Goal: Task Accomplishment & Management: Contribute content

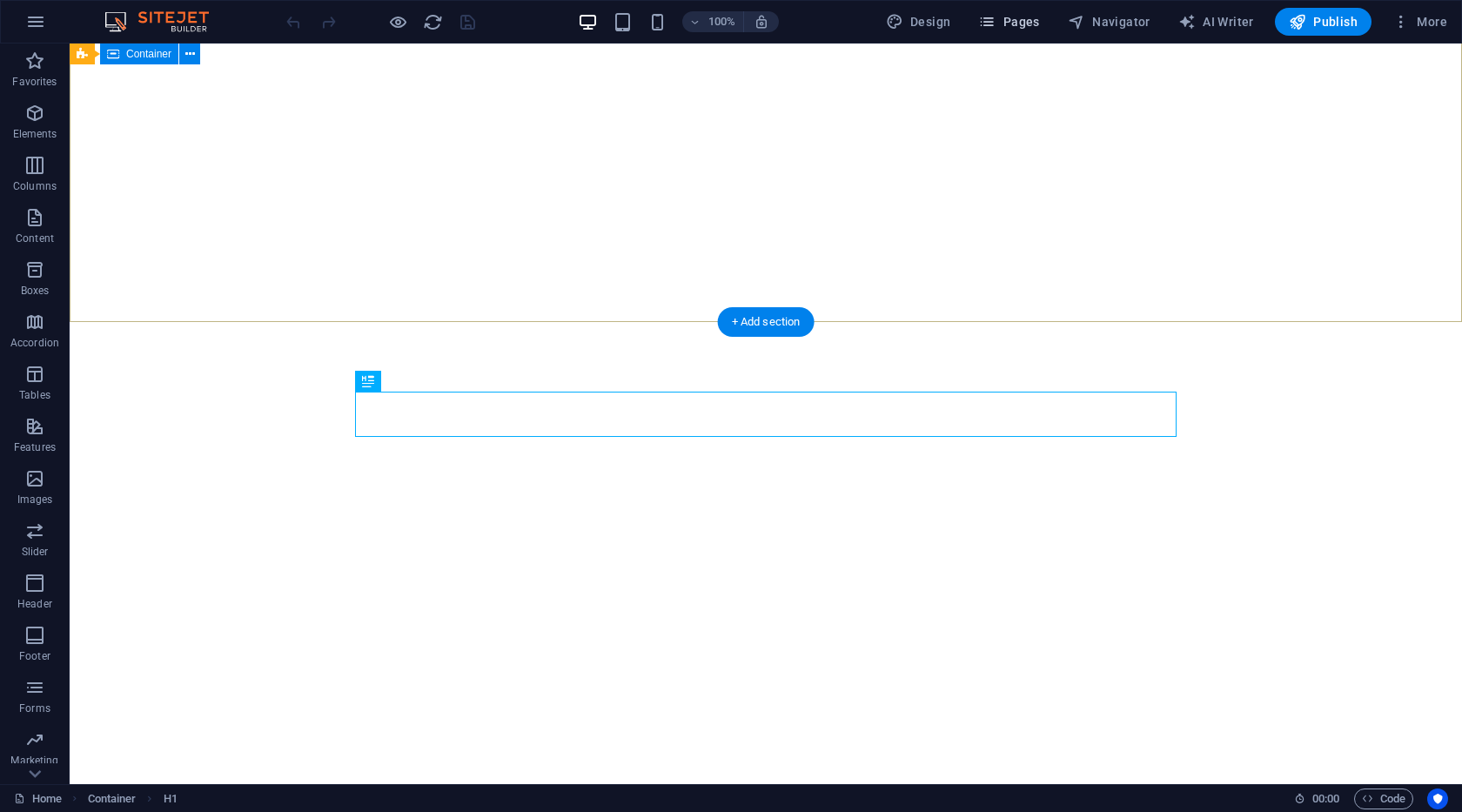
click at [1008, 19] on span "Pages" at bounding box center [1008, 22] width 61 height 17
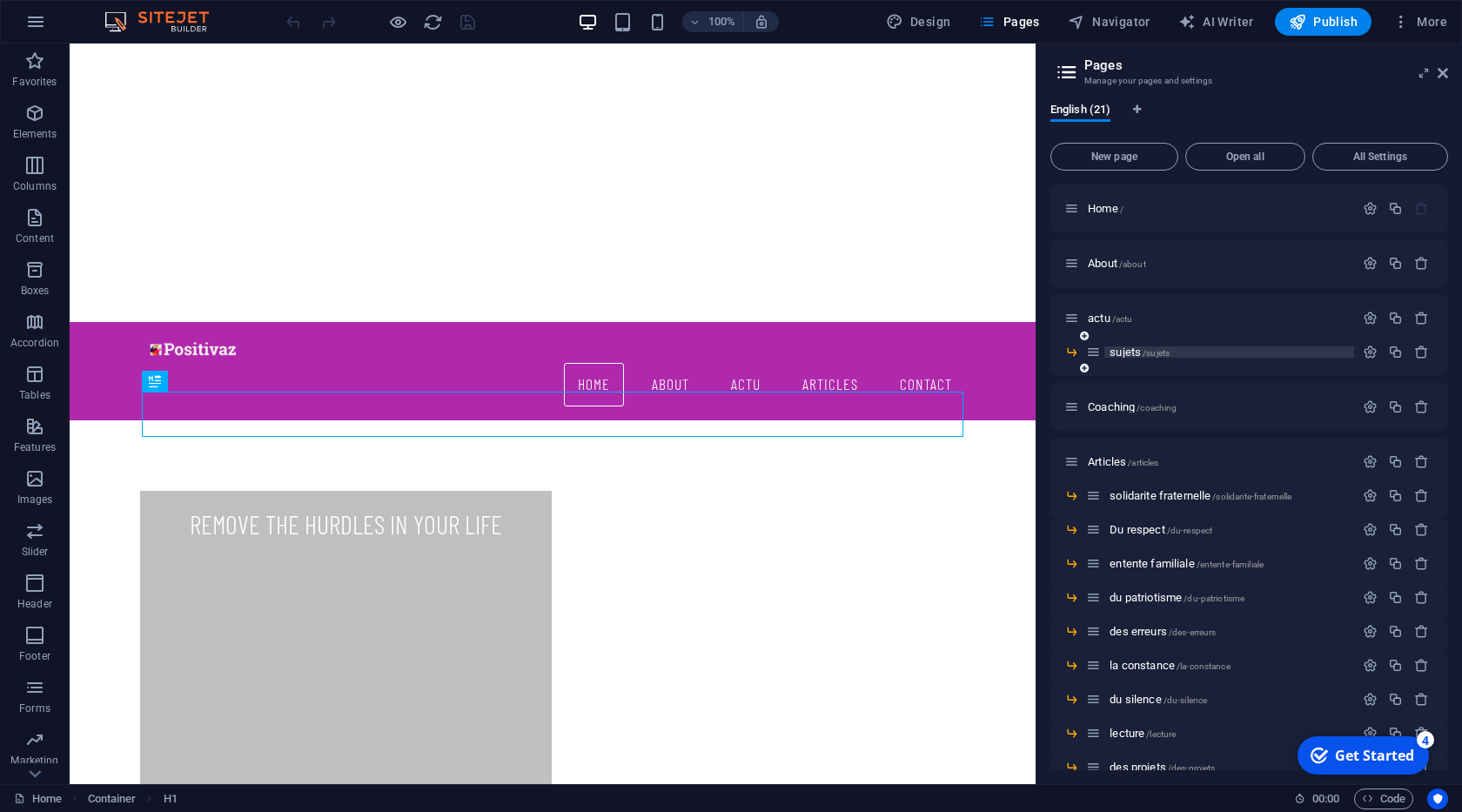
click at [1134, 354] on span "sujets /sujets" at bounding box center [1139, 352] width 60 height 13
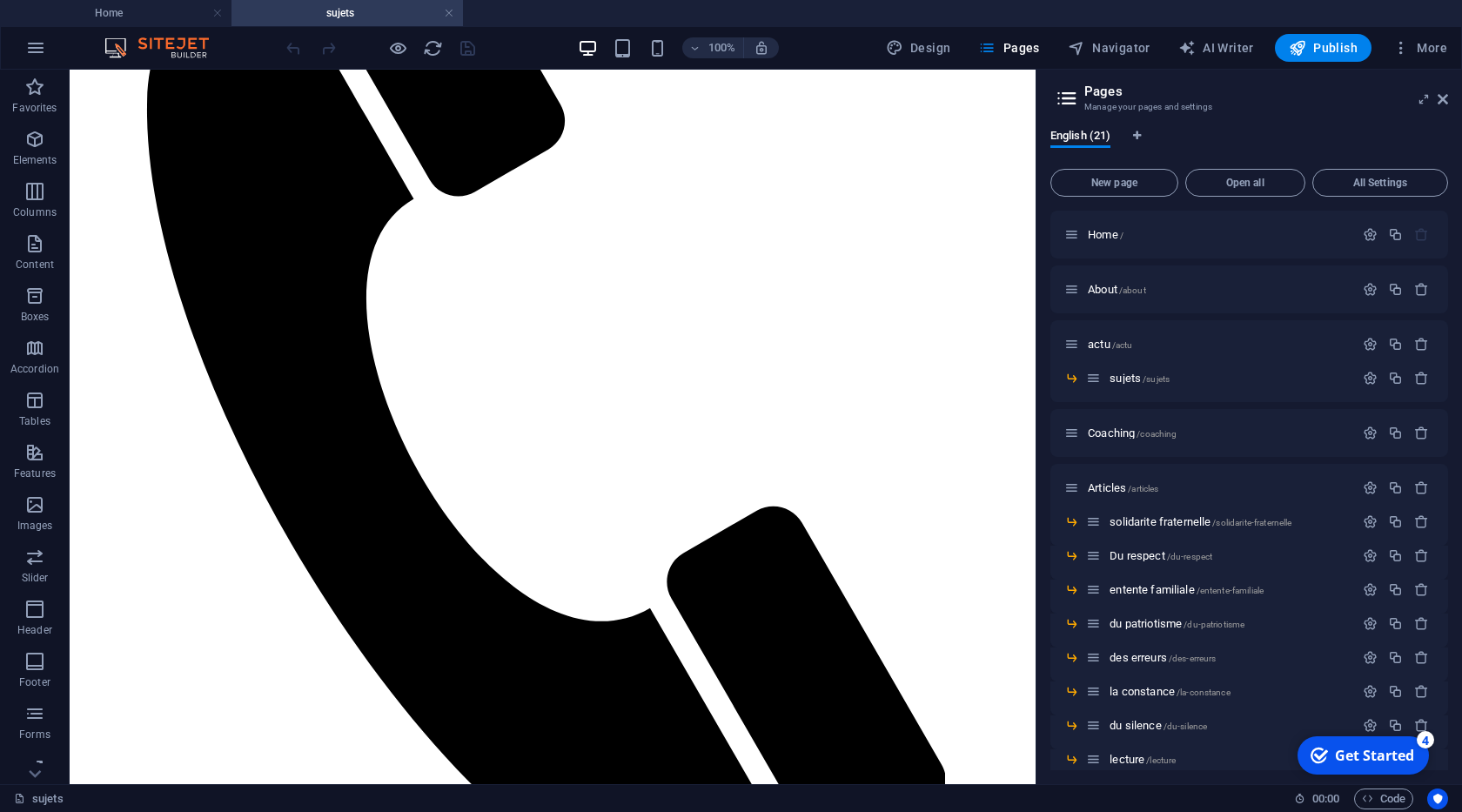
scroll to position [397, 0]
click at [1444, 102] on icon at bounding box center [1442, 99] width 10 height 14
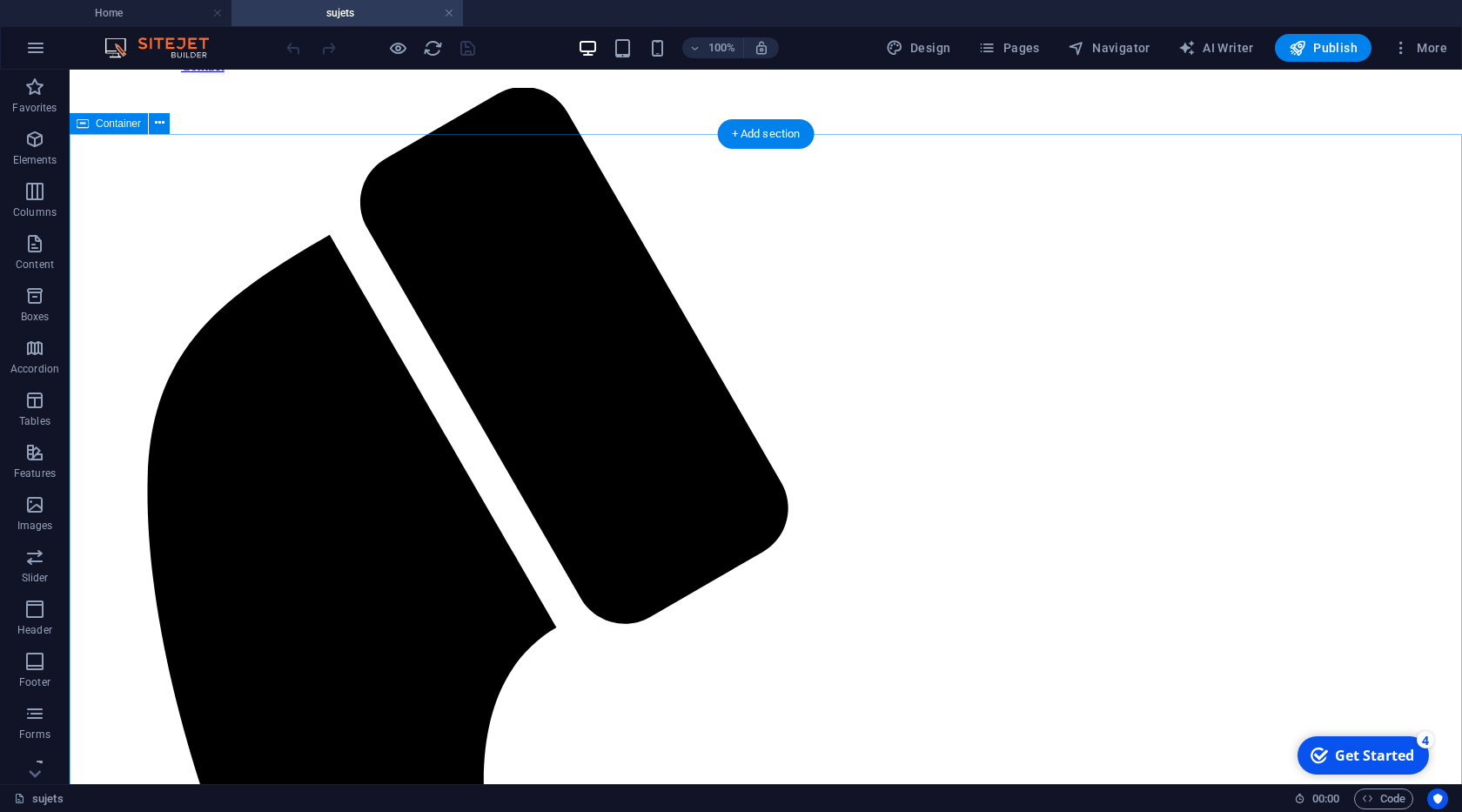
scroll to position [99, 0]
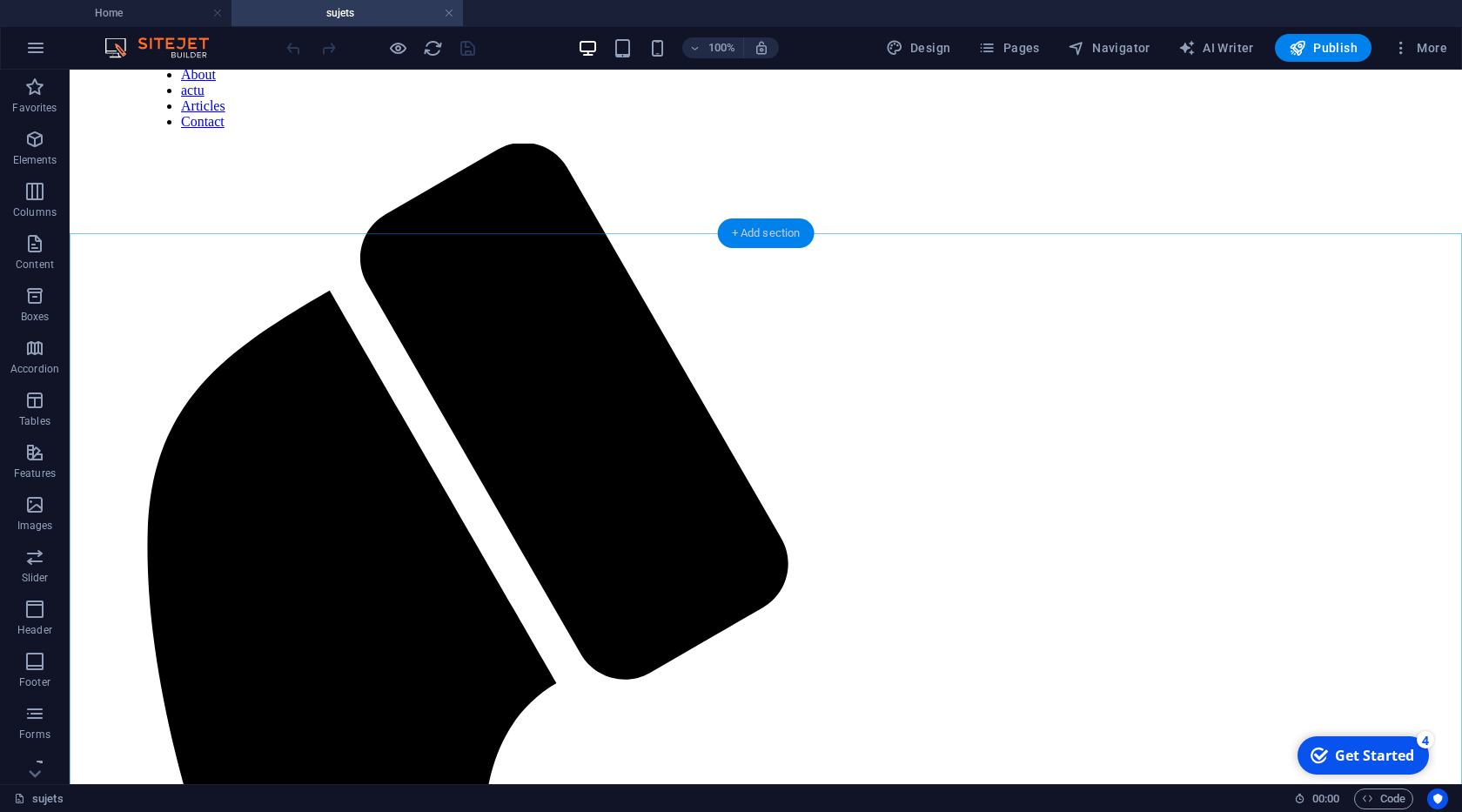
click at [787, 225] on div "+ Add section" at bounding box center [766, 233] width 96 height 29
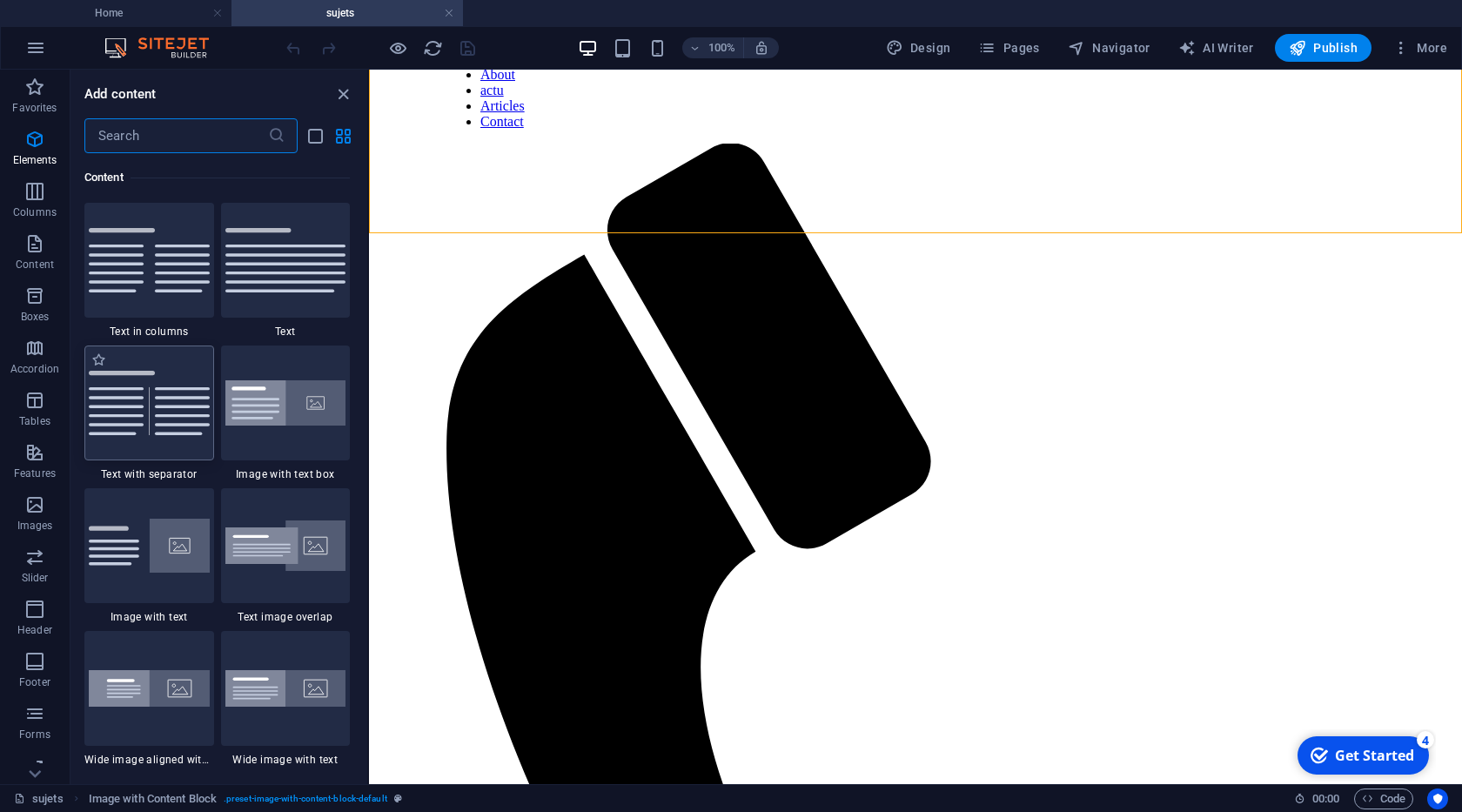
scroll to position [3044, 0]
click at [287, 287] on img at bounding box center [286, 260] width 121 height 64
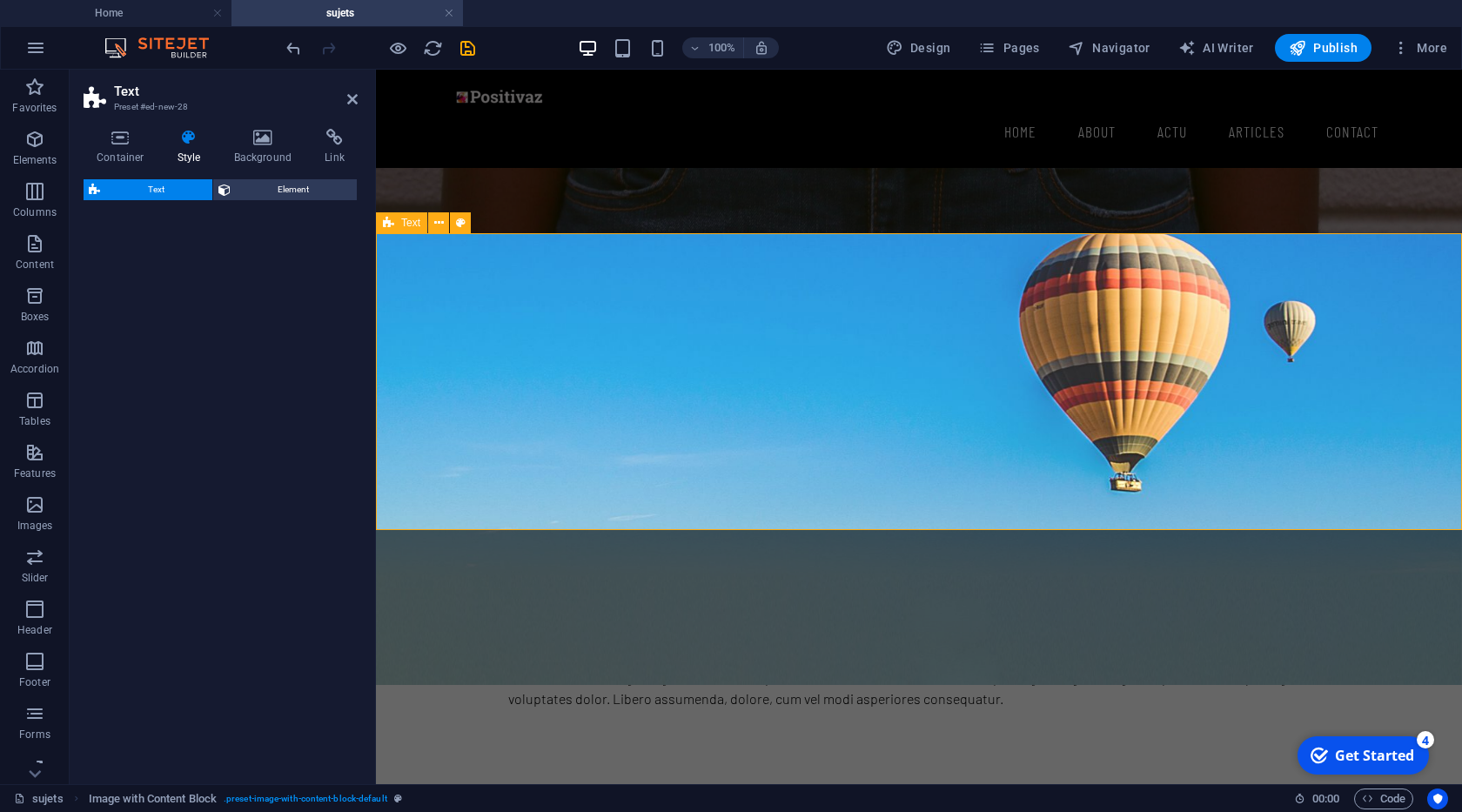
select select "preset-text-v2-default"
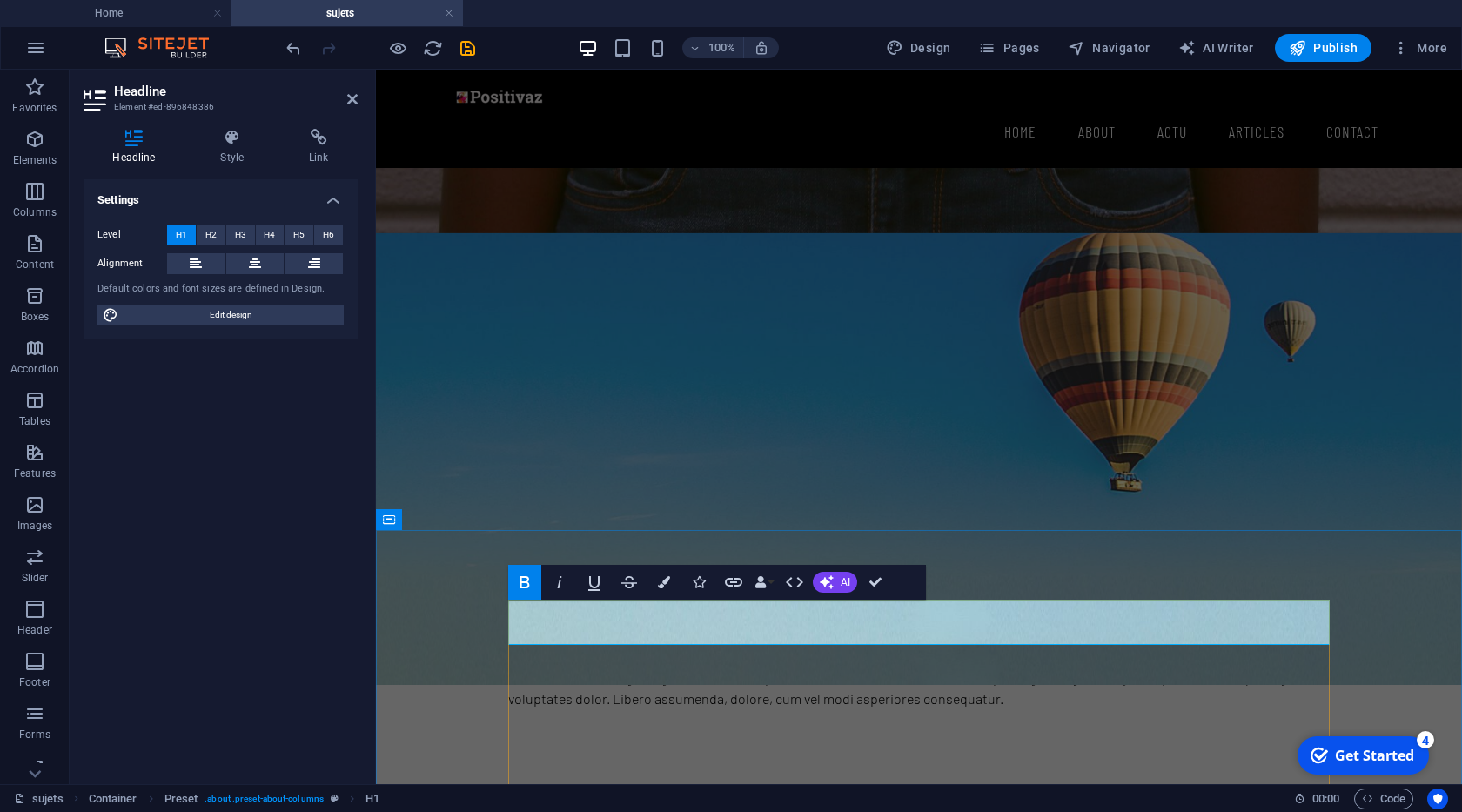
drag, startPoint x: 779, startPoint y: 628, endPoint x: 511, endPoint y: 616, distance: 268.3
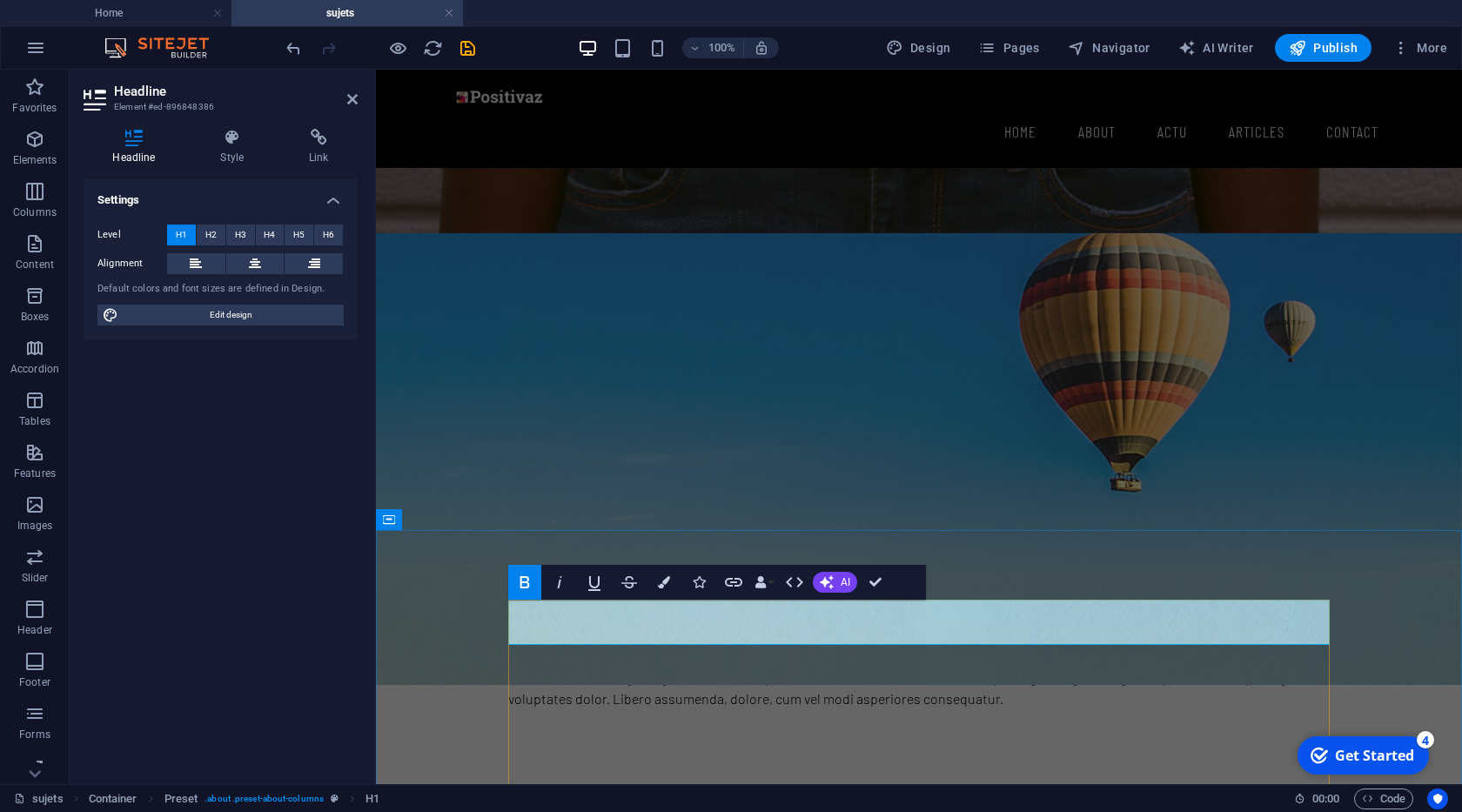
copy strong "la méditation matinal"
click at [586, 565] on div "Headline" at bounding box center [918, 584] width 822 height 39
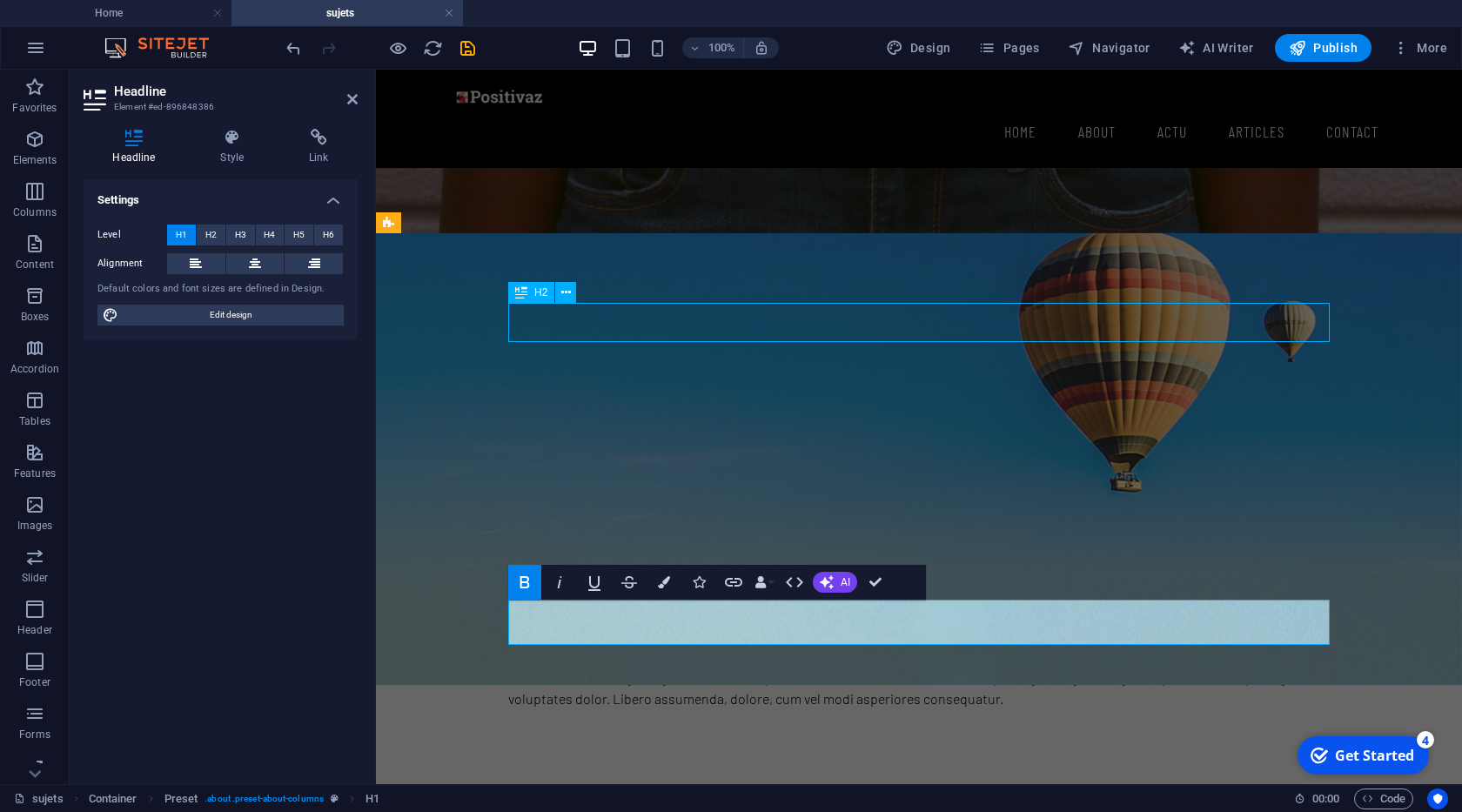
click at [586, 565] on div "Headline" at bounding box center [918, 584] width 822 height 39
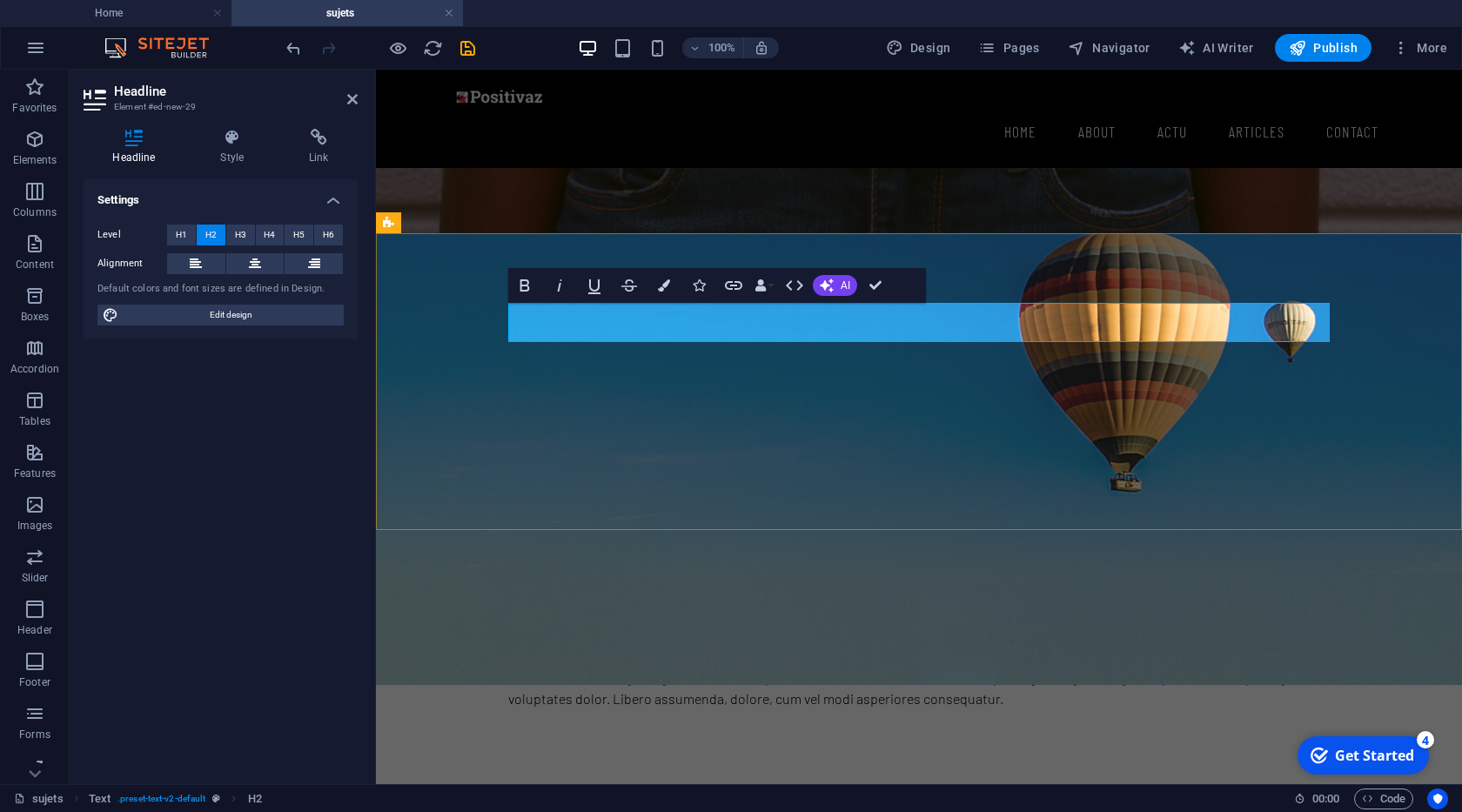
click at [594, 565] on h2 "la méditation matinal" at bounding box center [918, 584] width 822 height 39
click at [673, 294] on button "Colors" at bounding box center [664, 285] width 33 height 35
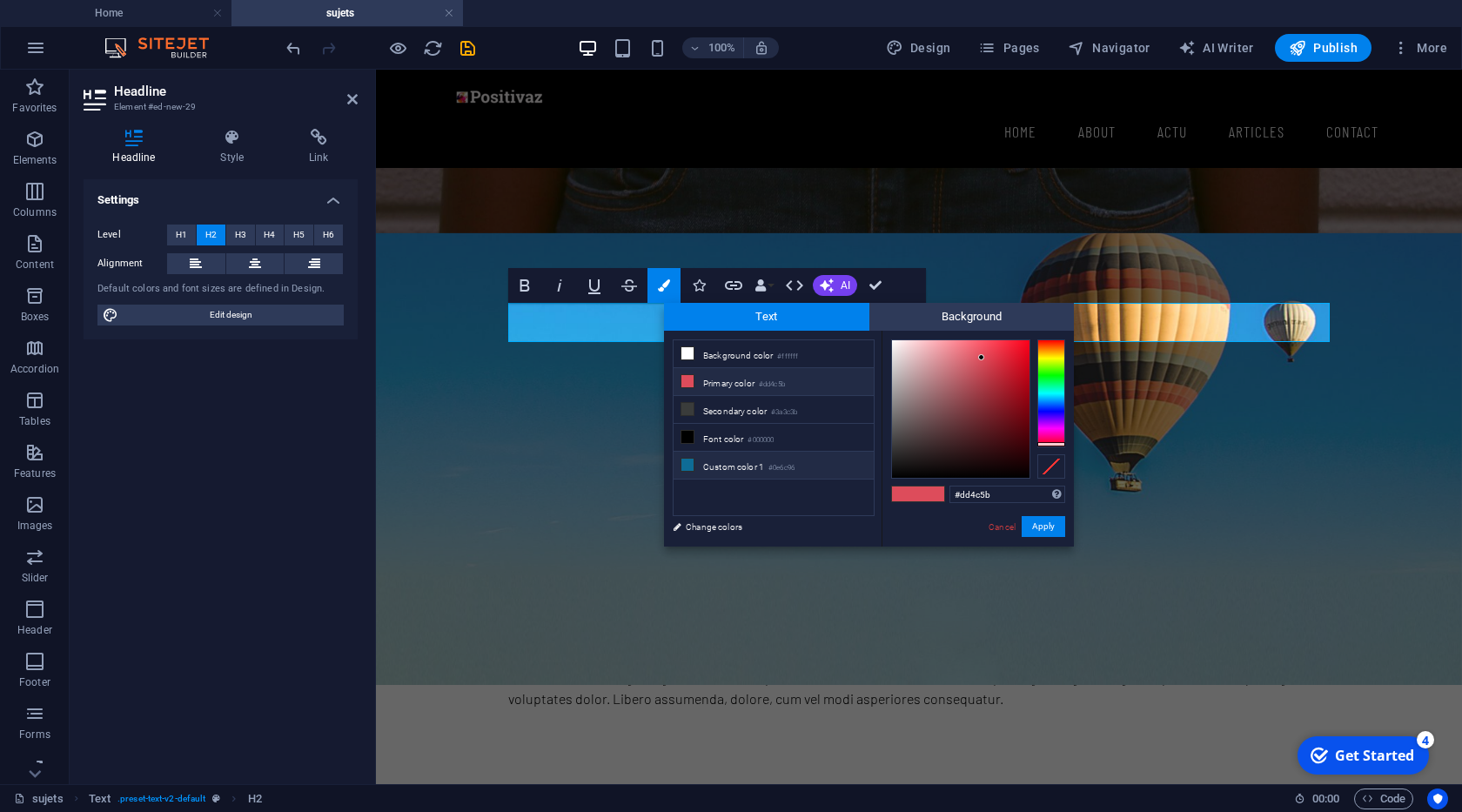
click at [779, 452] on li "Custom color 1 #0e6c96" at bounding box center [774, 465] width 200 height 27
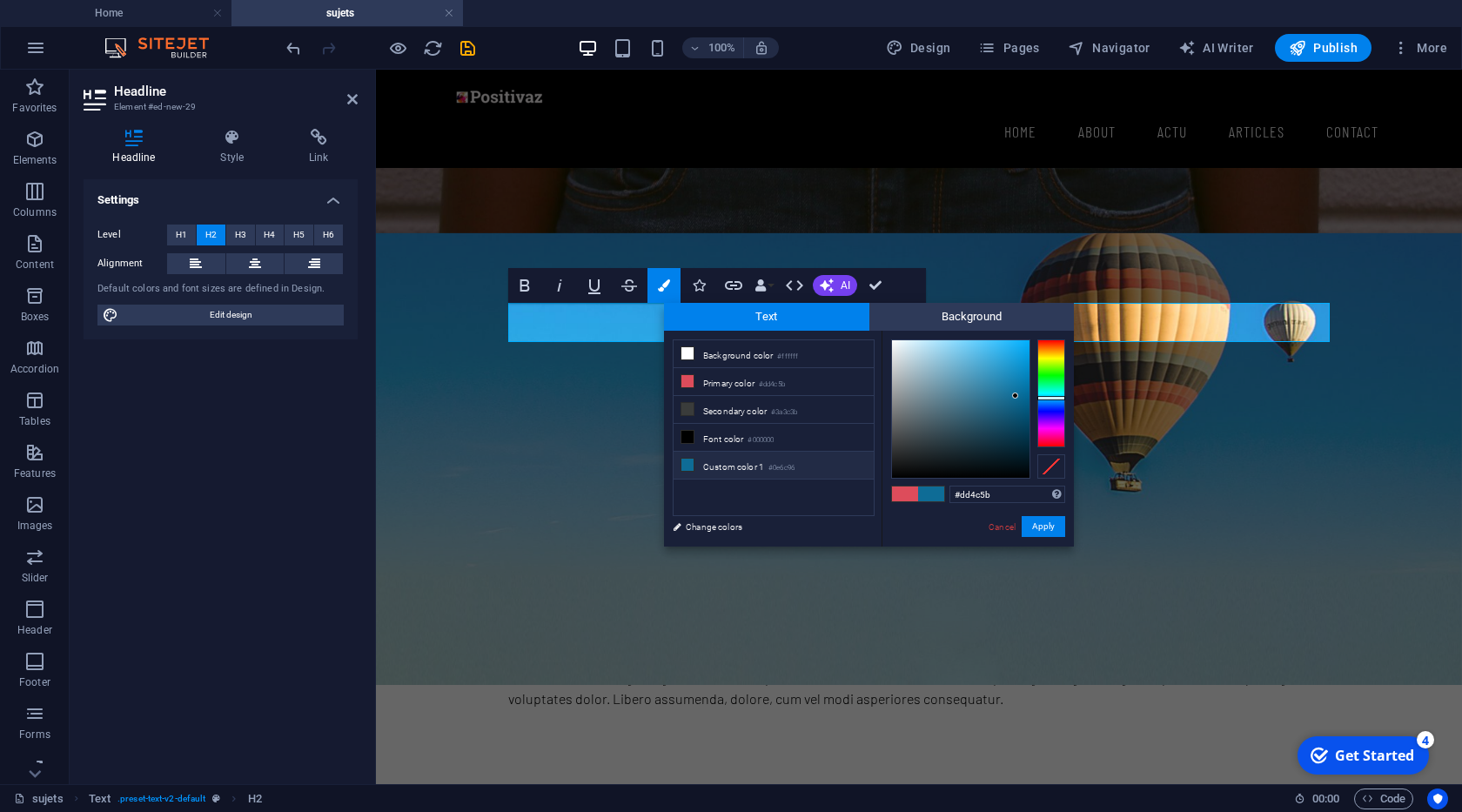
type input "#0e6c96"
click at [1032, 518] on button "Apply" at bounding box center [1043, 527] width 44 height 21
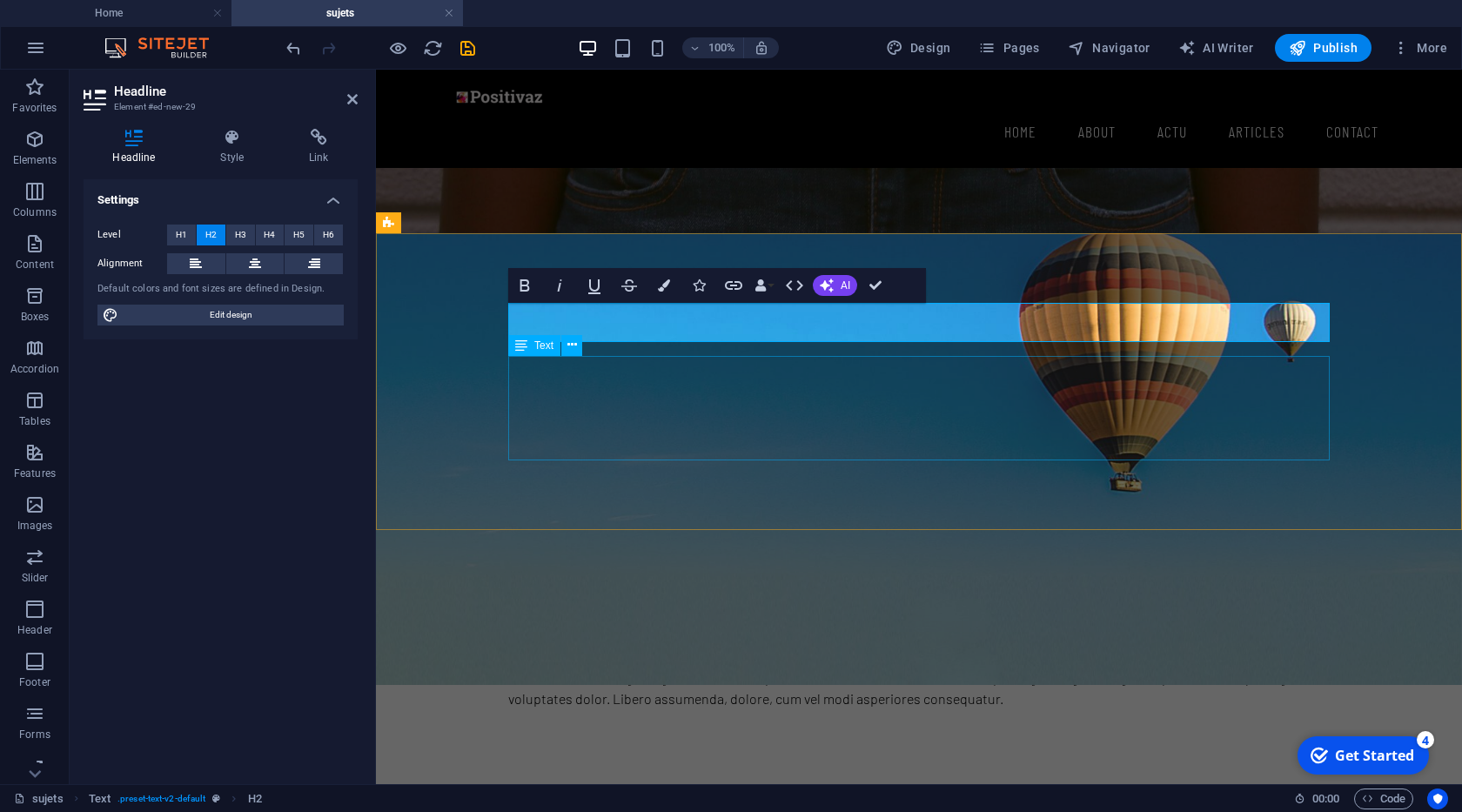
click at [781, 605] on div "Lorem ipsum dolor sitope amet, consectetur adipisicing elitip. Massumenda, dolo…" at bounding box center [918, 657] width 822 height 104
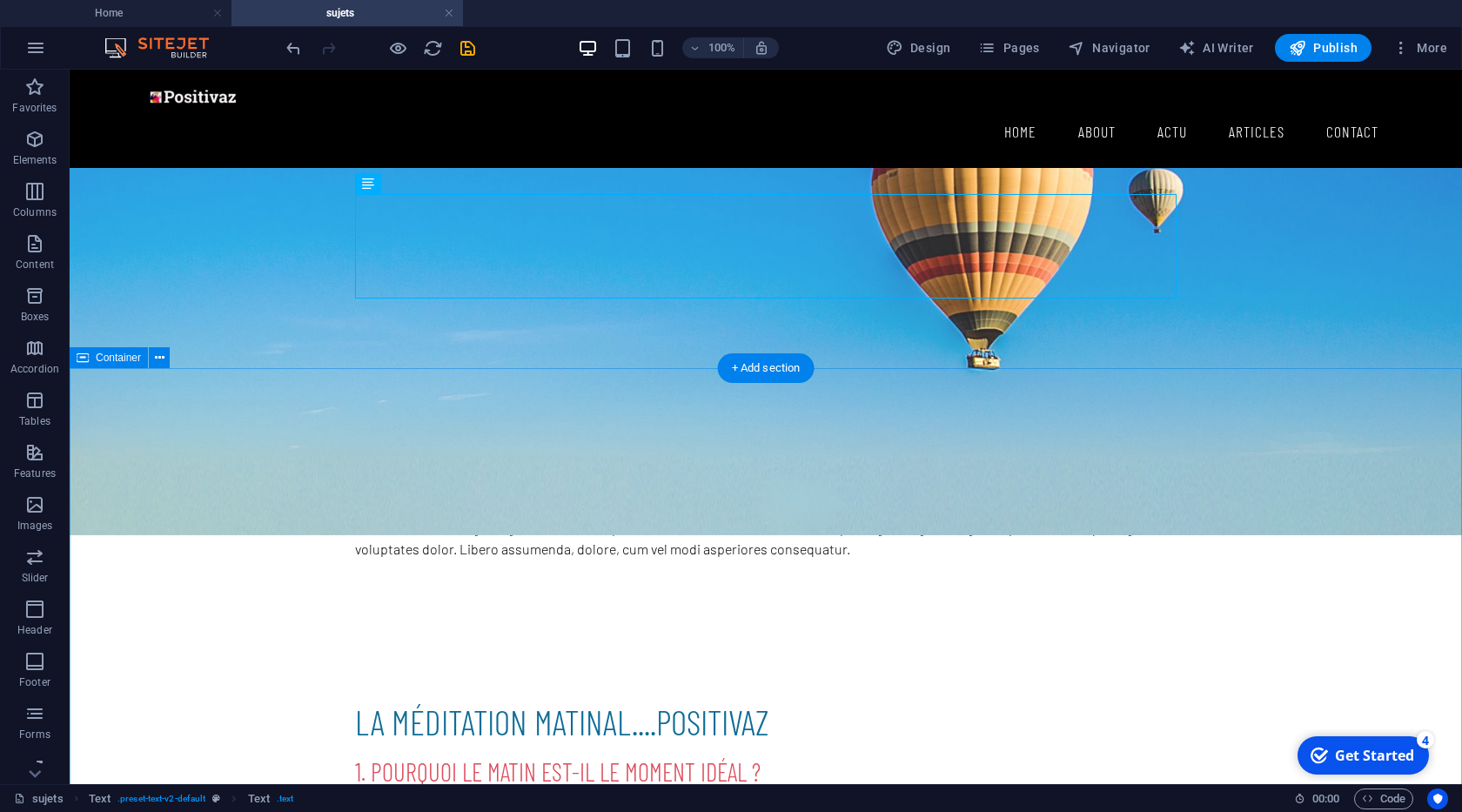
scroll to position [298, 0]
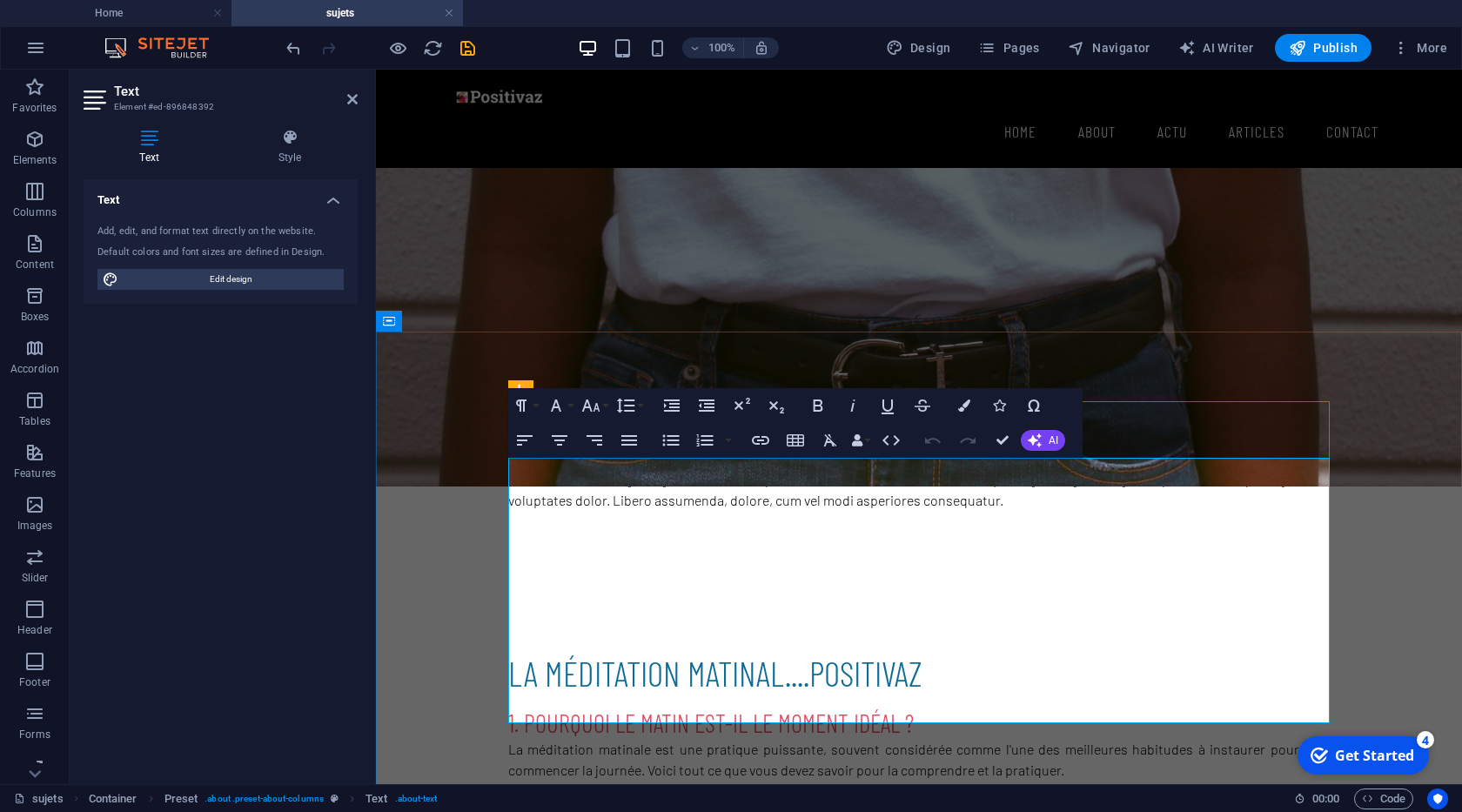
click at [679, 802] on li "Un esprit frais et calme : Au réveil, votre mental n'a pas encore été envahi pa…" at bounding box center [926, 822] width 808 height 43
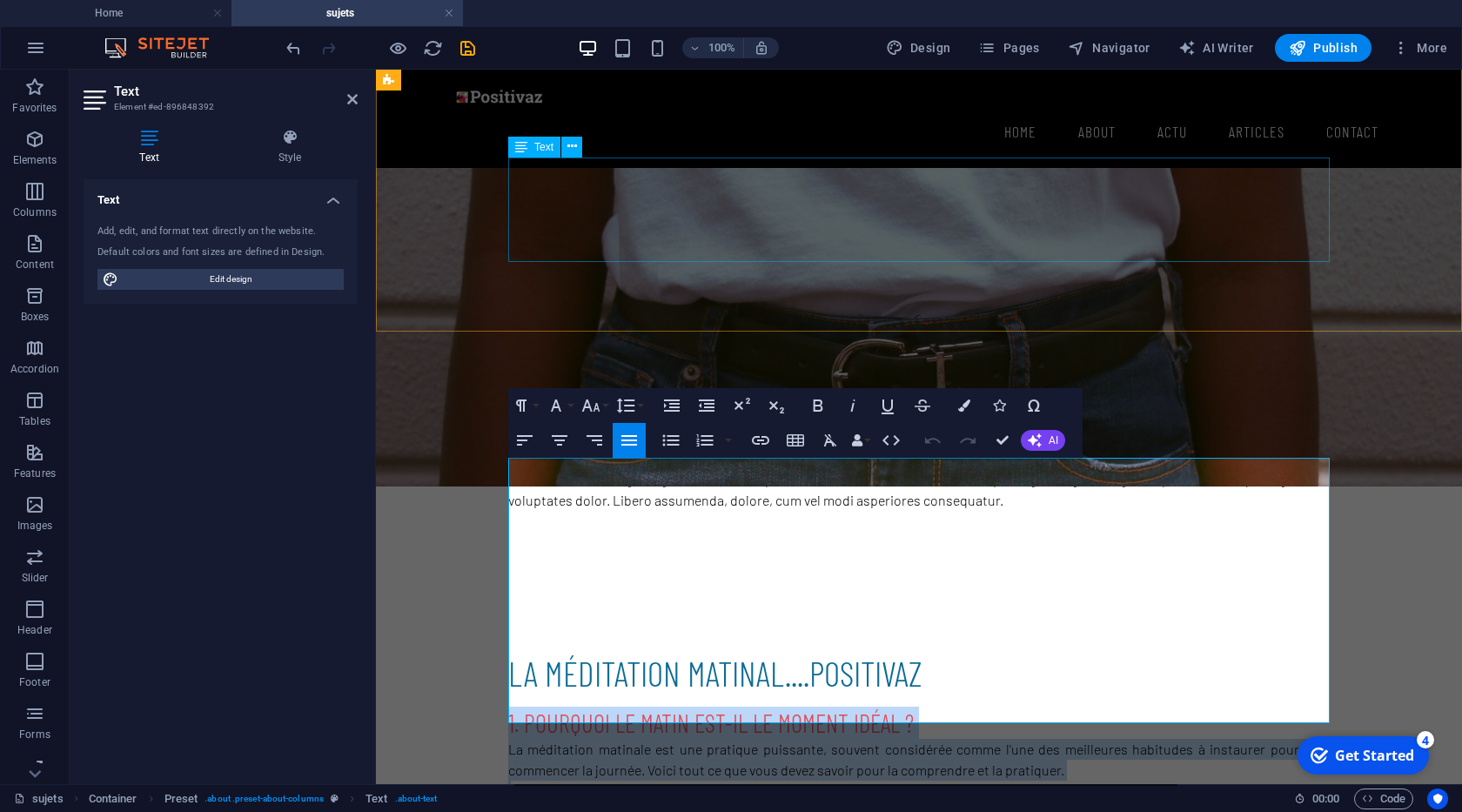
click at [587, 406] on div "Lorem ipsum dolor sitope amet, consectetur adipisicing elitip. Massumenda, dolo…" at bounding box center [918, 458] width 822 height 104
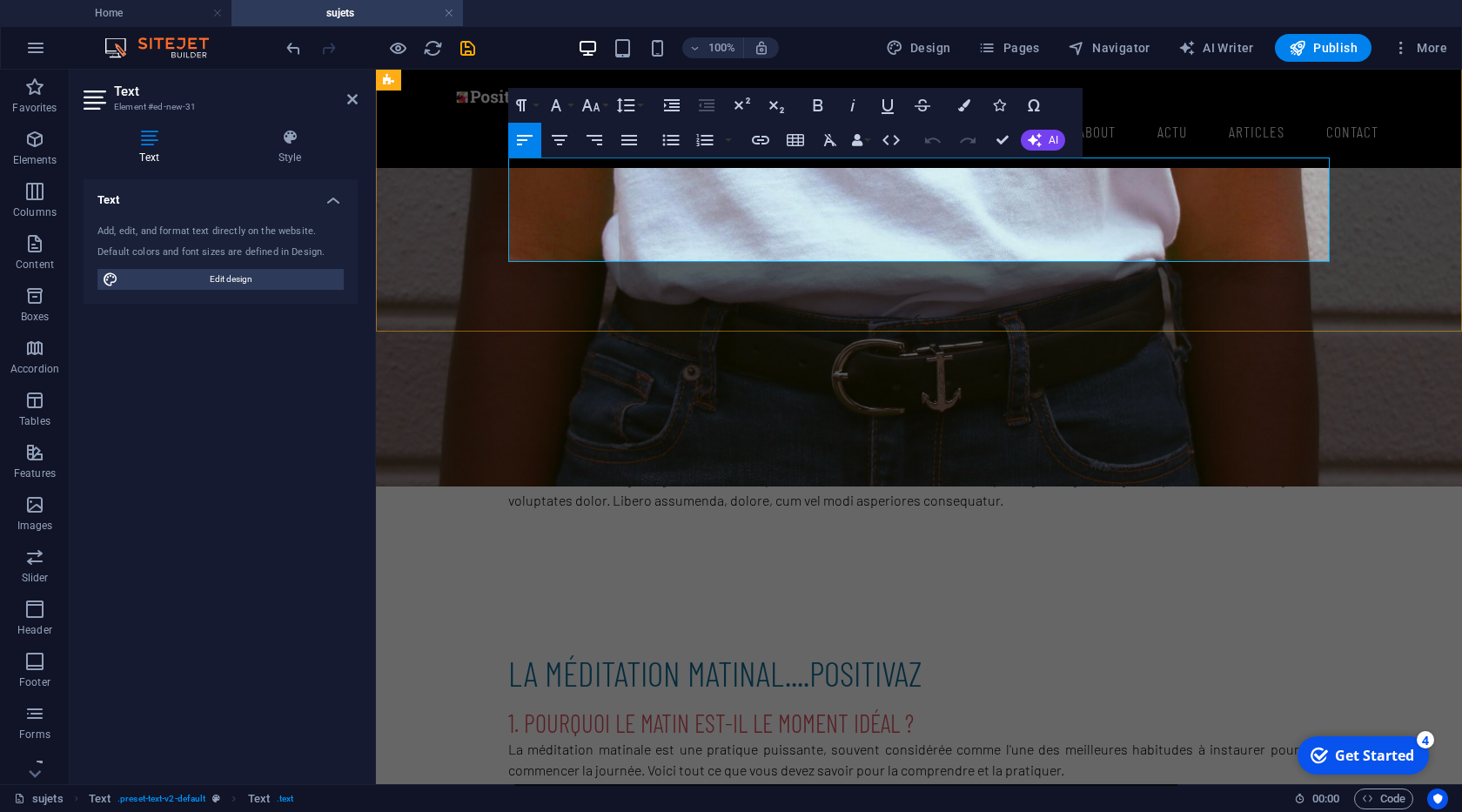
click at [606, 406] on p "Lorem ipsum dolor sitope amet, consectetur adipisicing elitip. Massumenda, dolo…" at bounding box center [918, 458] width 822 height 104
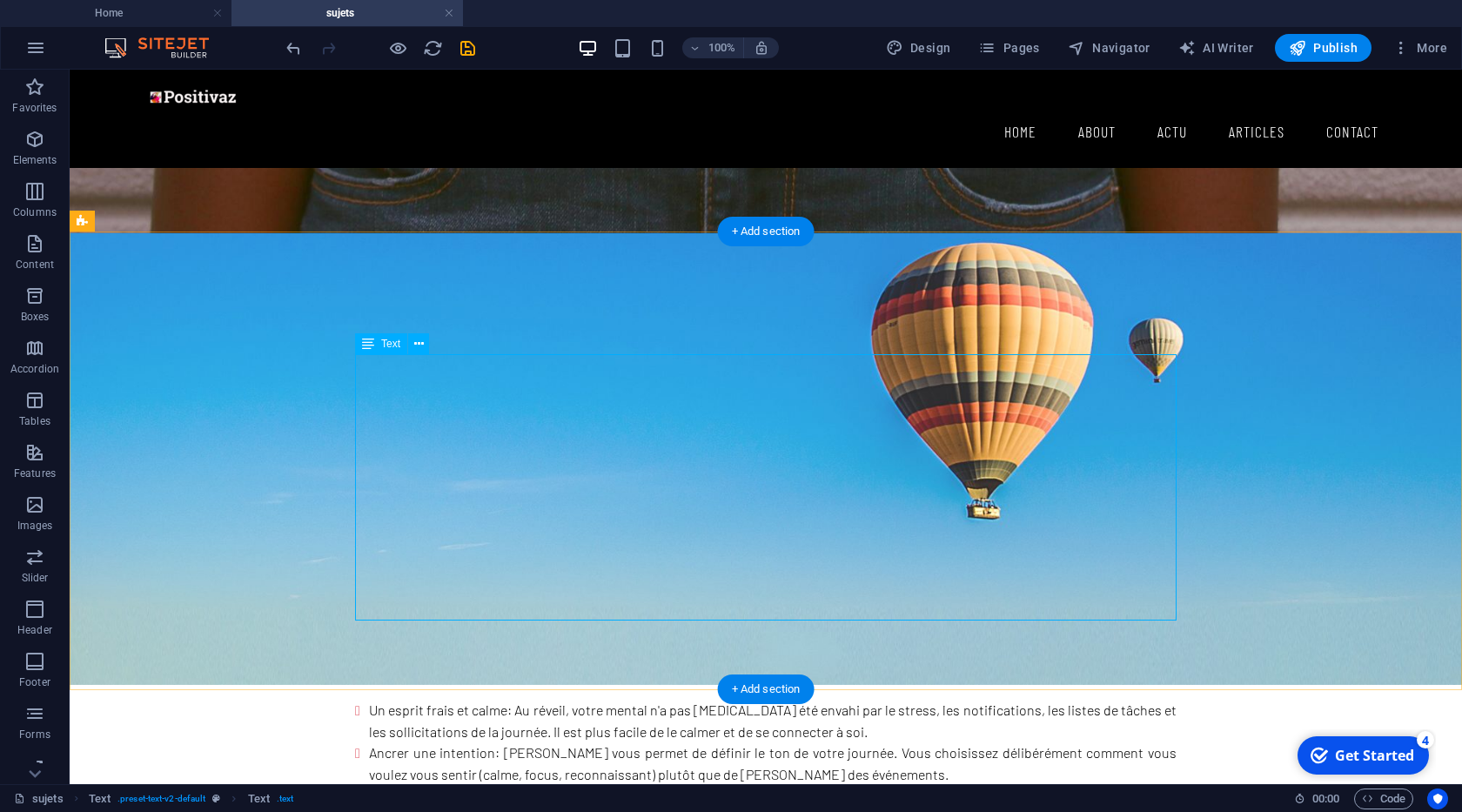
scroll to position [199, 0]
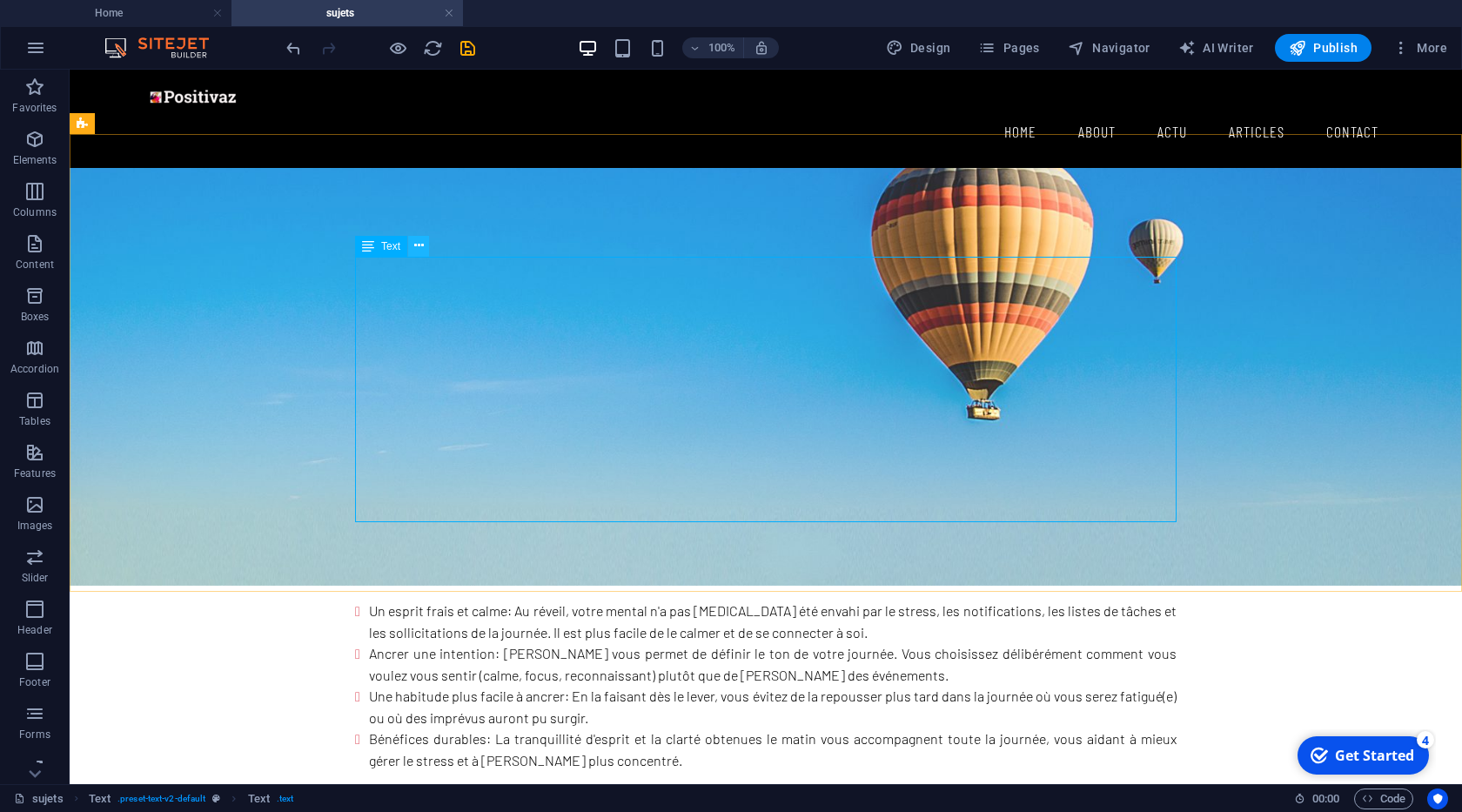
click at [424, 247] on button at bounding box center [419, 246] width 21 height 21
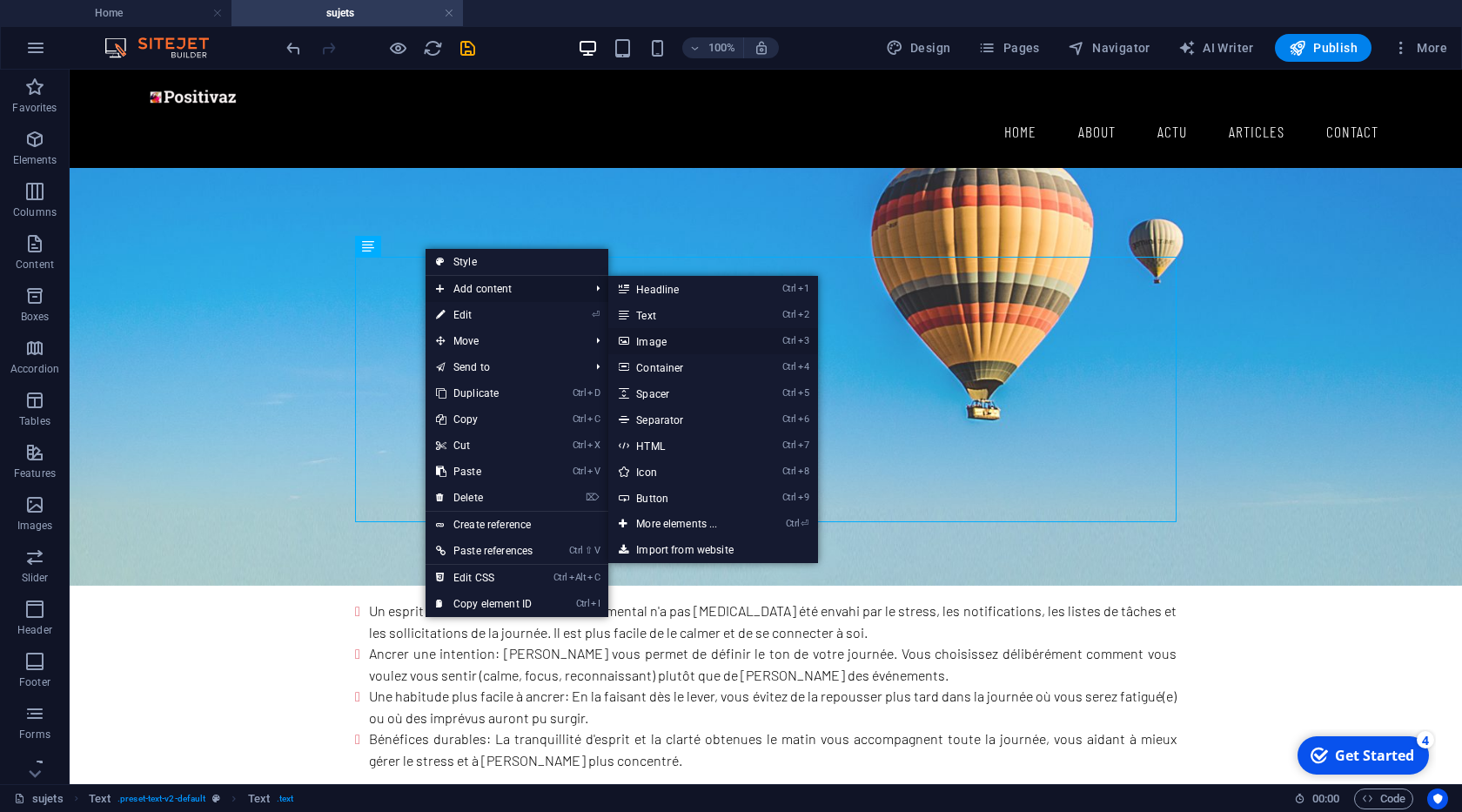
click at [672, 339] on link "Ctrl 3 Image" at bounding box center [680, 341] width 144 height 26
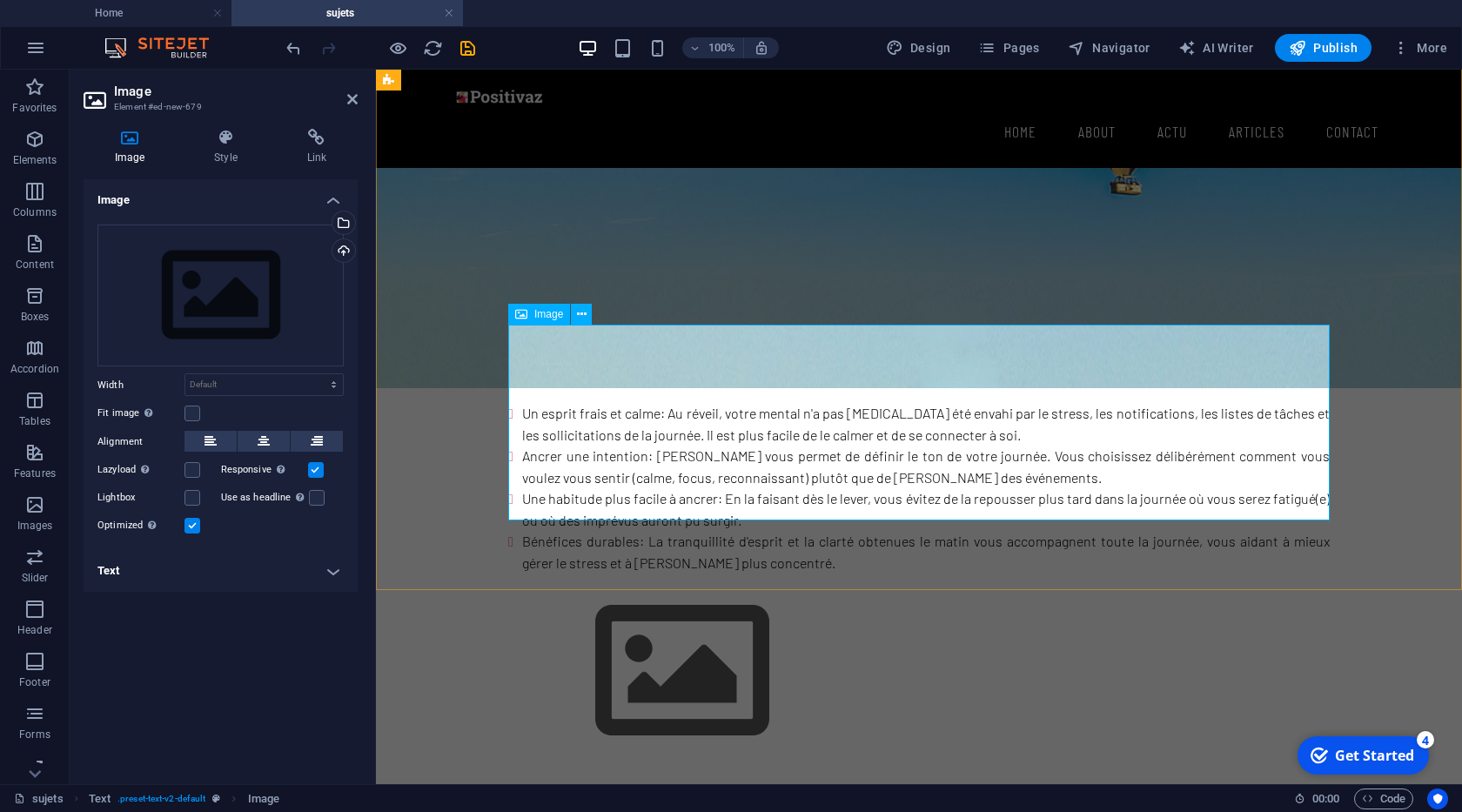
scroll to position [0, 0]
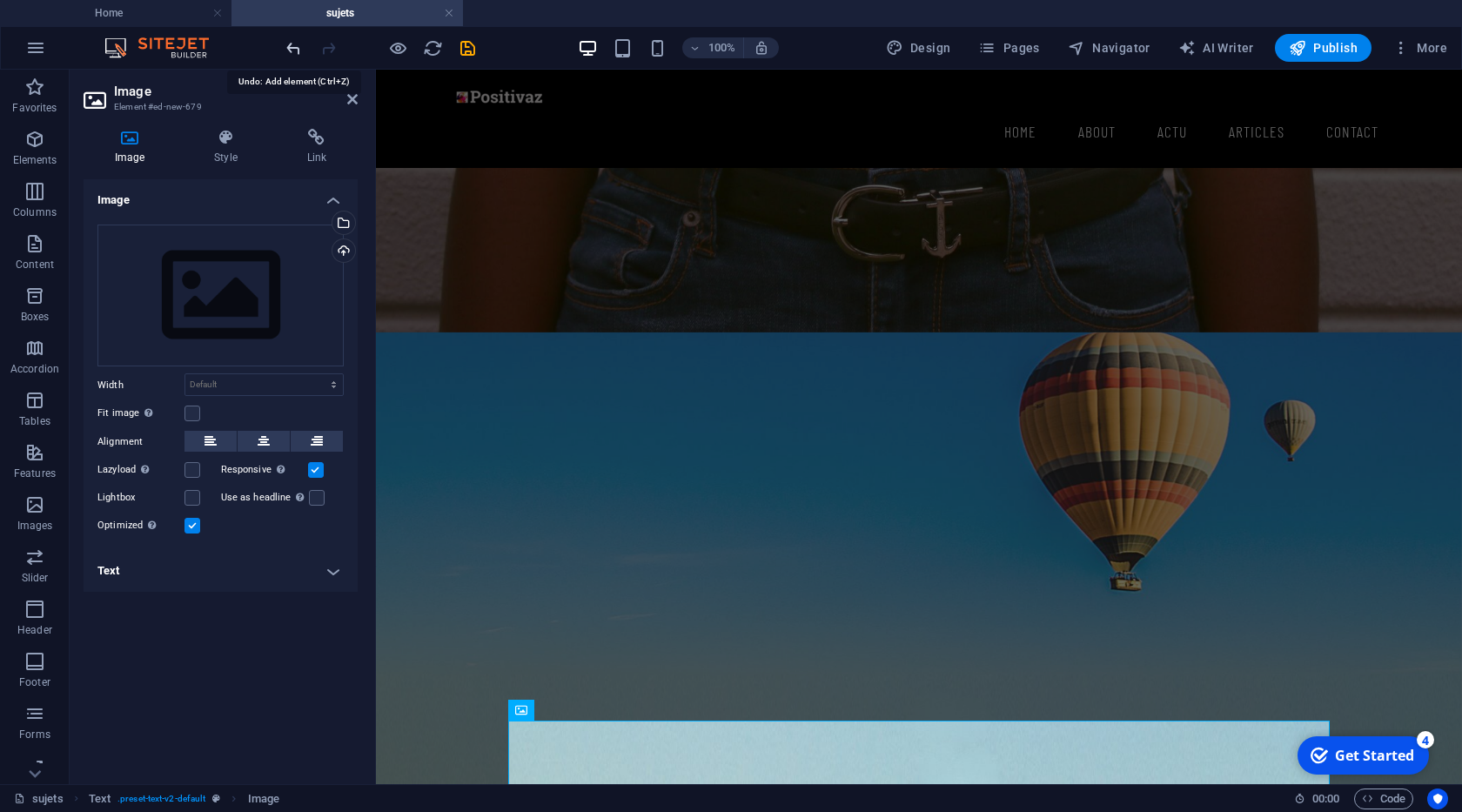
click at [292, 47] on icon "undo" at bounding box center [293, 47] width 20 height 20
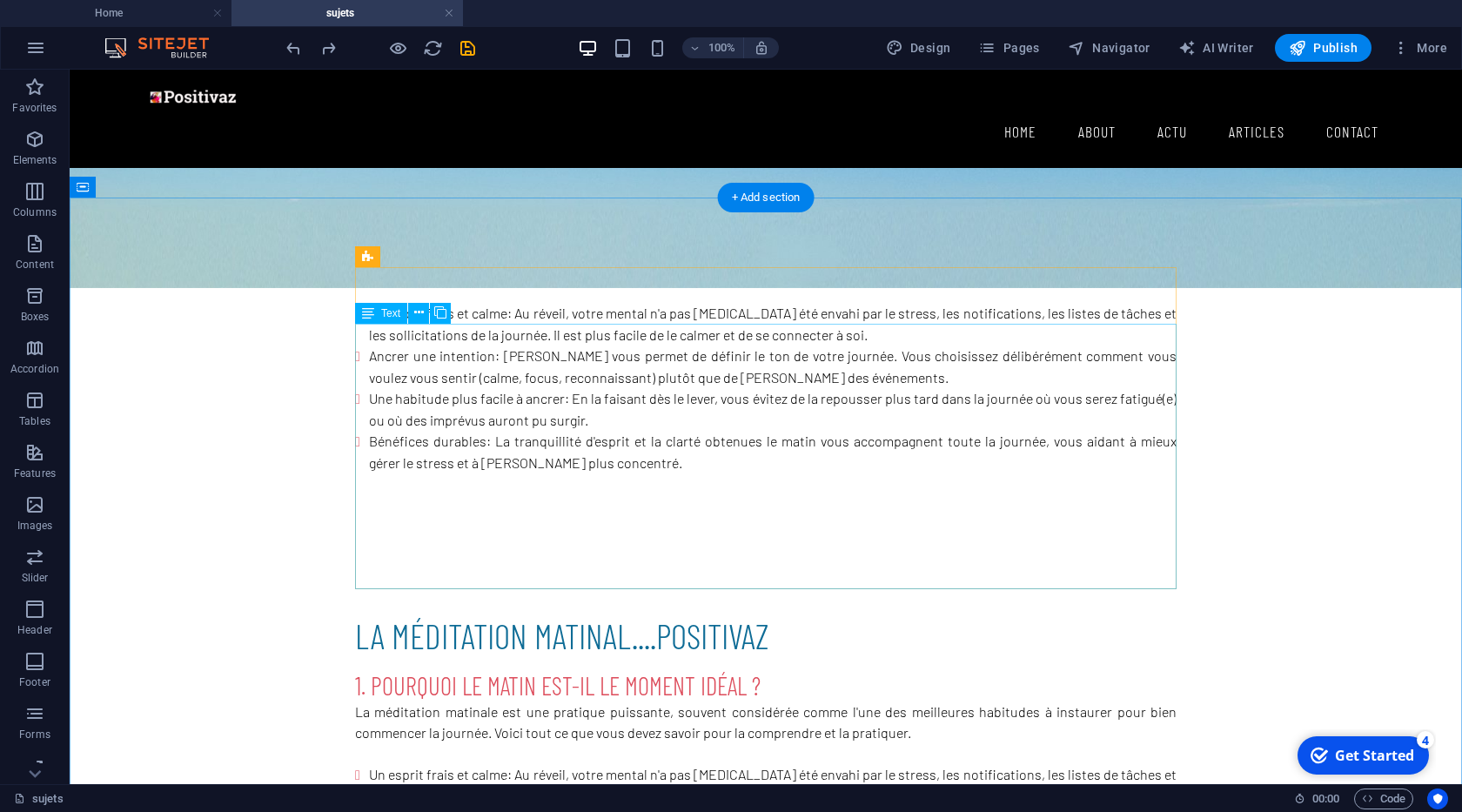
scroll to position [595, 0]
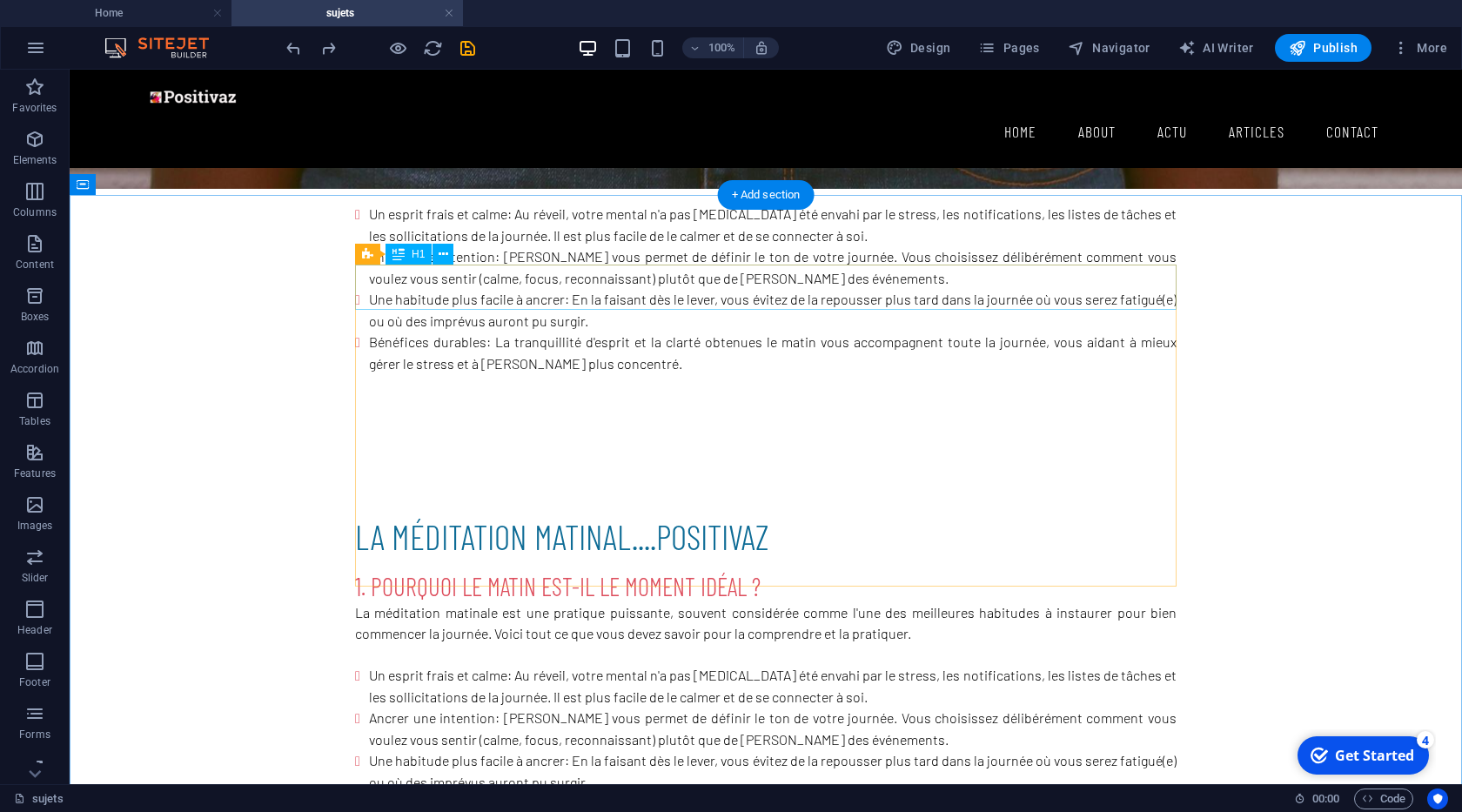
click at [515, 513] on div "la méditation matinal.... positivaz" at bounding box center [765, 536] width 822 height 45
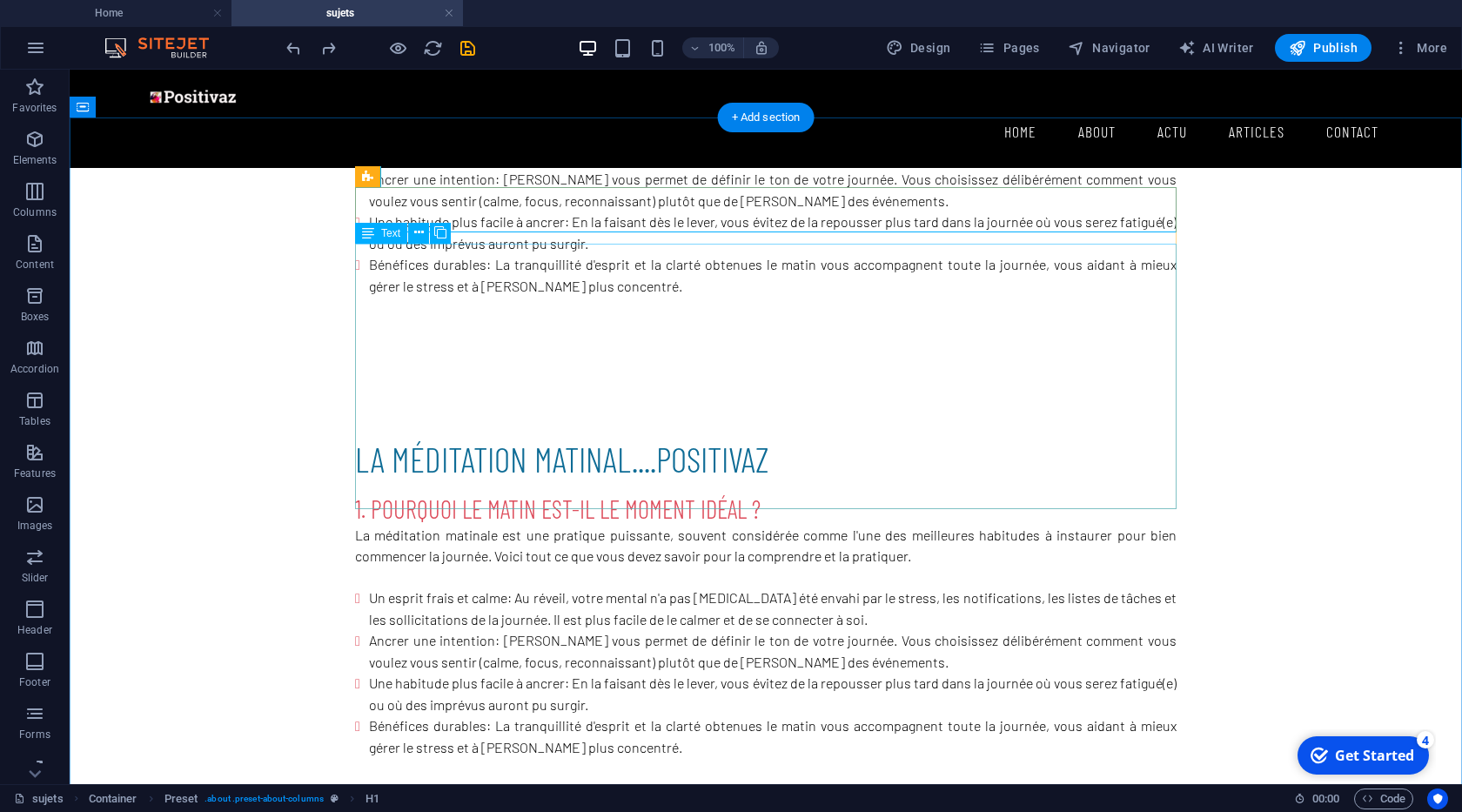
scroll to position [694, 0]
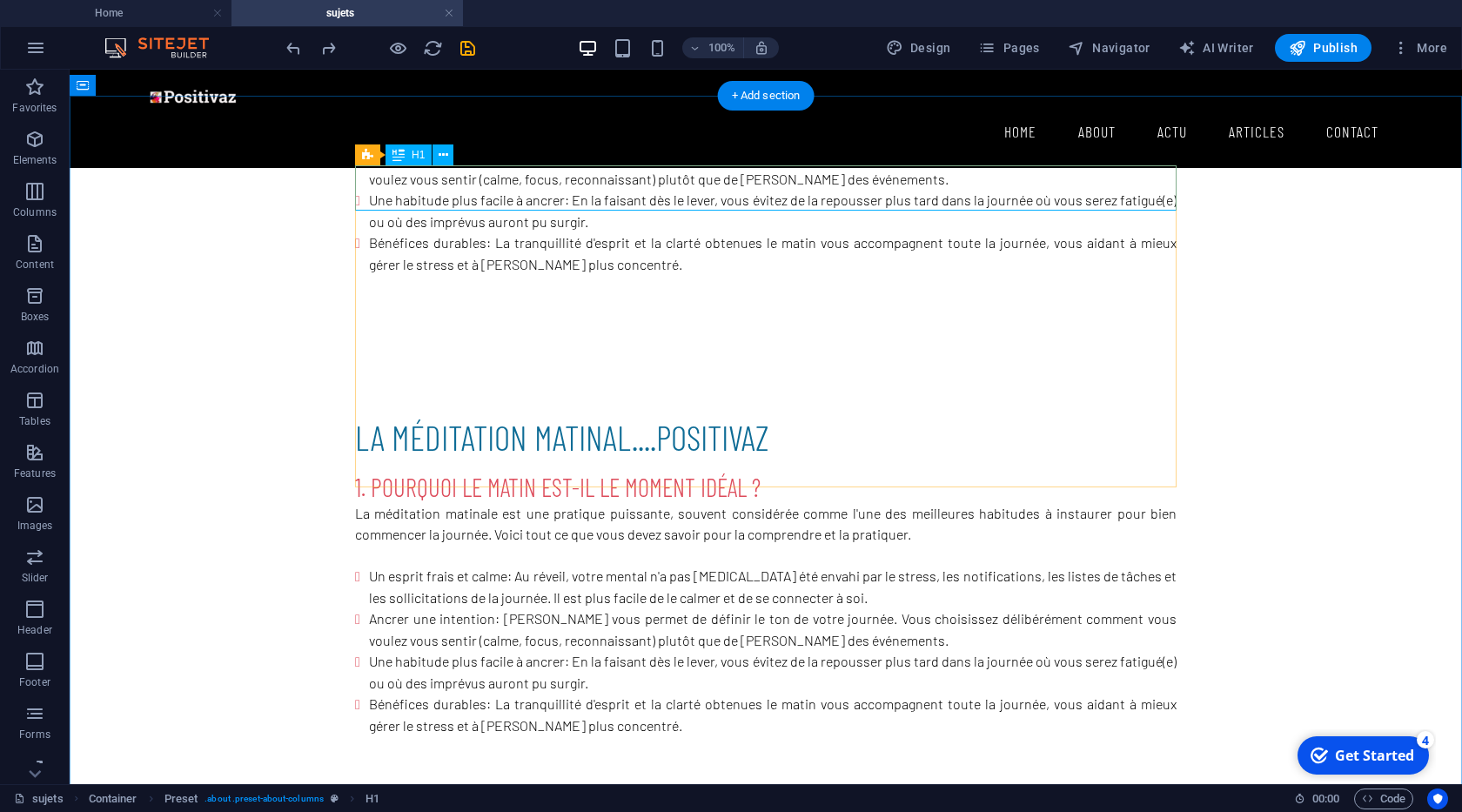
click at [508, 414] on div "la méditation matinal.... positivaz" at bounding box center [765, 437] width 822 height 45
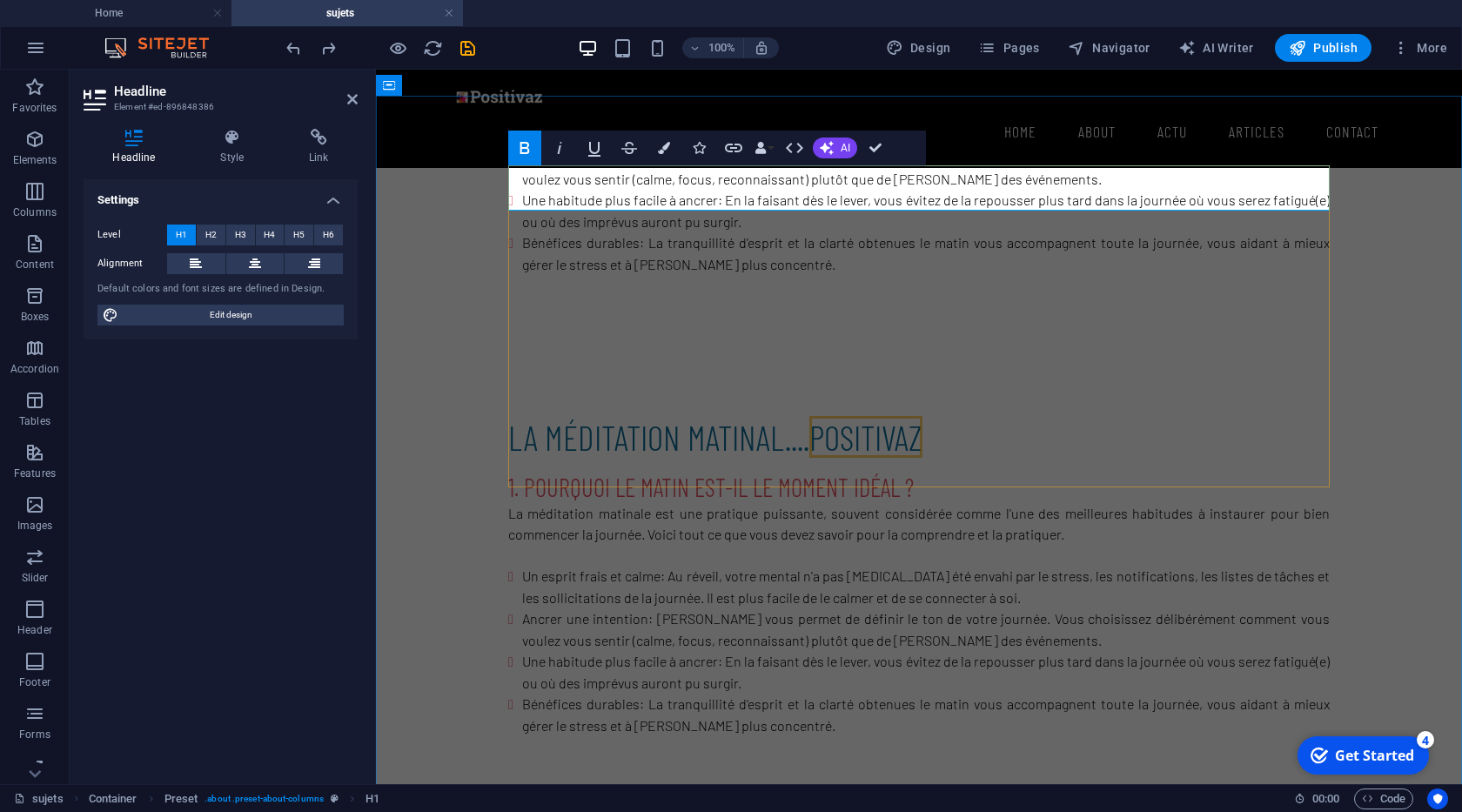
click at [633, 416] on strong "la méditation matinal...." at bounding box center [658, 437] width 301 height 42
drag, startPoint x: 785, startPoint y: 197, endPoint x: 511, endPoint y: 181, distance: 274.5
click at [511, 416] on strong "la méditation matinal...." at bounding box center [658, 437] width 301 height 42
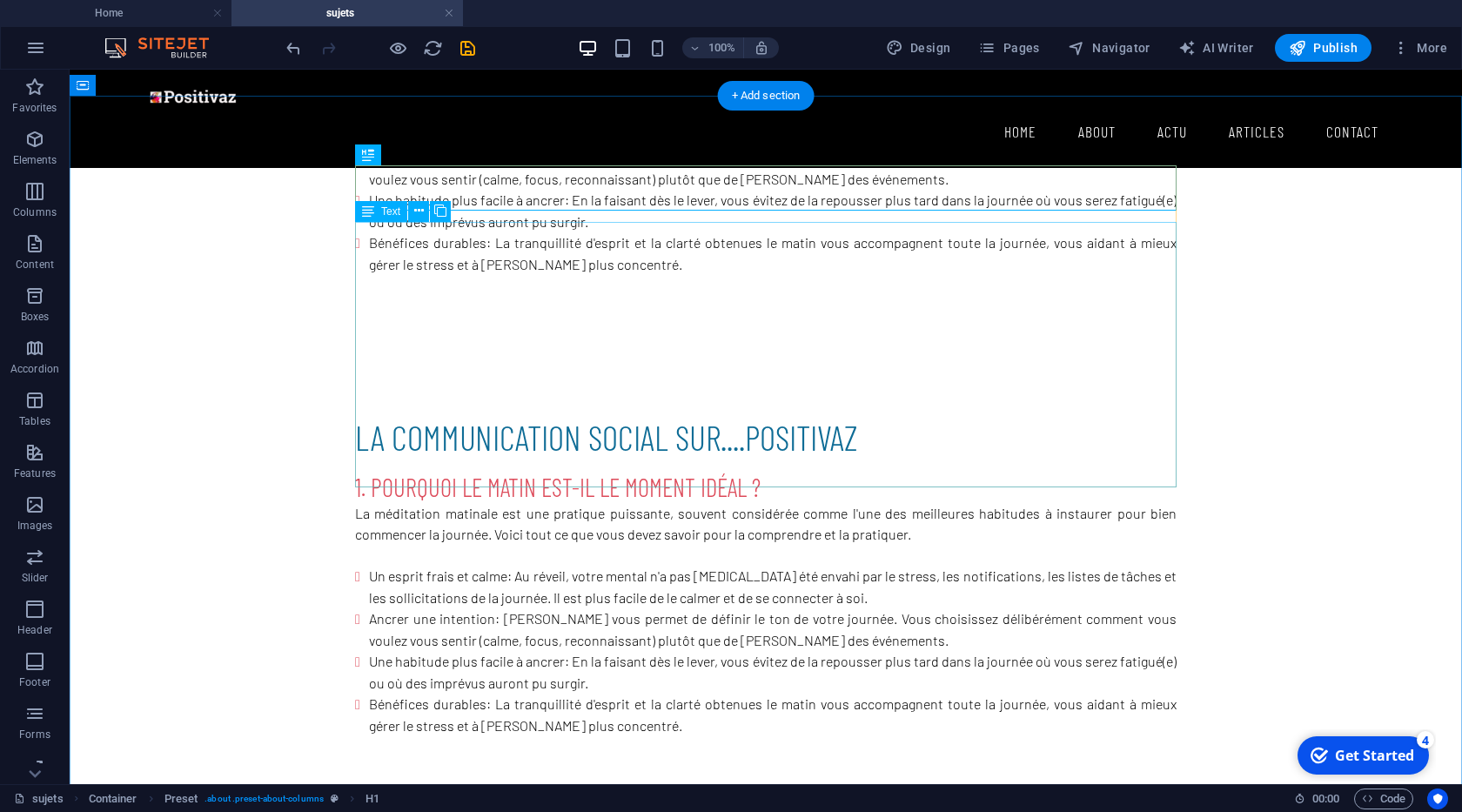
scroll to position [793, 0]
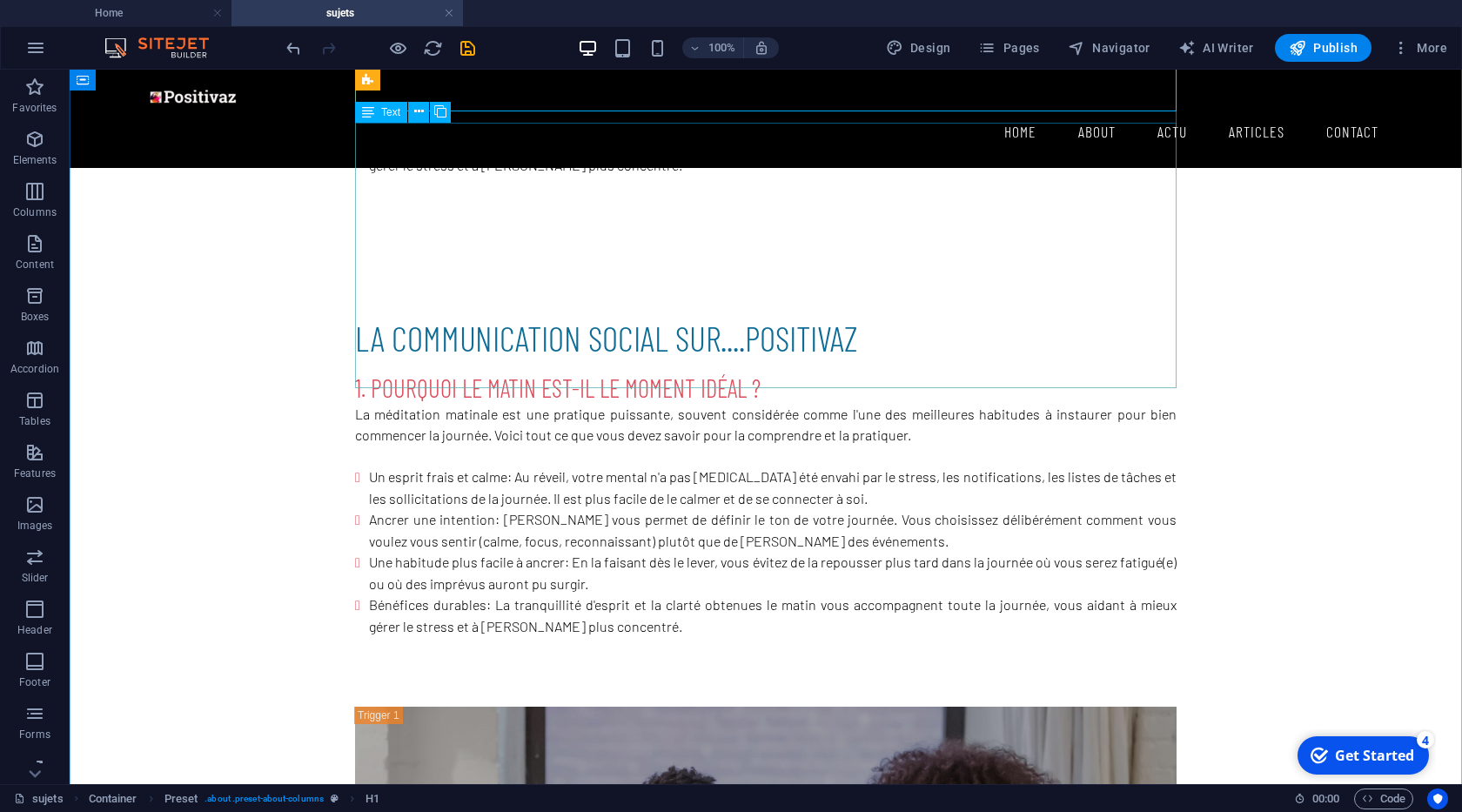
click at [739, 371] on div "1. Pourquoi le matin est-il le moment idéal ? La méditation matinale est une pr…" at bounding box center [765, 504] width 822 height 266
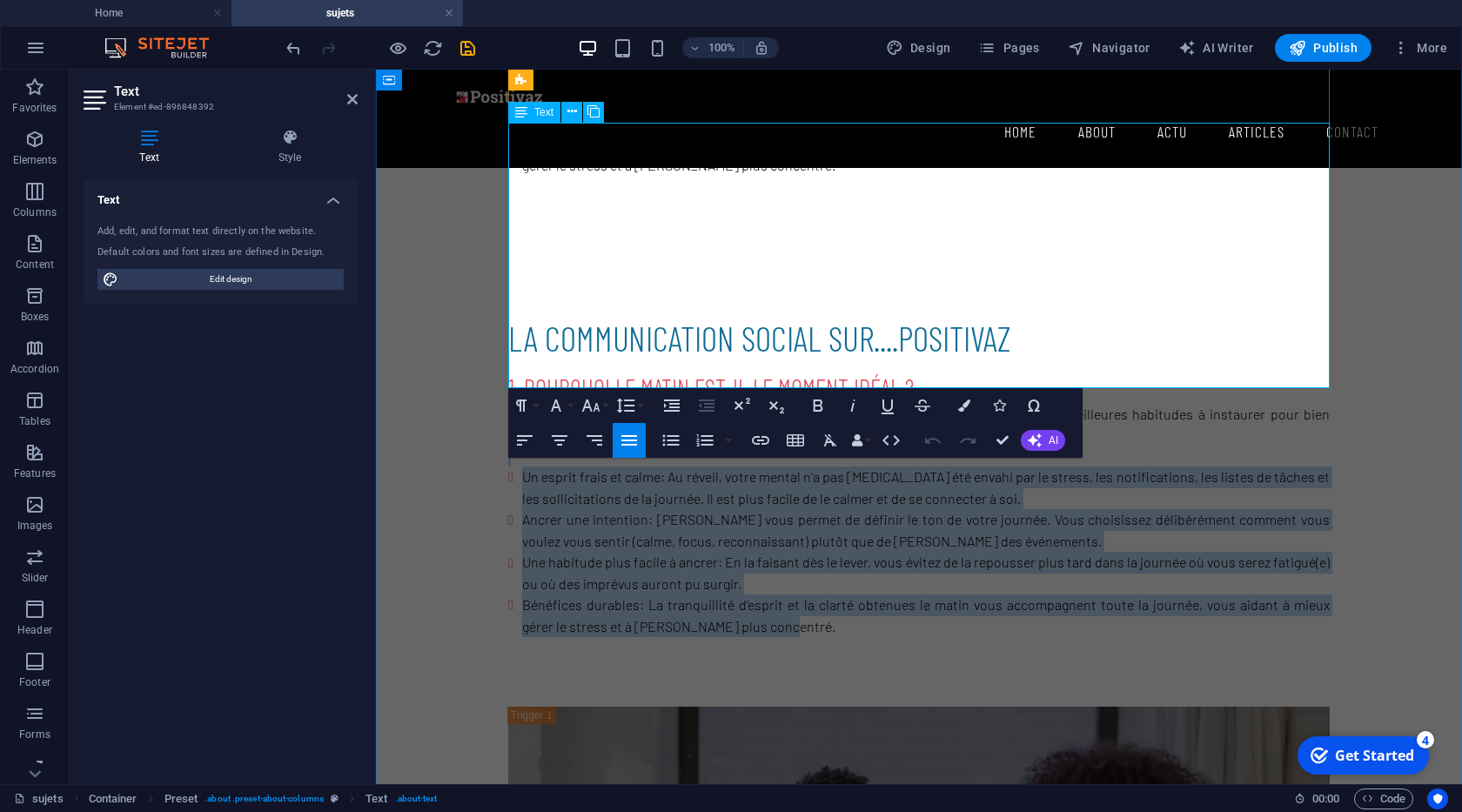
drag, startPoint x: 746, startPoint y: 376, endPoint x: 943, endPoint y: 205, distance: 260.9
click at [943, 371] on div "1. Pourquoi le matin est-il le moment idéal ? La méditation matinale est une pr…" at bounding box center [918, 504] width 822 height 266
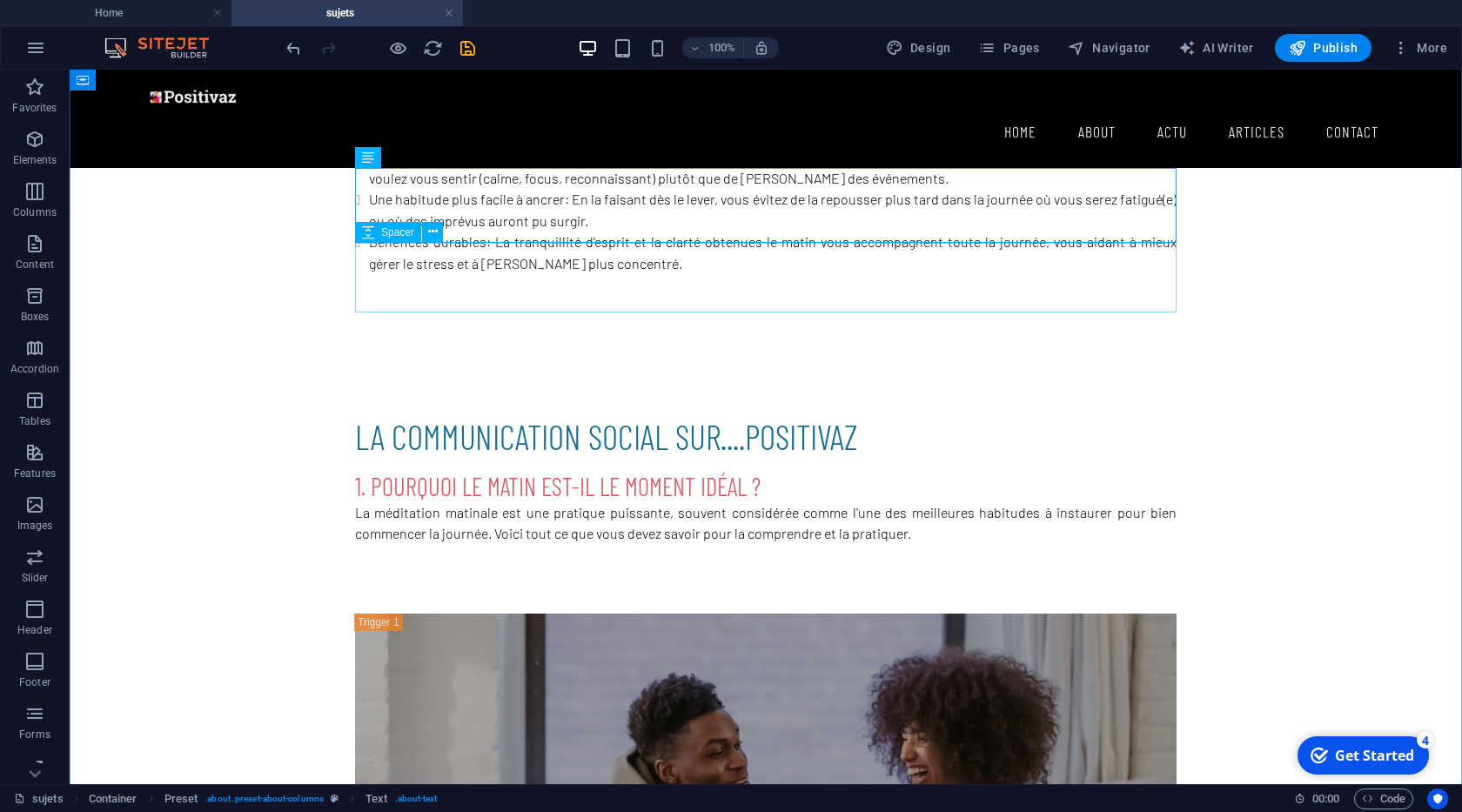
scroll to position [694, 0]
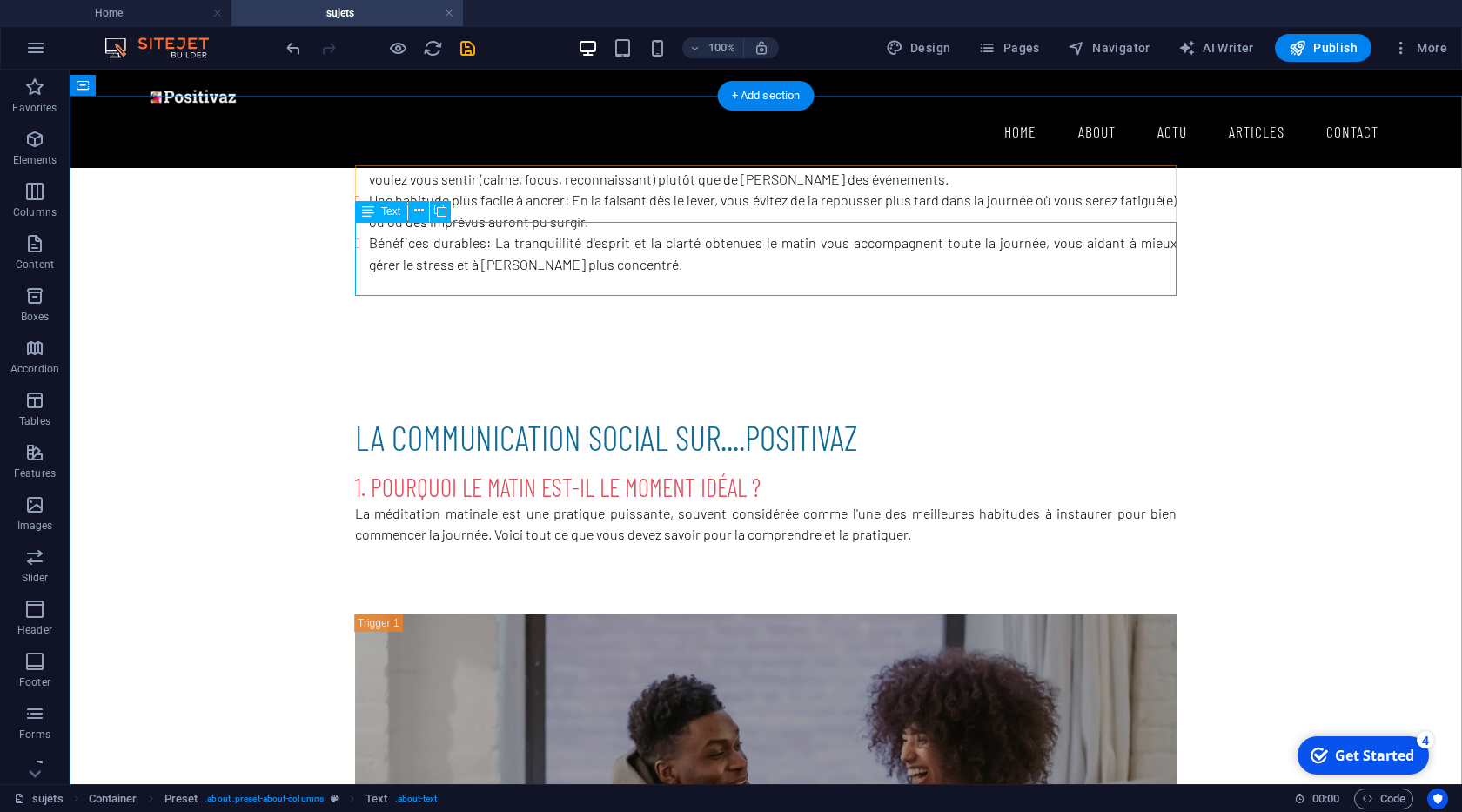
click at [644, 471] on div "1. Pourquoi le matin est-il le moment idéal ? La méditation matinale est une pr…" at bounding box center [765, 508] width 822 height 74
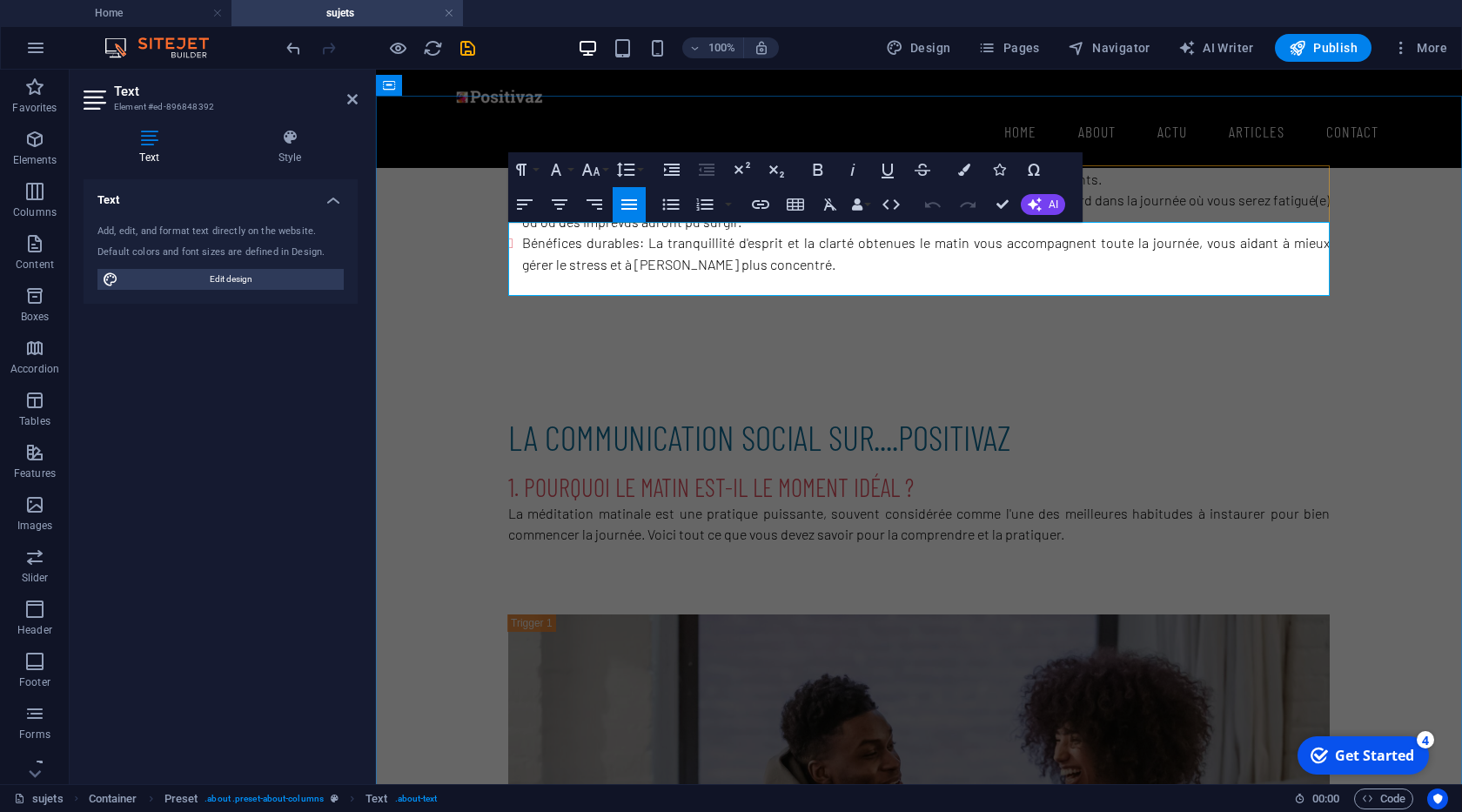
click at [753, 505] on strong "La méditation matinale est une pratique puissante, souvent considérée comme l'u…" at bounding box center [918, 524] width 822 height 38
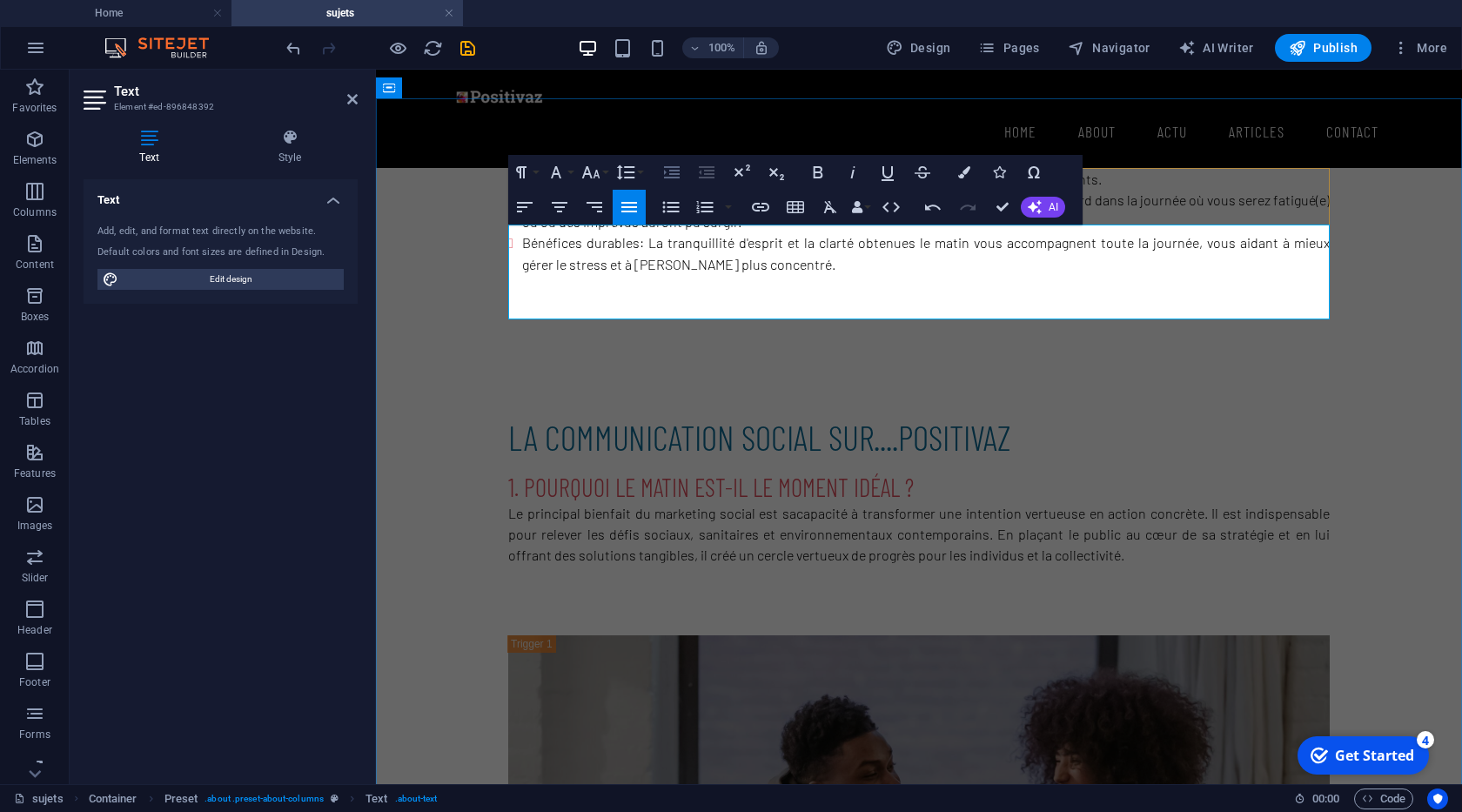
scroll to position [595, 0]
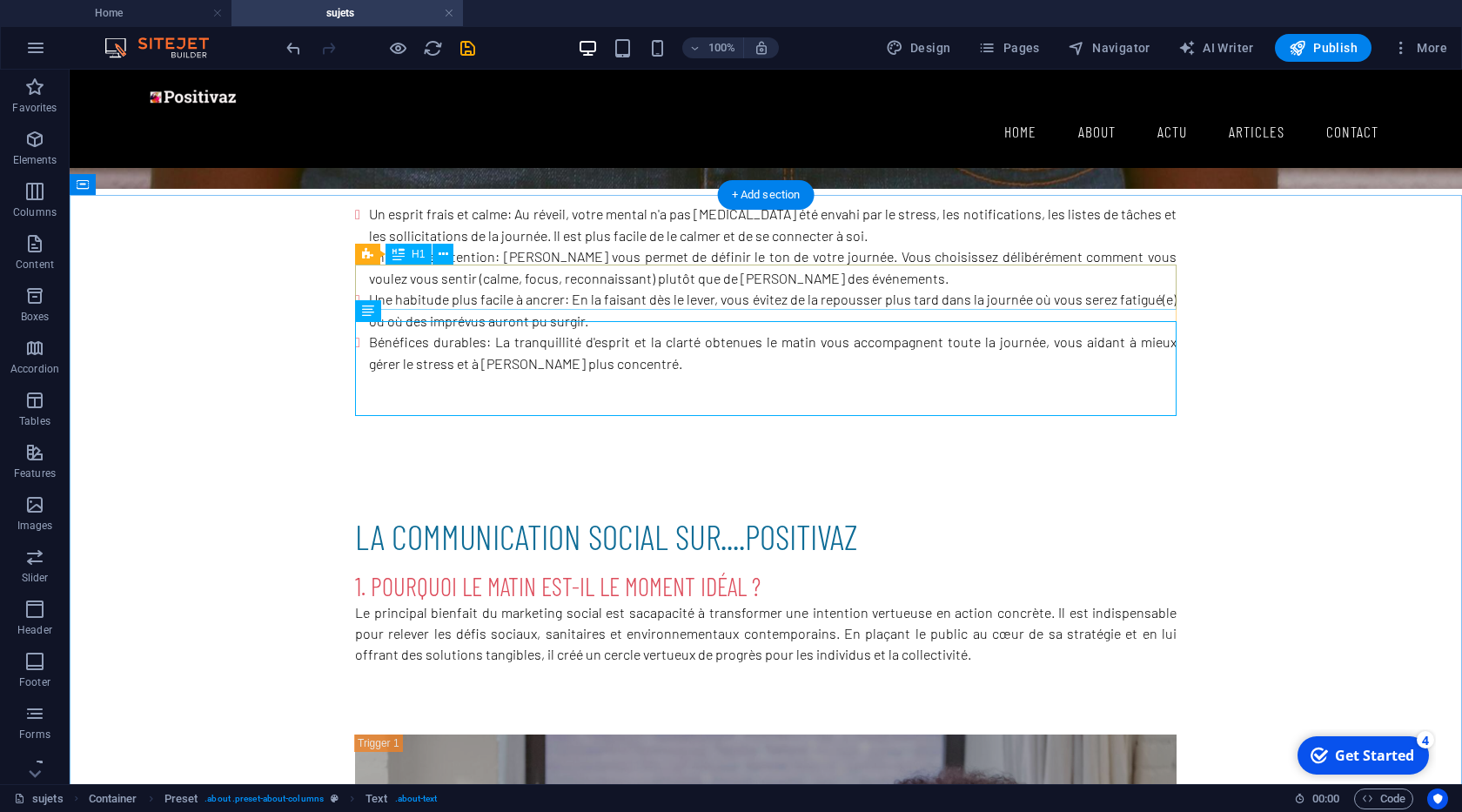
click at [565, 513] on div "la communication social sur.... positivaz" at bounding box center [765, 536] width 822 height 45
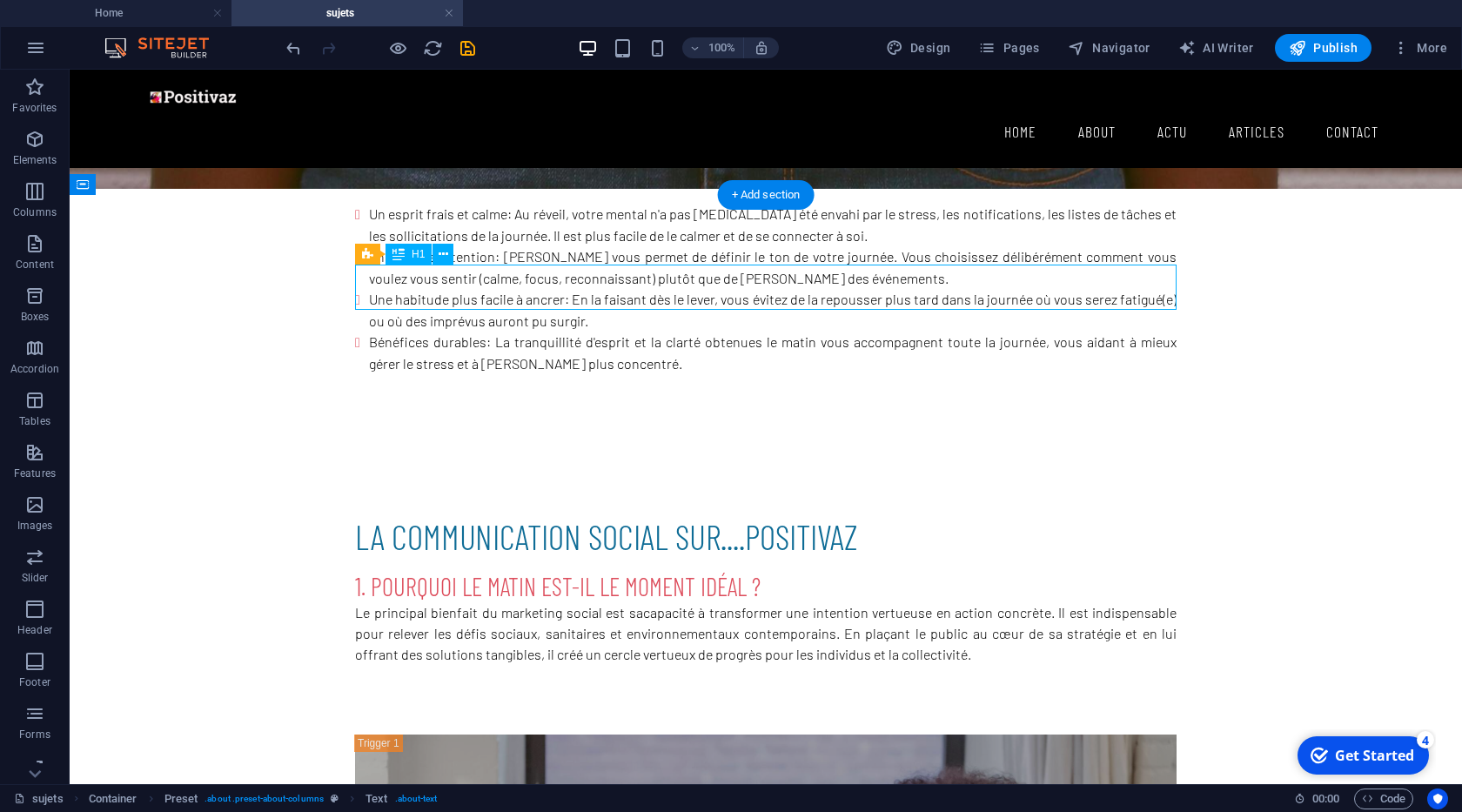
click at [565, 513] on div "la communication social sur.... positivaz" at bounding box center [765, 536] width 822 height 45
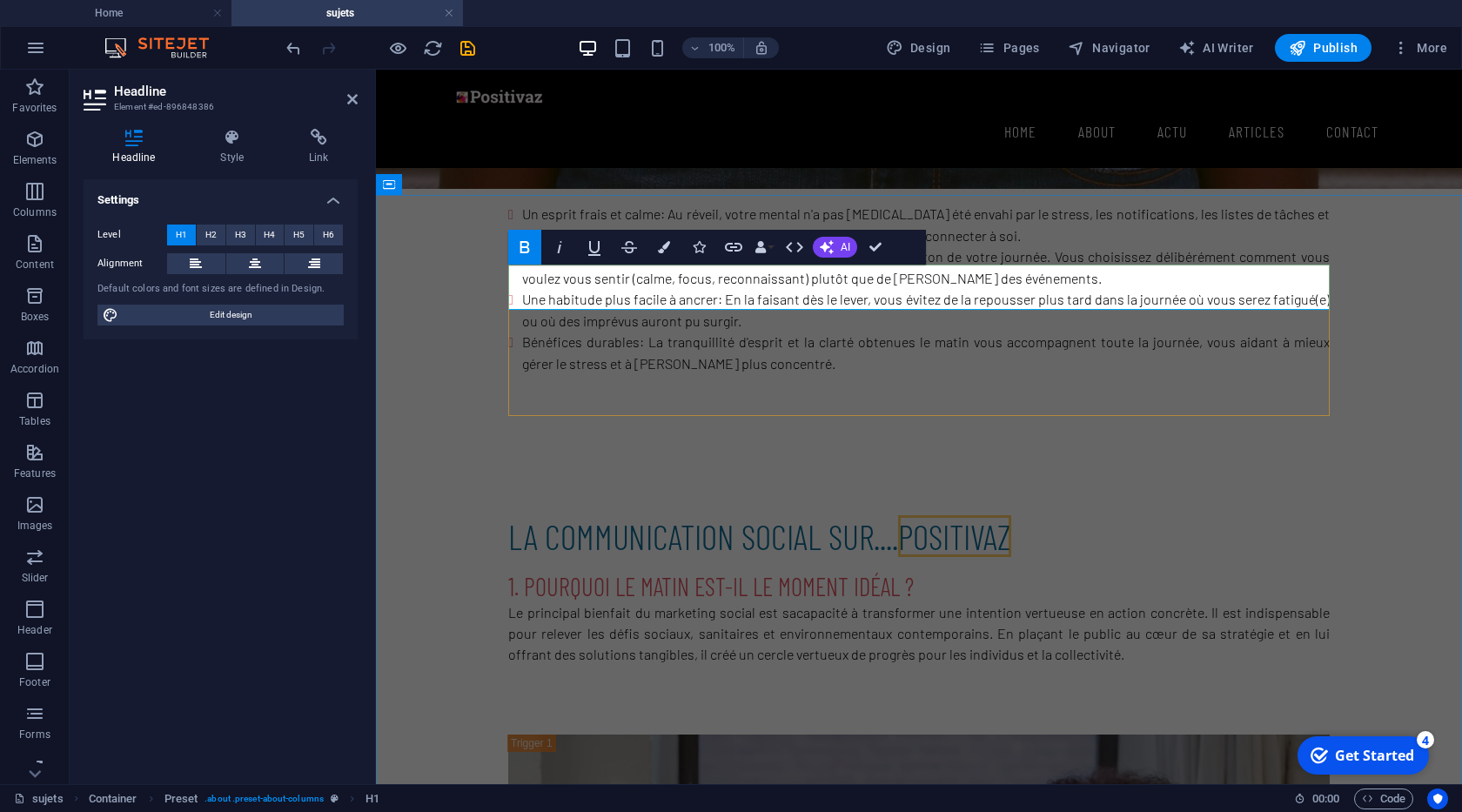
click at [751, 515] on strong "la communication social sur...." at bounding box center [703, 536] width 390 height 42
click at [618, 515] on strong "la communication social sur...." at bounding box center [703, 536] width 390 height 42
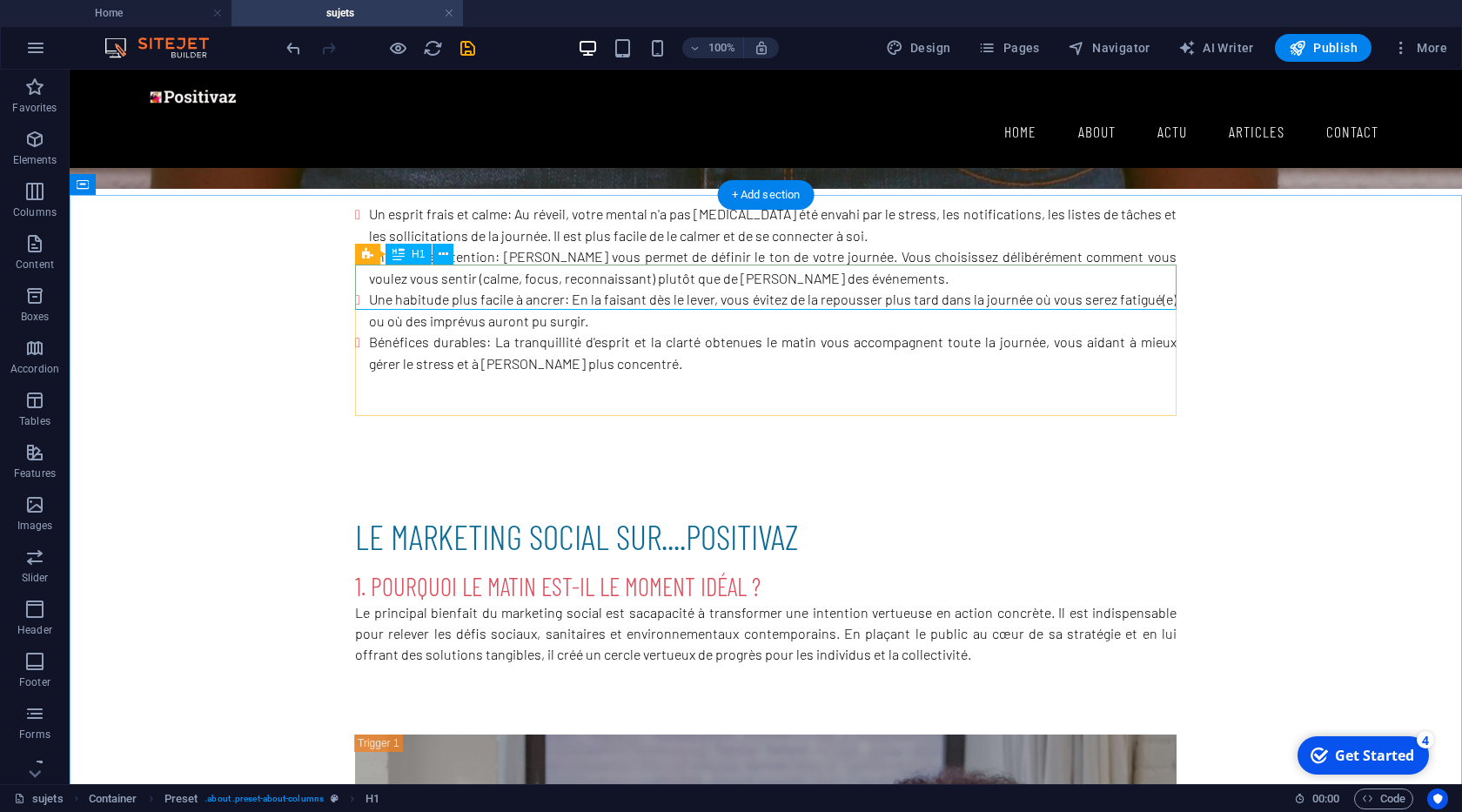
click at [844, 513] on div "le marketing social sur.... positivaz" at bounding box center [765, 536] width 822 height 45
drag, startPoint x: 727, startPoint y: 282, endPoint x: 699, endPoint y: 285, distance: 28.2
click at [726, 515] on span "positivaz" at bounding box center [742, 536] width 113 height 42
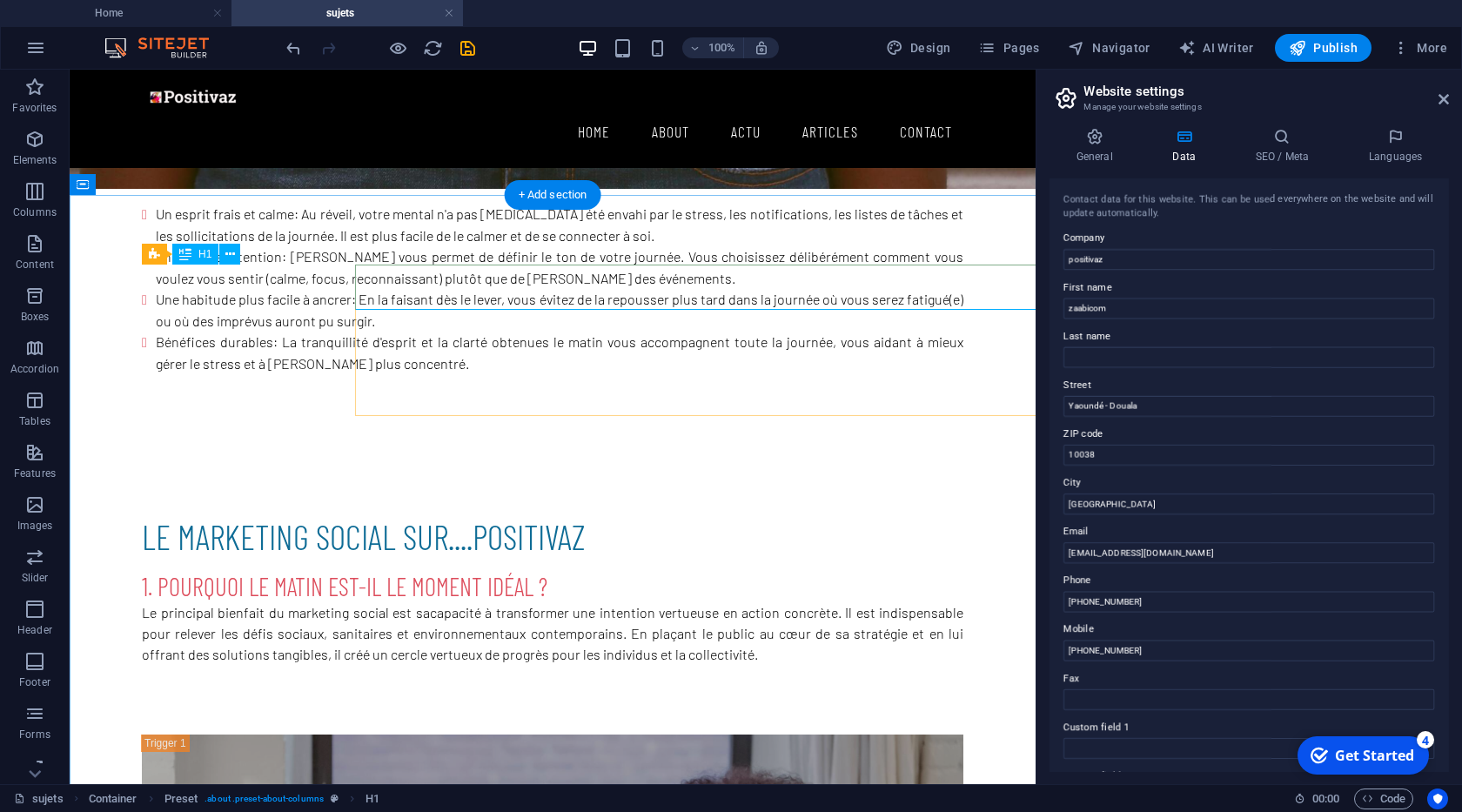
click at [699, 513] on div "le marketing social sur.... positivaz" at bounding box center [552, 536] width 822 height 45
click at [622, 513] on div "le marketing social sur.... positivaz" at bounding box center [552, 536] width 822 height 45
click at [464, 513] on div "le marketing social sur.... positivaz" at bounding box center [552, 536] width 822 height 45
click at [434, 513] on div "le marketing social sur.... positivaz" at bounding box center [552, 536] width 822 height 45
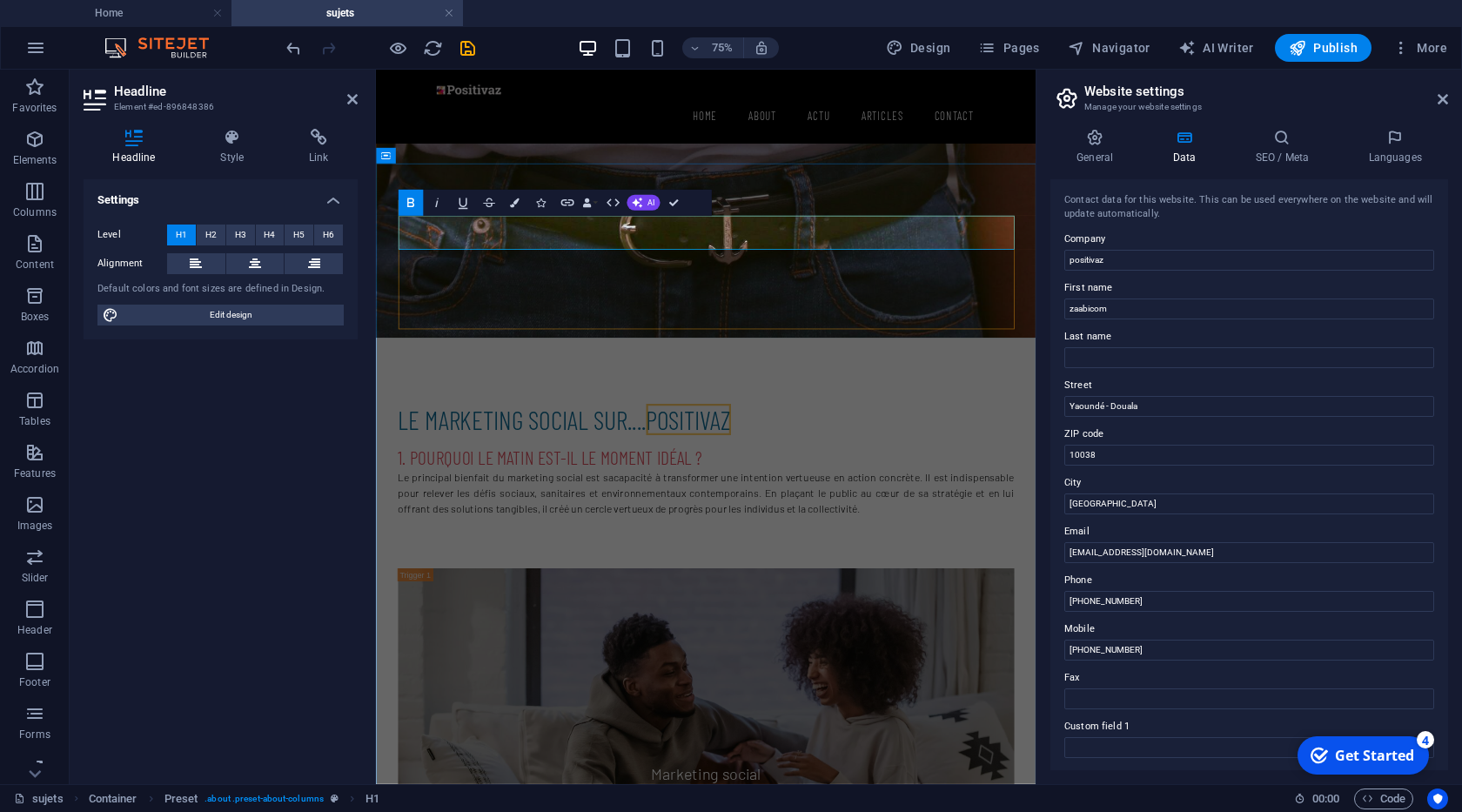
click at [660, 515] on strong "le marketing social sur...." at bounding box center [571, 536] width 331 height 42
click at [932, 513] on h1 "le marketing social sur.... positivaz" at bounding box center [816, 536] width 822 height 45
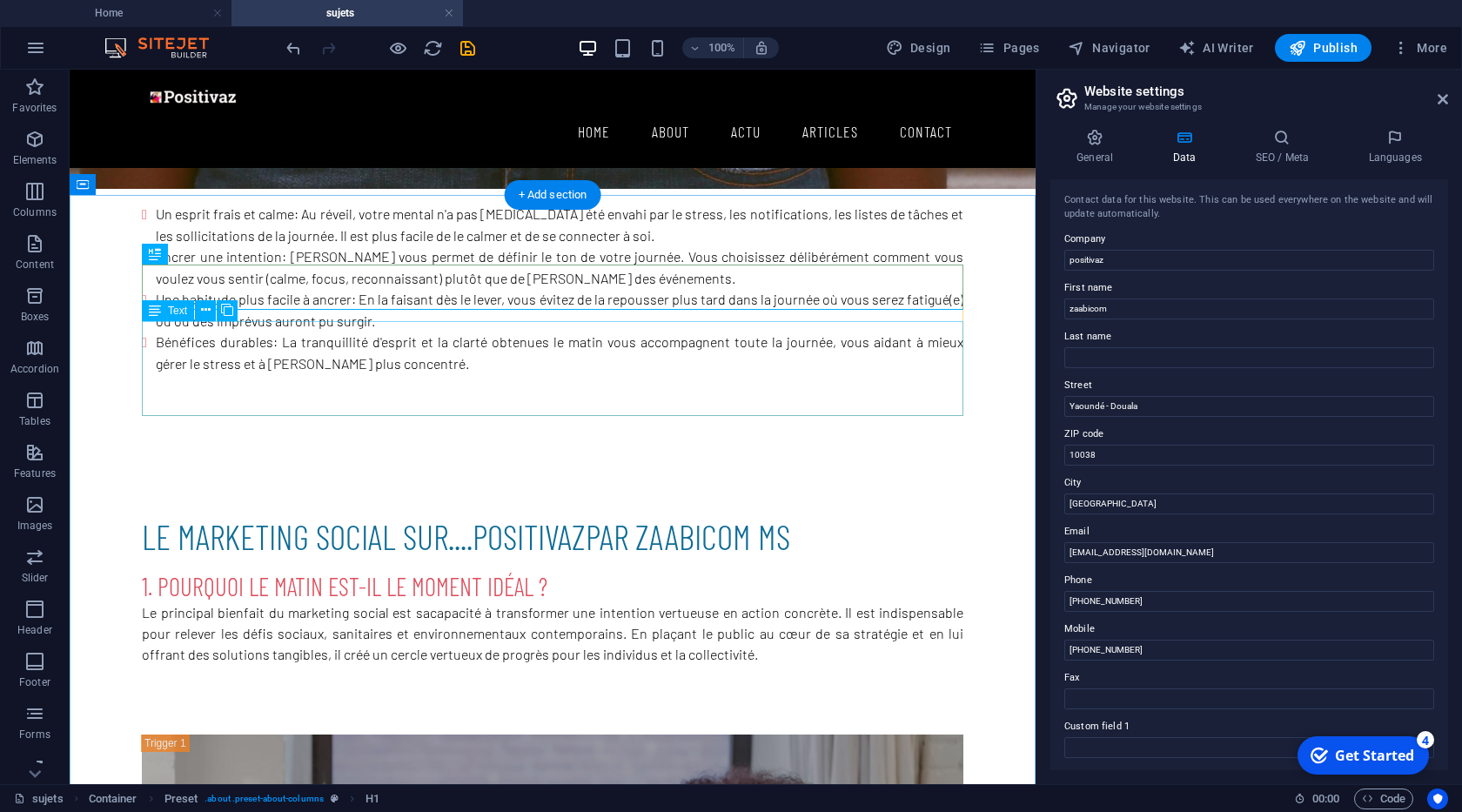
click at [486, 570] on div "1. Pourquoi le matin est-il le moment idéal ? Le principal bienfait du marketin…" at bounding box center [552, 617] width 822 height 95
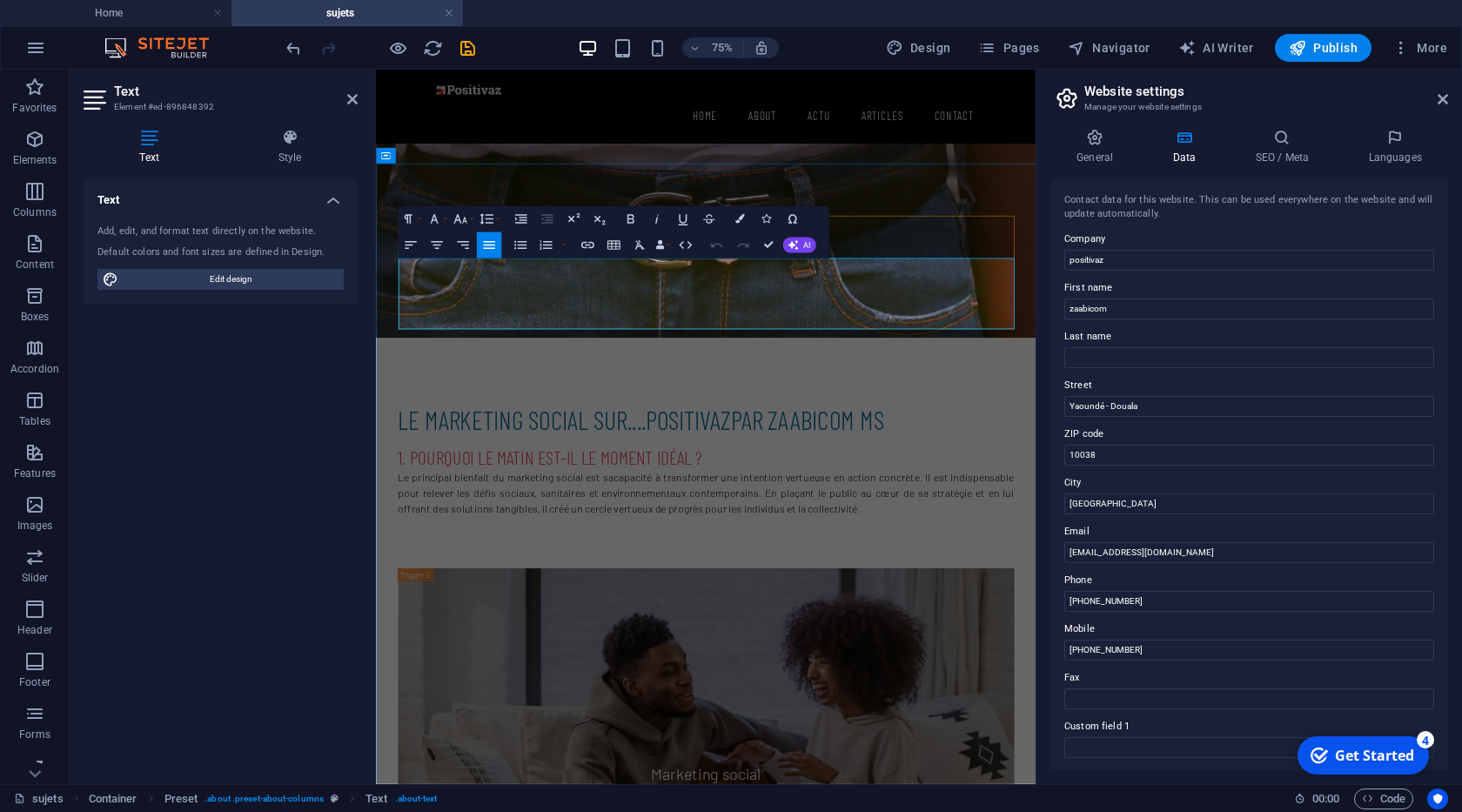
click at [645, 570] on h3 "1. Pourquoi le matin est-il le moment idéal ?" at bounding box center [816, 586] width 822 height 32
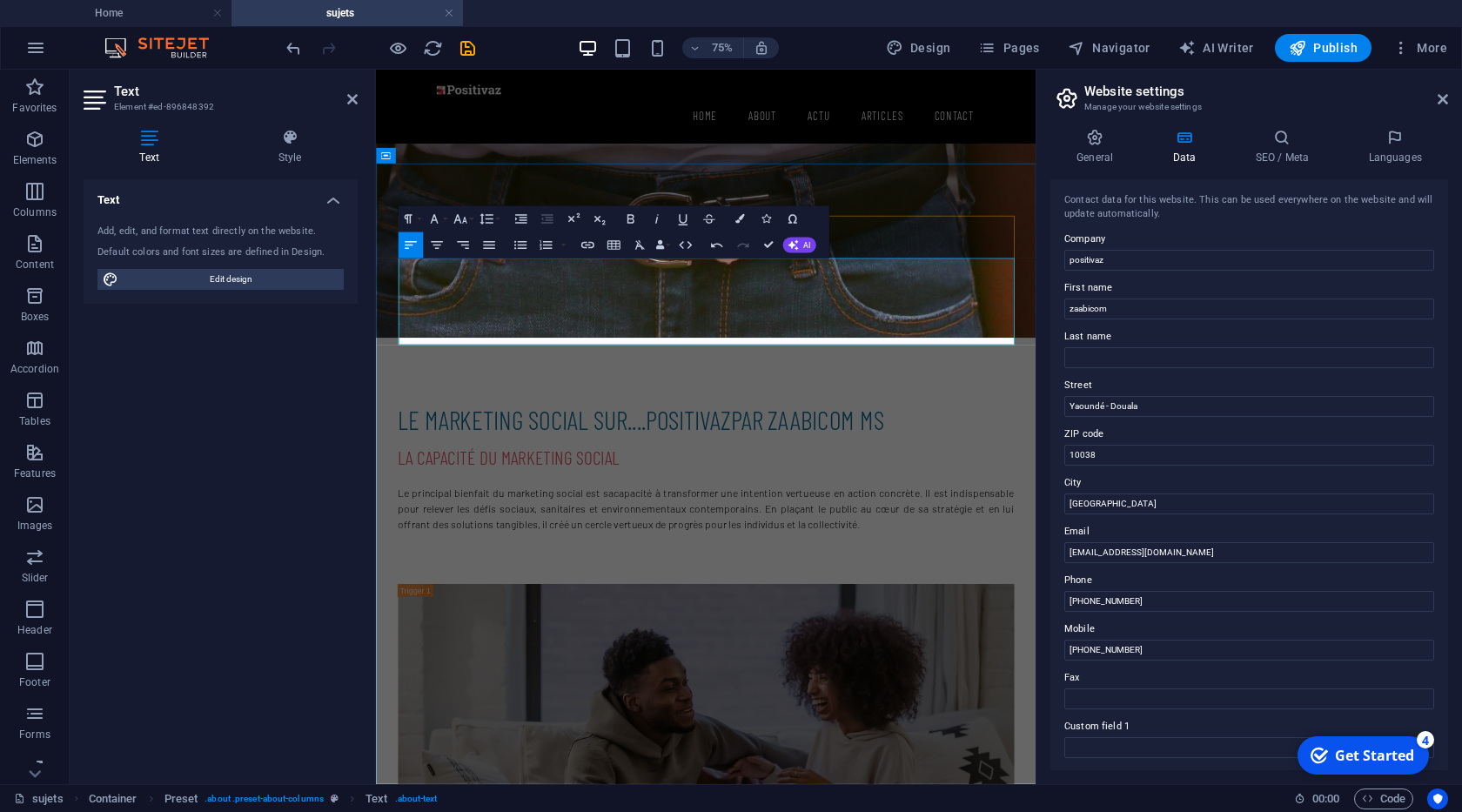
click at [693, 623] on p "Le principal bienfait du marketing social est sa capacité à transformer une int…" at bounding box center [816, 654] width 822 height 62
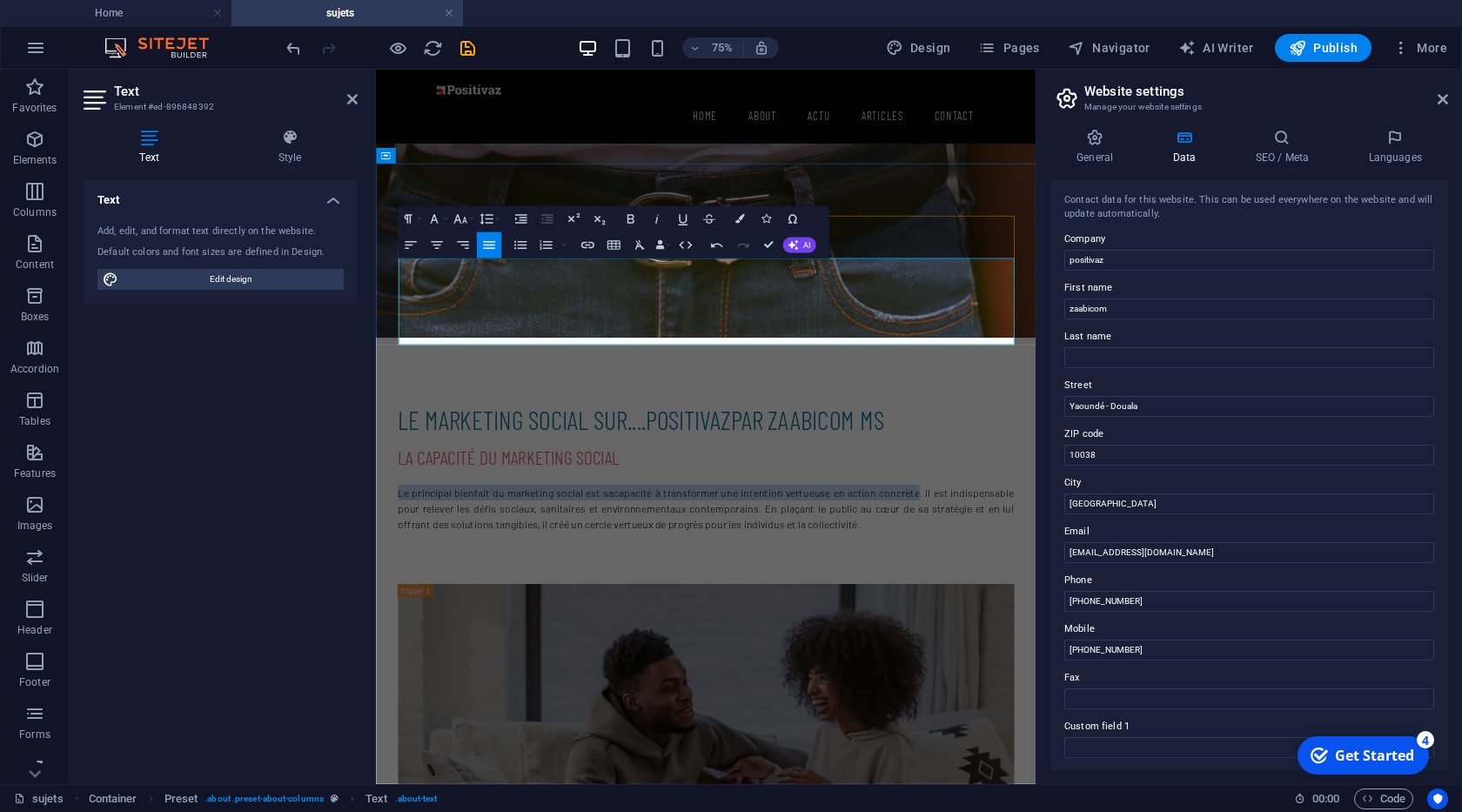
click at [693, 623] on p "Le principal bienfait du marketing social est sa capacité à transformer une int…" at bounding box center [816, 654] width 822 height 62
click at [461, 216] on icon "button" at bounding box center [460, 219] width 16 height 16
click at [456, 366] on link "18" at bounding box center [461, 362] width 47 height 20
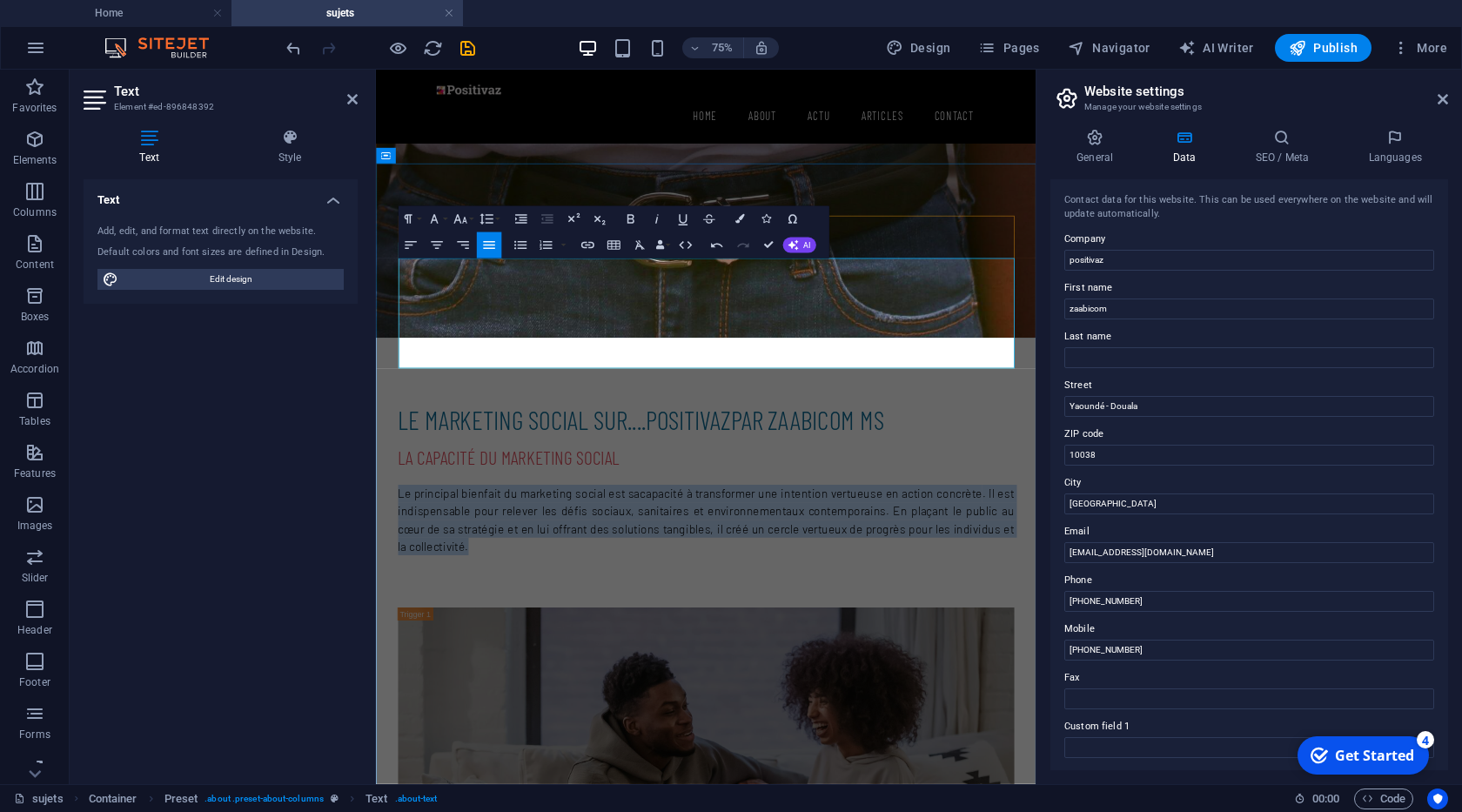
click at [494, 625] on span "Le principal bienfait du marketing social est sa capacité à transformer une int…" at bounding box center [816, 669] width 822 height 90
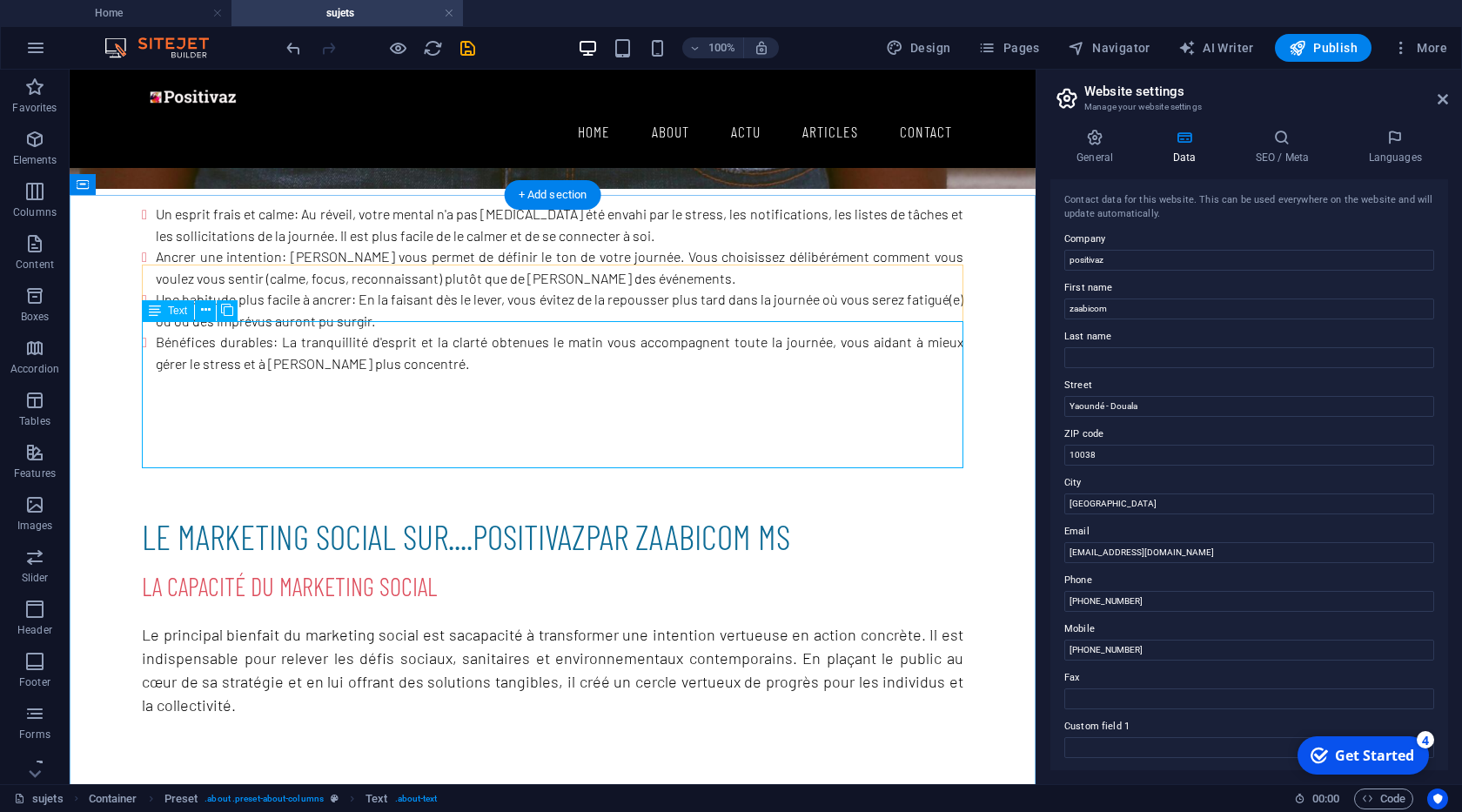
click at [287, 570] on div "la capacité du marketing social Le principal bienfait du marketing social est s…" at bounding box center [552, 644] width 822 height 147
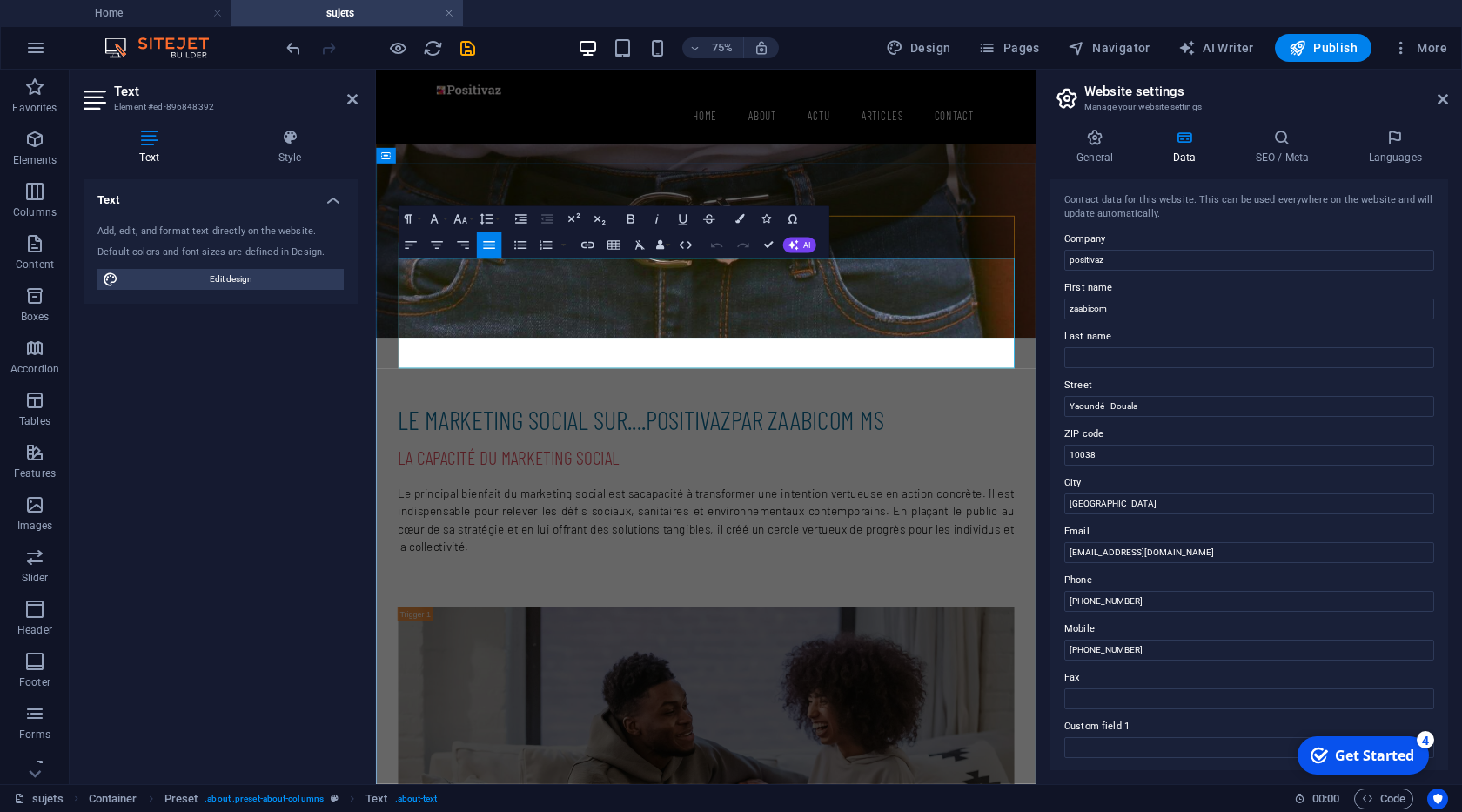
click at [522, 623] on p "Le principal bienfait du marketing social est sa capacité à transformer une int…" at bounding box center [816, 669] width 822 height 94
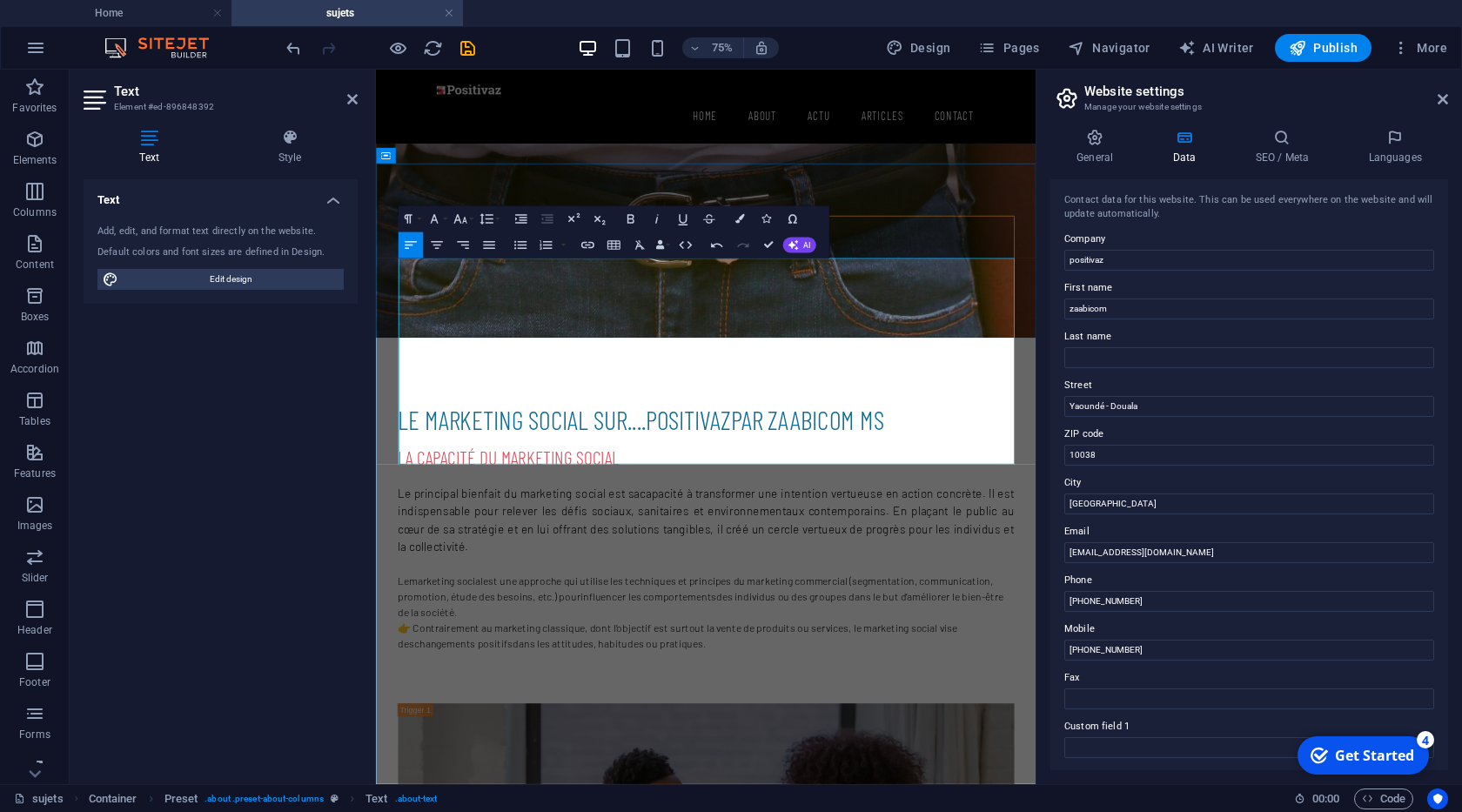
click at [653, 740] on p "Le marketing social est une approche qui utilise les techniques et principes du…" at bounding box center [816, 771] width 822 height 62
click at [651, 740] on p "Le marketing social est une approche qui utilise les techniques et principes du…" at bounding box center [816, 771] width 822 height 62
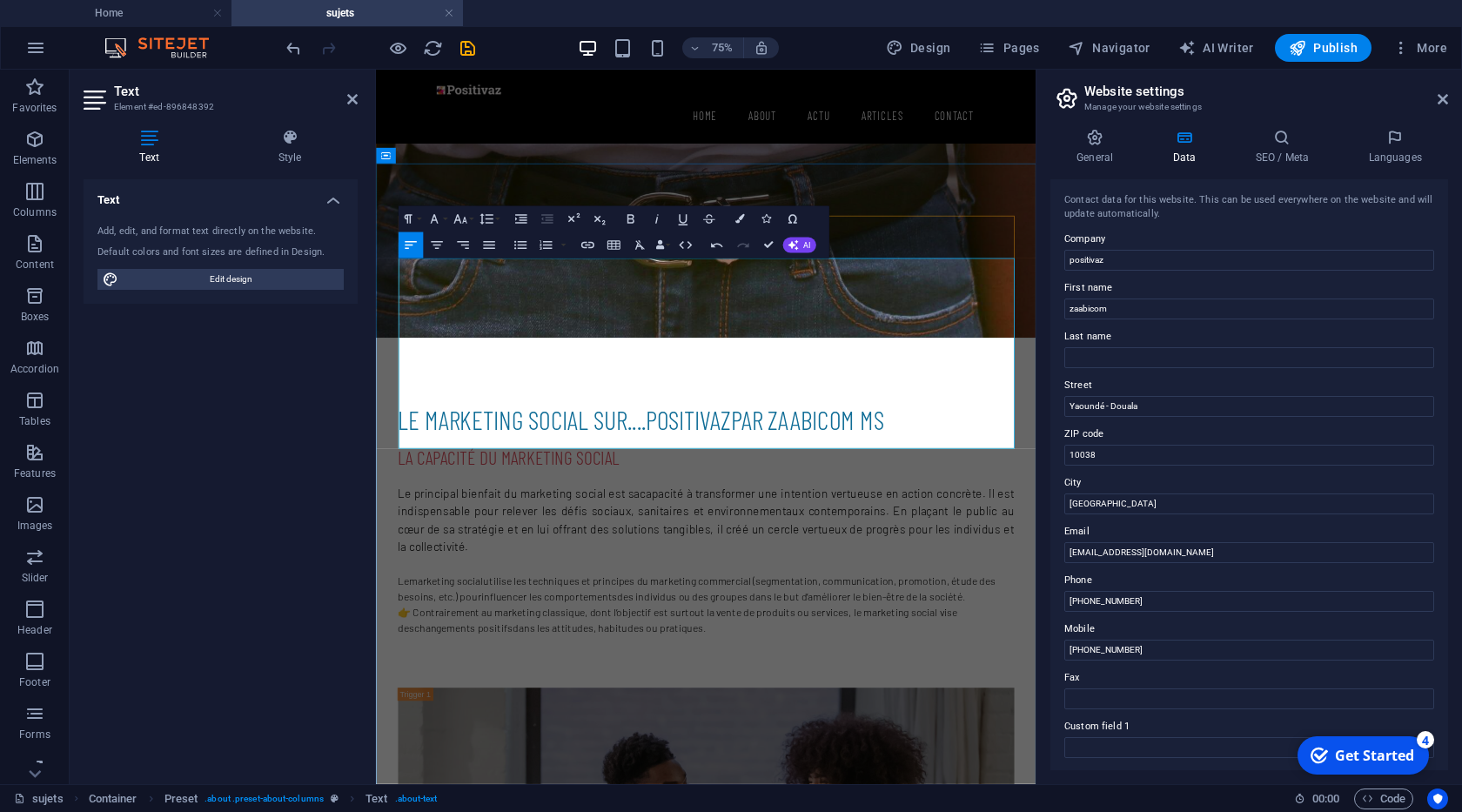
click at [662, 763] on strong "influencer les comportements" at bounding box center [607, 770] width 181 height 16
click at [619, 623] on p "Le principal bienfait du marketing social est sa capacité à transformer une int…" at bounding box center [816, 669] width 822 height 94
click at [439, 219] on icon "button" at bounding box center [433, 219] width 16 height 16
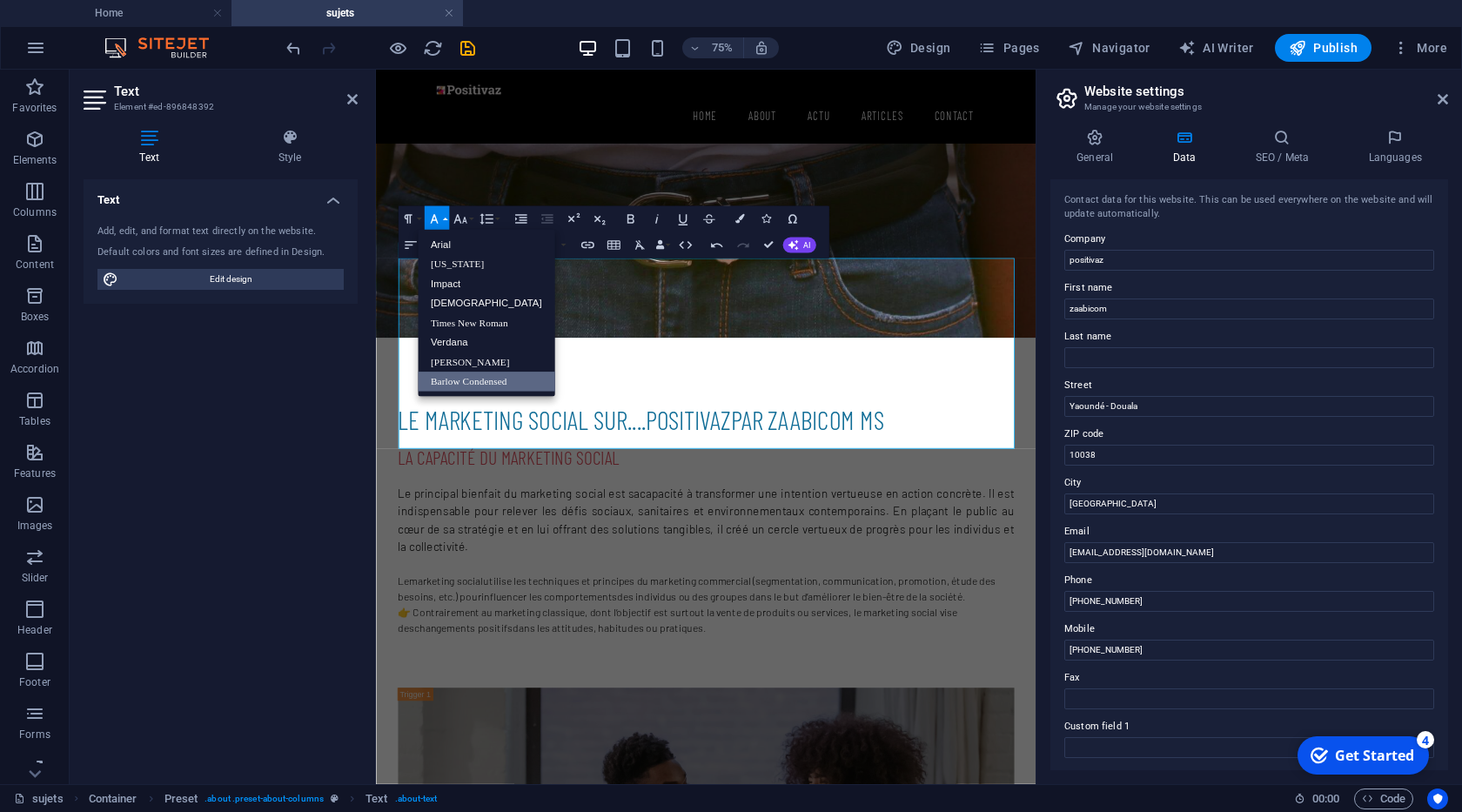
scroll to position [0, 0]
click at [461, 362] on link "[PERSON_NAME]" at bounding box center [486, 362] width 137 height 20
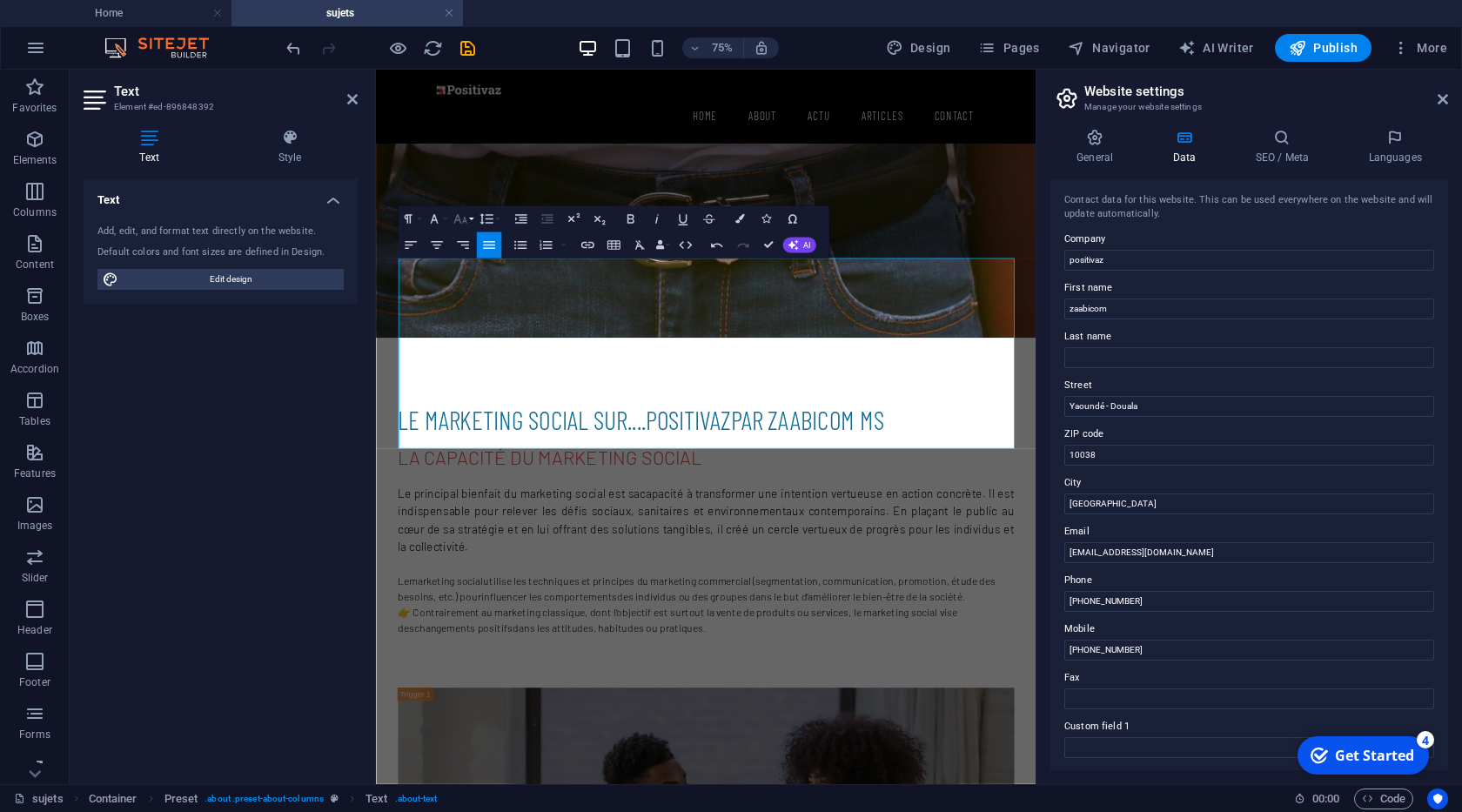
click at [472, 218] on button "Font Size" at bounding box center [462, 219] width 26 height 26
click at [461, 361] on link "18" at bounding box center [461, 362] width 47 height 20
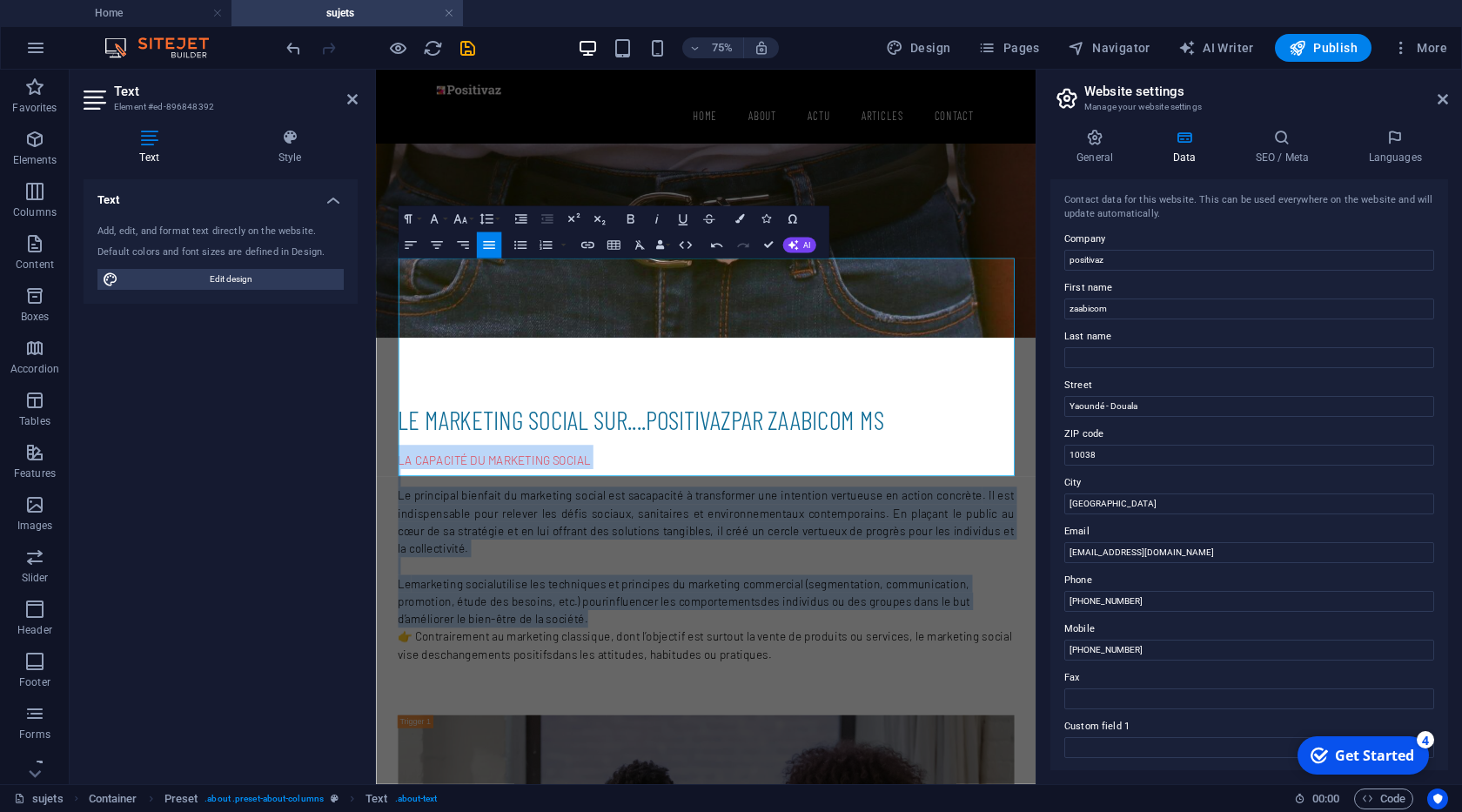
click at [480, 246] on button "Align Justify" at bounding box center [488, 246] width 26 height 26
click at [532, 719] on p "​" at bounding box center [816, 731] width 822 height 24
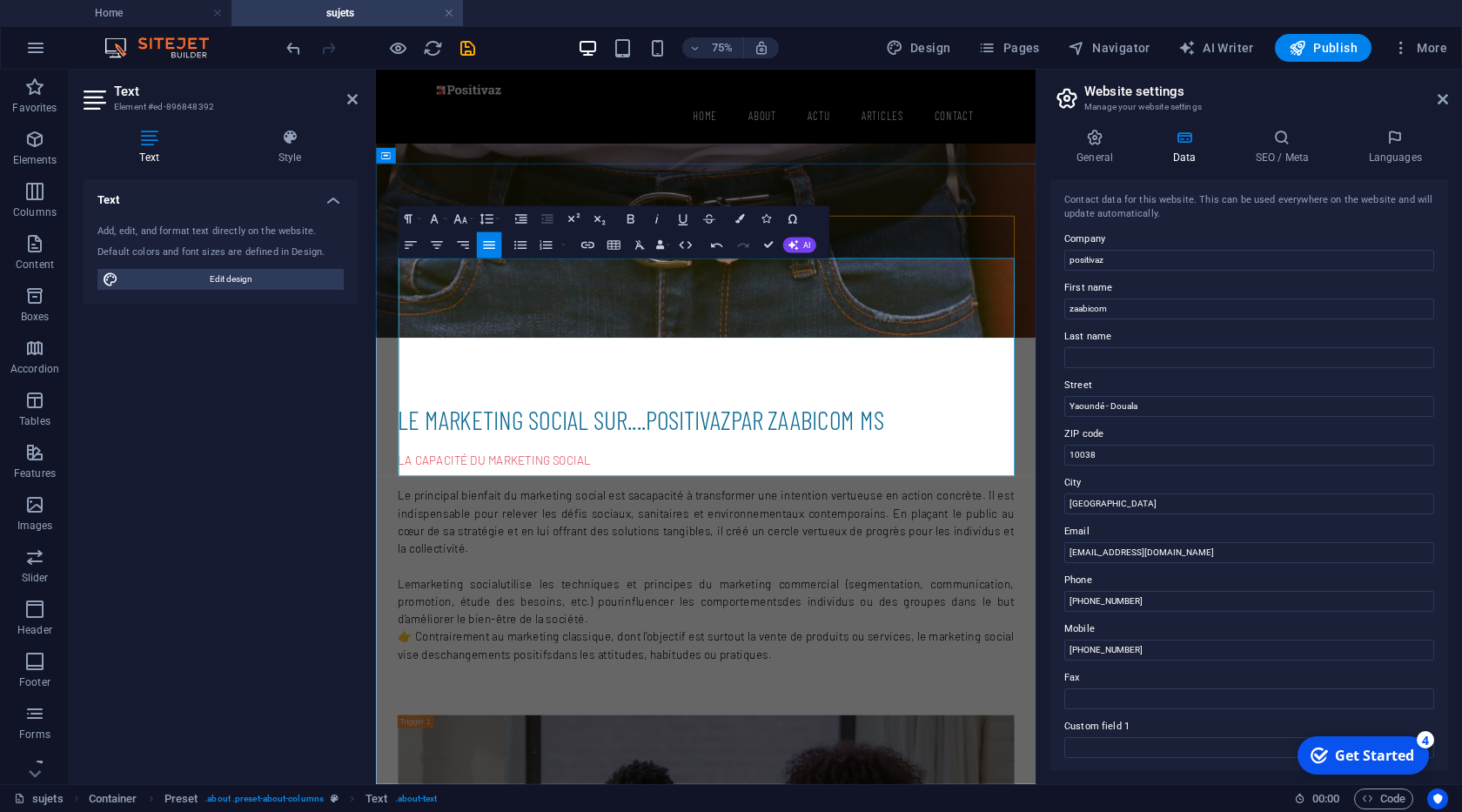
click at [632, 214] on icon "button" at bounding box center [630, 219] width 16 height 16
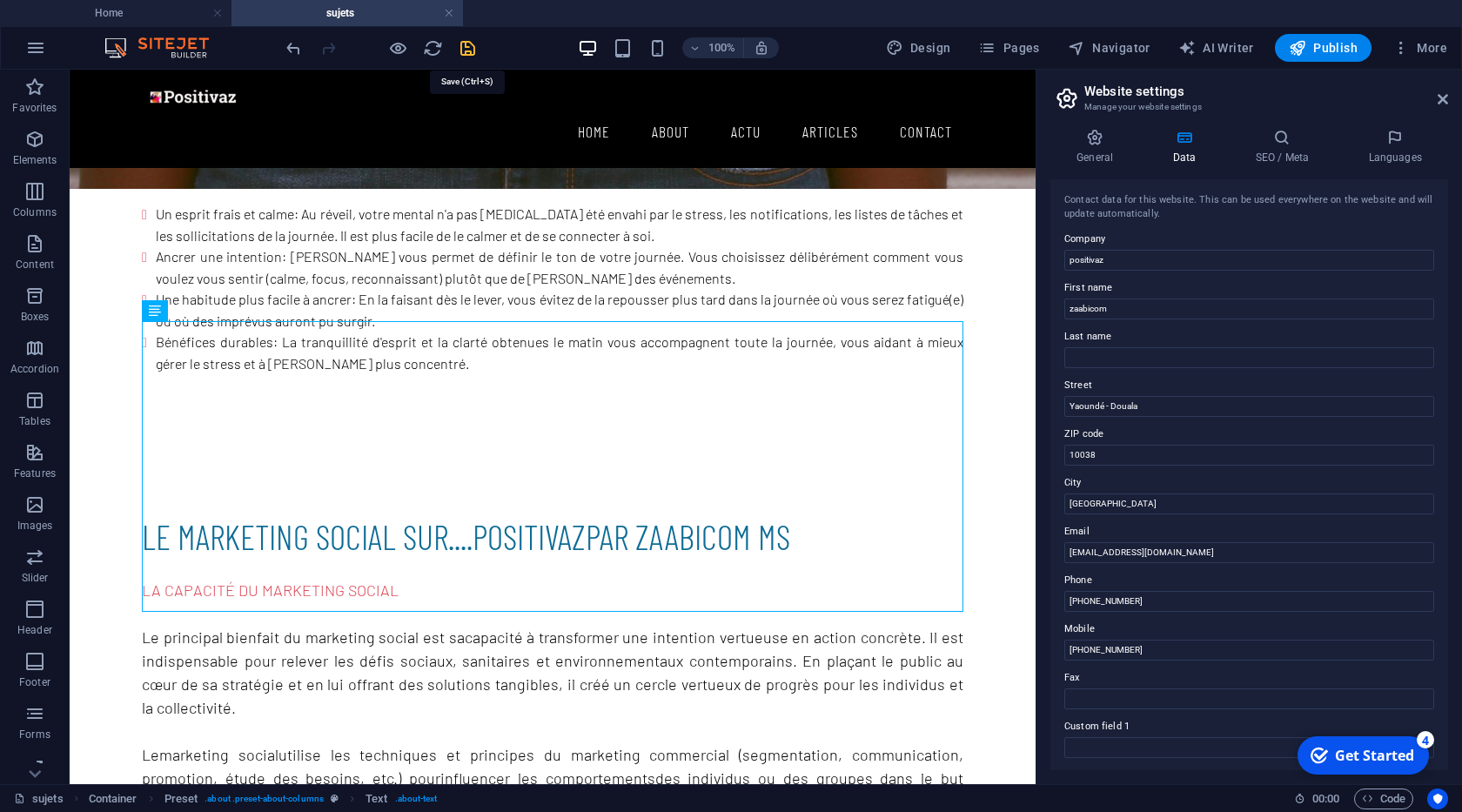
click at [471, 47] on icon "save" at bounding box center [467, 47] width 20 height 20
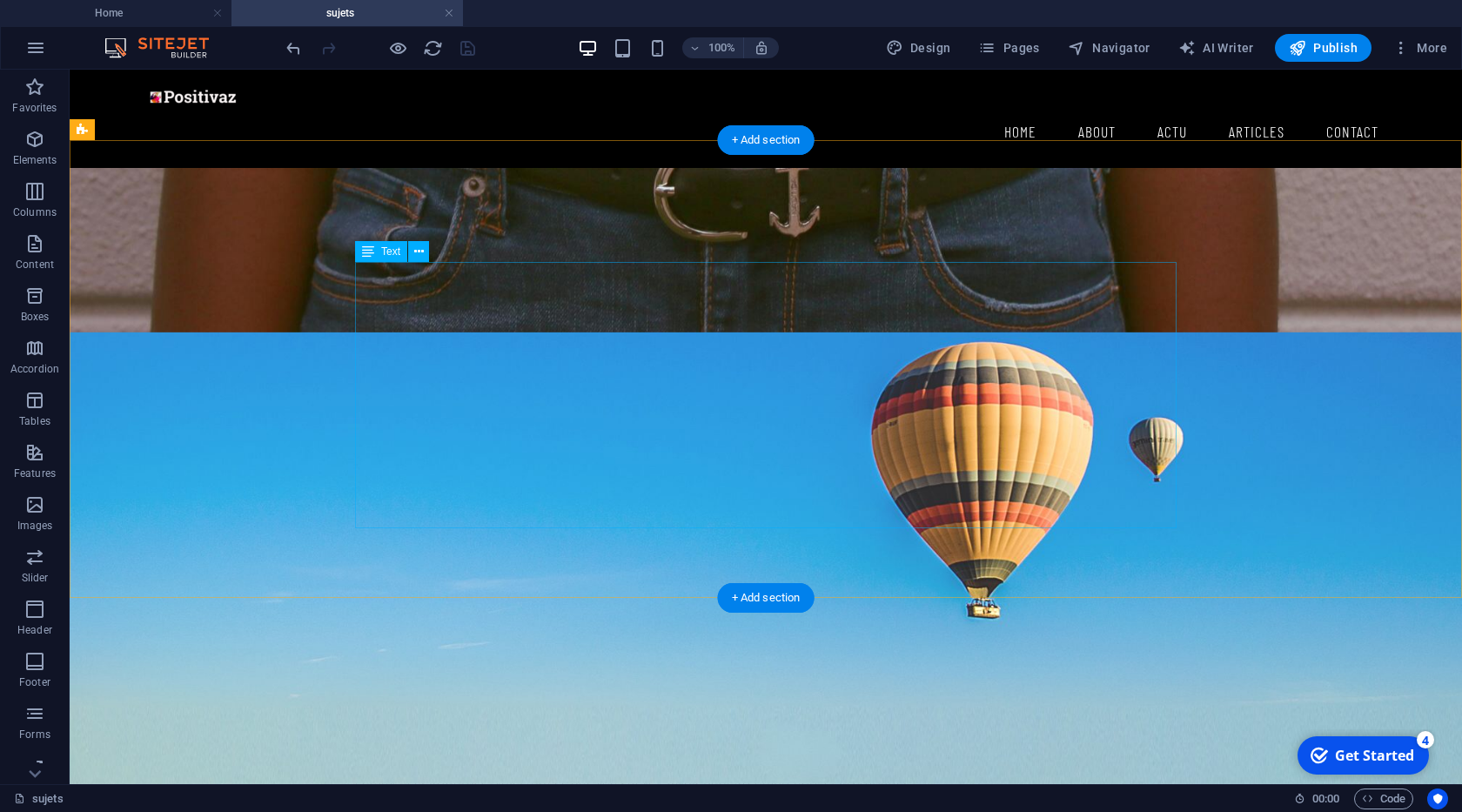
scroll to position [199, 0]
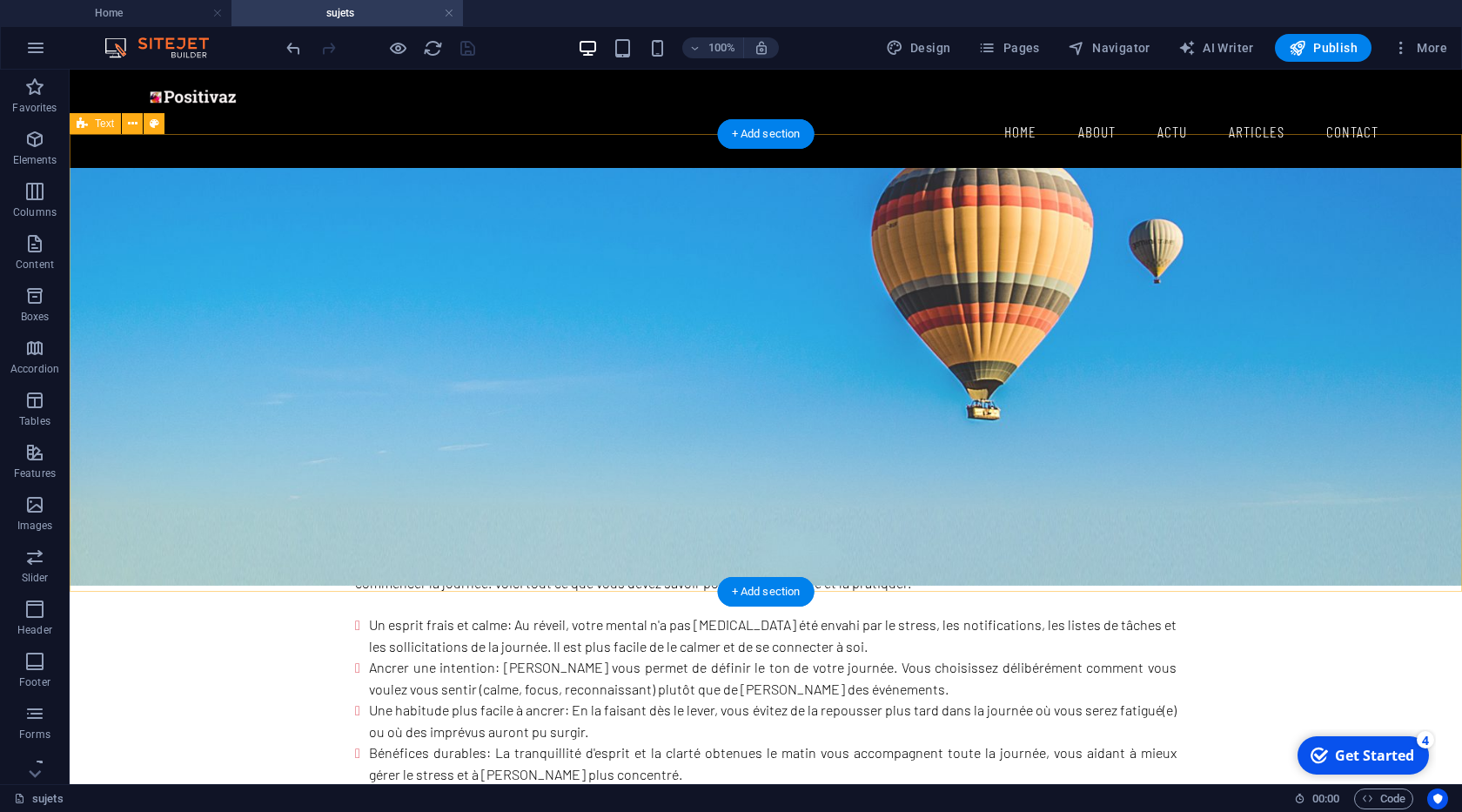
click at [287, 397] on div "la méditation matinal 1. Pourquoi le matin est-il le moment idéal ? La méditati…" at bounding box center [766, 626] width 1392 height 458
select select "preset-text-v2-default"
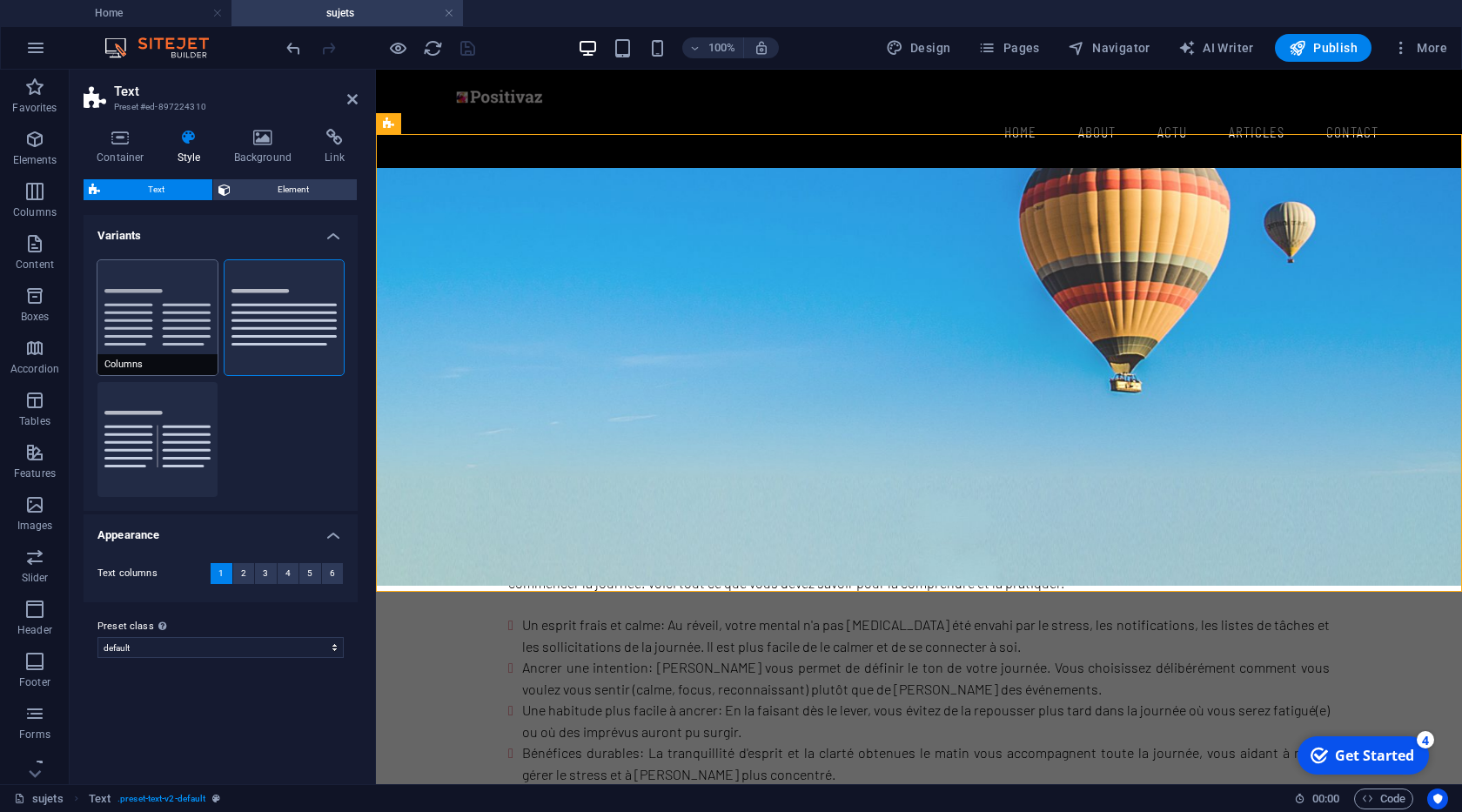
click at [171, 320] on button "Columns" at bounding box center [157, 317] width 120 height 114
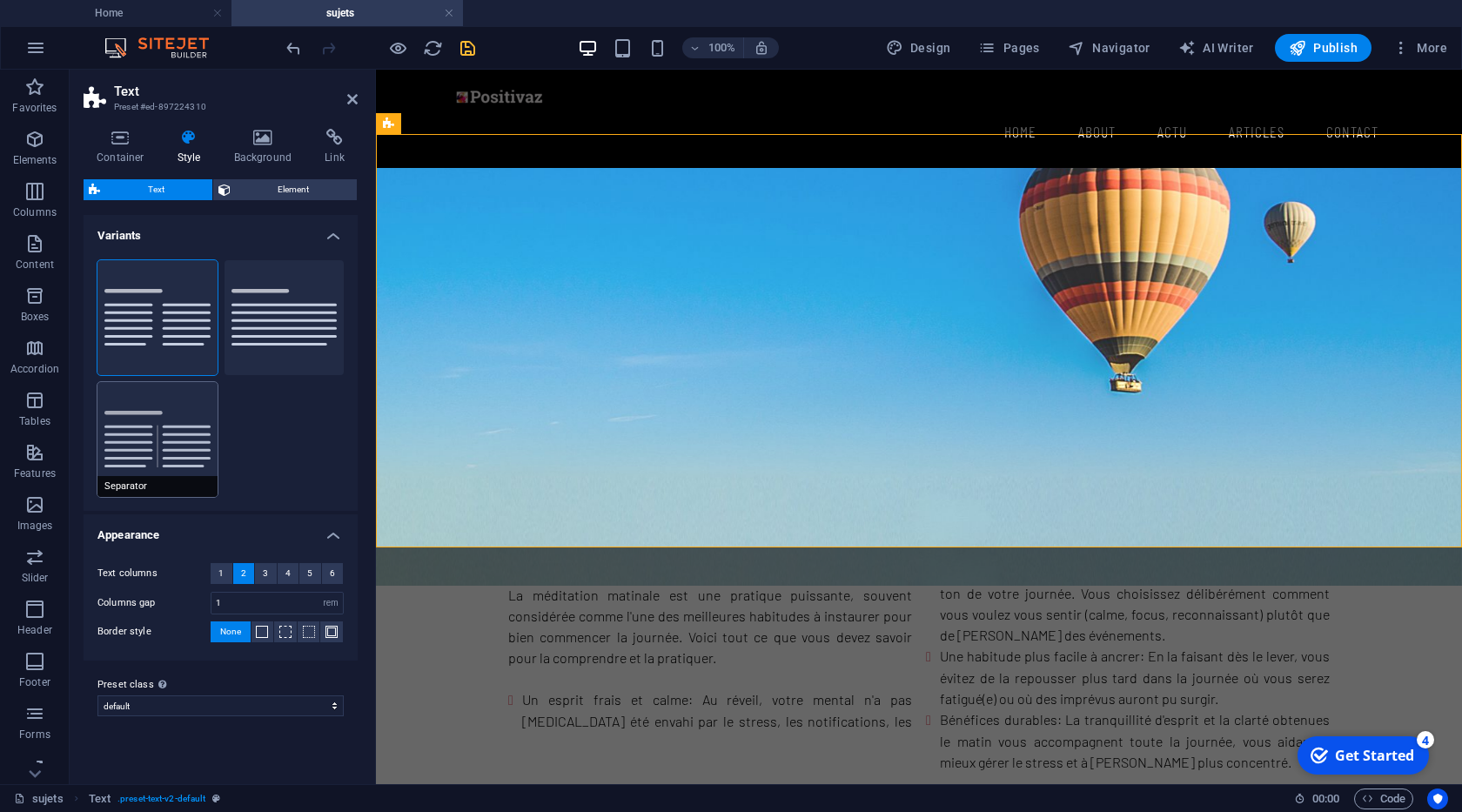
click at [169, 408] on button "Separator" at bounding box center [157, 439] width 120 height 114
type input "4"
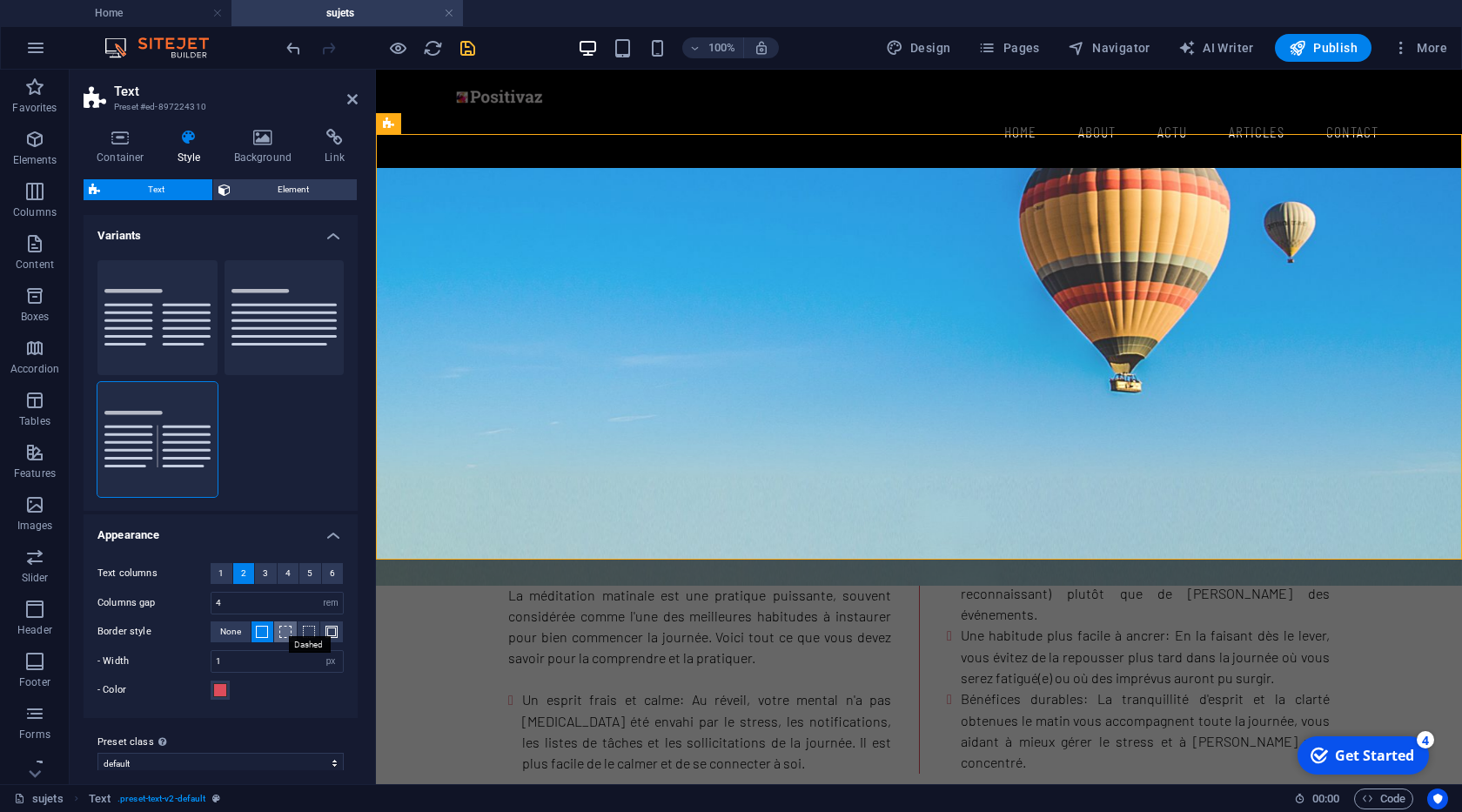
click at [286, 631] on span at bounding box center [285, 631] width 12 height 12
click at [307, 633] on span at bounding box center [308, 631] width 12 height 12
click at [330, 632] on span at bounding box center [331, 631] width 12 height 12
click at [305, 632] on span at bounding box center [308, 631] width 12 height 12
click at [353, 100] on icon at bounding box center [352, 99] width 10 height 14
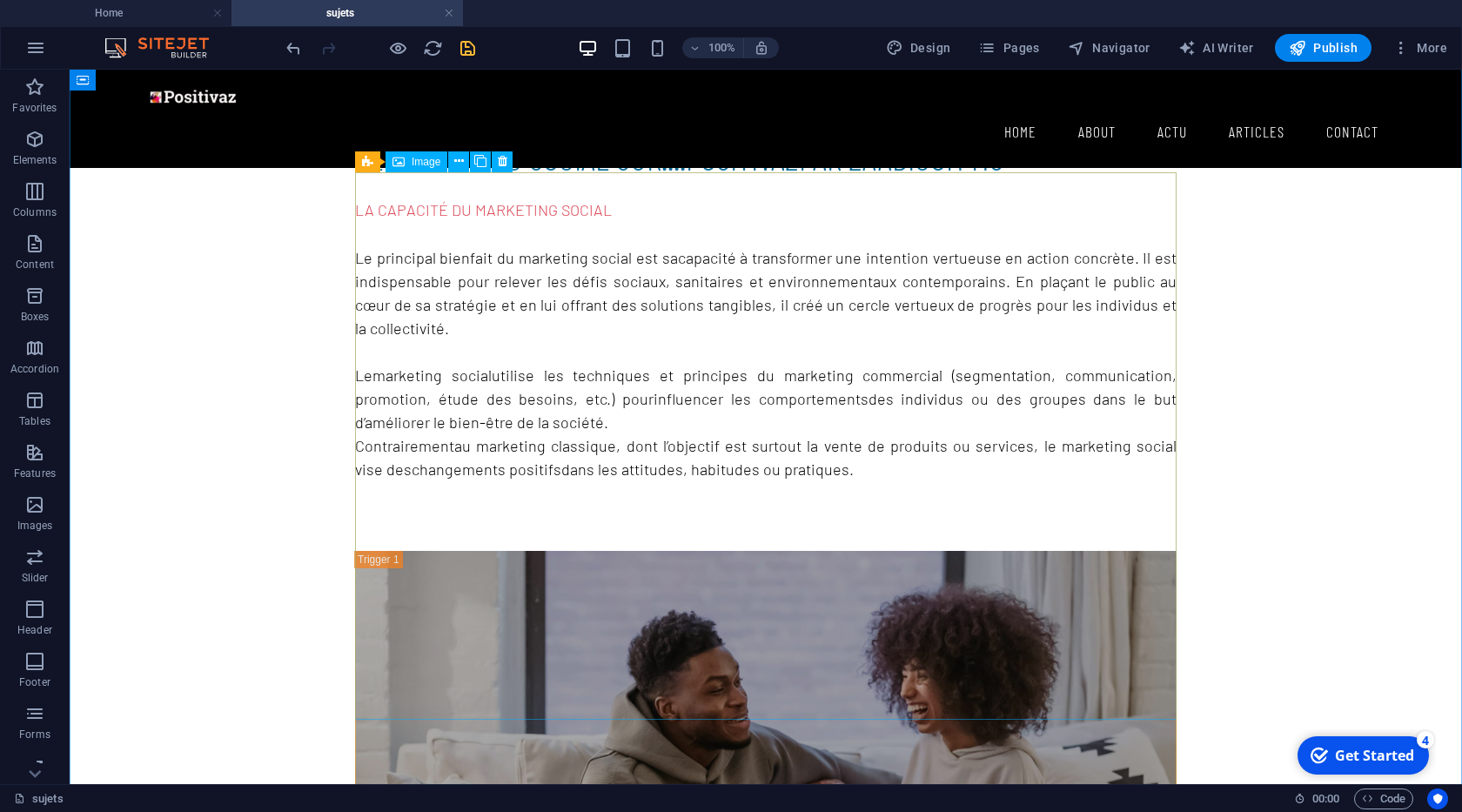
scroll to position [1091, 0]
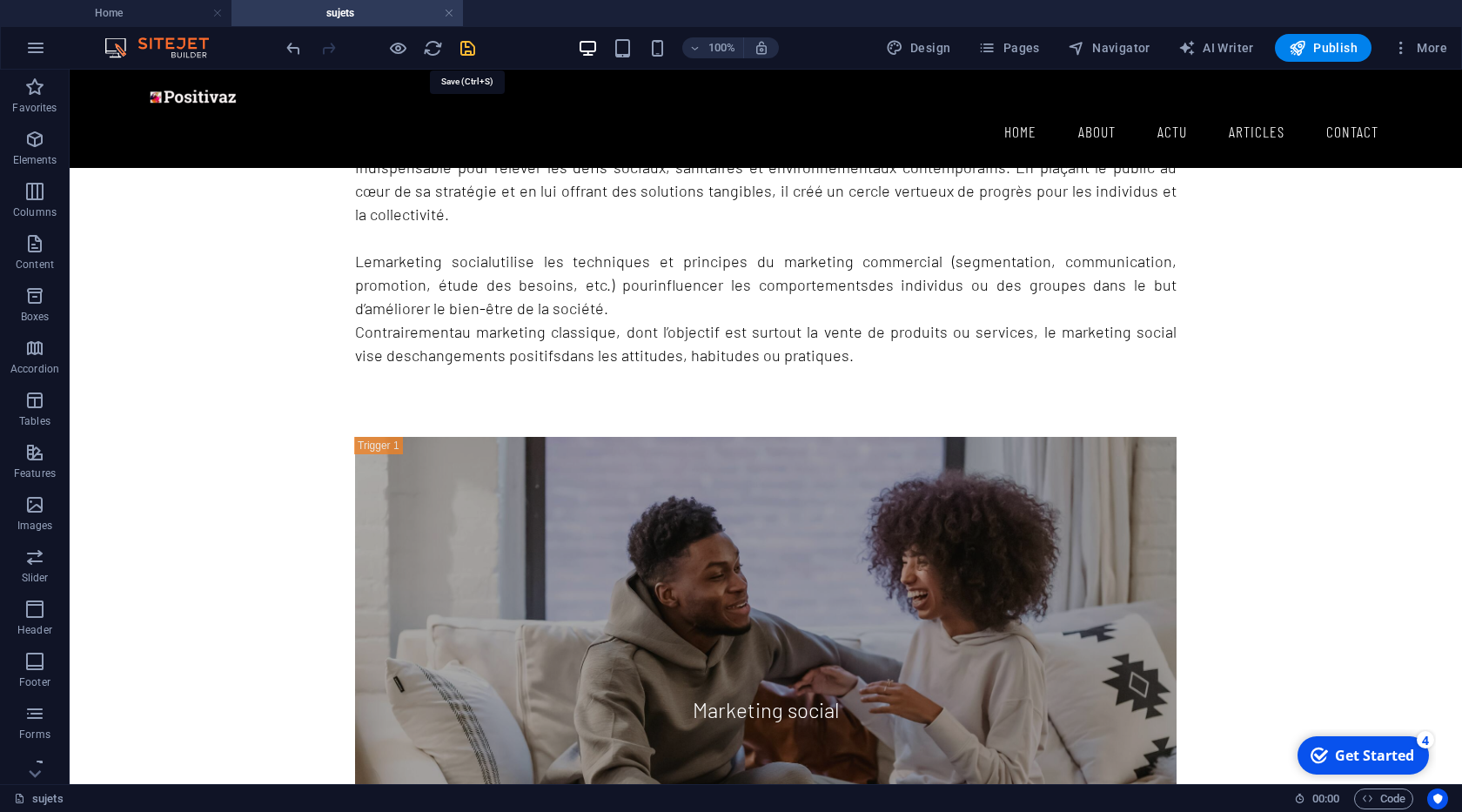
click at [472, 54] on icon "save" at bounding box center [467, 47] width 20 height 20
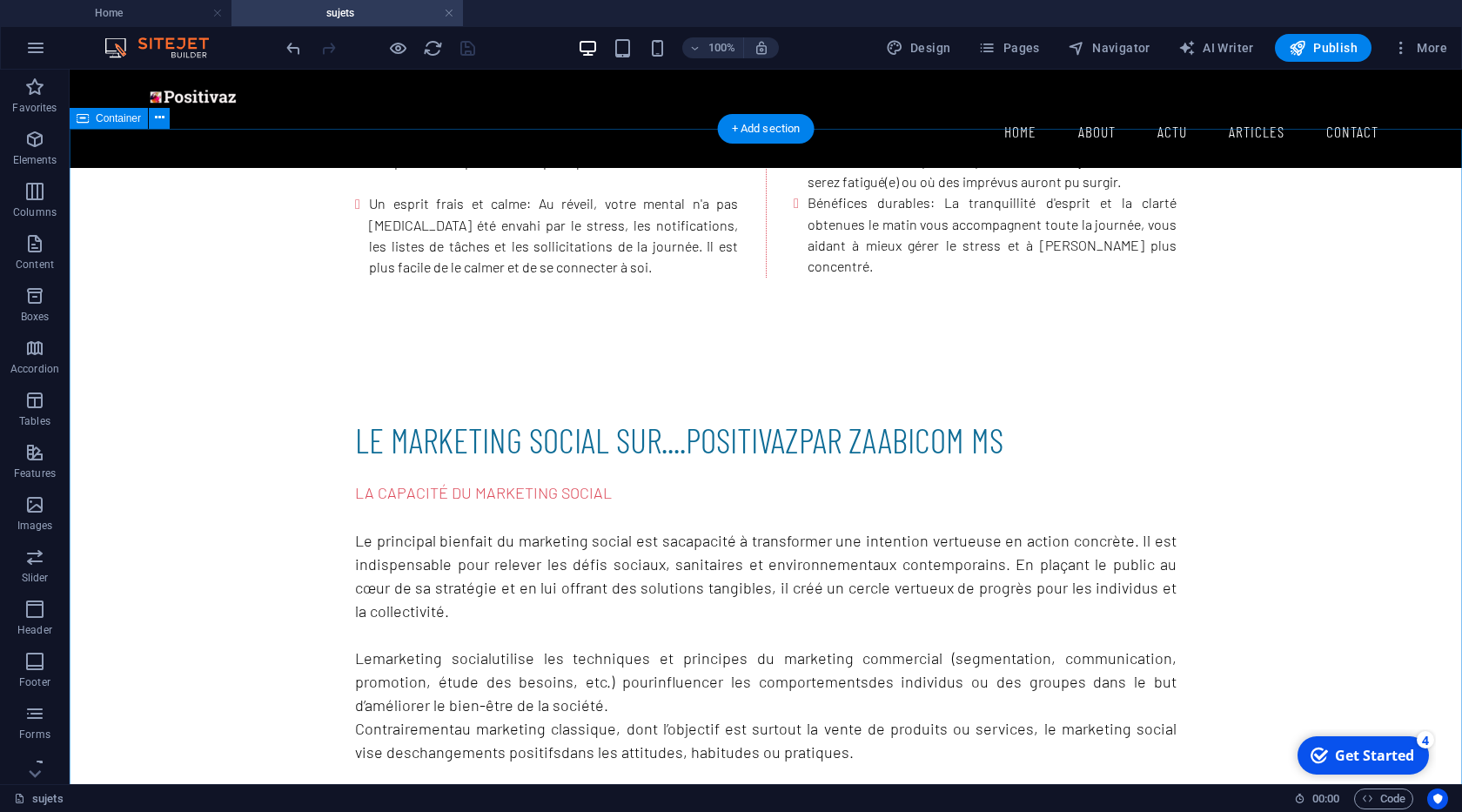
scroll to position [595, 0]
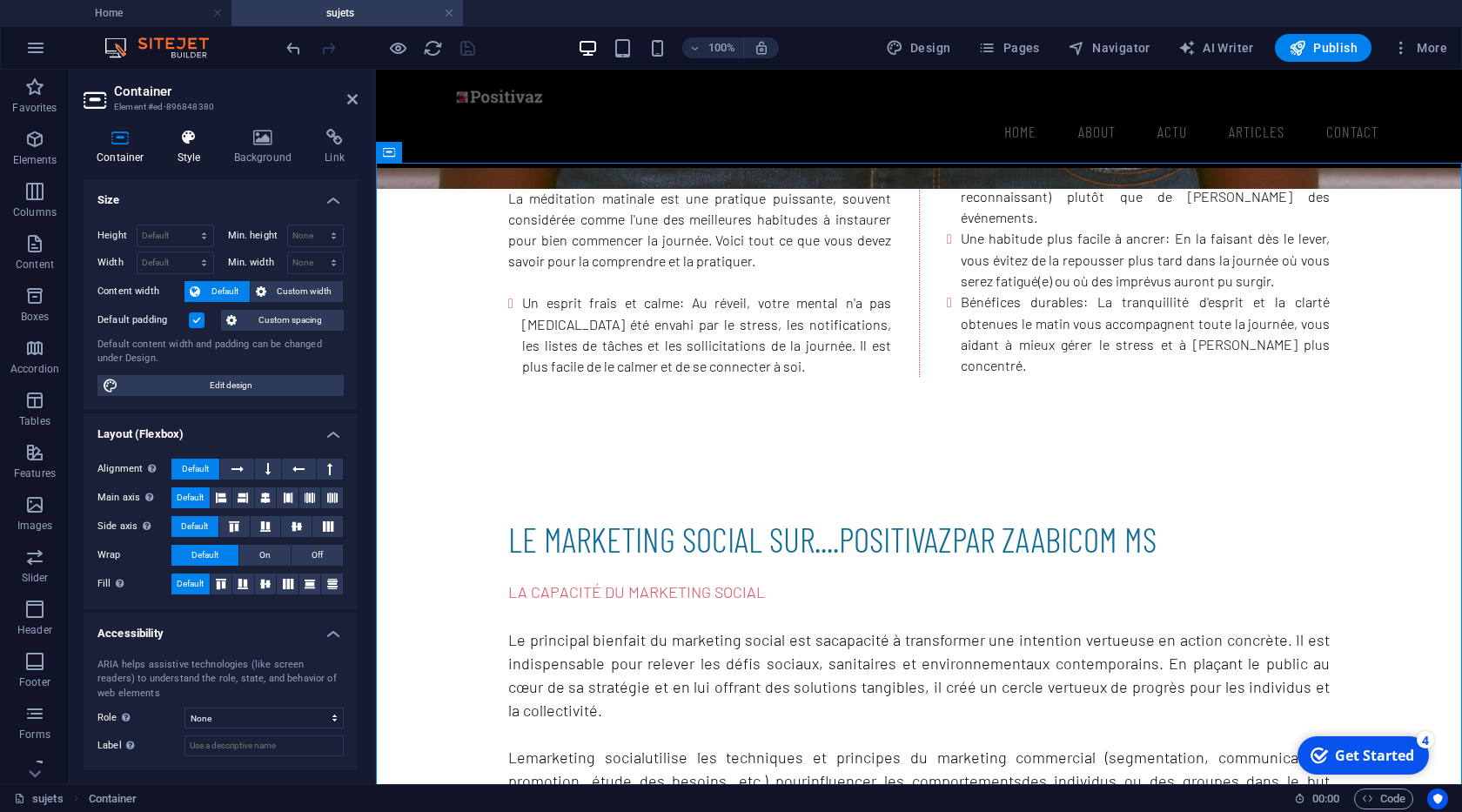
click at [191, 145] on icon at bounding box center [189, 137] width 49 height 17
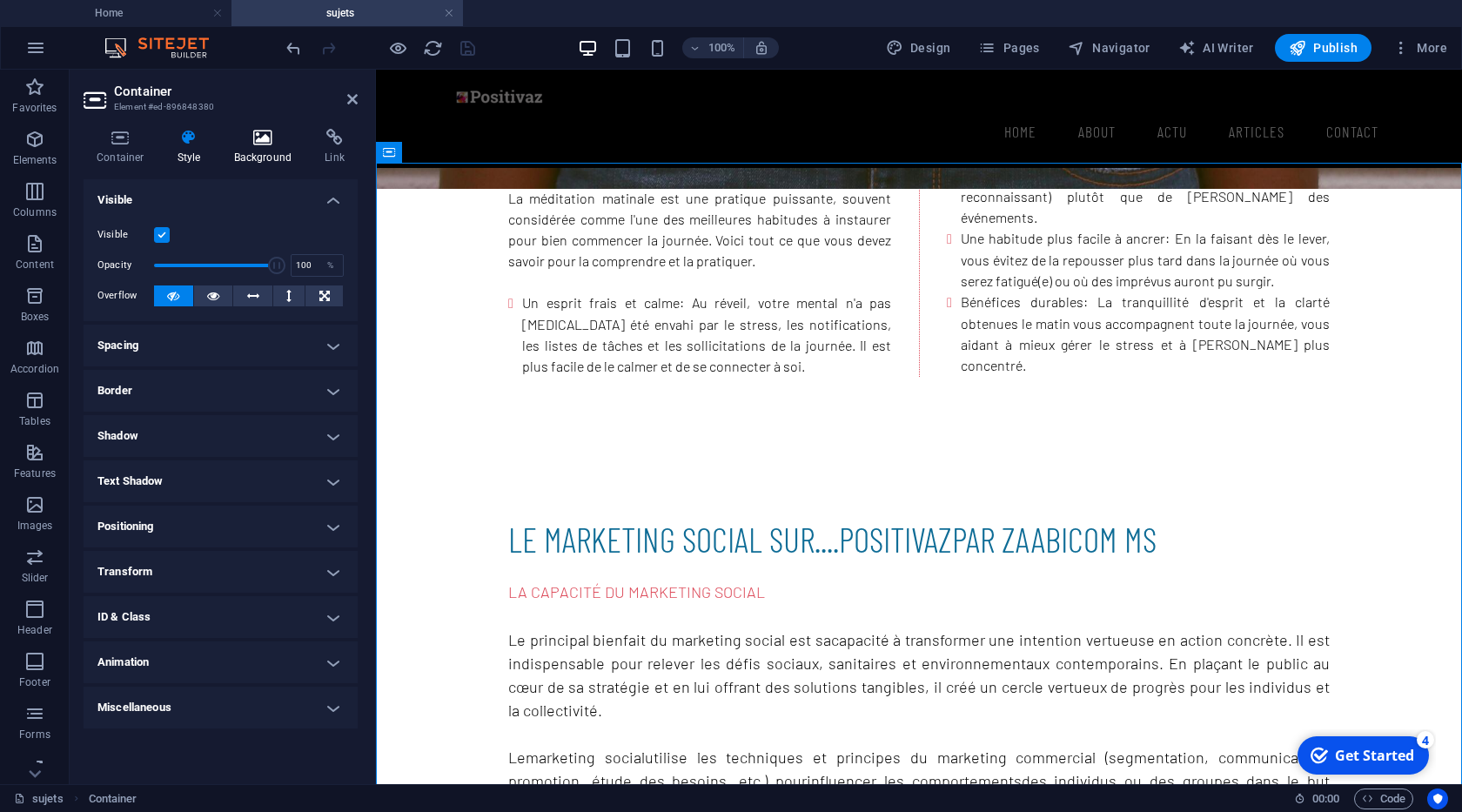
click at [266, 160] on h4 "Background" at bounding box center [267, 147] width 92 height 37
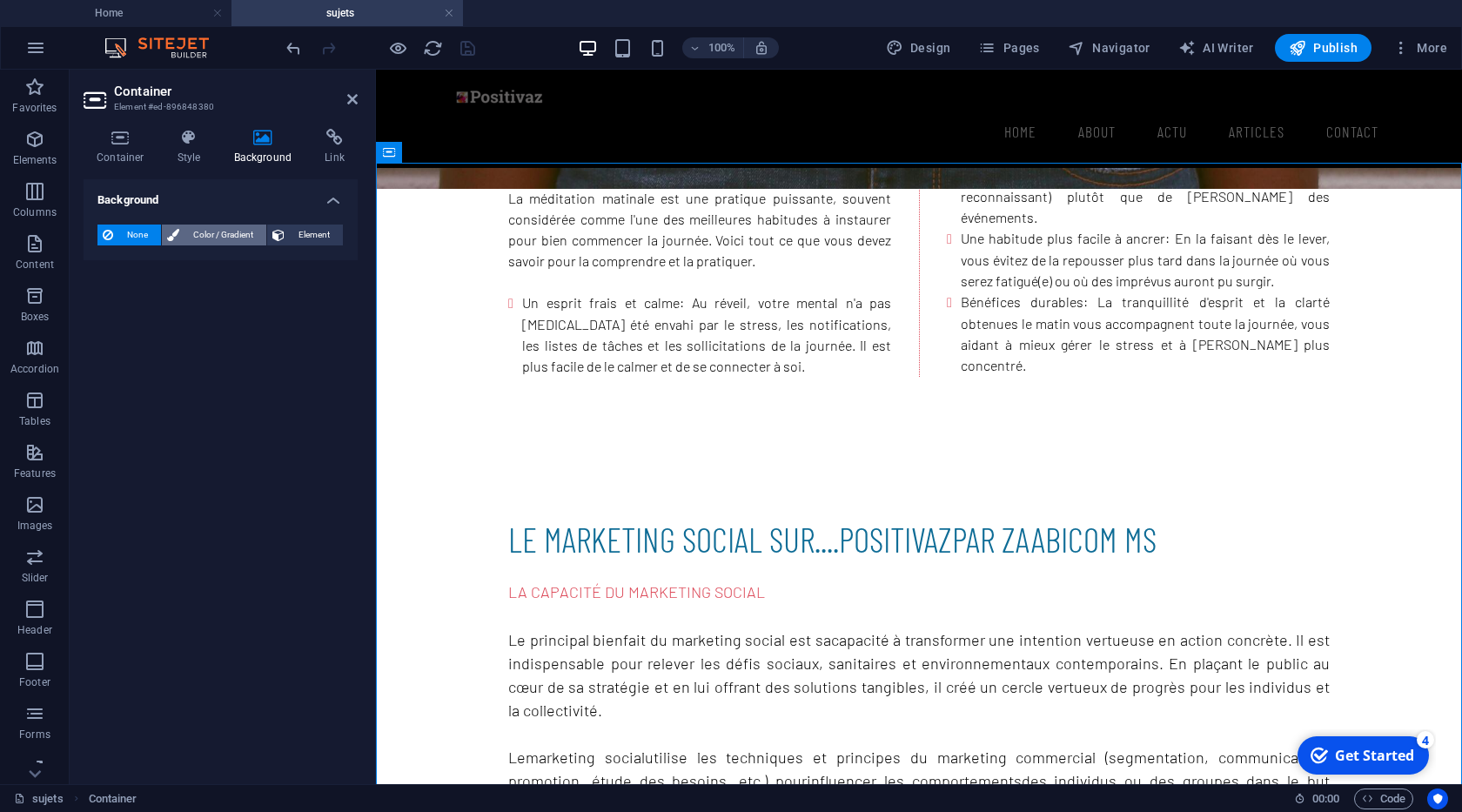
click at [187, 229] on span "Color / Gradient" at bounding box center [222, 234] width 77 height 21
click at [160, 274] on span "Gradient" at bounding box center [166, 268] width 44 height 25
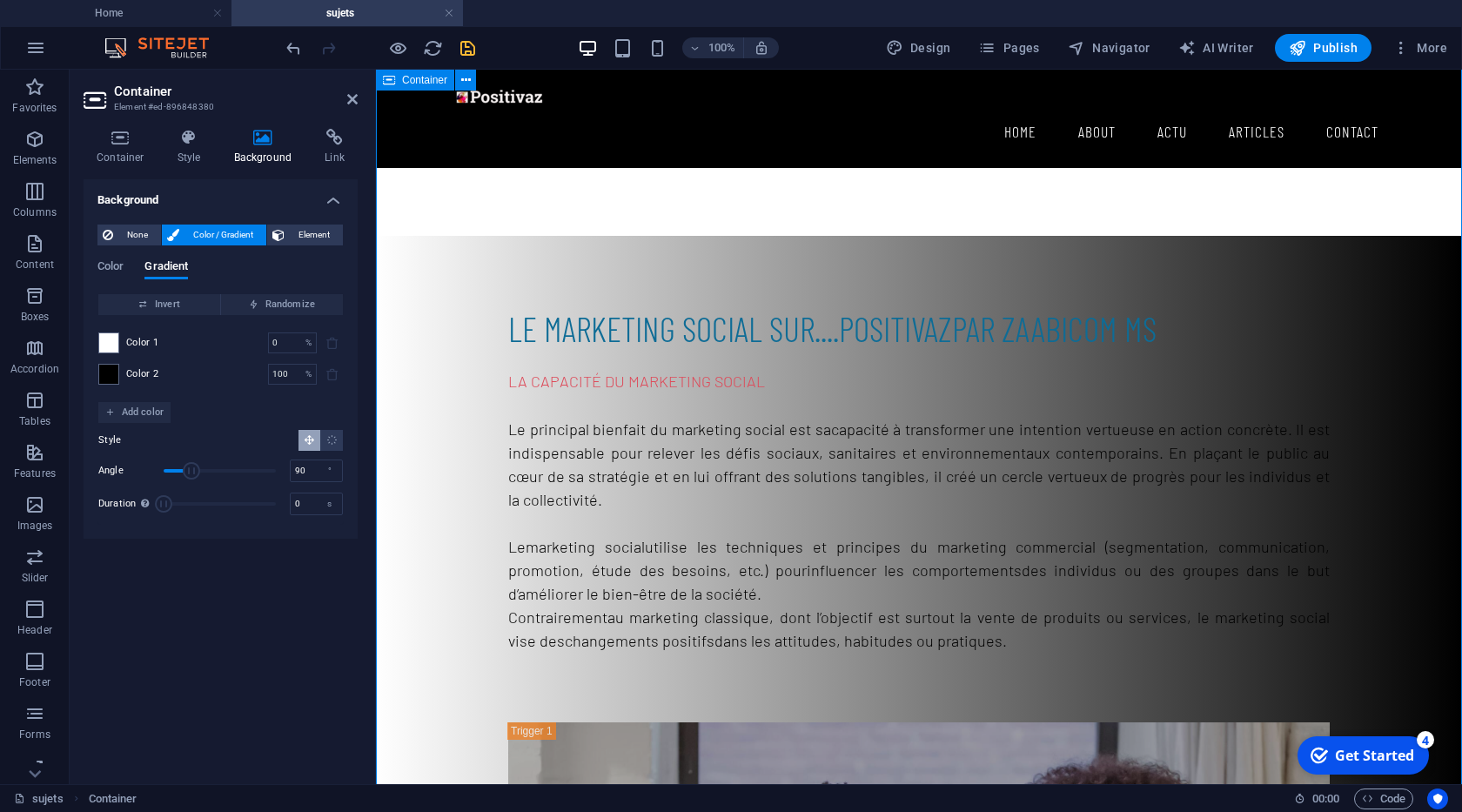
scroll to position [694, 0]
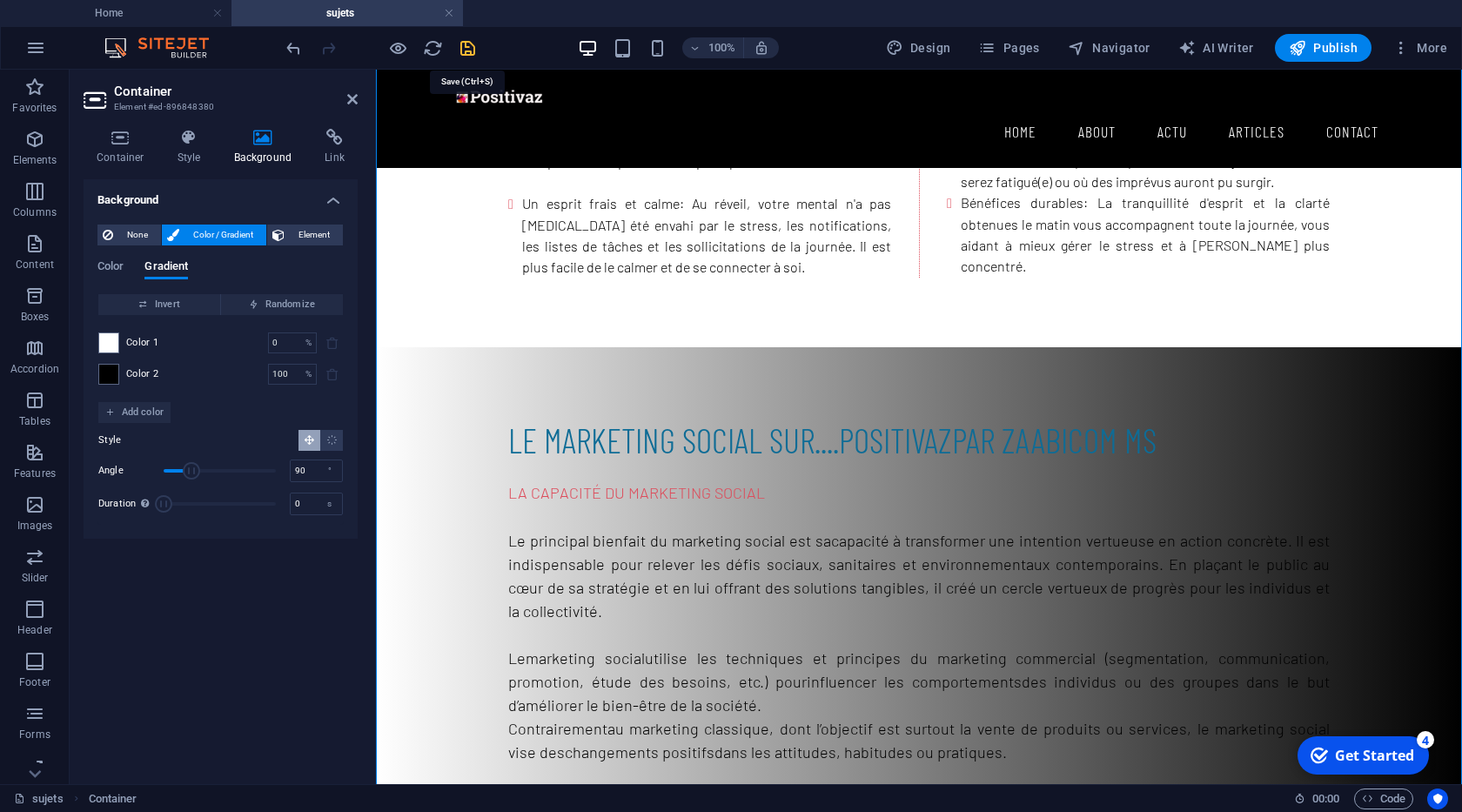
click at [462, 49] on icon "save" at bounding box center [467, 47] width 20 height 20
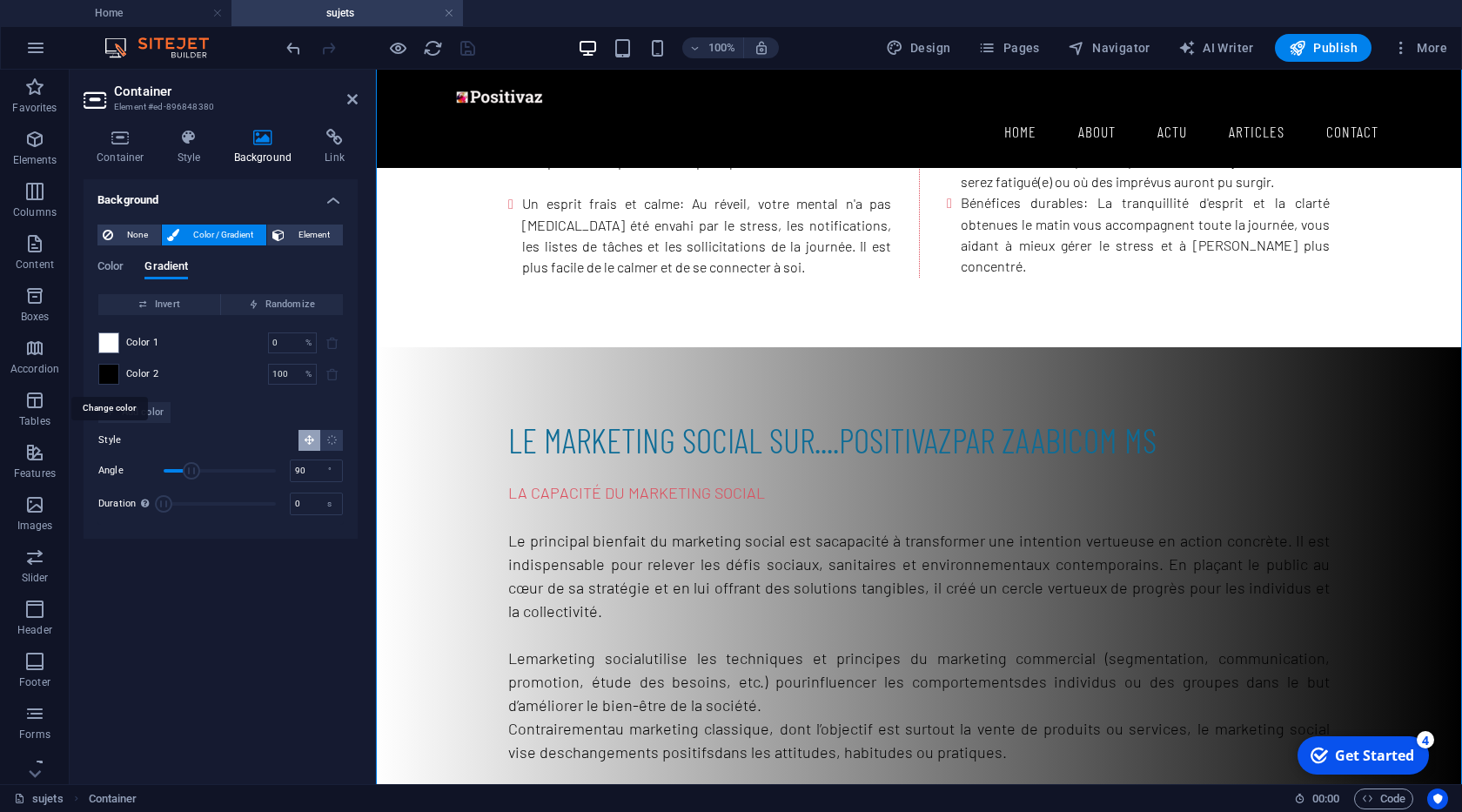
click at [117, 378] on span at bounding box center [109, 374] width 19 height 19
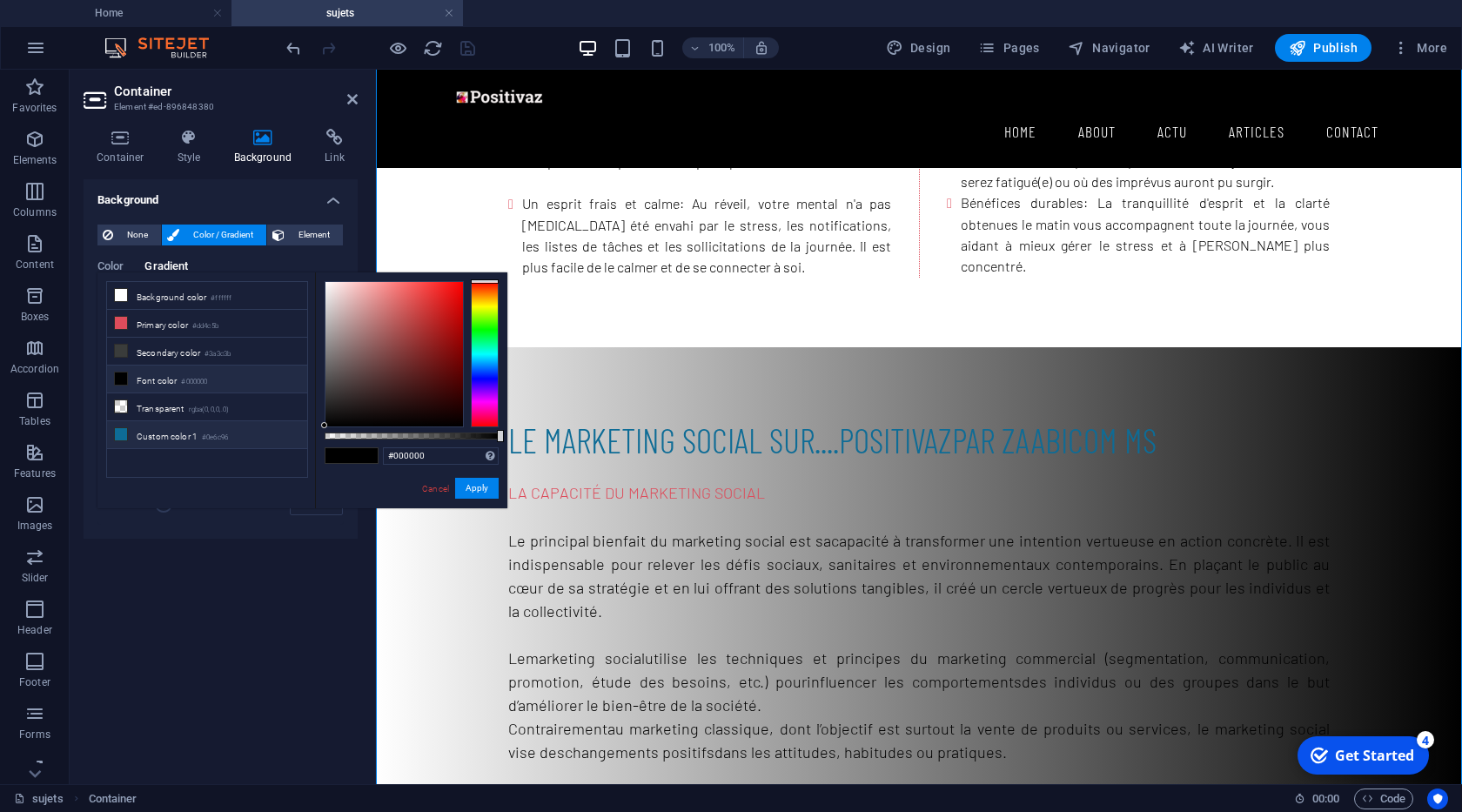
click at [154, 429] on li "Custom color 1 #0e6c96" at bounding box center [207, 434] width 200 height 27
type input "#0e6c96"
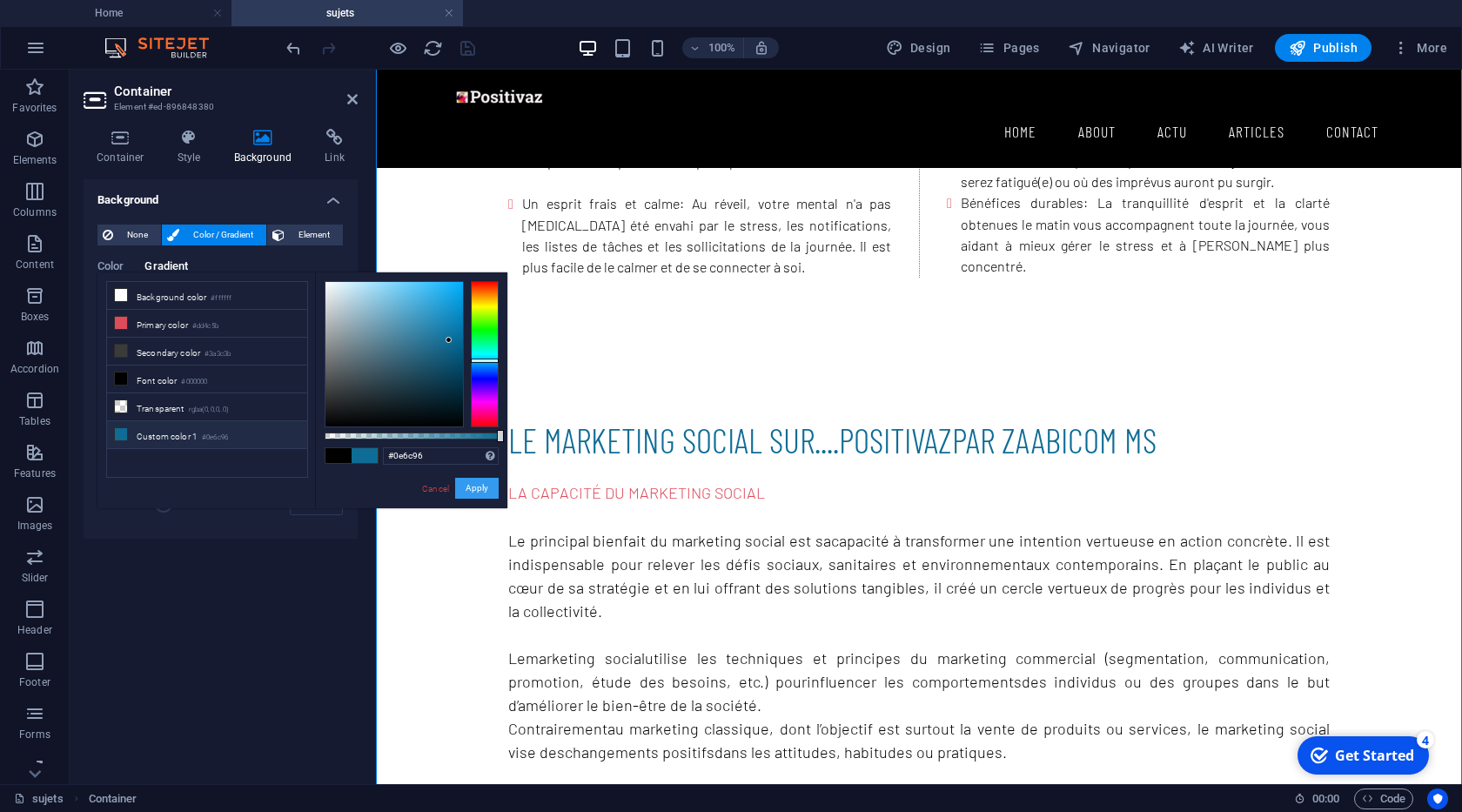
click at [468, 484] on button "Apply" at bounding box center [477, 488] width 44 height 21
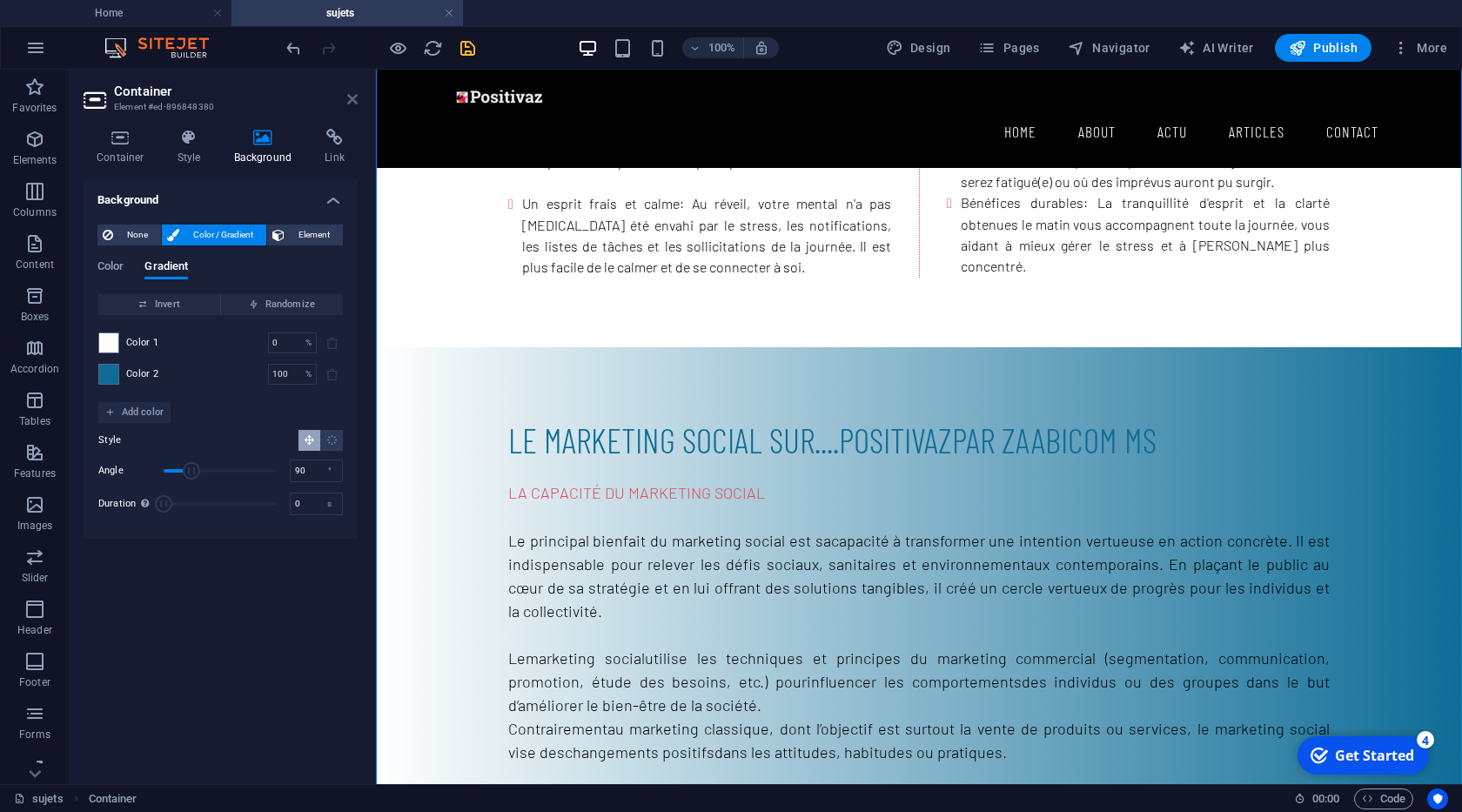
click at [349, 96] on icon at bounding box center [352, 99] width 10 height 14
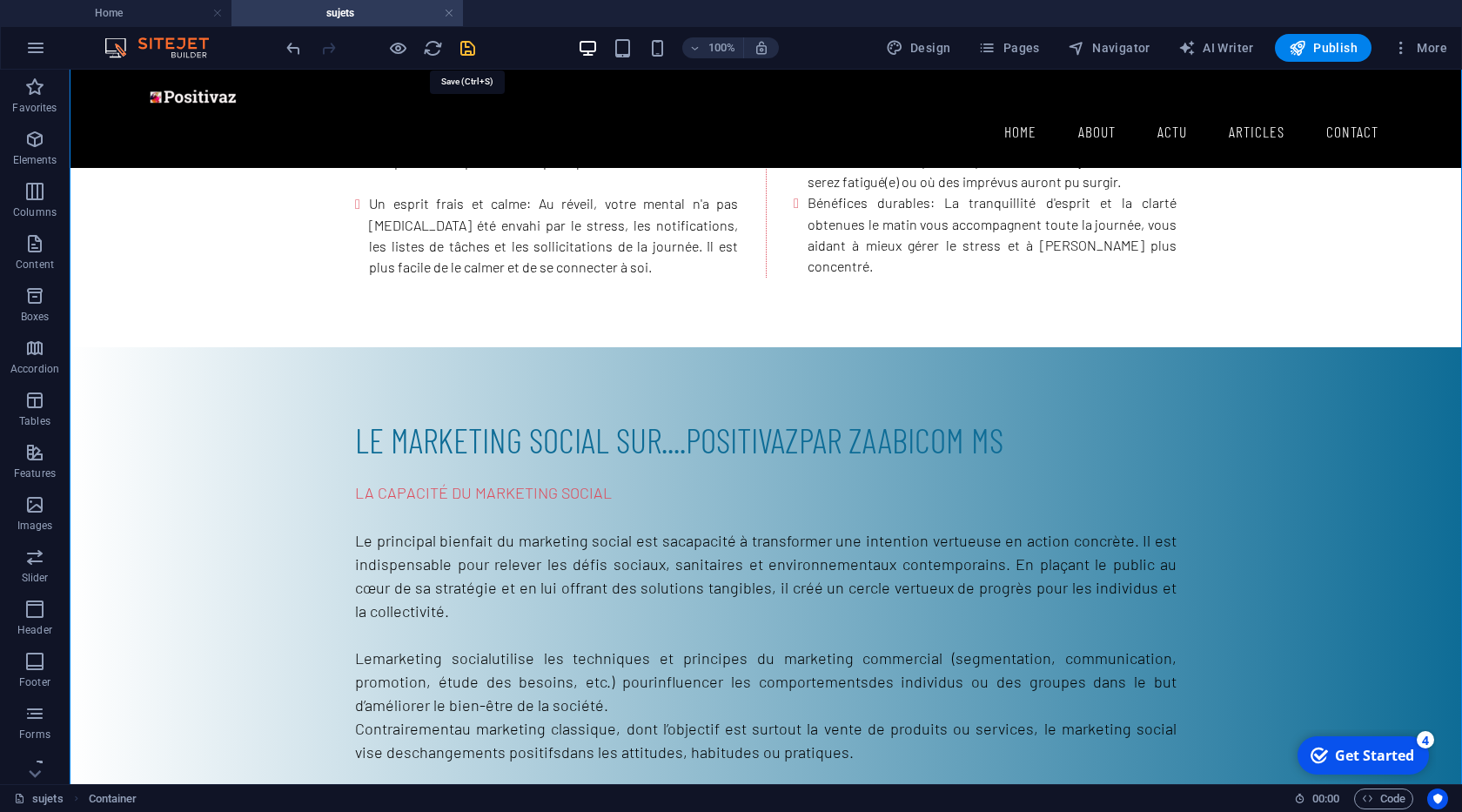
drag, startPoint x: 471, startPoint y: 54, endPoint x: 420, endPoint y: 28, distance: 57.2
click at [471, 54] on icon "save" at bounding box center [467, 47] width 20 height 20
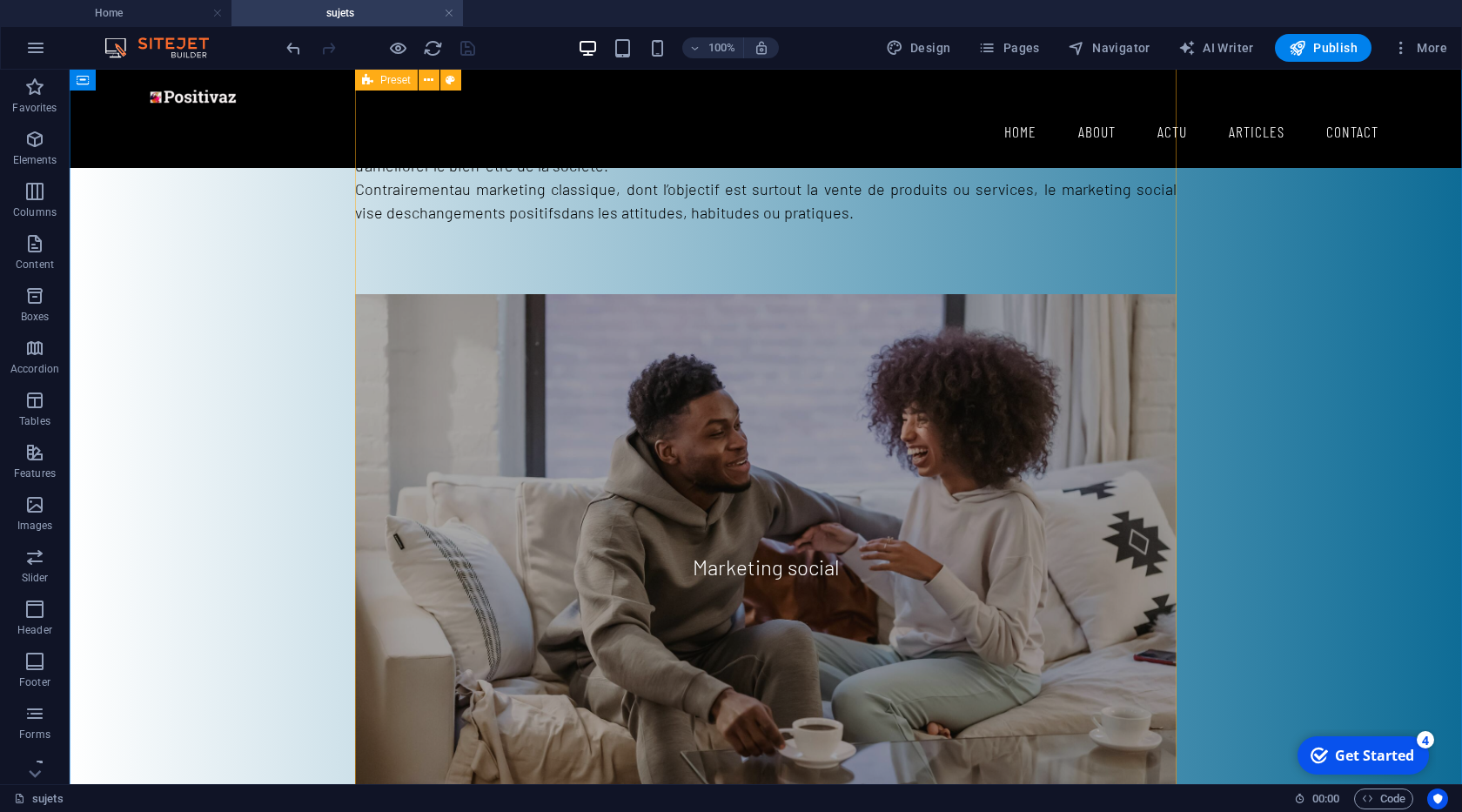
scroll to position [1289, 0]
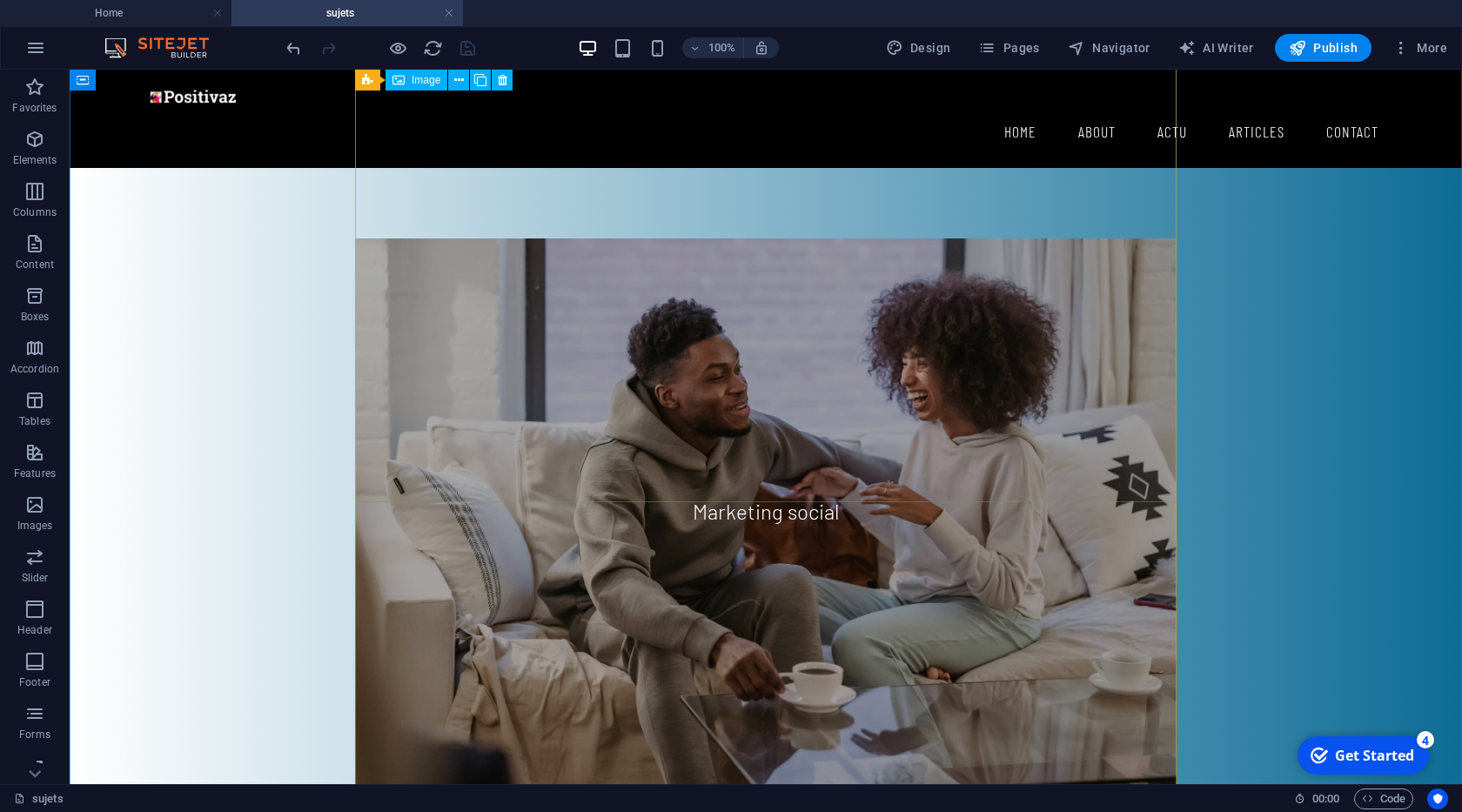
click at [577, 355] on figure "Marketing social" at bounding box center [765, 511] width 822 height 547
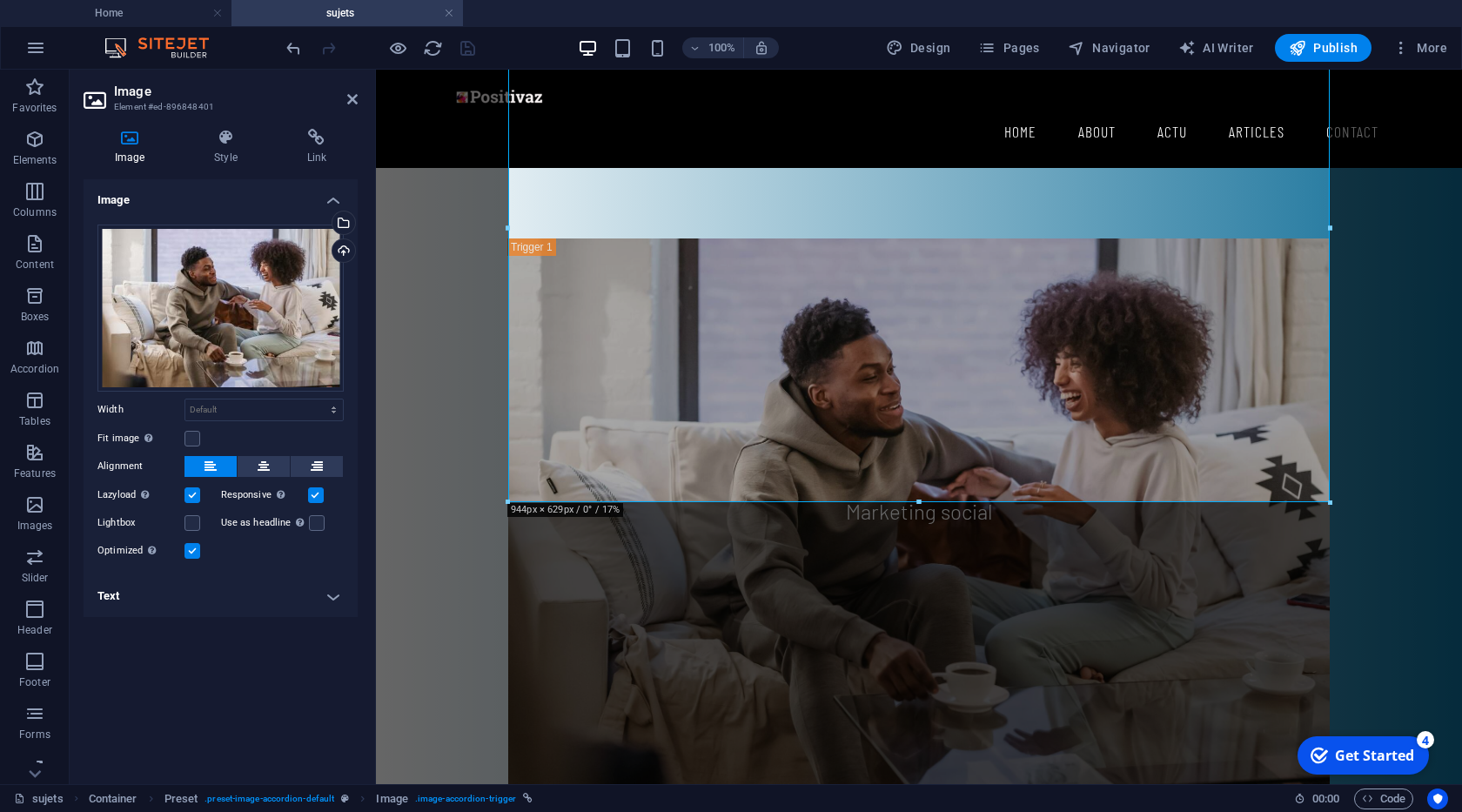
click at [296, 596] on h4 "Text" at bounding box center [220, 596] width 274 height 42
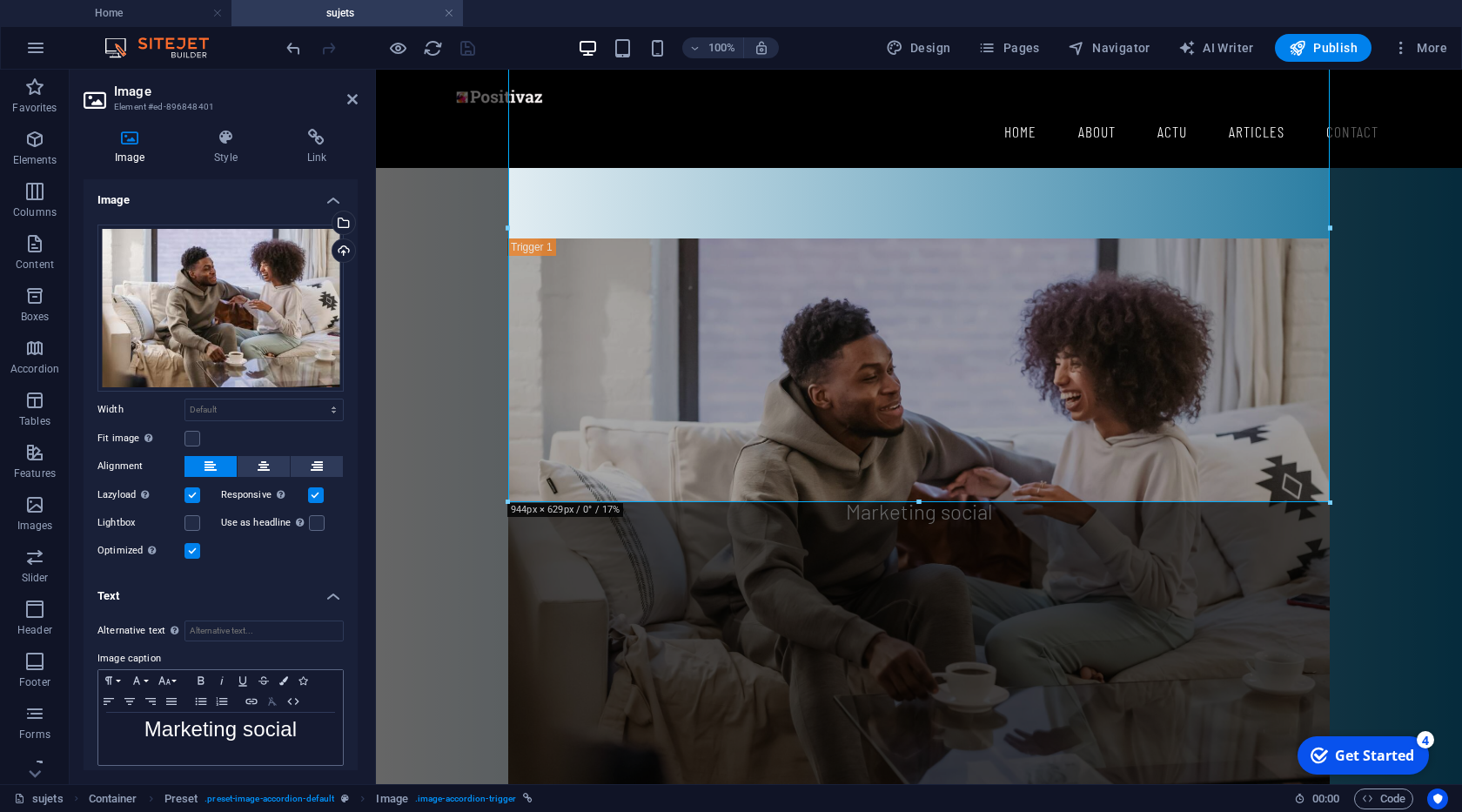
scroll to position [10, 0]
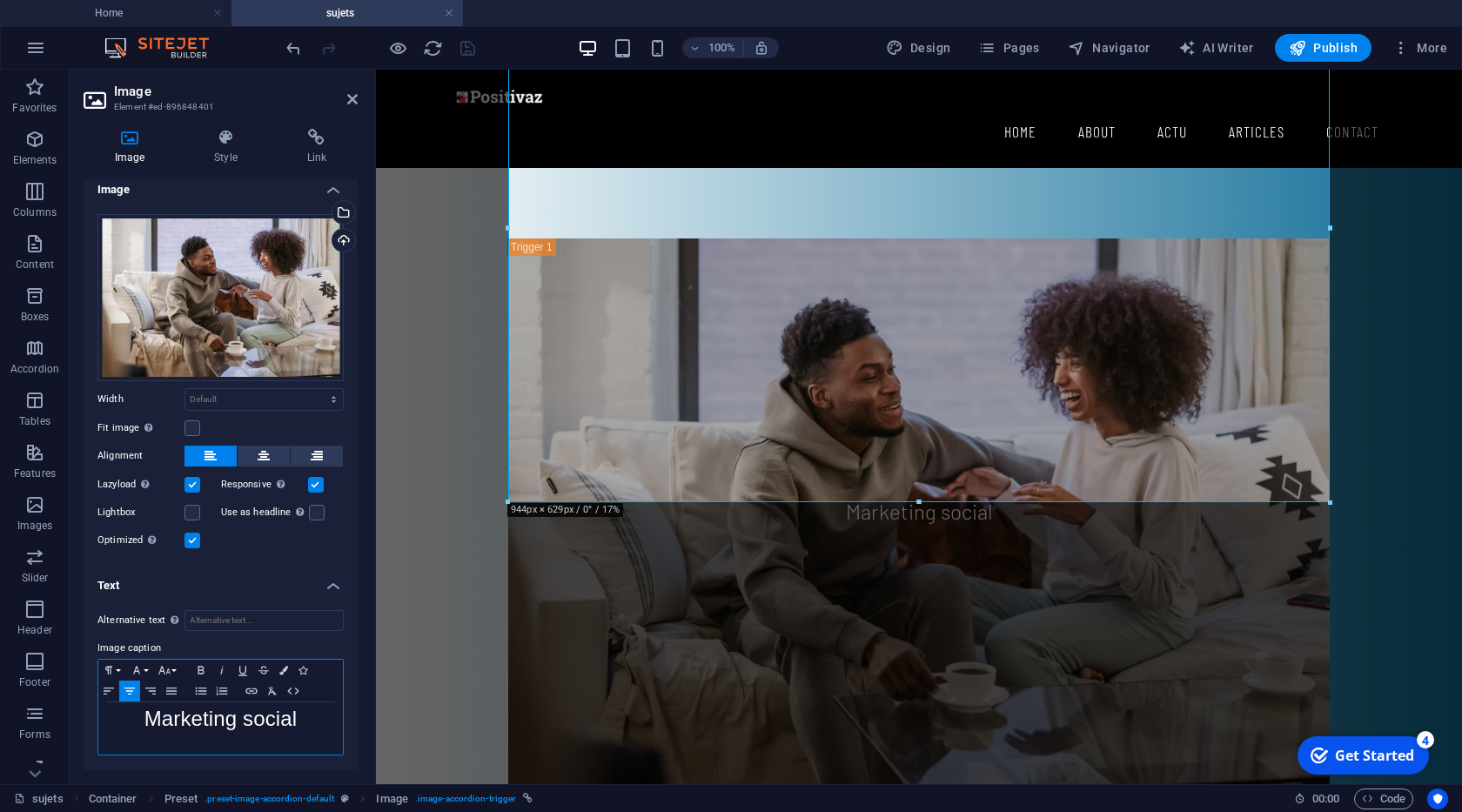
click at [302, 718] on p "Marketing social" at bounding box center [220, 720] width 227 height 20
click at [336, 595] on h4 "Text" at bounding box center [220, 579] width 274 height 31
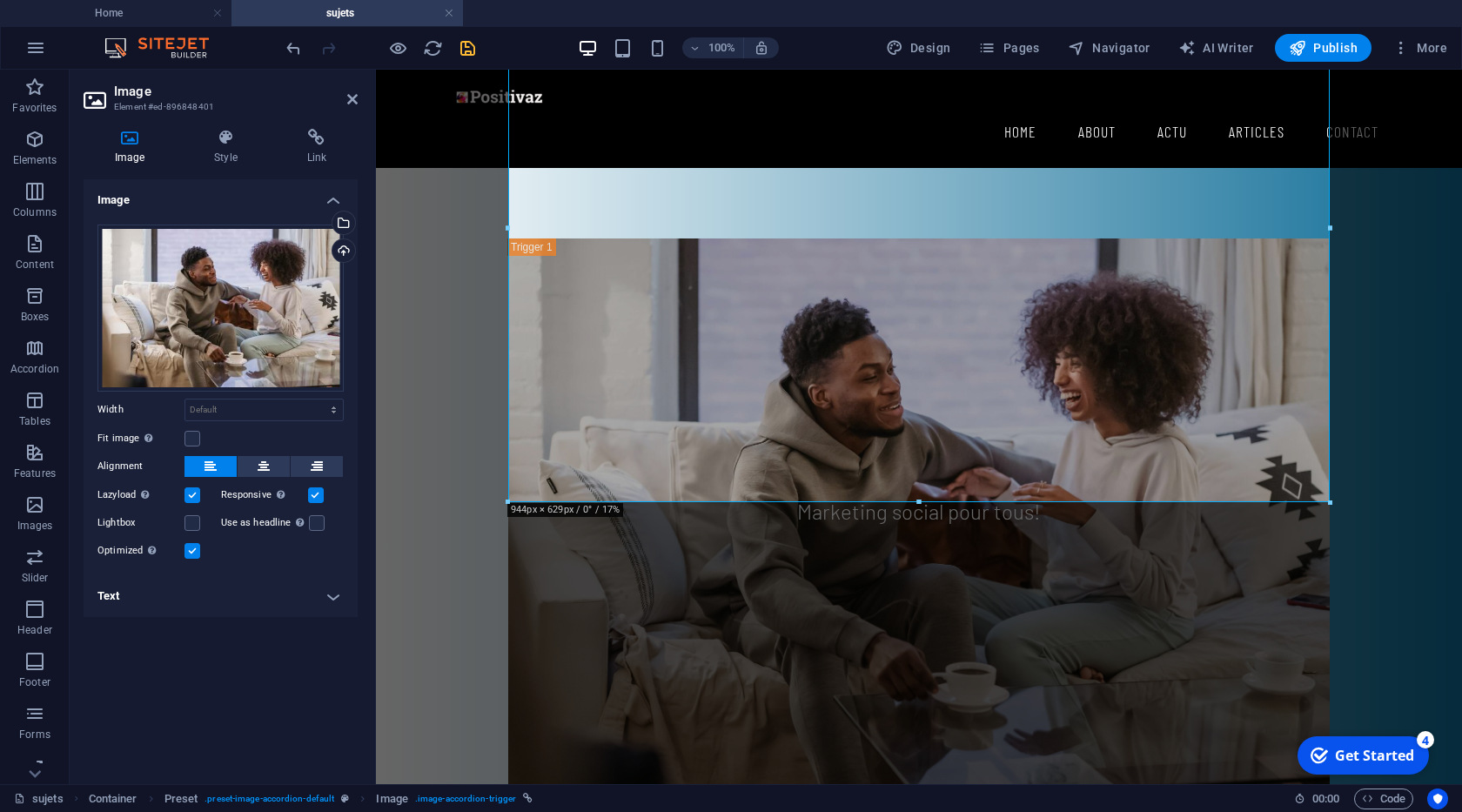
scroll to position [0, 0]
click at [464, 48] on icon "save" at bounding box center [467, 47] width 20 height 20
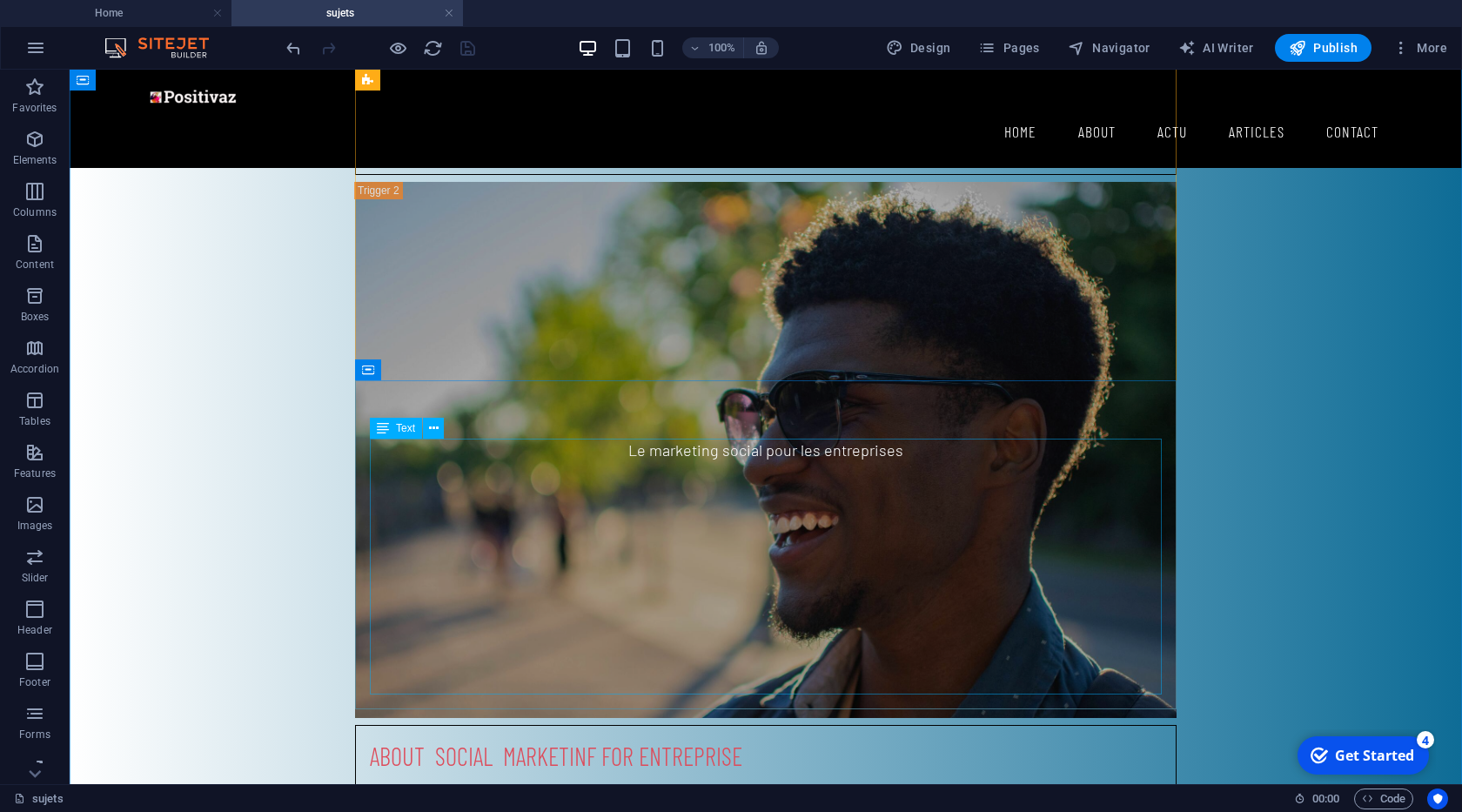
scroll to position [2380, 0]
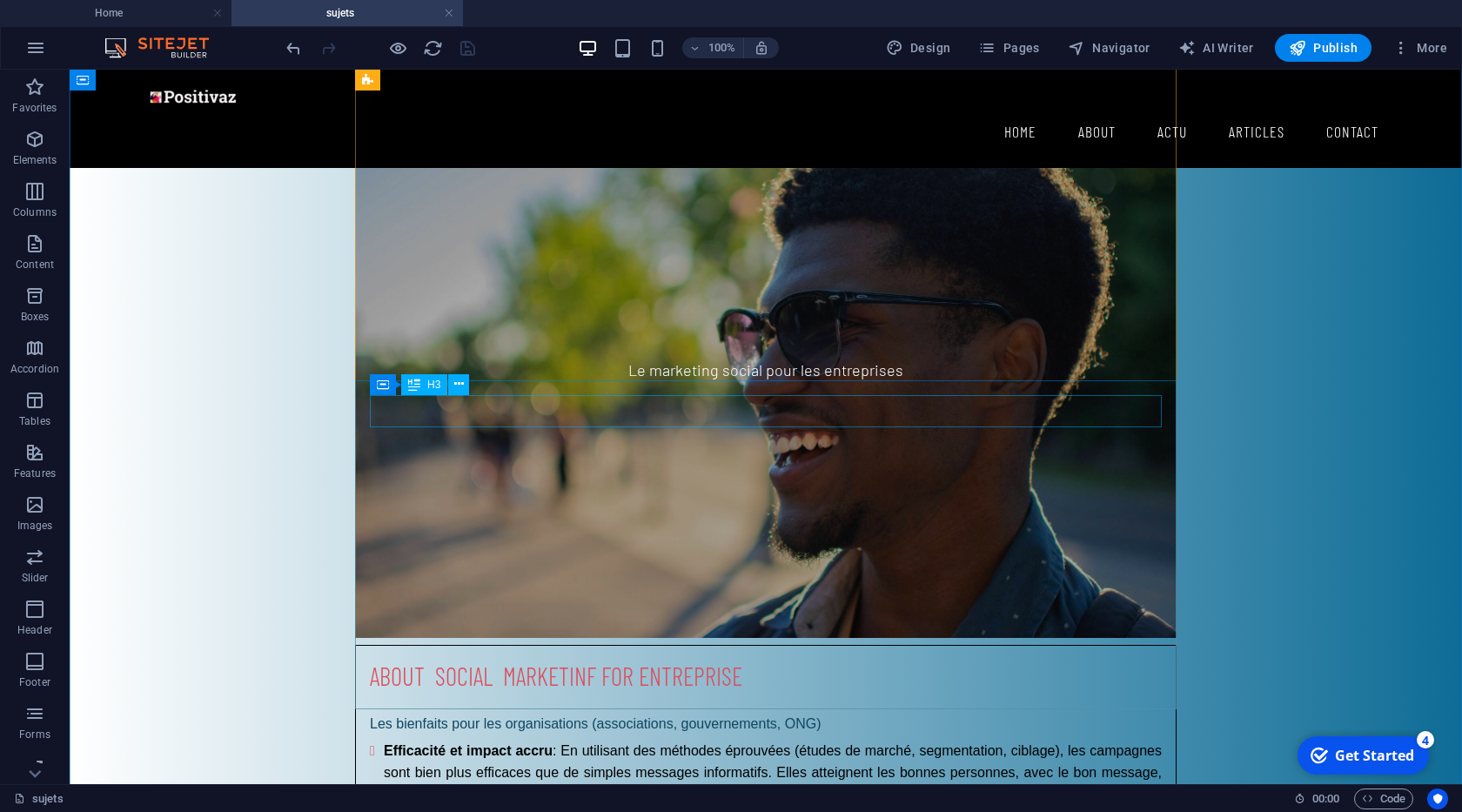
click at [630, 660] on div "about social marketinf for entreprise" at bounding box center [765, 676] width 792 height 32
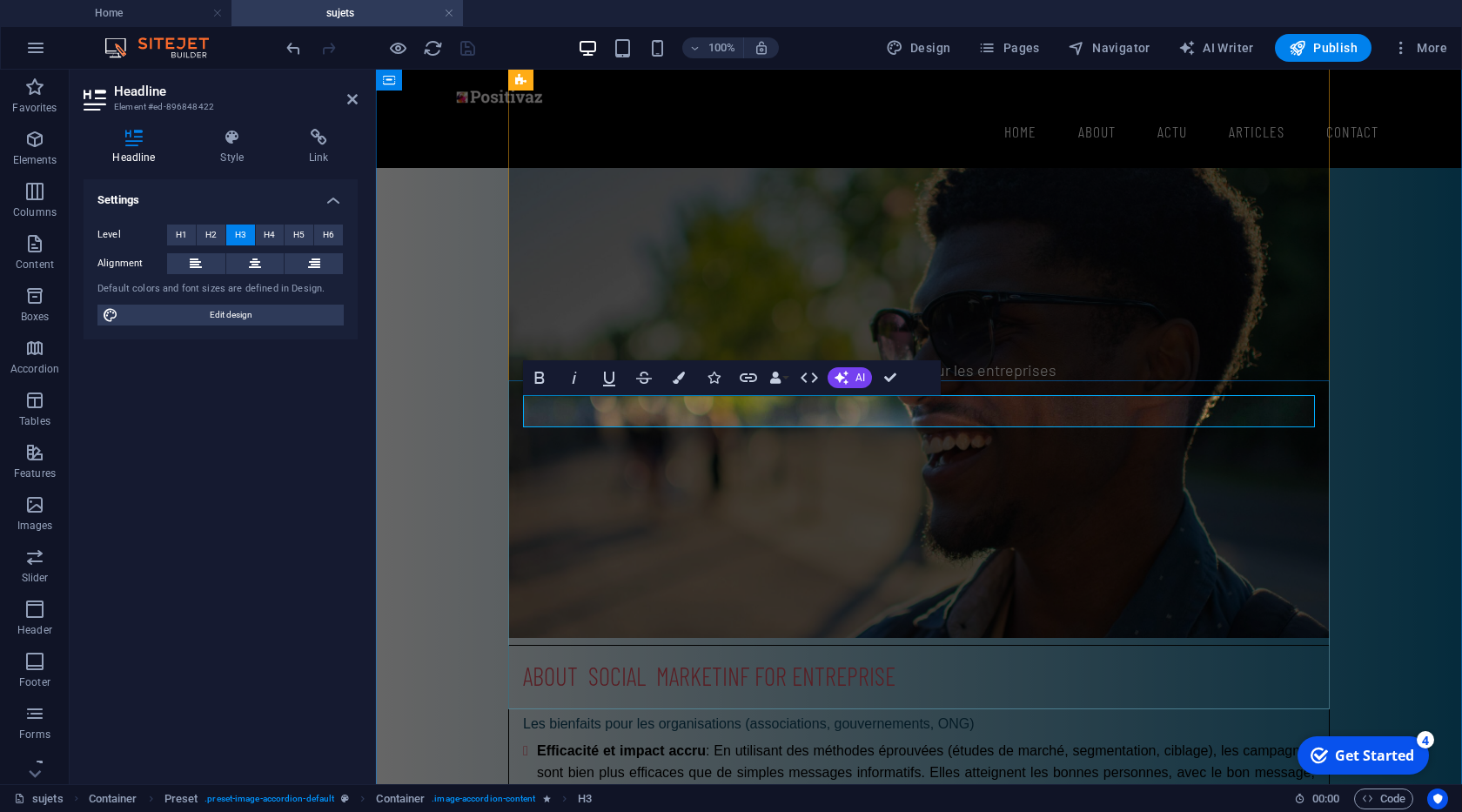
click at [747, 660] on h3 "about social marketinf for entreprise" at bounding box center [918, 676] width 792 height 32
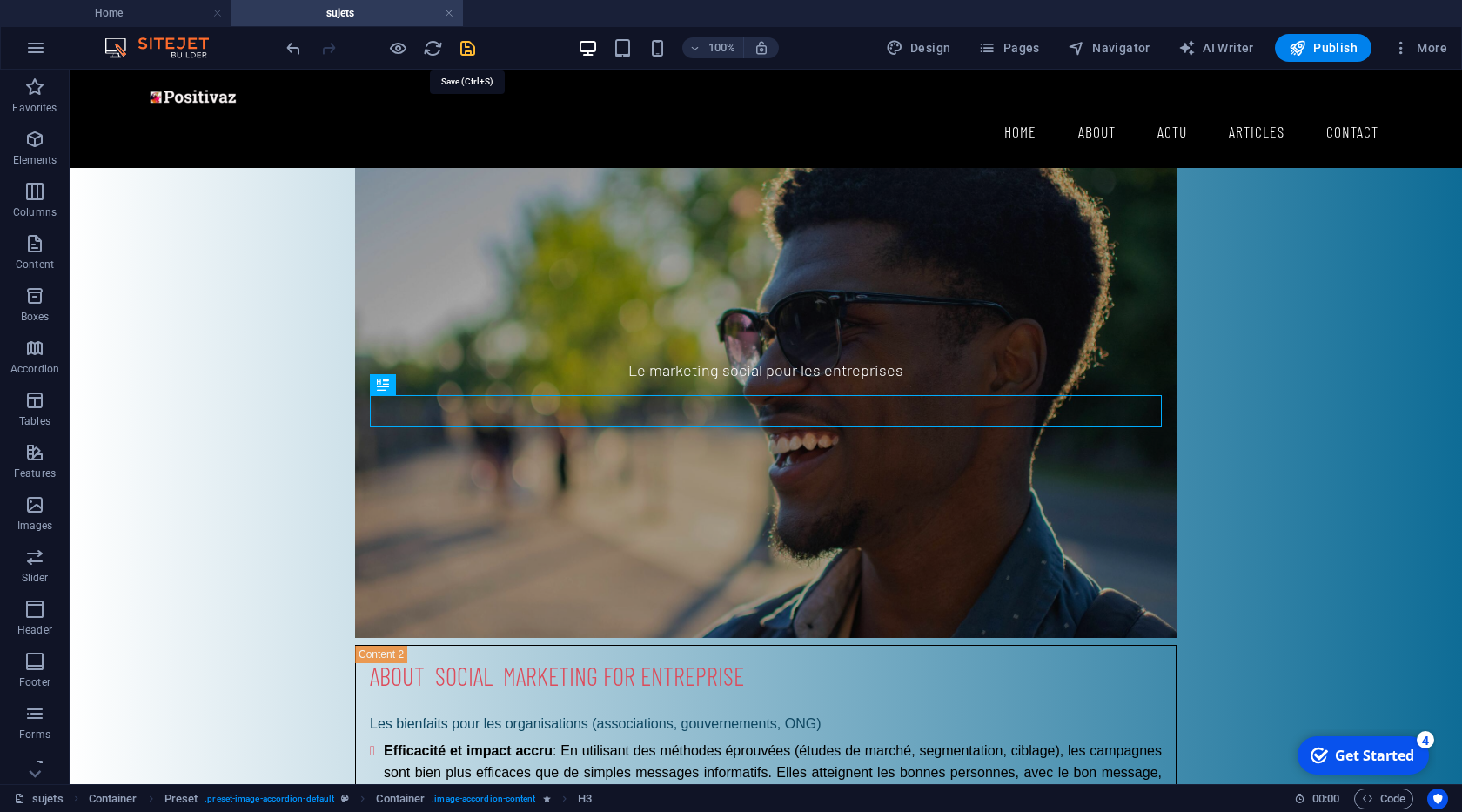
click at [464, 50] on icon "save" at bounding box center [467, 47] width 20 height 20
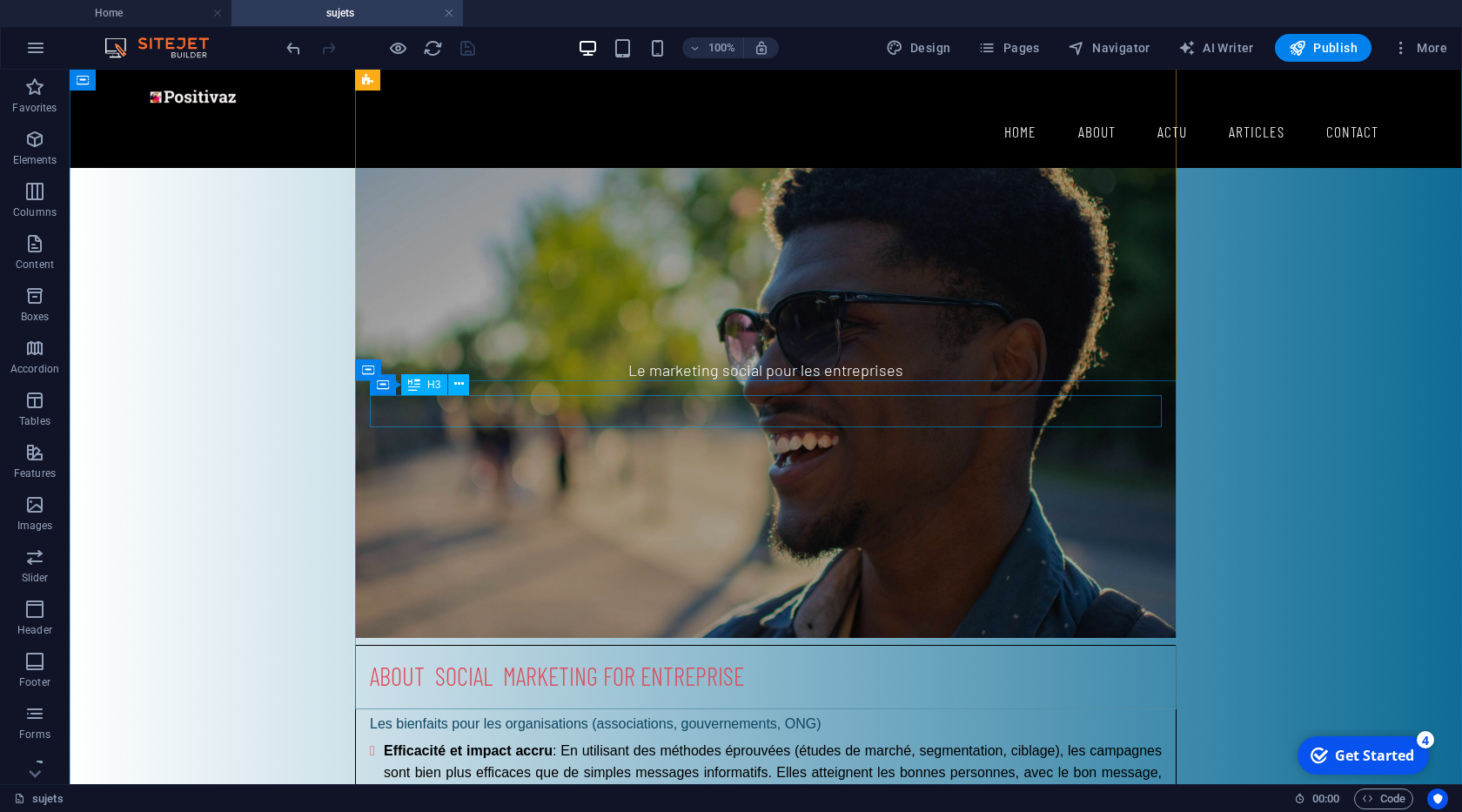
click at [548, 660] on div "about social marketing for entreprise" at bounding box center [765, 676] width 792 height 32
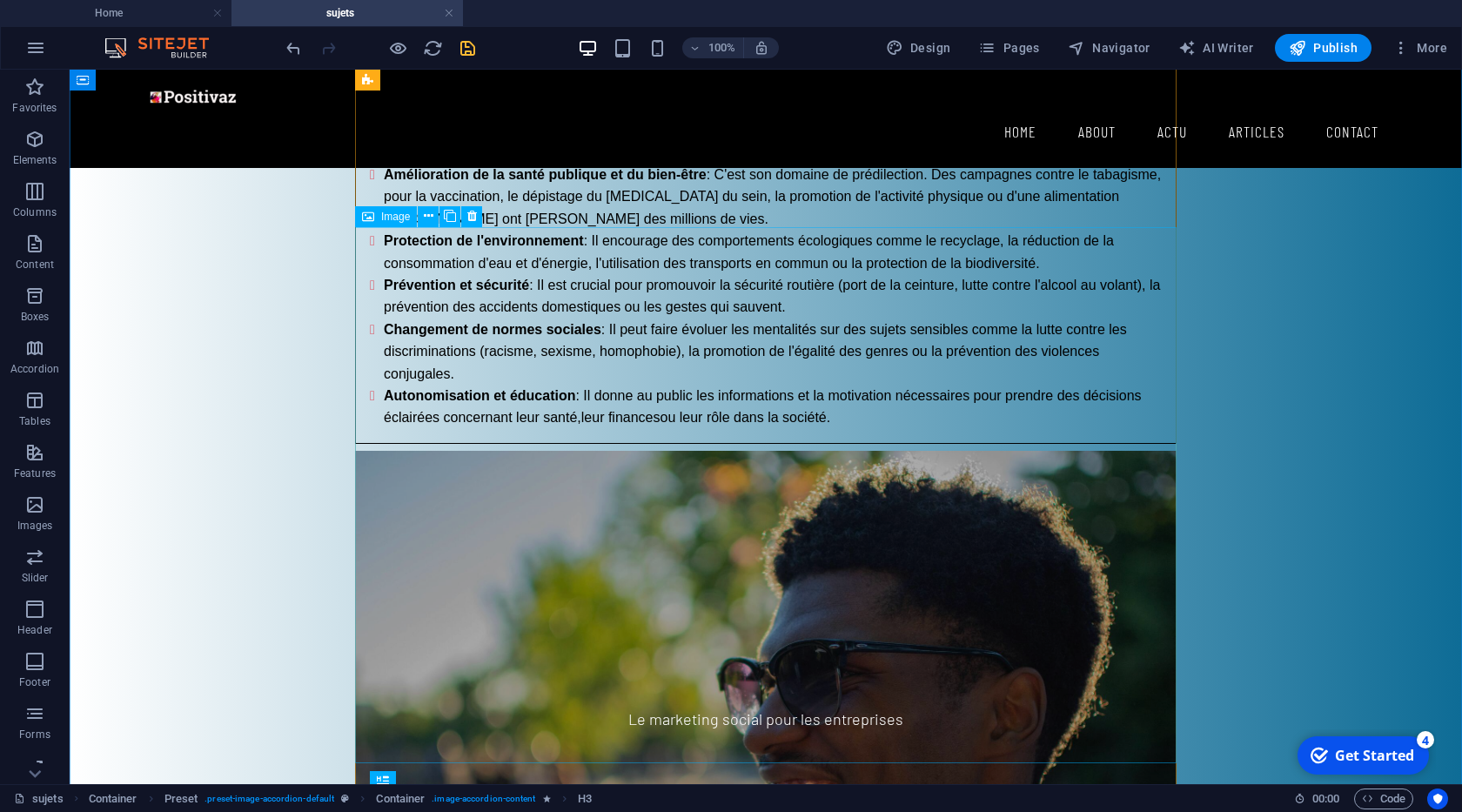
scroll to position [1983, 0]
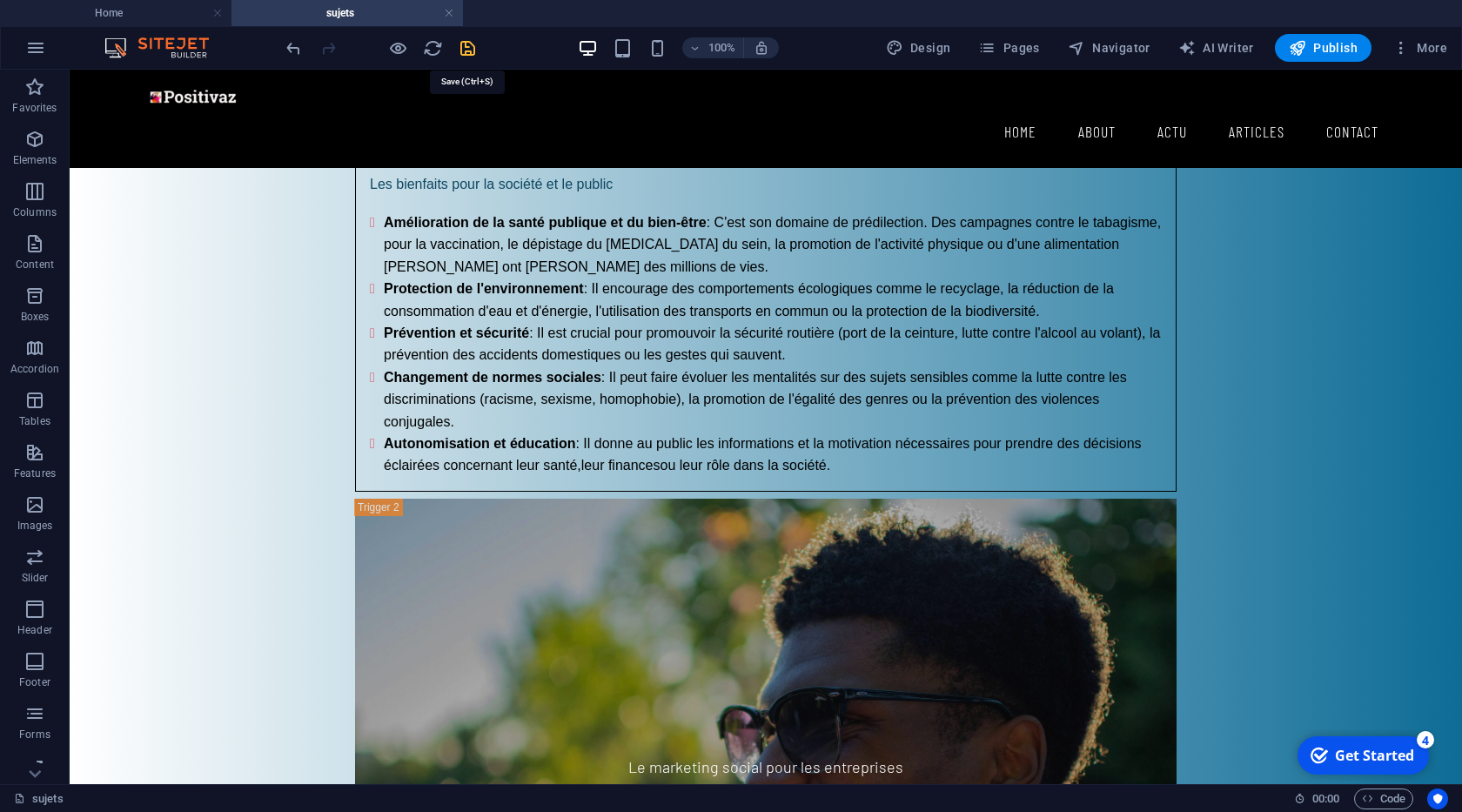
click at [468, 50] on icon "save" at bounding box center [467, 47] width 20 height 20
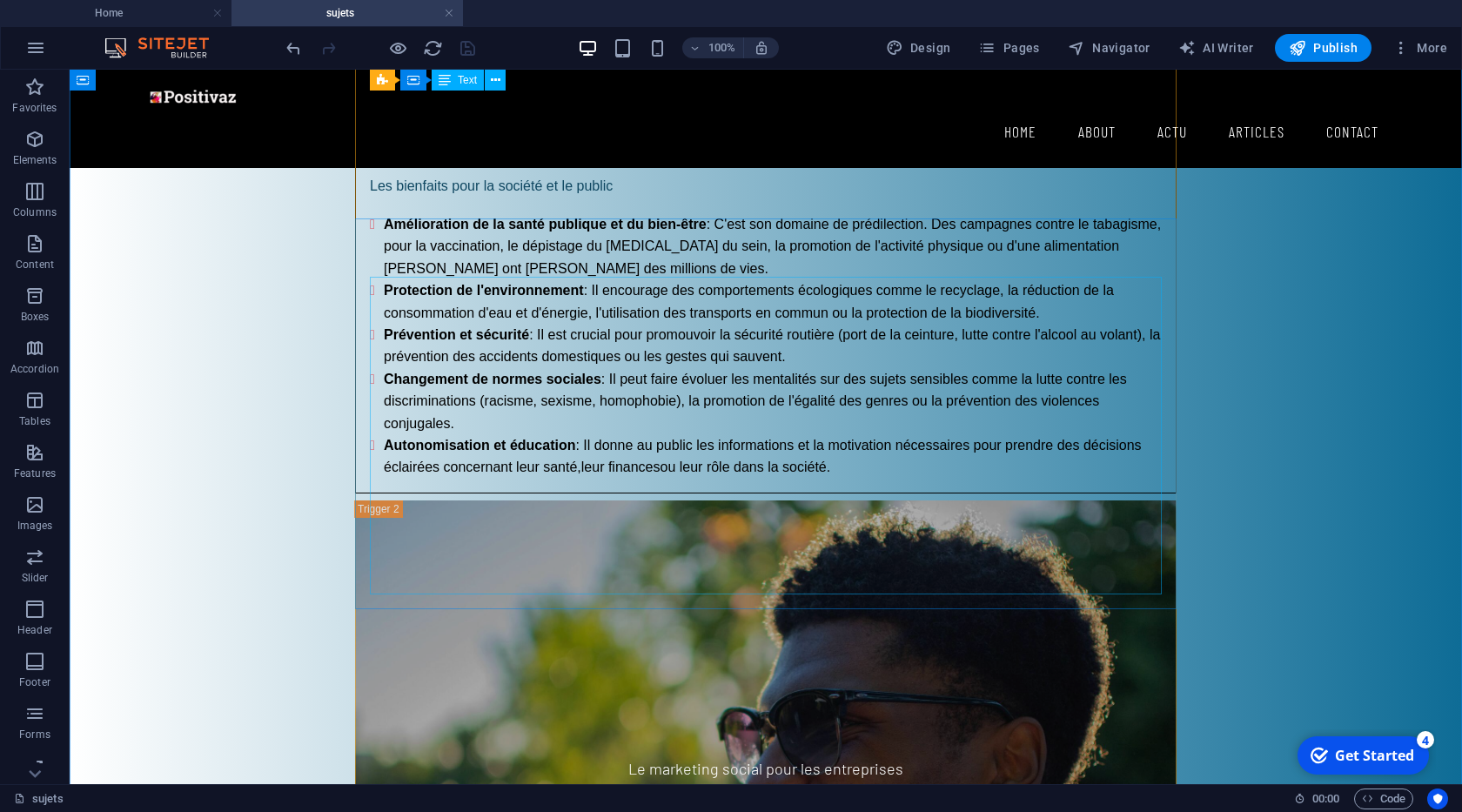
scroll to position [1587, 0]
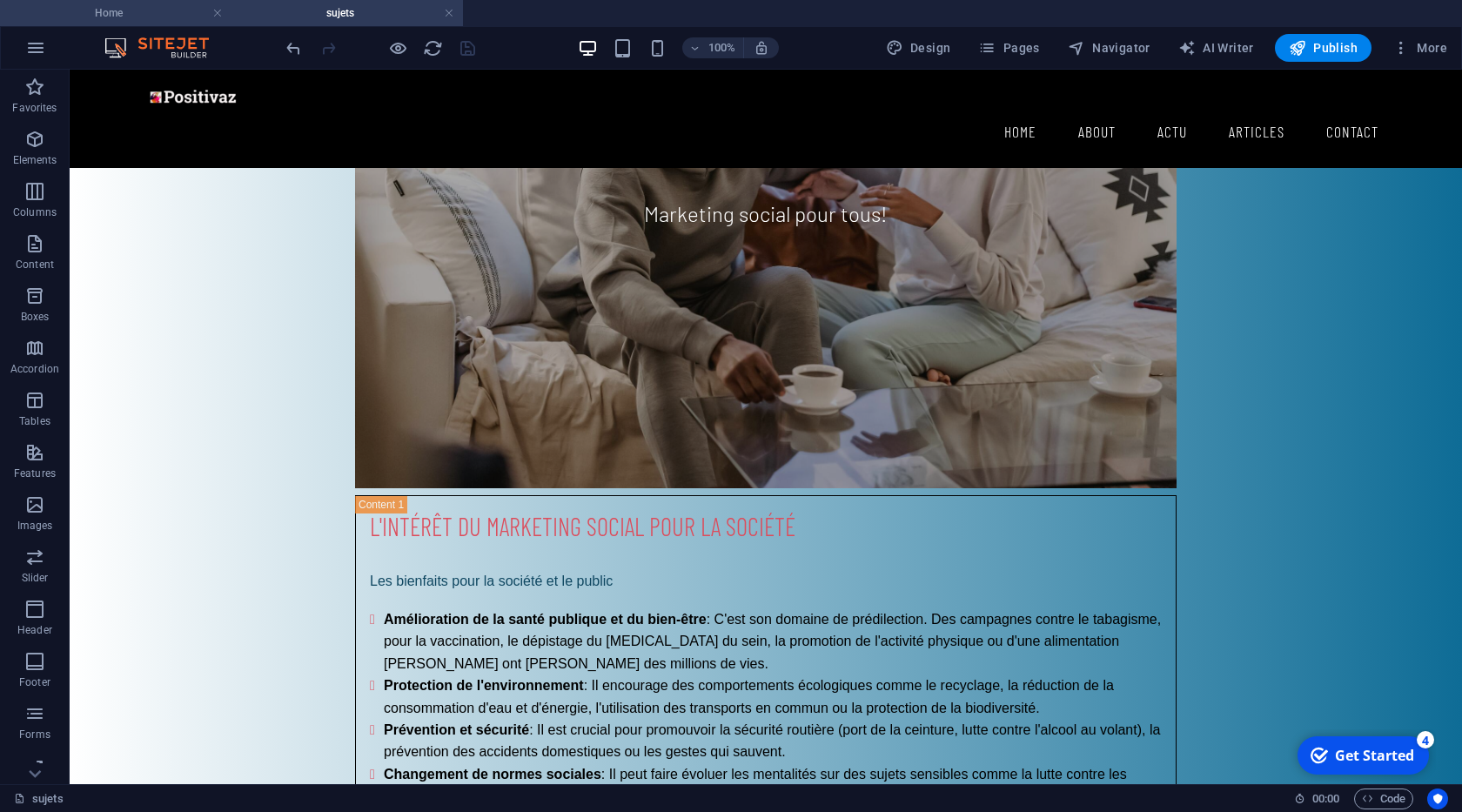
click at [140, 16] on h4 "Home" at bounding box center [115, 13] width 232 height 19
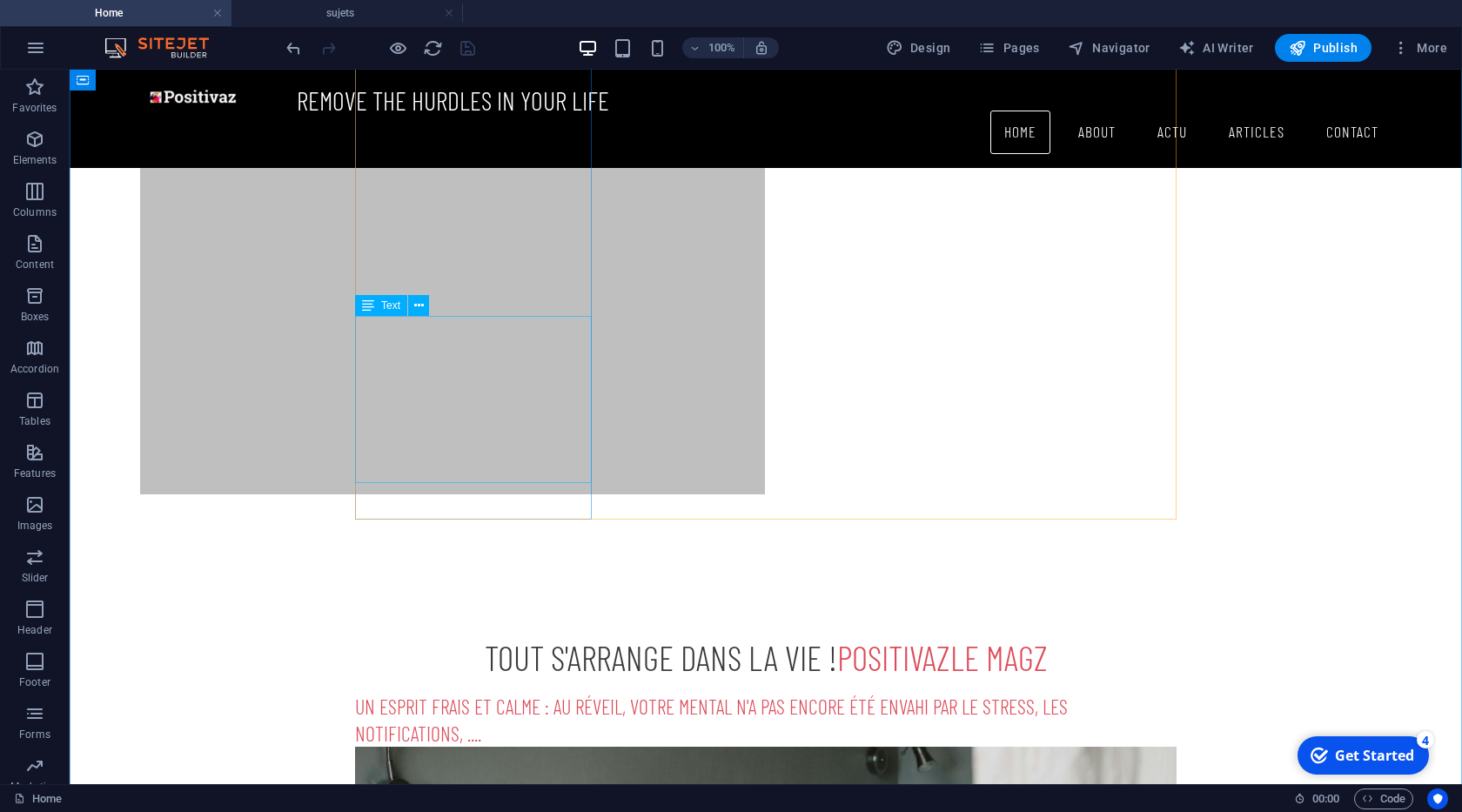
scroll to position [1057, 0]
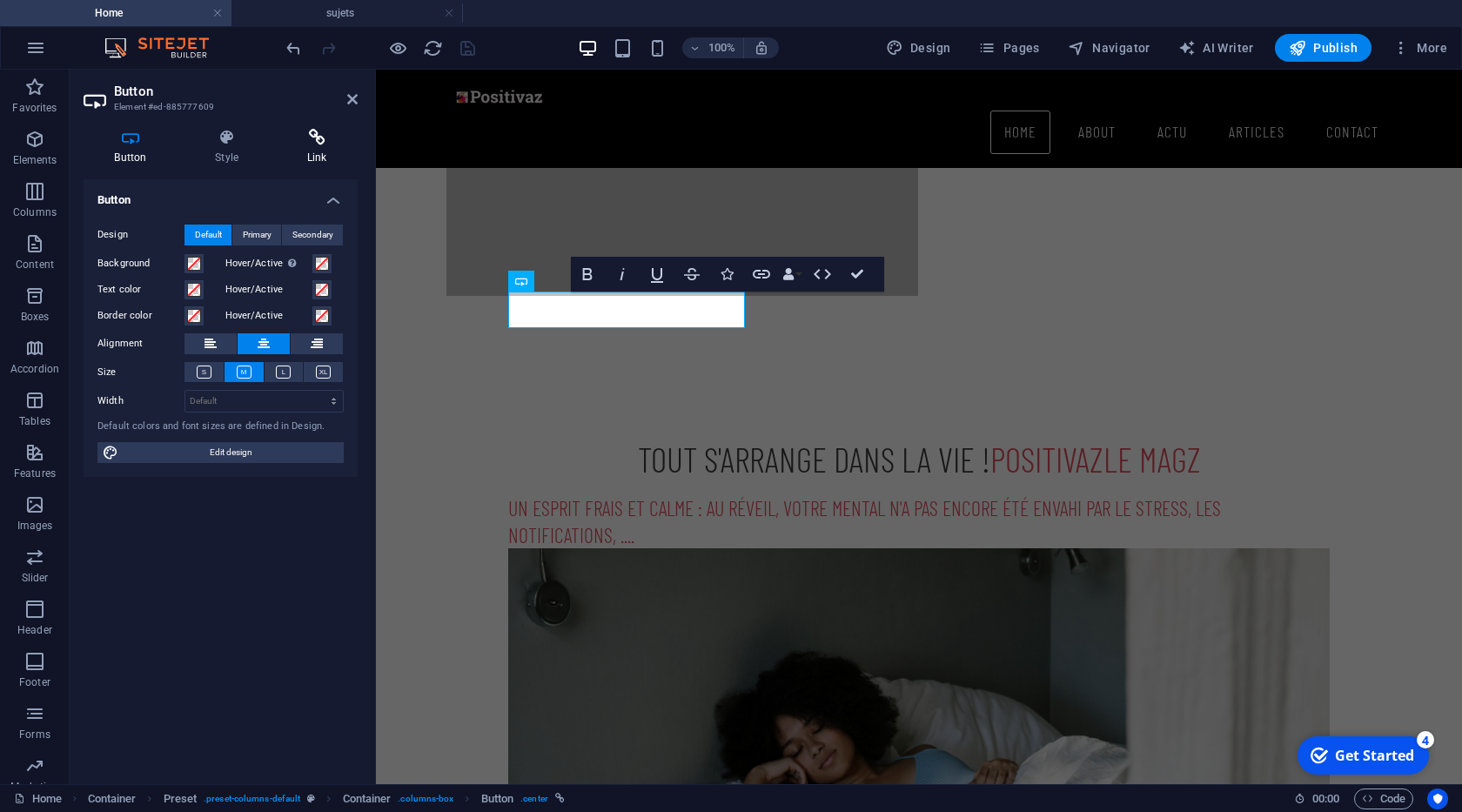
click at [313, 151] on h4 "Link" at bounding box center [317, 147] width 82 height 37
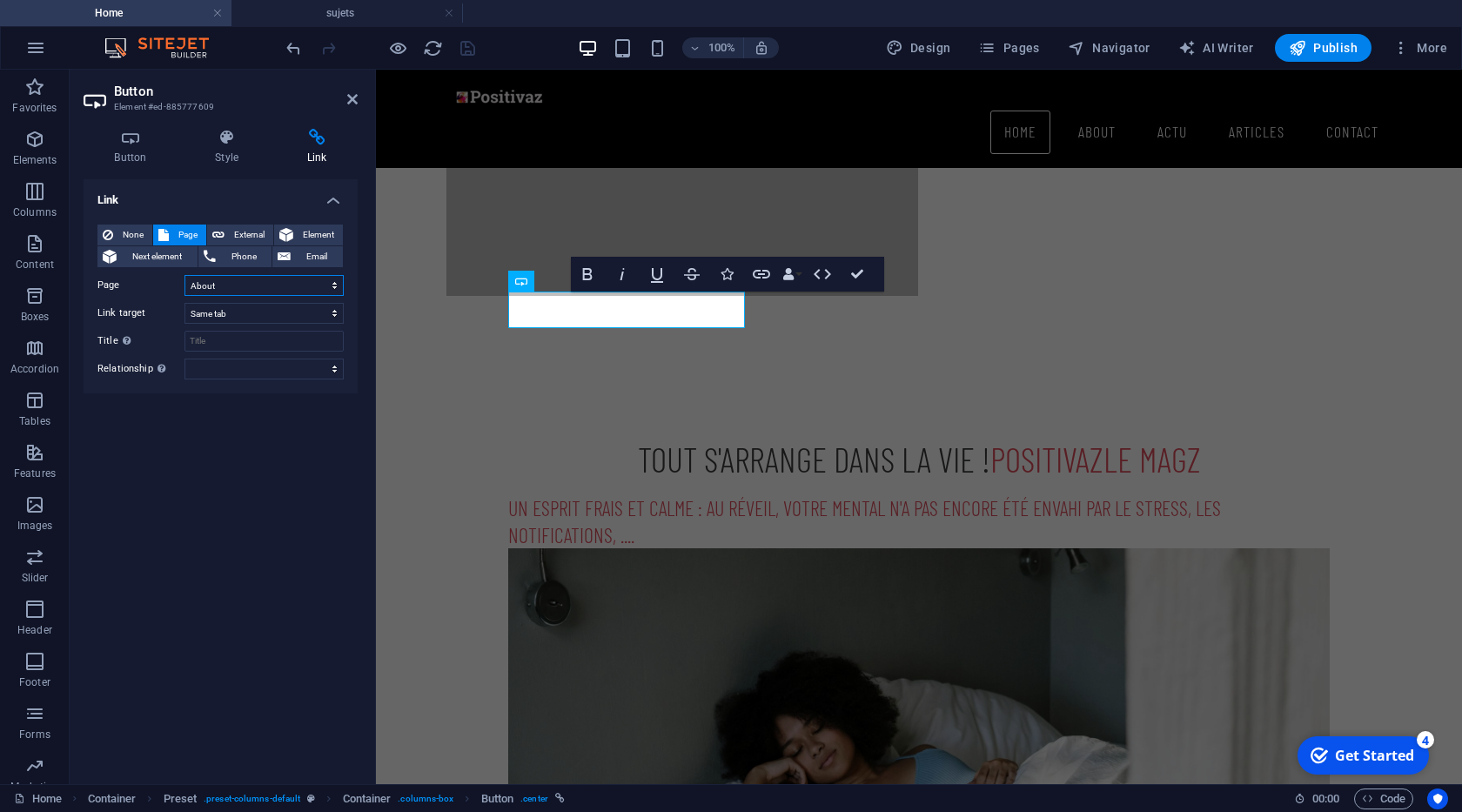
click at [332, 285] on select "Home About actu -- sujets Coaching Articles -- solidarite fraternelle -- Du res…" at bounding box center [264, 285] width 159 height 21
select select "3"
click option "-- sujets" at bounding box center [0, 0] width 0 height 0
click at [184, 302] on select "New tab Same tab Overlay" at bounding box center [264, 313] width 159 height 21
click at [268, 310] on select "New tab Same tab Overlay" at bounding box center [264, 313] width 159 height 21
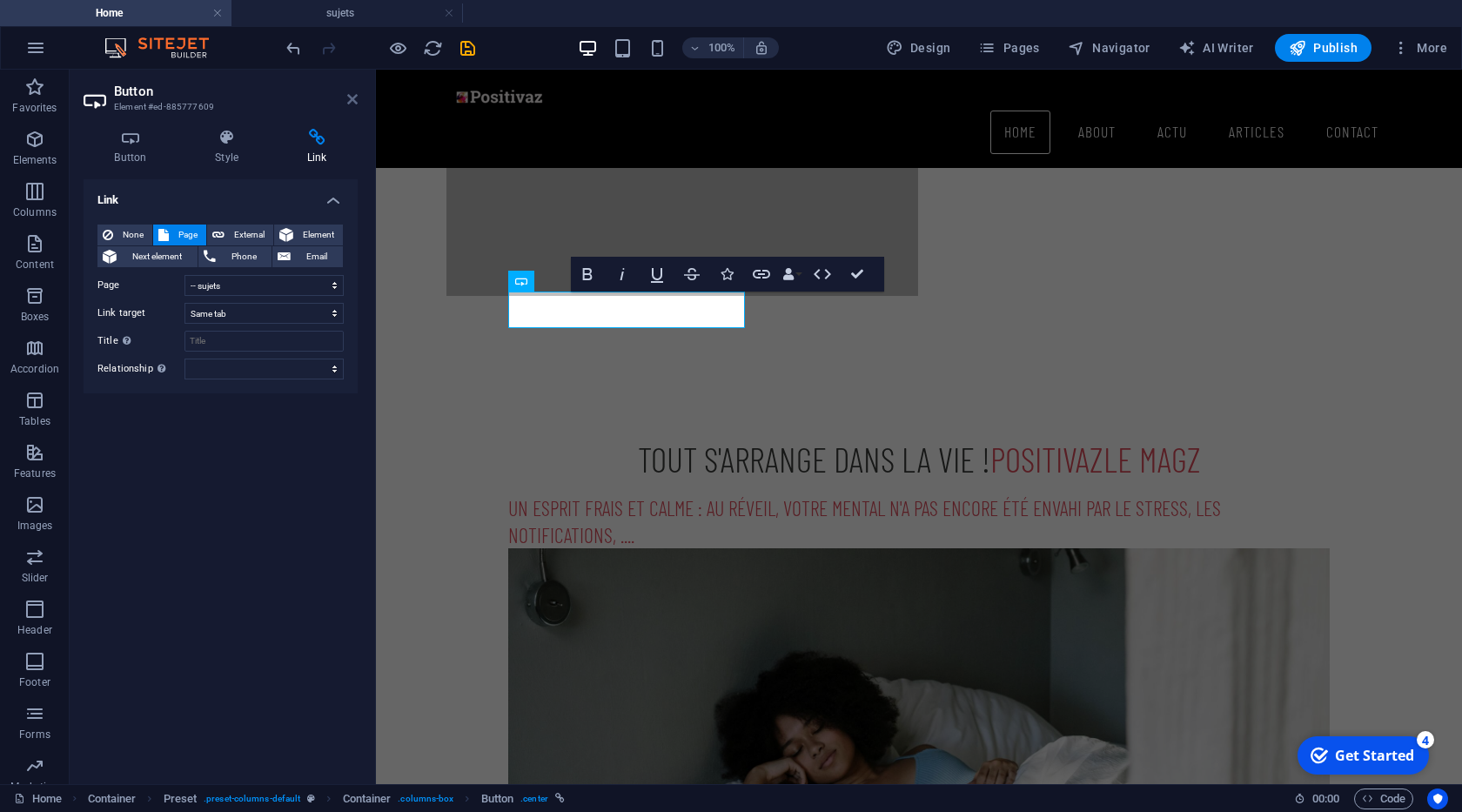
click at [355, 101] on icon at bounding box center [352, 99] width 10 height 14
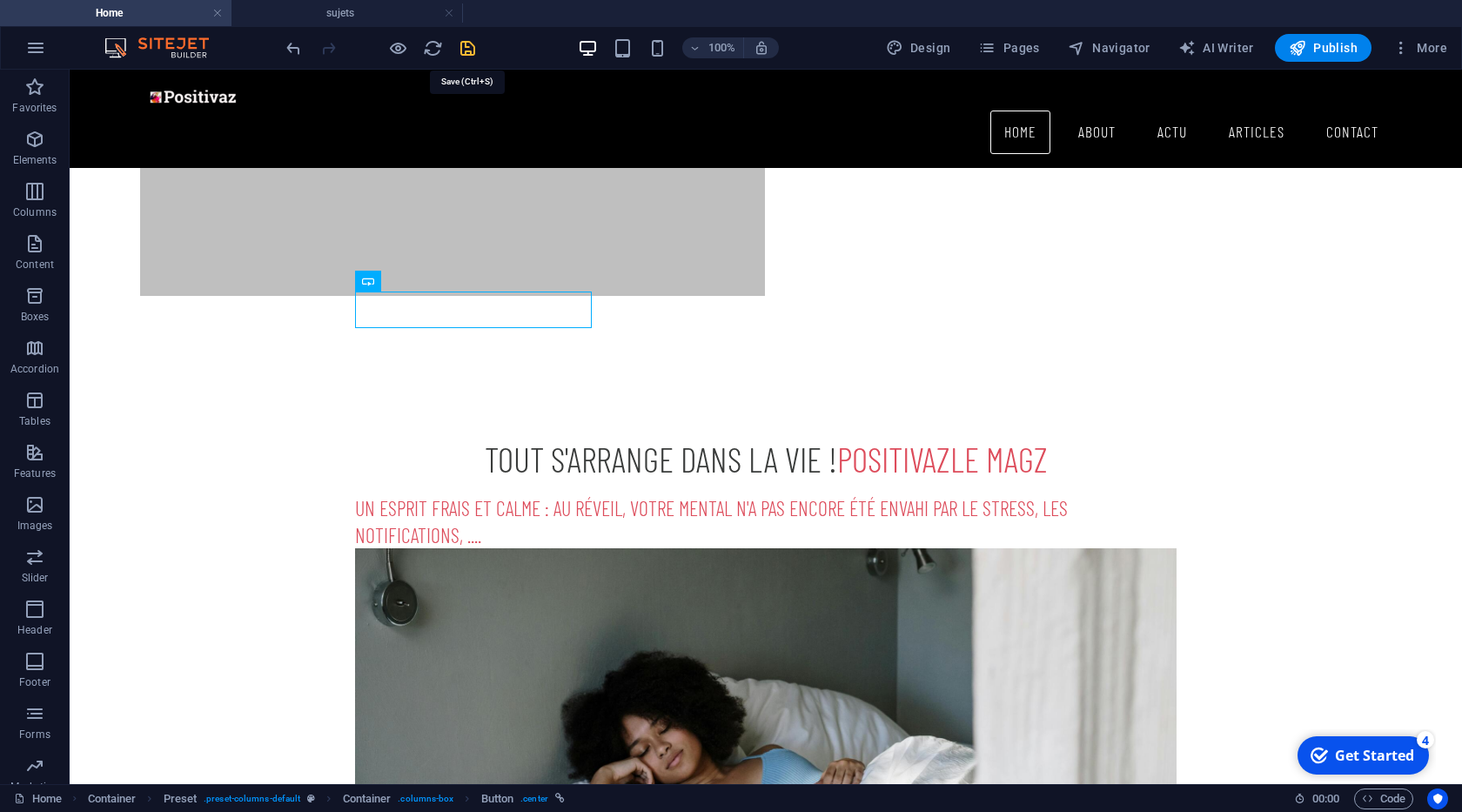
click at [473, 54] on icon "save" at bounding box center [467, 47] width 20 height 20
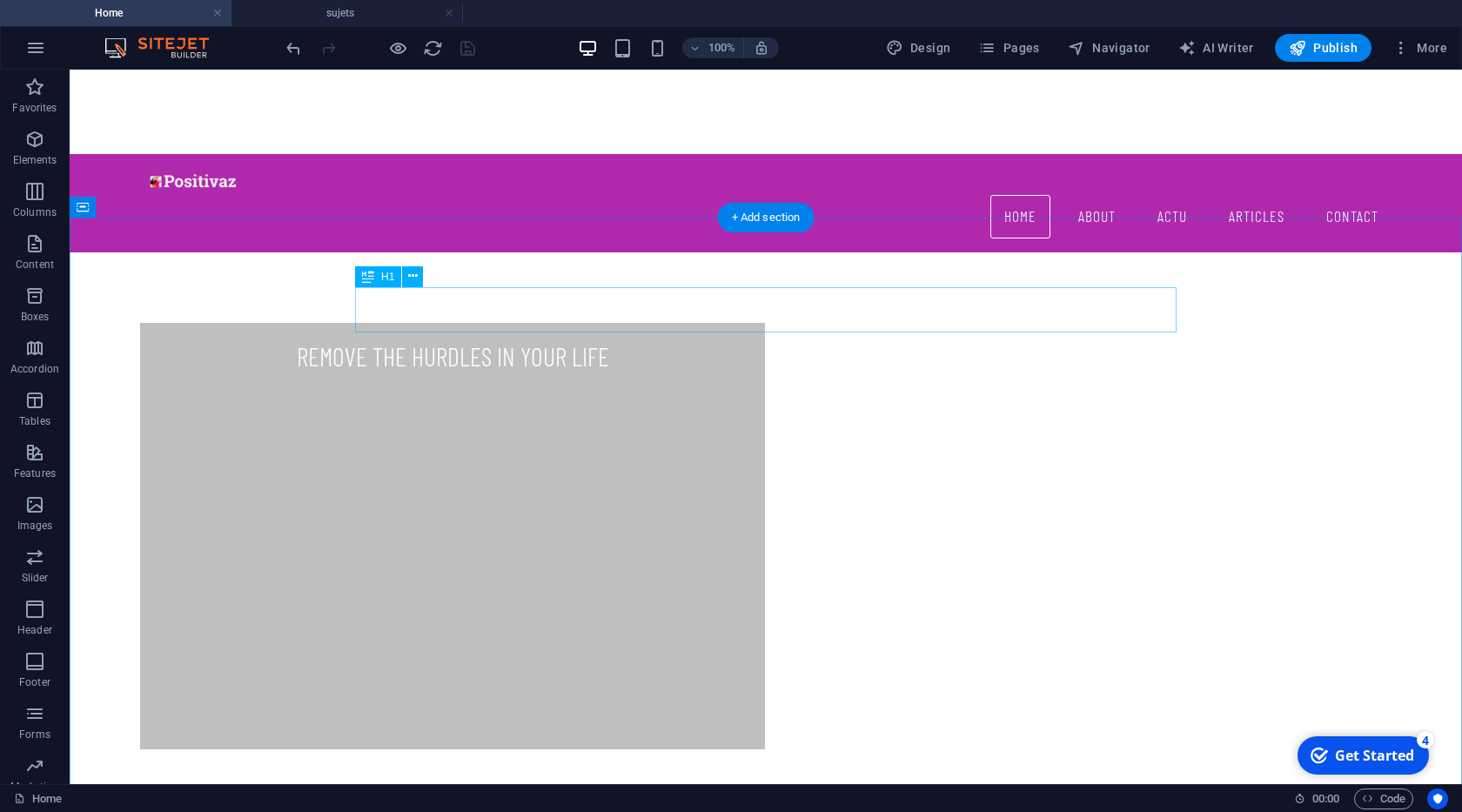
scroll to position [561, 0]
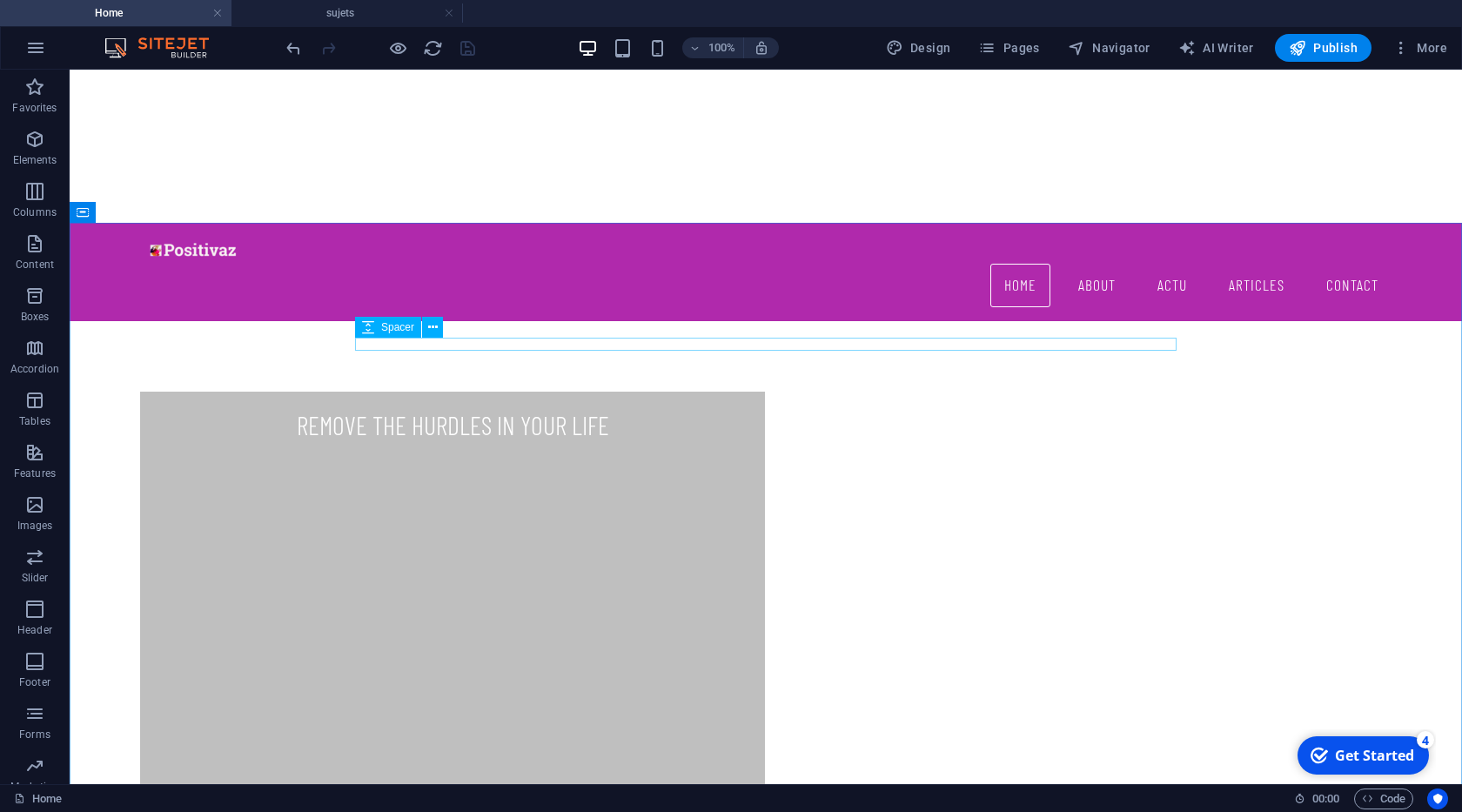
click at [401, 331] on span "Spacer" at bounding box center [397, 326] width 33 height 10
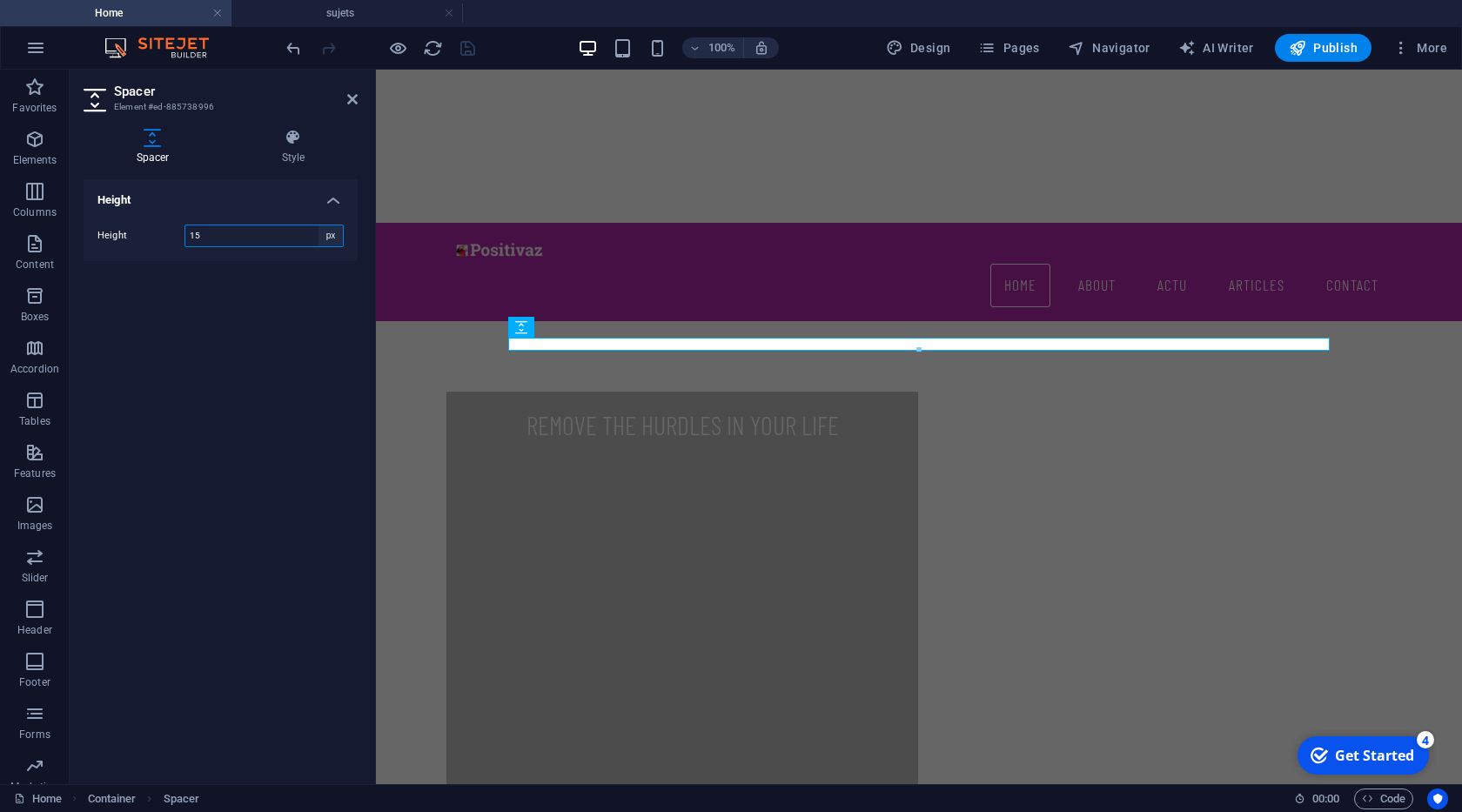
click at [319, 225] on select "px rem vh vw" at bounding box center [331, 235] width 25 height 21
select select "rem"
click option "rem" at bounding box center [0, 0] width 0 height 0
click at [246, 237] on input "0.9375" at bounding box center [264, 235] width 158 height 21
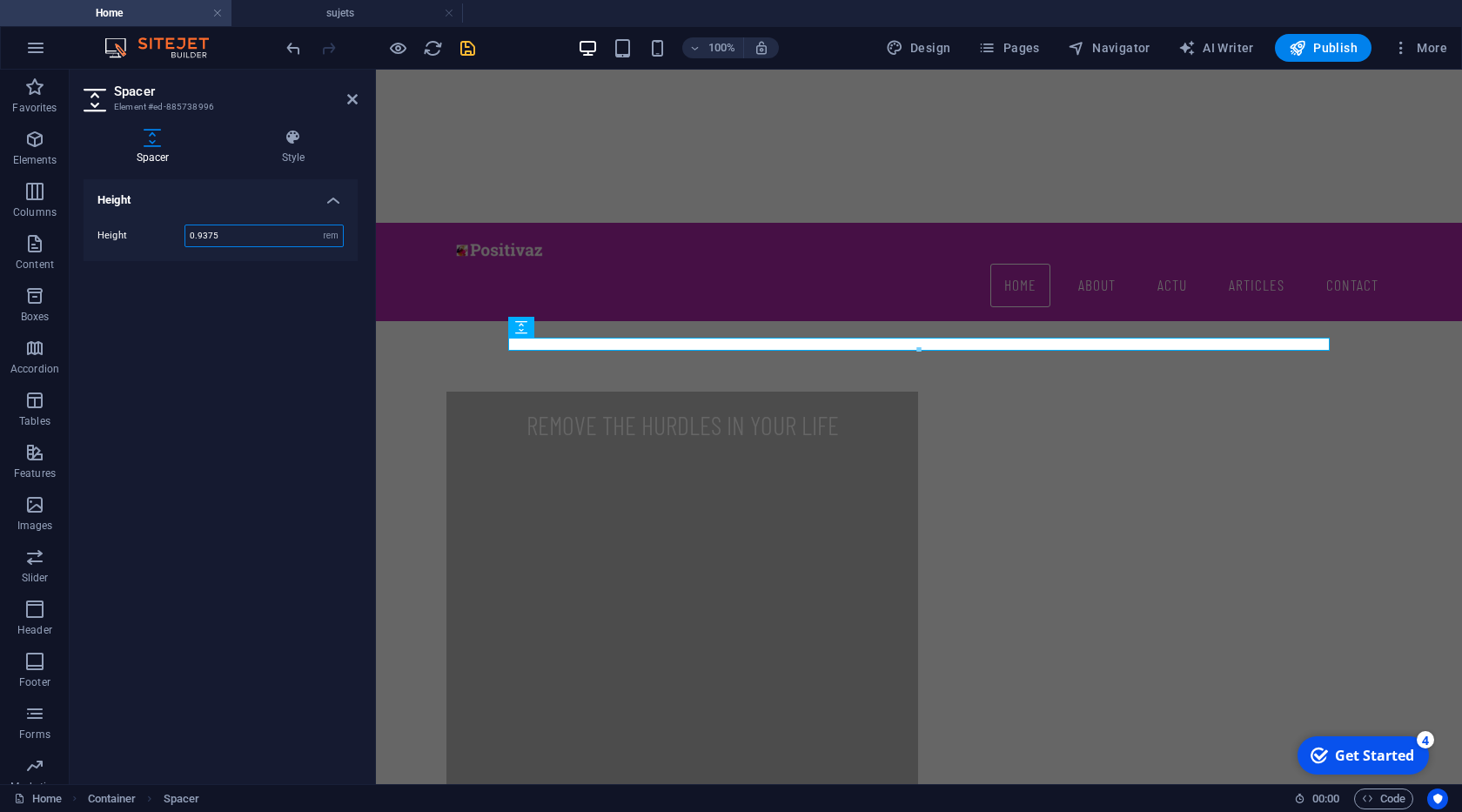
click at [246, 237] on input "0.9375" at bounding box center [264, 235] width 158 height 21
type input "1"
click at [463, 46] on icon "save" at bounding box center [467, 47] width 20 height 20
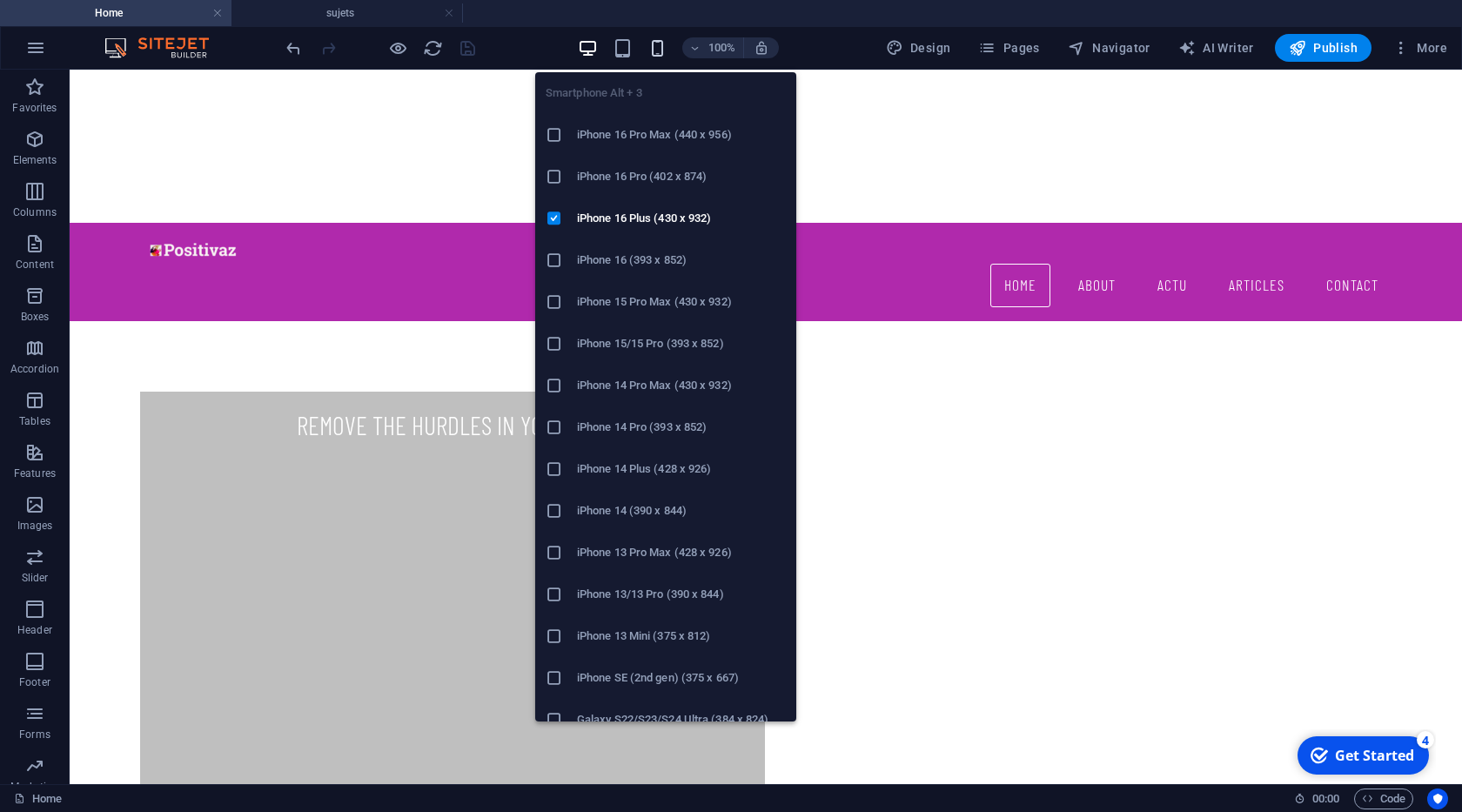
click at [653, 42] on icon "button" at bounding box center [657, 47] width 20 height 20
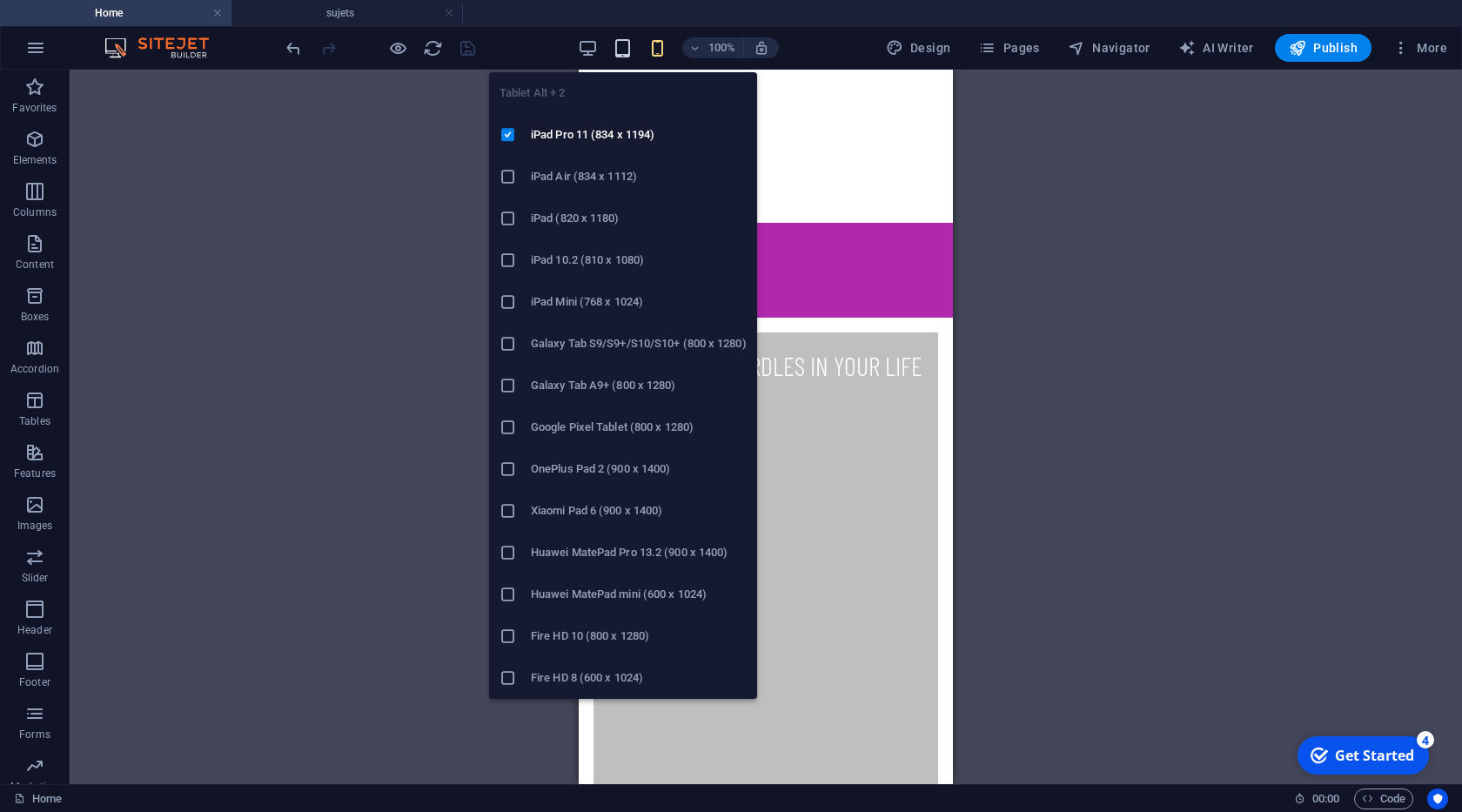
click at [628, 53] on icon "button" at bounding box center [622, 47] width 20 height 20
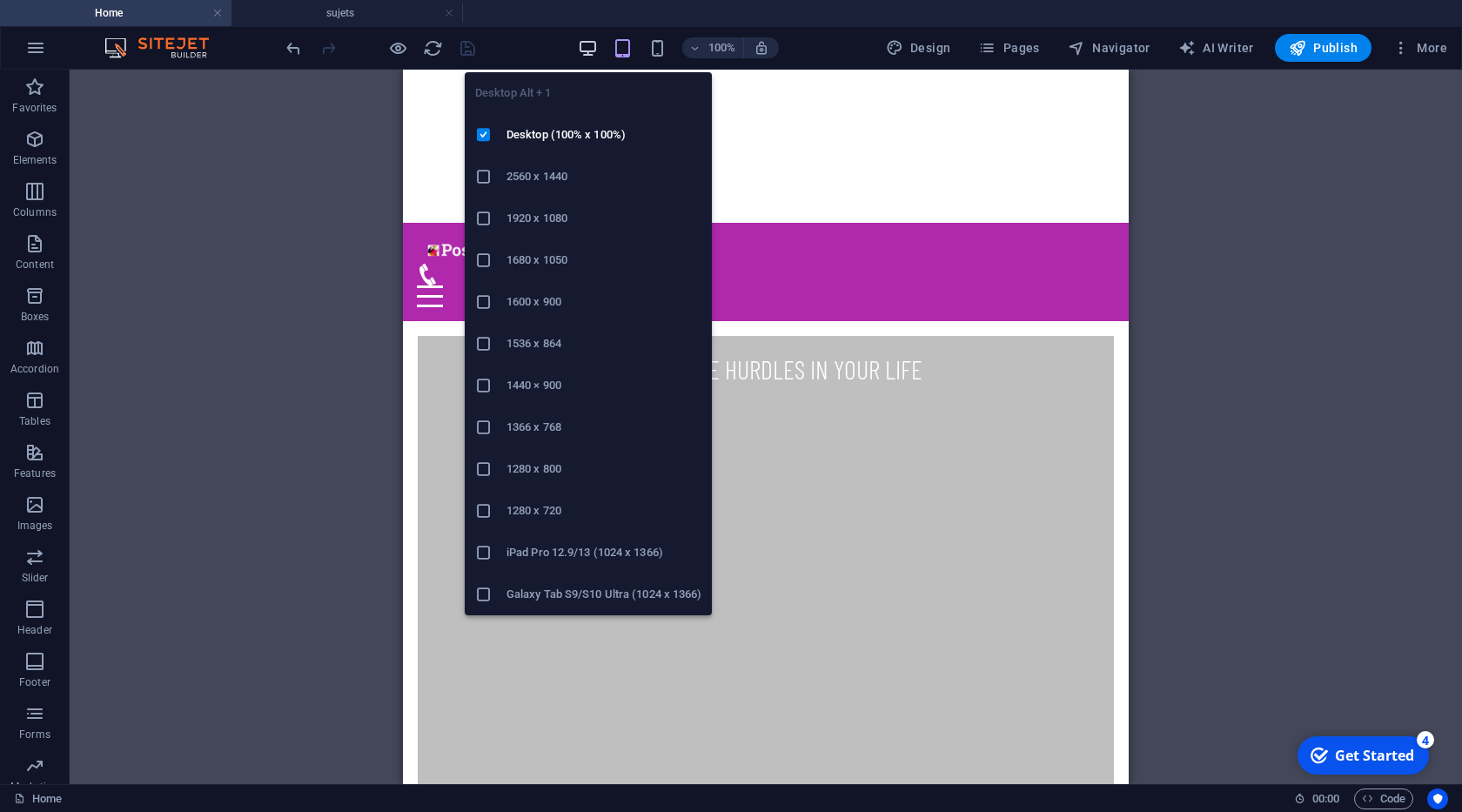
click at [595, 44] on icon "button" at bounding box center [587, 47] width 20 height 20
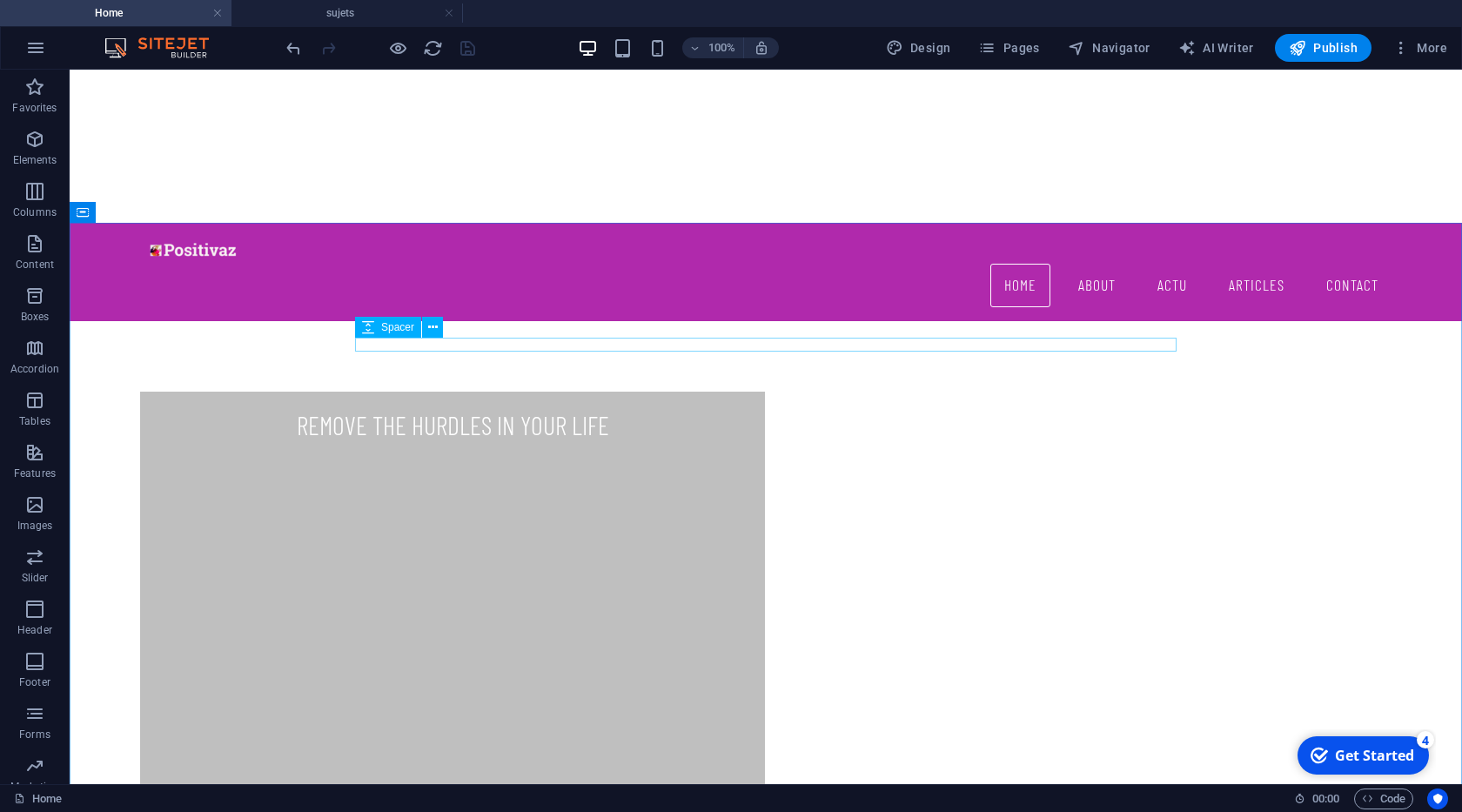
click at [394, 330] on span "Spacer" at bounding box center [397, 326] width 33 height 10
select select "rem"
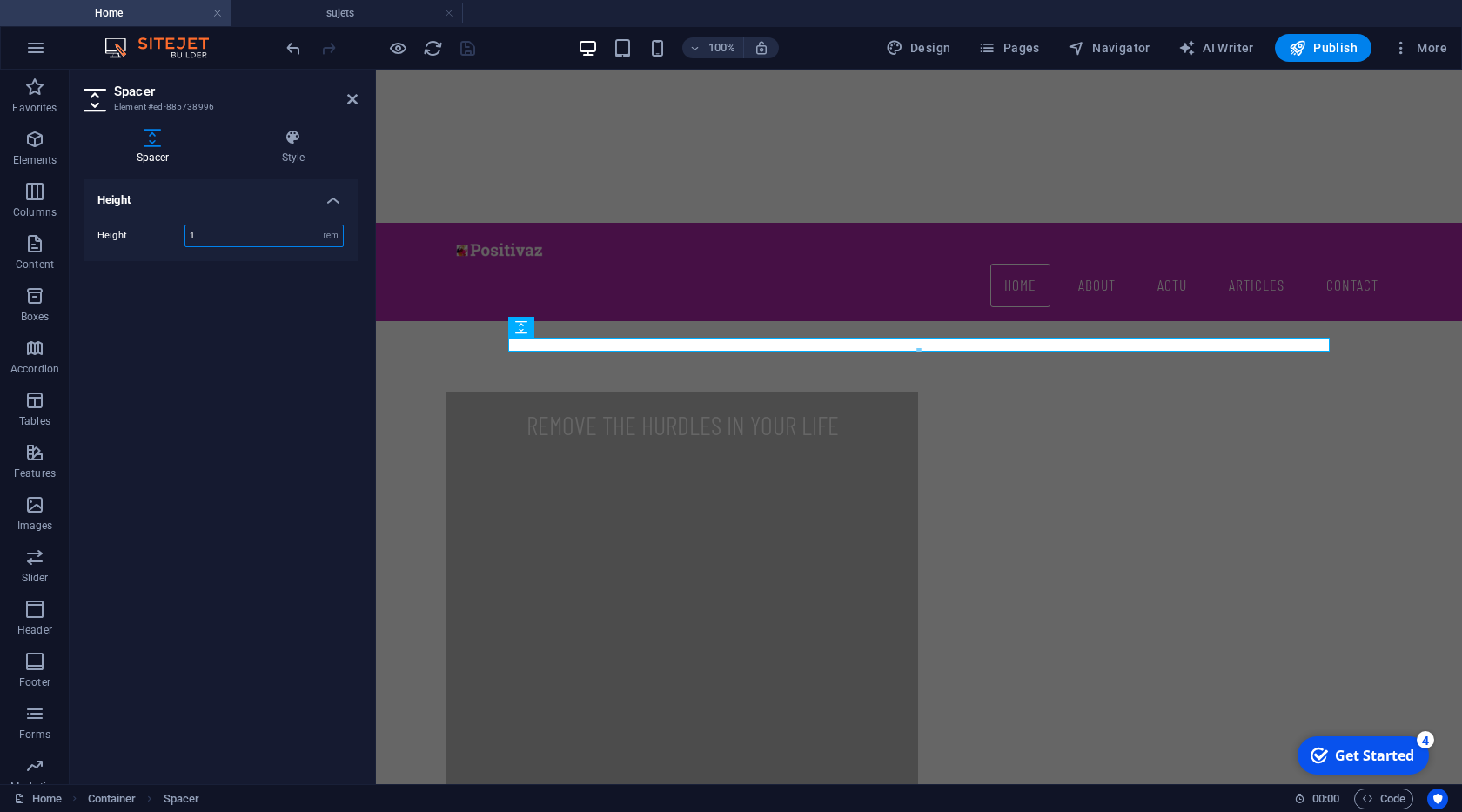
click at [227, 238] on input "1" at bounding box center [264, 235] width 158 height 21
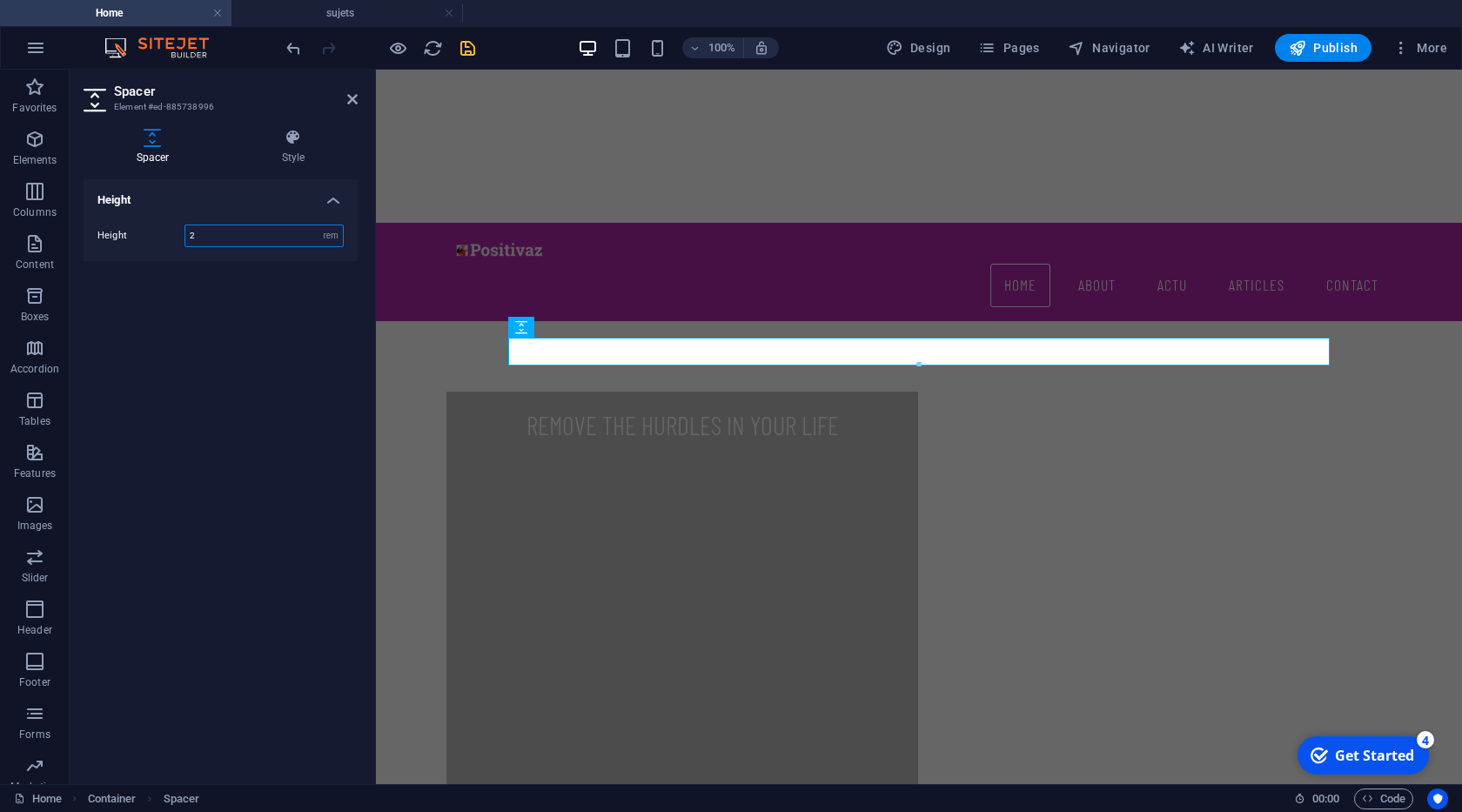
type input "2"
click at [468, 40] on icon "save" at bounding box center [467, 47] width 20 height 20
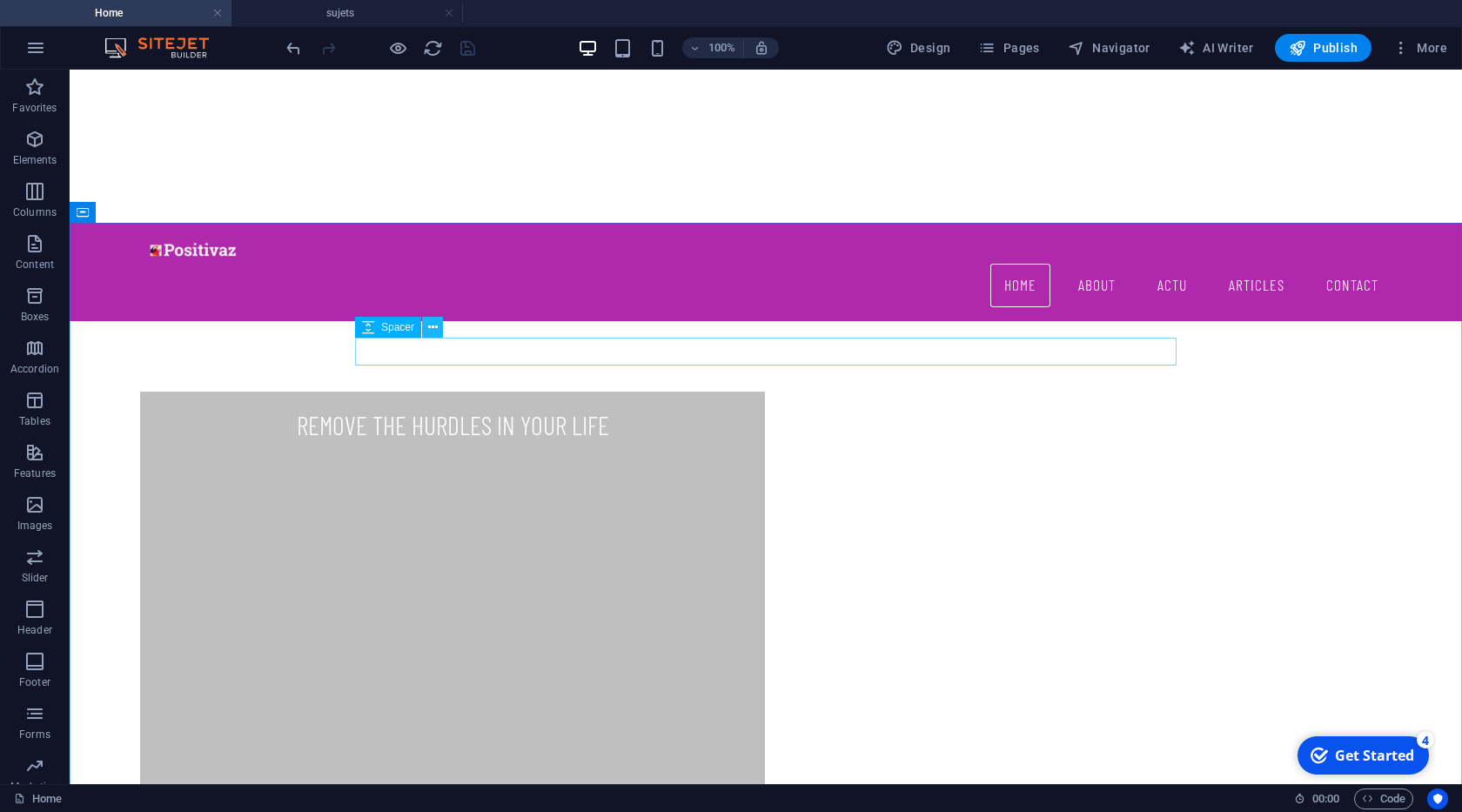
click at [434, 323] on icon at bounding box center [433, 327] width 9 height 18
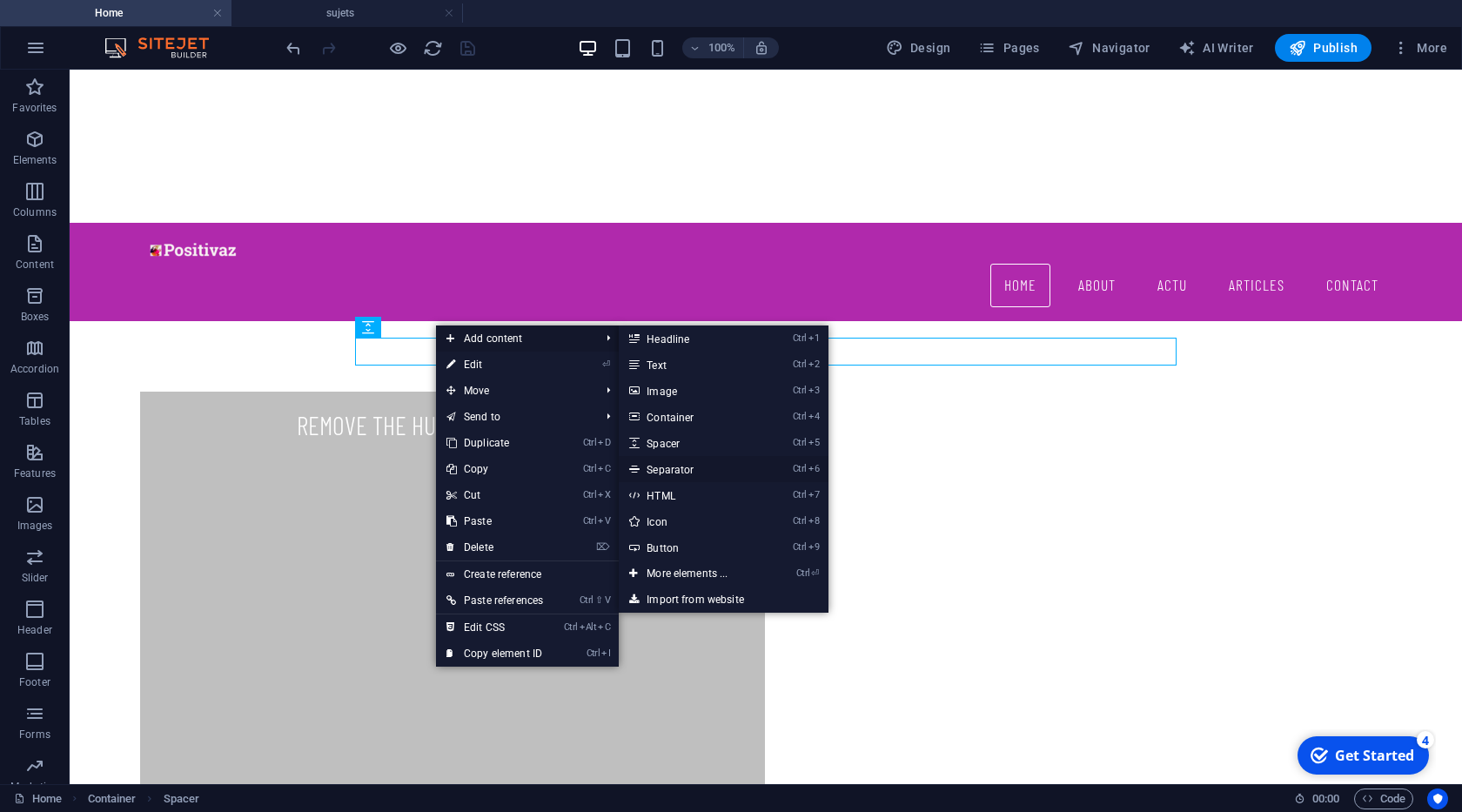
click at [671, 470] on link "Ctrl 6 Separator" at bounding box center [690, 469] width 144 height 26
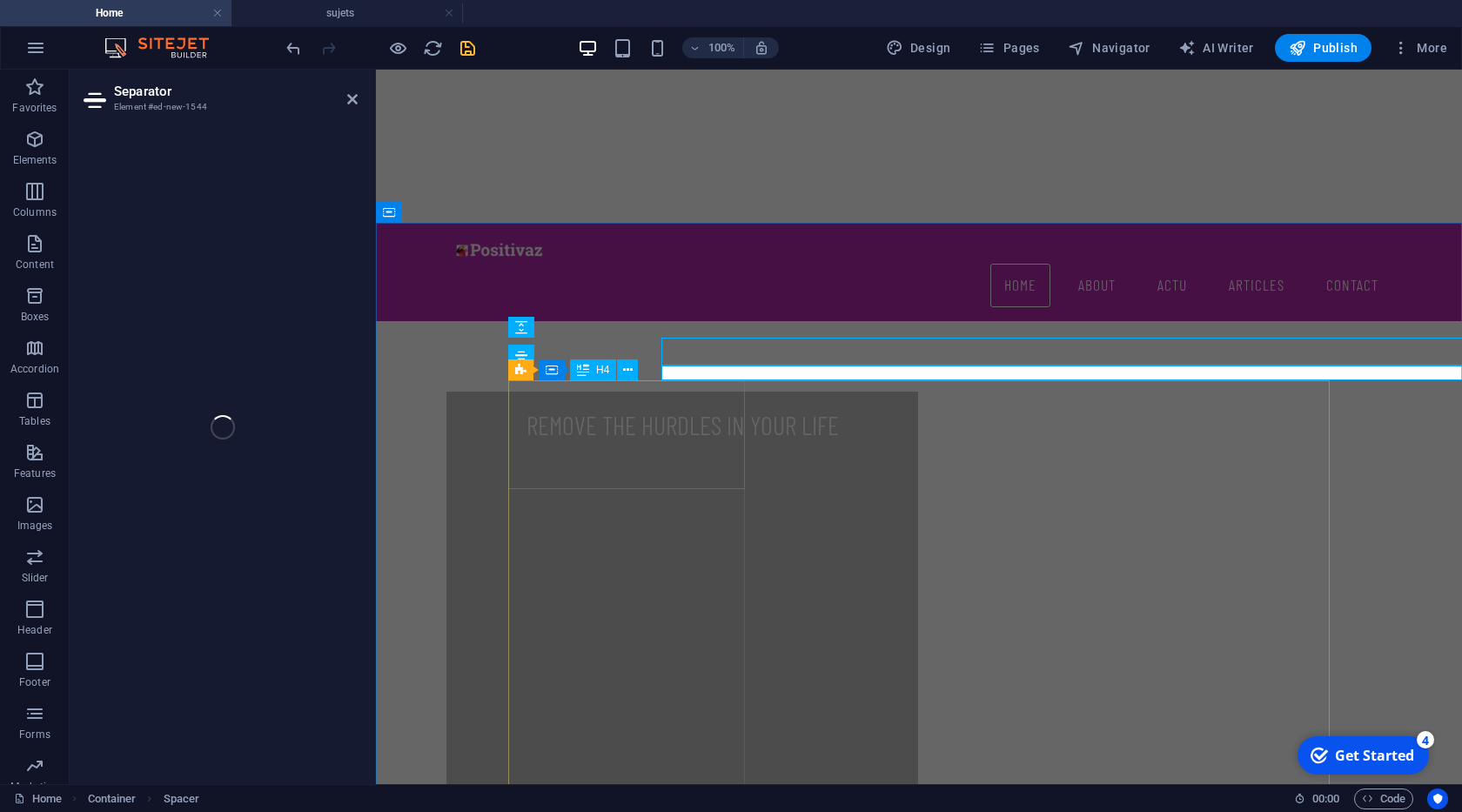
select select "%"
select select "px"
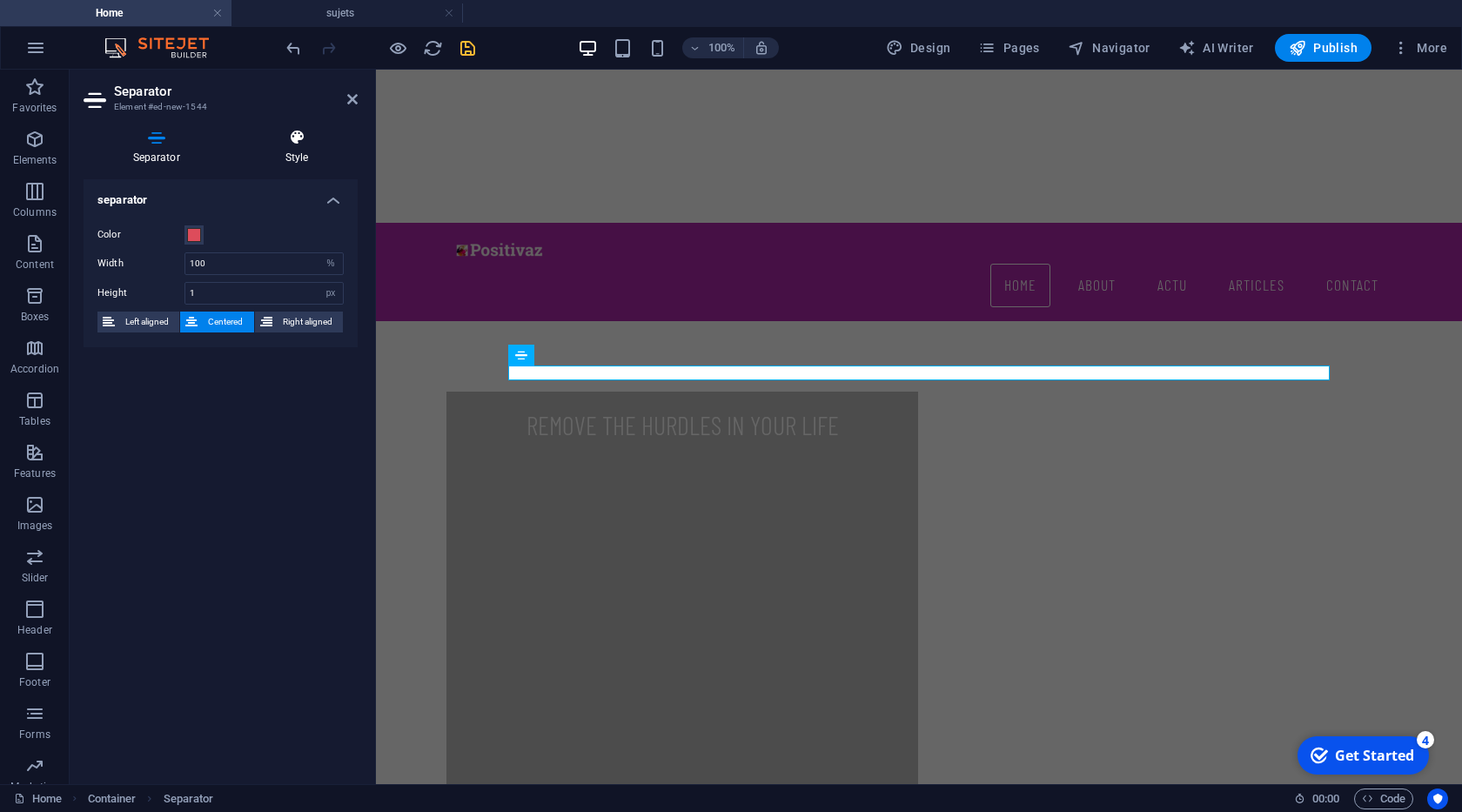
click at [293, 154] on h4 "Style" at bounding box center [296, 147] width 122 height 37
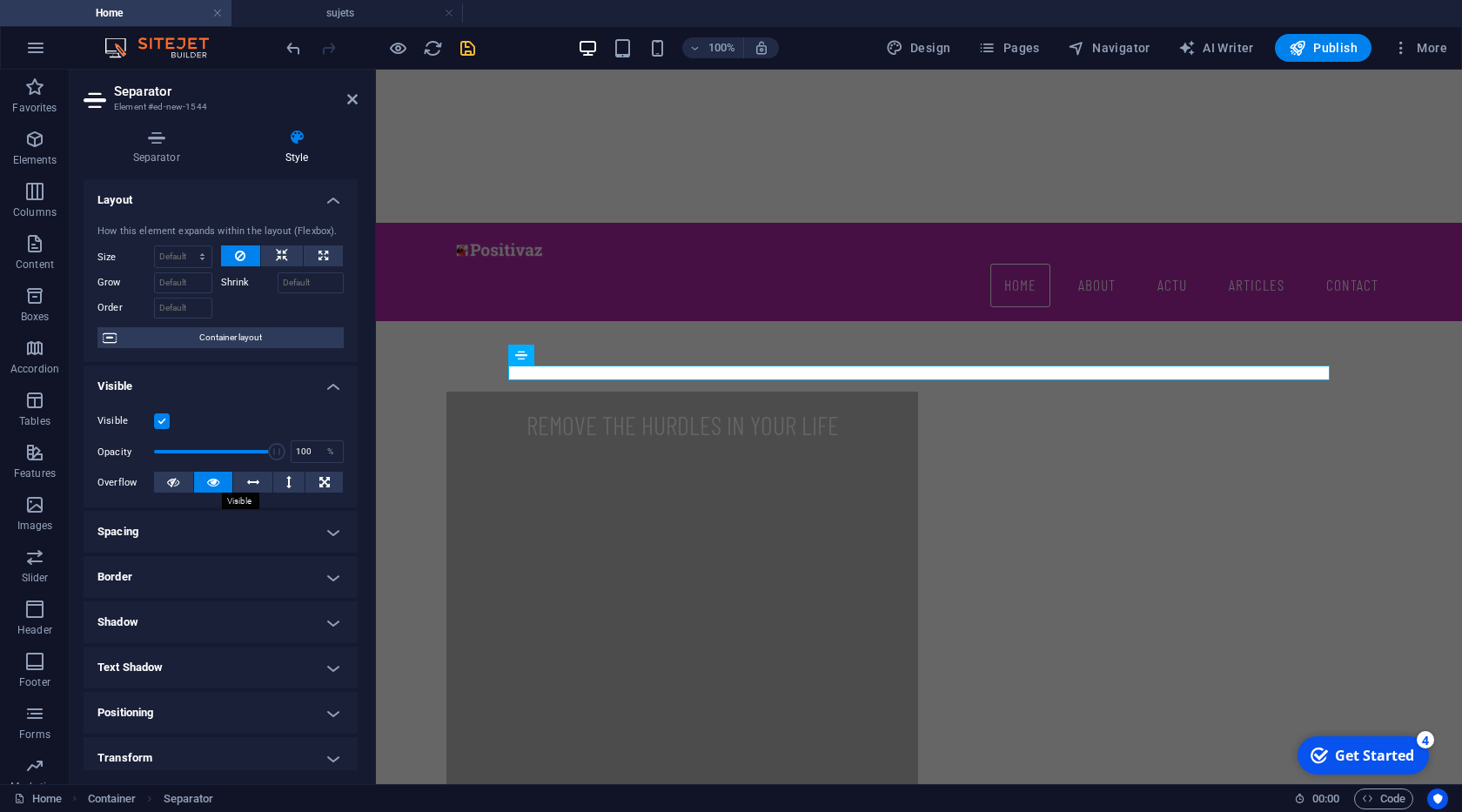
scroll to position [145, 0]
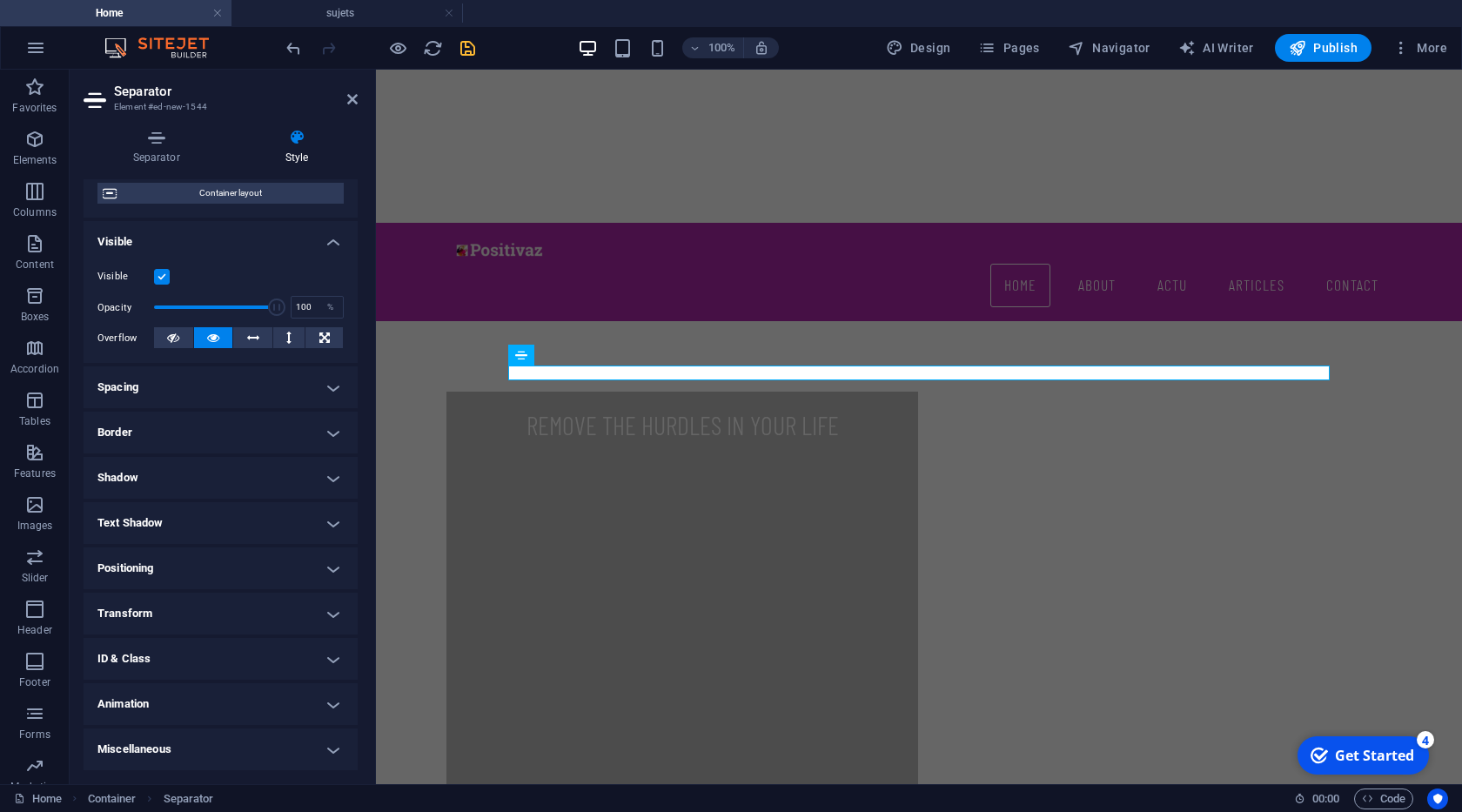
click at [326, 603] on h4 "Transform" at bounding box center [220, 613] width 274 height 42
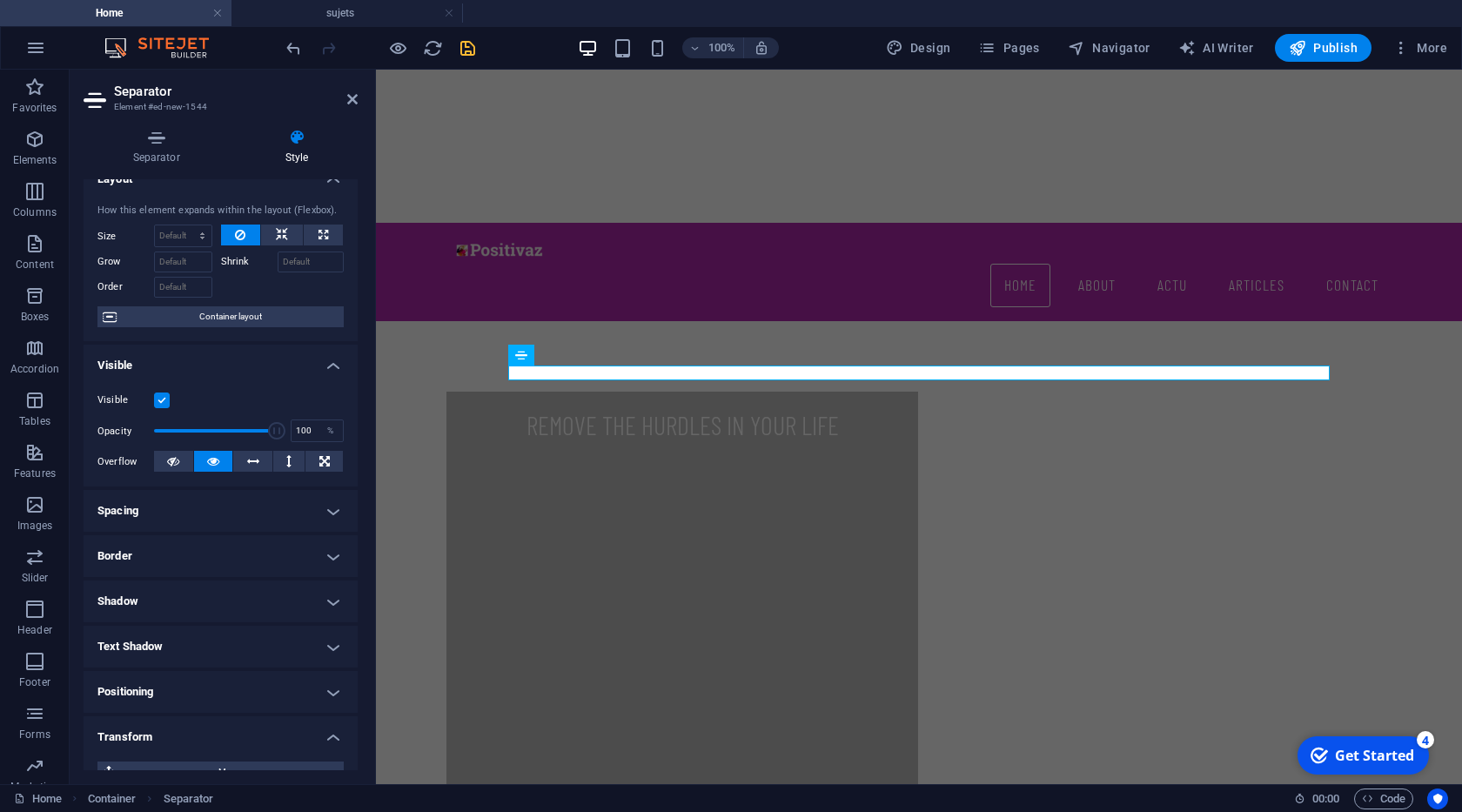
scroll to position [0, 0]
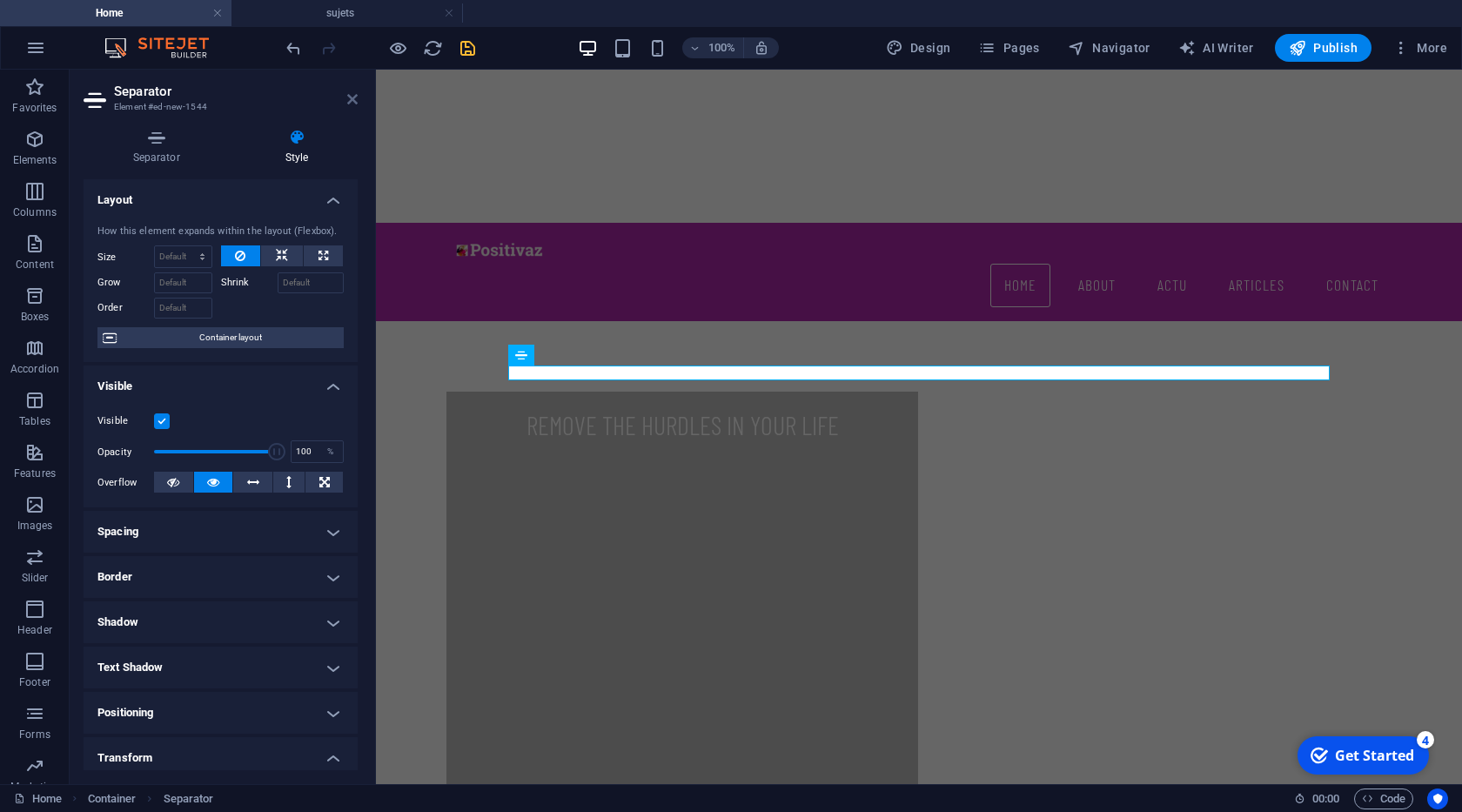
click at [354, 97] on icon at bounding box center [352, 99] width 10 height 14
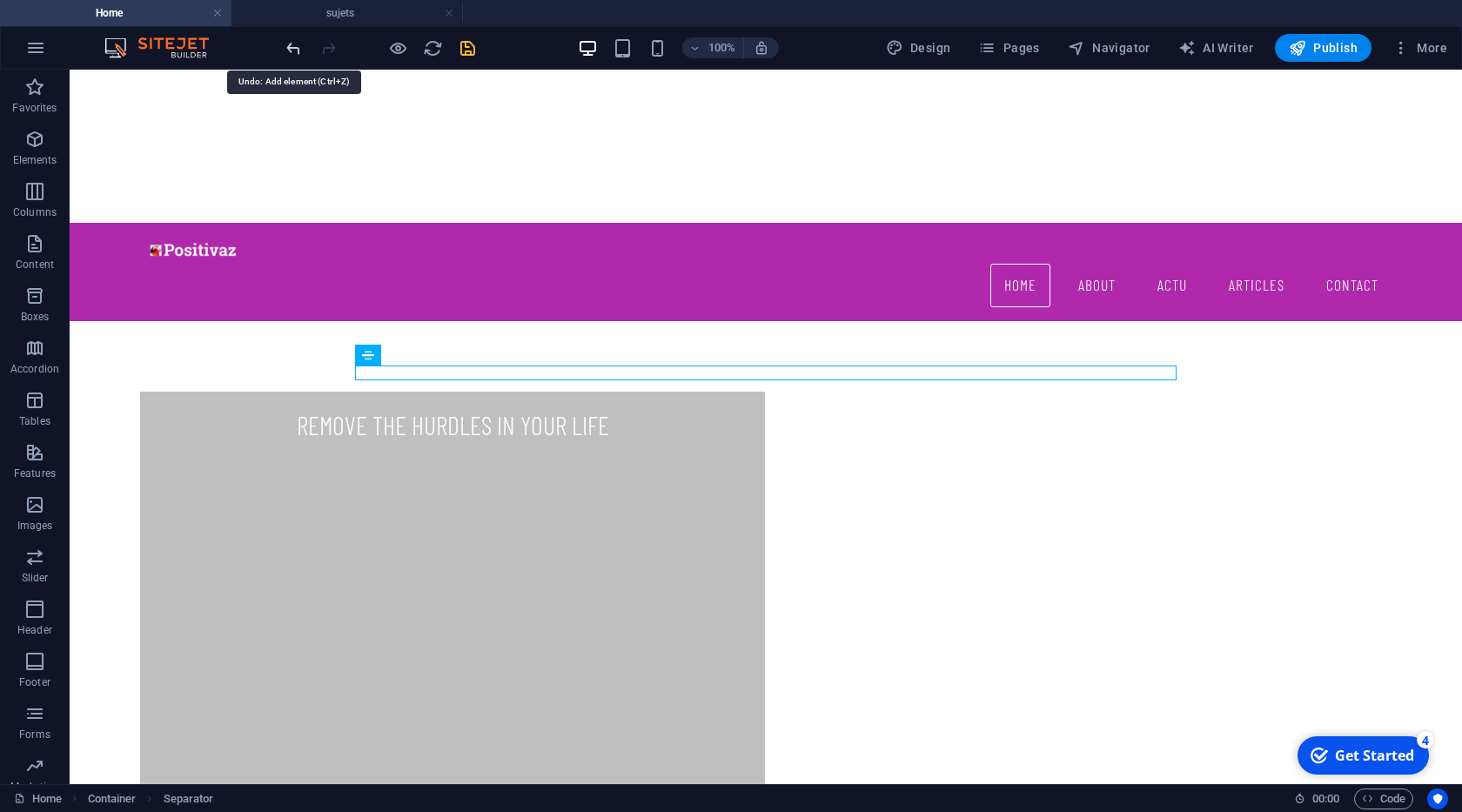
click at [292, 51] on icon "undo" at bounding box center [293, 47] width 20 height 20
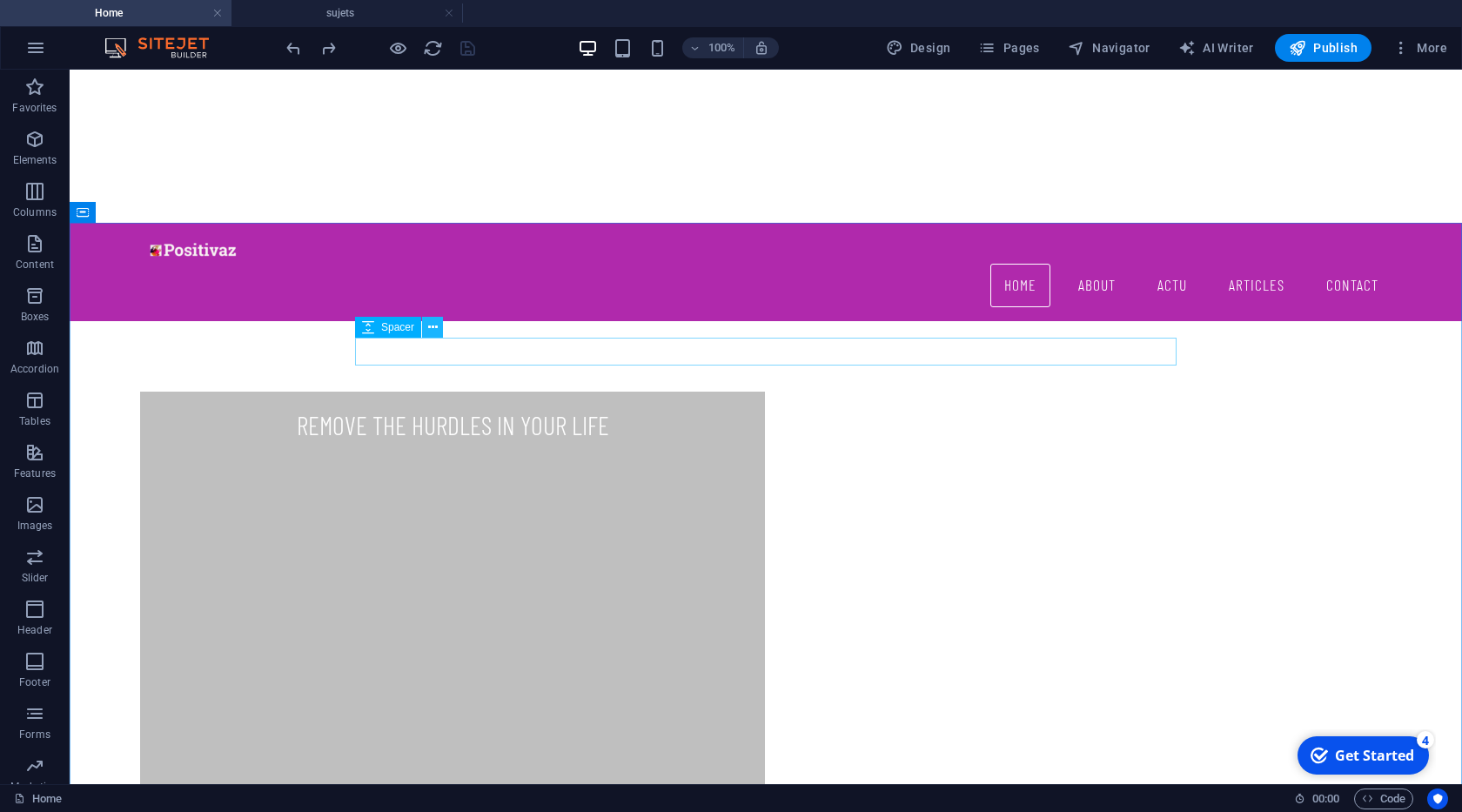
click at [430, 323] on icon at bounding box center [433, 327] width 9 height 18
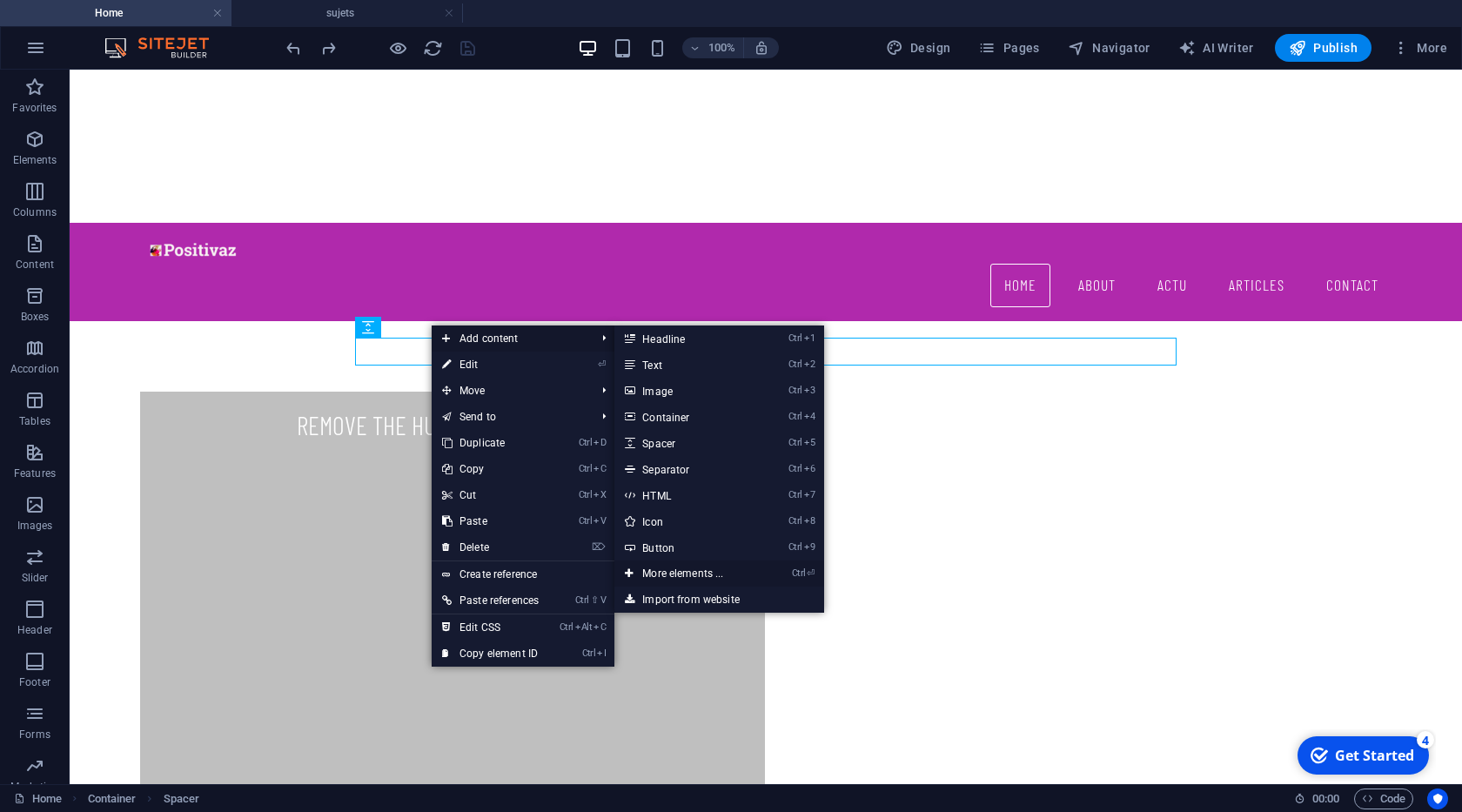
click at [673, 566] on link "Ctrl ⏎ More elements ..." at bounding box center [687, 574] width 144 height 26
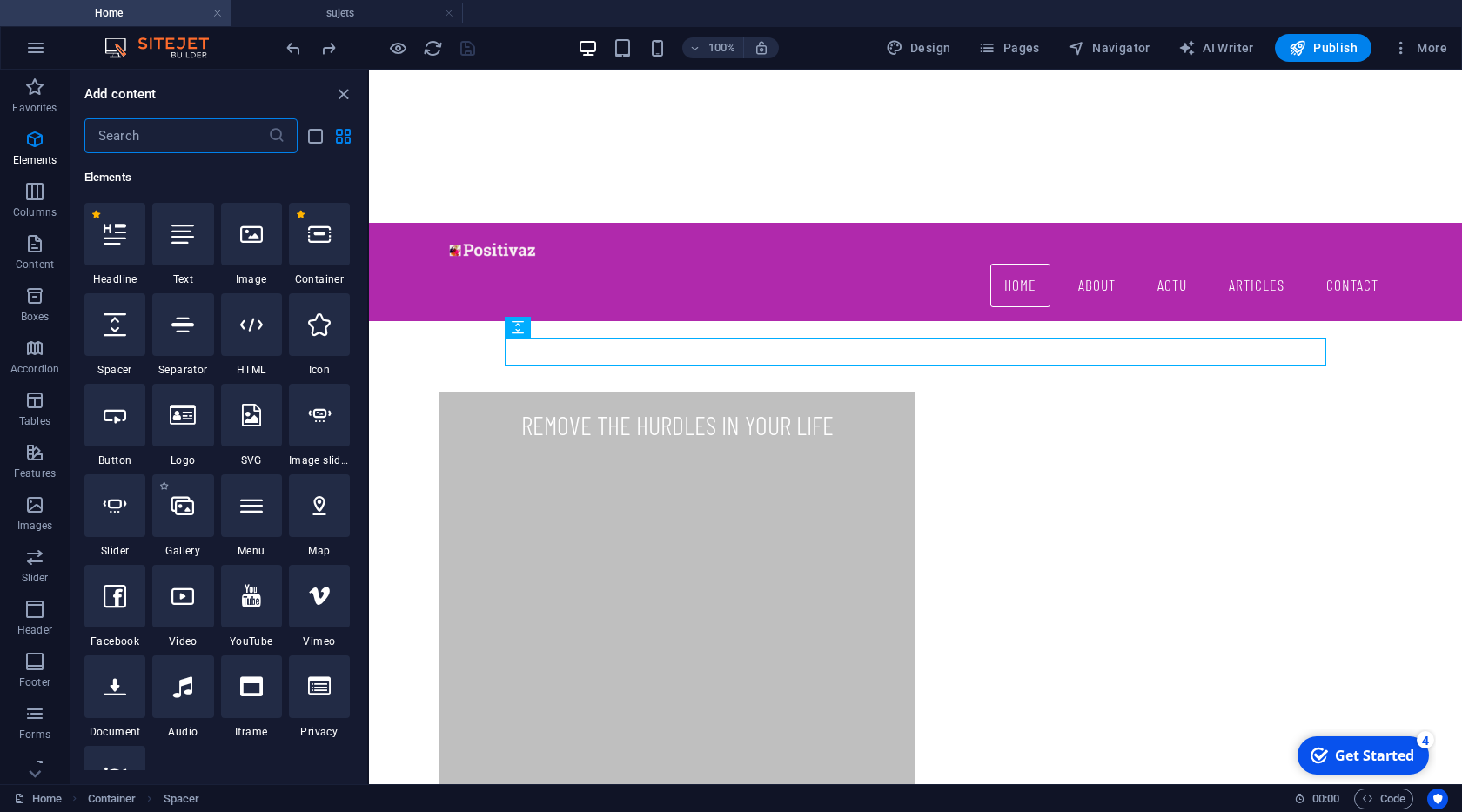
scroll to position [274, 0]
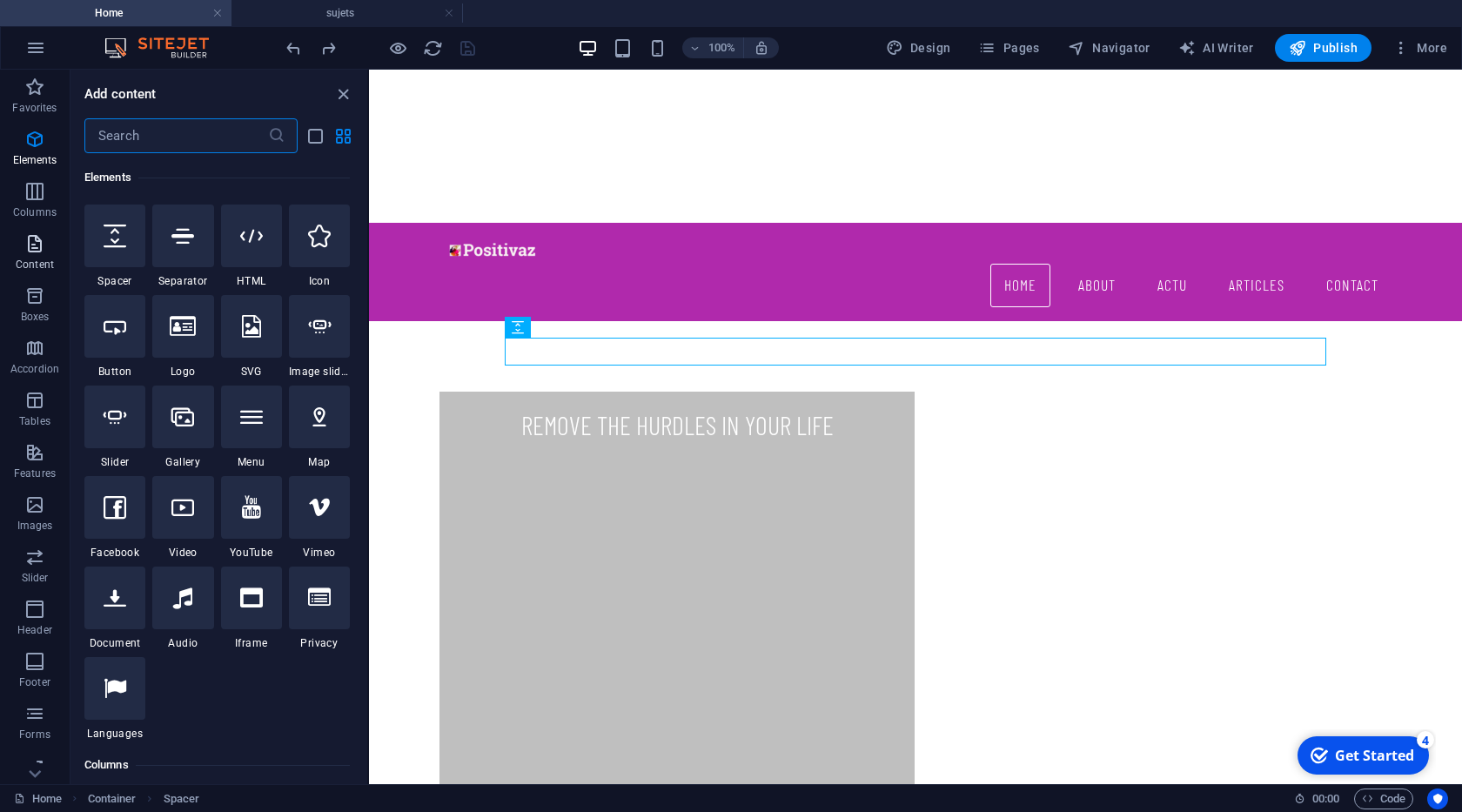
click at [32, 259] on p "Content" at bounding box center [35, 264] width 38 height 14
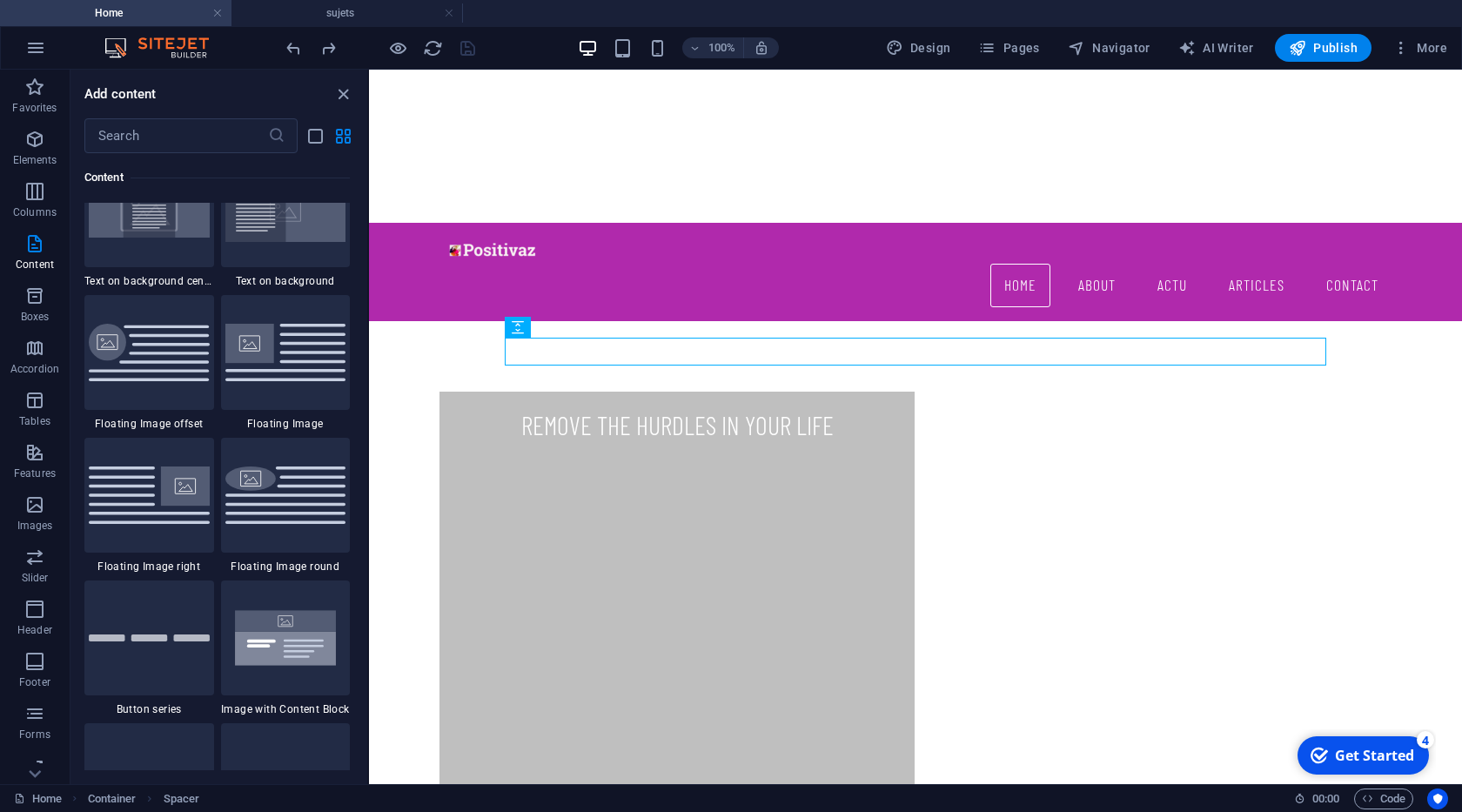
scroll to position [3754, 0]
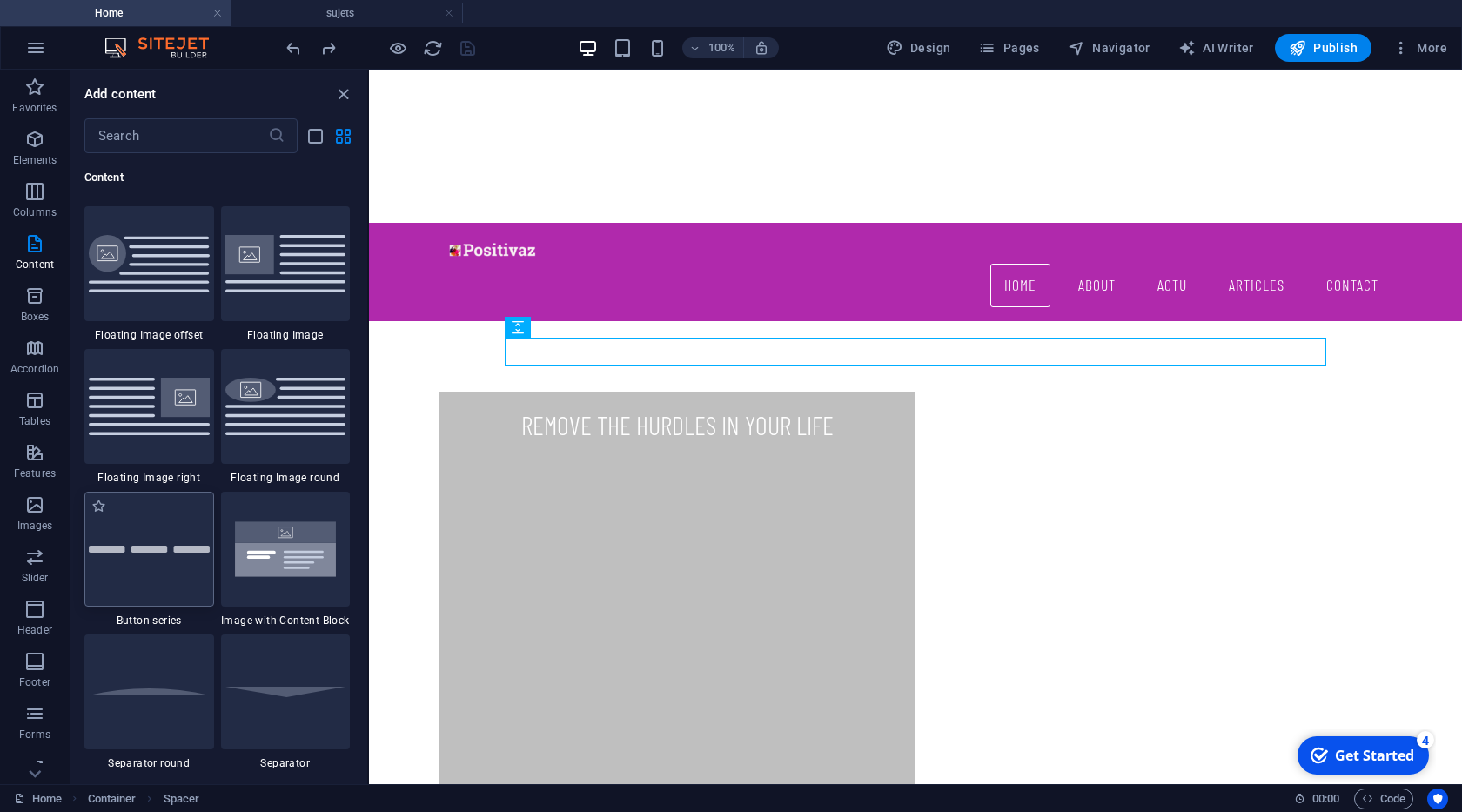
click at [165, 559] on div at bounding box center [148, 548] width 130 height 114
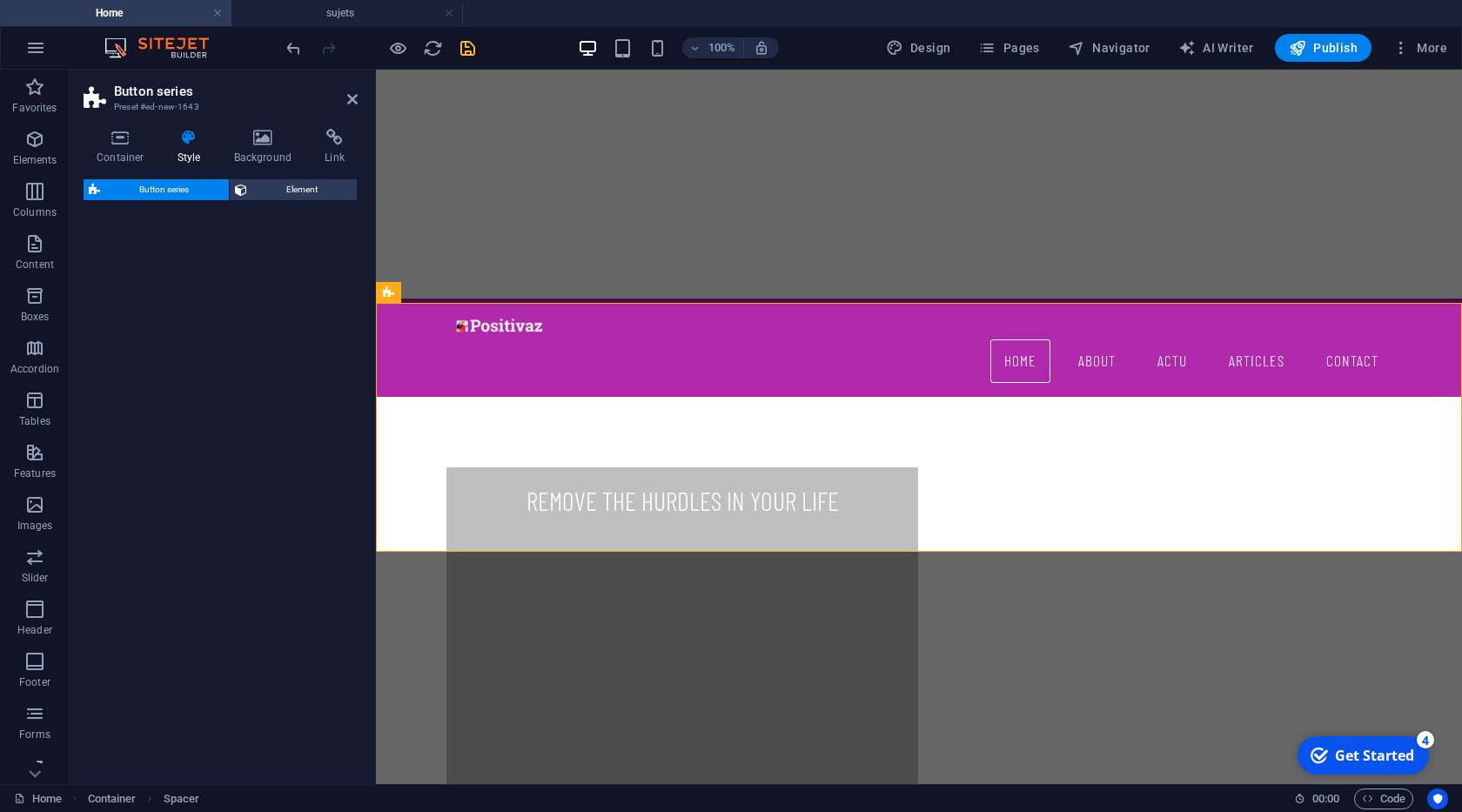
scroll to position [1722, 0]
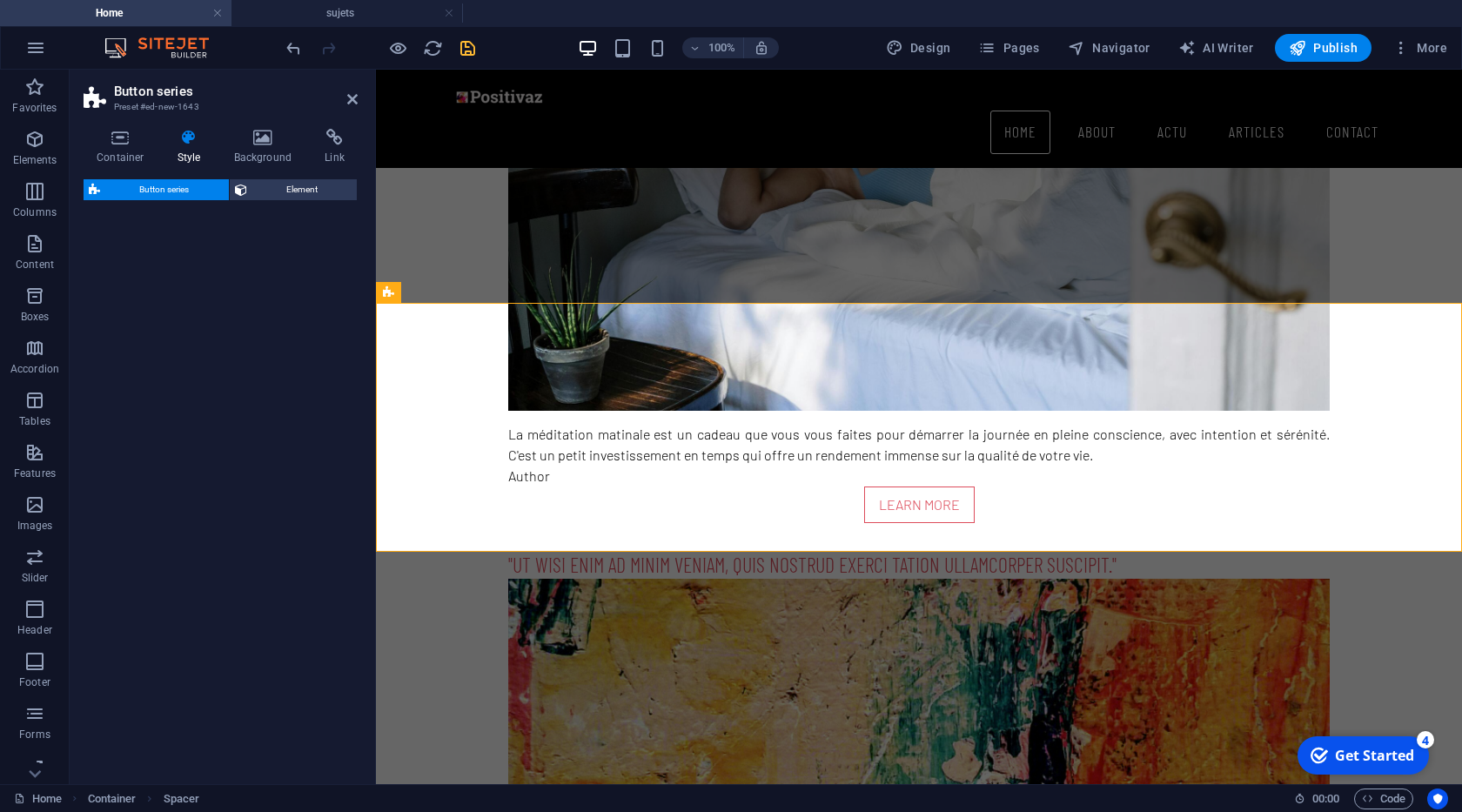
select select "rem"
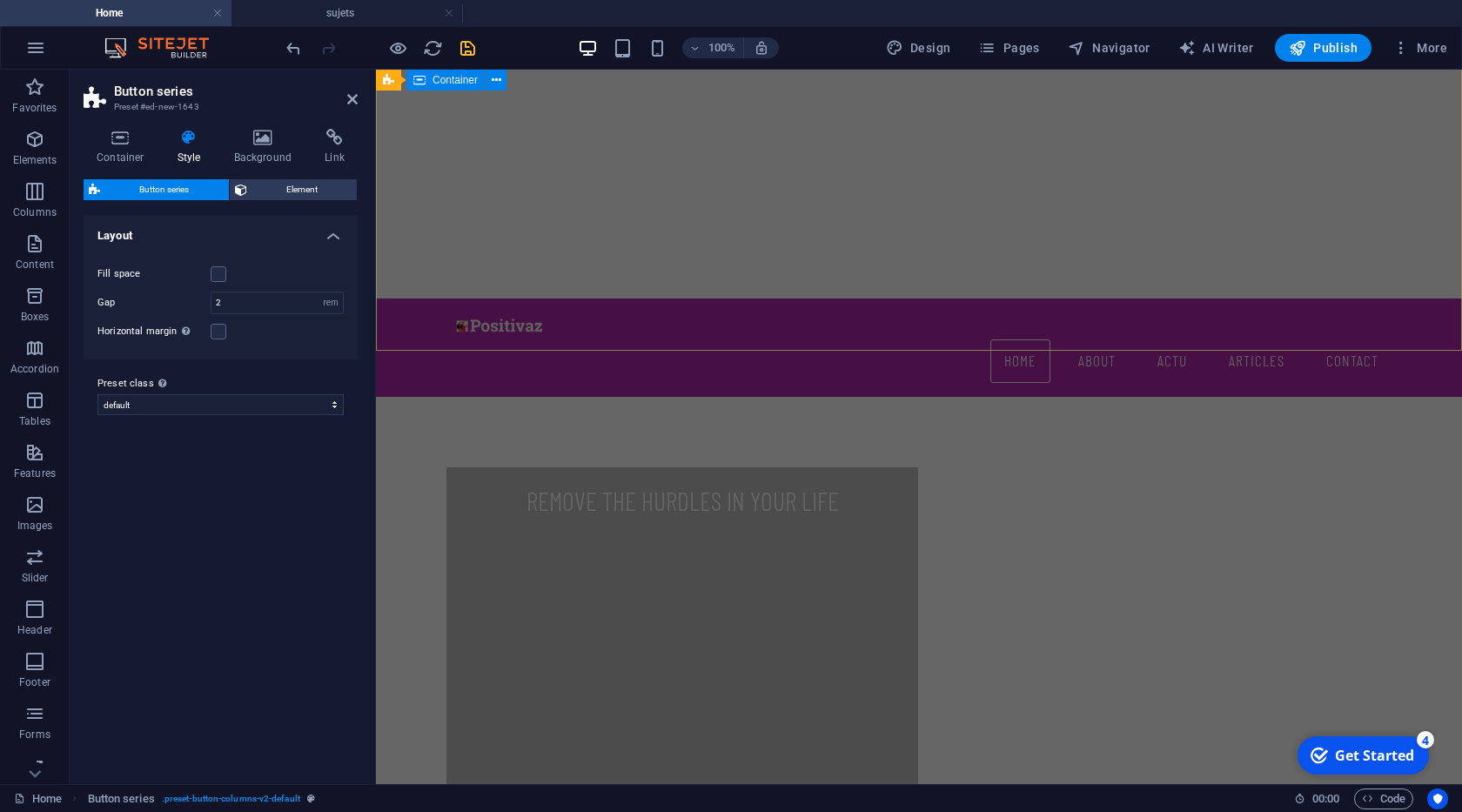
scroll to position [433, 0]
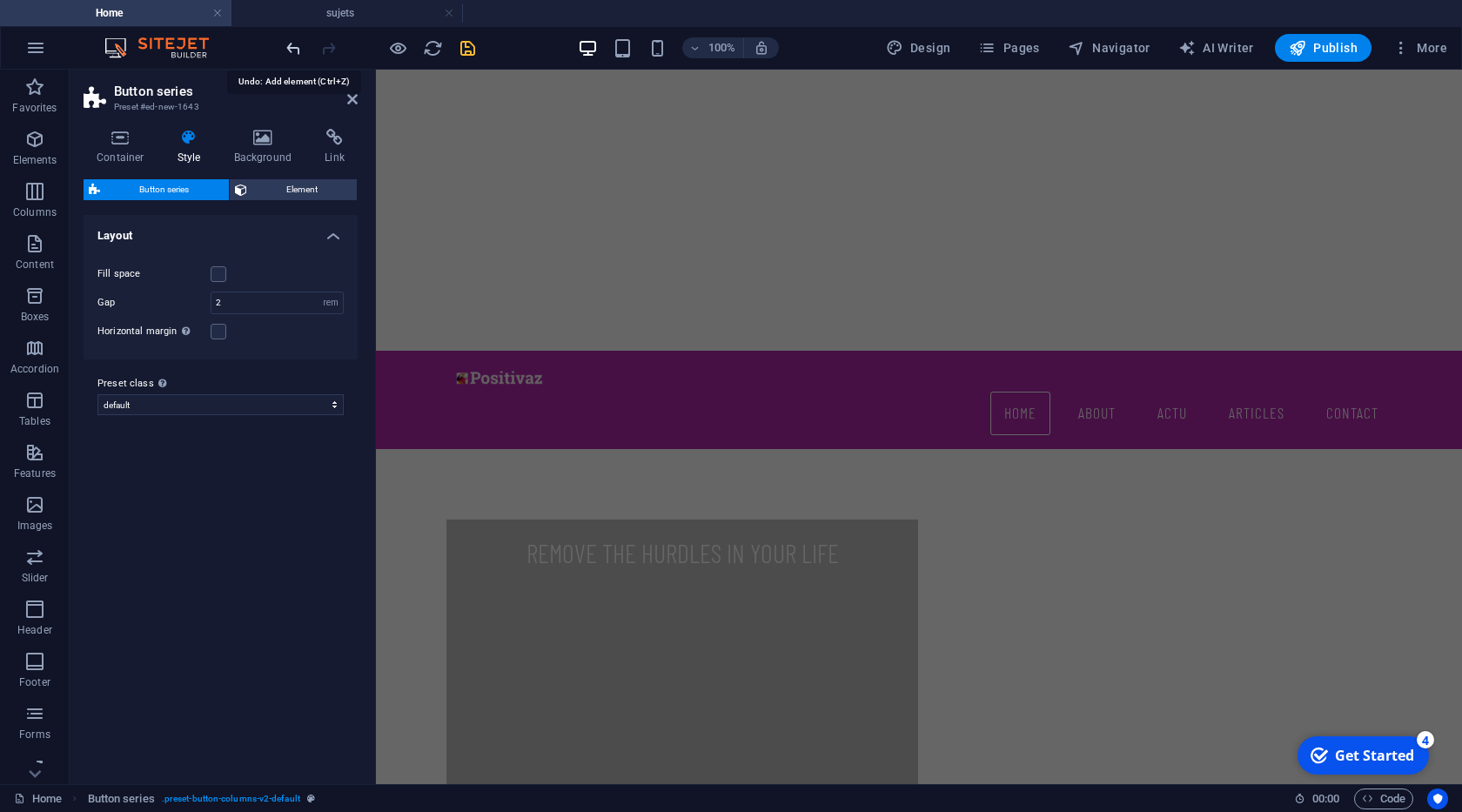
click at [297, 43] on icon "undo" at bounding box center [293, 47] width 20 height 20
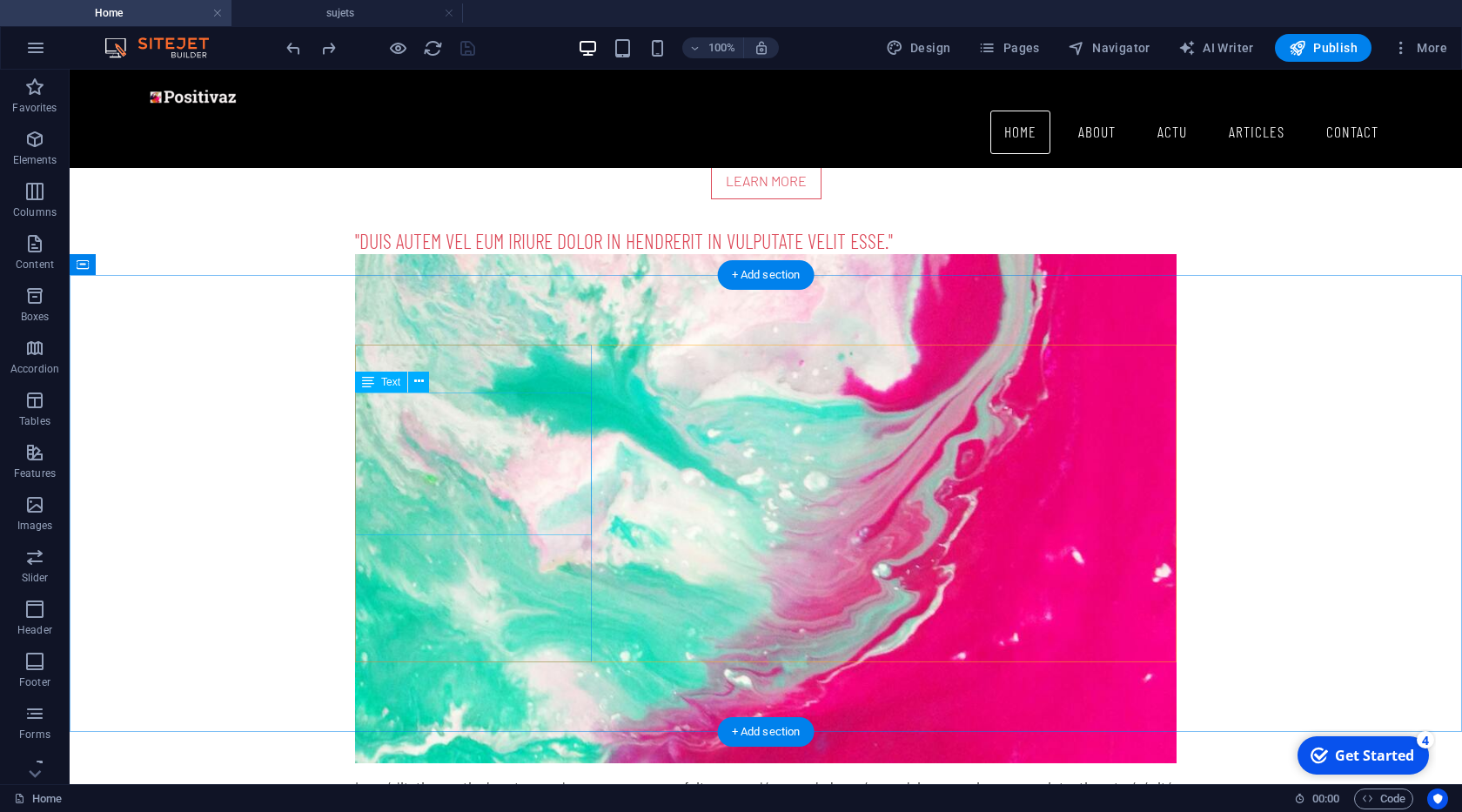
scroll to position [2776, 0]
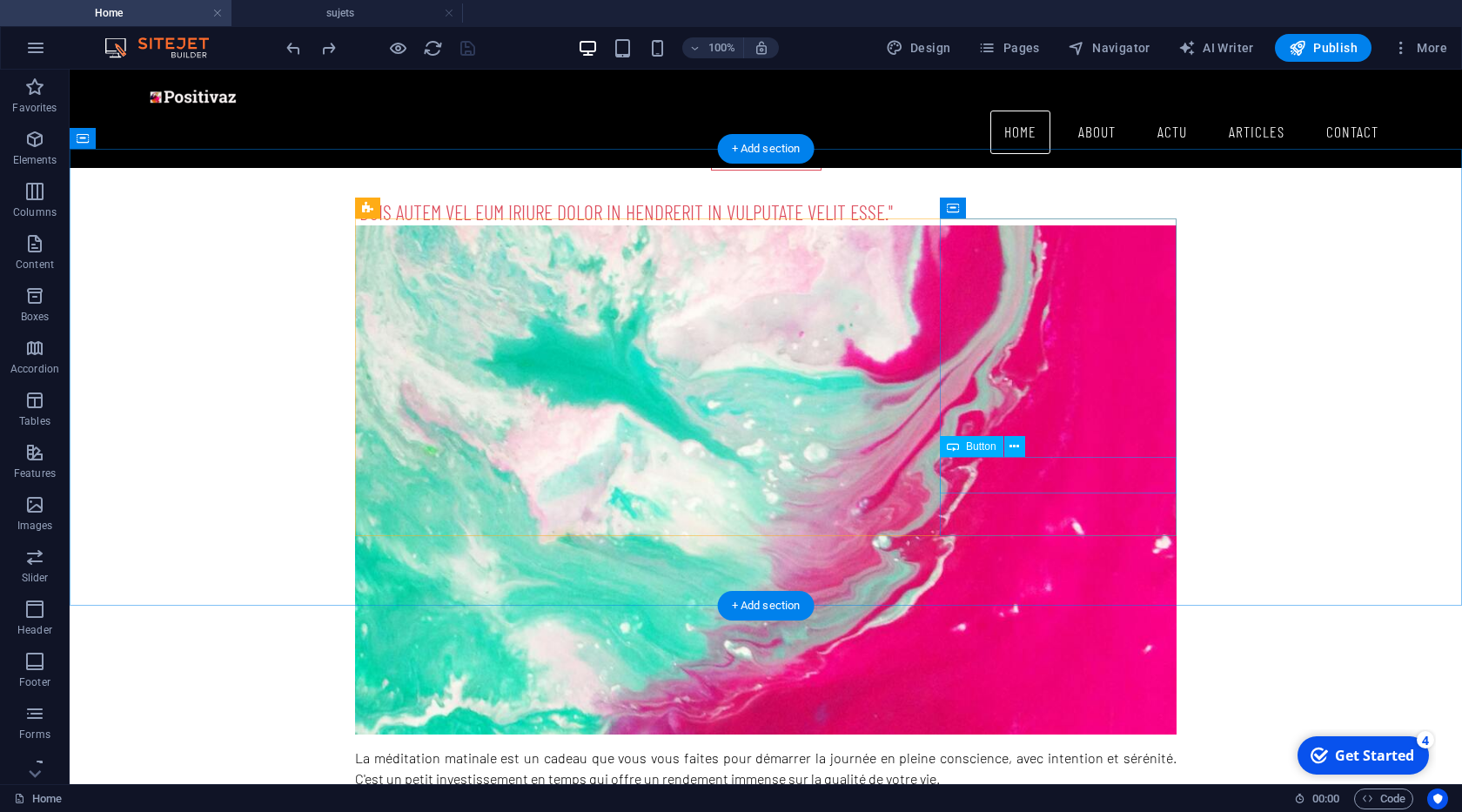
select select
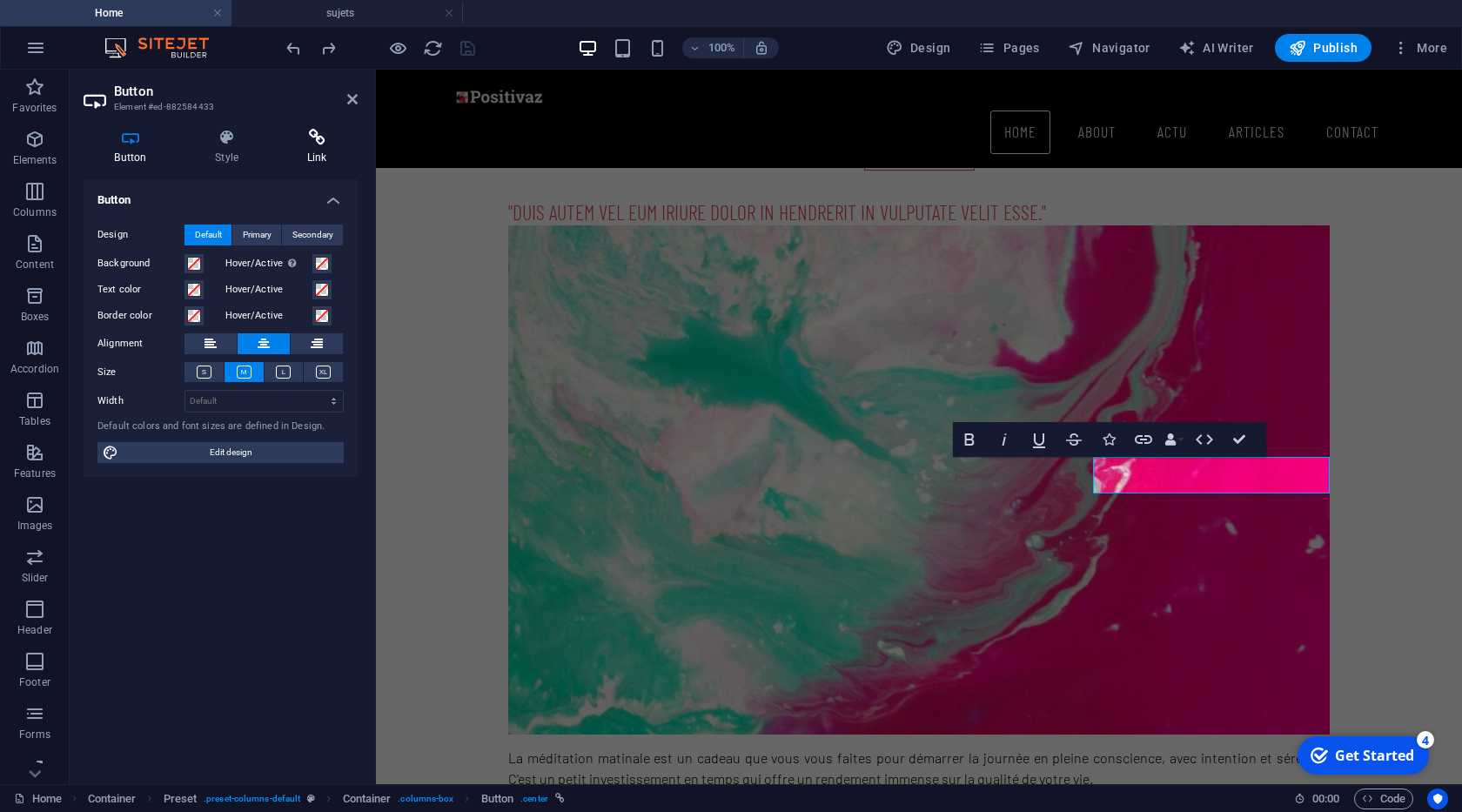
click at [308, 150] on h4 "Link" at bounding box center [317, 147] width 82 height 37
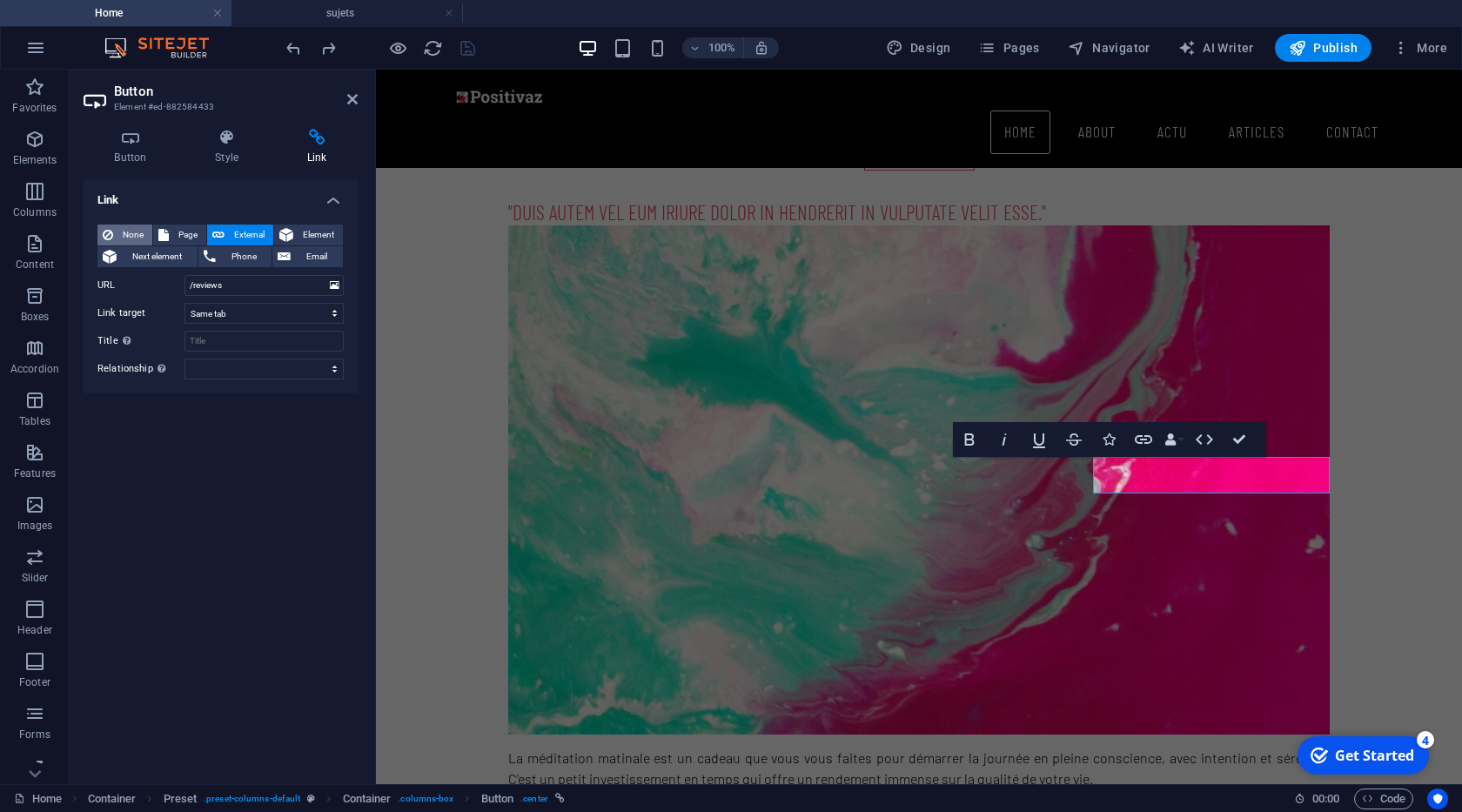
click at [121, 233] on span "None" at bounding box center [132, 234] width 28 height 21
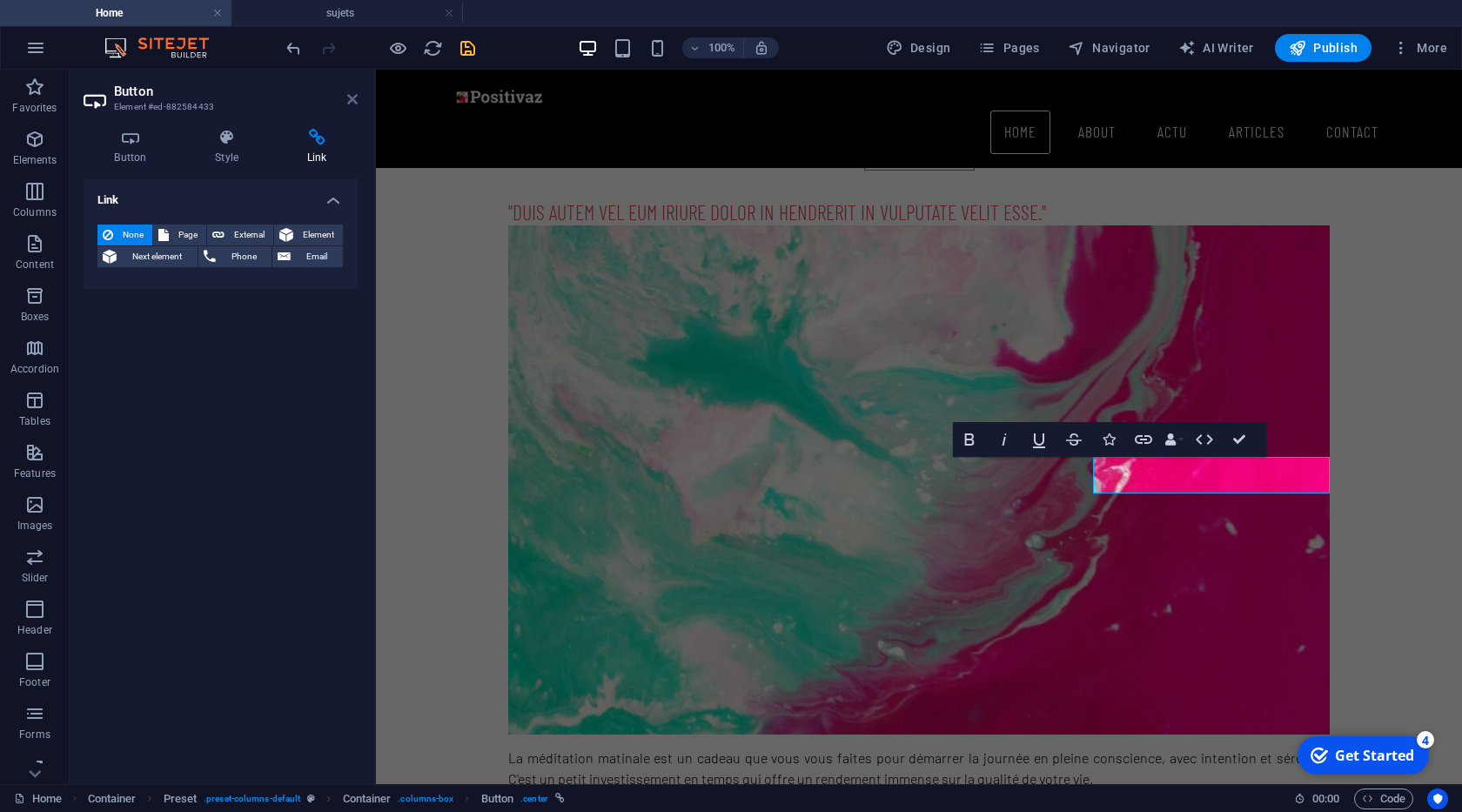
drag, startPoint x: 357, startPoint y: 104, endPoint x: 287, endPoint y: 49, distance: 89.0
click at [357, 104] on icon at bounding box center [352, 99] width 10 height 14
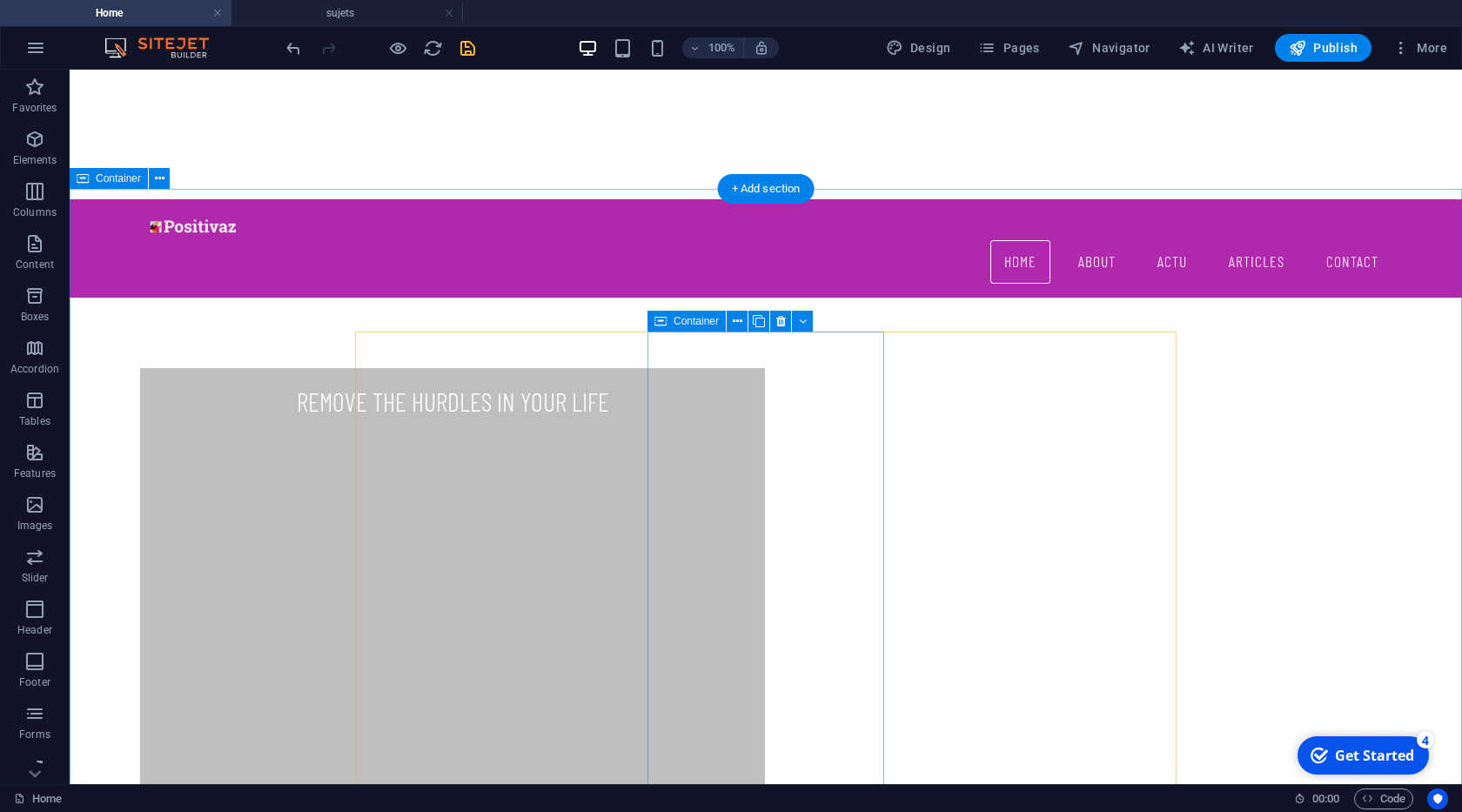
scroll to position [595, 0]
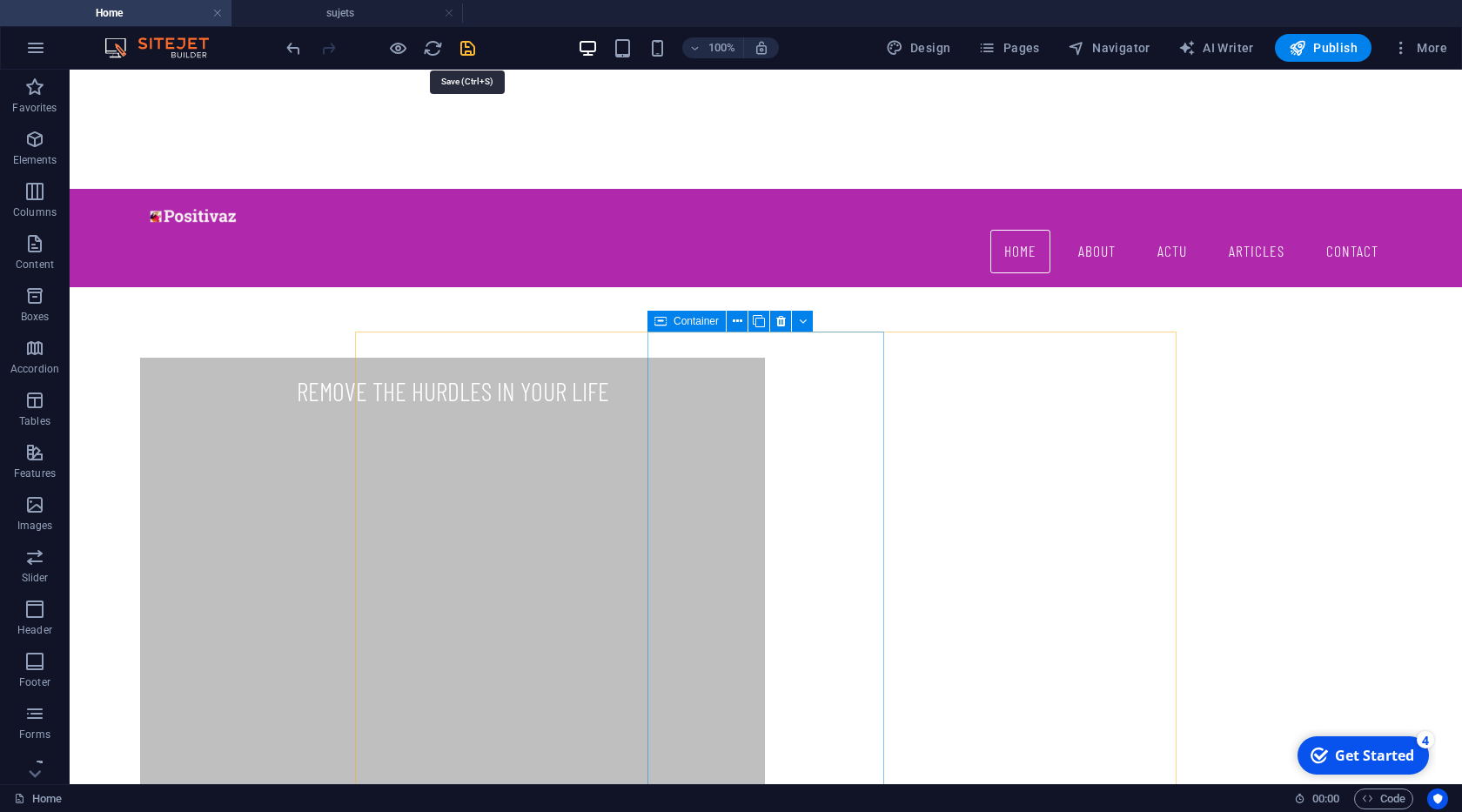
click at [470, 50] on icon "save" at bounding box center [467, 47] width 20 height 20
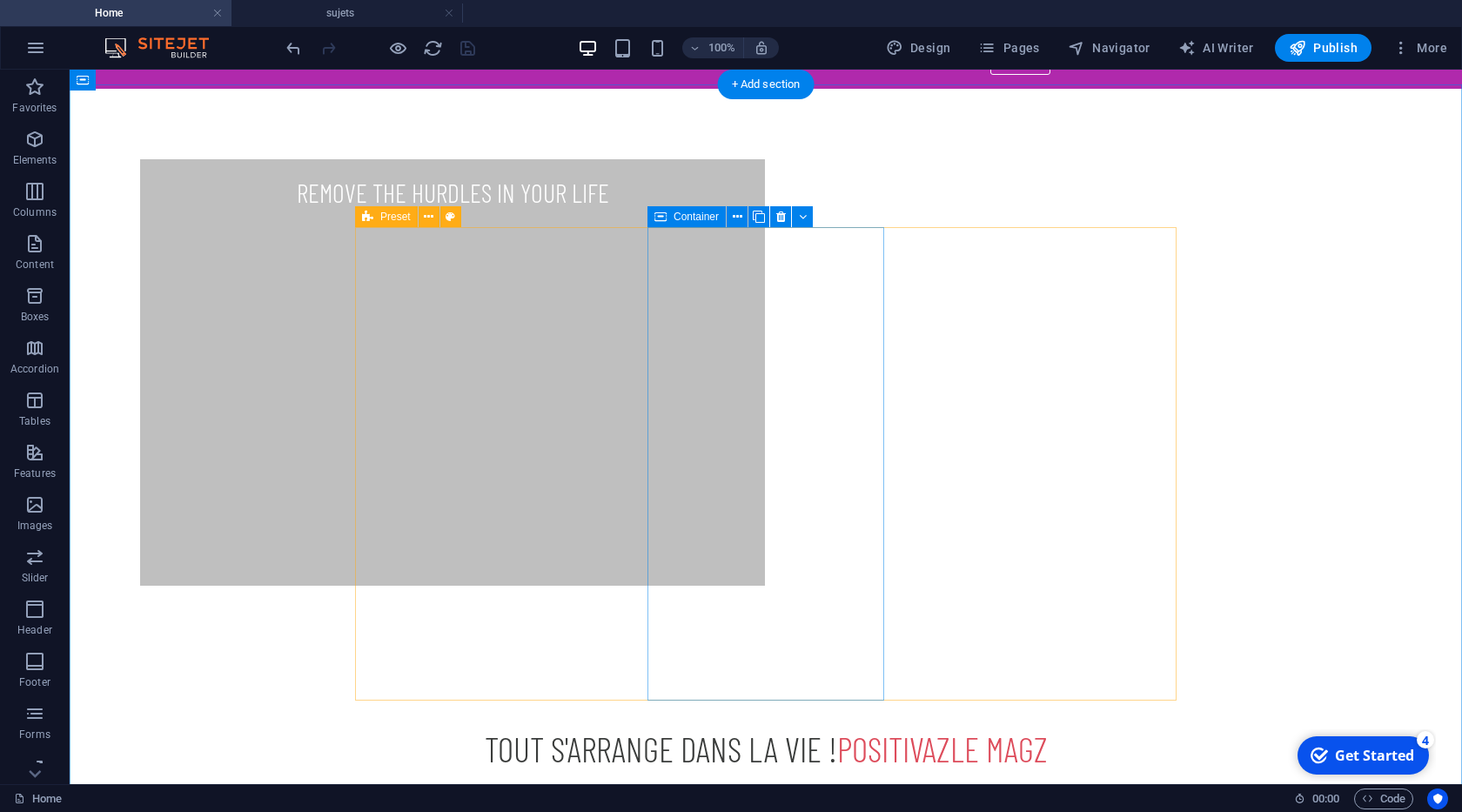
scroll to position [694, 0]
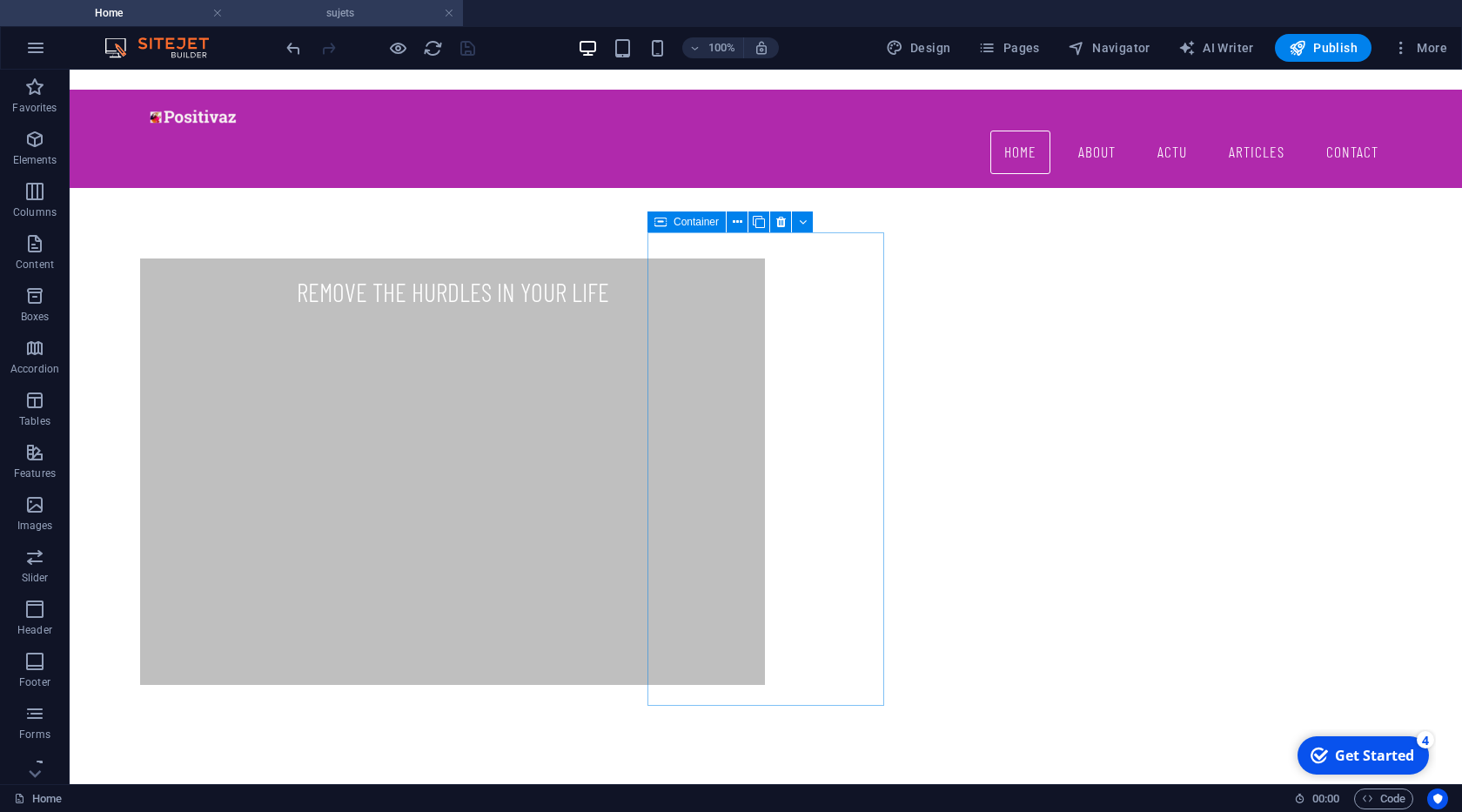
click at [371, 13] on h4 "sujets" at bounding box center [347, 13] width 232 height 19
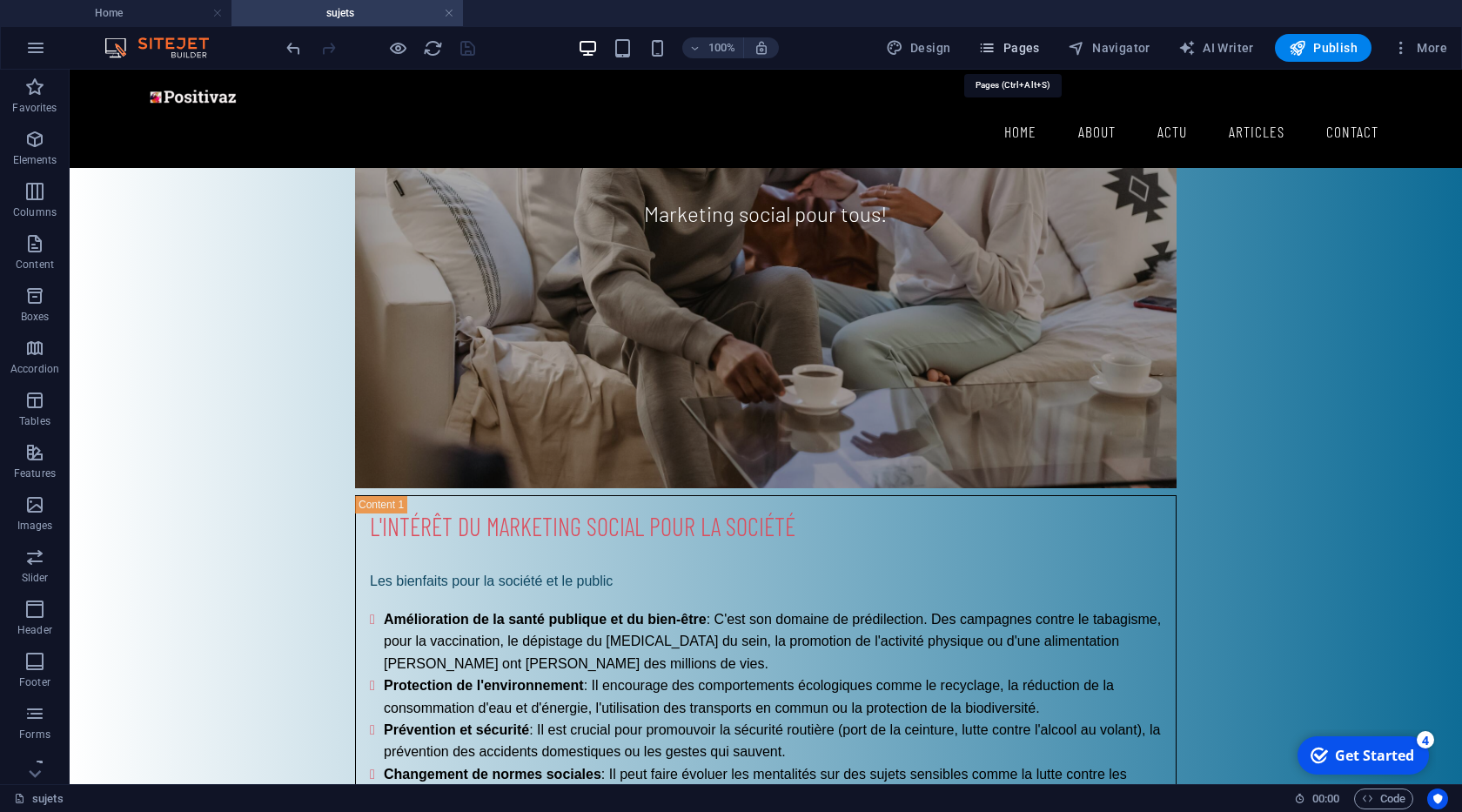
click at [1006, 43] on span "Pages" at bounding box center [1008, 47] width 61 height 17
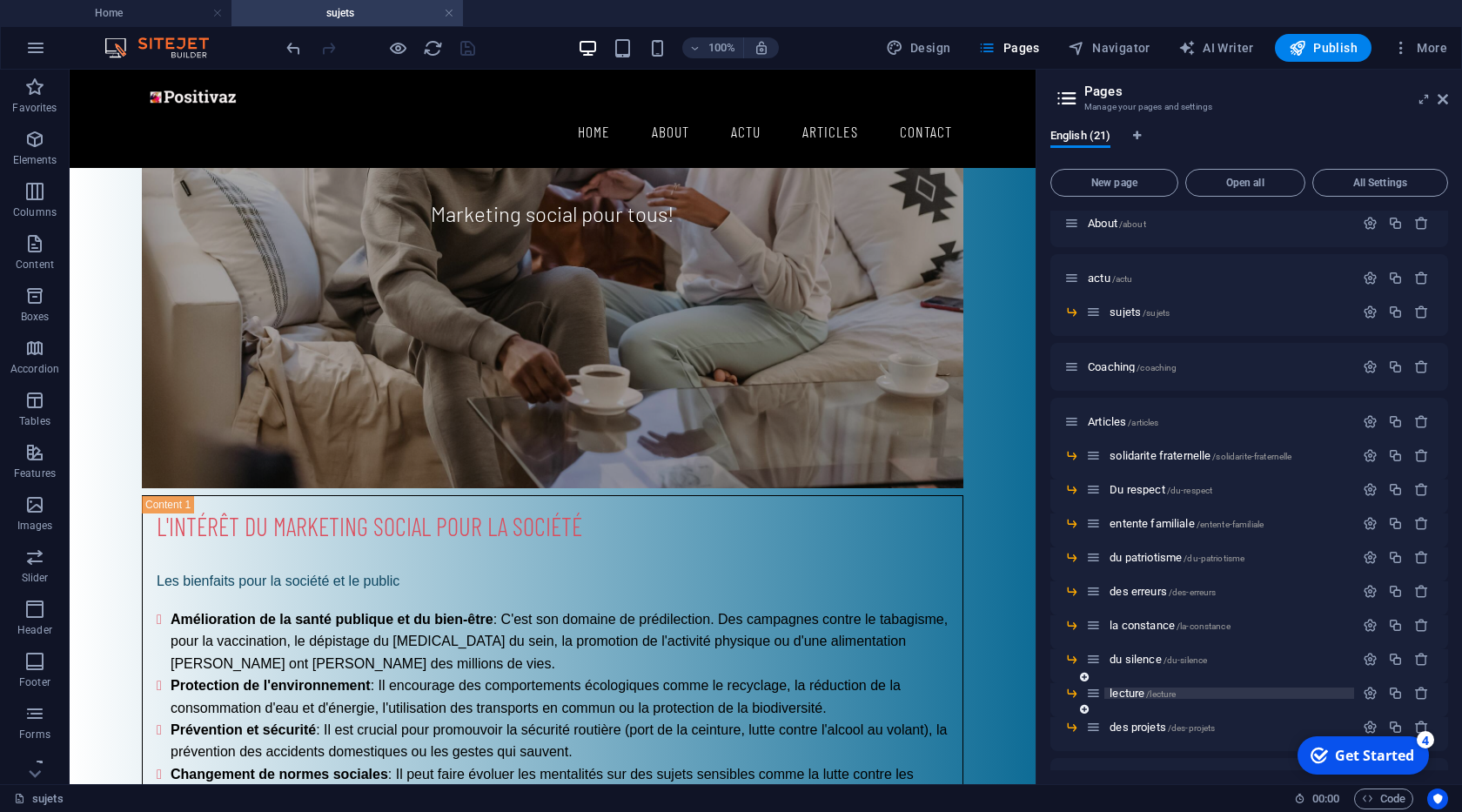
scroll to position [0, 0]
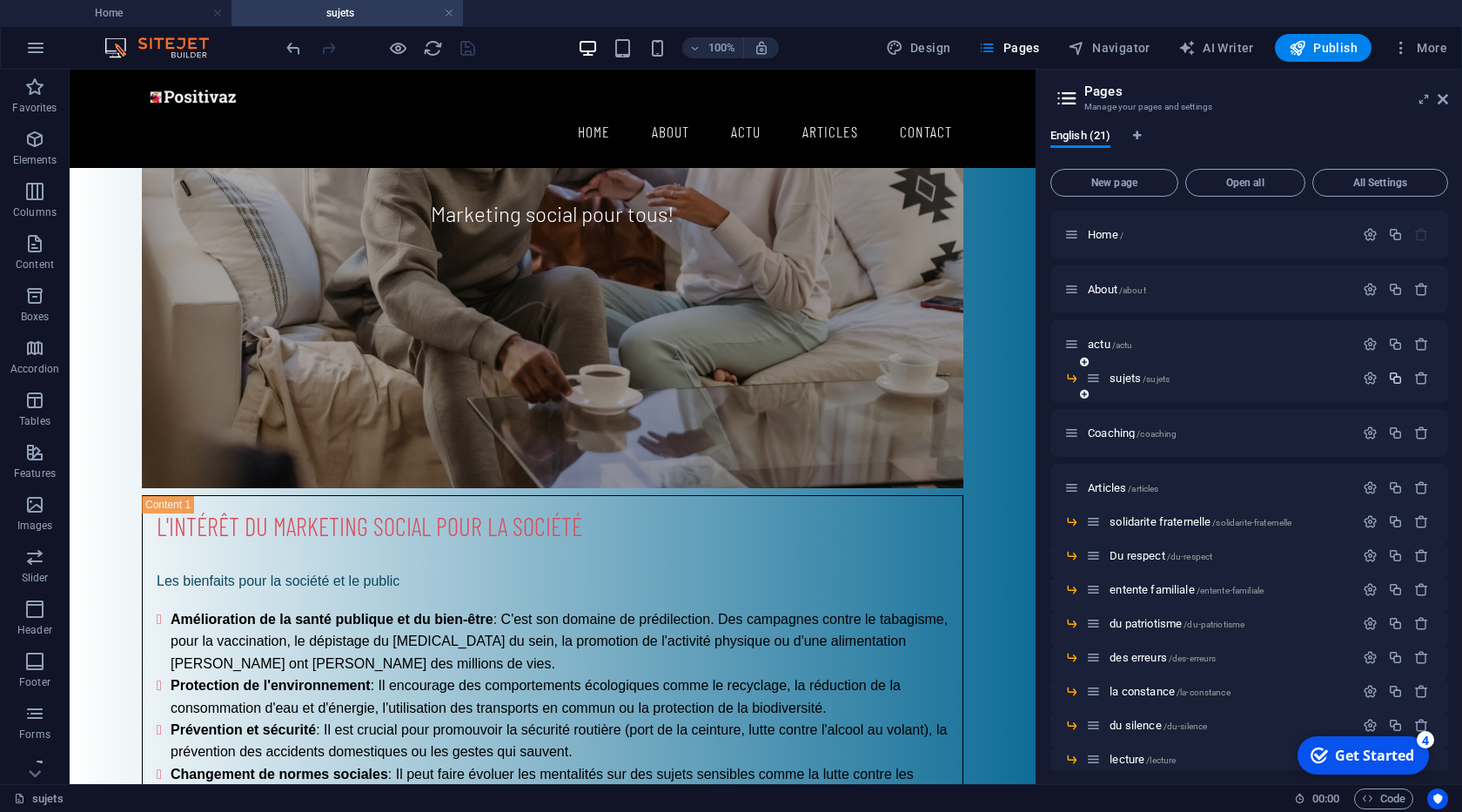
click at [1400, 377] on icon "button" at bounding box center [1396, 378] width 15 height 15
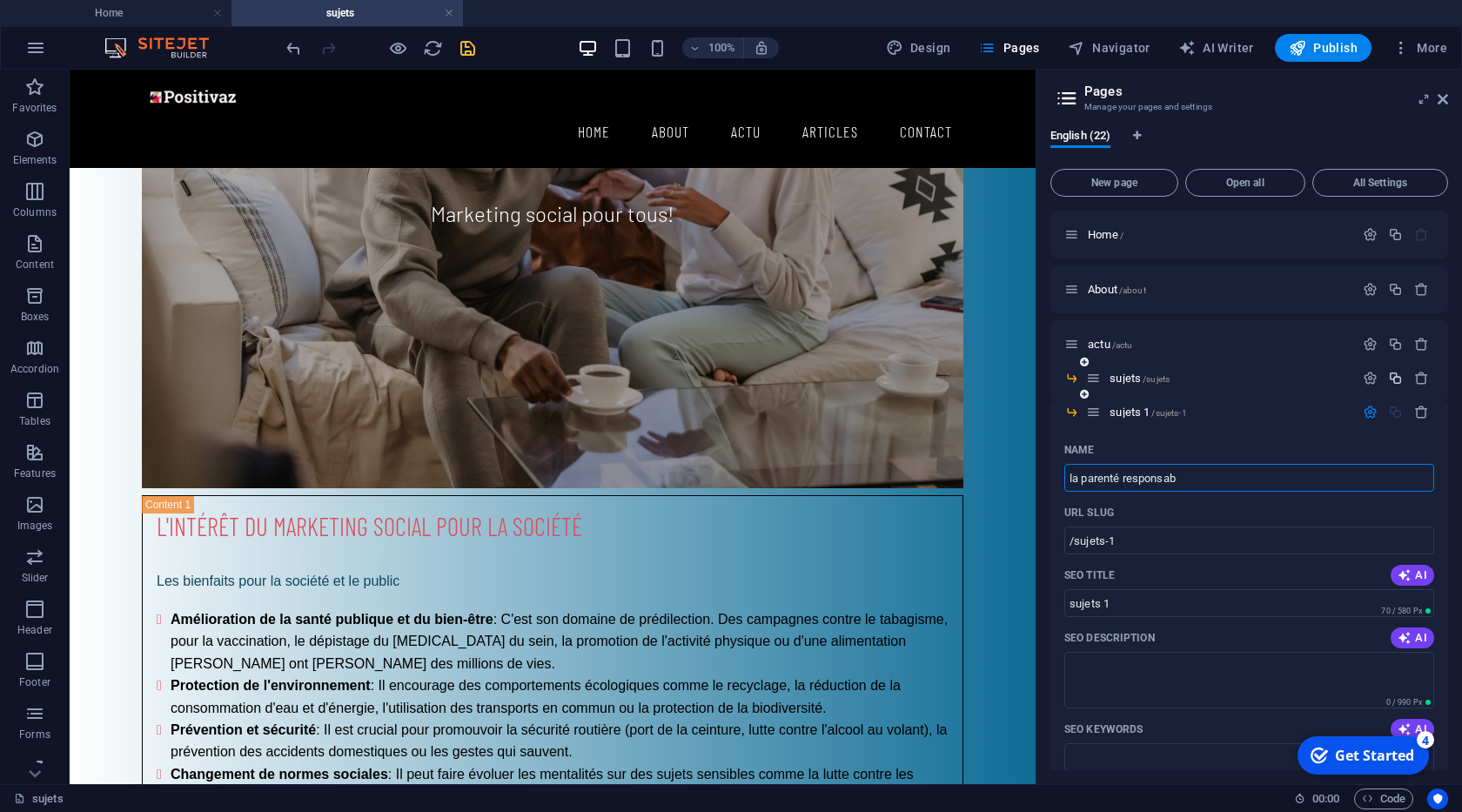
type input "la parenté responsa"
type input "/la-parente-responsable"
type input "la parenté responsable"
type input "l"
type input "aimer"
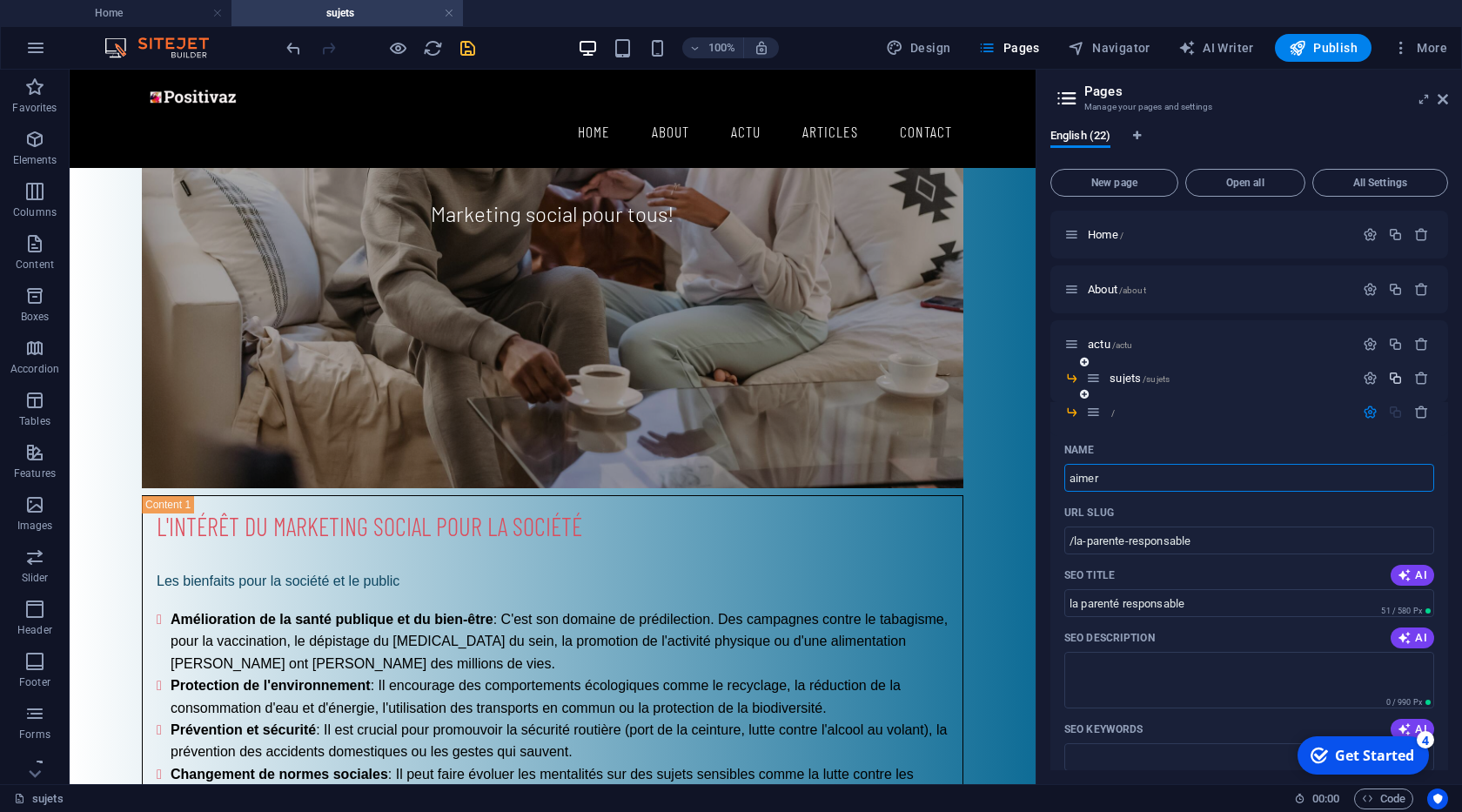
type input "/"
type input "aime"
type input "/aimer"
type input "aimer"
type input "ae"
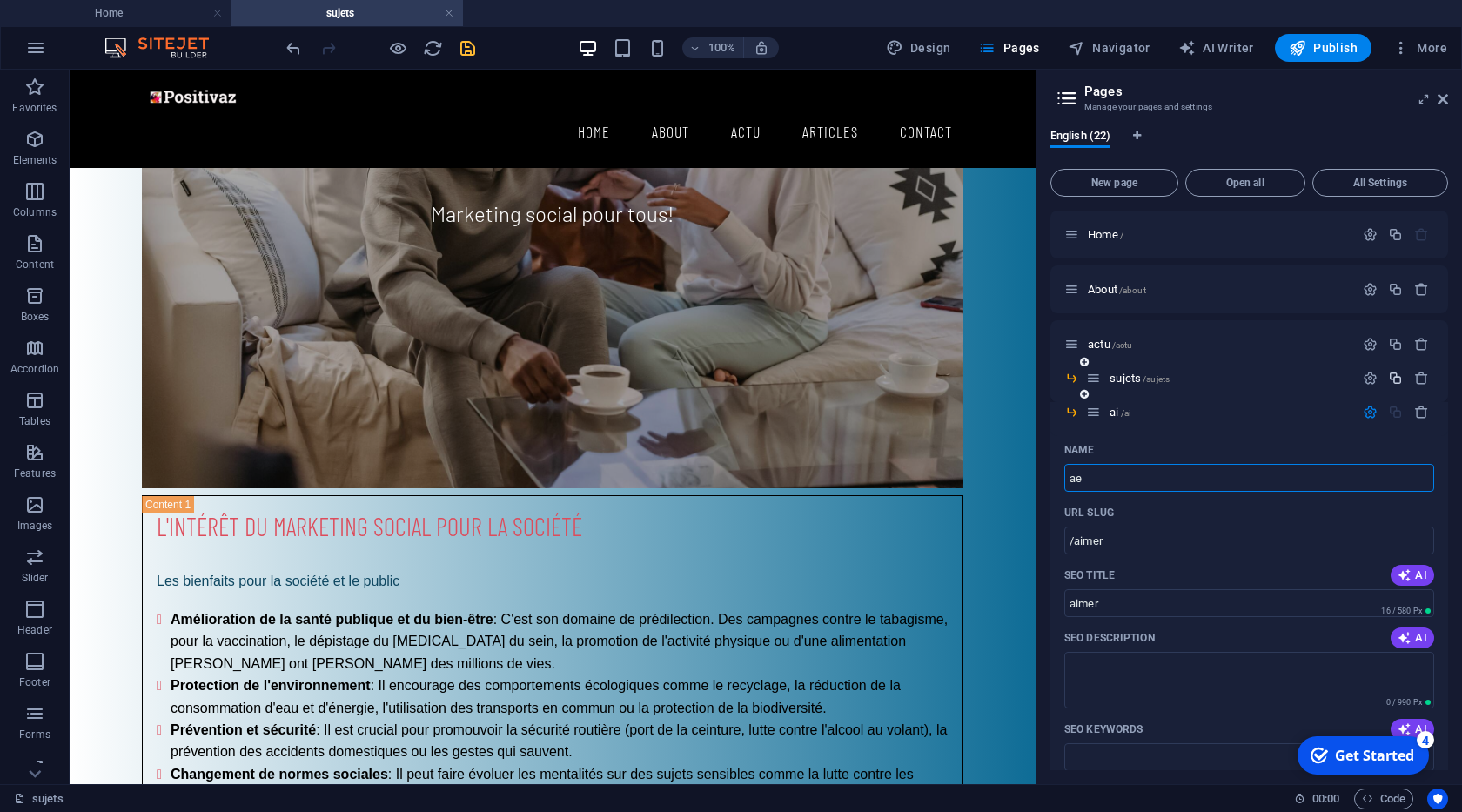
type input "/ai"
type input "ai"
type input "aenfan"
type input "/aenfants"
type input "aenfants"
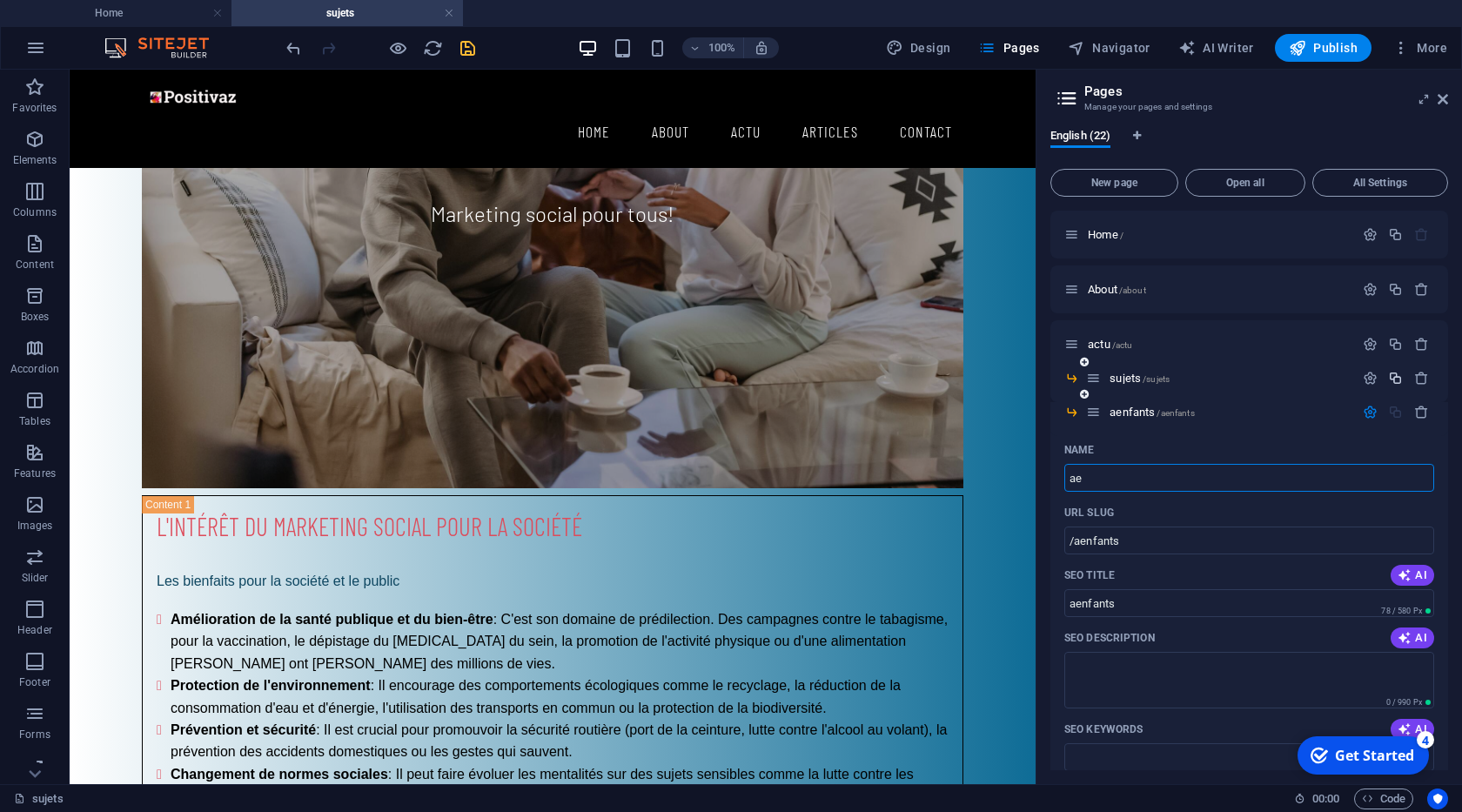
type input "a"
type input "en"
type input "/a"
type input "a"
type input "enfants a"
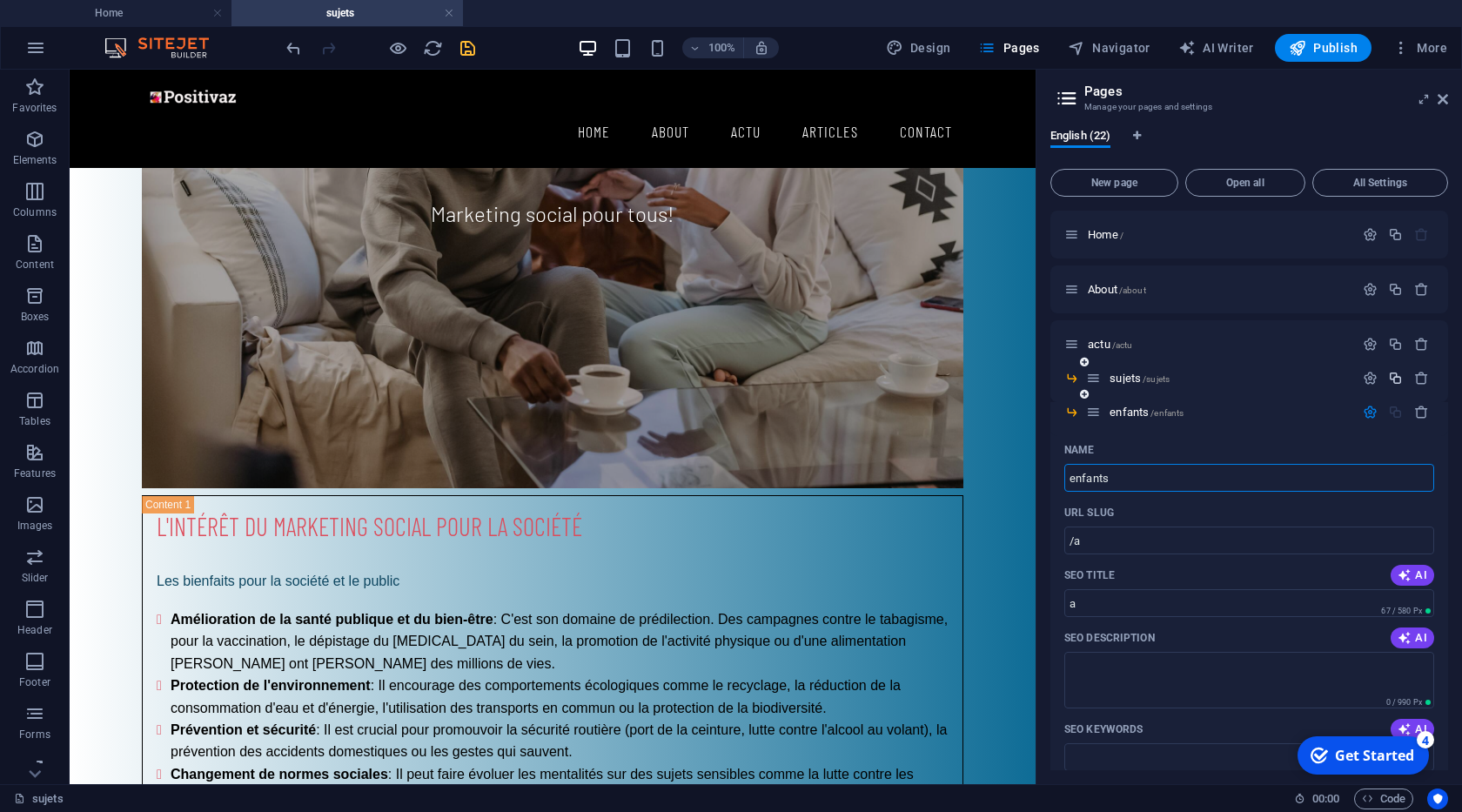
type input "/enfants"
type input "enfants"
type input "enfants aim"
type input "/enfants-aim"
type input "enfants aim"
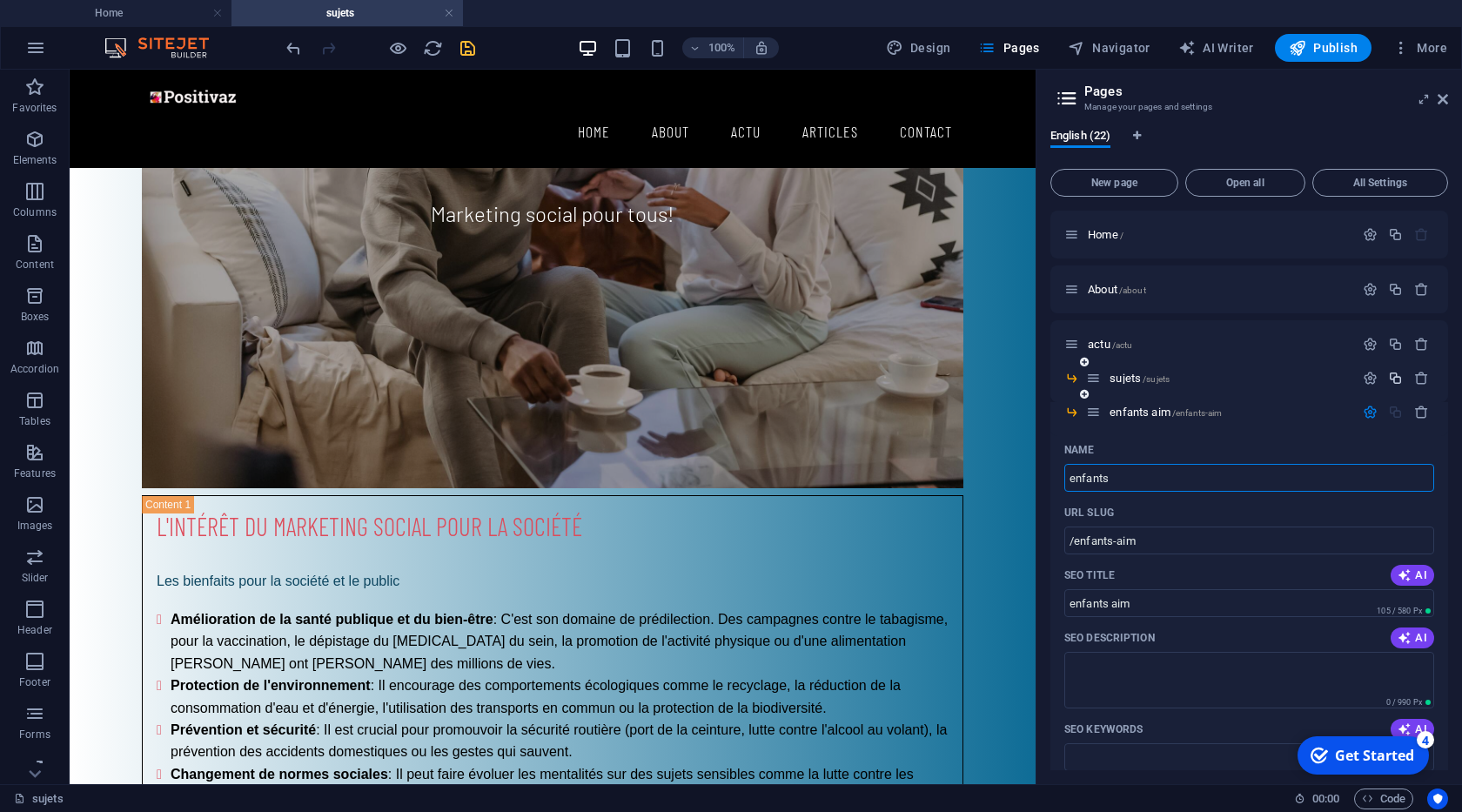
type input "enfants"
type input "/enfants"
type input "enfants"
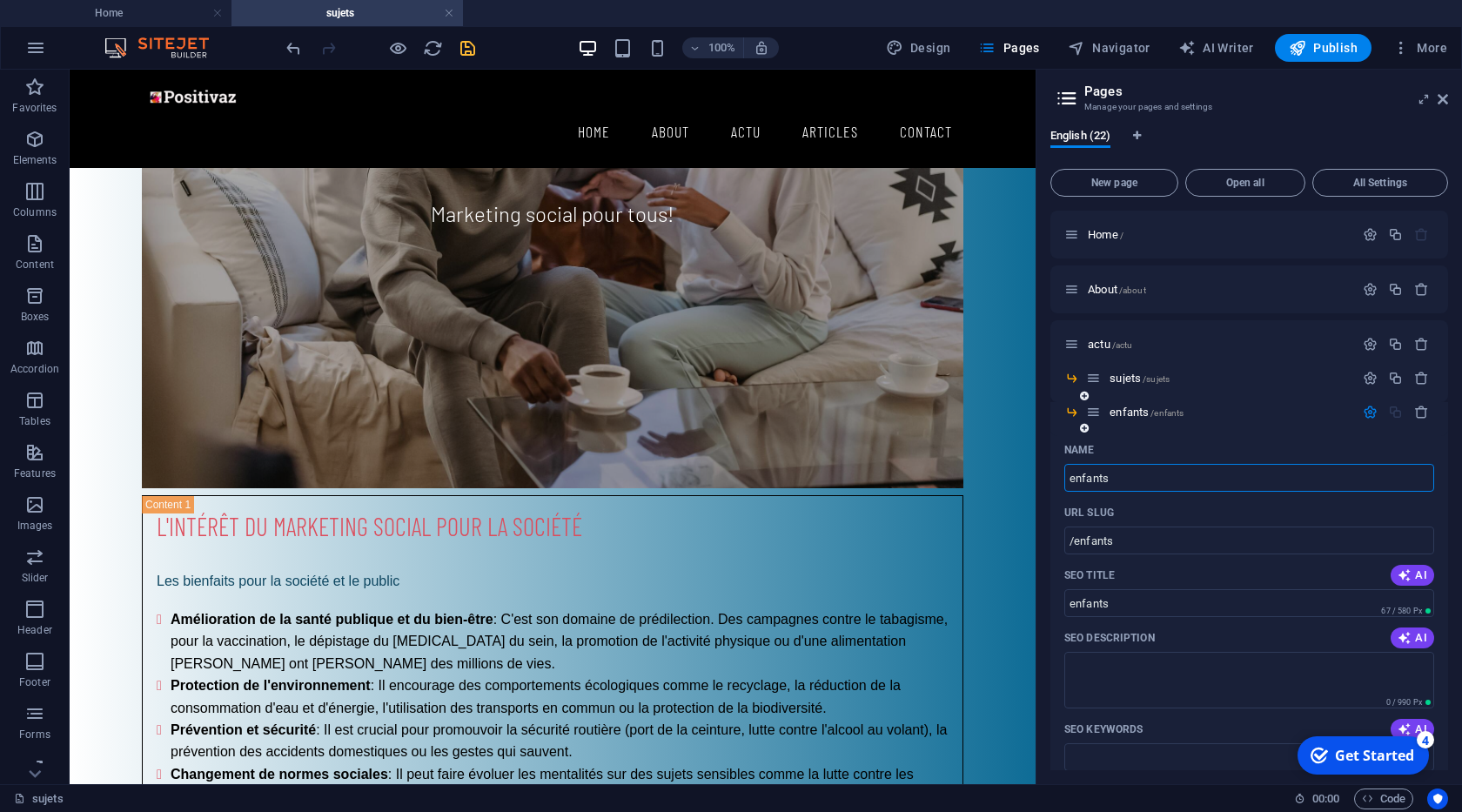
click at [1370, 410] on icon "button" at bounding box center [1370, 412] width 15 height 15
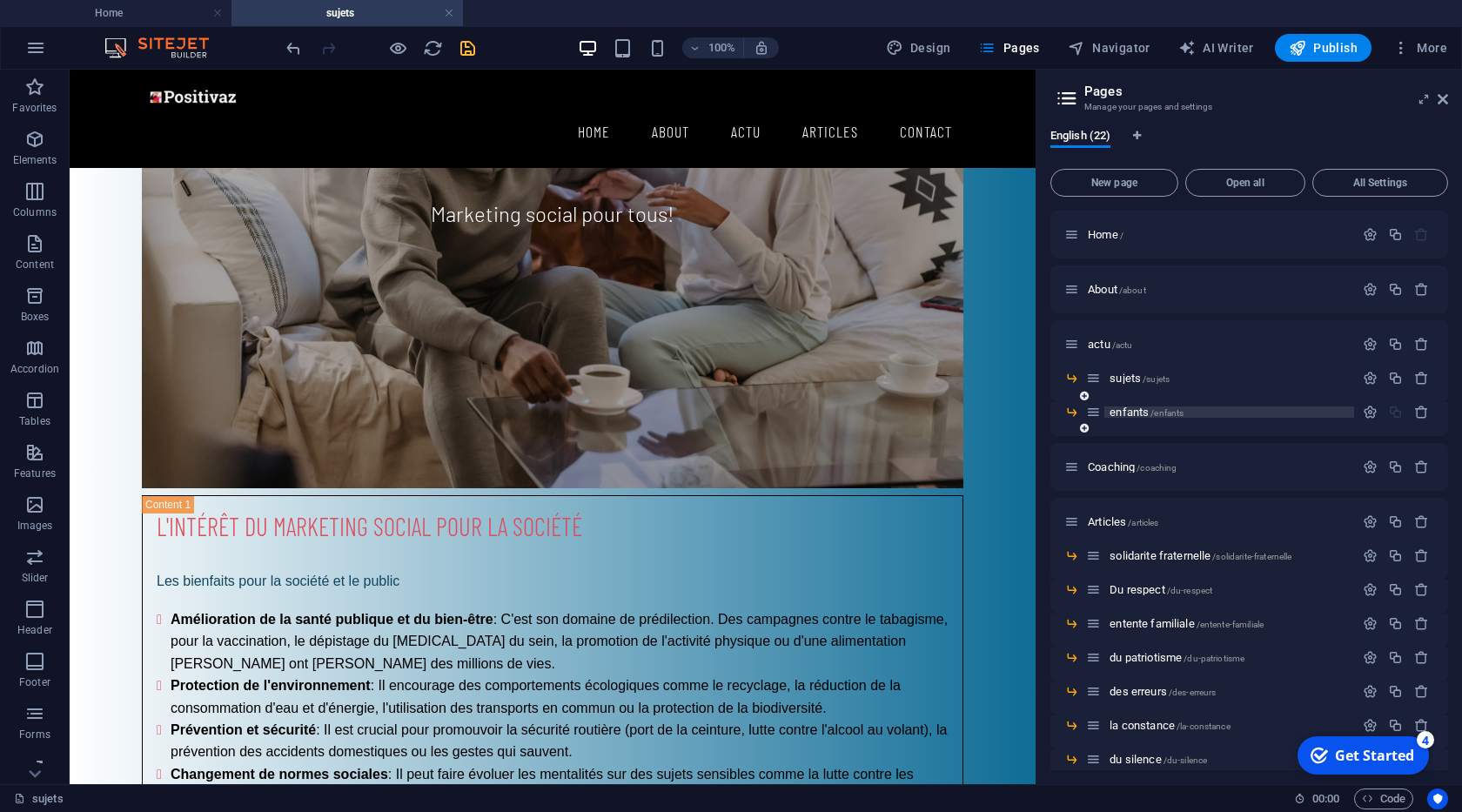
click at [1159, 409] on span "/enfants" at bounding box center [1167, 413] width 33 height 9
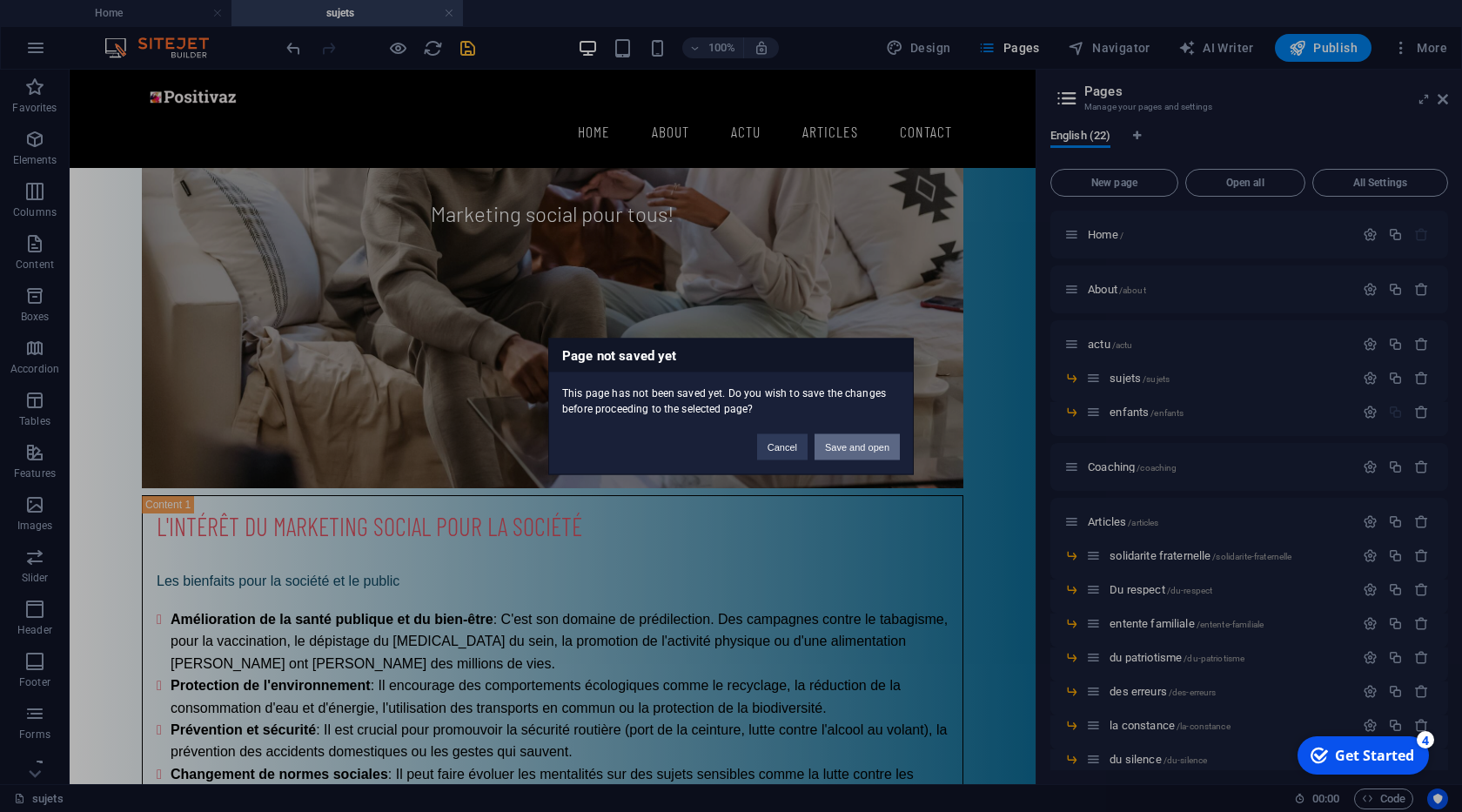
click at [869, 449] on button "Save and open" at bounding box center [857, 446] width 85 height 26
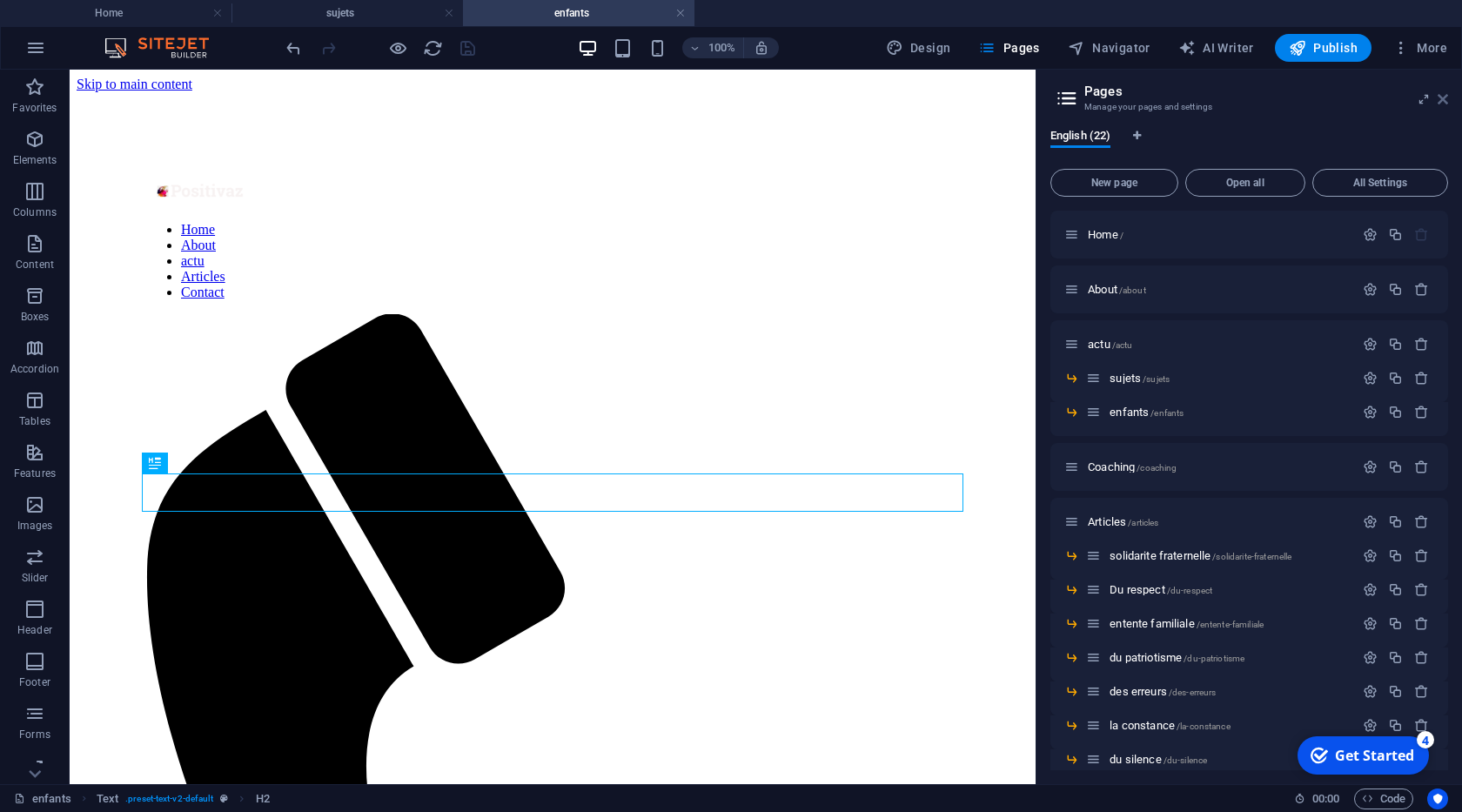
drag, startPoint x: 1442, startPoint y: 97, endPoint x: 764, endPoint y: 380, distance: 734.7
click at [1442, 97] on icon at bounding box center [1442, 99] width 10 height 14
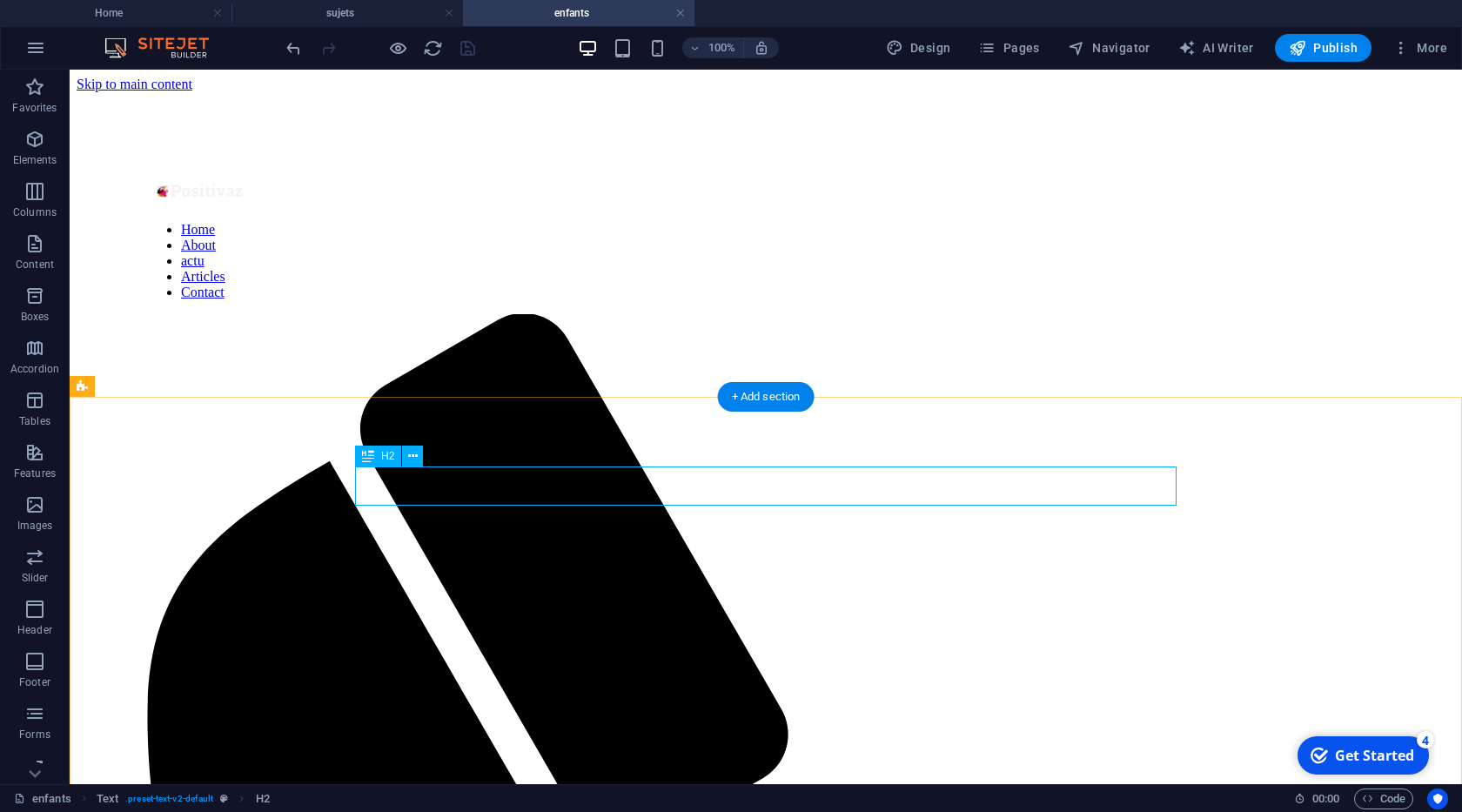
scroll to position [99, 0]
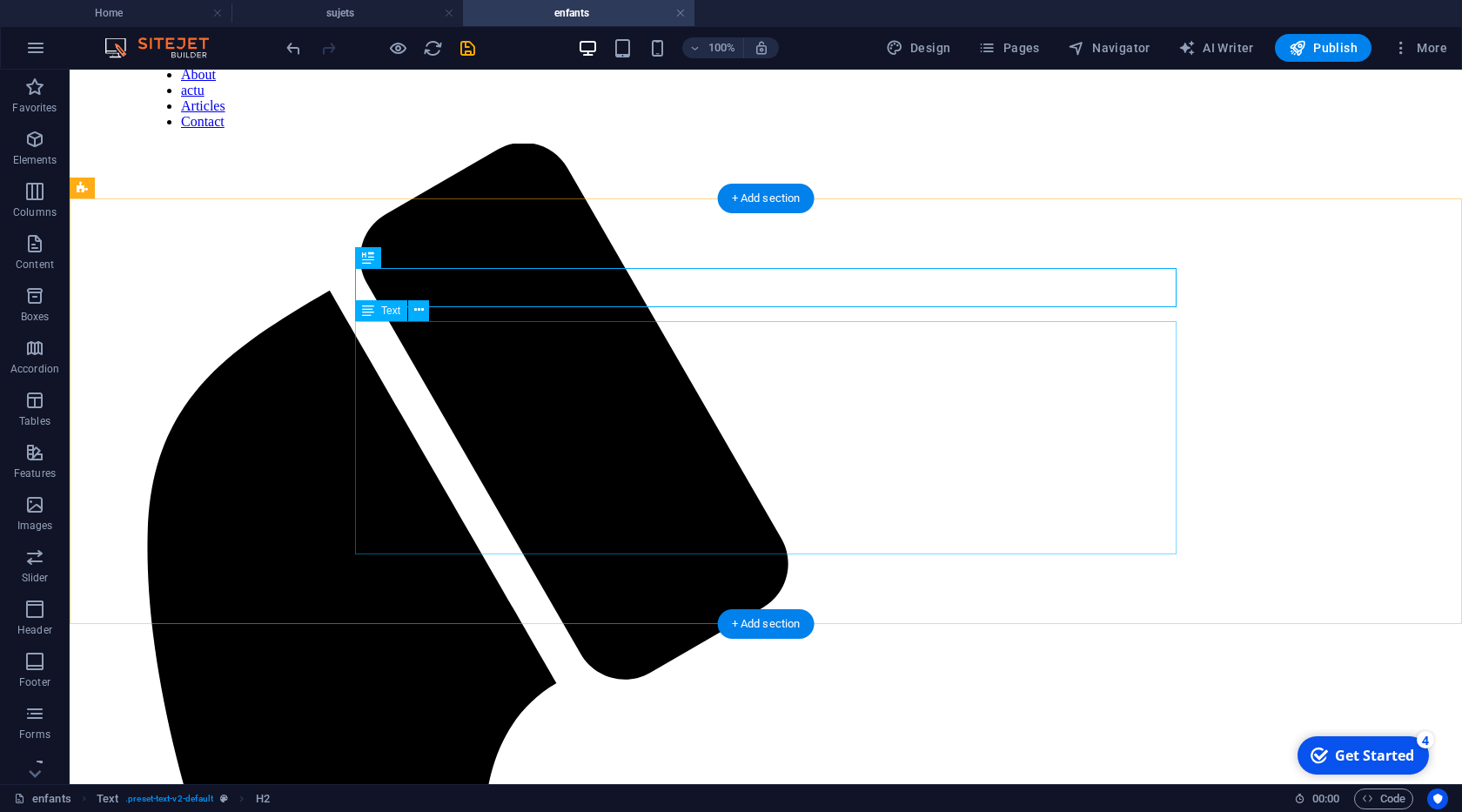
scroll to position [199, 0]
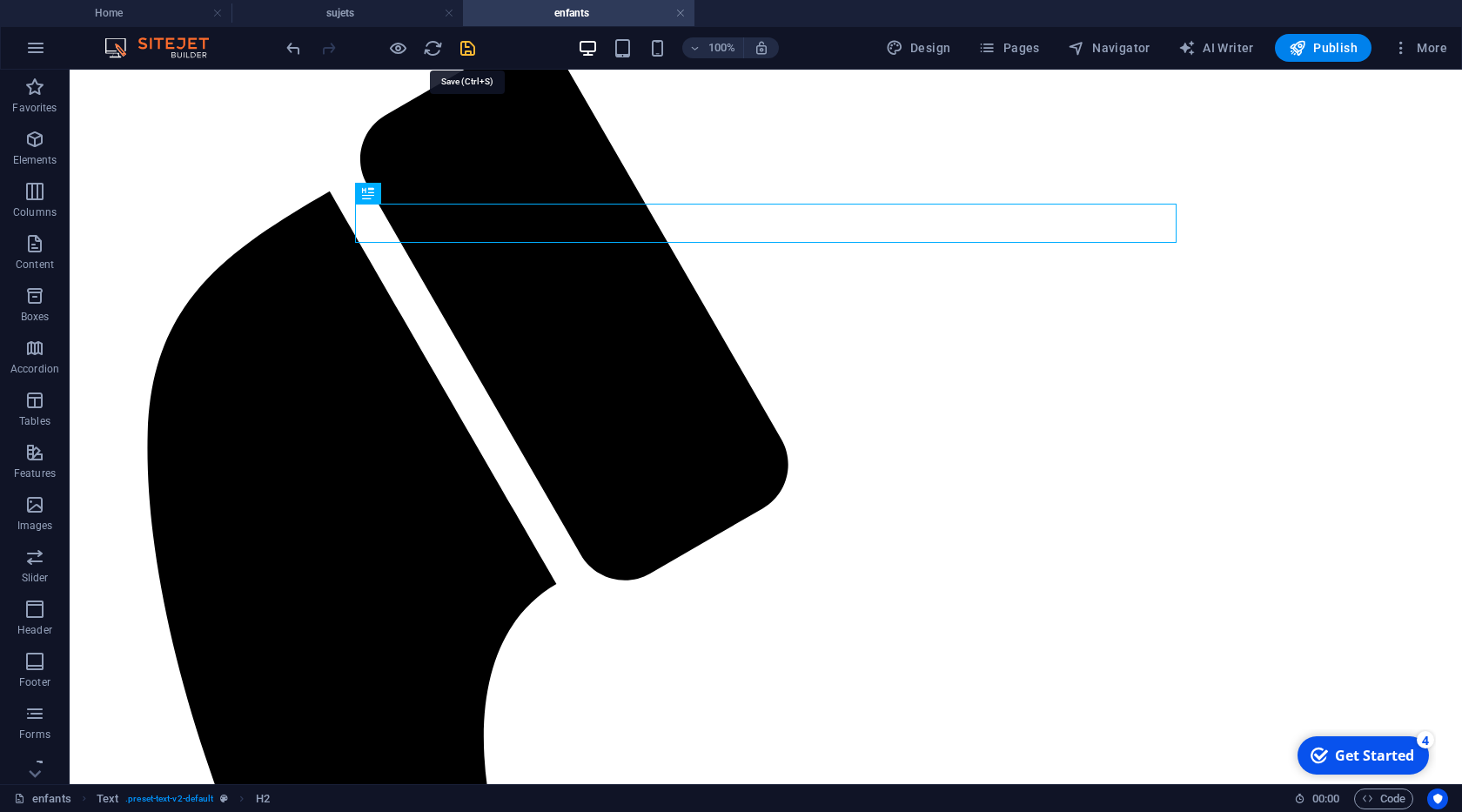
click at [460, 48] on icon "save" at bounding box center [467, 47] width 20 height 20
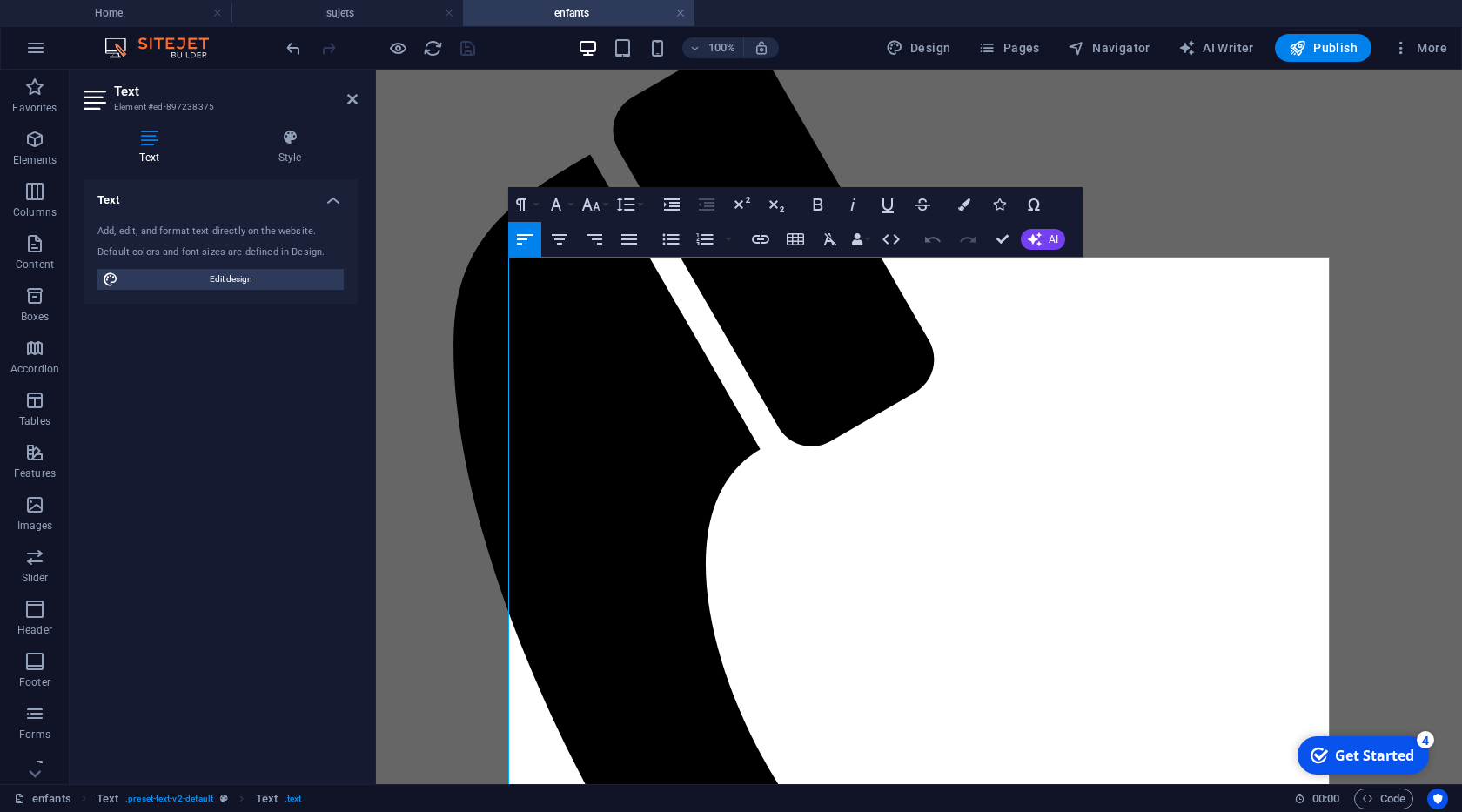
click at [933, 241] on icon "button" at bounding box center [932, 239] width 21 height 21
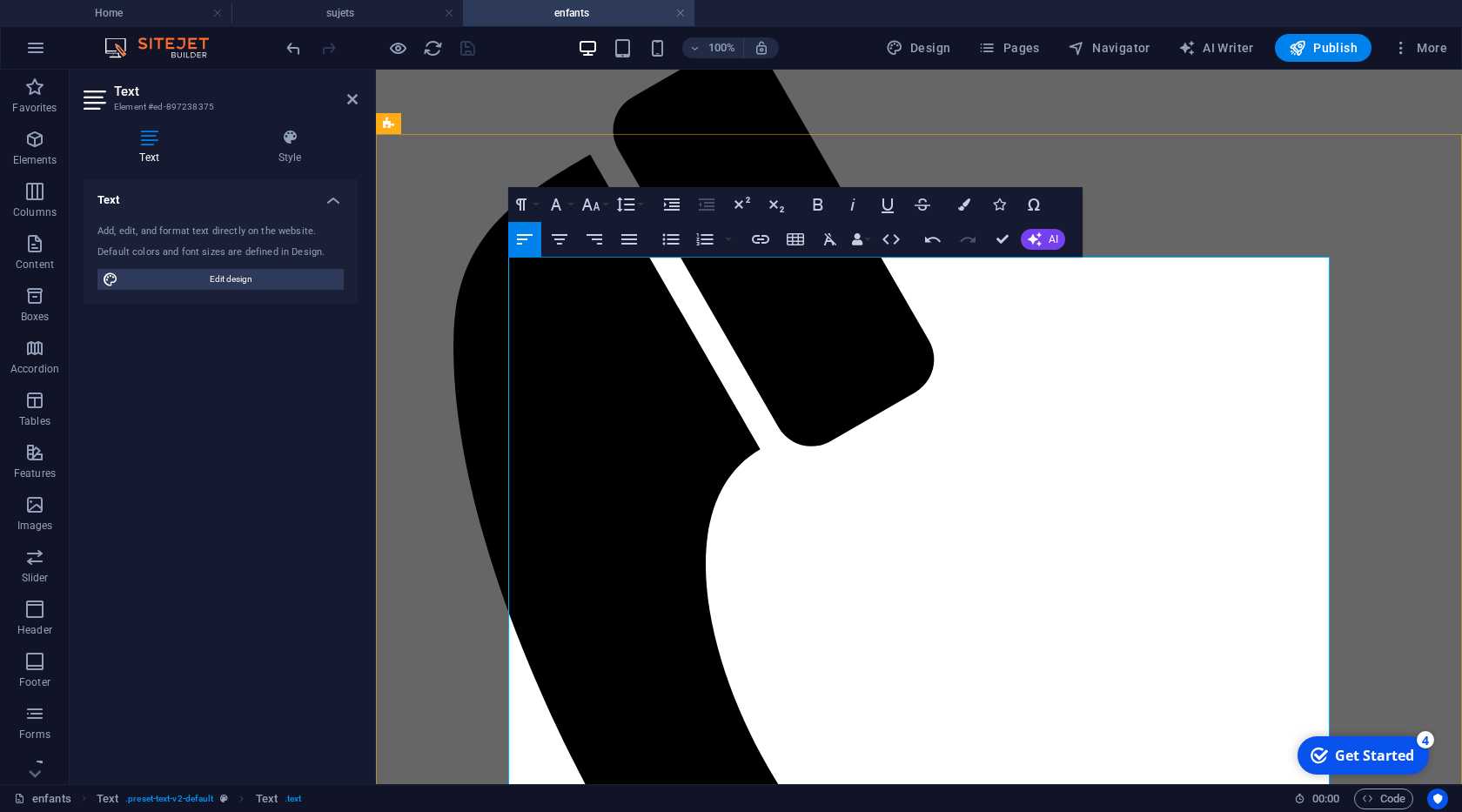
click at [629, 242] on icon "button" at bounding box center [629, 239] width 21 height 21
click at [665, 242] on icon "button" at bounding box center [670, 239] width 21 height 21
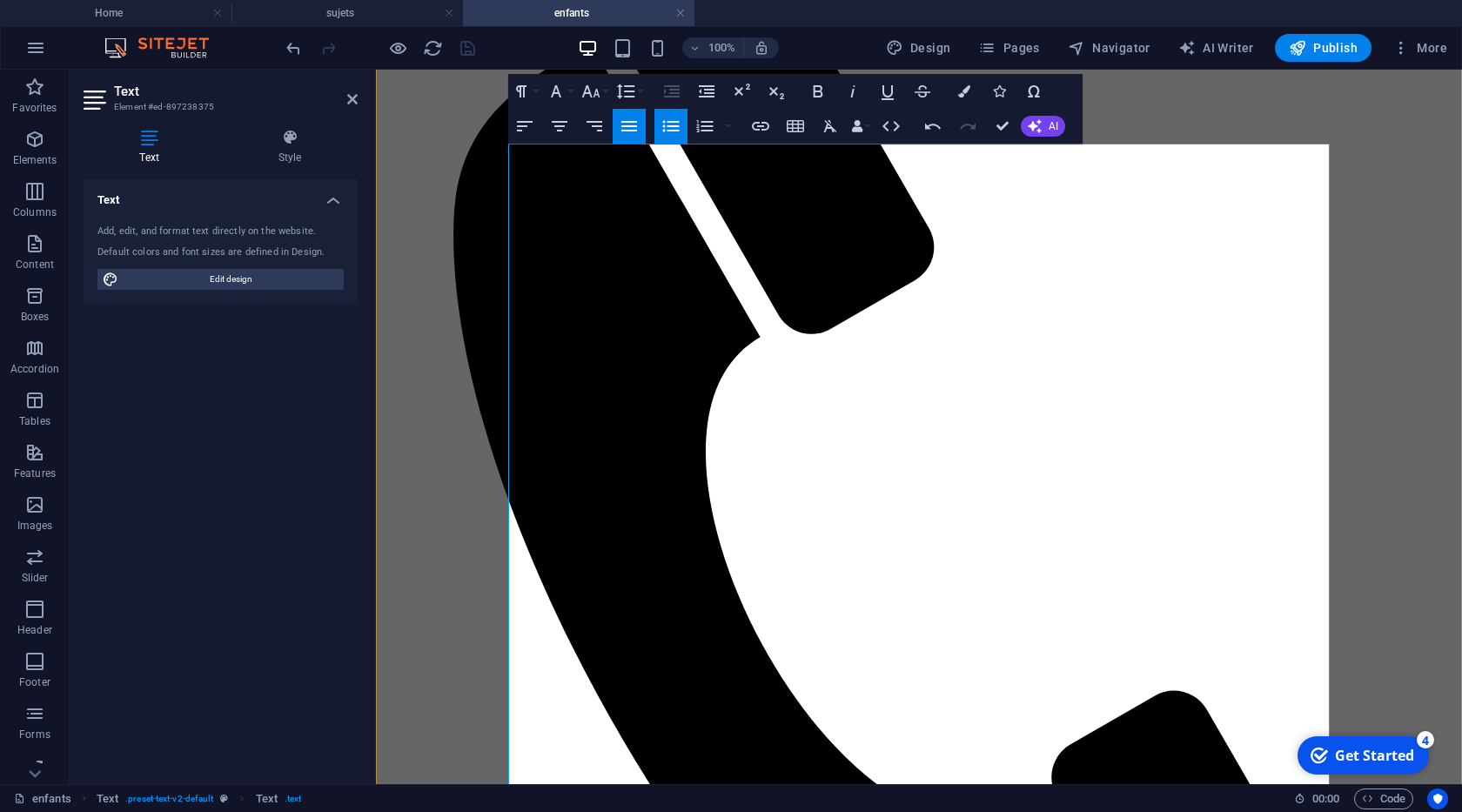
scroll to position [397, 0]
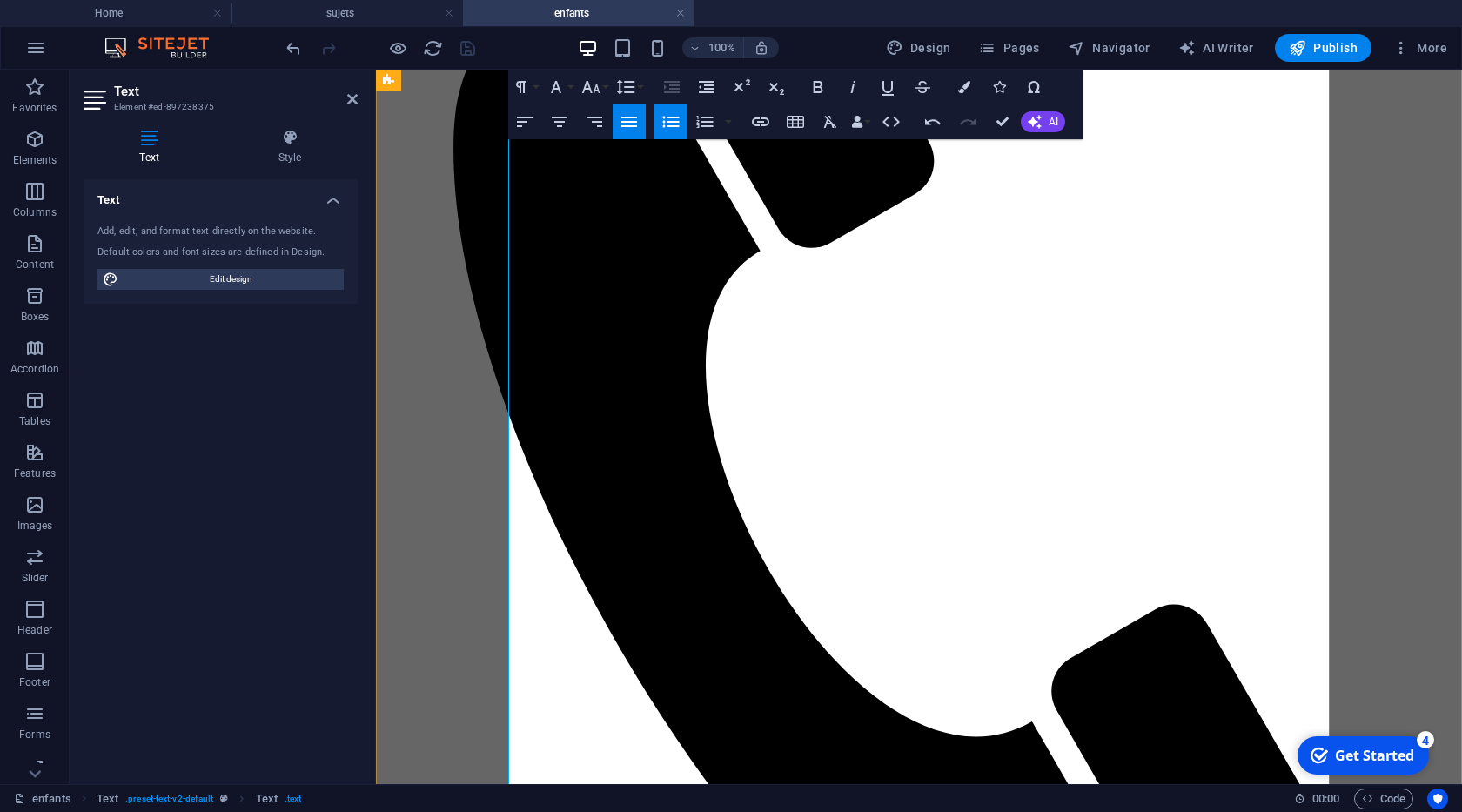
click at [666, 129] on icon "button" at bounding box center [670, 122] width 21 height 21
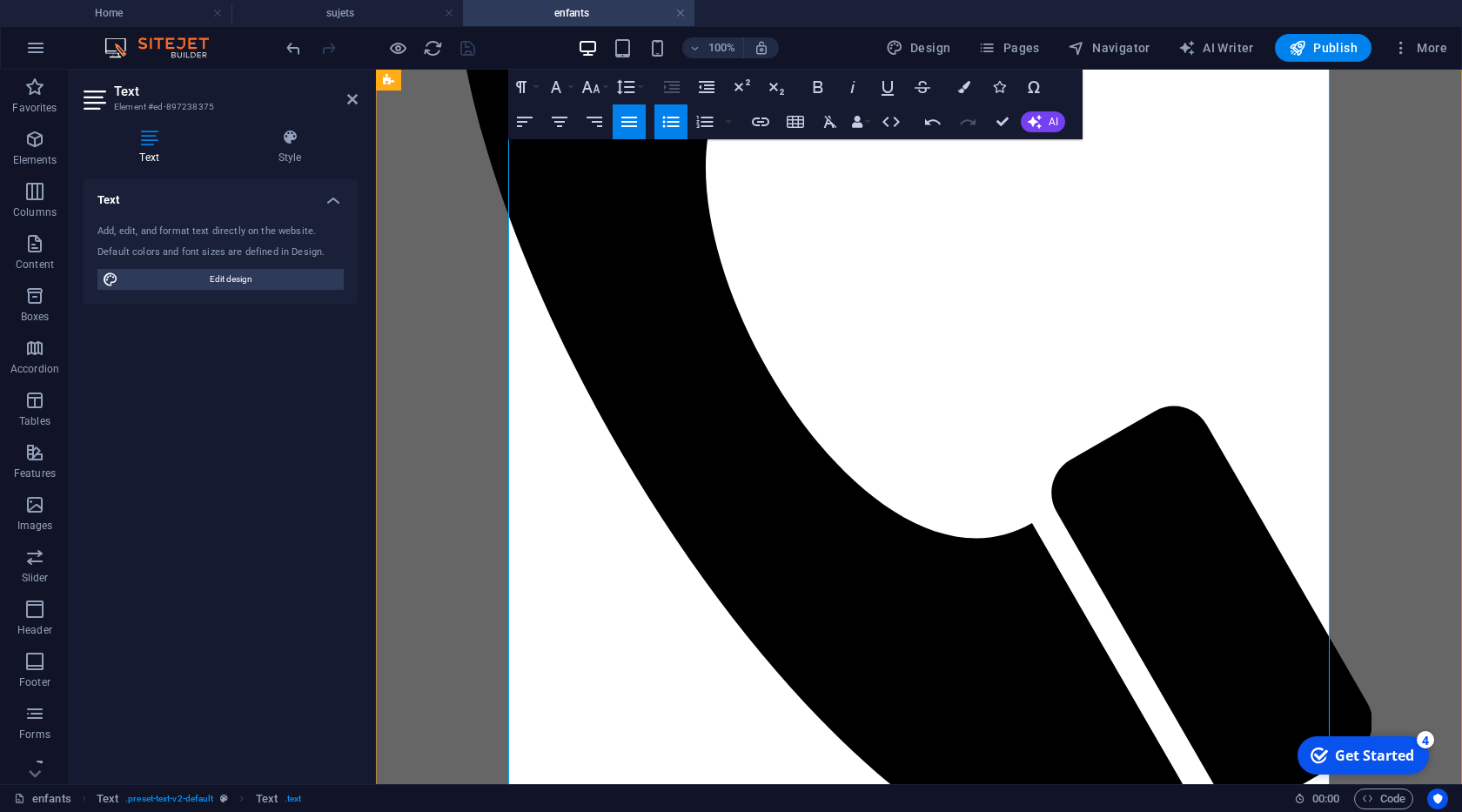
click at [668, 121] on icon "button" at bounding box center [670, 122] width 16 height 11
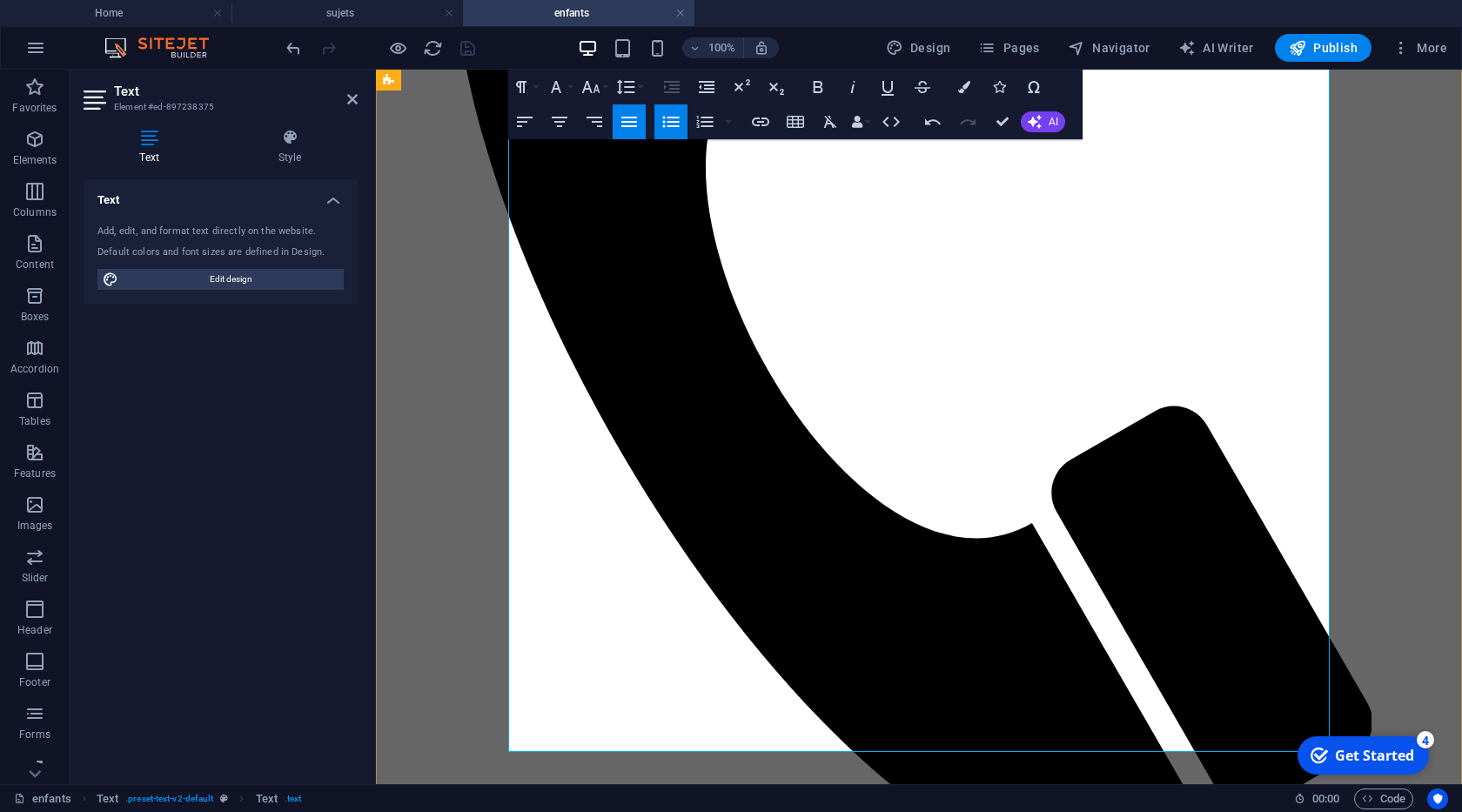
scroll to position [694, 0]
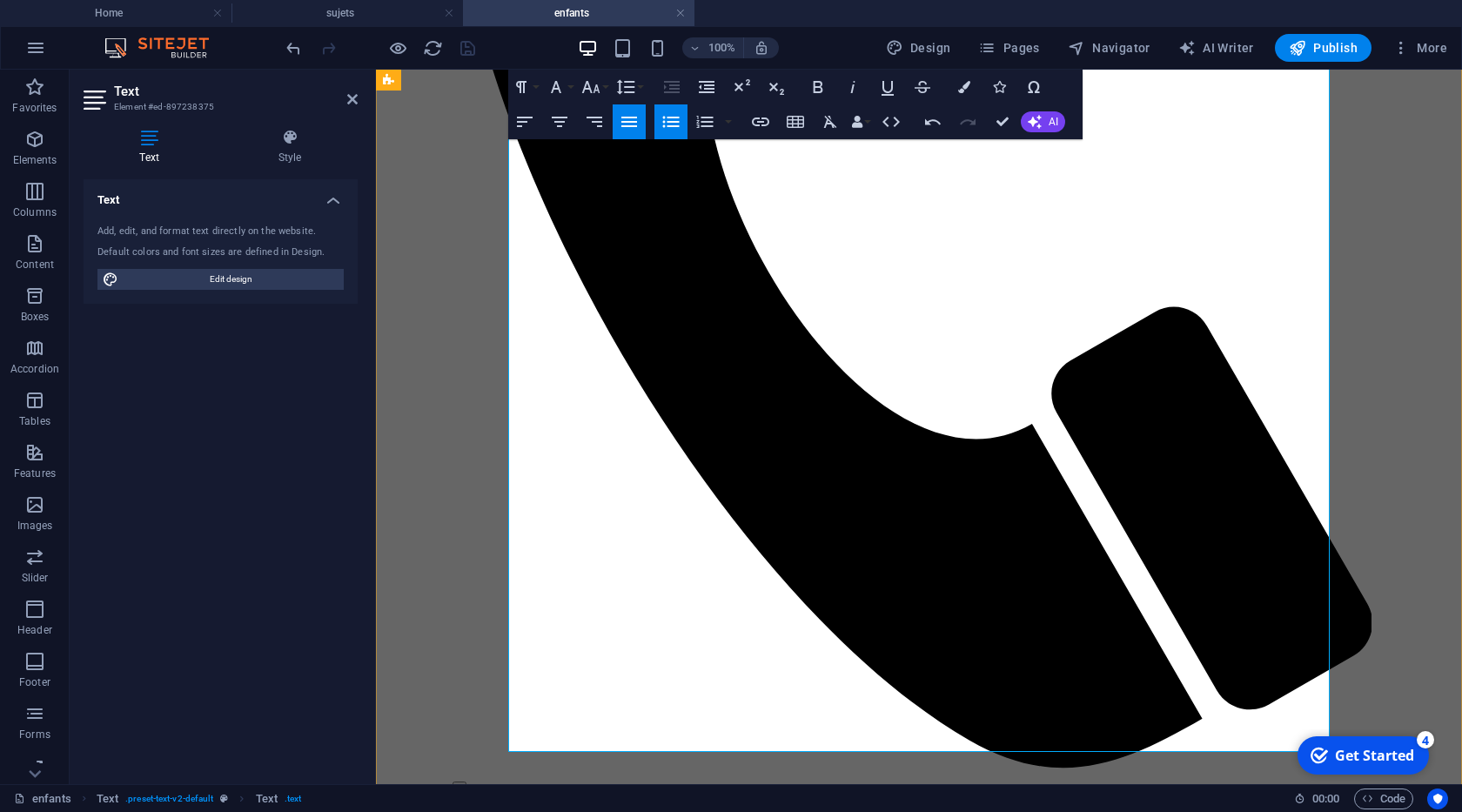
click at [662, 121] on icon "button" at bounding box center [670, 122] width 21 height 21
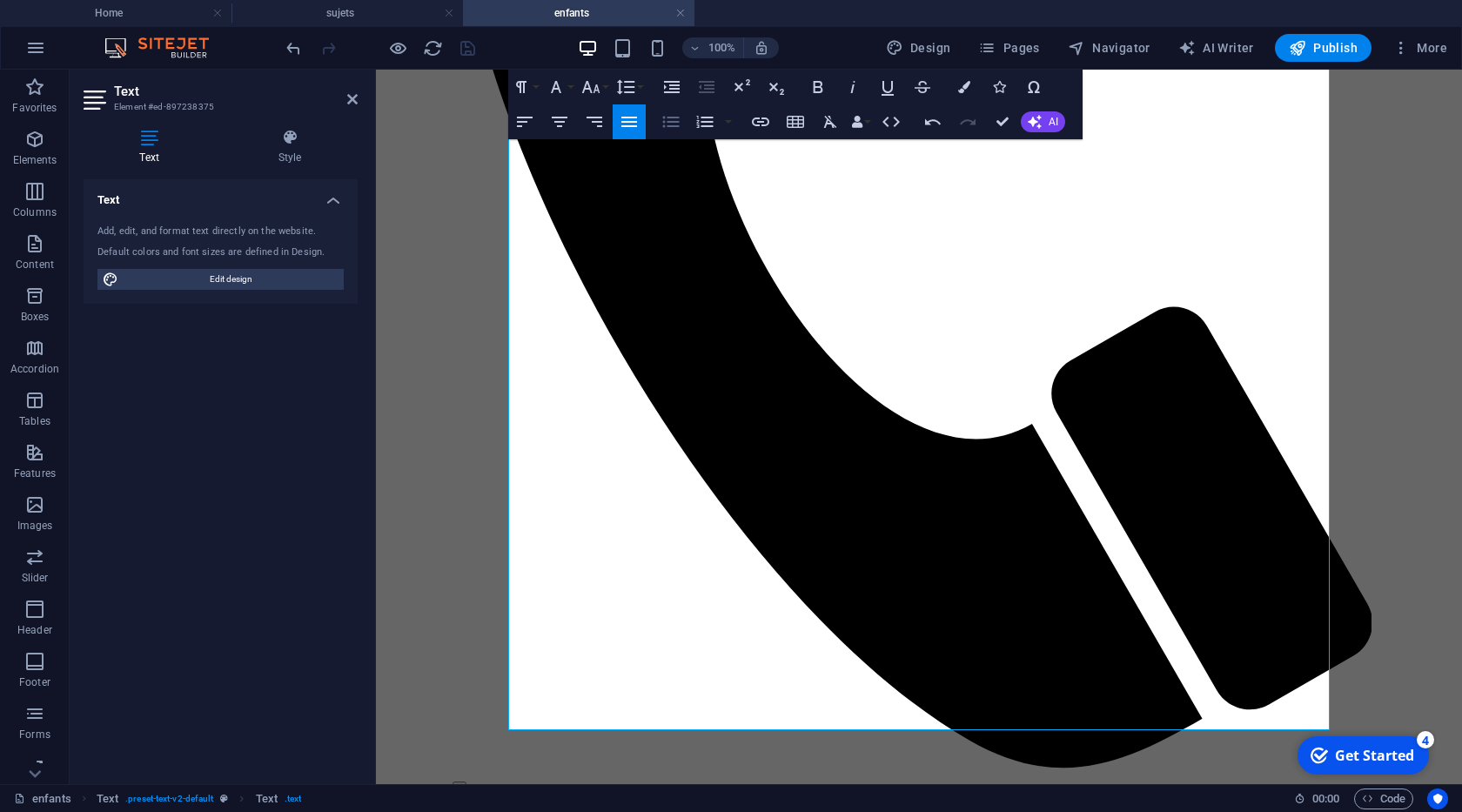
click at [662, 121] on icon "button" at bounding box center [670, 122] width 21 height 21
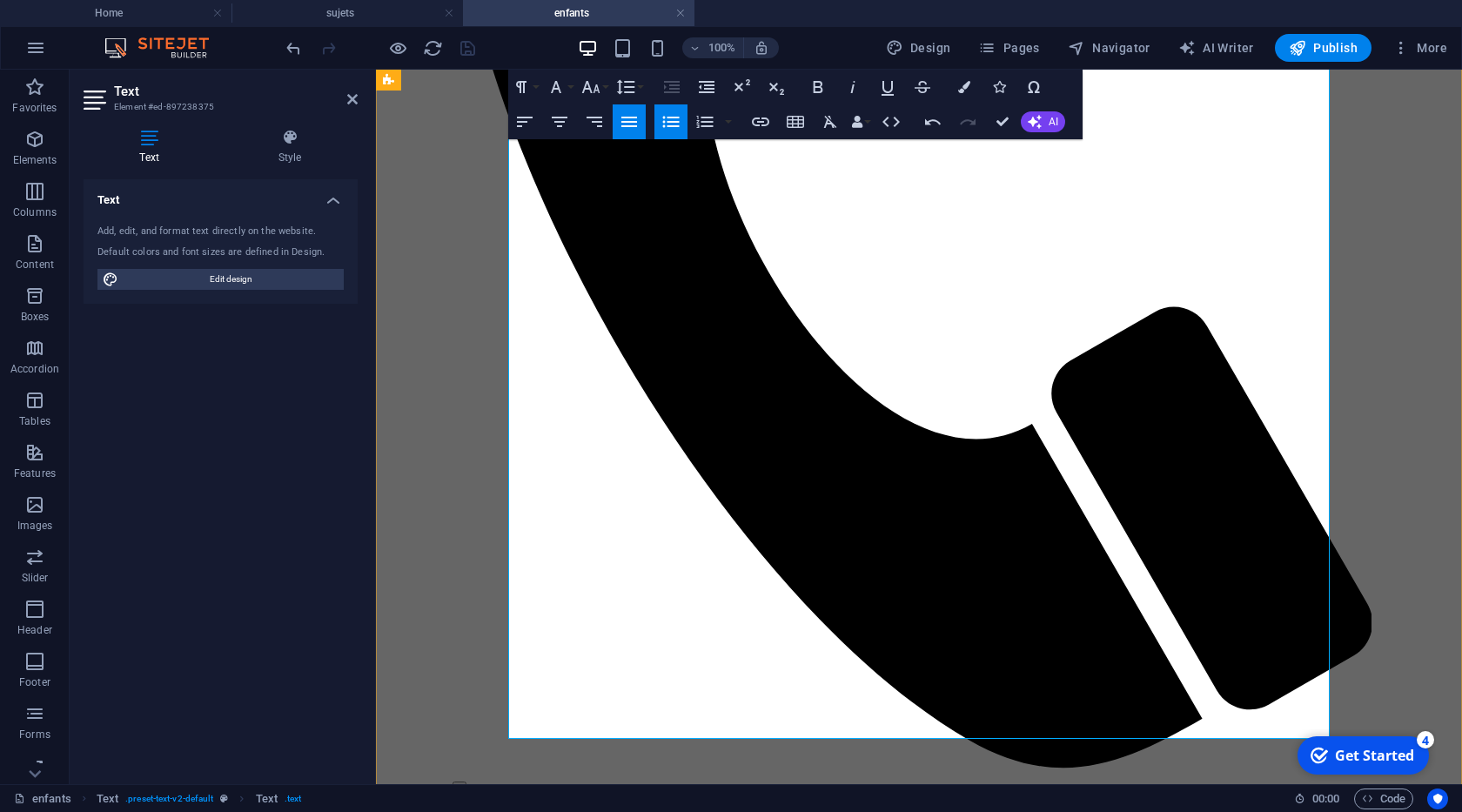
click at [678, 136] on button "Unordered List" at bounding box center [670, 121] width 33 height 35
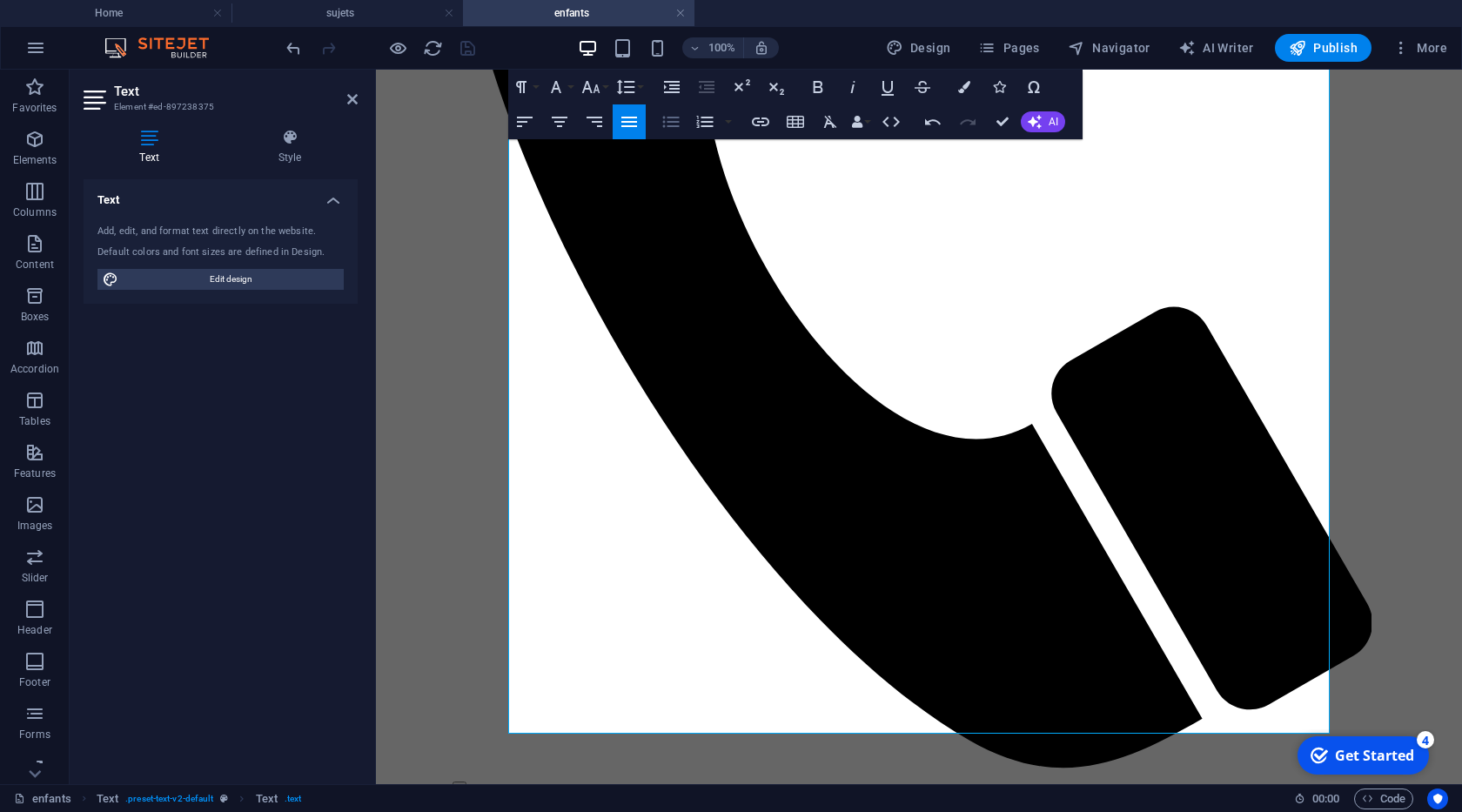
click at [672, 131] on icon "button" at bounding box center [670, 122] width 21 height 21
click at [670, 126] on icon "button" at bounding box center [670, 122] width 16 height 11
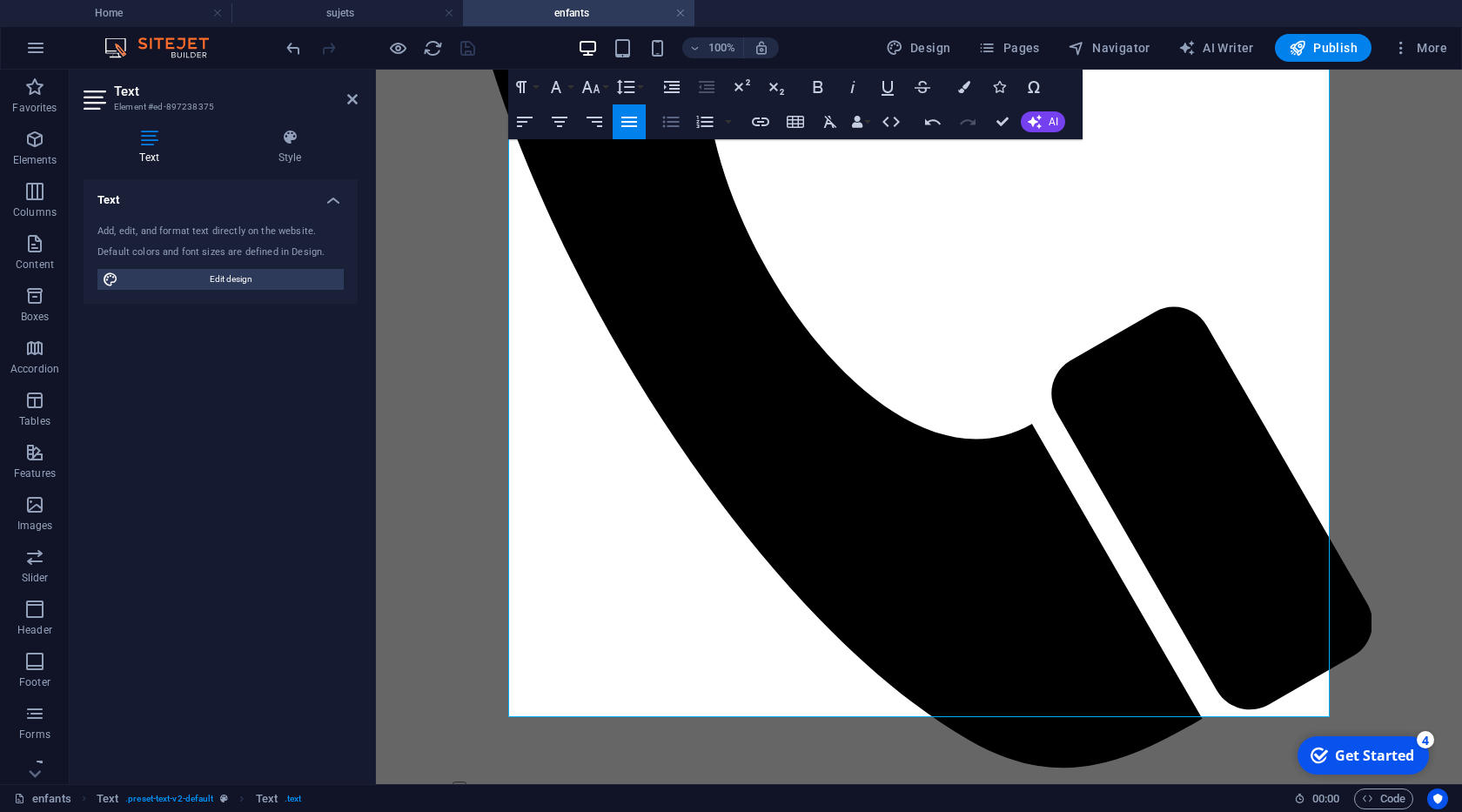
click at [670, 126] on icon "button" at bounding box center [670, 122] width 16 height 11
drag, startPoint x: 1051, startPoint y: 519, endPoint x: 1011, endPoint y: 502, distance: 43.5
click at [662, 125] on icon "button" at bounding box center [670, 122] width 21 height 21
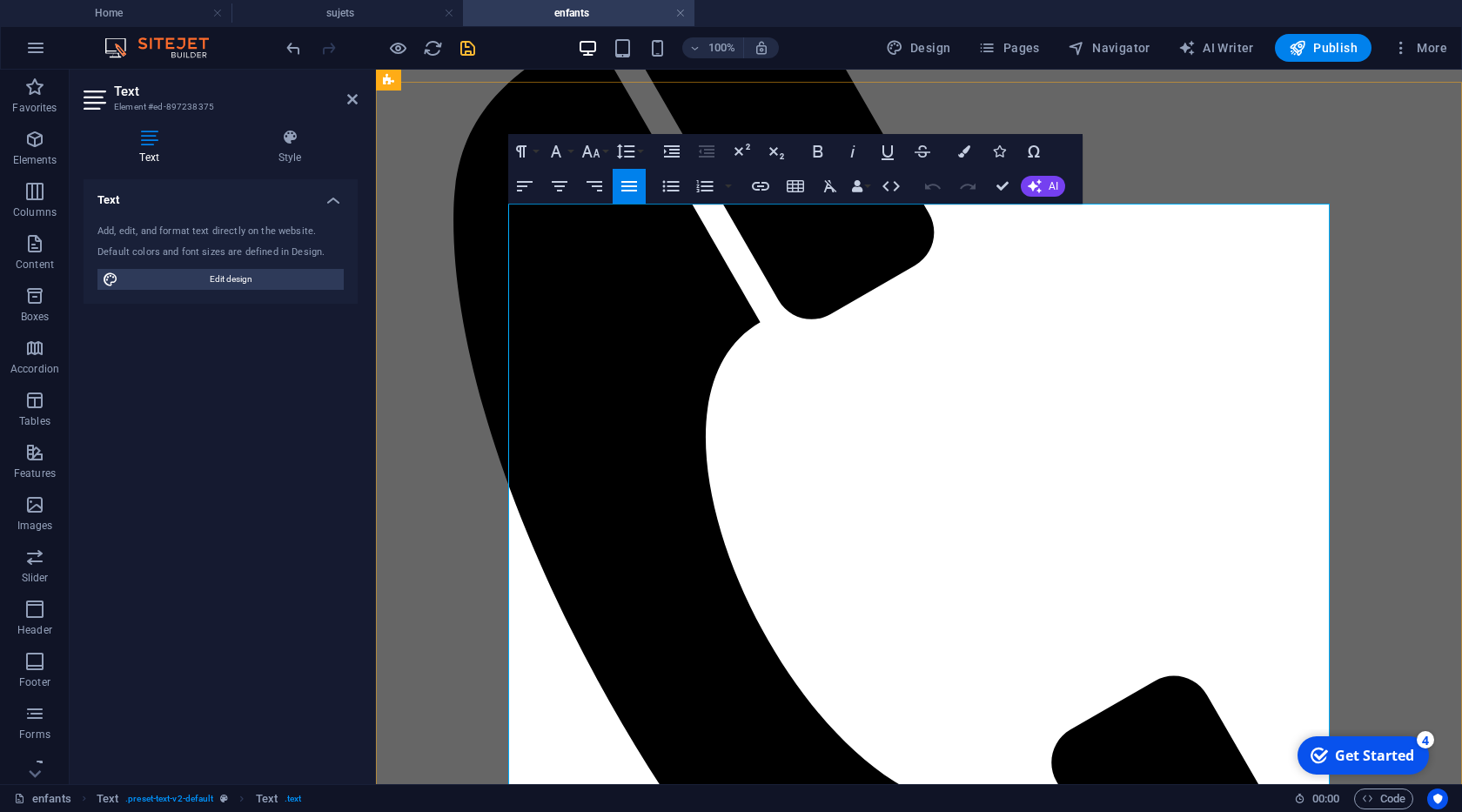
scroll to position [226, 0]
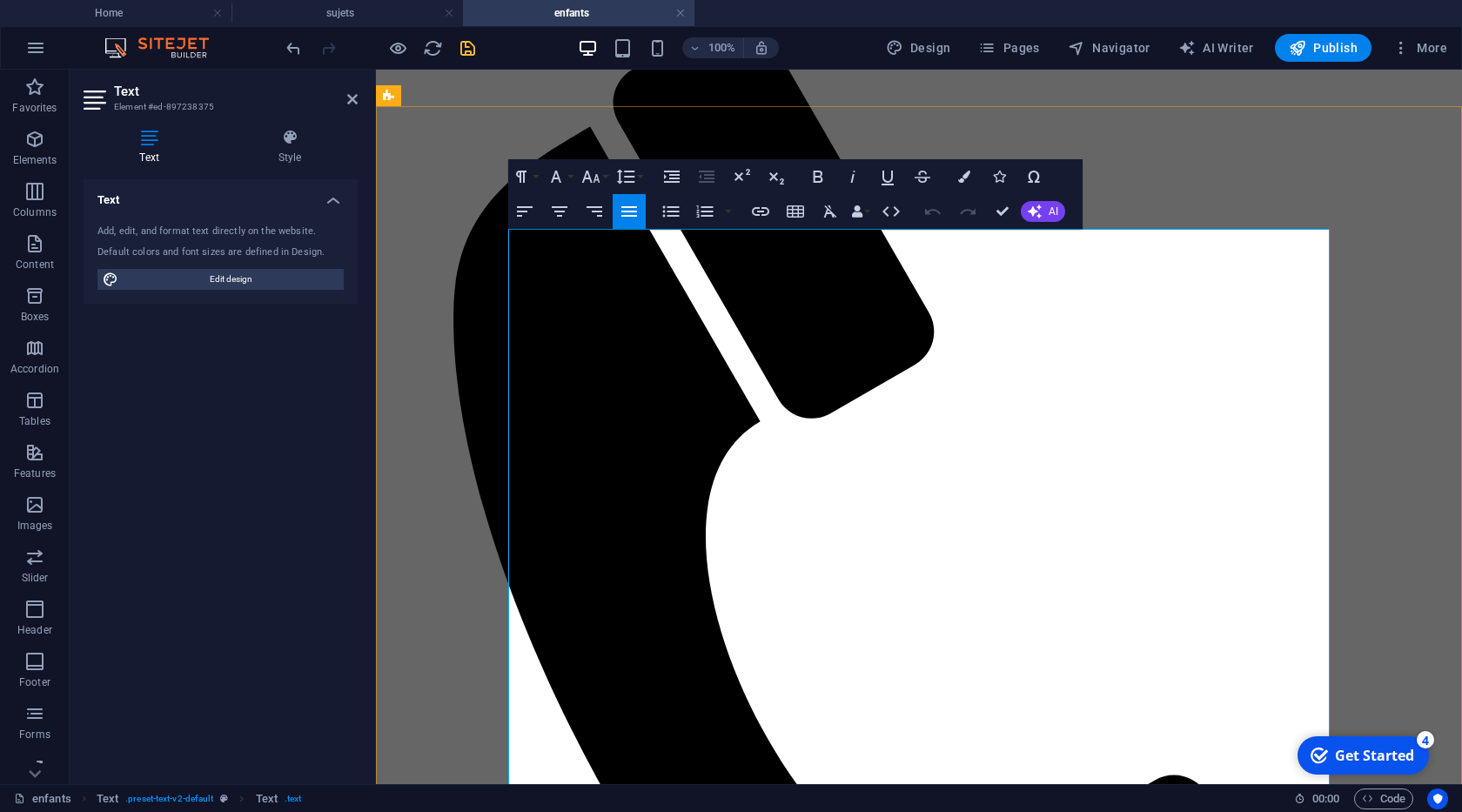
click at [666, 216] on icon "button" at bounding box center [670, 212] width 21 height 21
click at [659, 209] on button "Unordered List" at bounding box center [670, 211] width 33 height 35
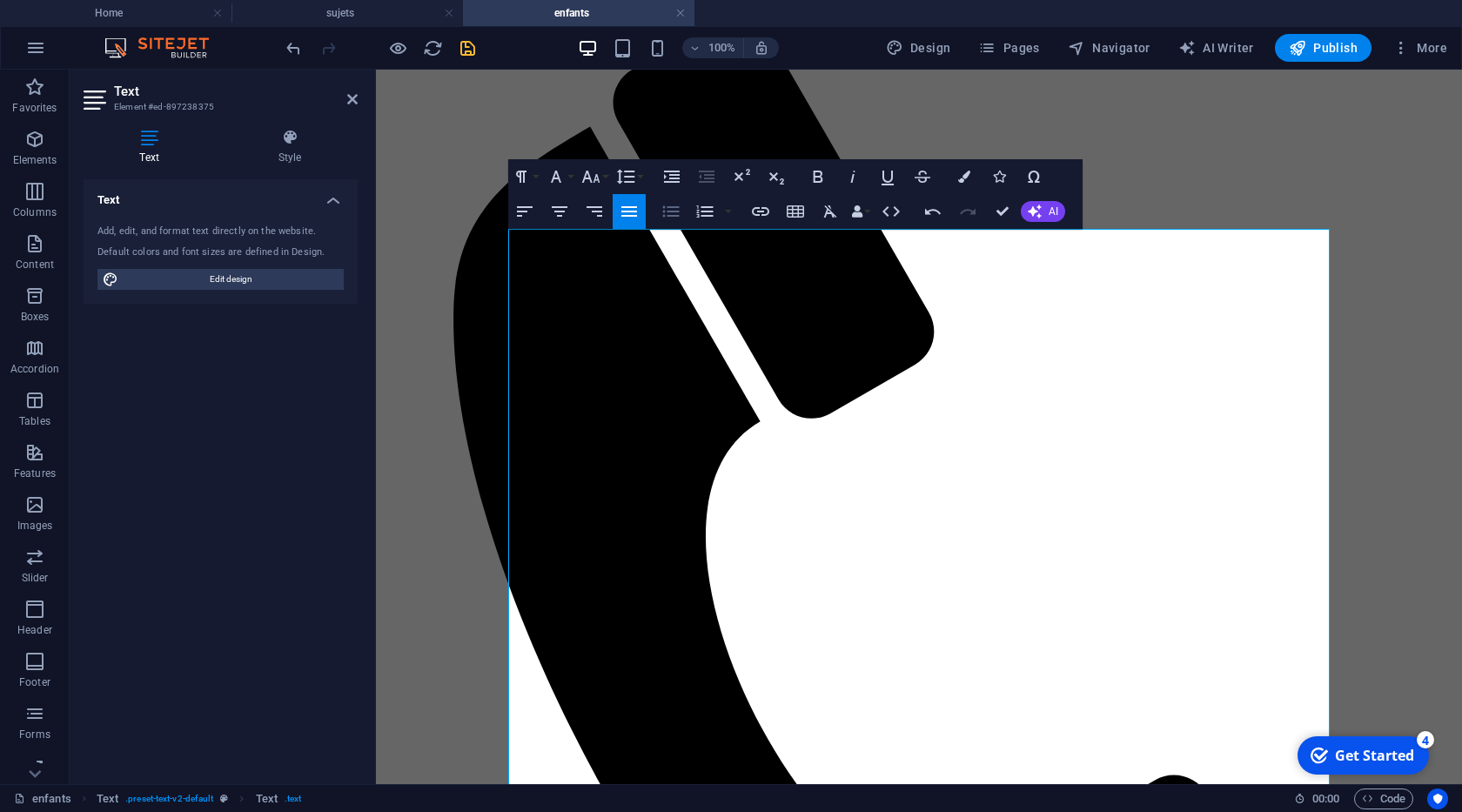
click at [667, 215] on icon "button" at bounding box center [670, 212] width 21 height 21
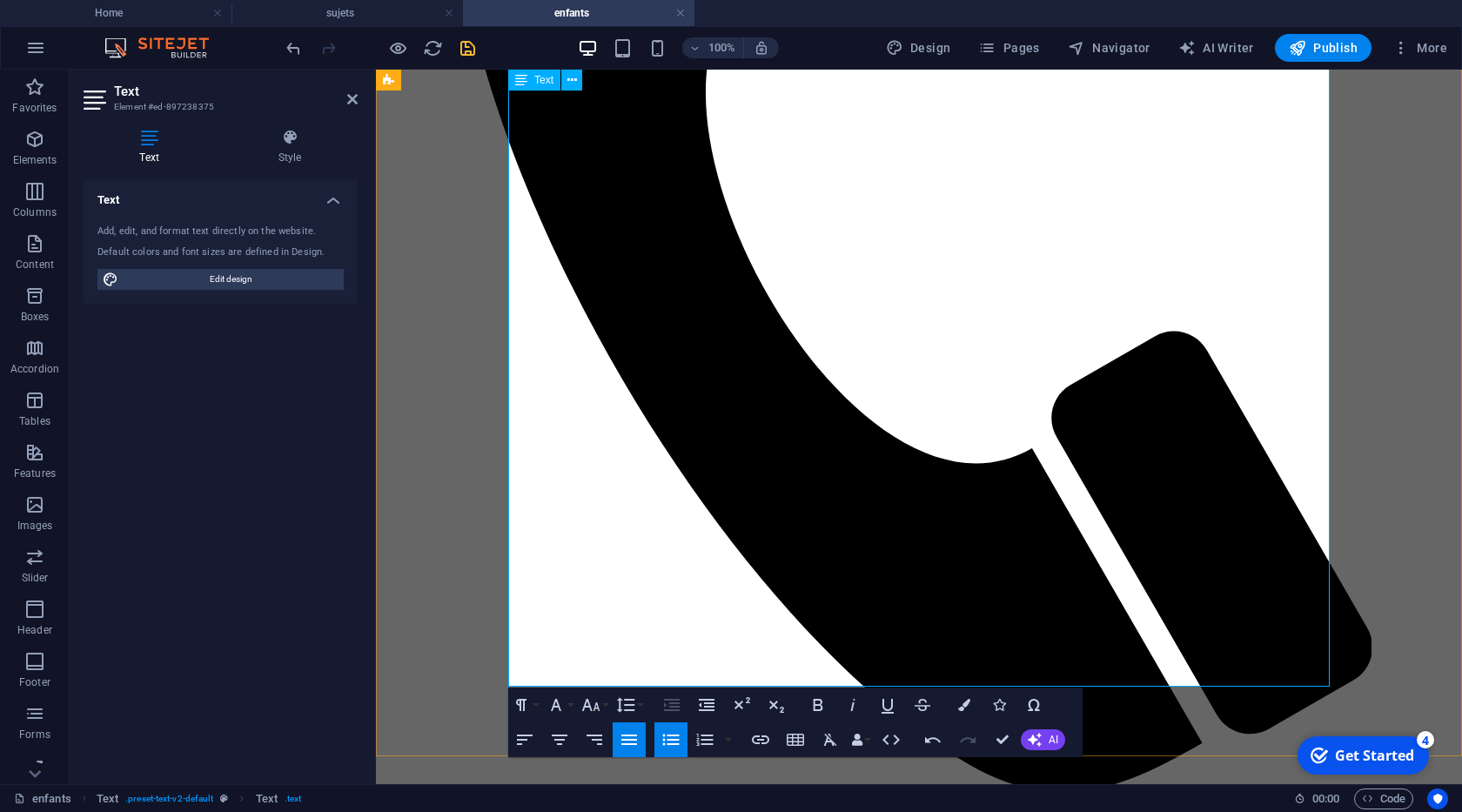
scroll to position [722, 0]
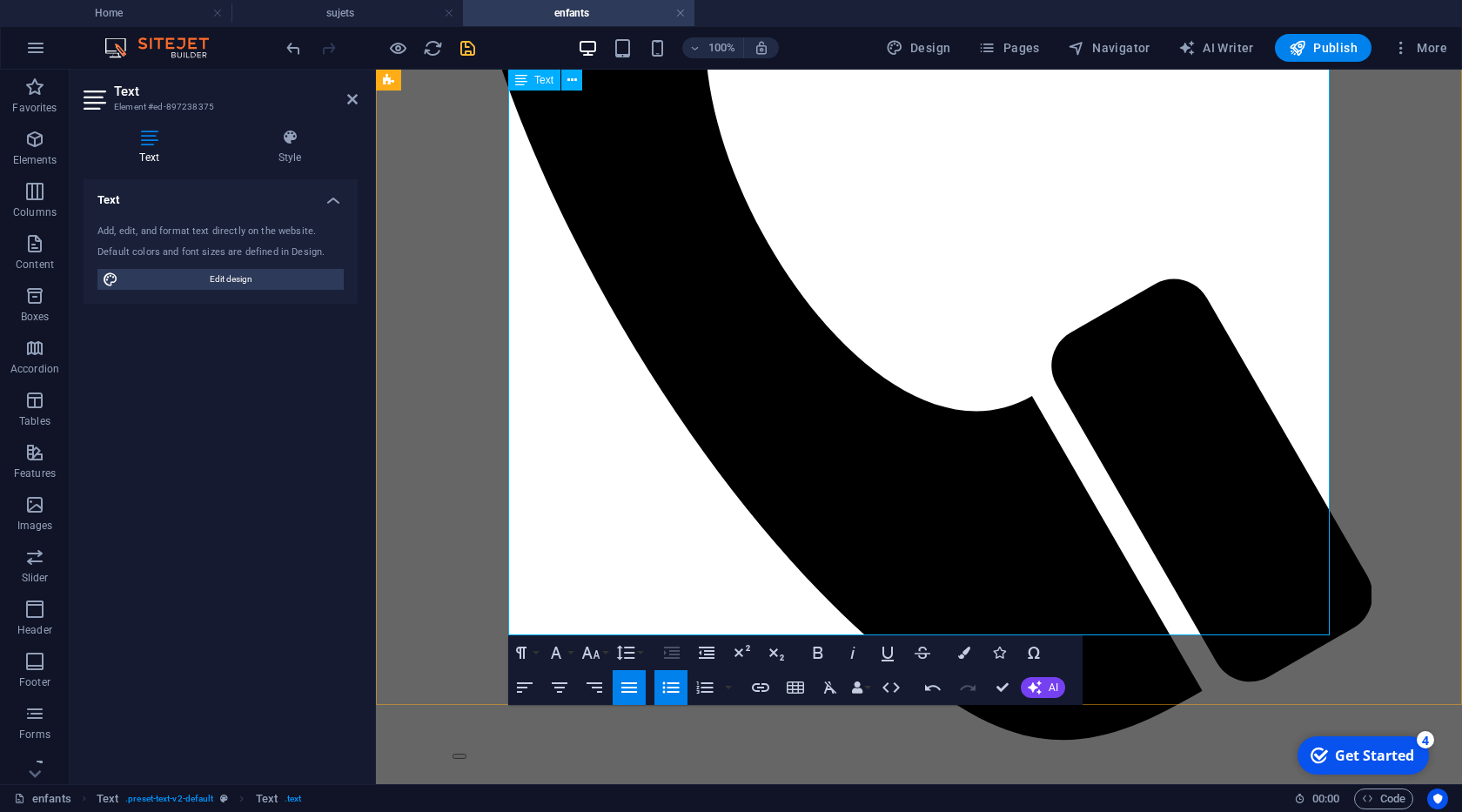
click at [667, 686] on icon "button" at bounding box center [670, 687] width 21 height 21
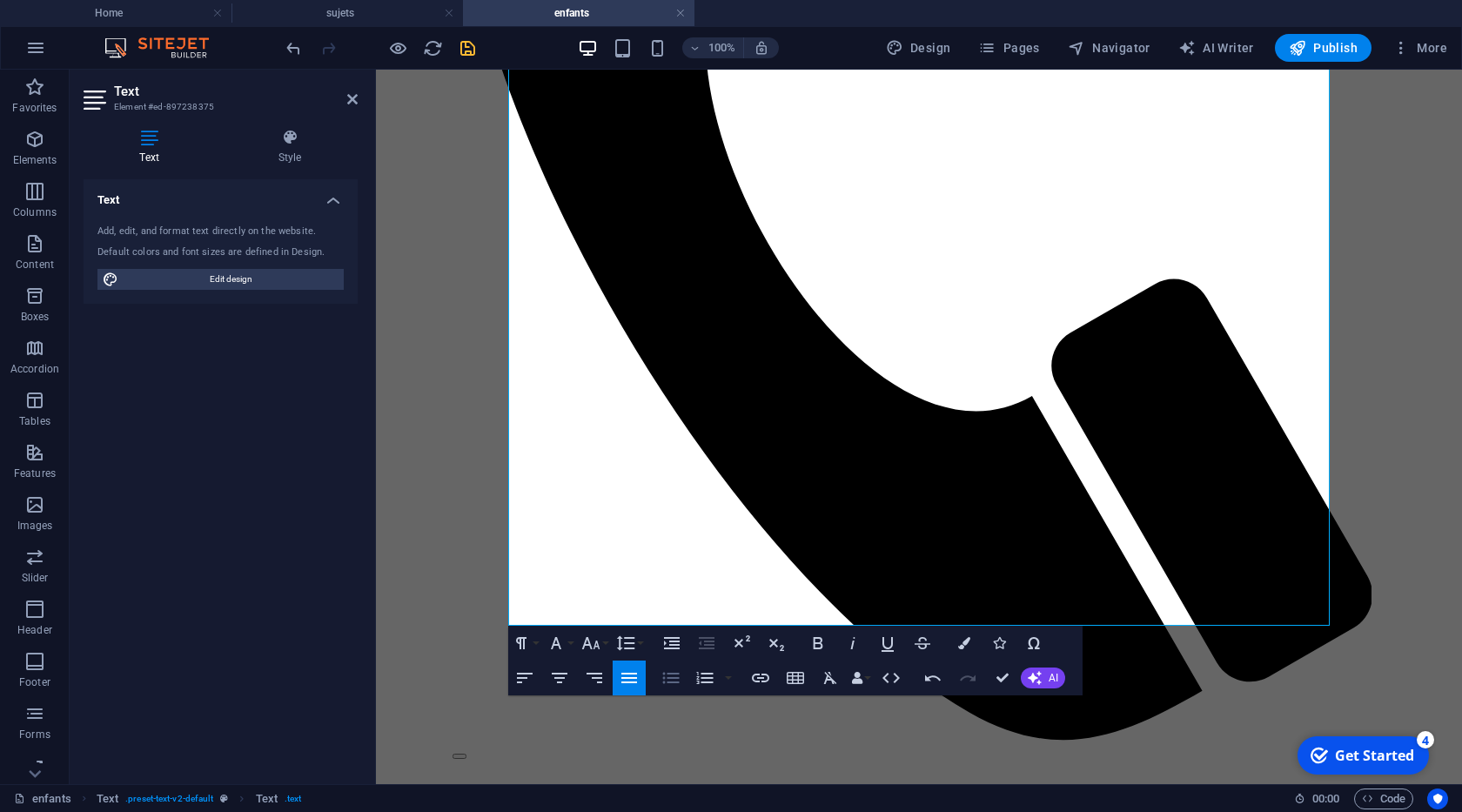
click at [666, 677] on icon "button" at bounding box center [670, 678] width 21 height 21
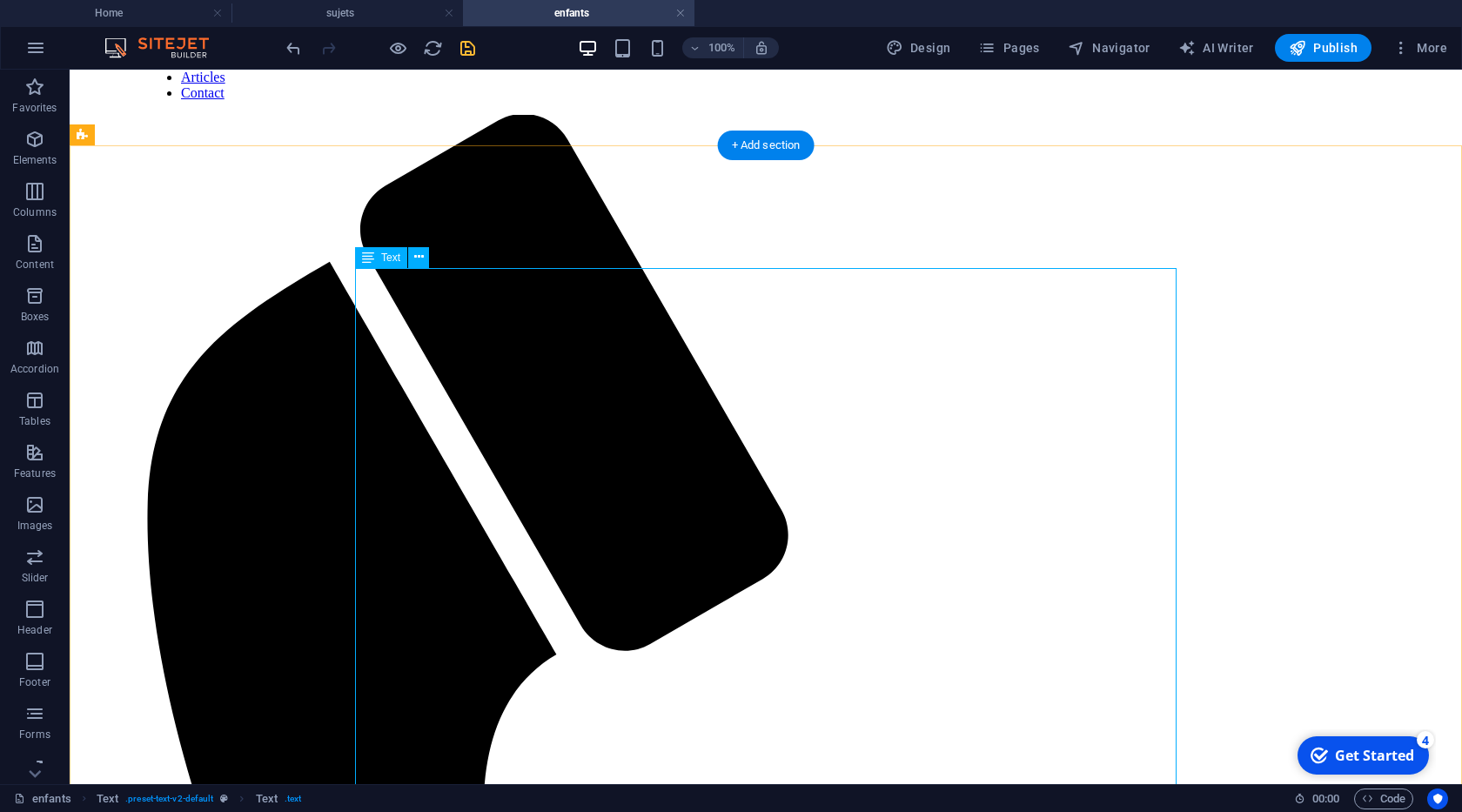
scroll to position [127, 0]
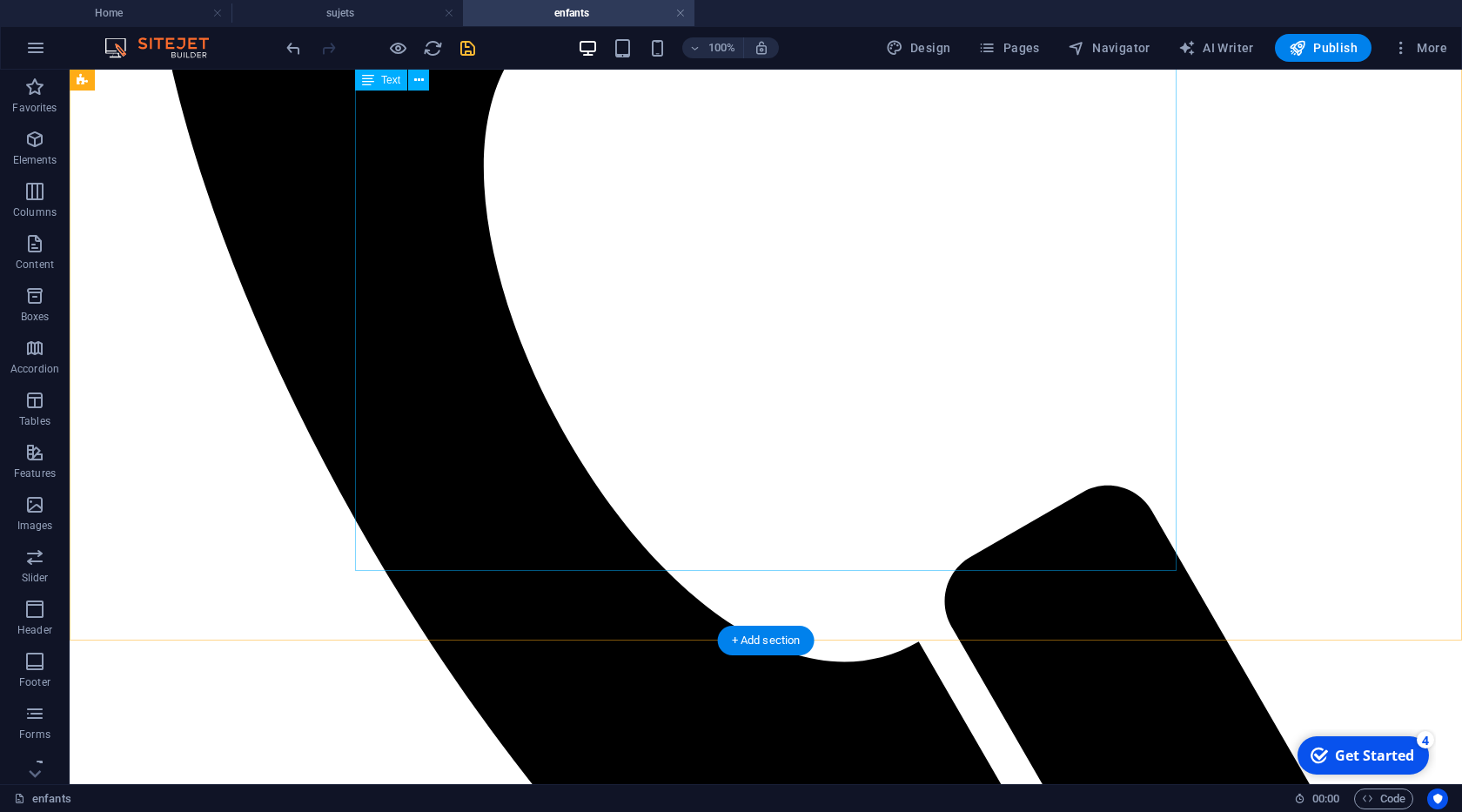
scroll to position [821, 0]
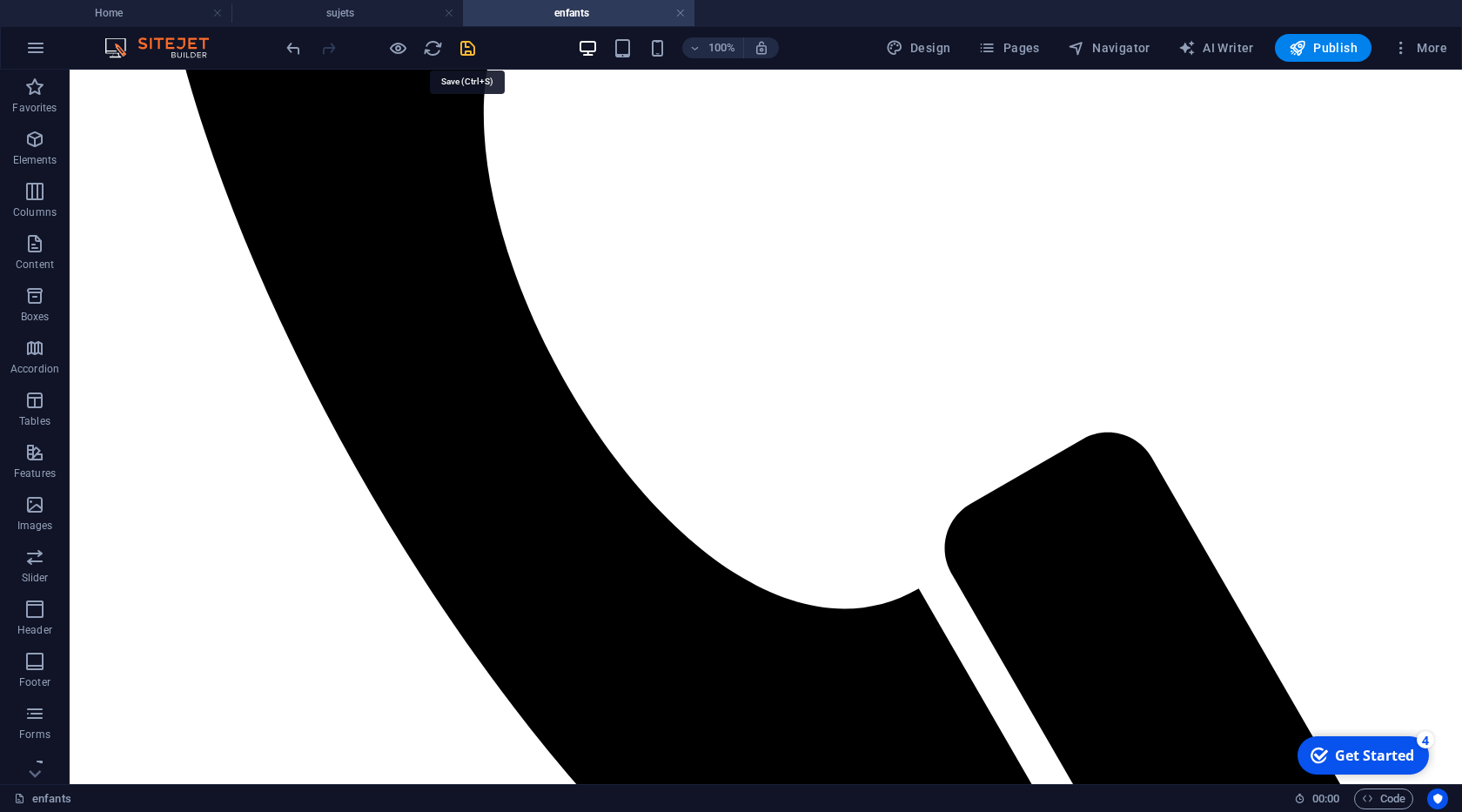
click at [469, 53] on icon "save" at bounding box center [467, 47] width 20 height 20
click at [162, 11] on h4 "Home" at bounding box center [115, 13] width 232 height 19
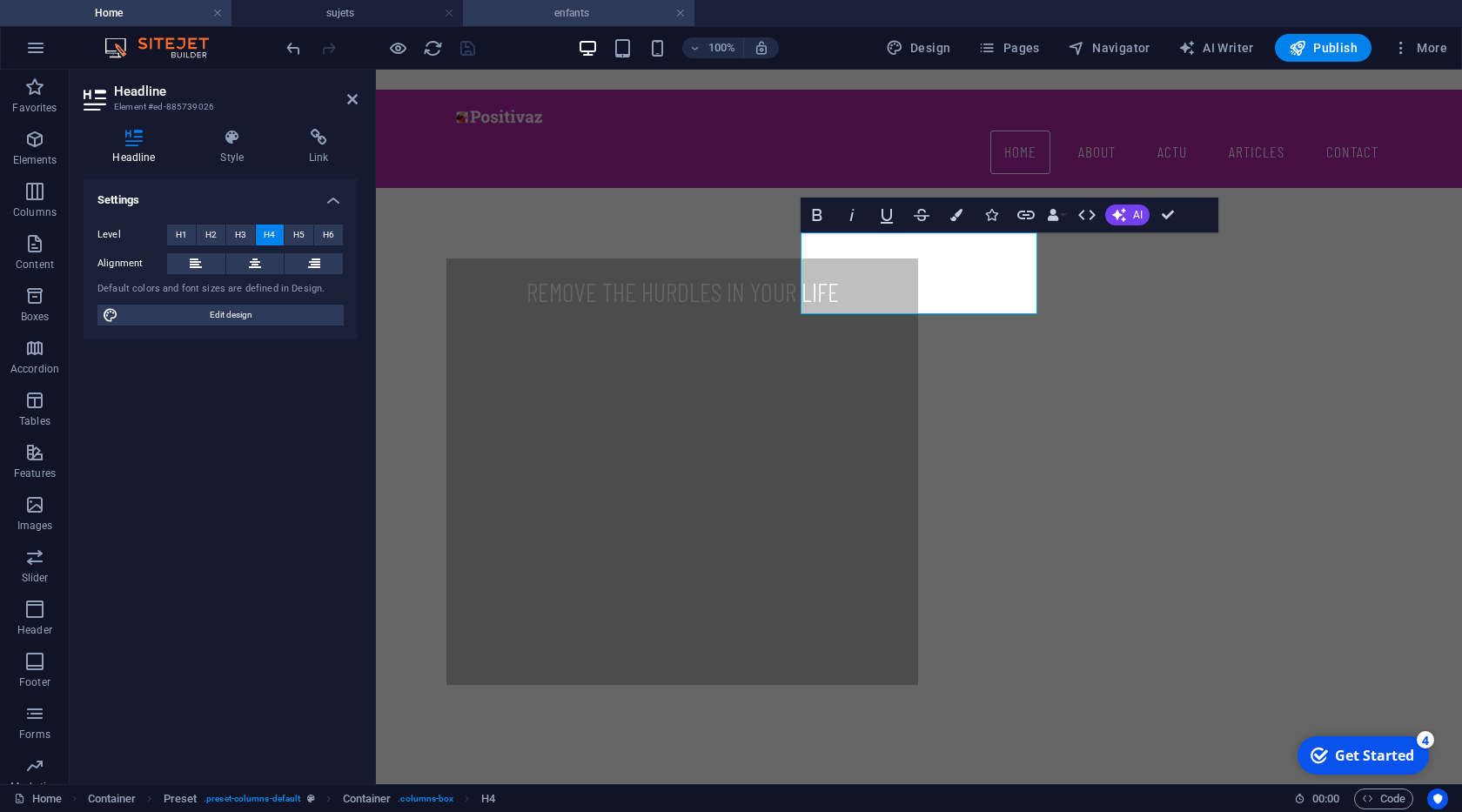
click at [598, 14] on h4 "enfants" at bounding box center [579, 13] width 232 height 19
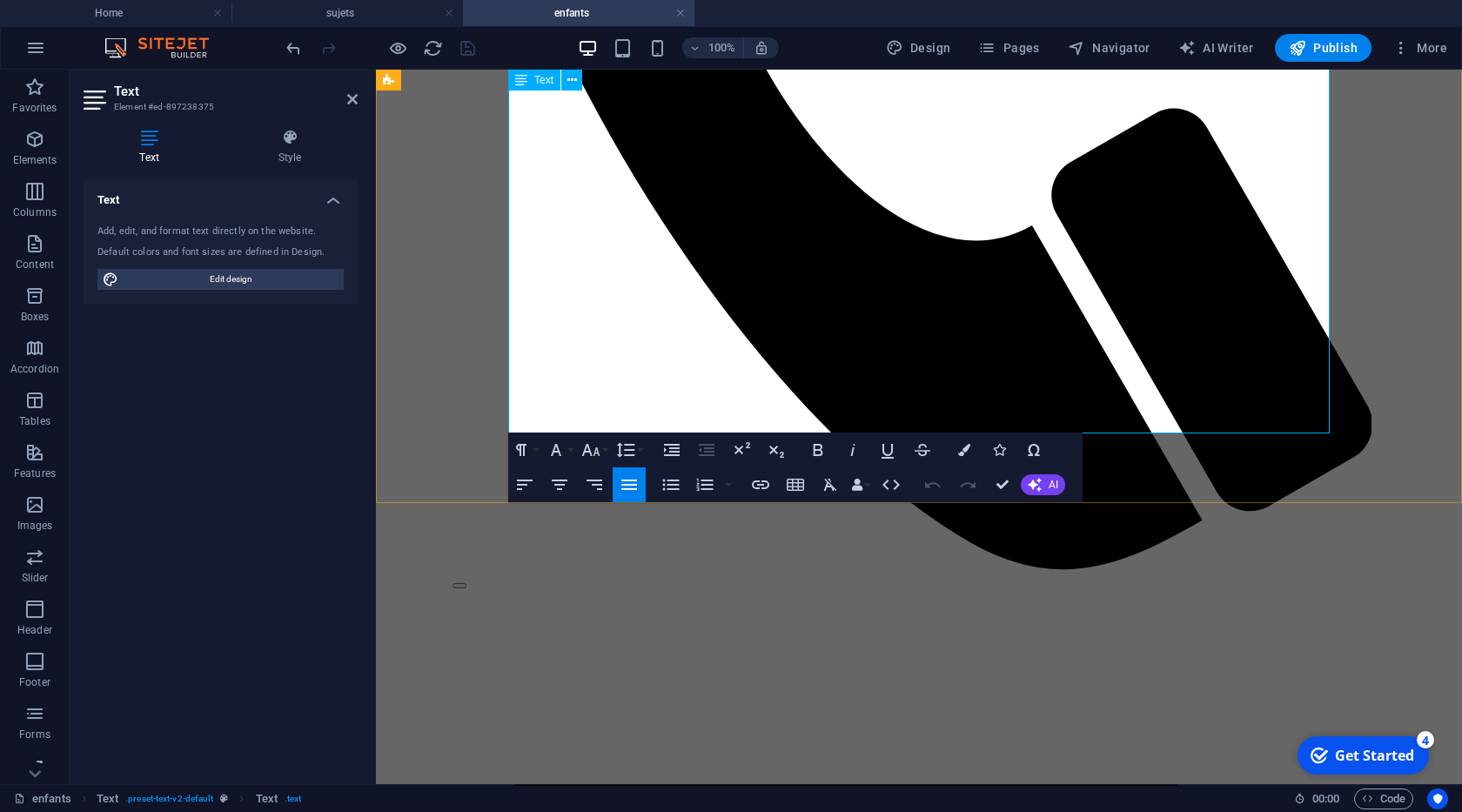
scroll to position [959, 0]
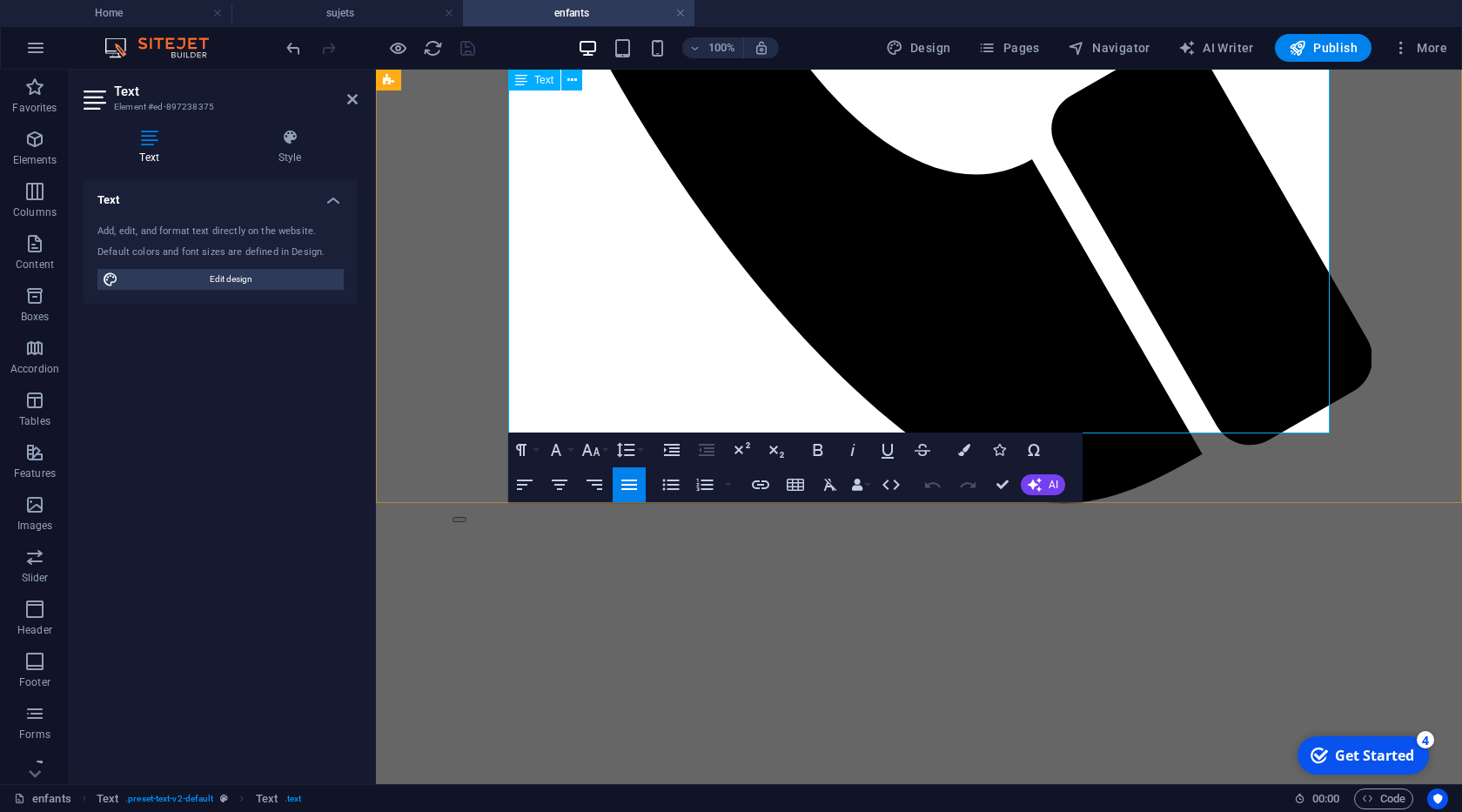
drag, startPoint x: 1023, startPoint y: 335, endPoint x: 1117, endPoint y: 377, distance: 103.0
copy p "En résumé, les enfants aimés deviennent des adultes qui, non seulement savent a…"
drag, startPoint x: 147, startPoint y: 13, endPoint x: 289, endPoint y: 112, distance: 173.1
click at [147, 13] on h4 "Home" at bounding box center [115, 13] width 232 height 19
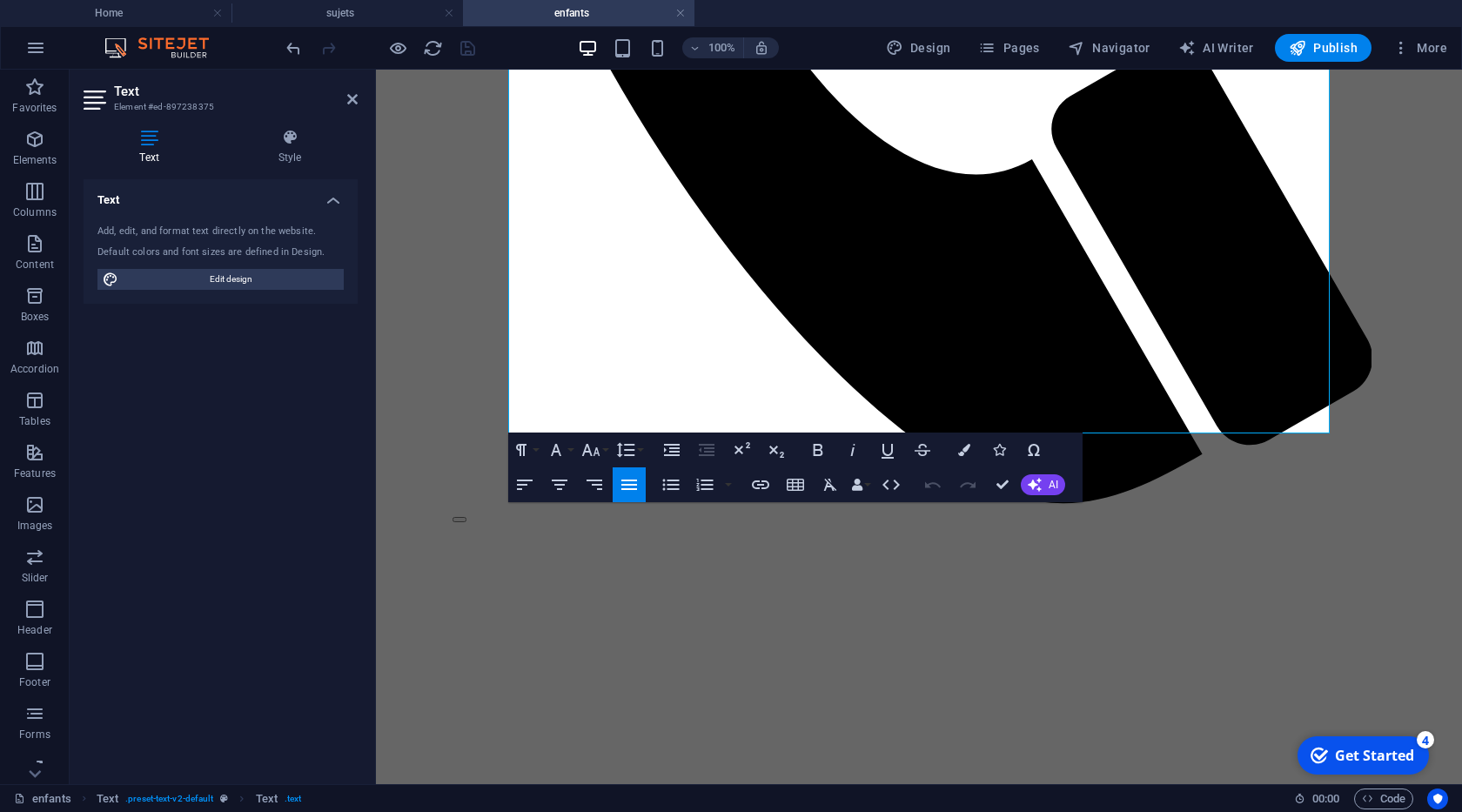
scroll to position [0, 0]
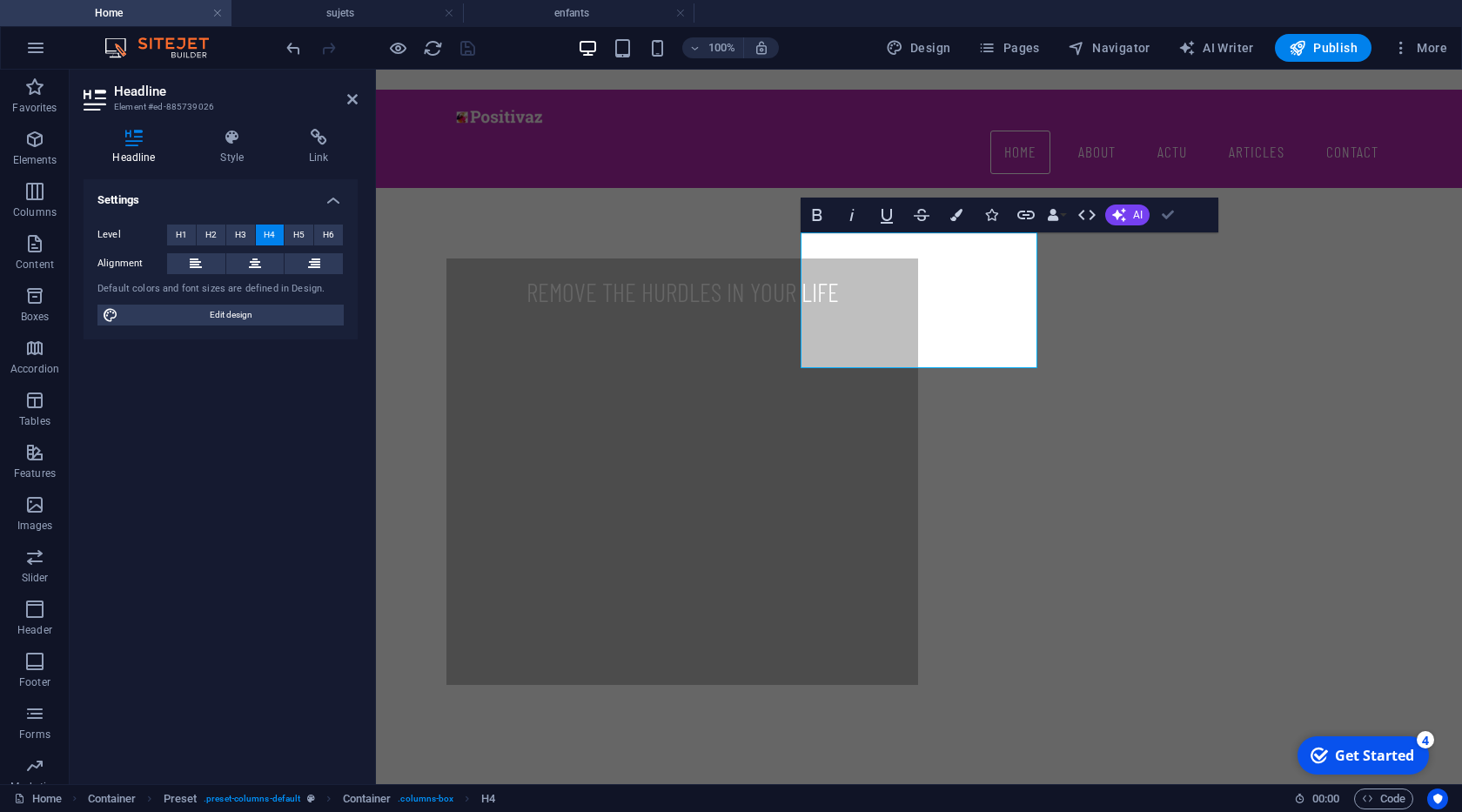
drag, startPoint x: 1168, startPoint y: 206, endPoint x: 825, endPoint y: 251, distance: 345.9
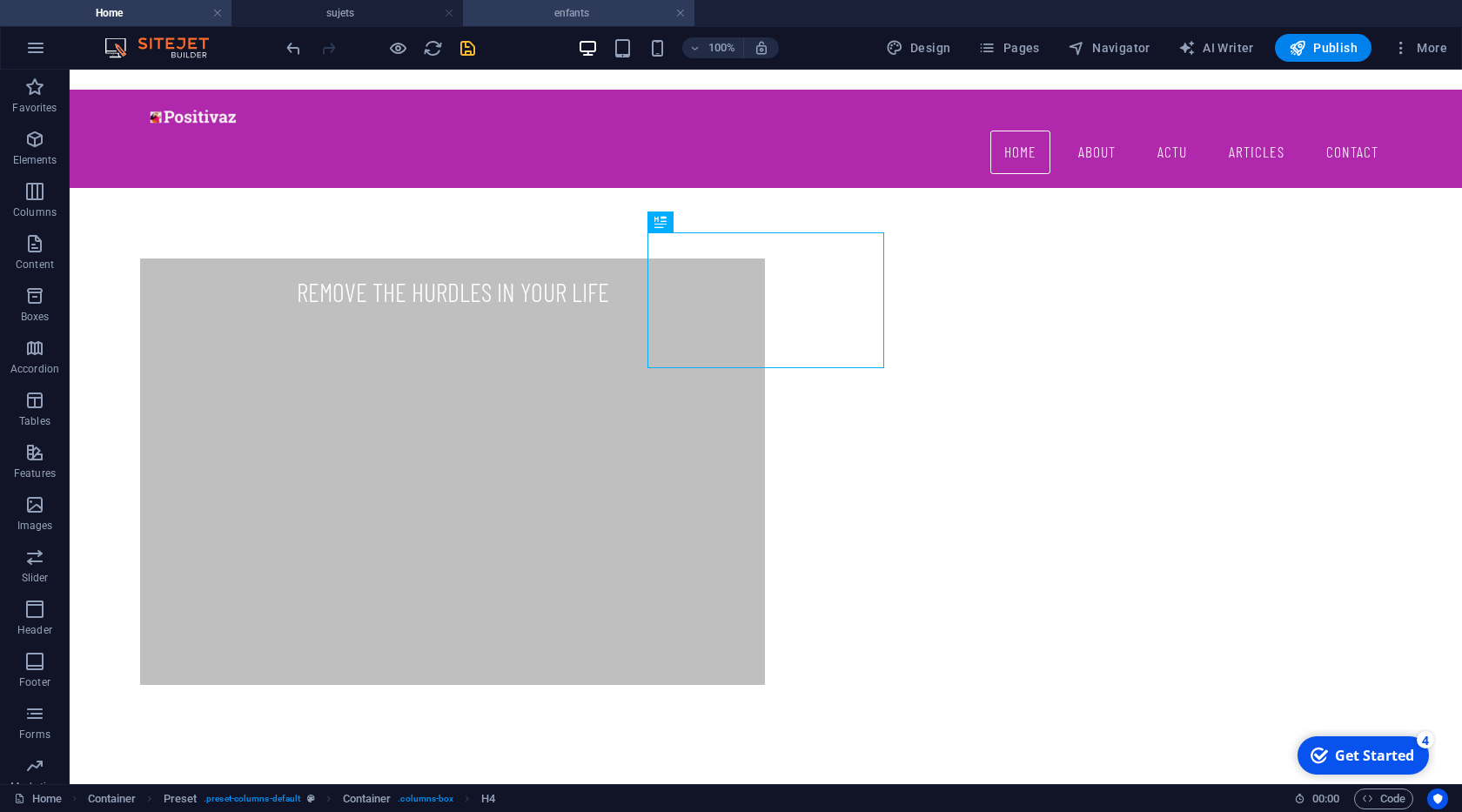
click at [599, 18] on h4 "enfants" at bounding box center [579, 13] width 232 height 19
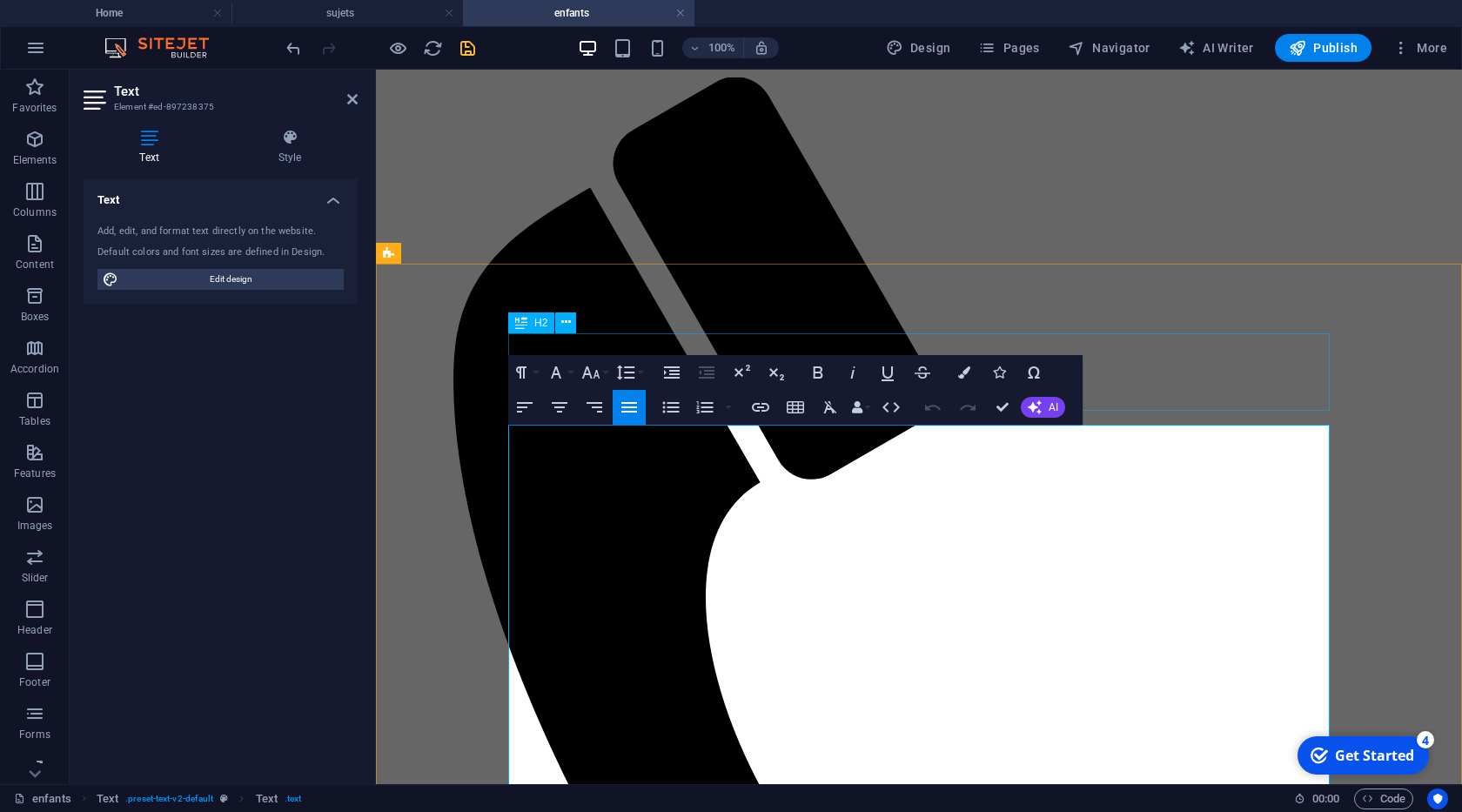
scroll to position [66, 0]
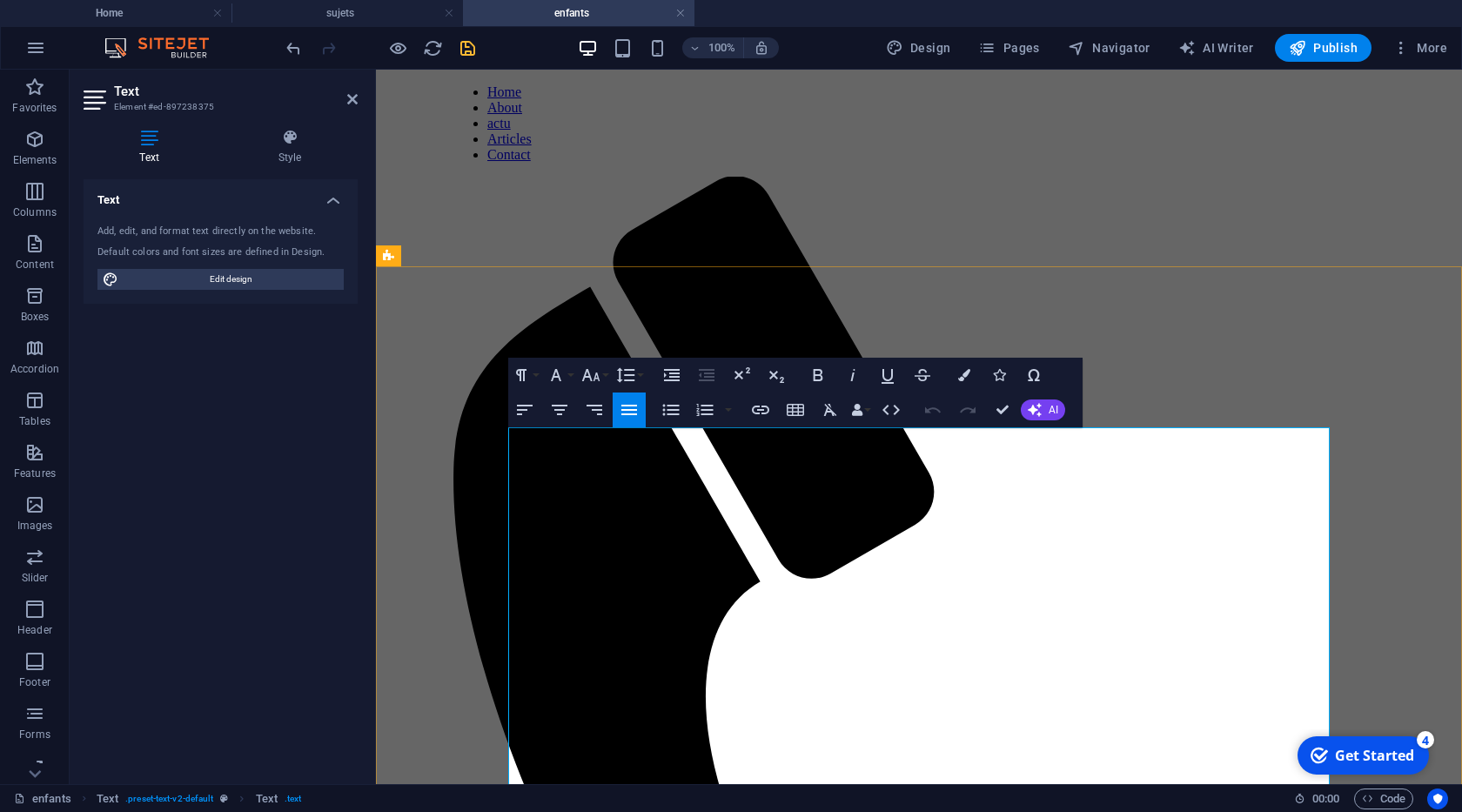
drag, startPoint x: 856, startPoint y: 504, endPoint x: 742, endPoint y: 490, distance: 114.9
drag, startPoint x: 857, startPoint y: 508, endPoint x: 531, endPoint y: 451, distance: 330.9
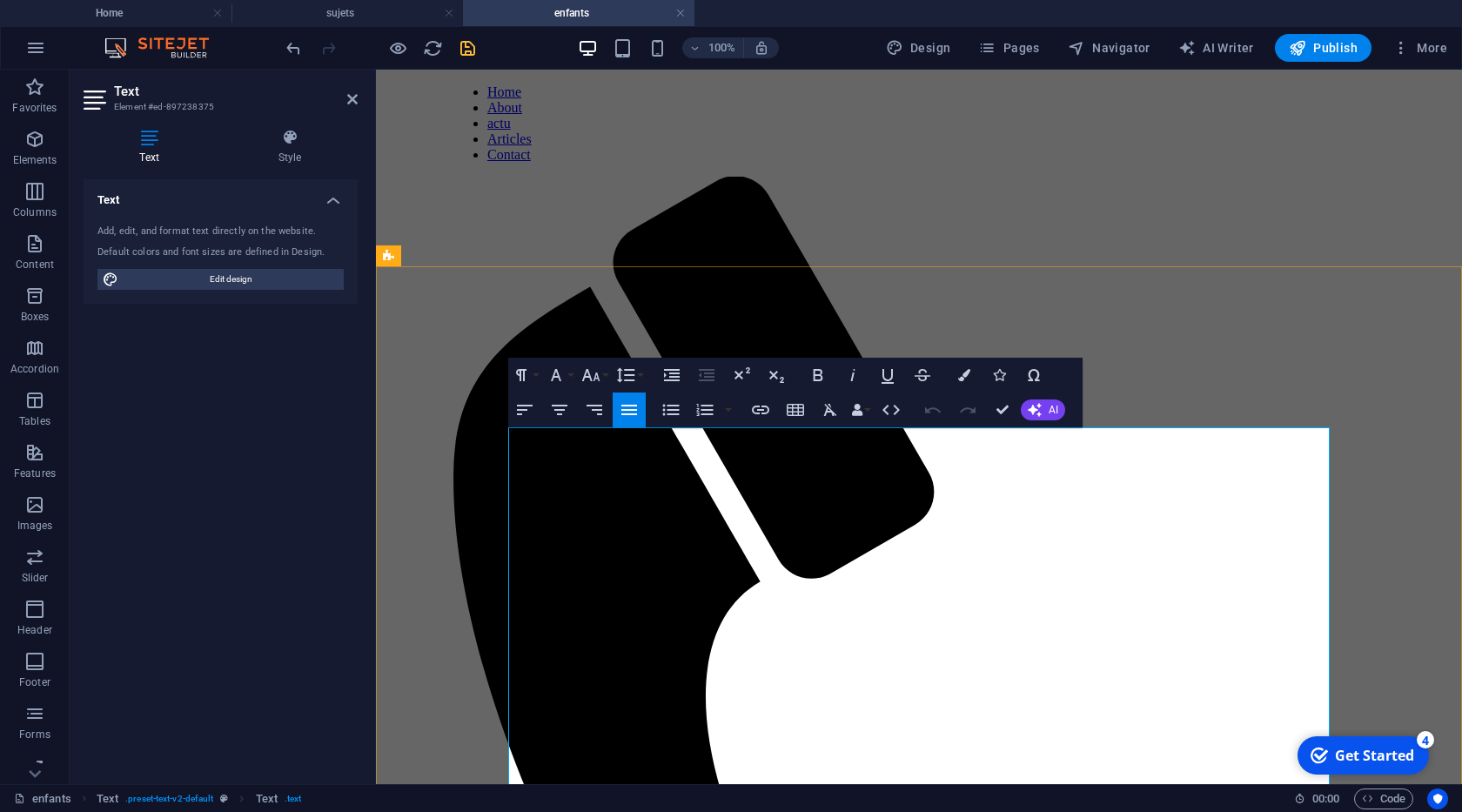
copy span "Les enfants aimés portent en eux une lumière et une force particulières qui se …"
click at [185, 17] on h4 "Home" at bounding box center [115, 13] width 232 height 19
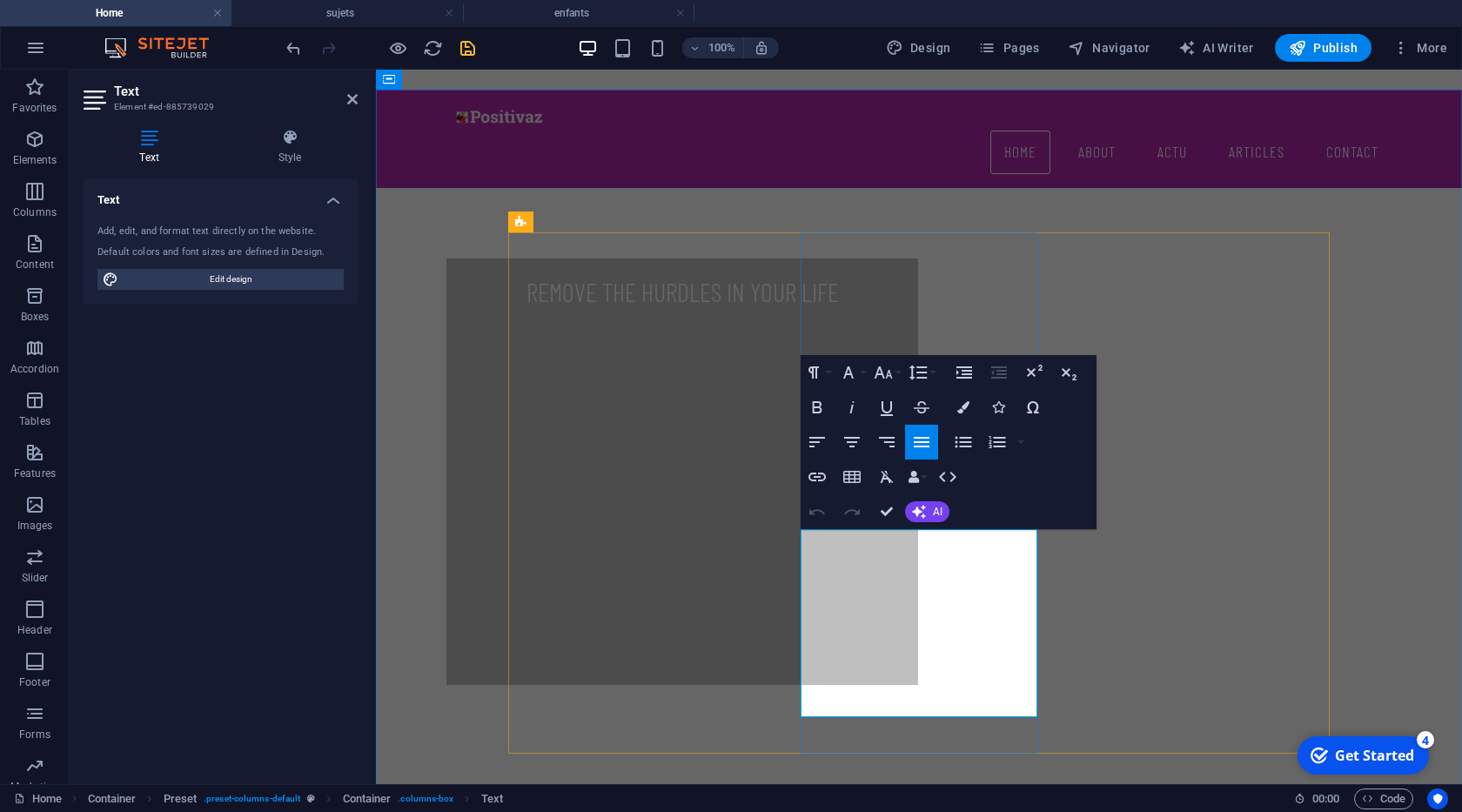
drag, startPoint x: 860, startPoint y: 663, endPoint x: 802, endPoint y: 544, distance: 132.4
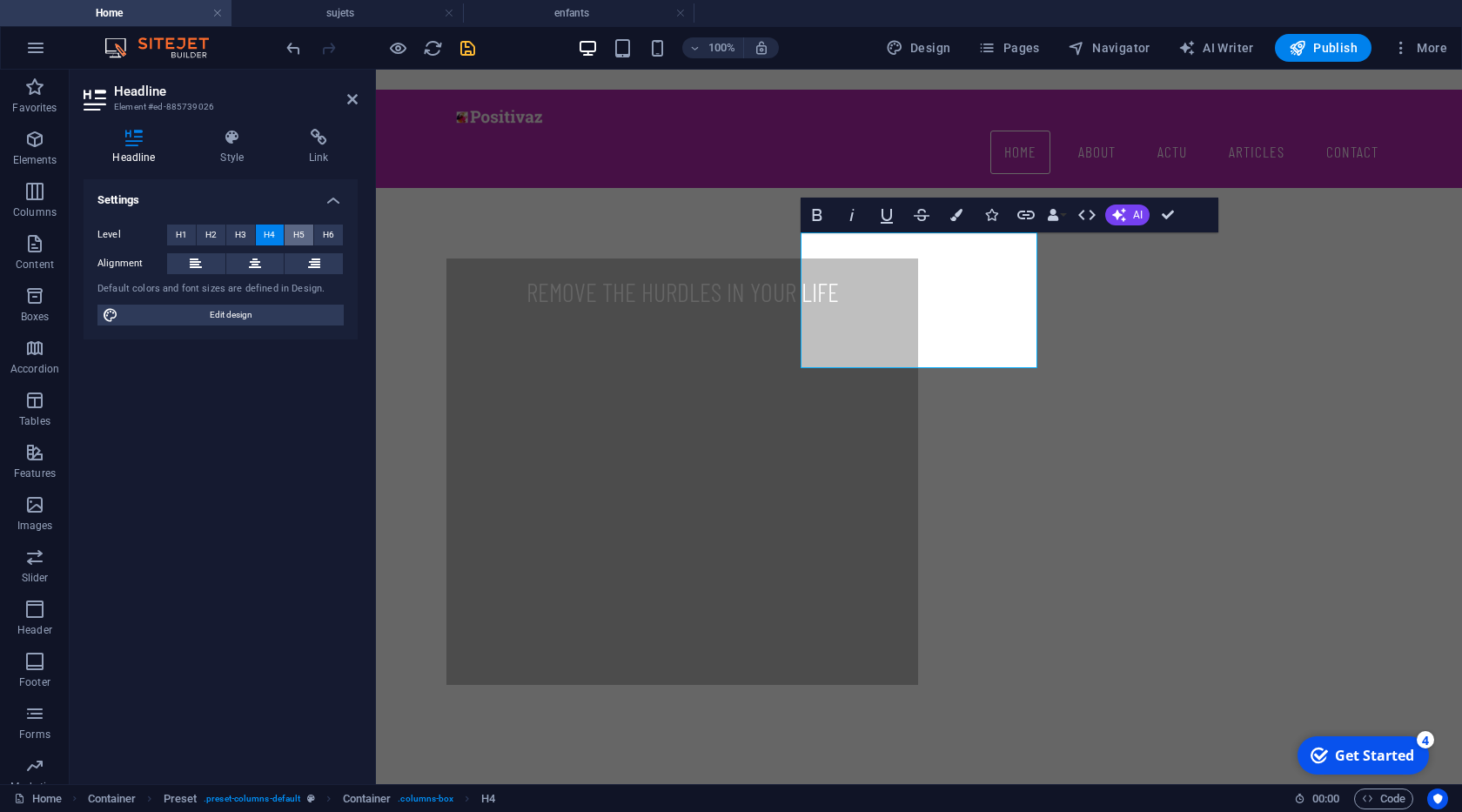
click at [298, 233] on span "H5" at bounding box center [299, 234] width 11 height 21
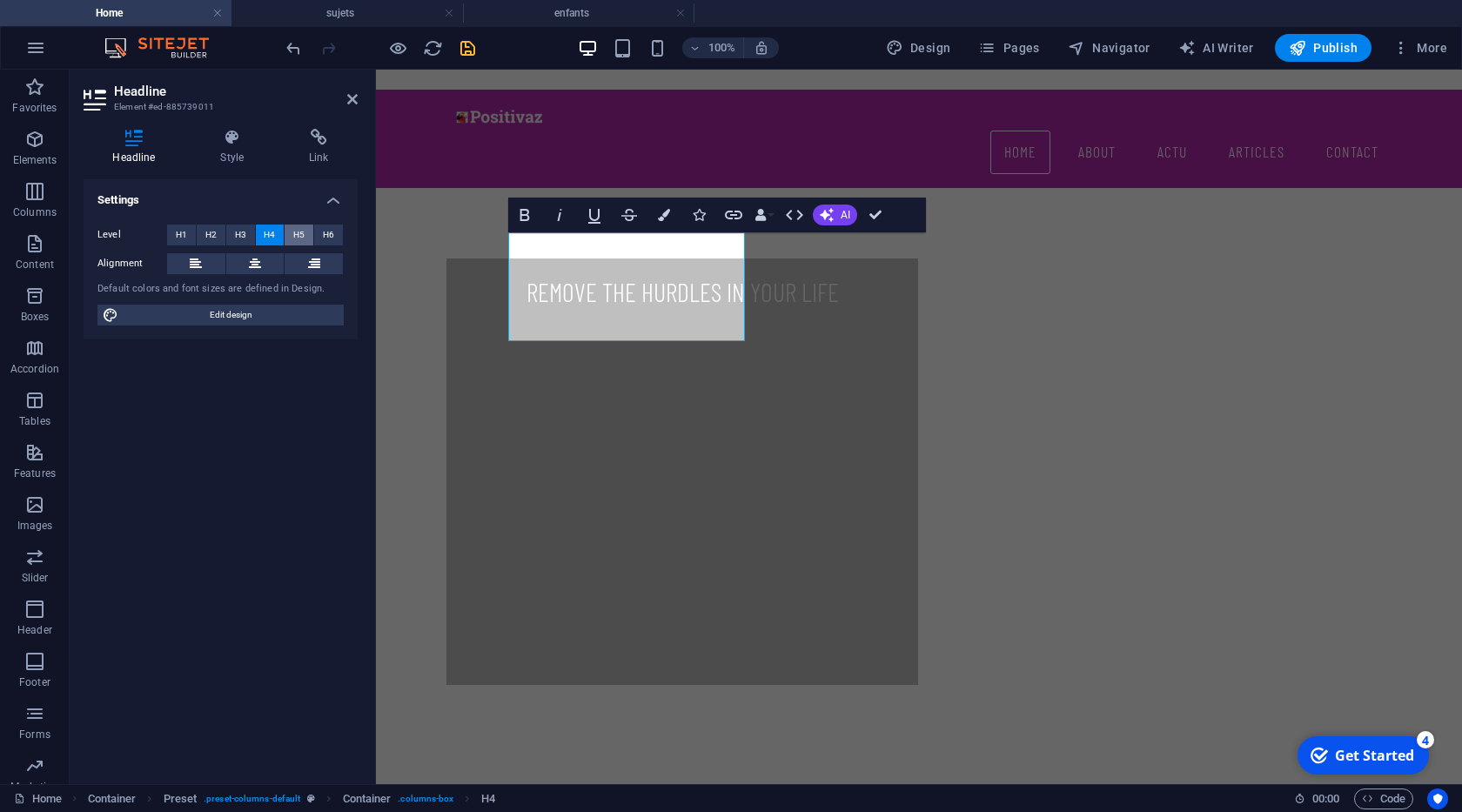
click at [298, 238] on span "H5" at bounding box center [299, 234] width 11 height 21
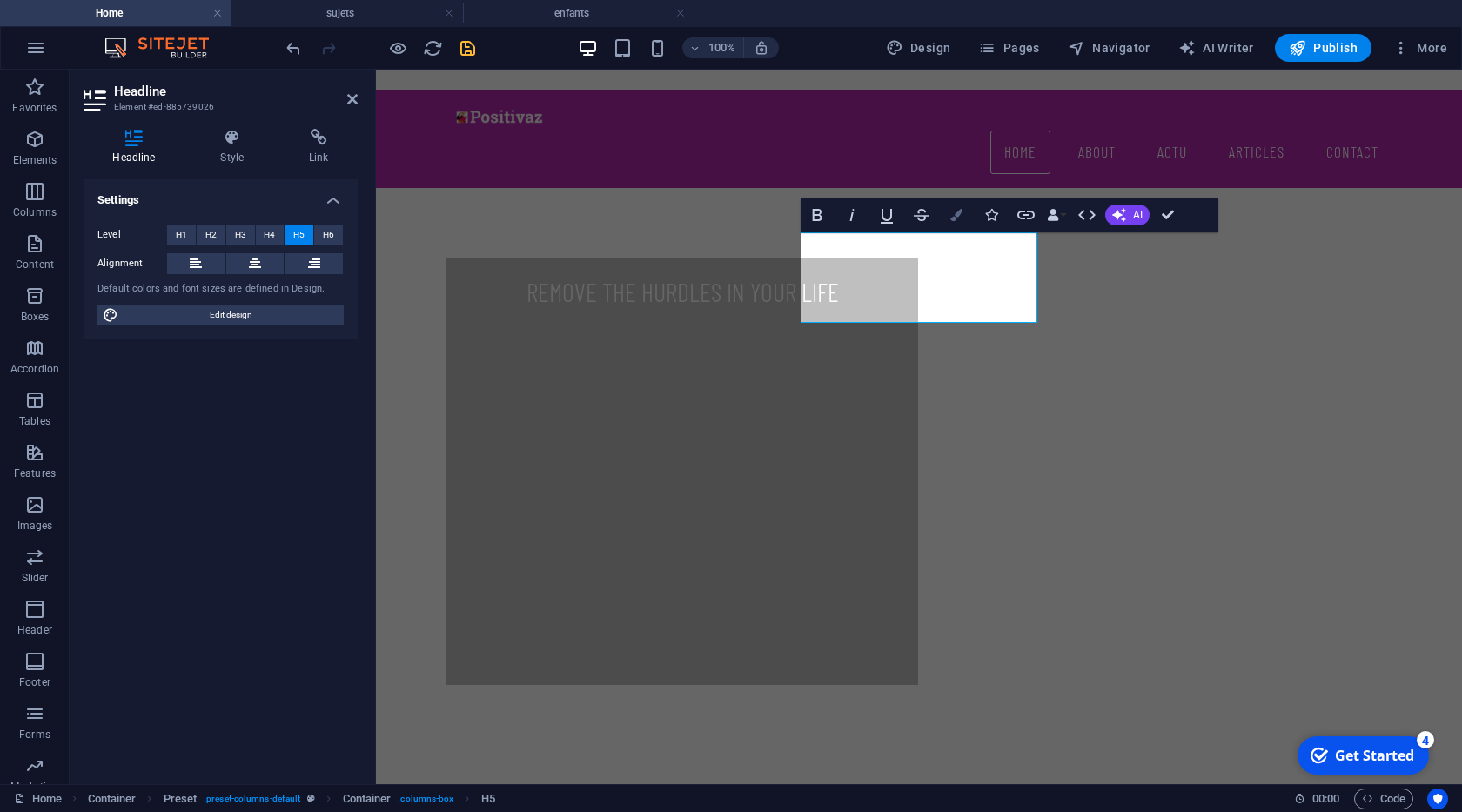
click at [955, 218] on icon "button" at bounding box center [956, 215] width 12 height 12
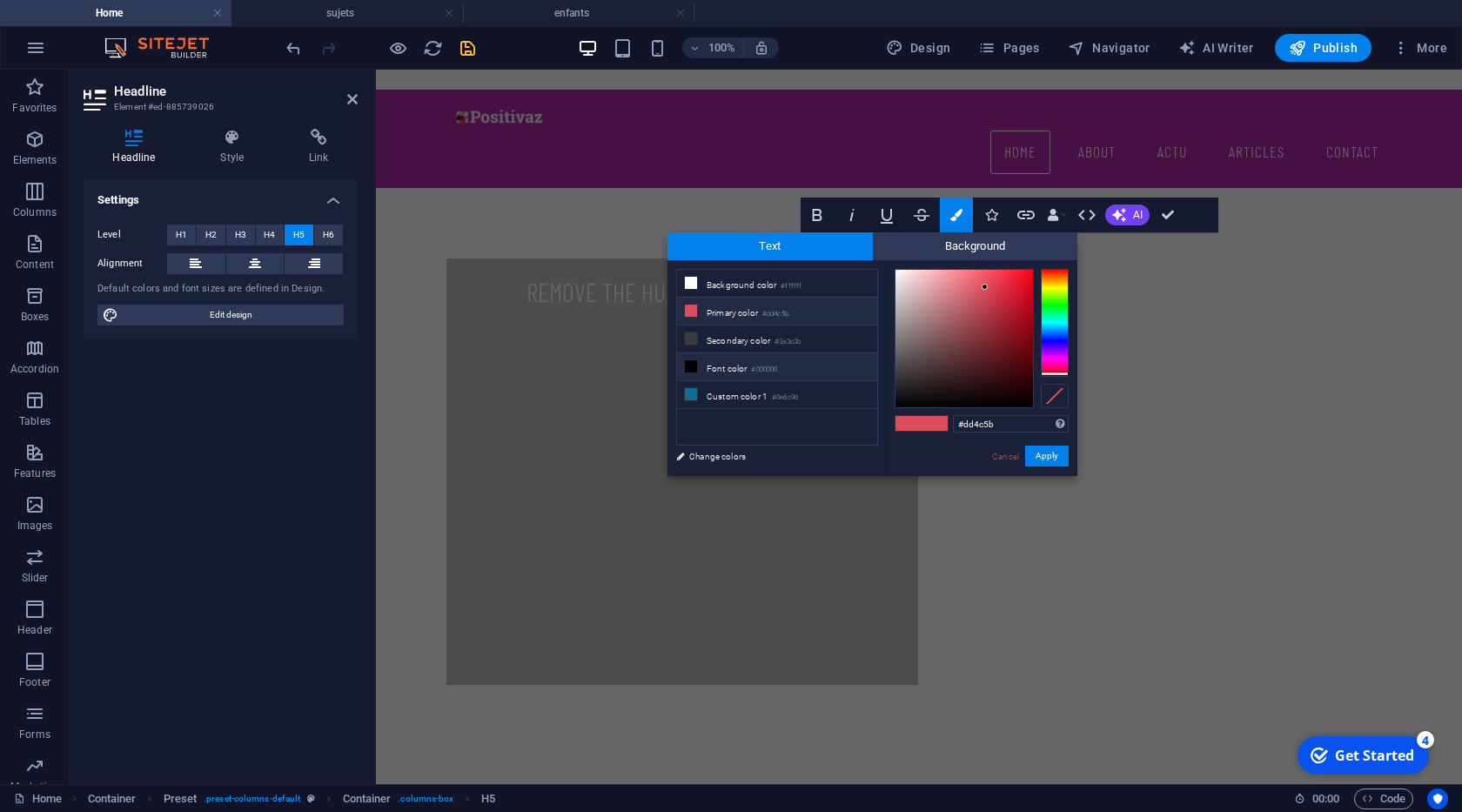
click at [777, 364] on small "#000000" at bounding box center [764, 370] width 26 height 12
type input "#000000"
click at [707, 367] on li "Font color #000000" at bounding box center [777, 367] width 200 height 27
click at [1035, 451] on button "Apply" at bounding box center [1047, 456] width 44 height 21
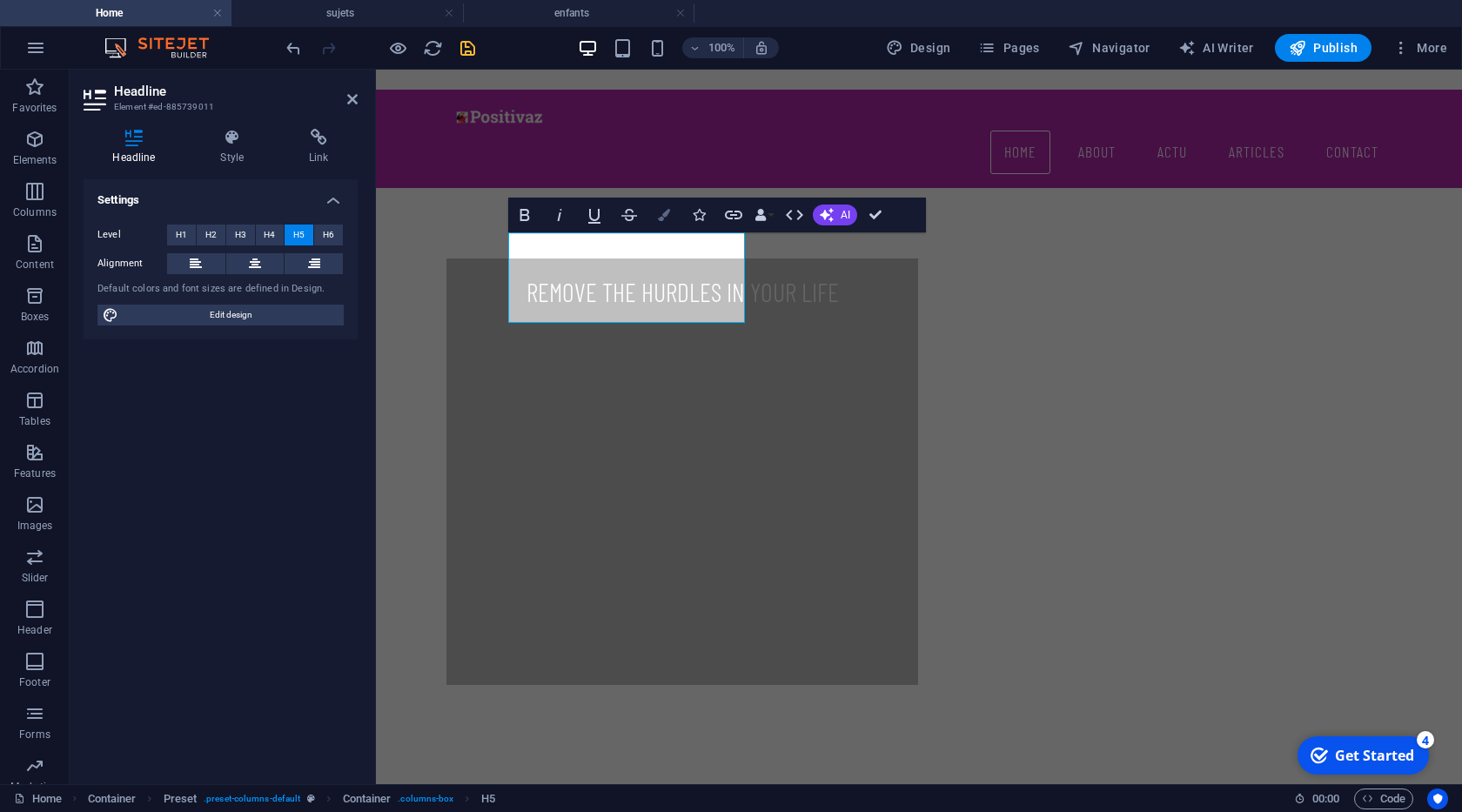
click at [670, 222] on button "Colors" at bounding box center [664, 215] width 33 height 35
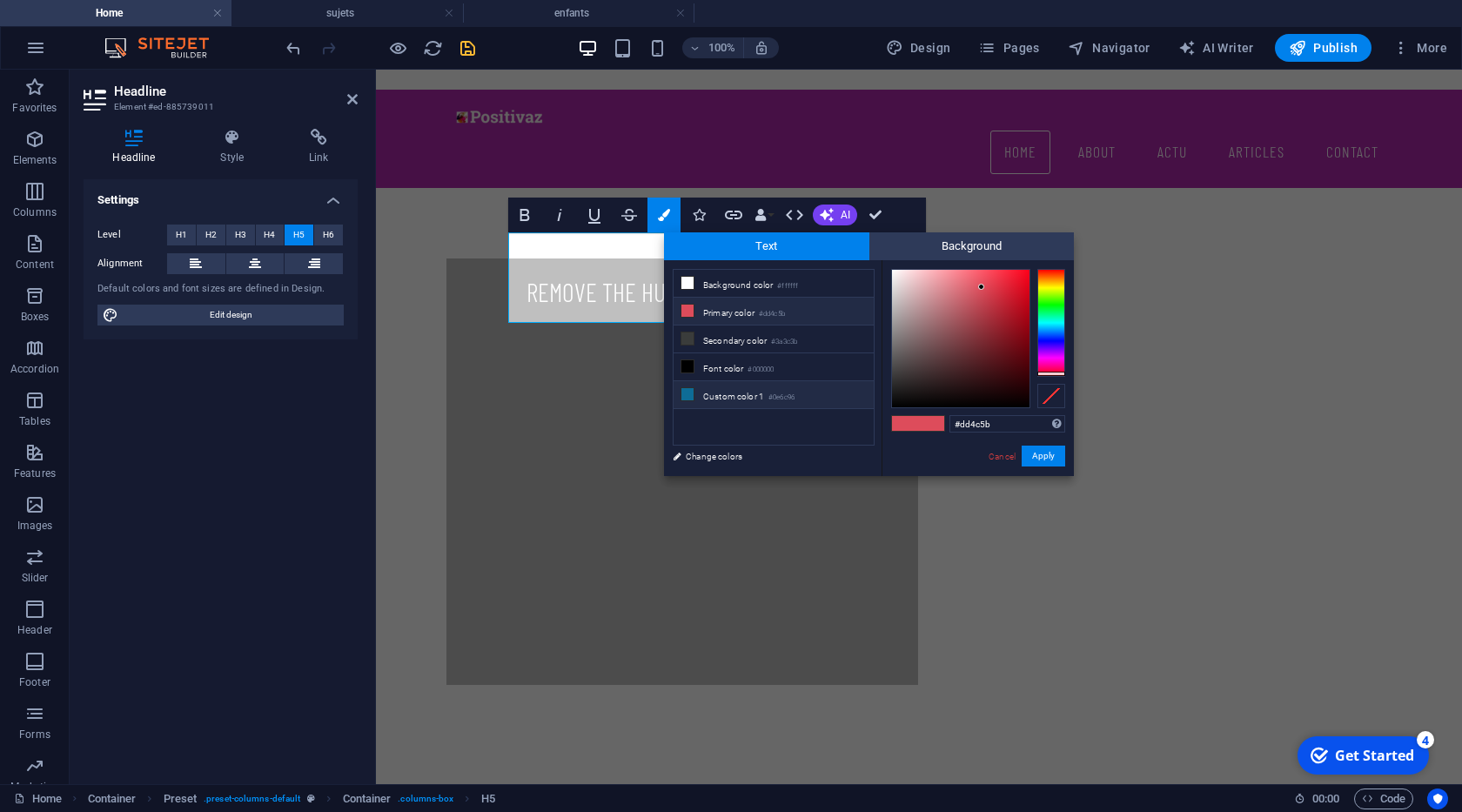
click at [763, 389] on li "Custom color 1 #0e6c96" at bounding box center [774, 394] width 200 height 27
type input "#0e6c96"
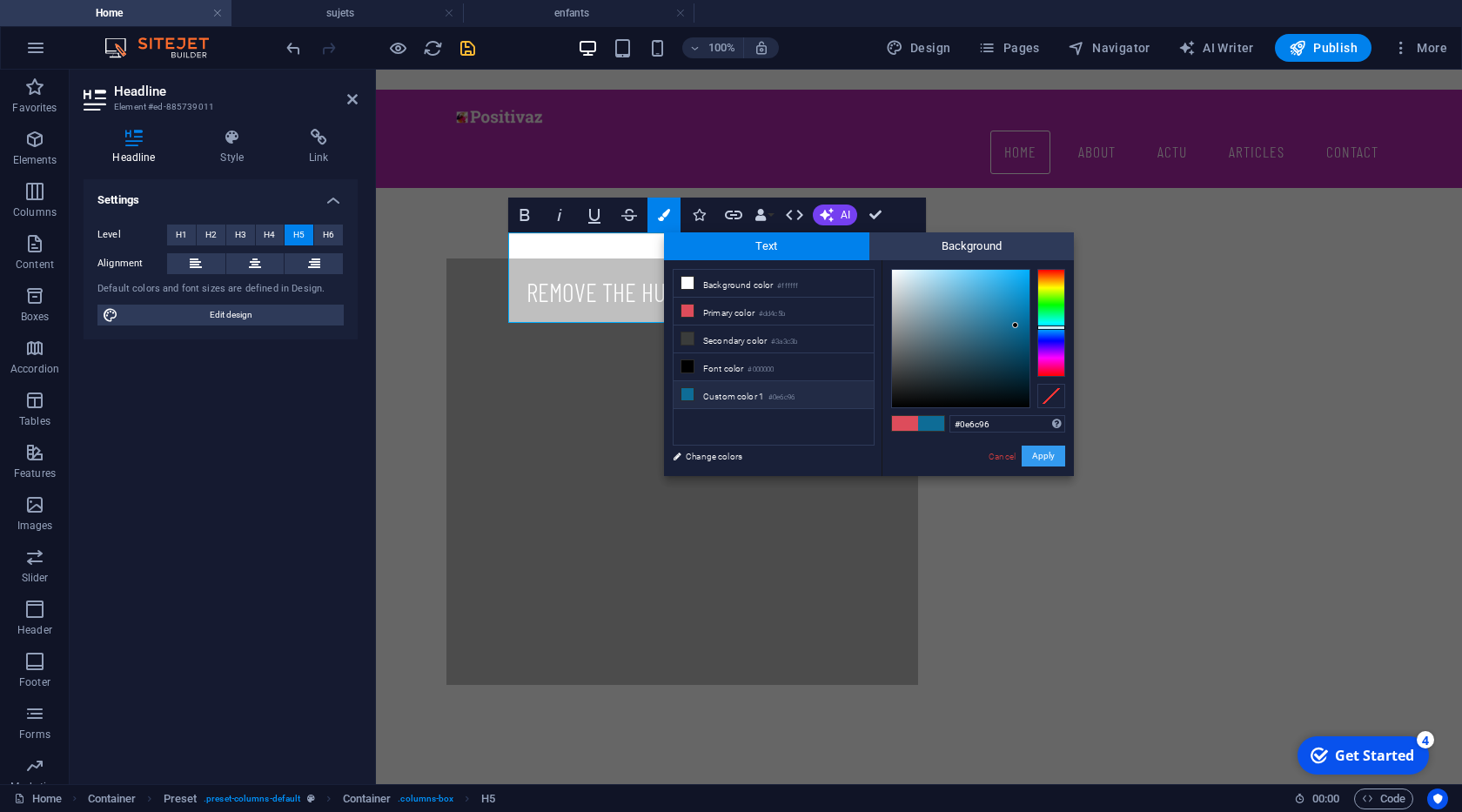
click at [1045, 453] on button "Apply" at bounding box center [1043, 456] width 44 height 21
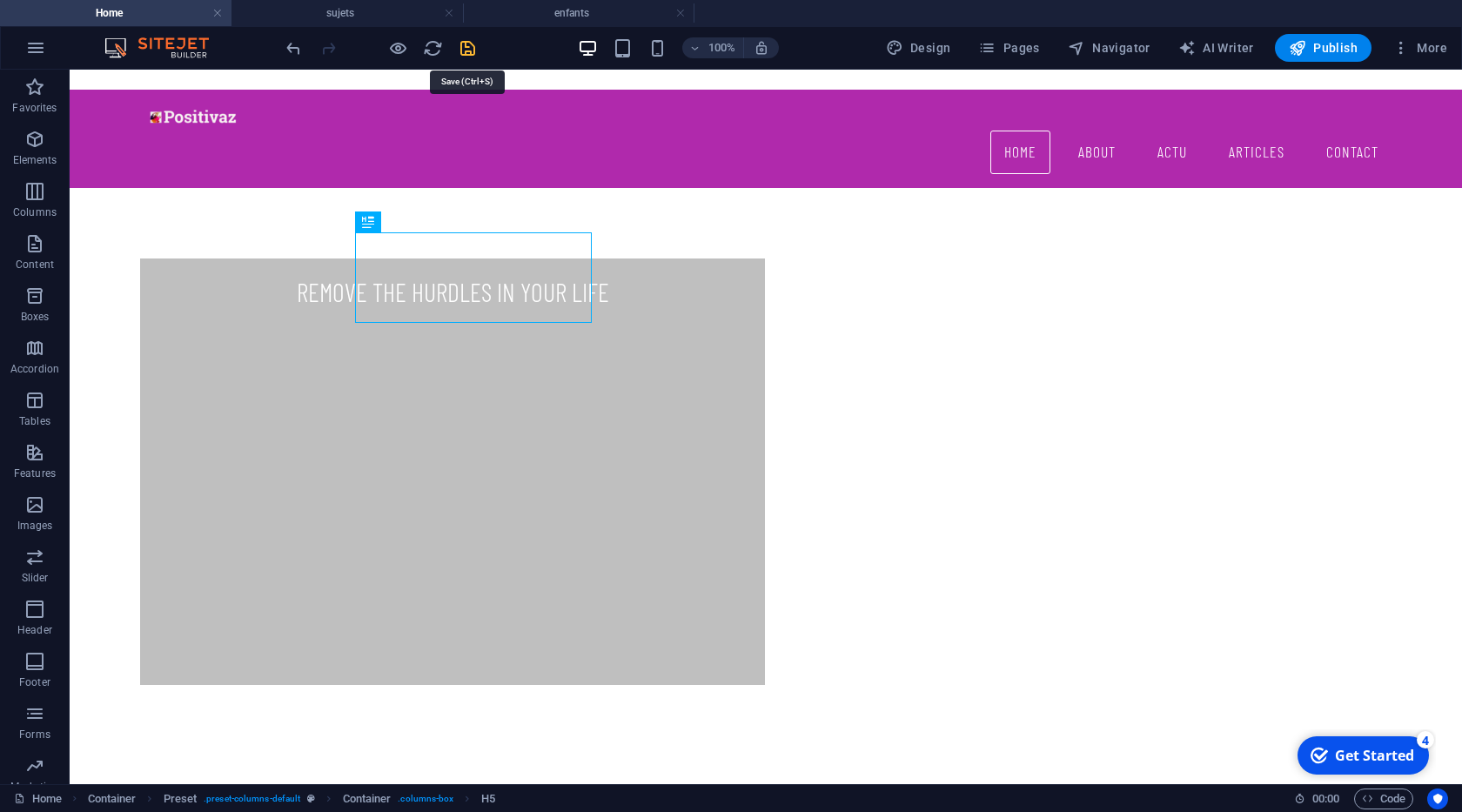
click at [468, 54] on icon "save" at bounding box center [467, 47] width 20 height 20
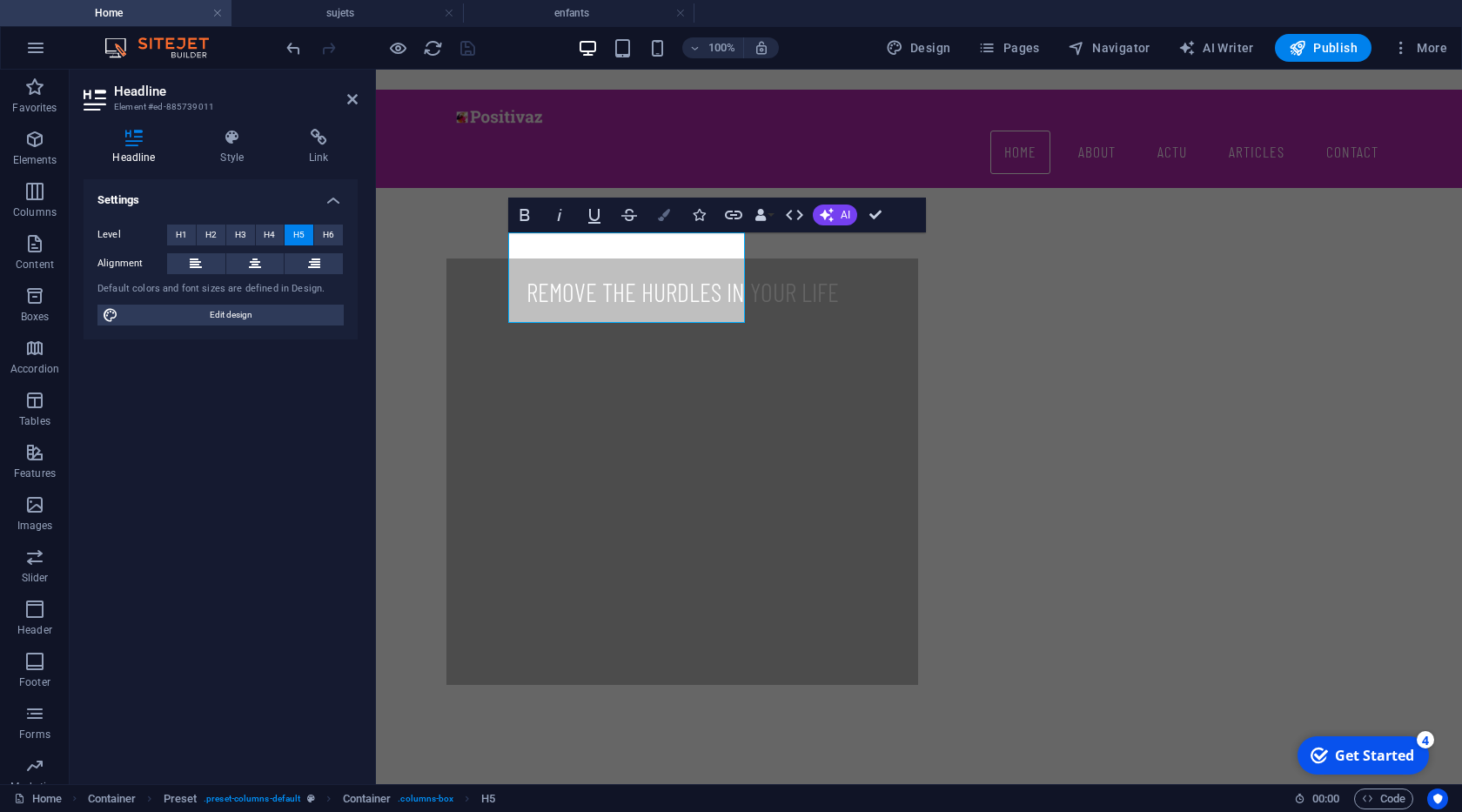
click at [670, 214] on icon "button" at bounding box center [664, 215] width 12 height 12
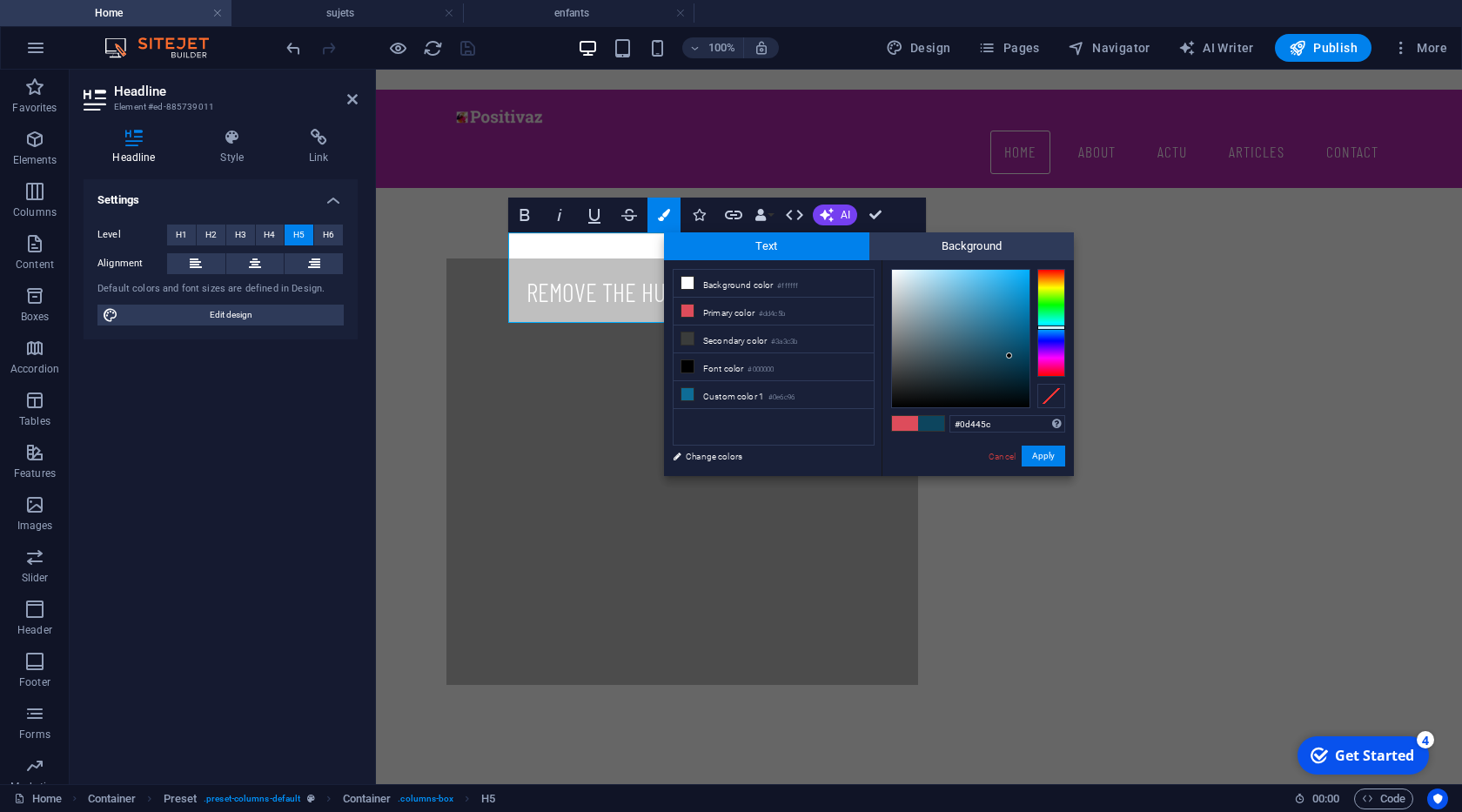
type input "#0b3f56"
drag, startPoint x: 990, startPoint y: 364, endPoint x: 1010, endPoint y: 360, distance: 20.4
click at [1010, 360] on div at bounding box center [960, 337] width 137 height 137
click at [1043, 449] on button "Apply" at bounding box center [1043, 456] width 44 height 21
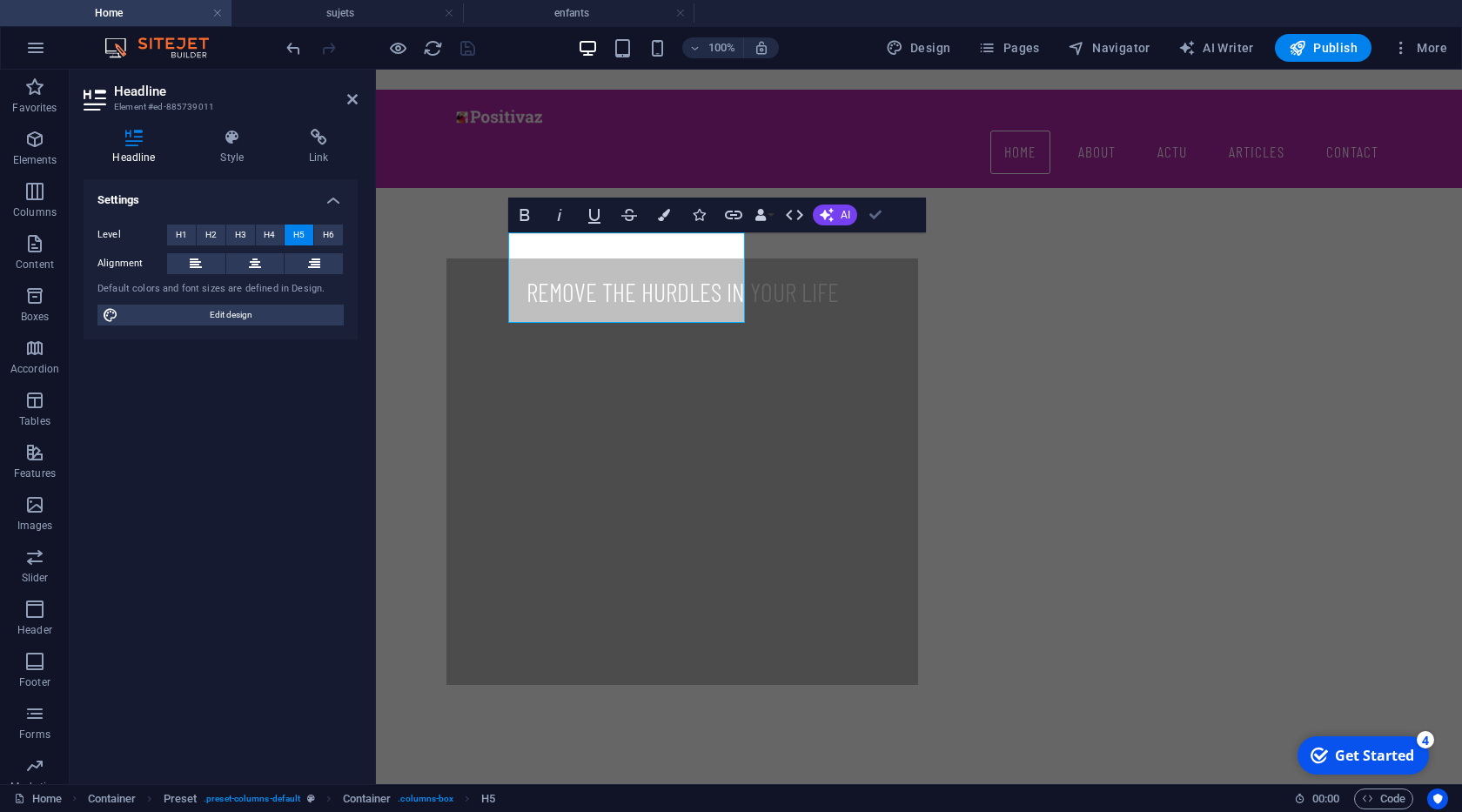
drag, startPoint x: 876, startPoint y: 222, endPoint x: 801, endPoint y: 161, distance: 96.7
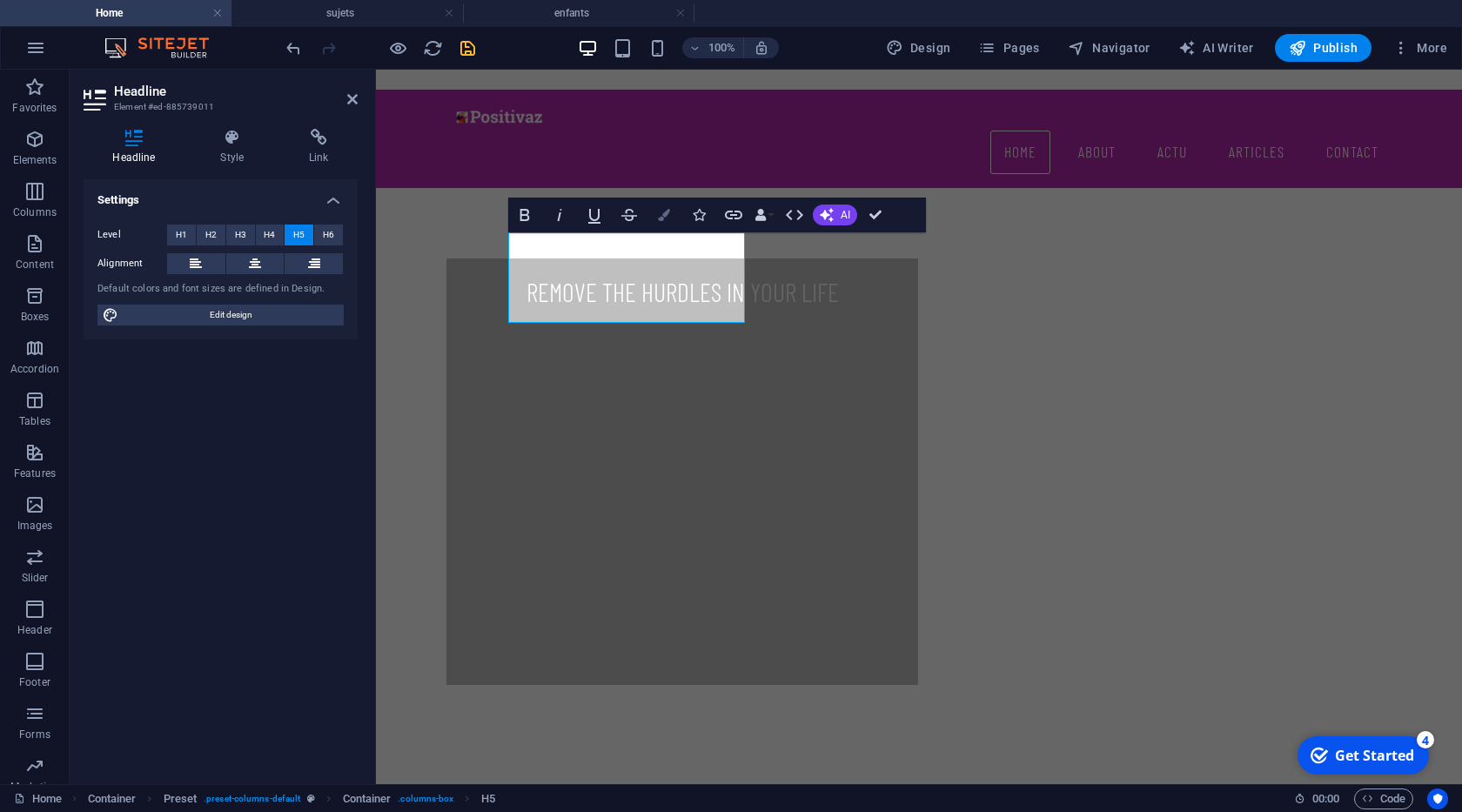
click at [671, 221] on button "Colors" at bounding box center [664, 215] width 33 height 35
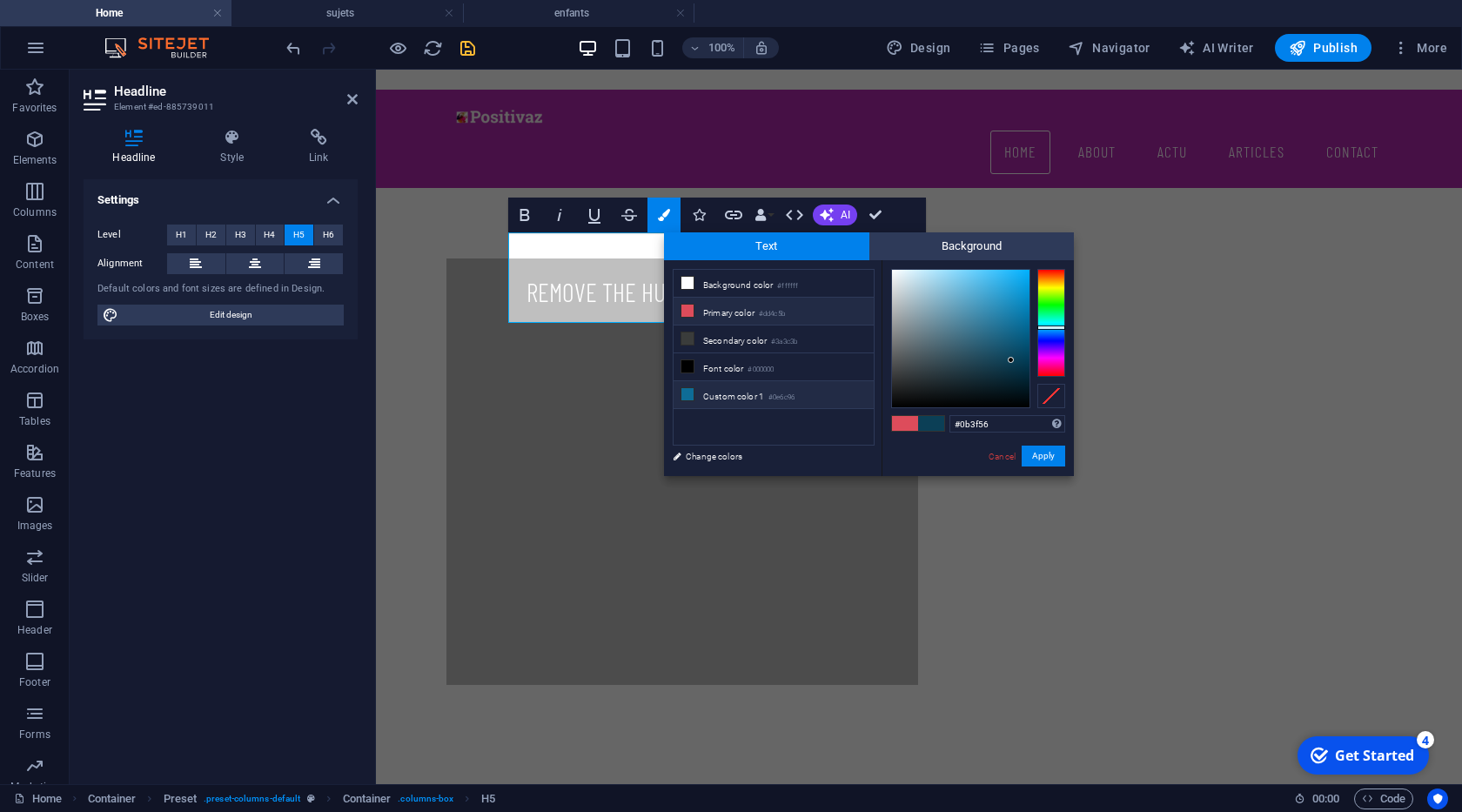
click at [737, 388] on li "Custom color 1 #0e6c96" at bounding box center [774, 394] width 200 height 27
type input "#0e6c96"
click at [1042, 453] on button "Apply" at bounding box center [1043, 456] width 44 height 21
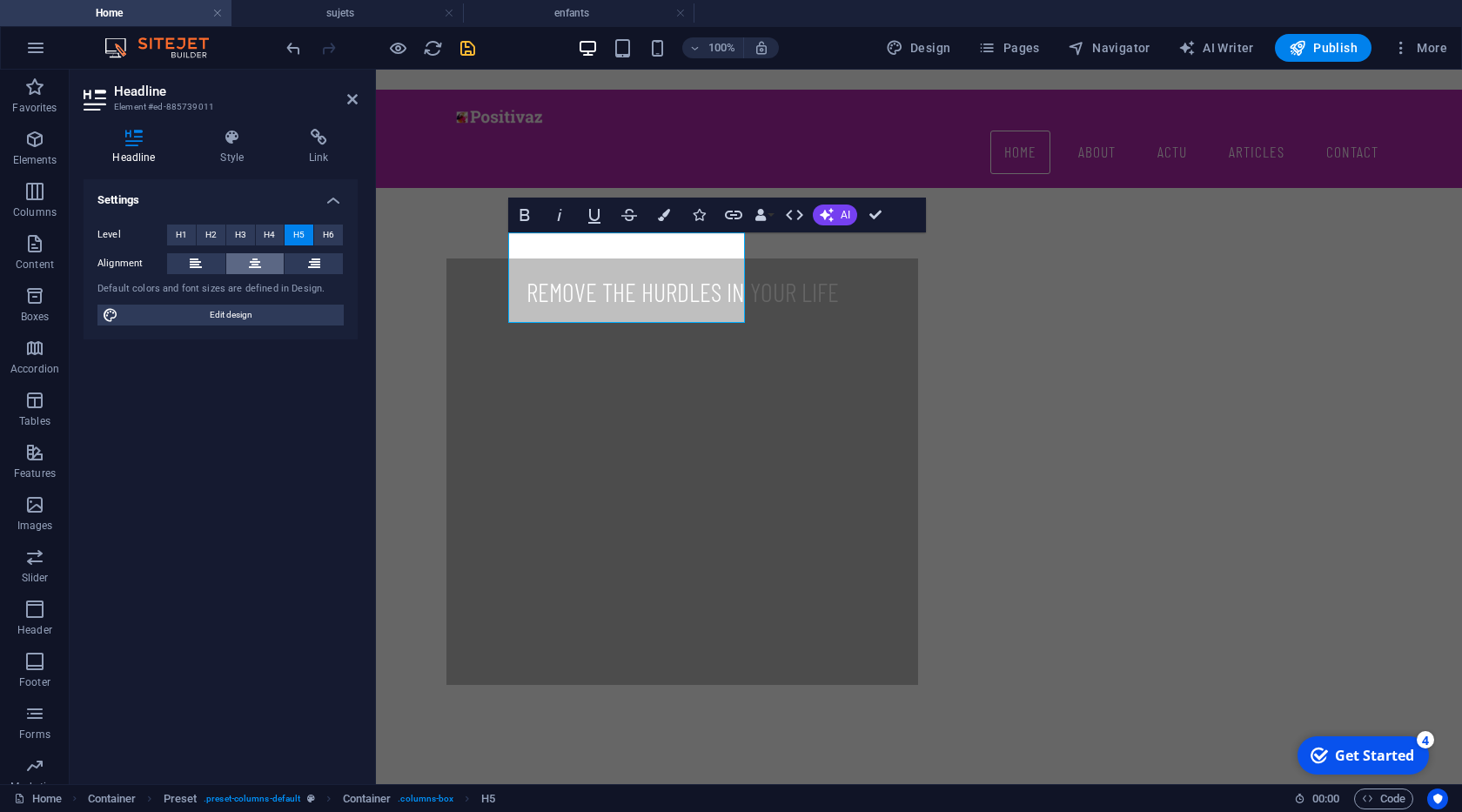
click at [255, 261] on icon at bounding box center [254, 264] width 12 height 21
click at [212, 263] on button at bounding box center [197, 264] width 59 height 21
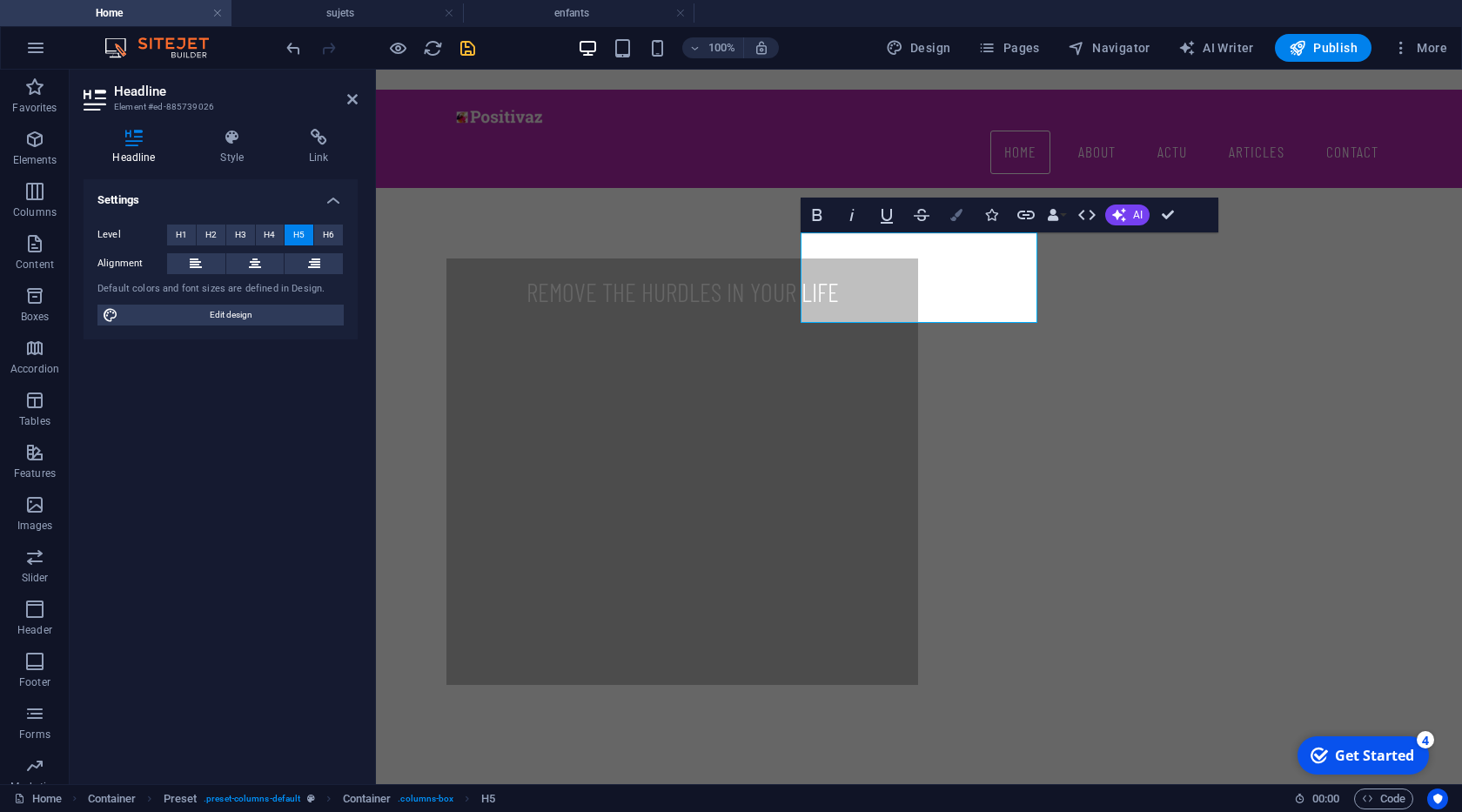
click at [950, 213] on icon "button" at bounding box center [956, 215] width 12 height 12
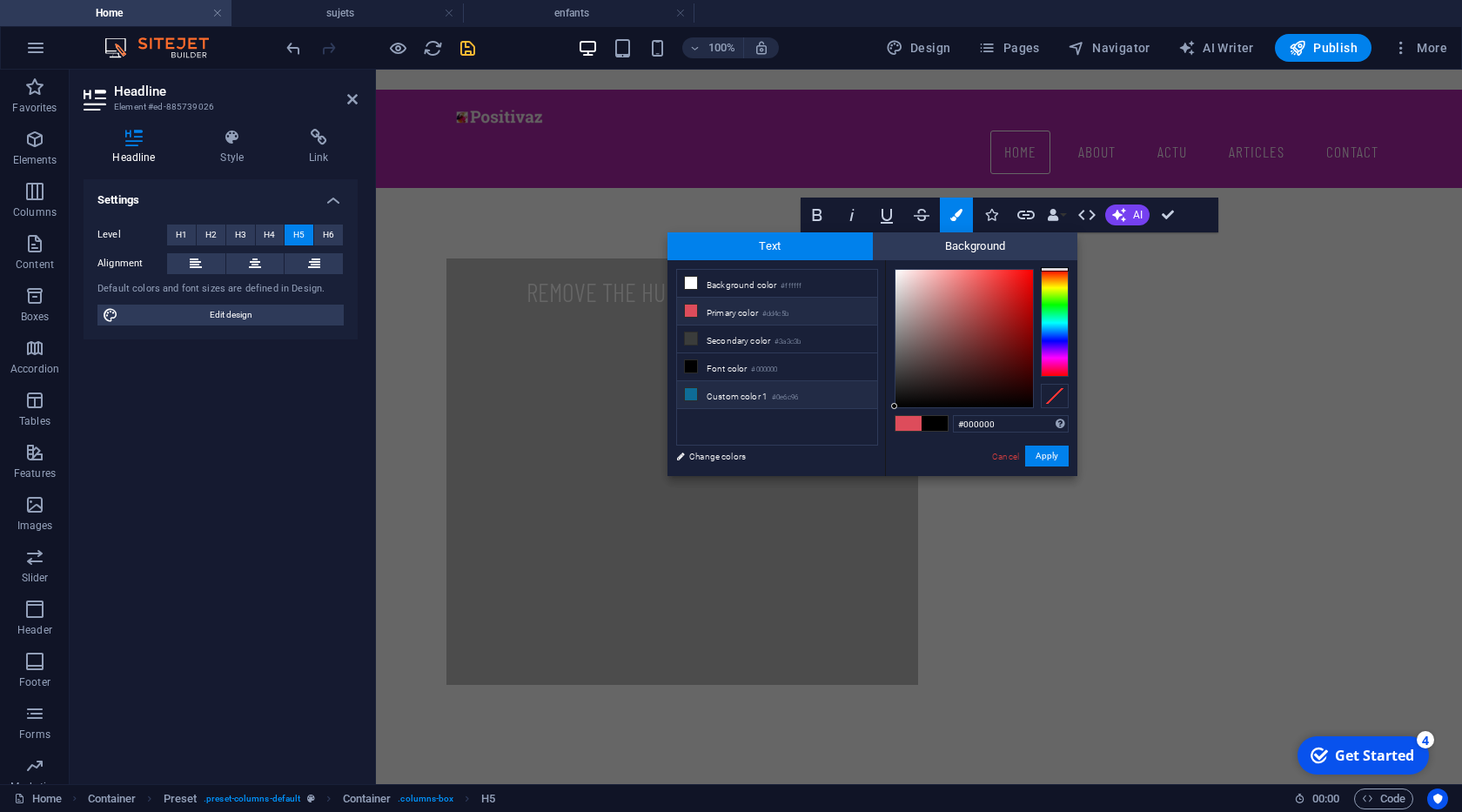
click at [757, 388] on li "Custom color 1 #0e6c96" at bounding box center [777, 394] width 200 height 27
type input "#0e6c96"
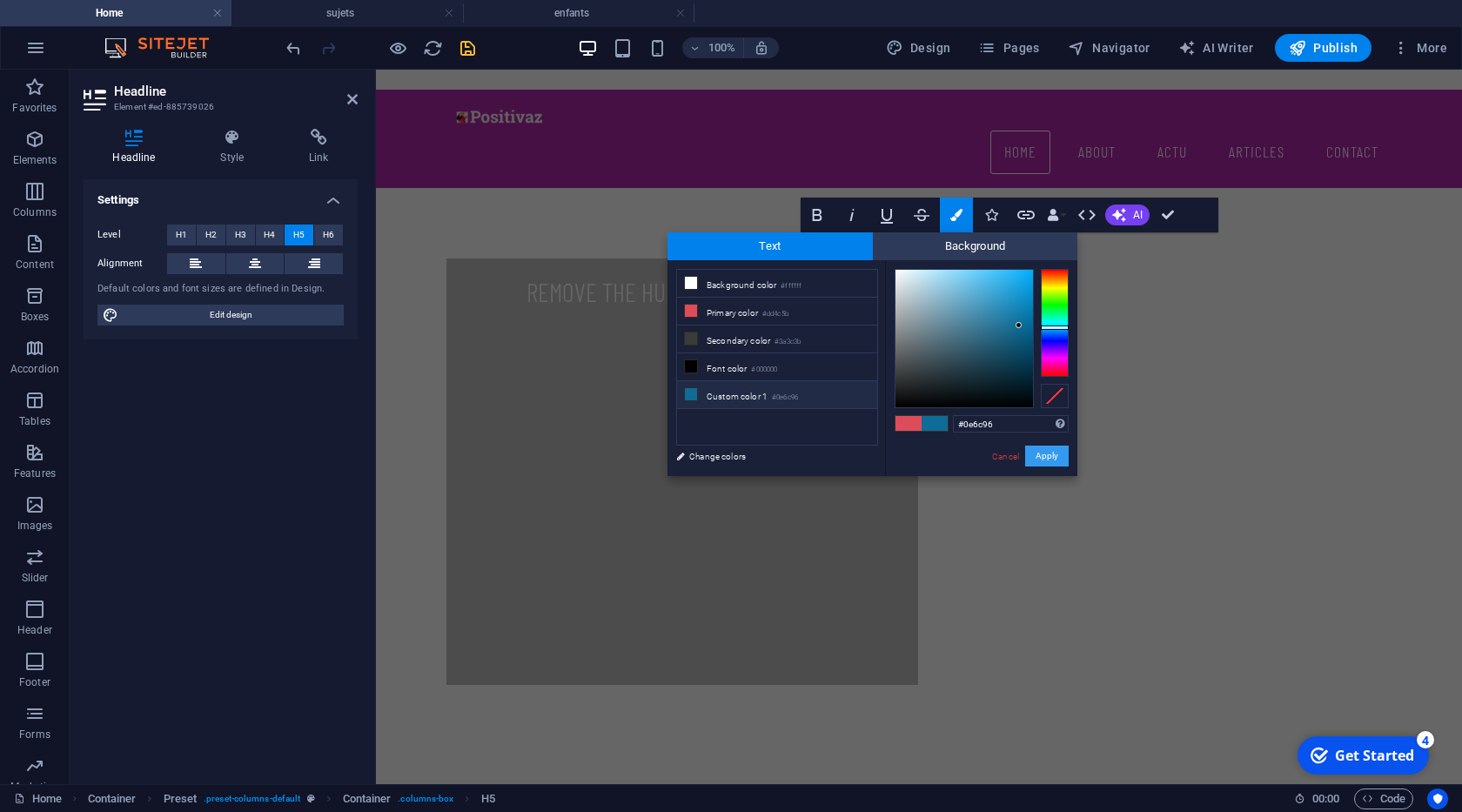
drag, startPoint x: 1035, startPoint y: 450, endPoint x: 636, endPoint y: 355, distance: 410.2
click at [1035, 450] on button "Apply" at bounding box center [1047, 456] width 44 height 21
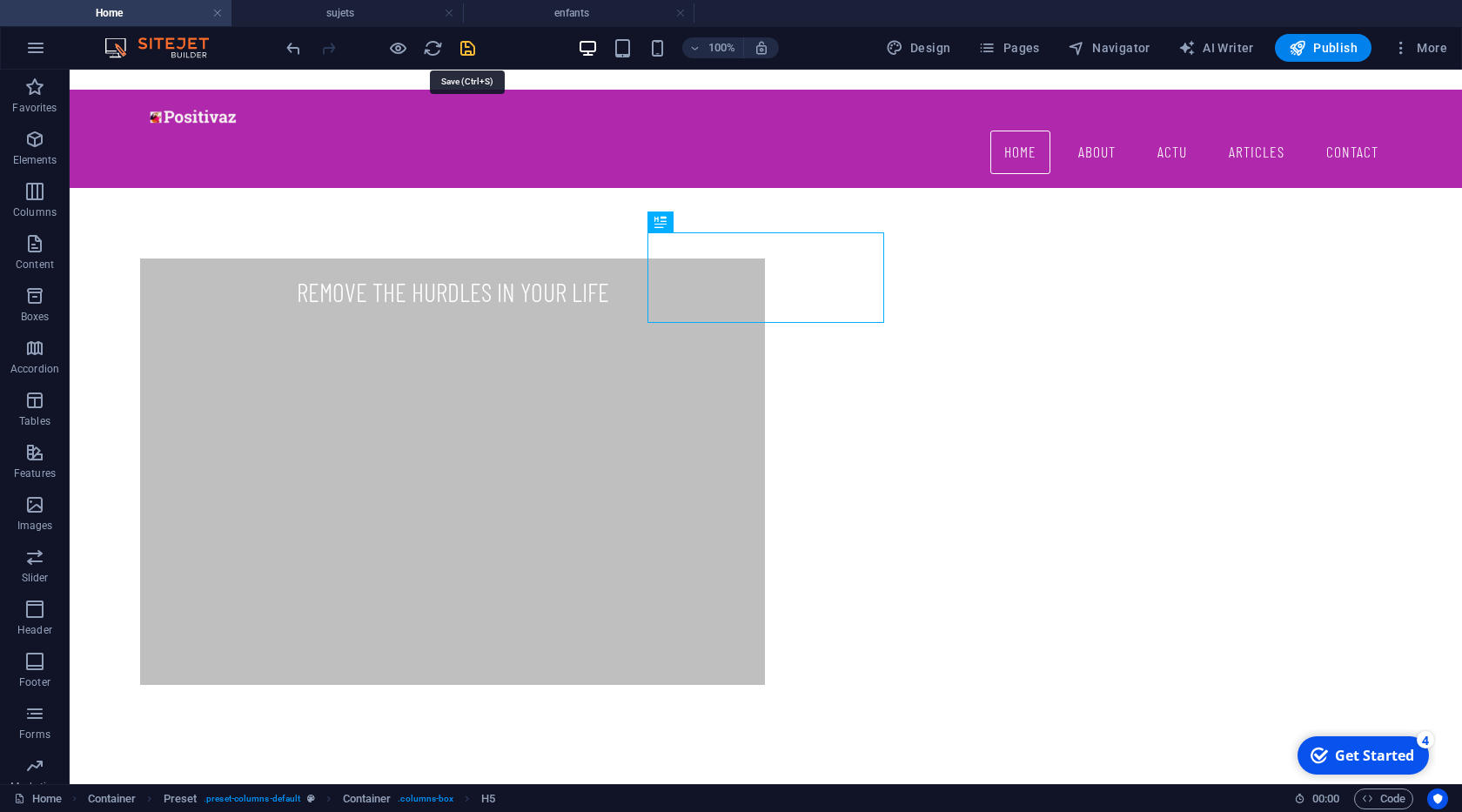
drag, startPoint x: 466, startPoint y: 45, endPoint x: 786, endPoint y: 22, distance: 320.8
click at [466, 45] on icon "save" at bounding box center [467, 47] width 20 height 20
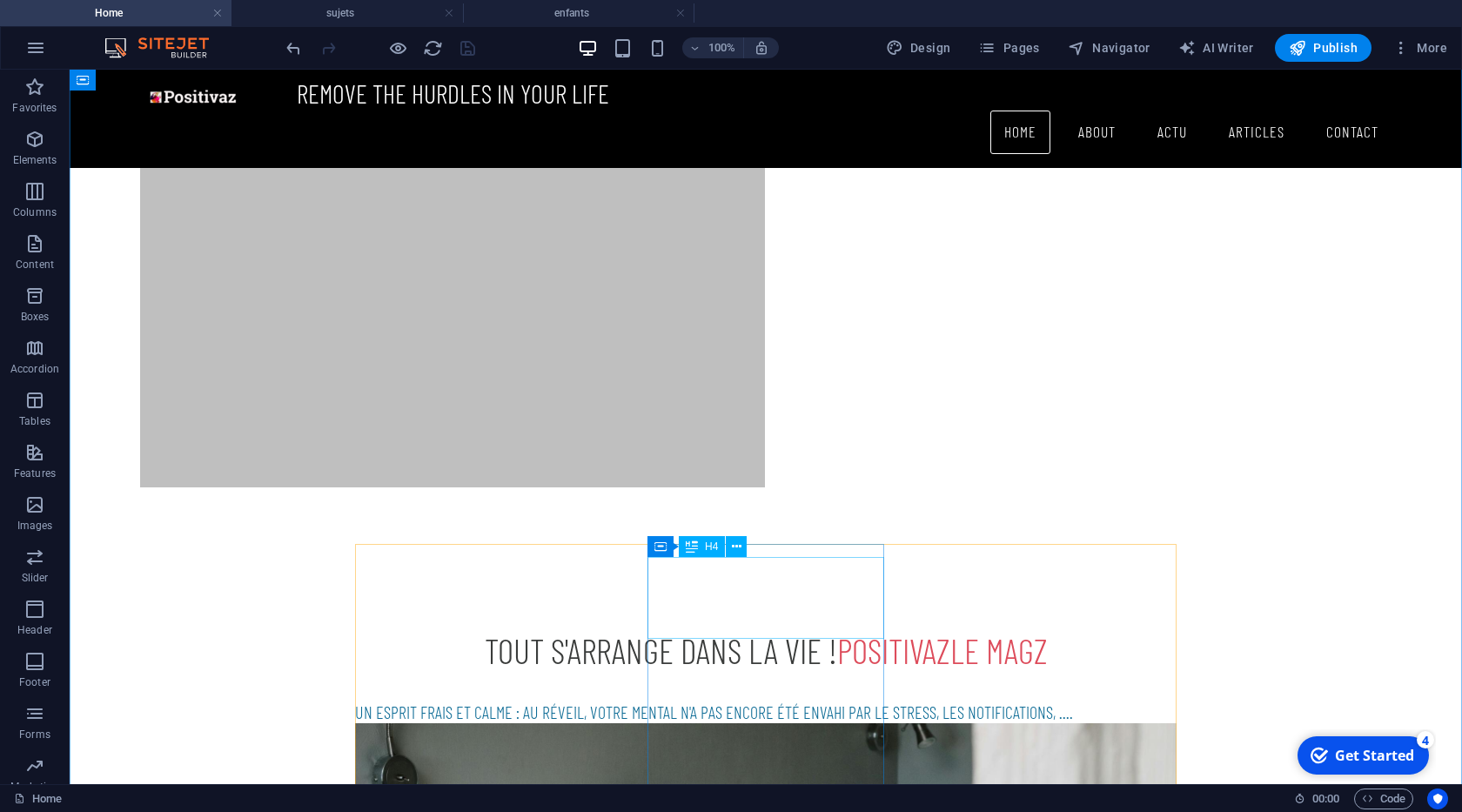
scroll to position [892, 0]
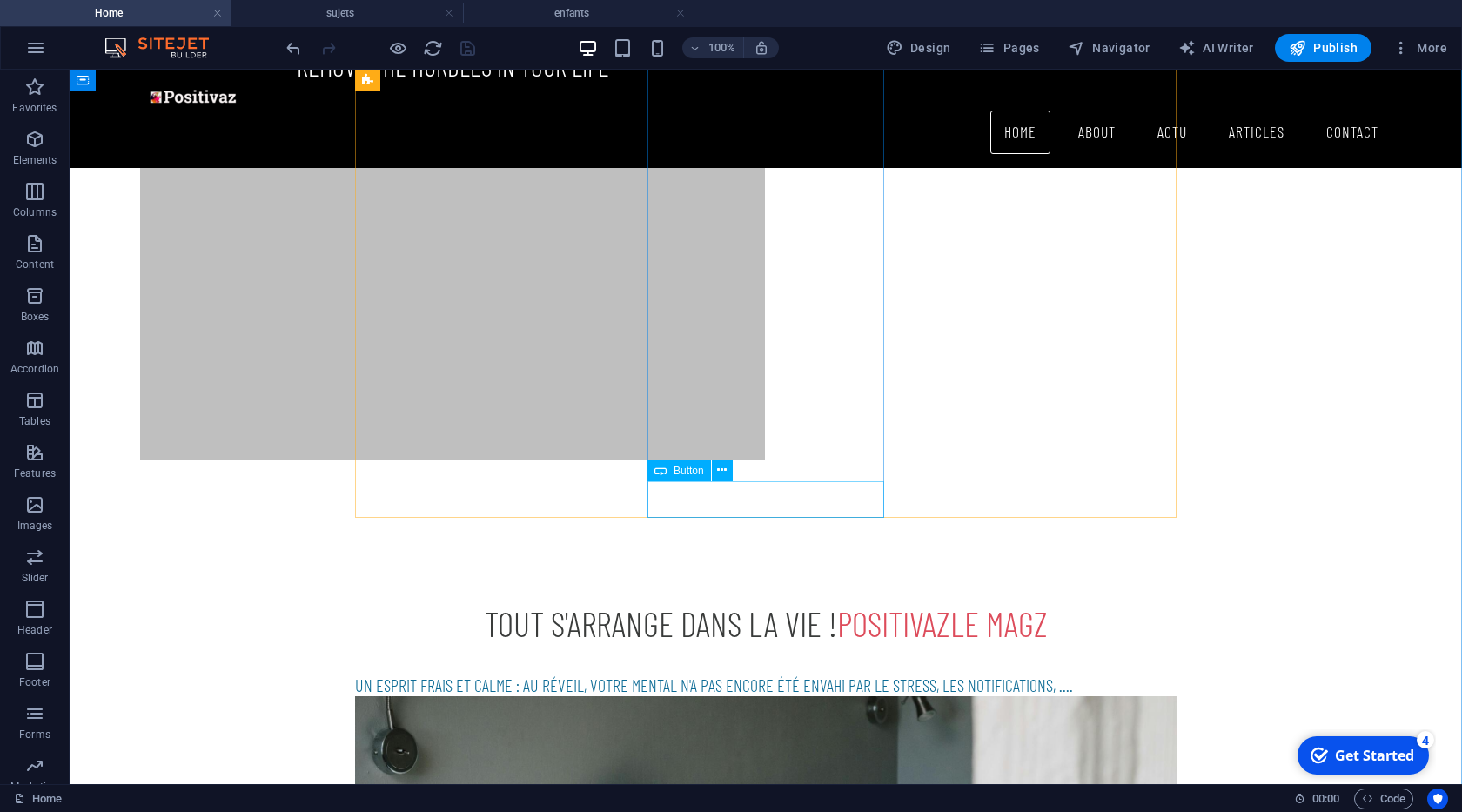
select select "1"
select select
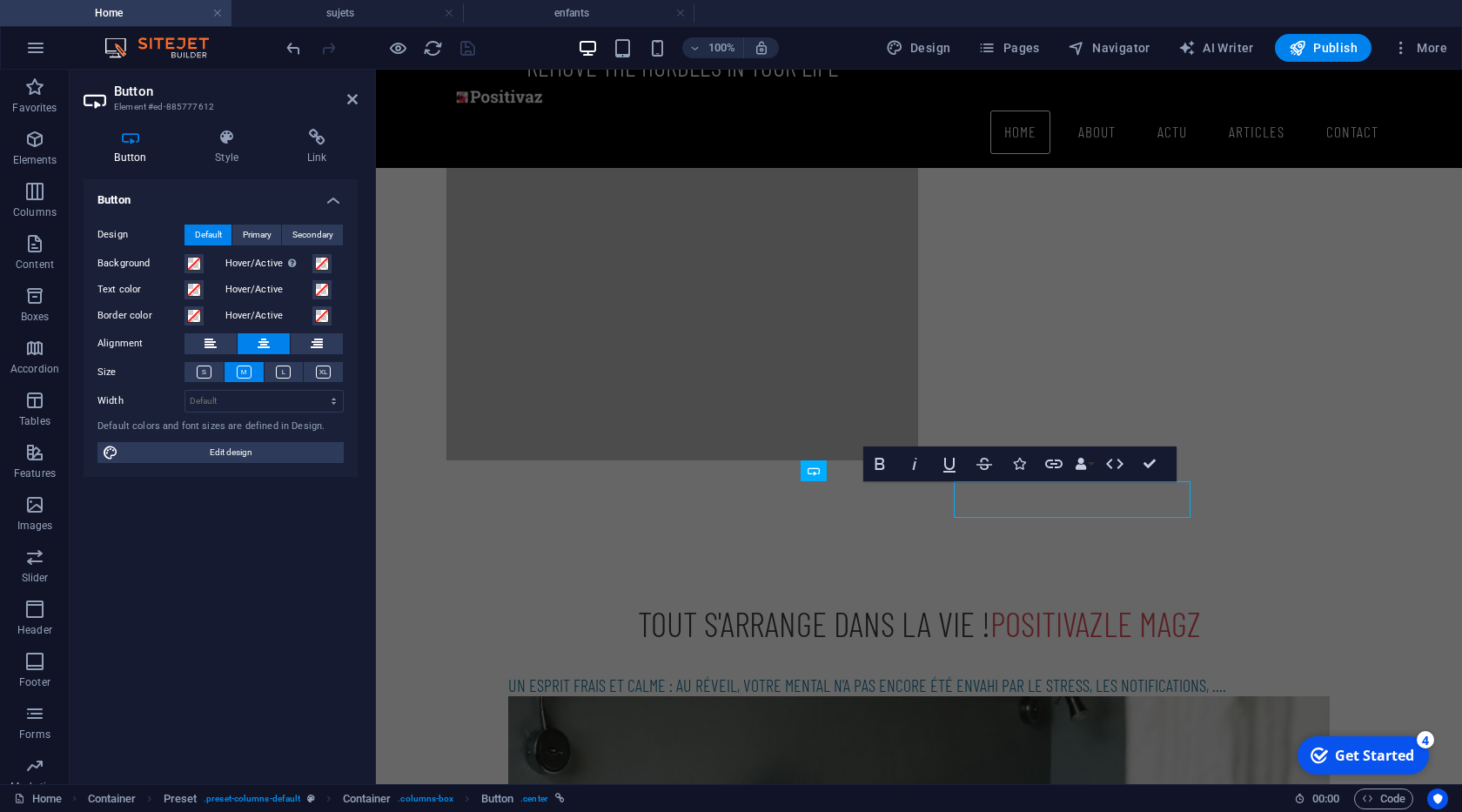
click at [316, 149] on h4 "Link" at bounding box center [317, 147] width 82 height 37
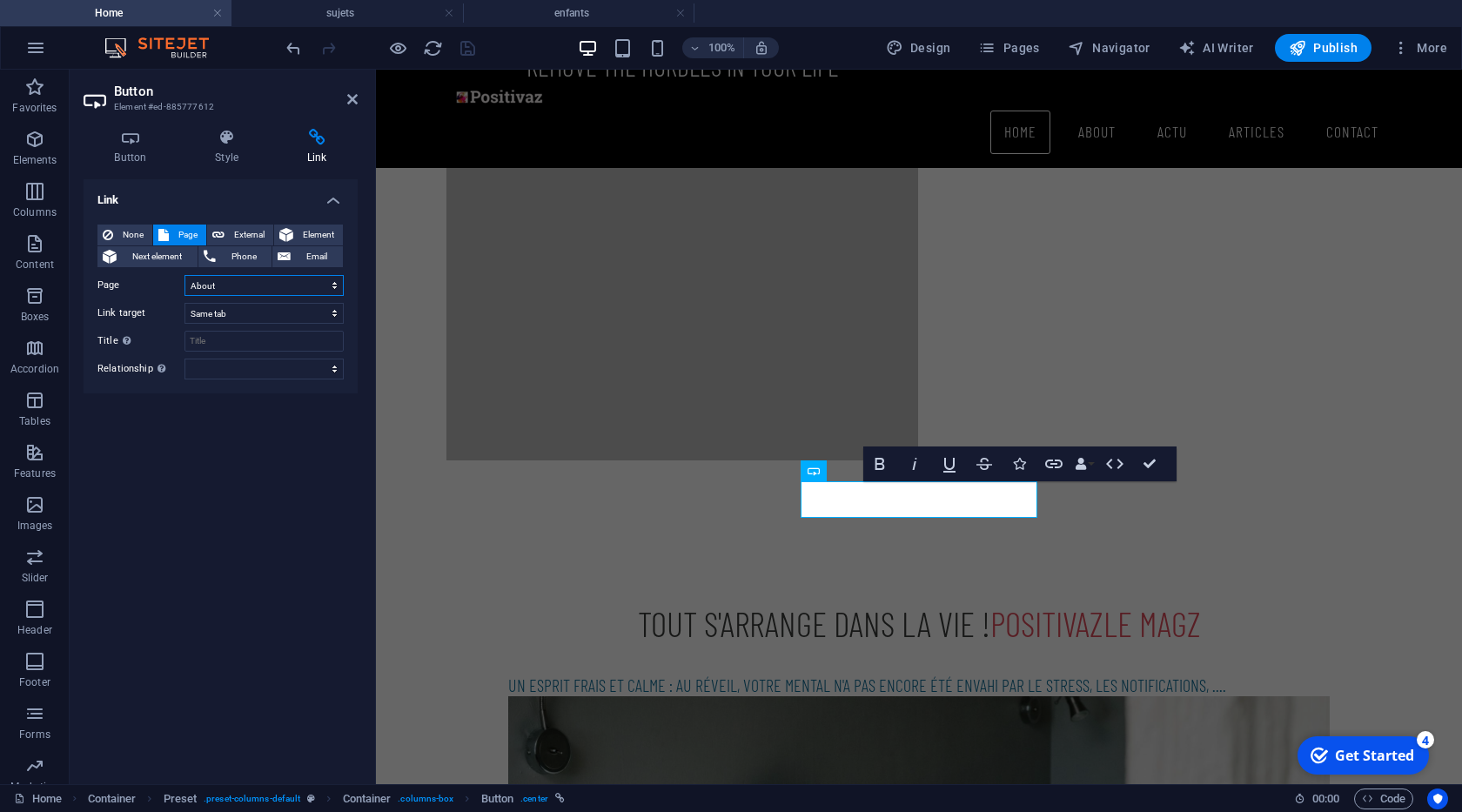
click at [336, 285] on select "Home About actu -- sujets -- enfants Coaching Articles -- solidarite fraternell…" at bounding box center [264, 285] width 159 height 21
select select "4"
click option "-- enfants" at bounding box center [0, 0] width 0 height 0
click at [348, 96] on icon at bounding box center [352, 99] width 10 height 14
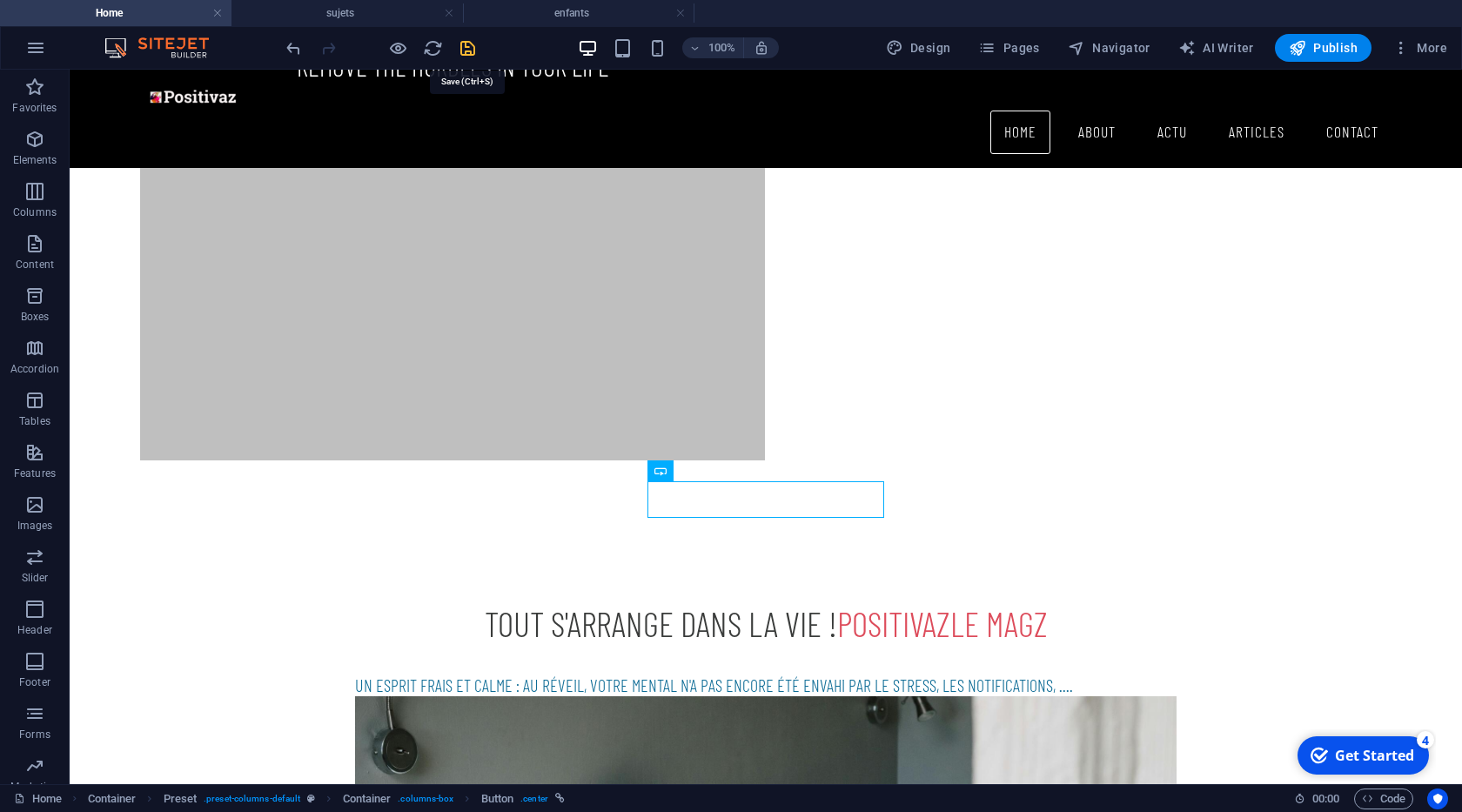
drag, startPoint x: 464, startPoint y: 49, endPoint x: 564, endPoint y: 228, distance: 205.0
click at [464, 49] on icon "save" at bounding box center [467, 47] width 20 height 20
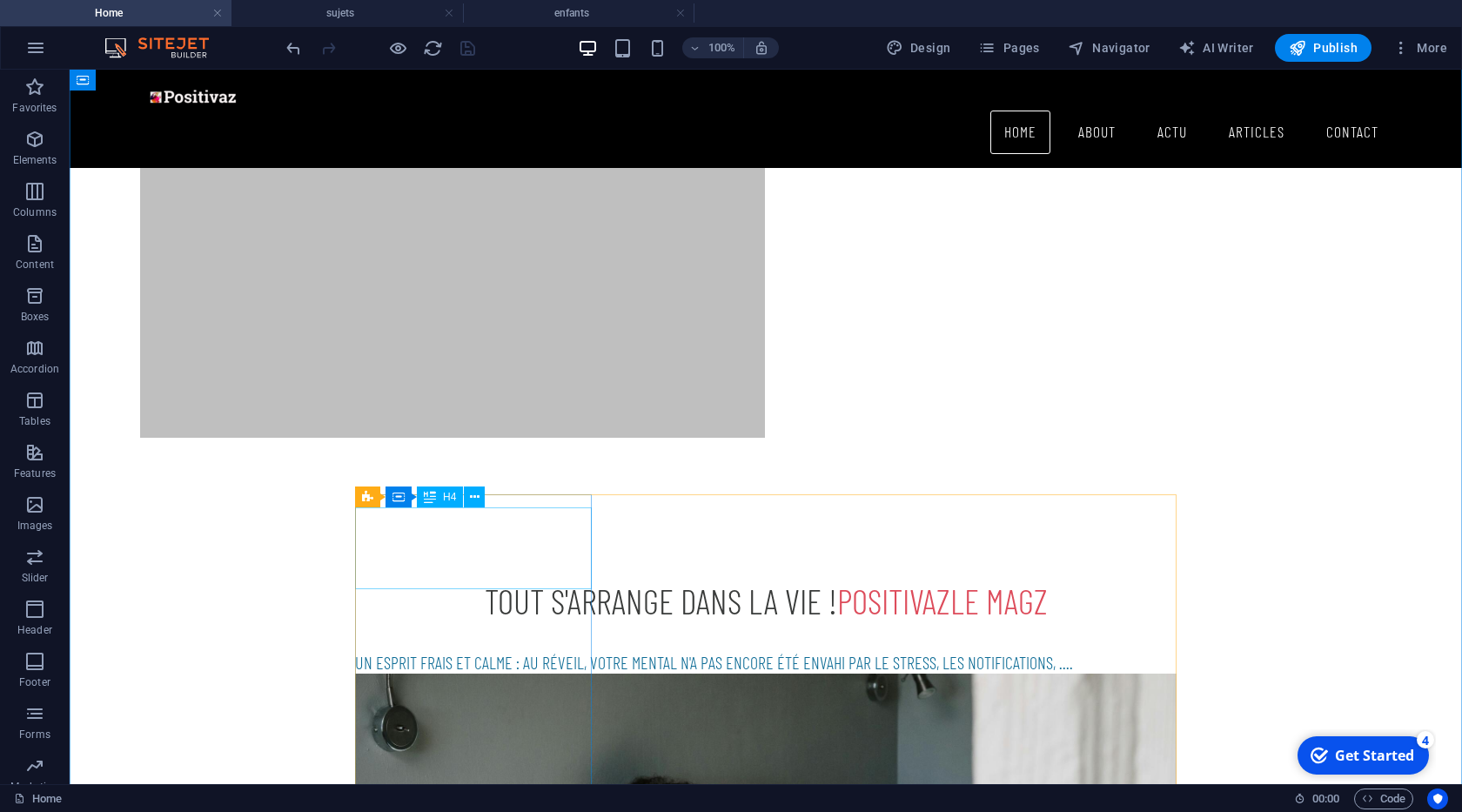
scroll to position [753, 0]
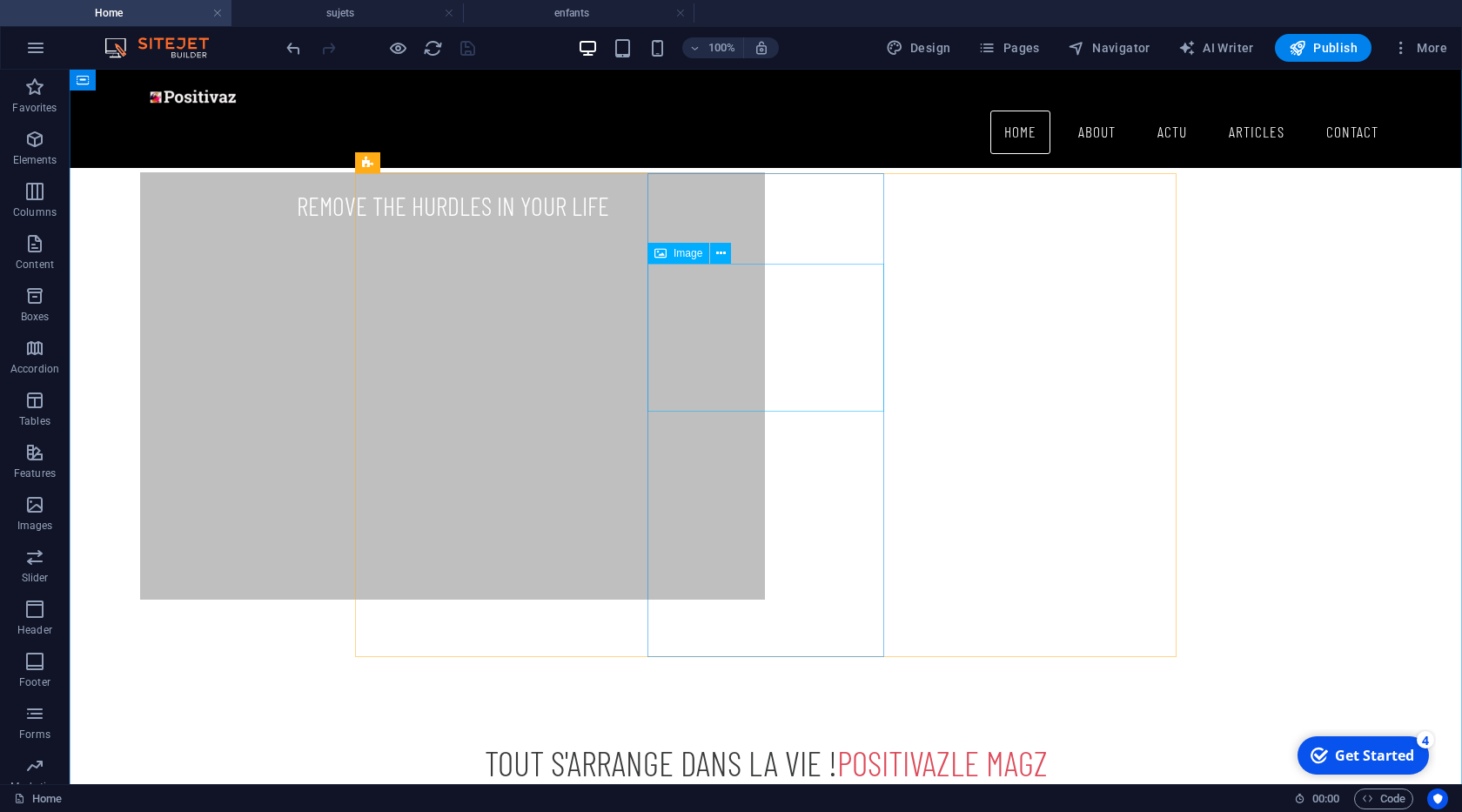
select select "%"
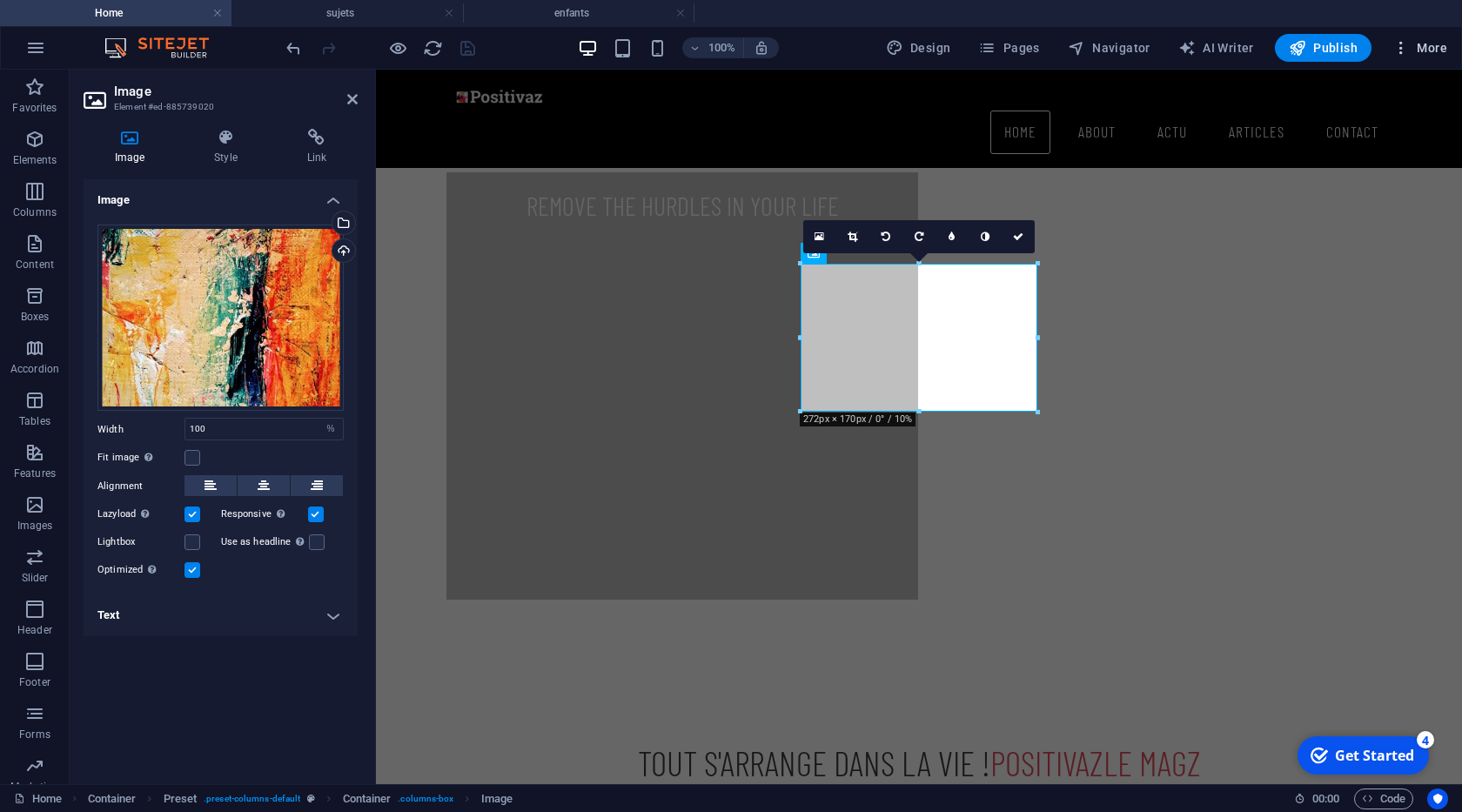
click at [1431, 48] on span "More" at bounding box center [1419, 47] width 55 height 17
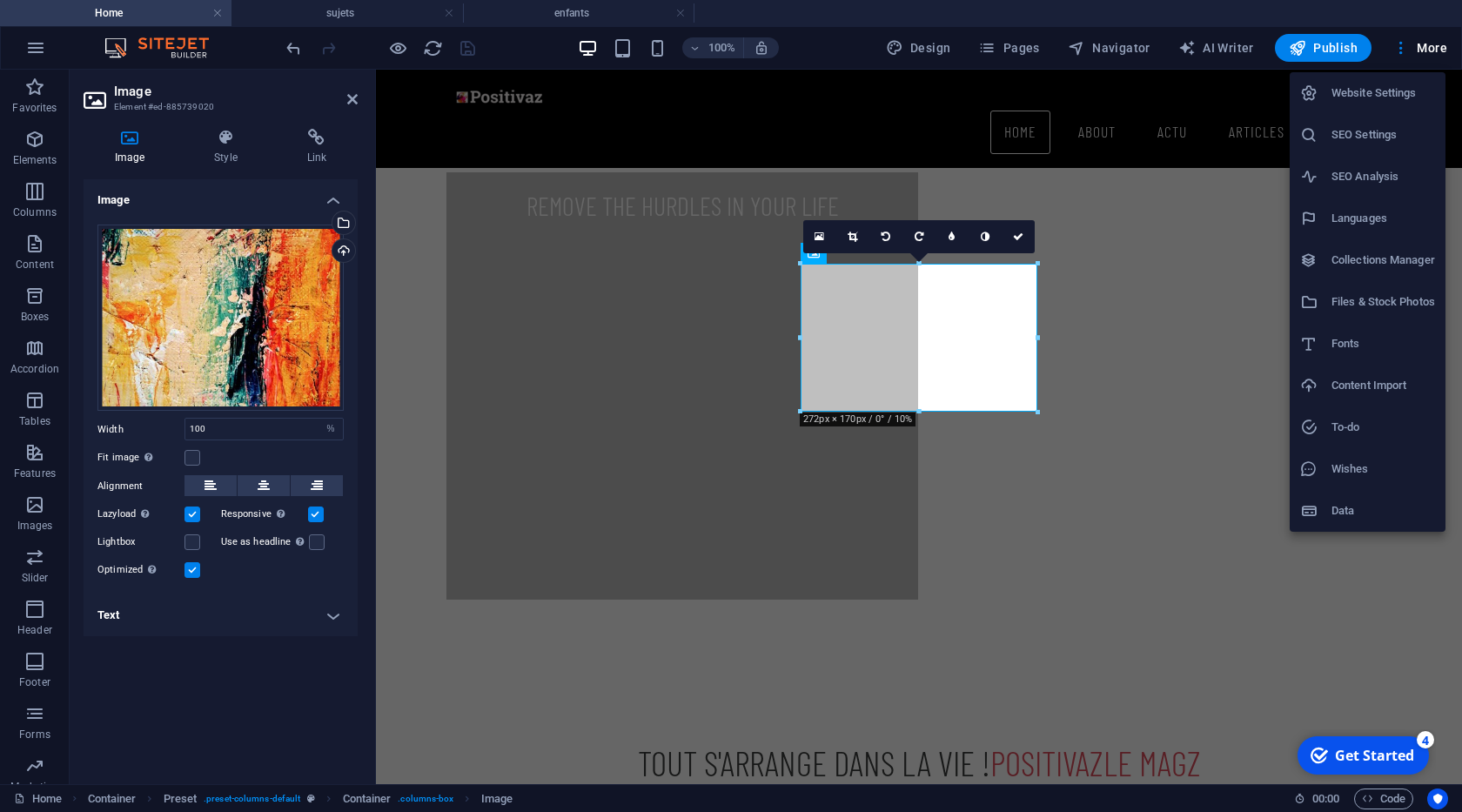
click at [1363, 300] on h6 "Files & Stock Photos" at bounding box center [1384, 302] width 104 height 21
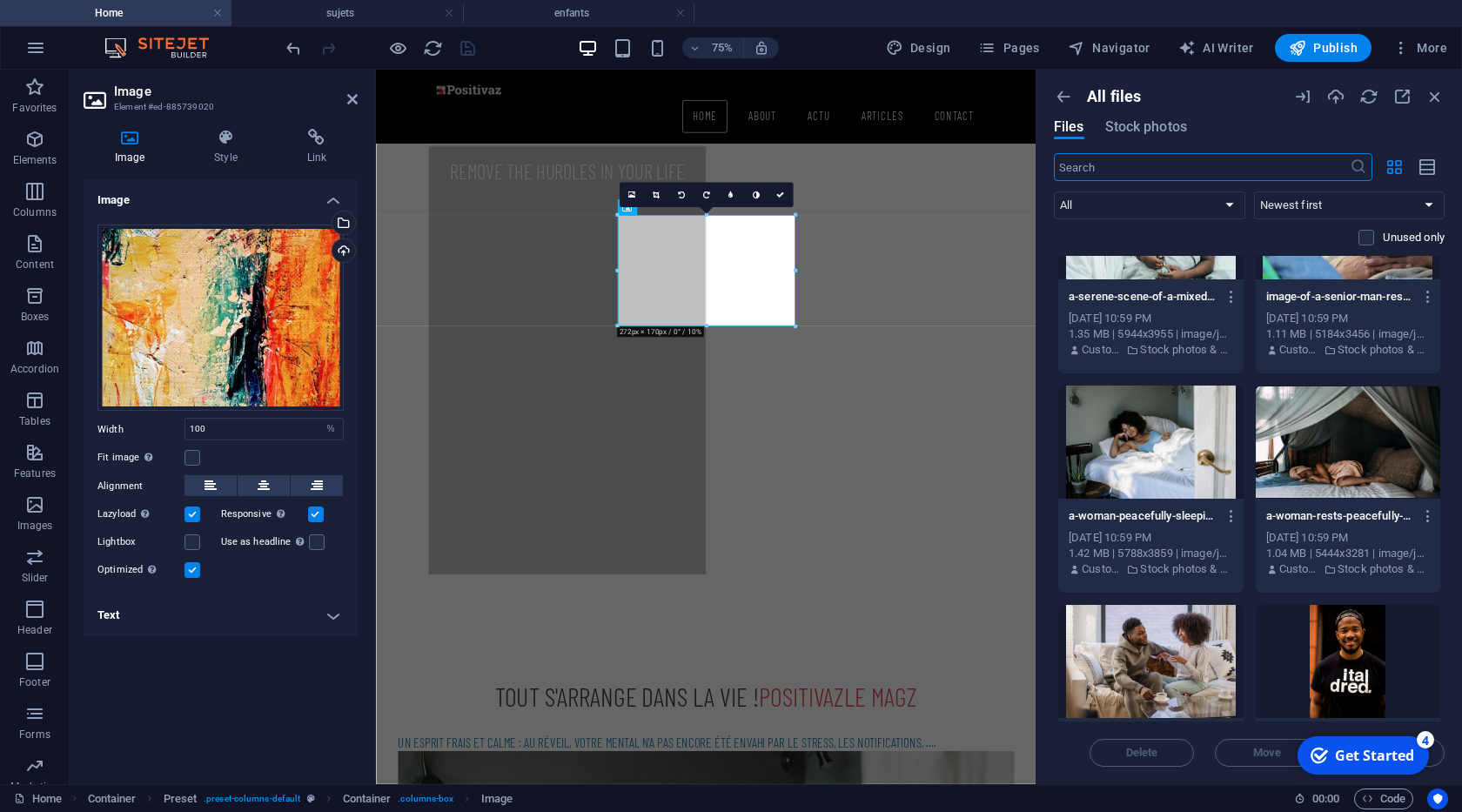
scroll to position [89, 0]
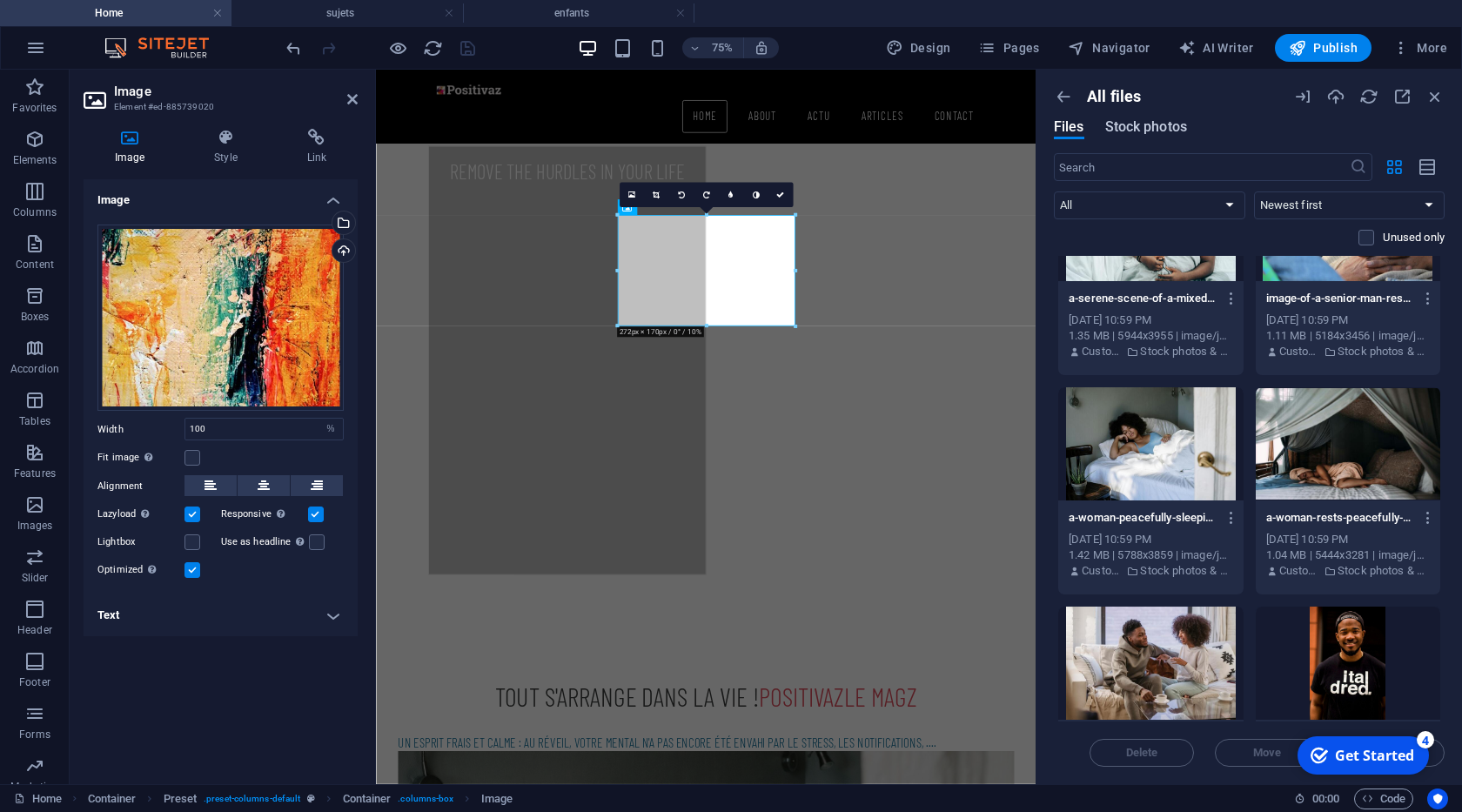
click at [1169, 136] on span "Stock photos" at bounding box center [1146, 127] width 82 height 21
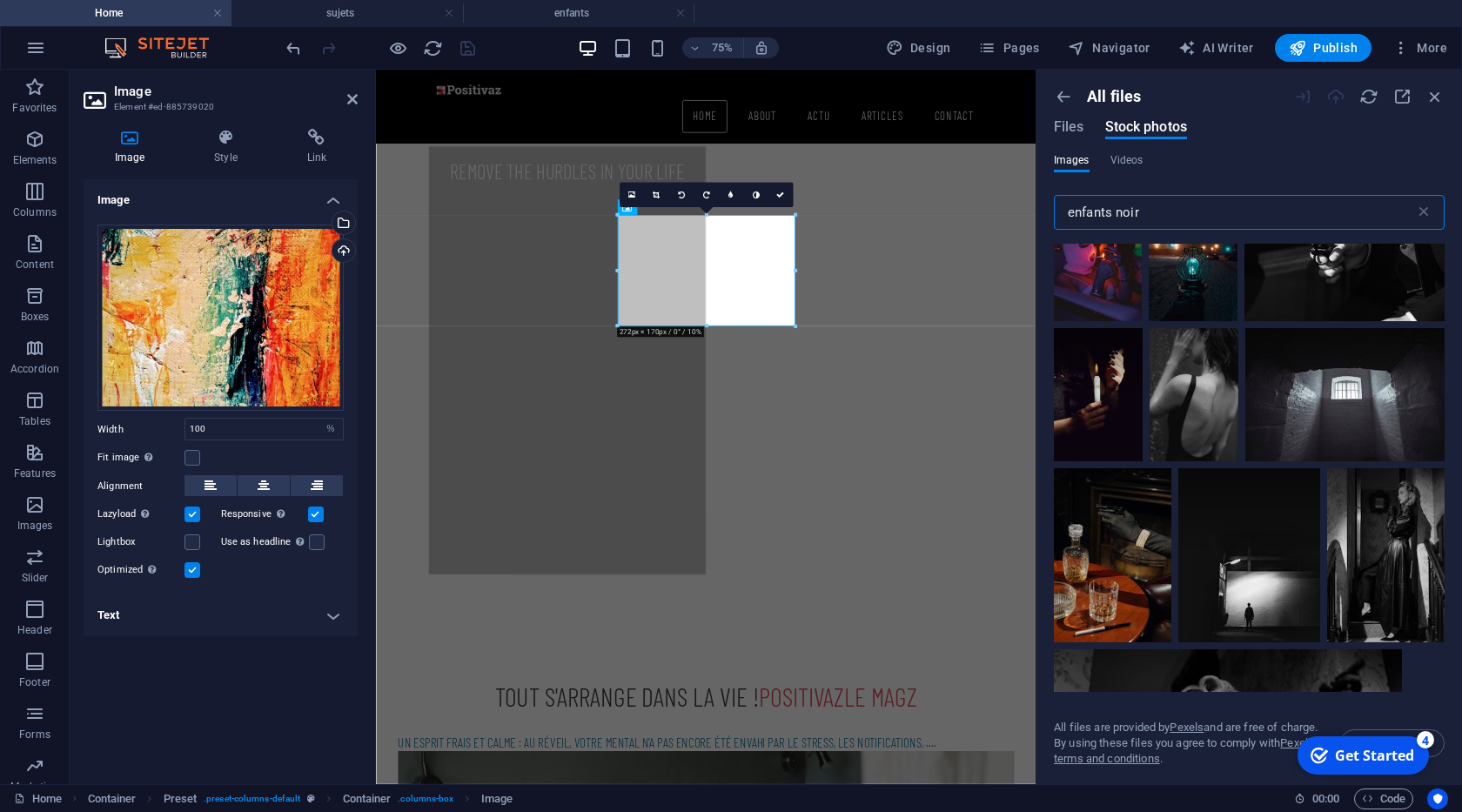
scroll to position [2219, 0]
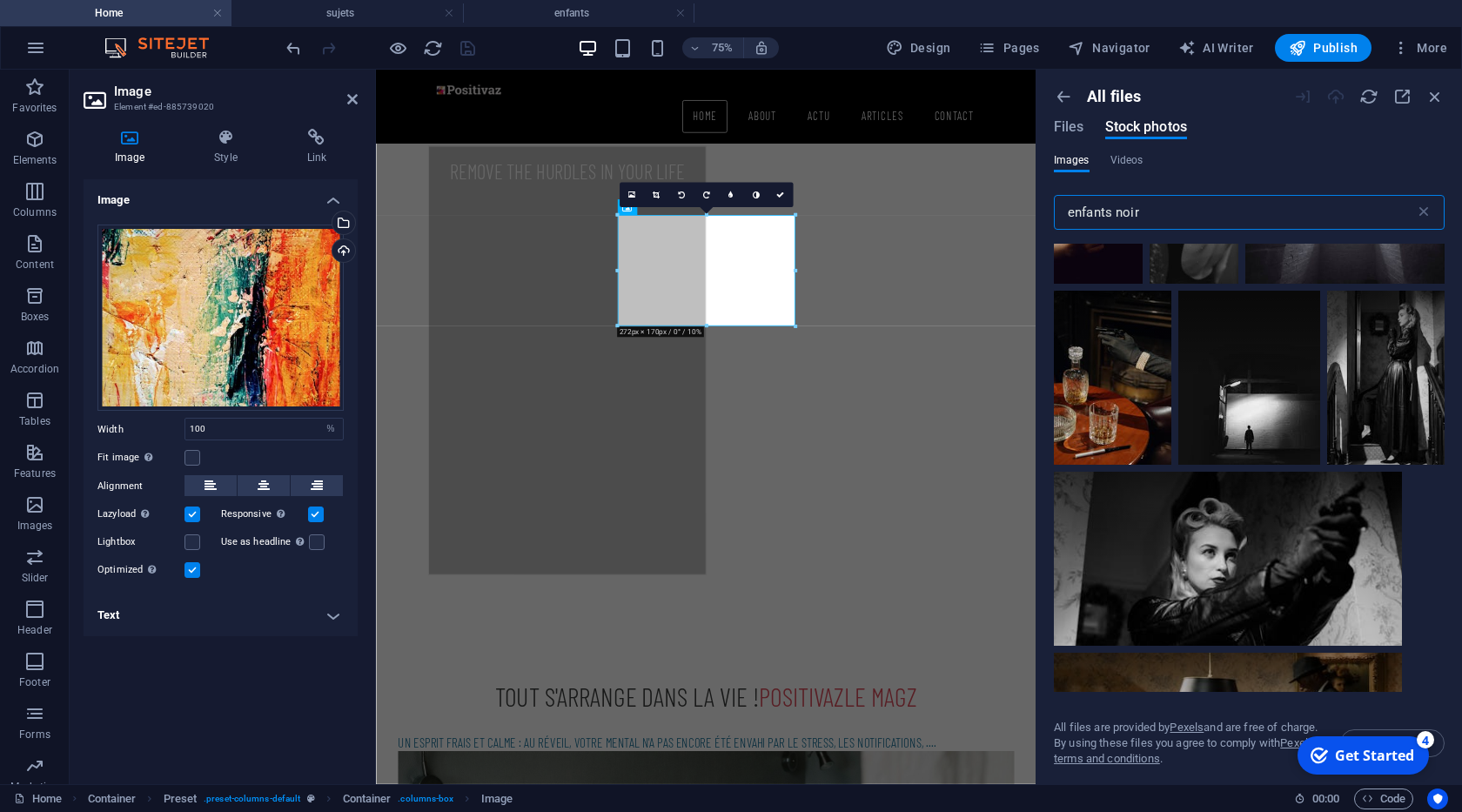
click at [1123, 216] on input "enfants noir" at bounding box center [1234, 212] width 361 height 35
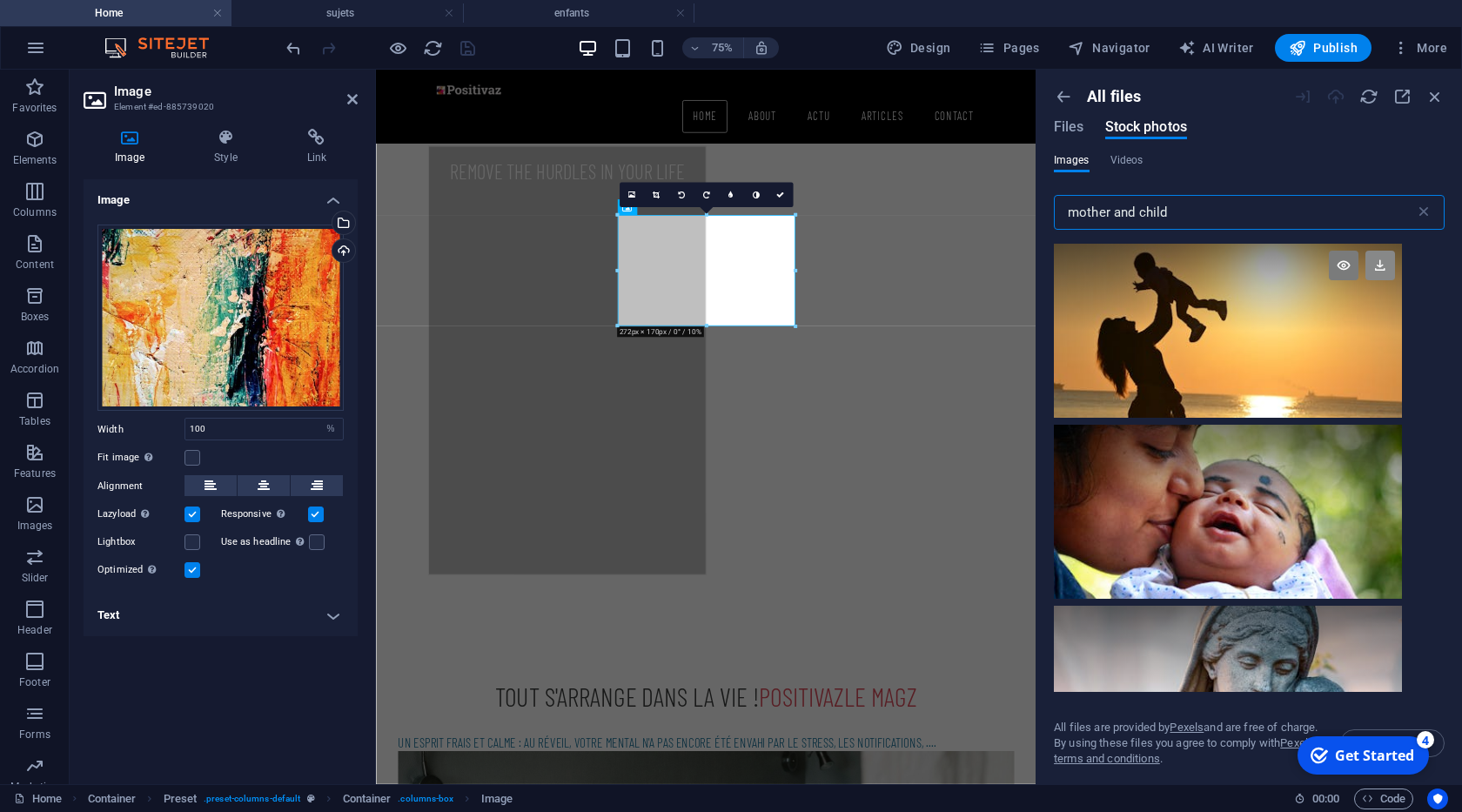
type input "mother and child"
click at [1382, 260] on icon at bounding box center [1380, 265] width 29 height 29
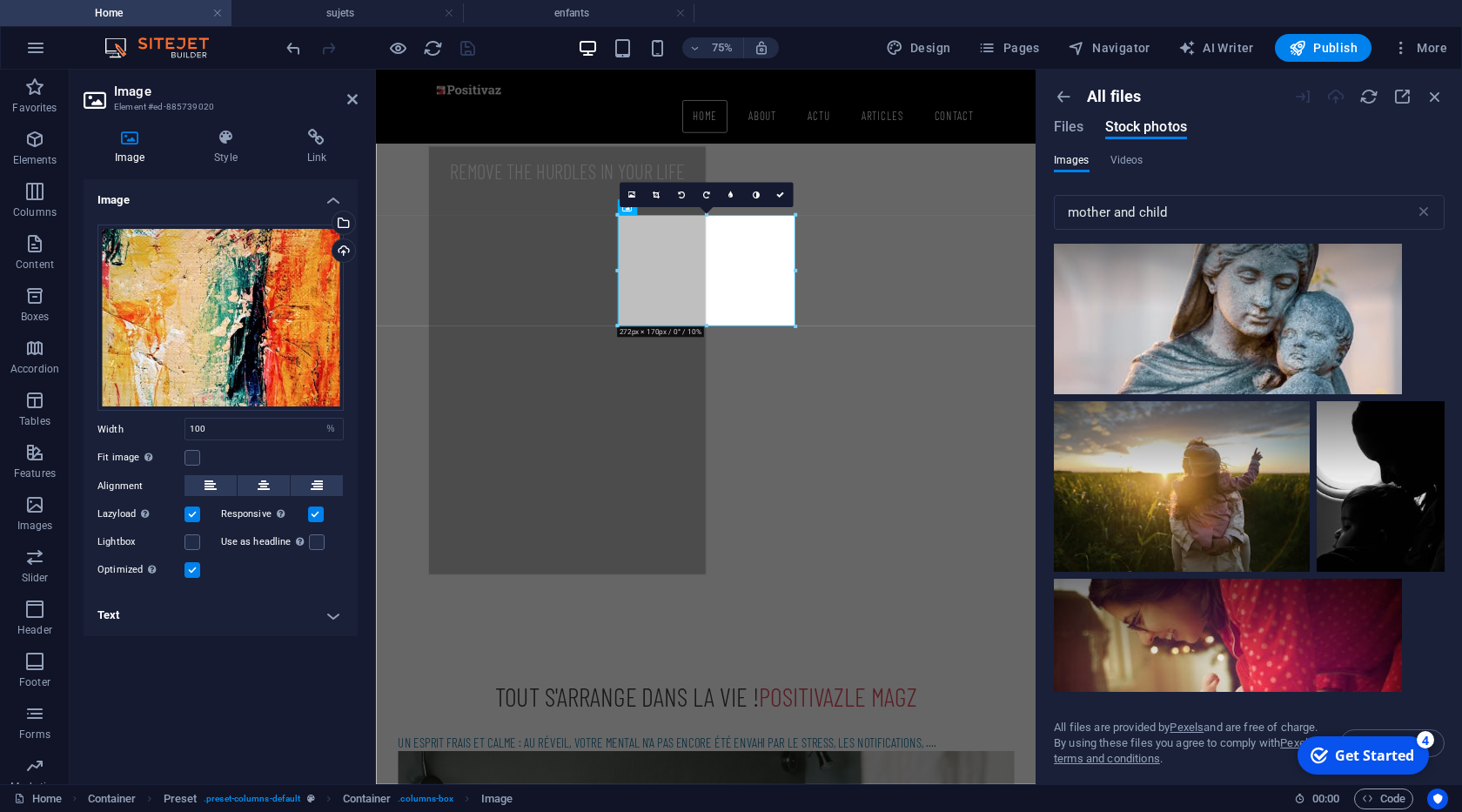
scroll to position [354, 0]
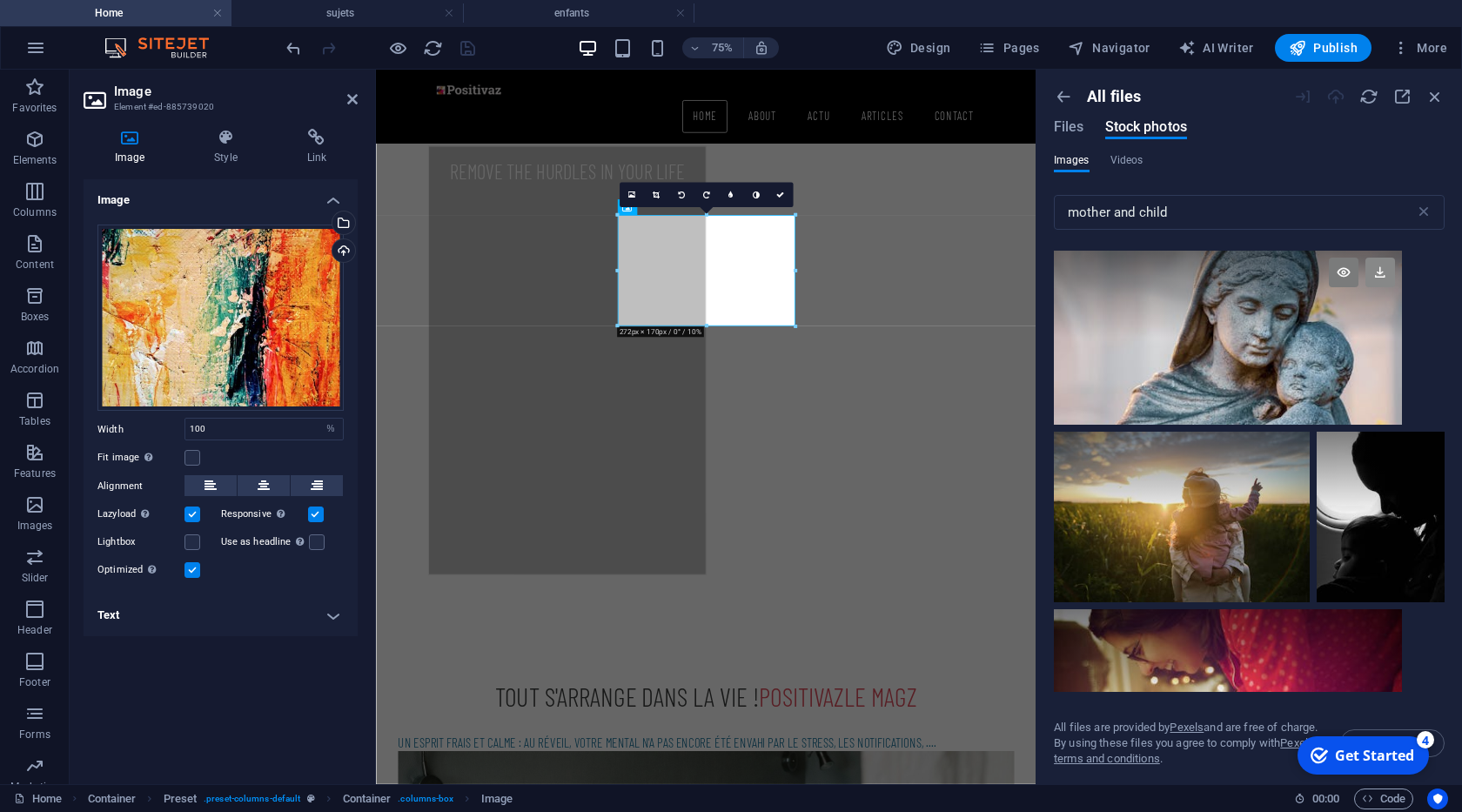
click at [1371, 273] on icon at bounding box center [1380, 271] width 29 height 29
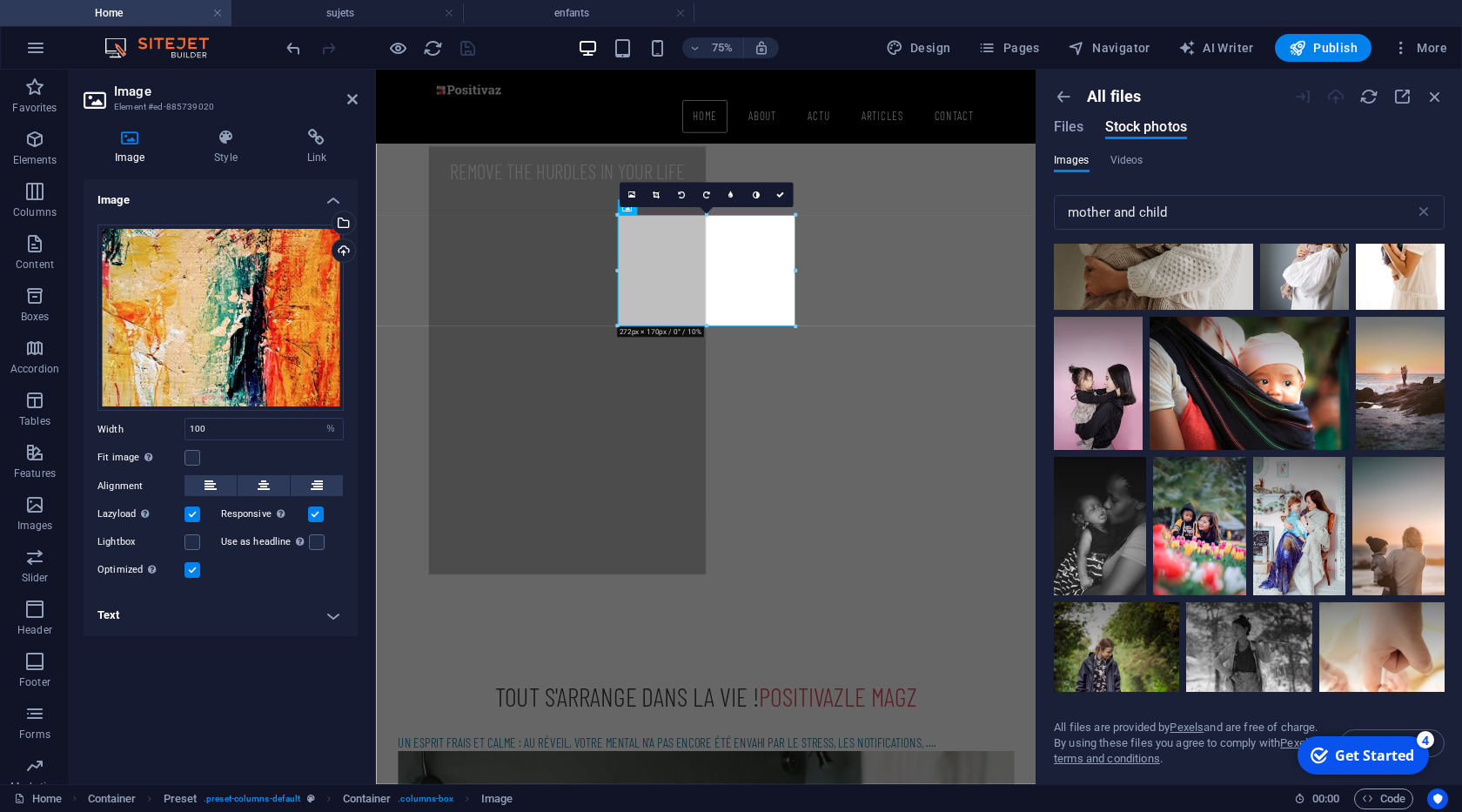
scroll to position [1598, 0]
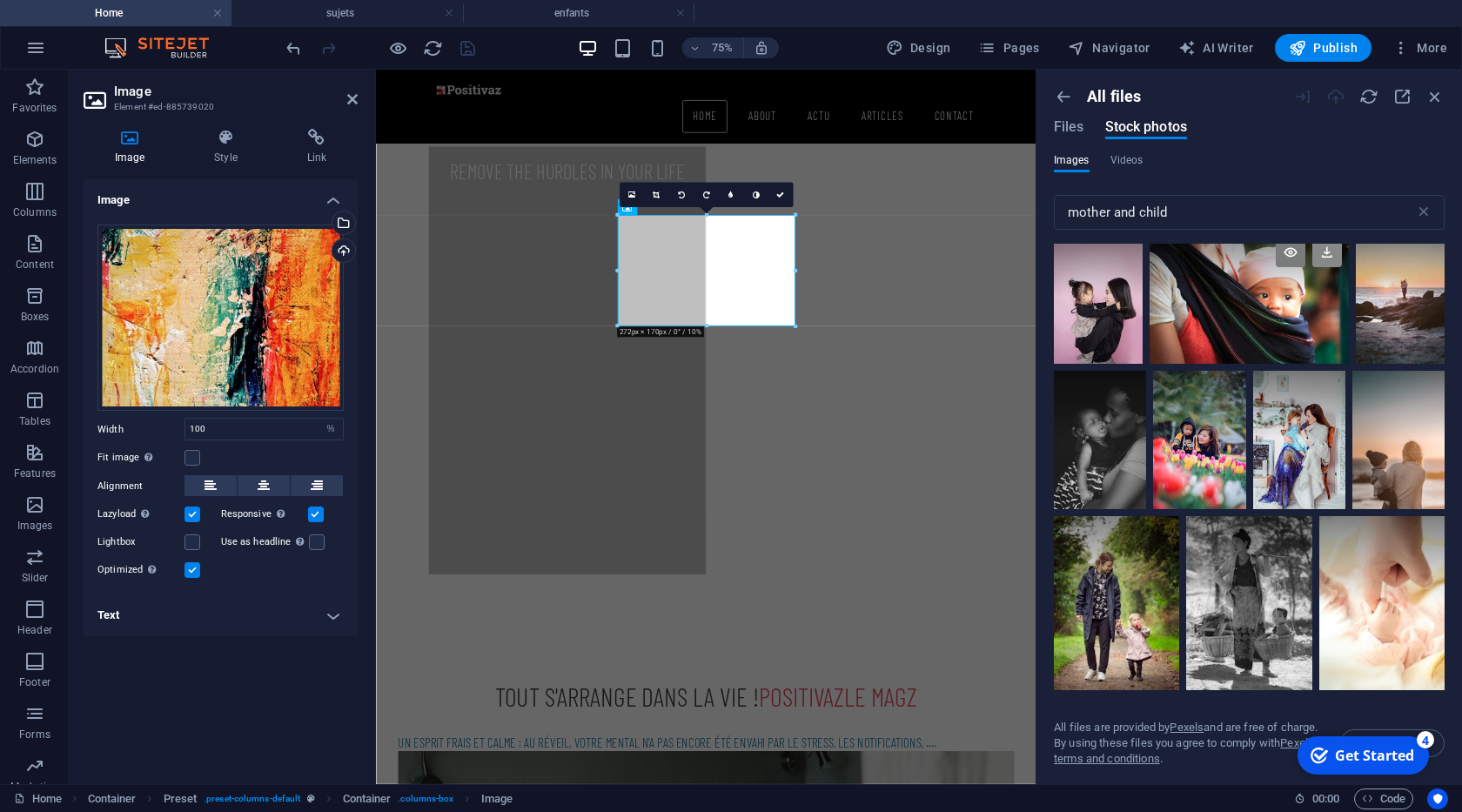
click at [1326, 263] on icon at bounding box center [1327, 251] width 29 height 29
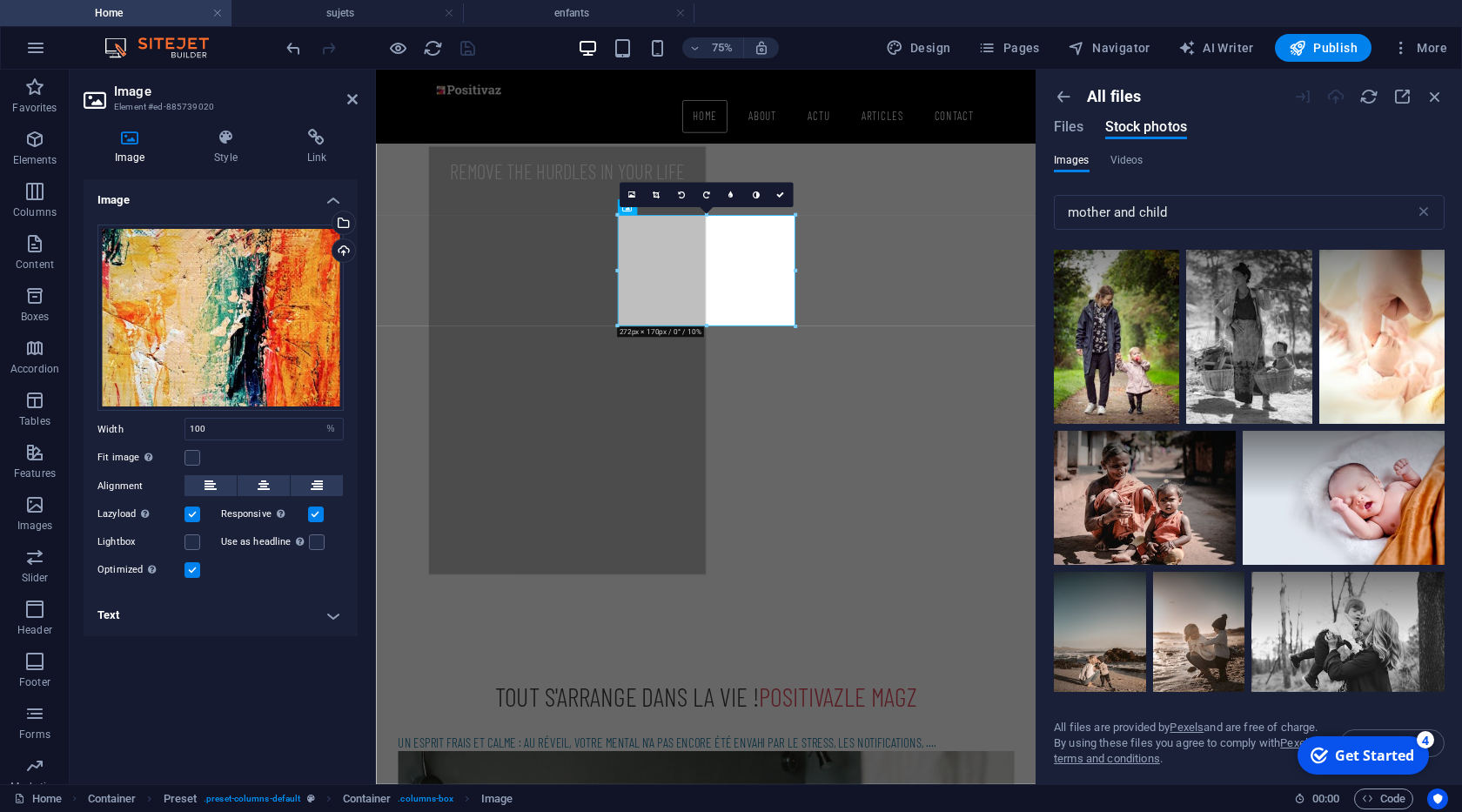
scroll to position [2041, 0]
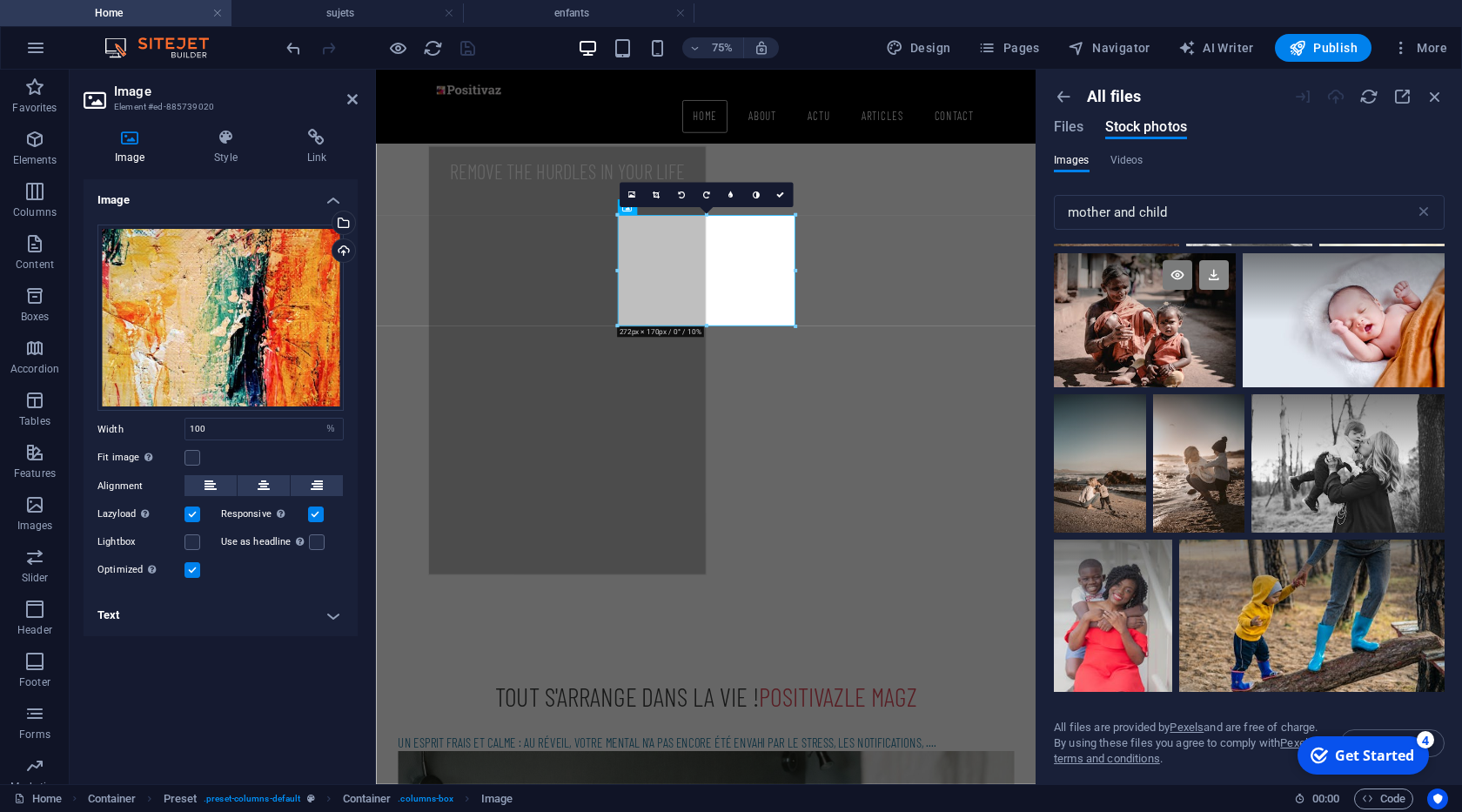
click at [1212, 280] on icon at bounding box center [1213, 274] width 29 height 29
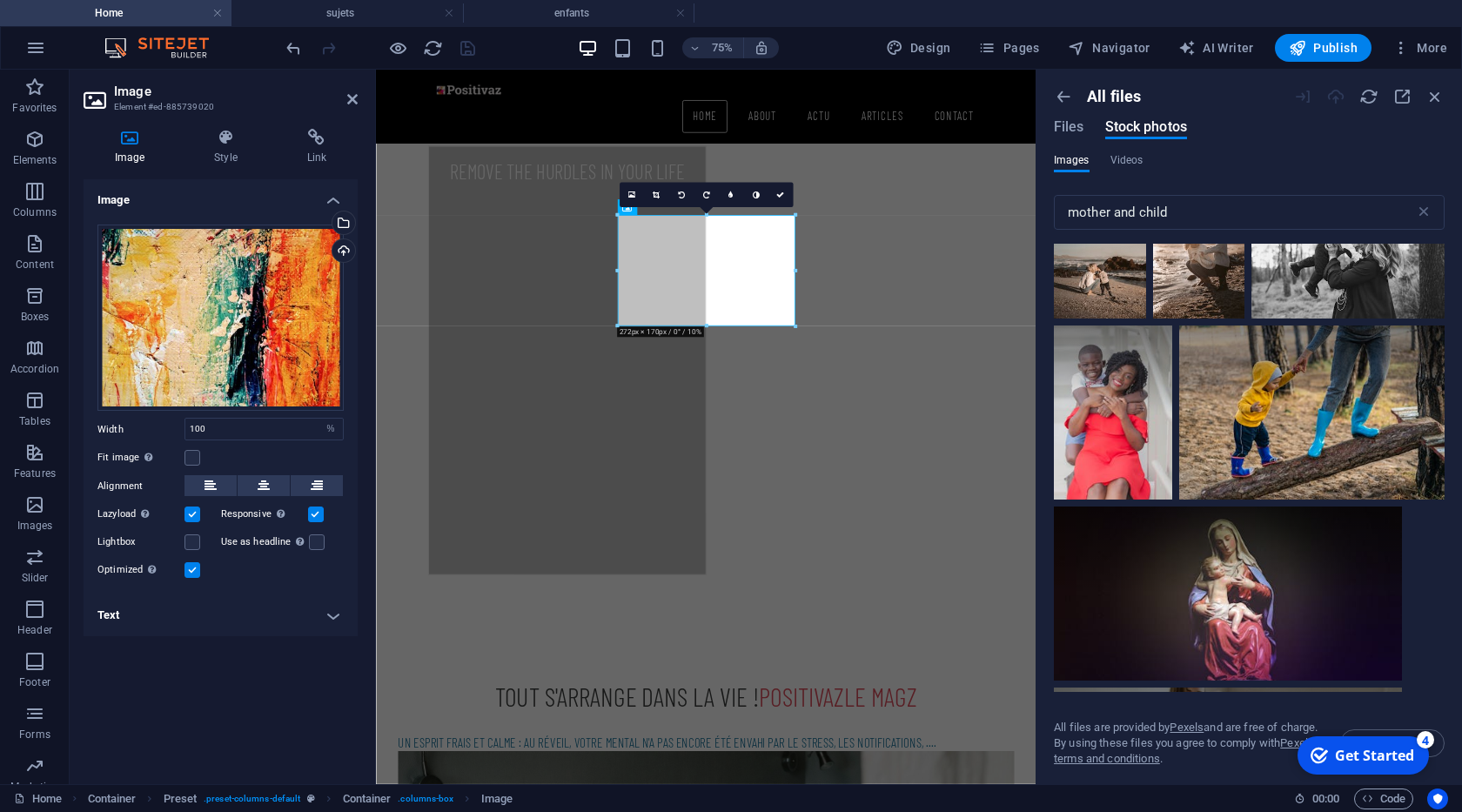
scroll to position [2307, 0]
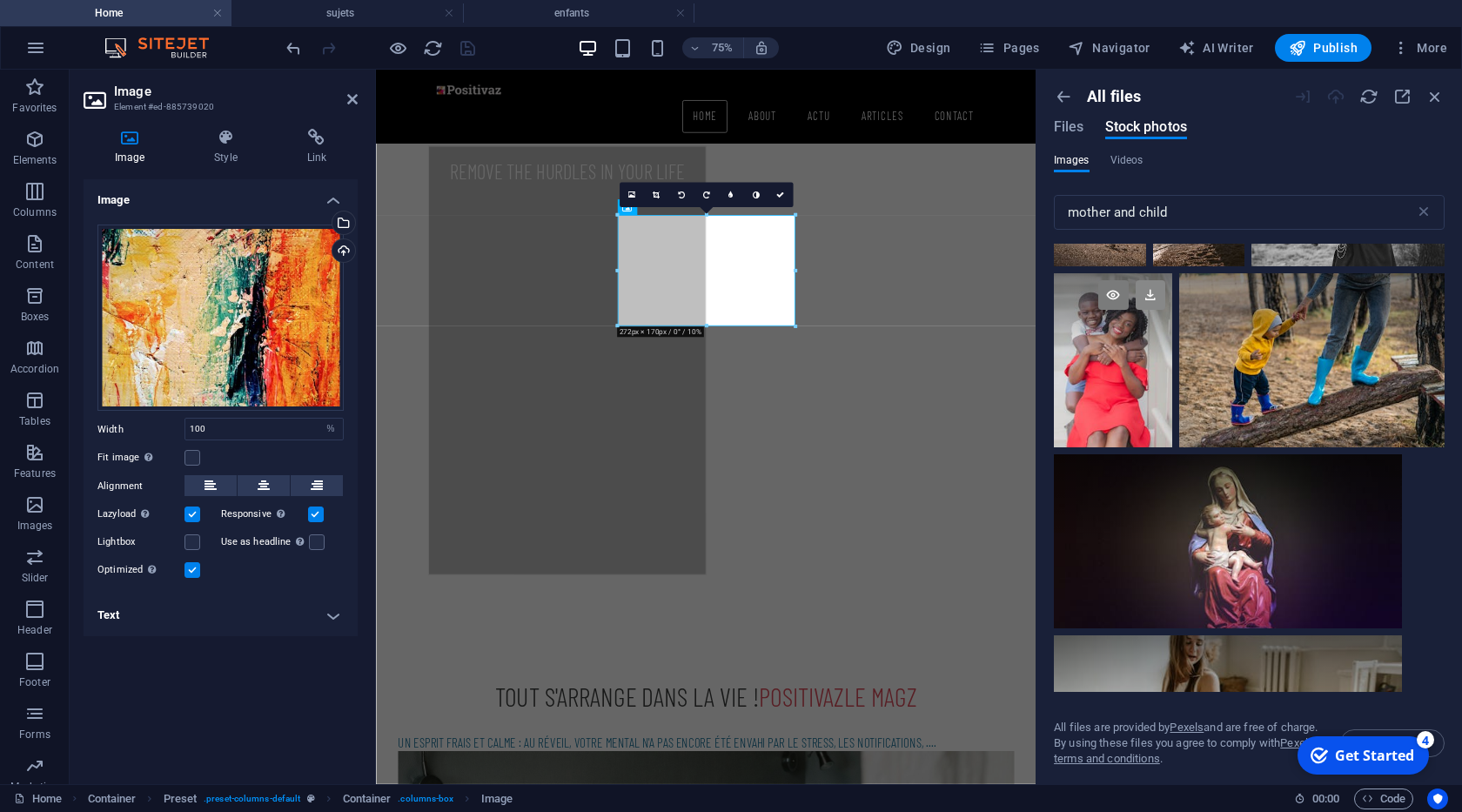
click at [1151, 300] on icon at bounding box center [1150, 294] width 29 height 29
click at [1424, 298] on icon at bounding box center [1422, 294] width 29 height 29
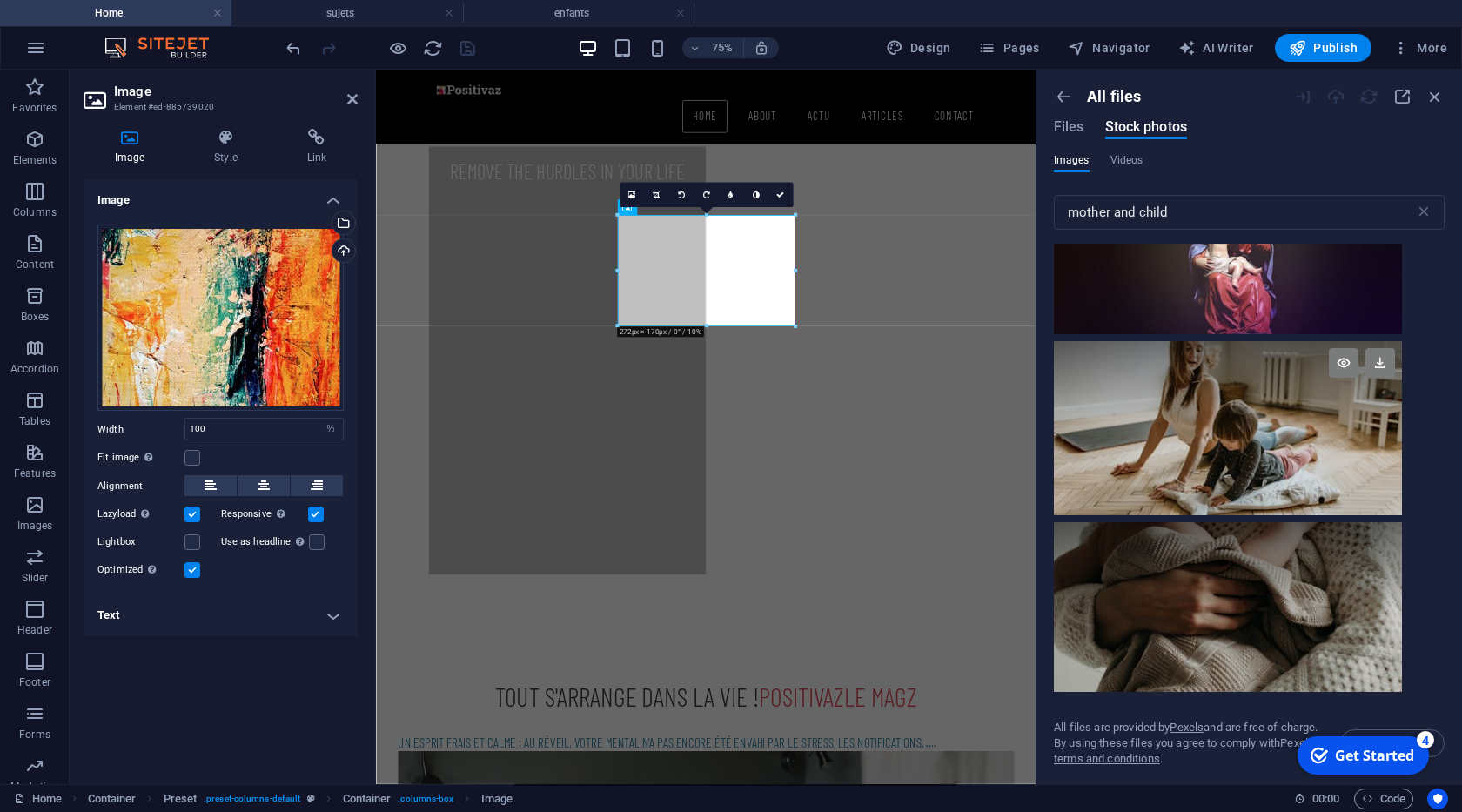
scroll to position [2751, 0]
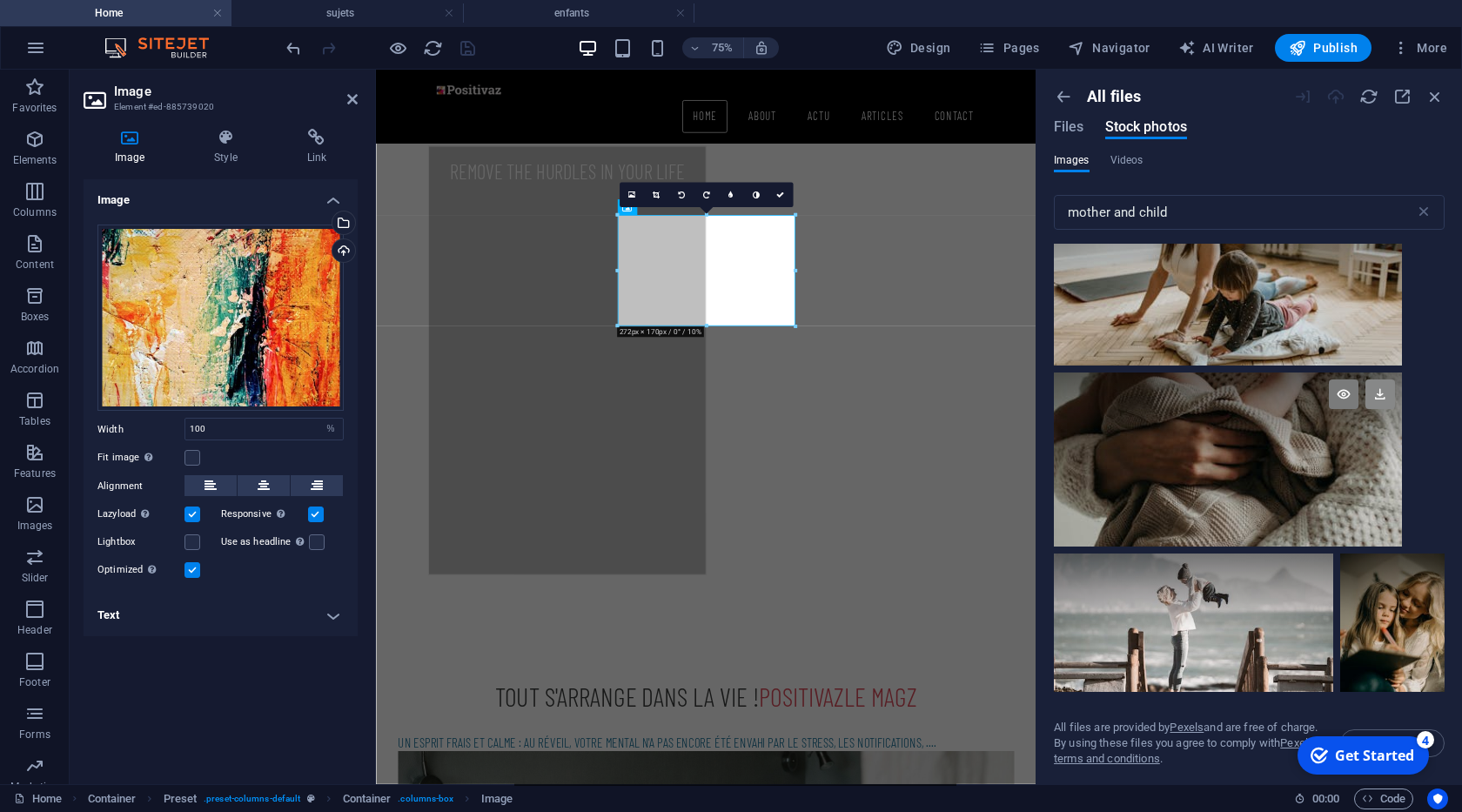
click at [1380, 388] on icon at bounding box center [1380, 393] width 29 height 29
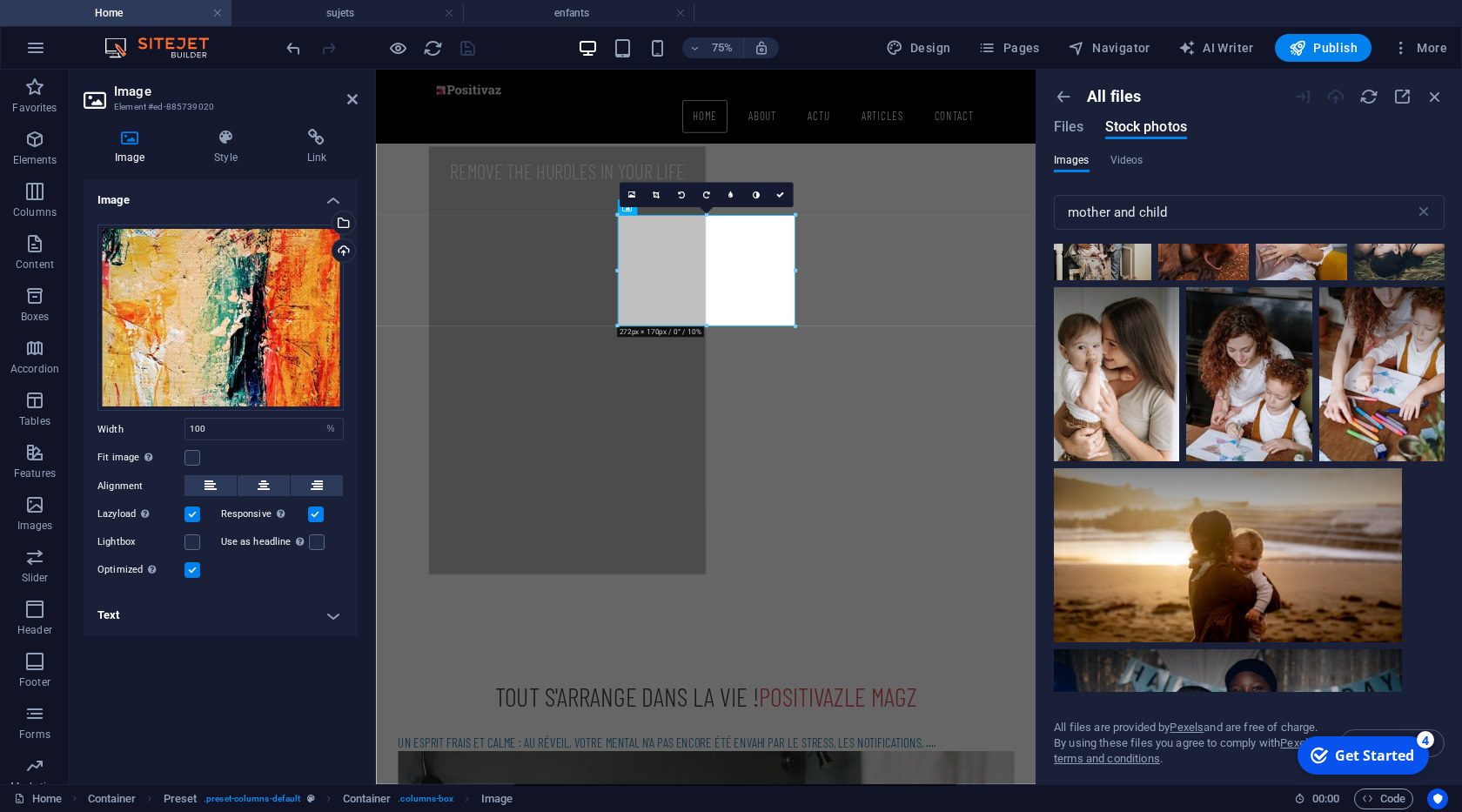
scroll to position [11446, 0]
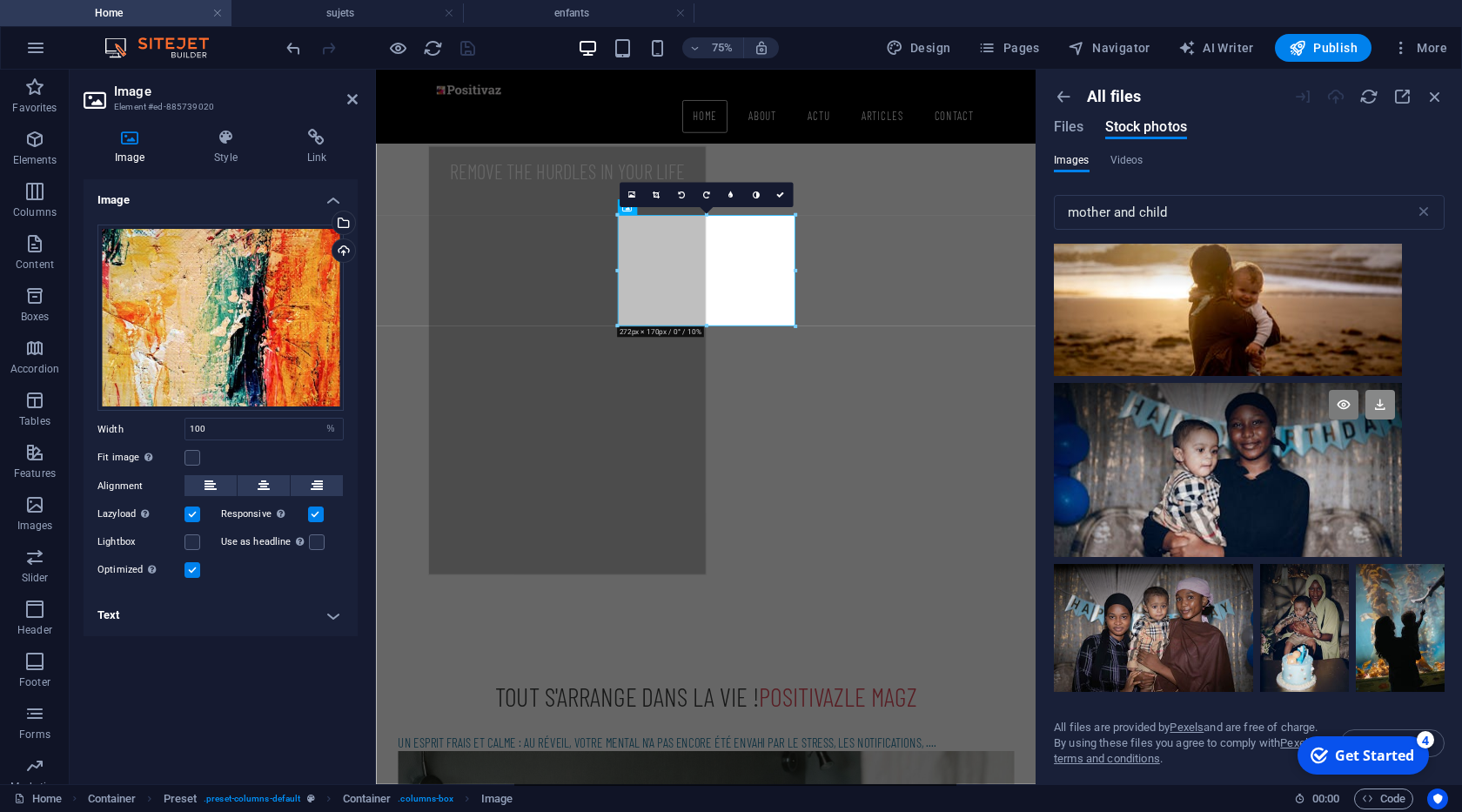
click at [1383, 409] on icon at bounding box center [1380, 404] width 29 height 29
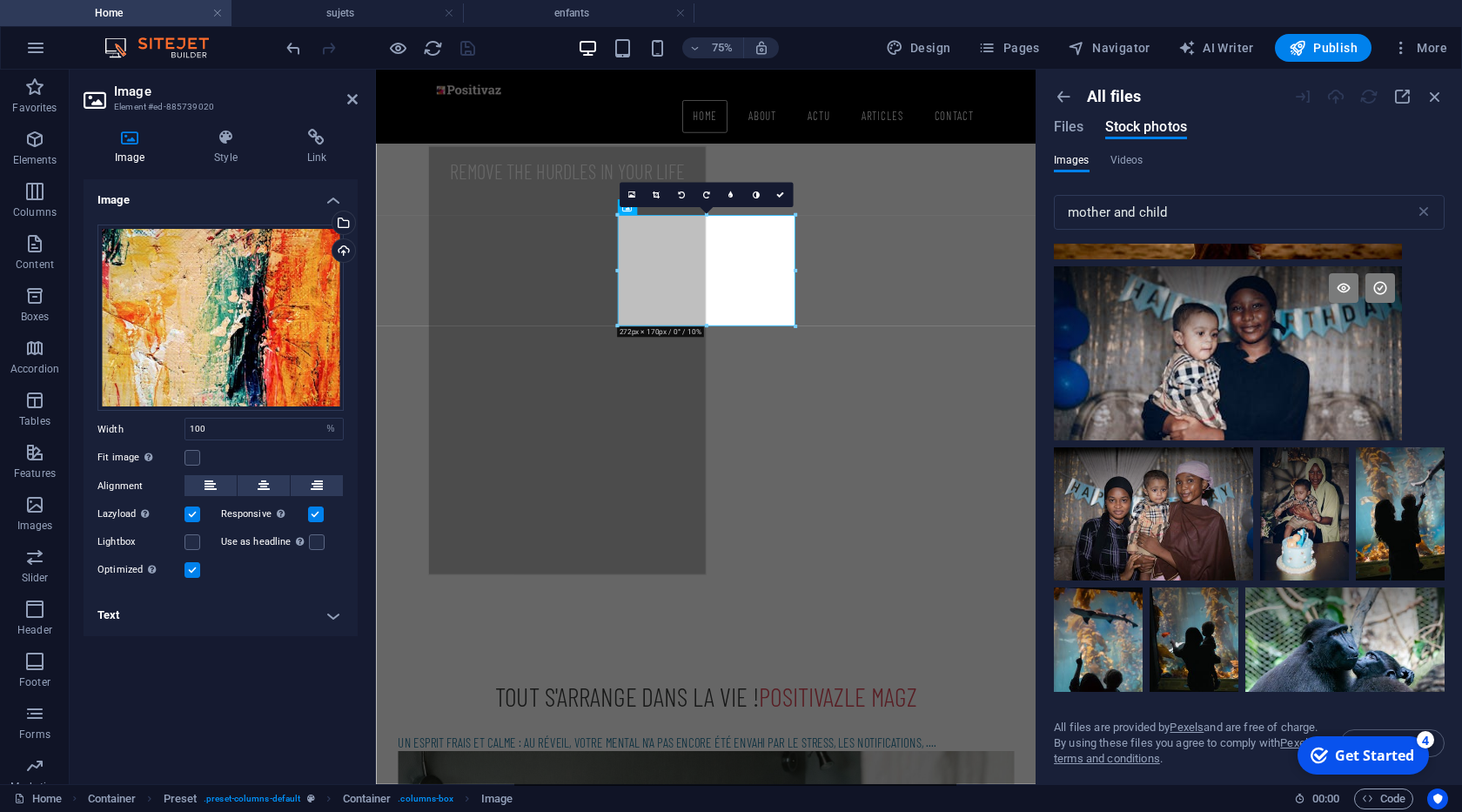
scroll to position [11712, 0]
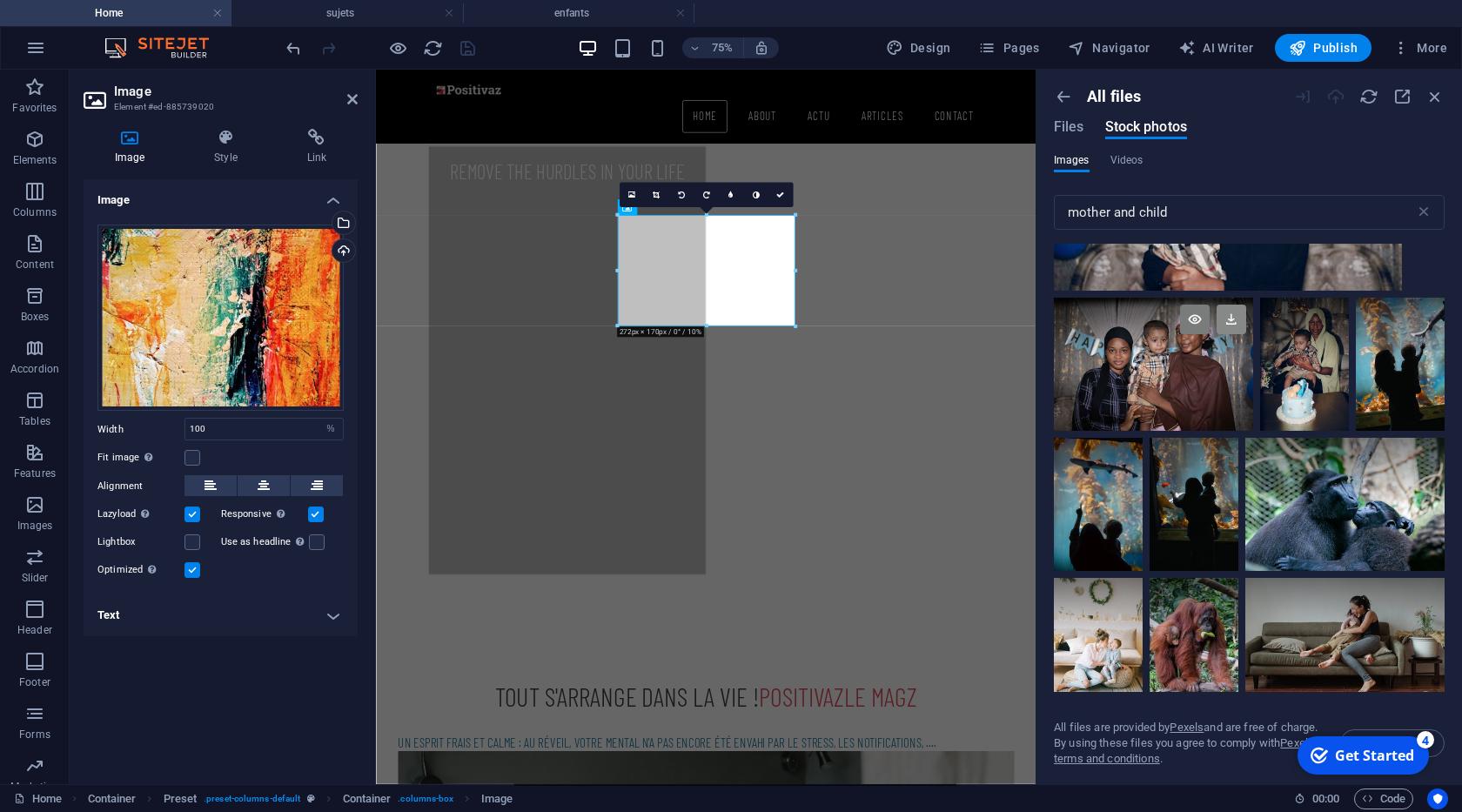
click at [1230, 321] on icon at bounding box center [1231, 319] width 29 height 29
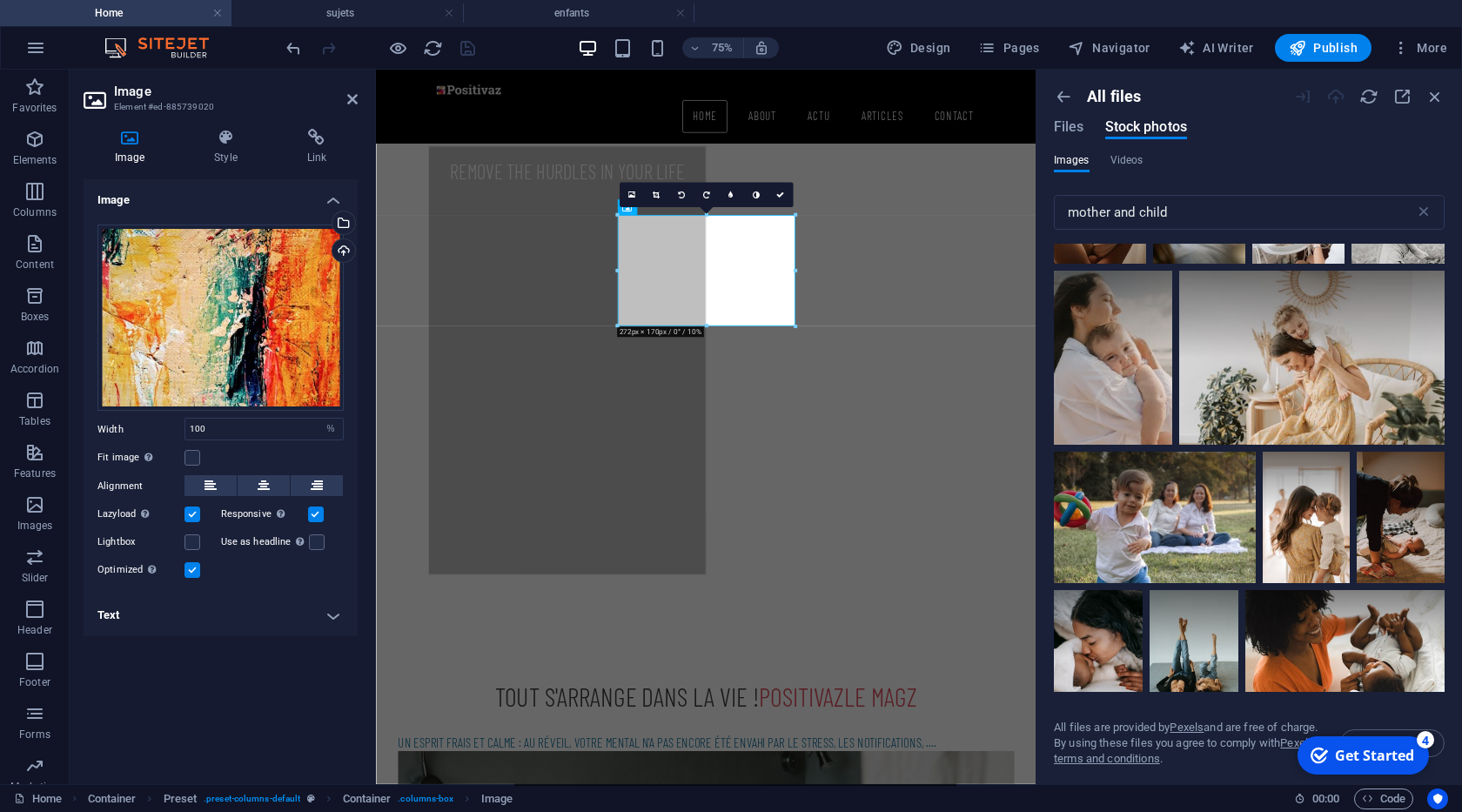
scroll to position [13477, 0]
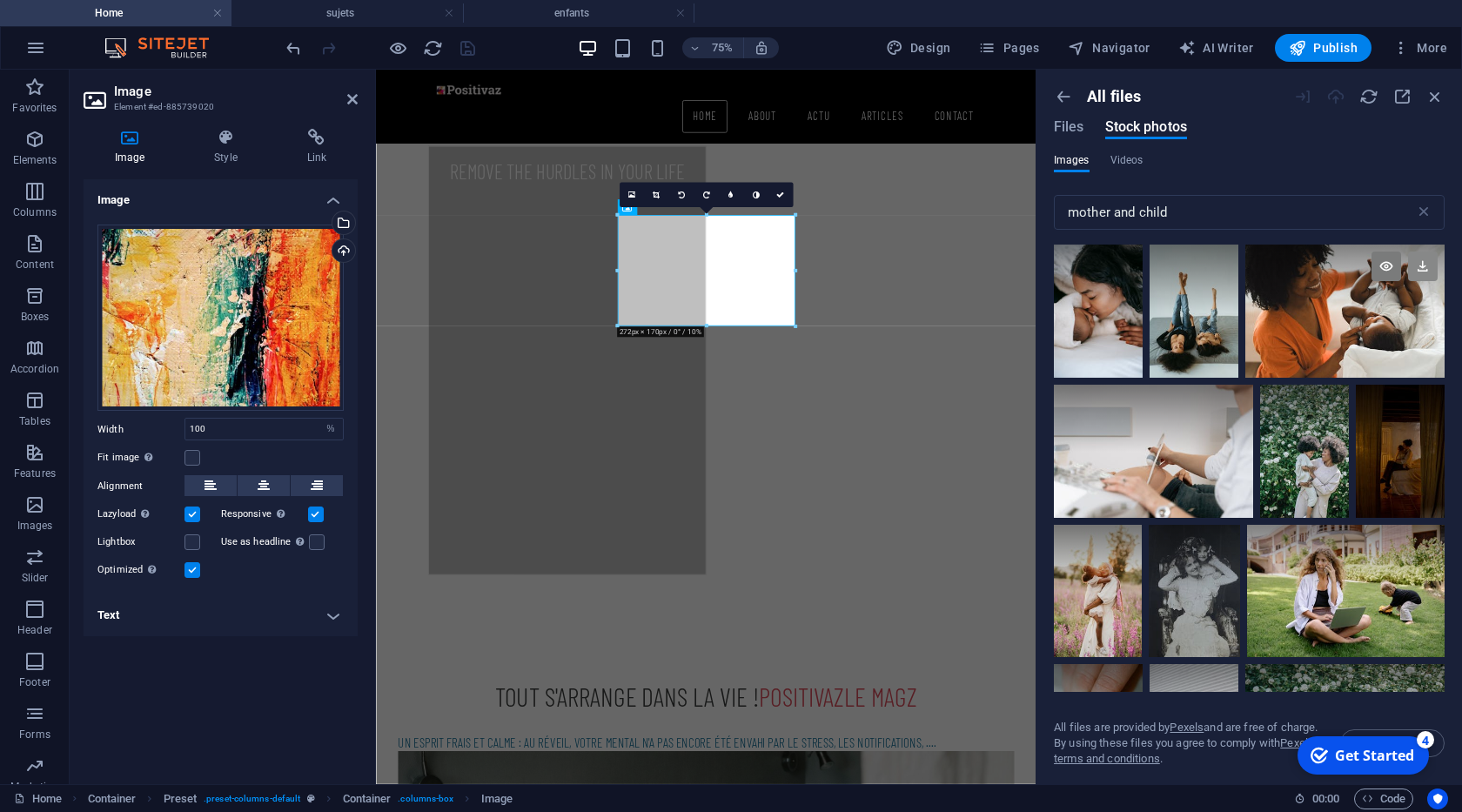
click at [1419, 263] on icon at bounding box center [1422, 266] width 29 height 29
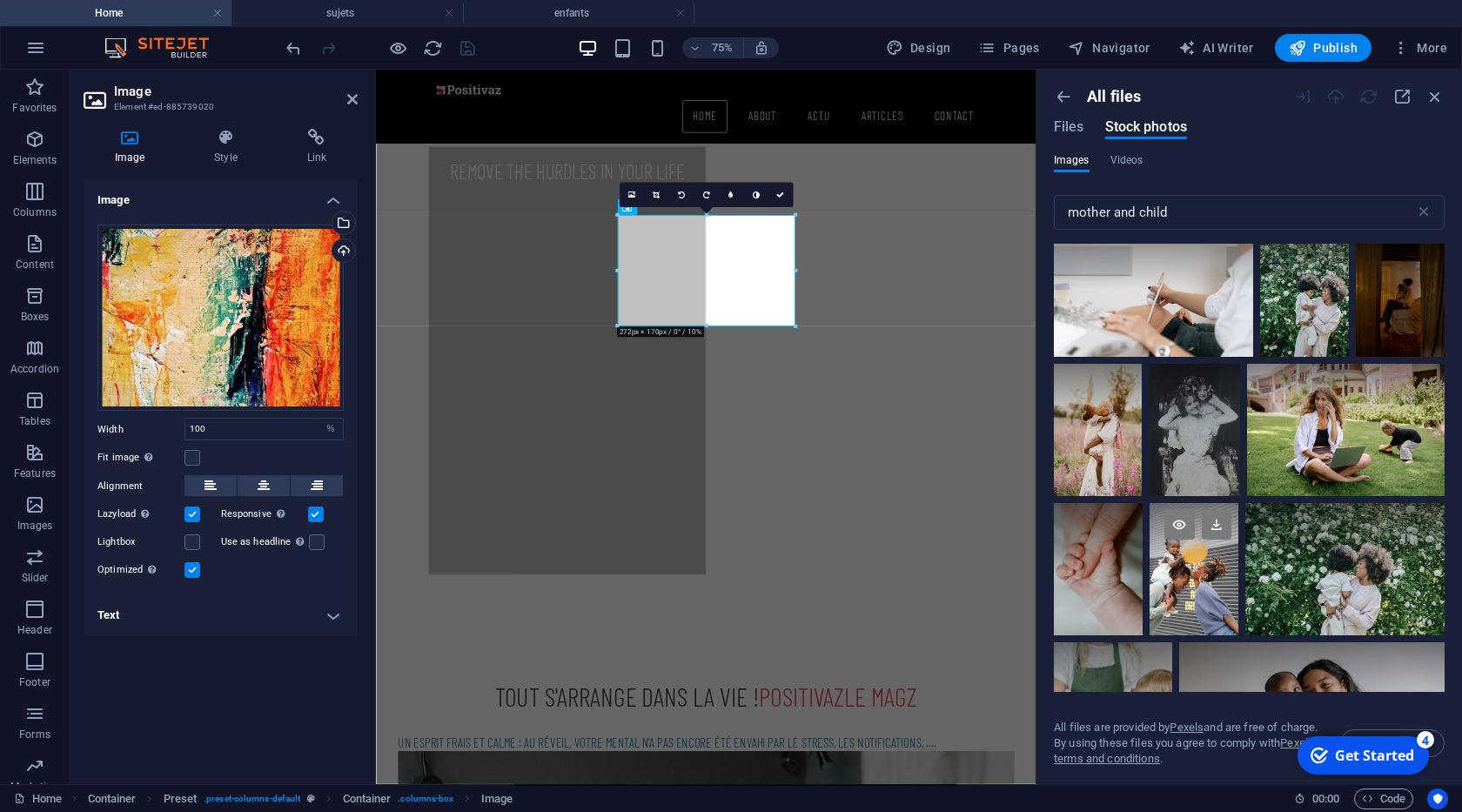
scroll to position [13931, 0]
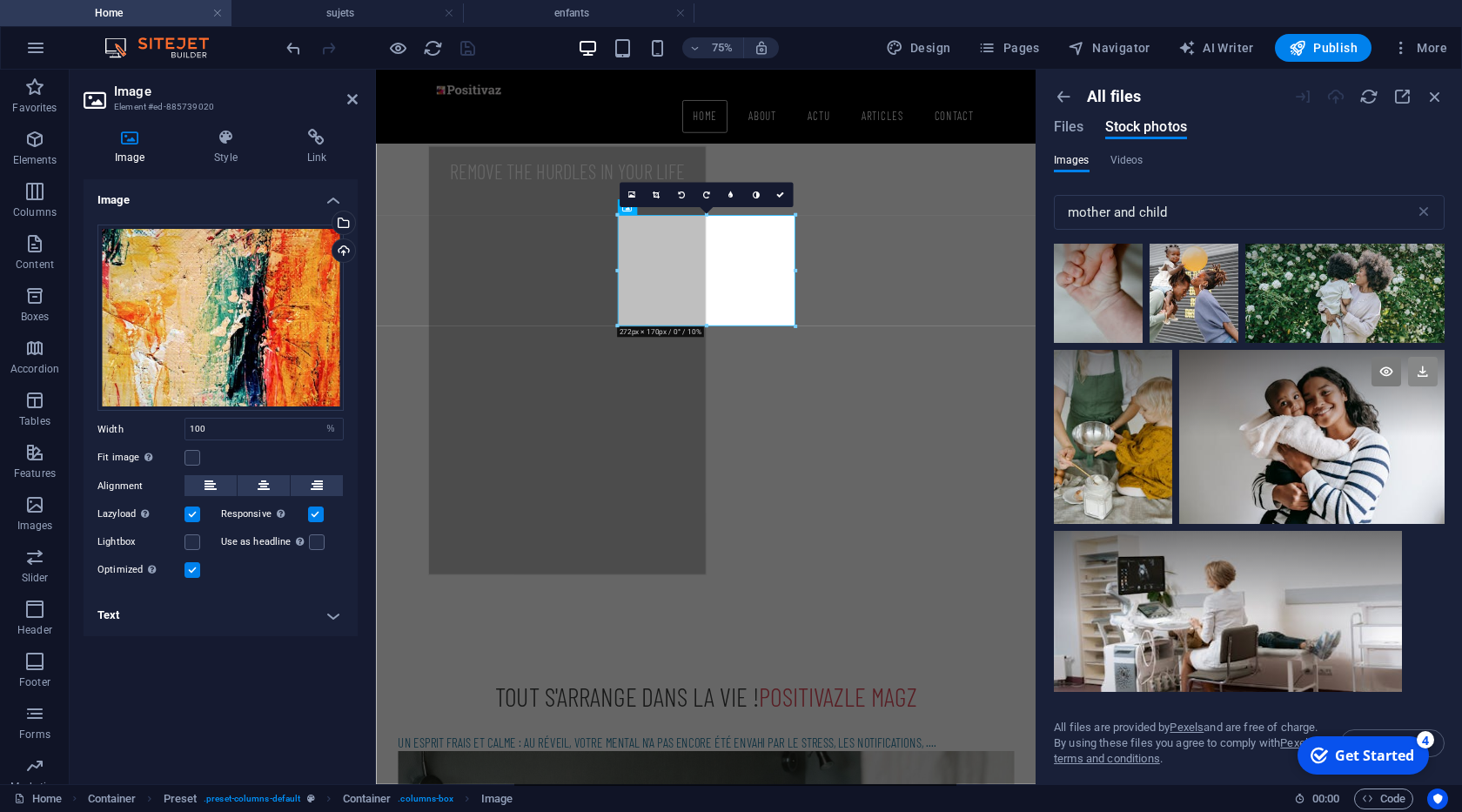
click at [1422, 378] on icon at bounding box center [1422, 371] width 29 height 29
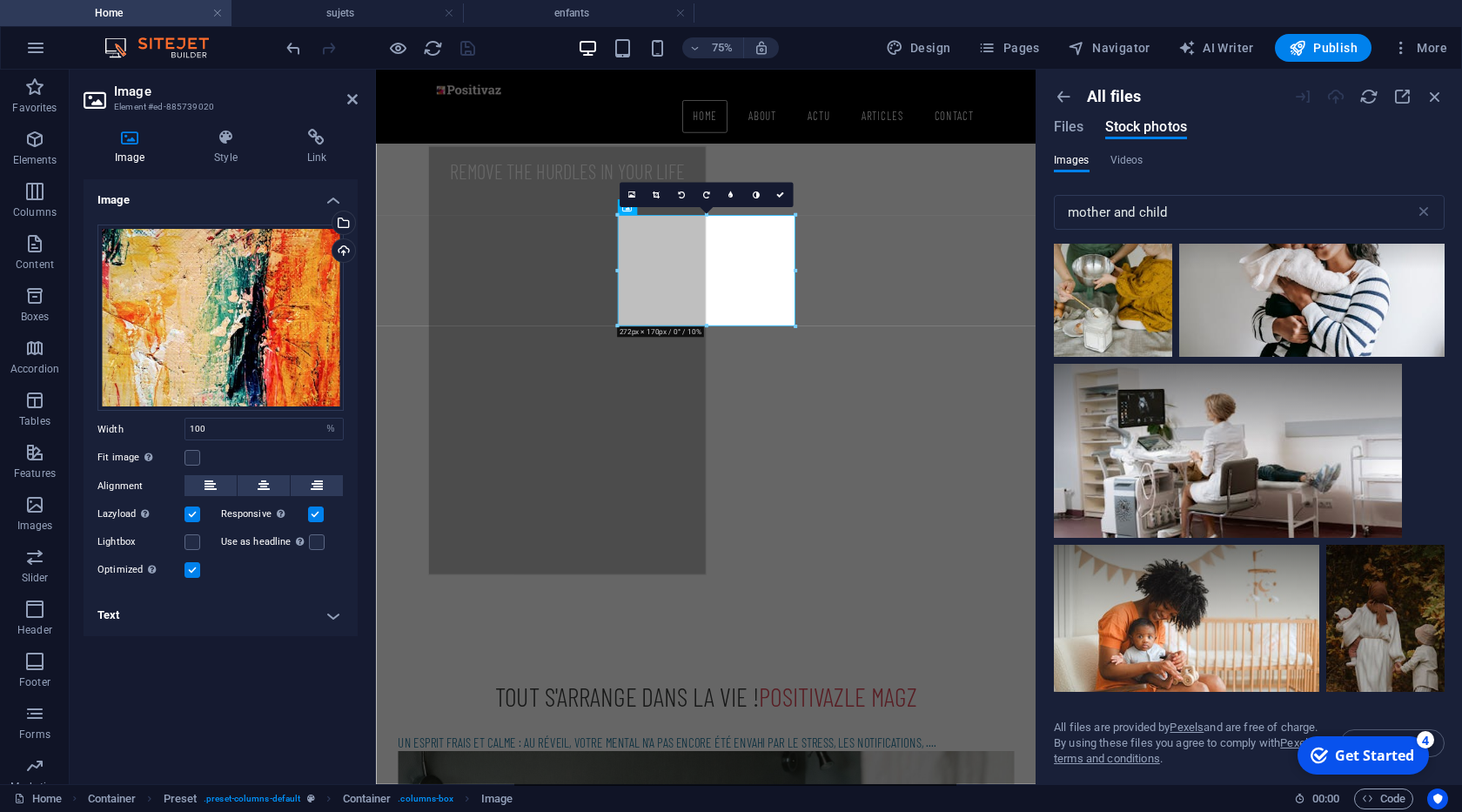
scroll to position [14197, 0]
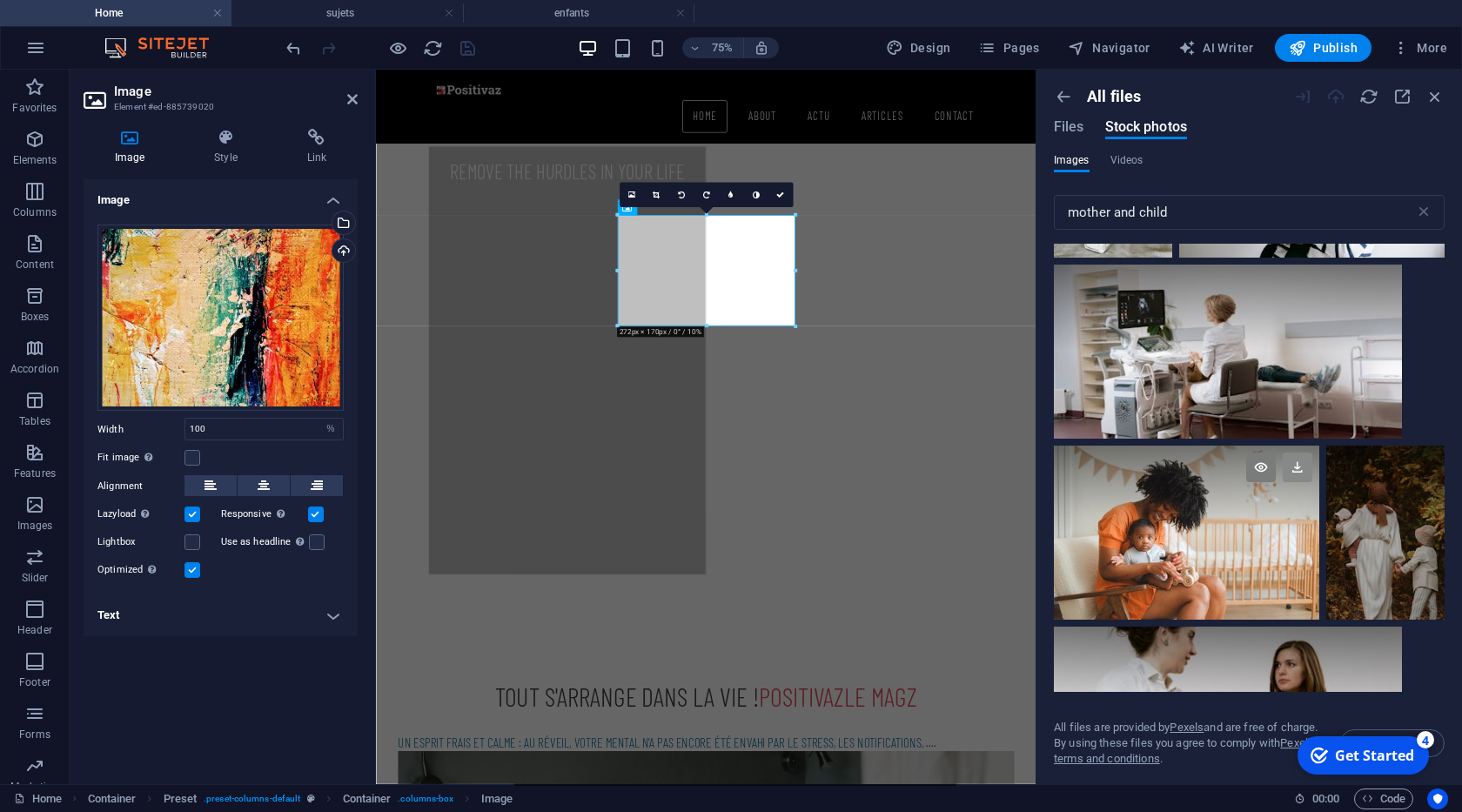
click at [1289, 466] on icon at bounding box center [1297, 467] width 29 height 29
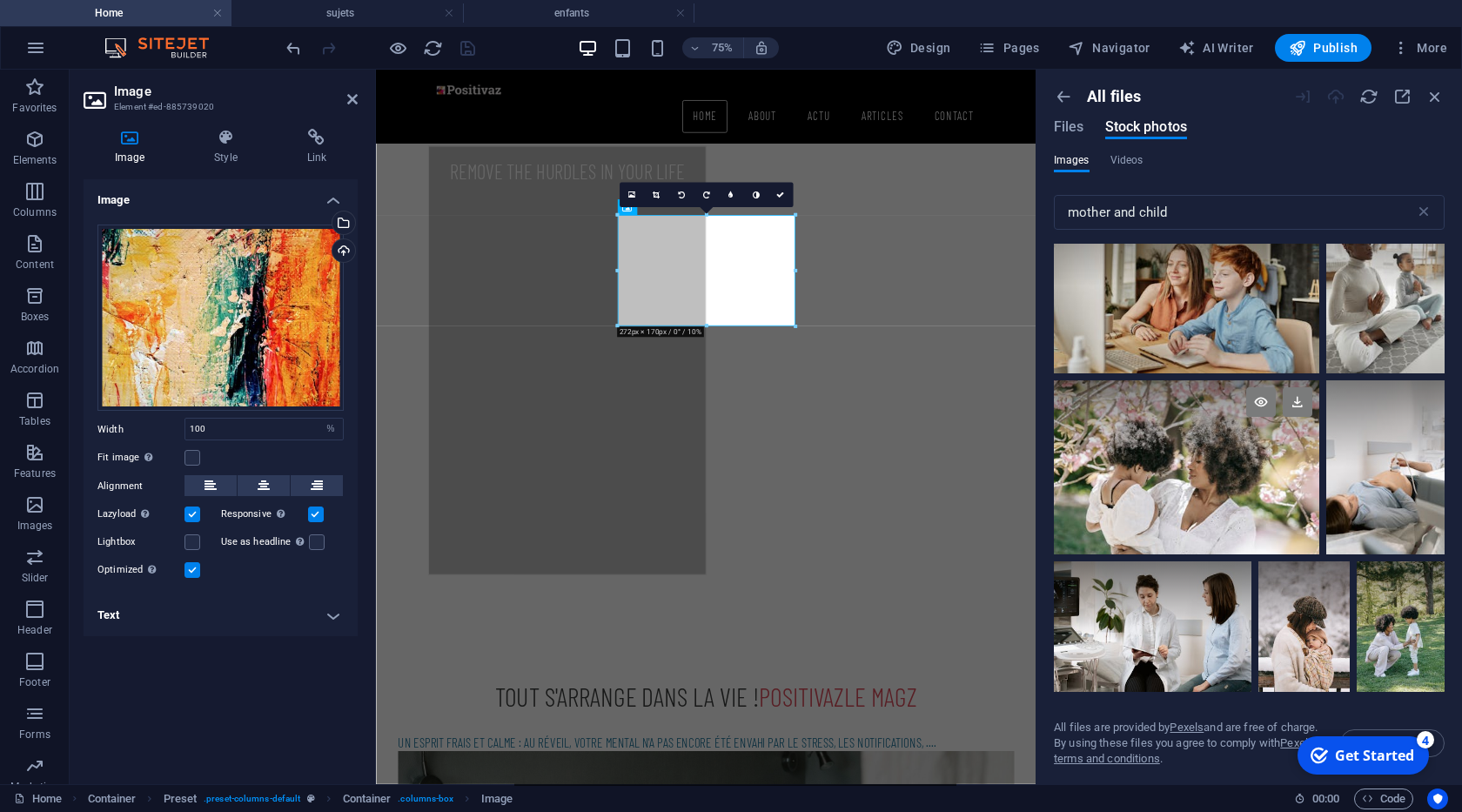
scroll to position [14995, 0]
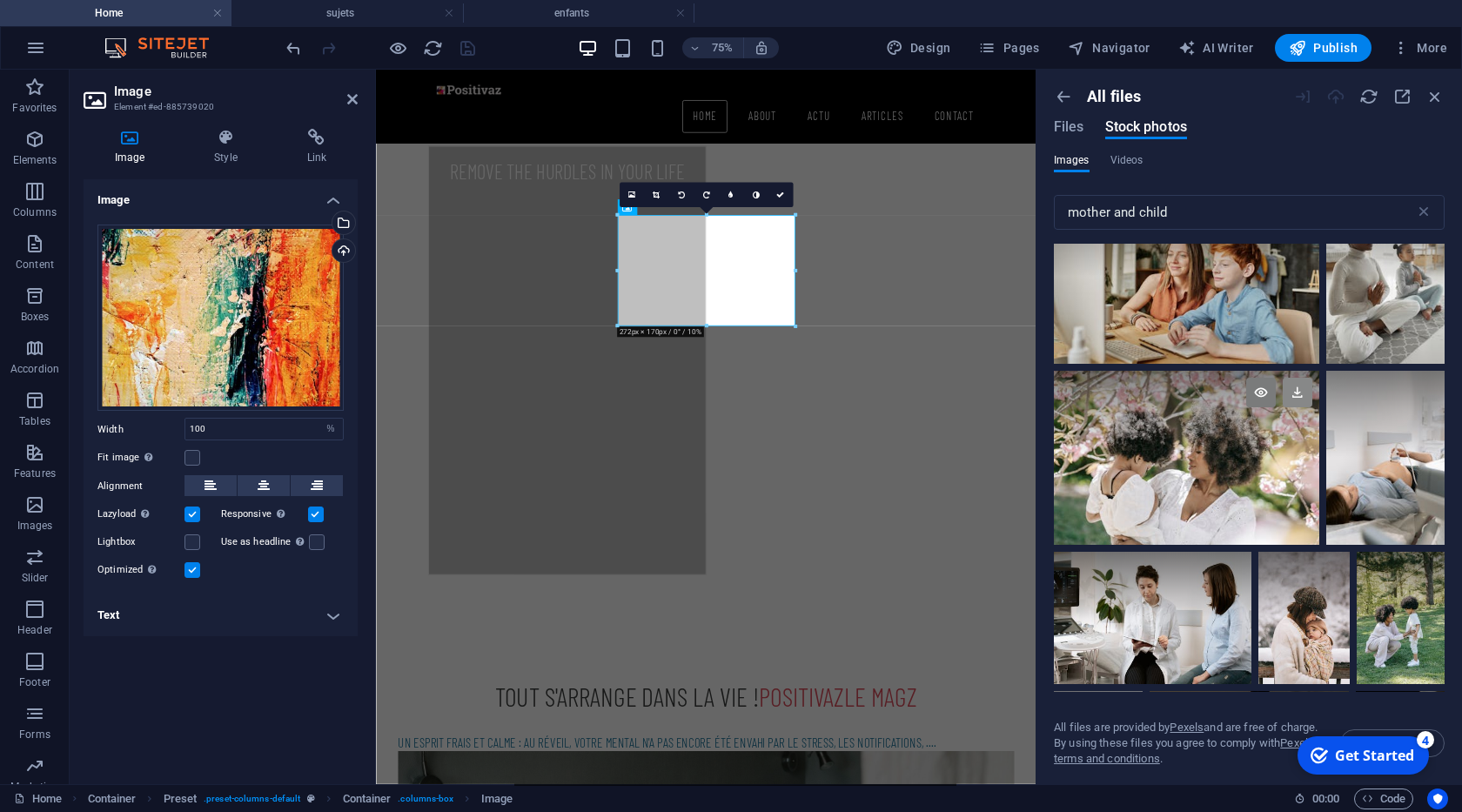
click at [1301, 398] on icon at bounding box center [1297, 391] width 29 height 29
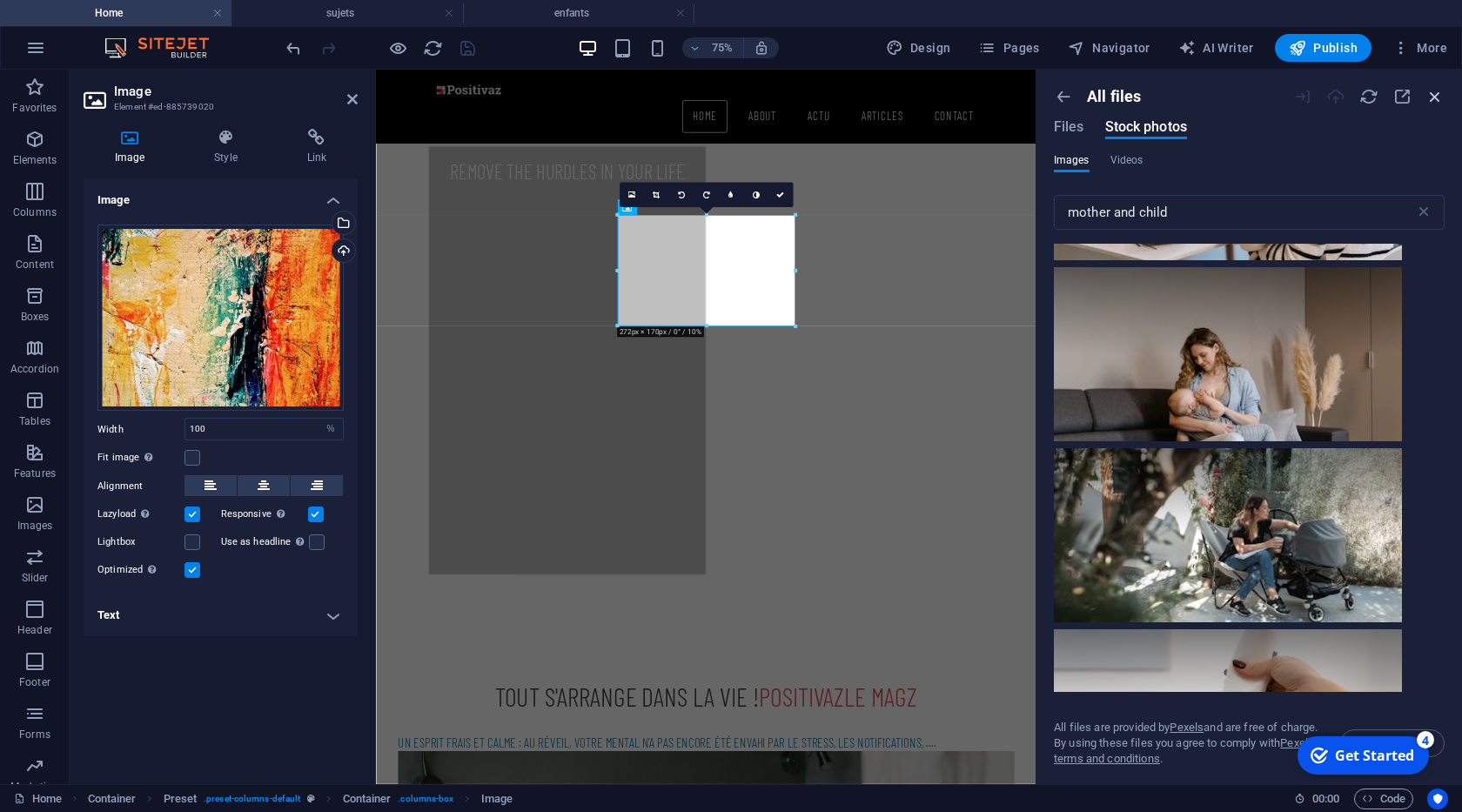
scroll to position [16504, 0]
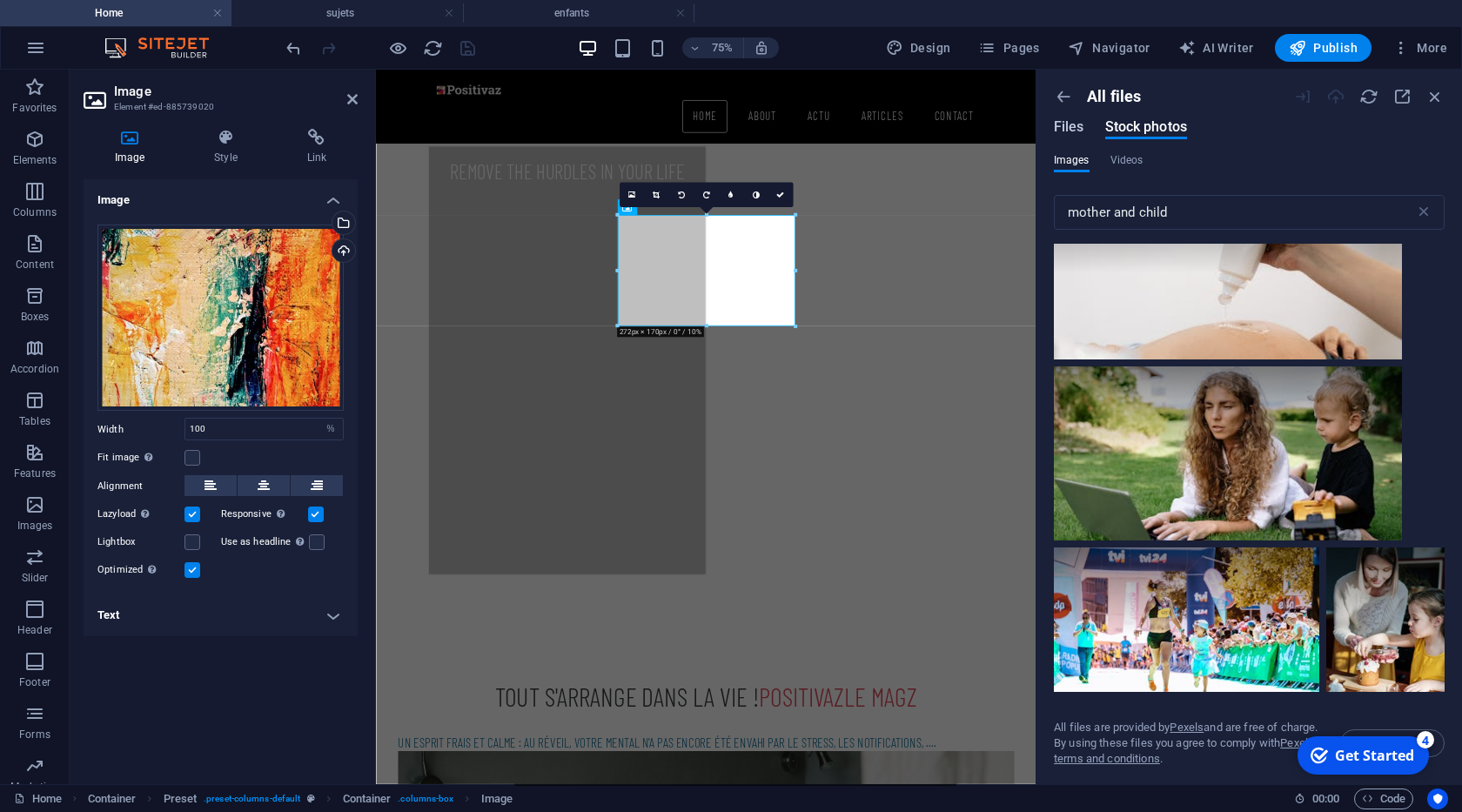
click at [1068, 124] on span "Files" at bounding box center [1069, 127] width 30 height 21
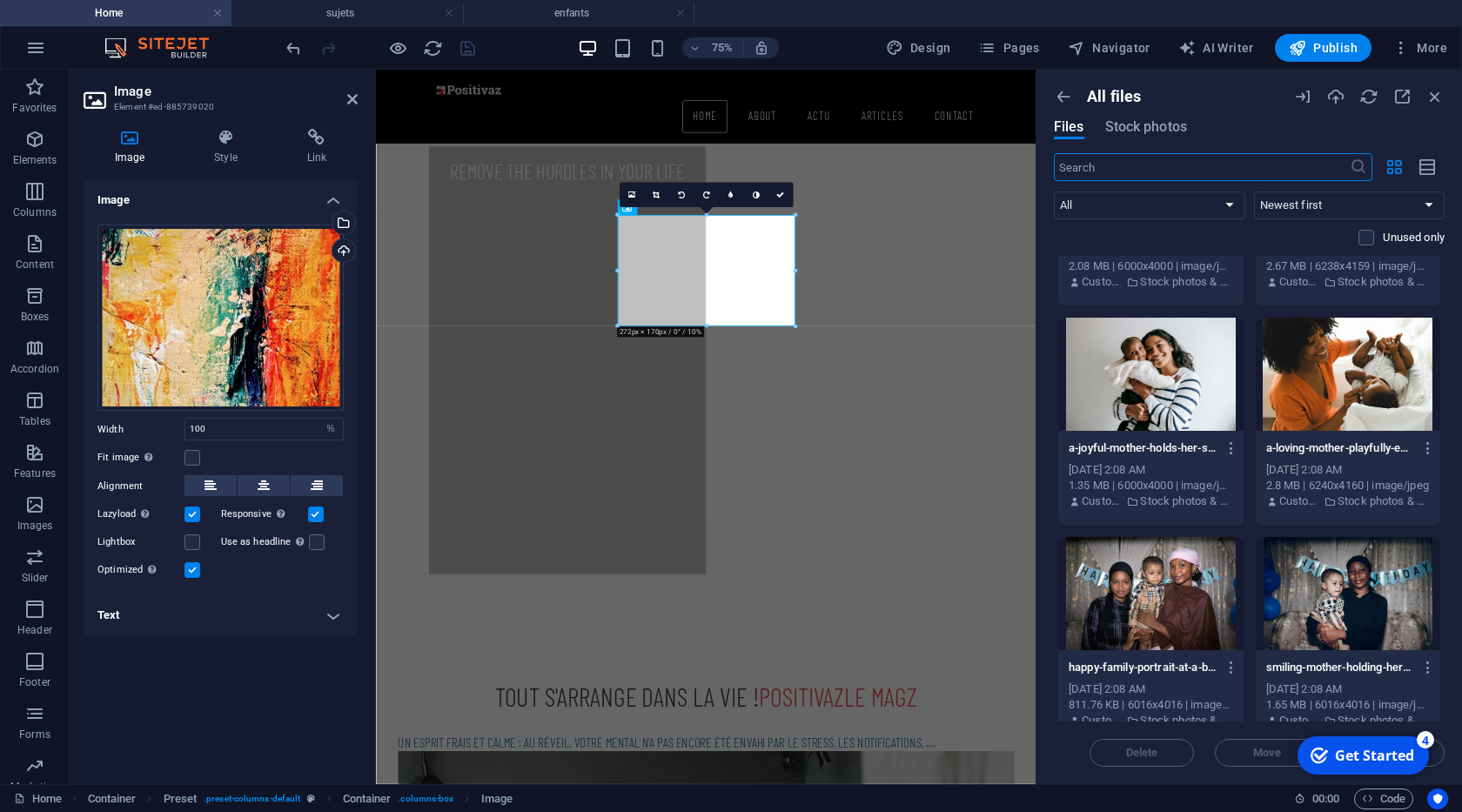
scroll to position [178, 0]
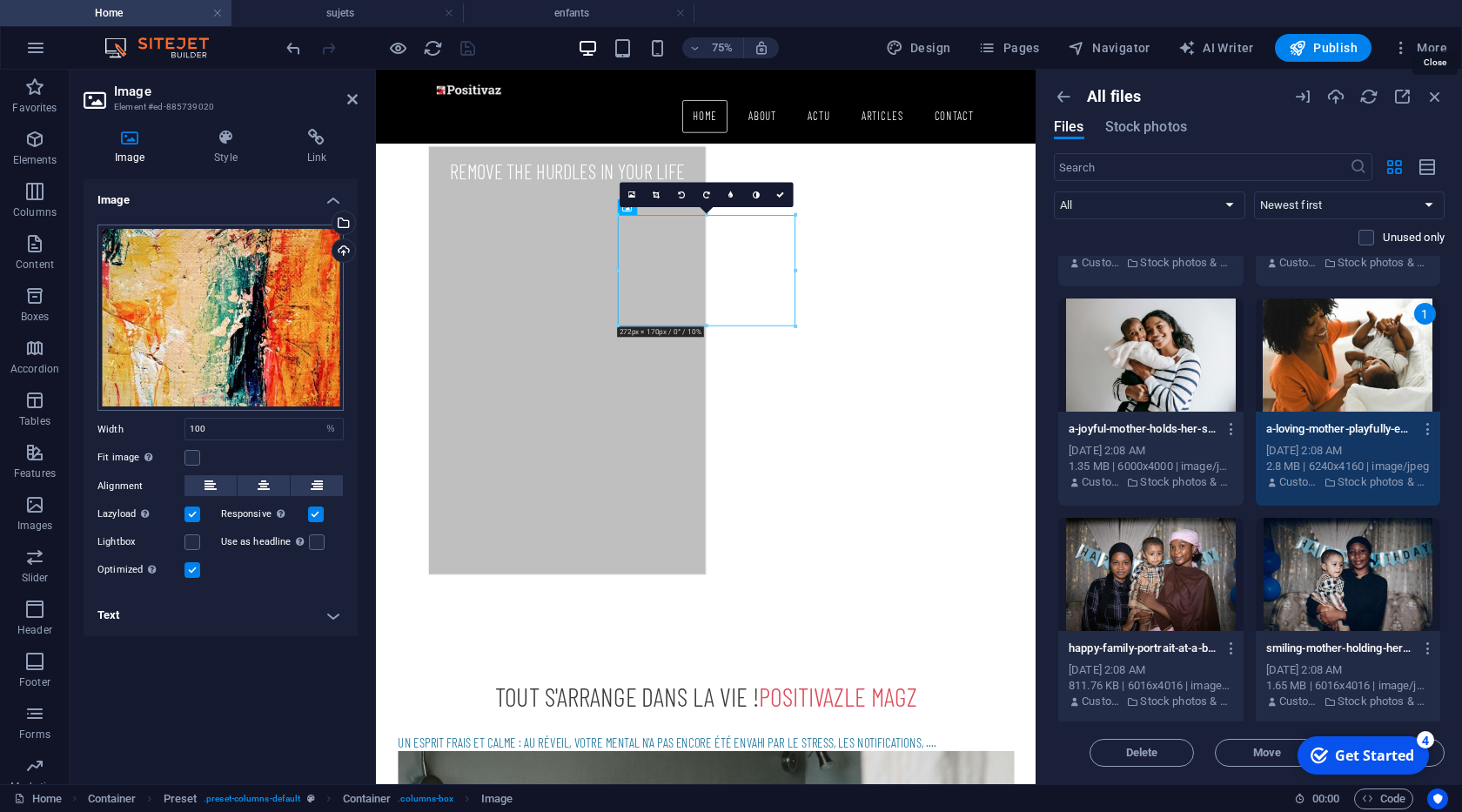
drag, startPoint x: 1437, startPoint y: 99, endPoint x: 324, endPoint y: 285, distance: 1128.4
click at [1436, 101] on icon "button" at bounding box center [1435, 96] width 19 height 19
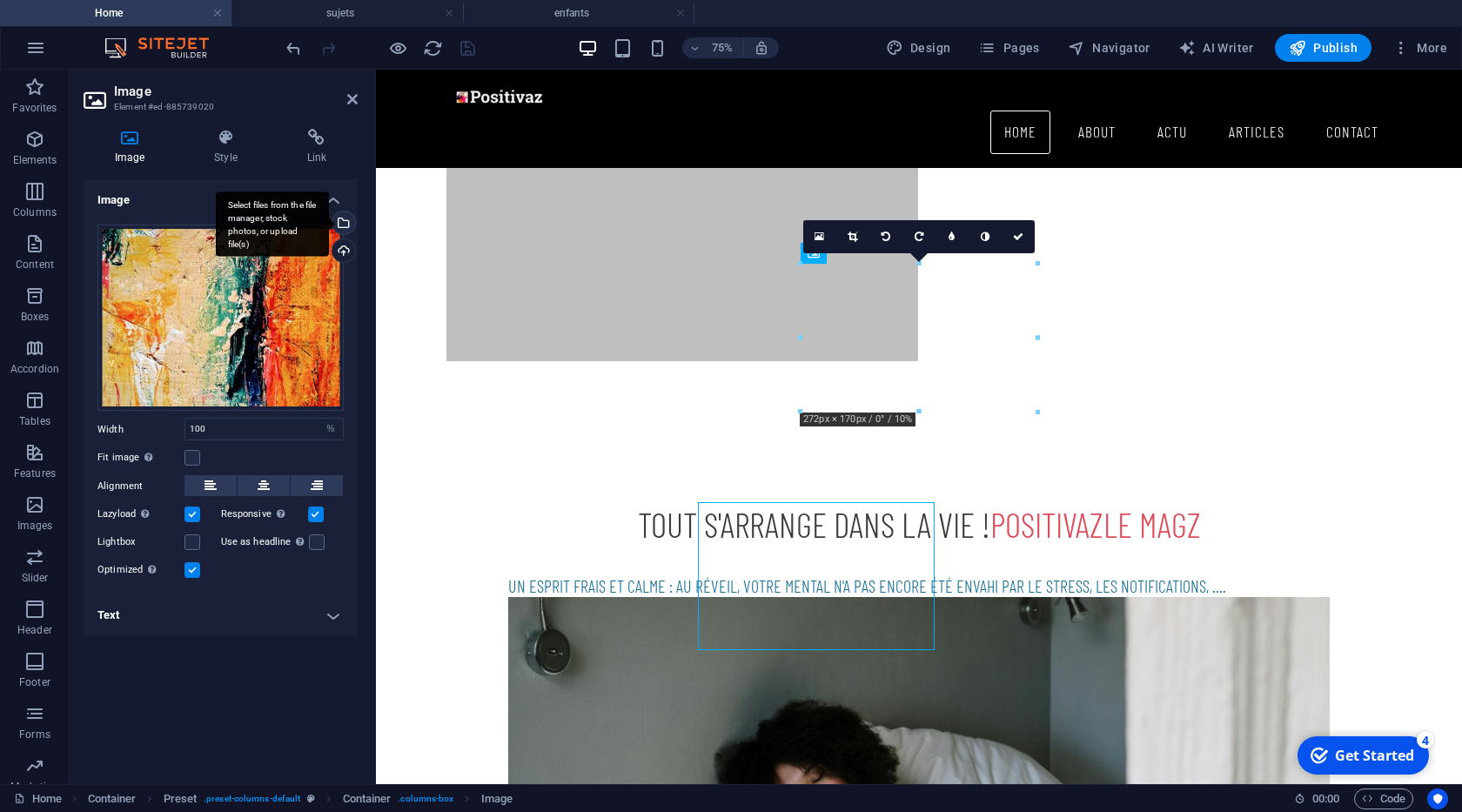
scroll to position [753, 0]
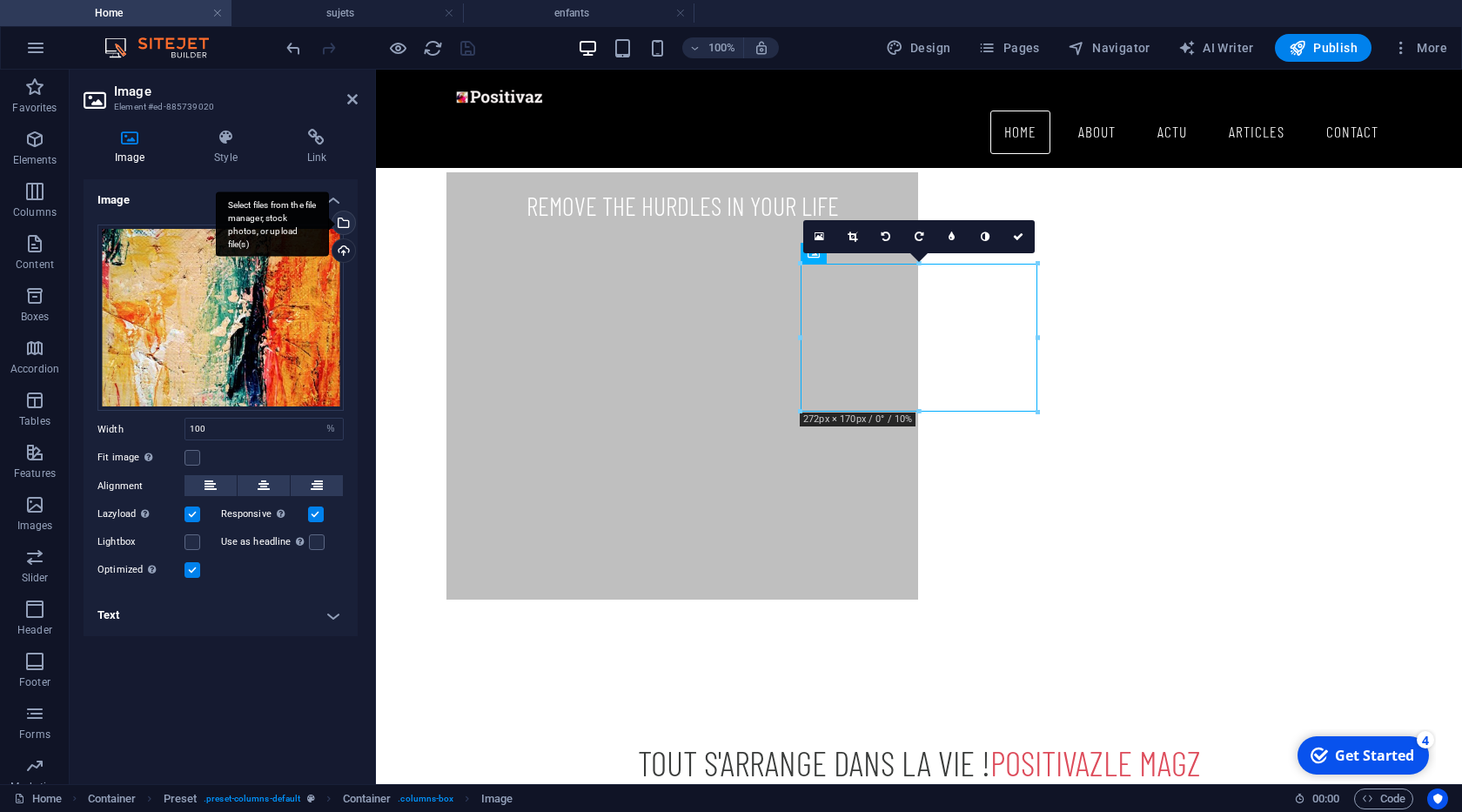
click at [343, 224] on div "Select files from the file manager, stock photos, or upload file(s)" at bounding box center [342, 225] width 26 height 26
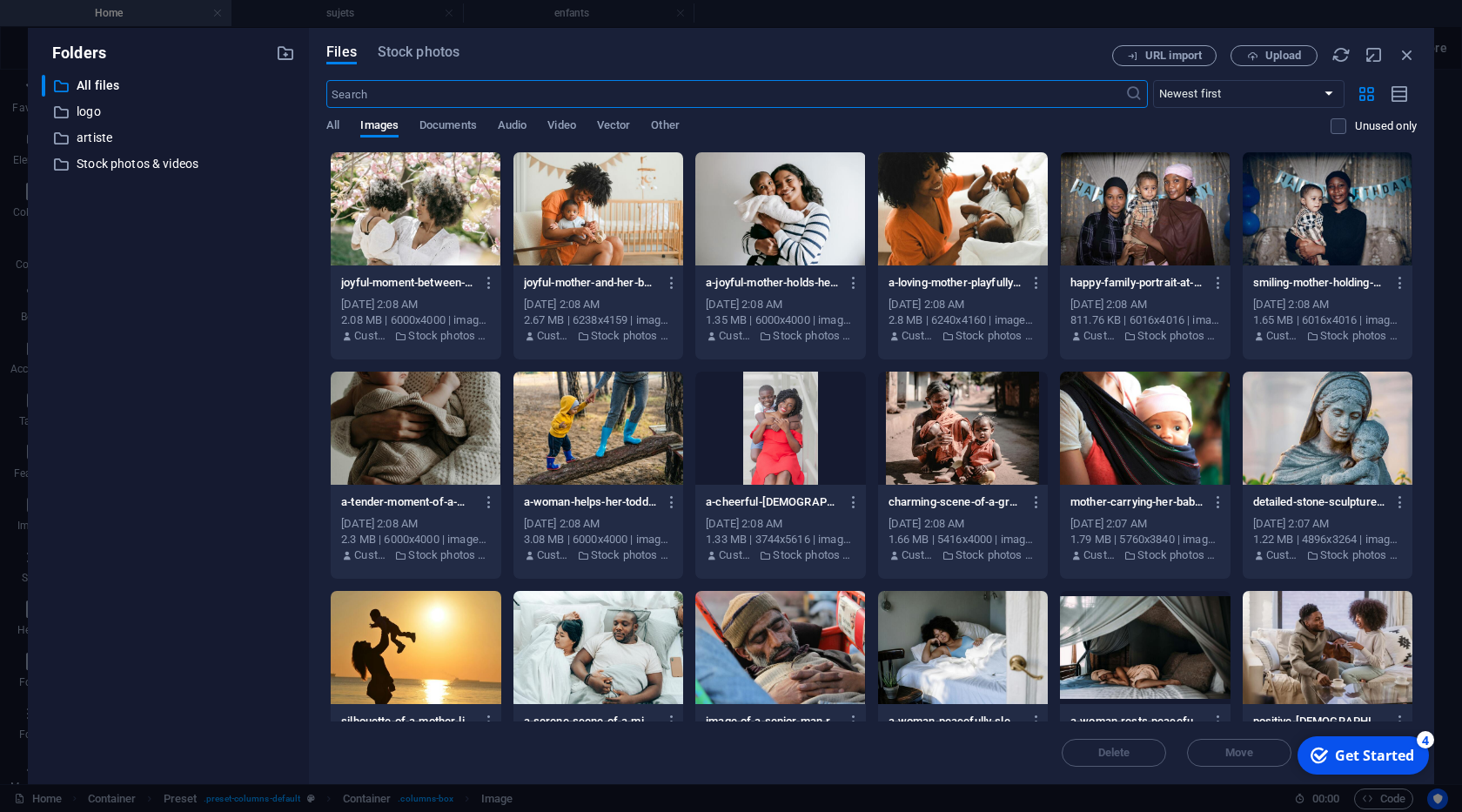
scroll to position [992, 0]
click at [964, 240] on div at bounding box center [963, 209] width 169 height 113
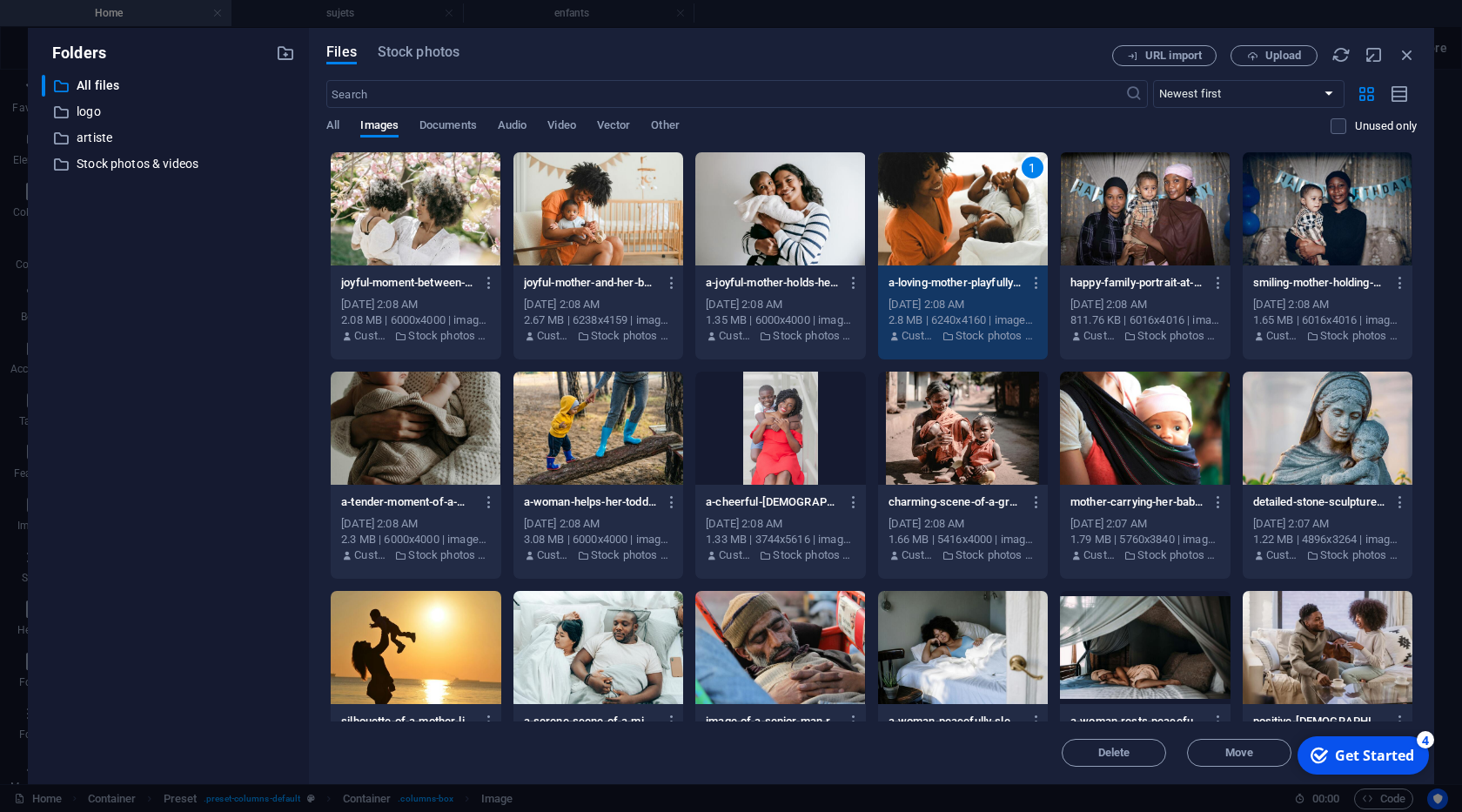
click at [964, 240] on div "1" at bounding box center [963, 209] width 169 height 113
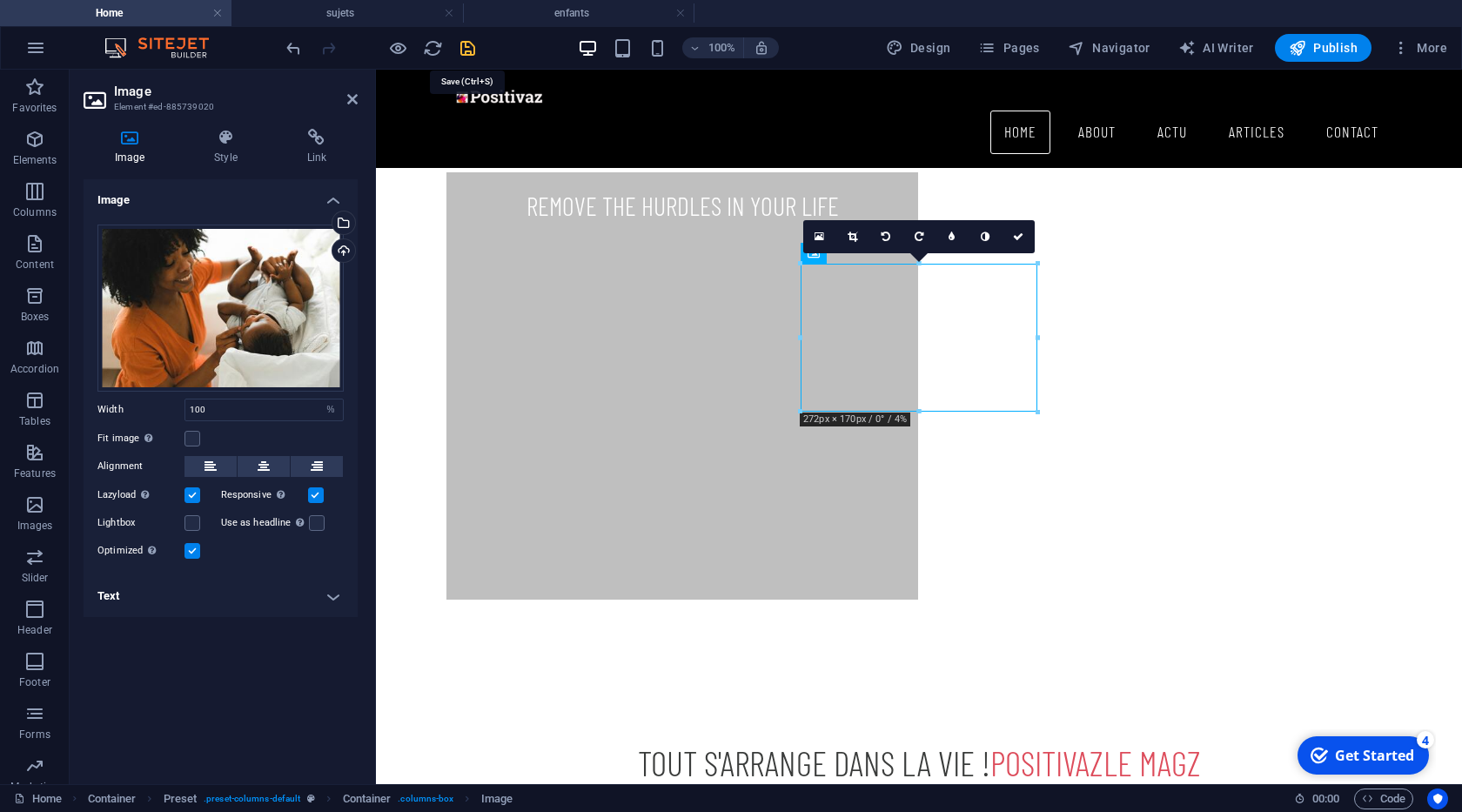
click at [464, 47] on icon "save" at bounding box center [467, 47] width 20 height 20
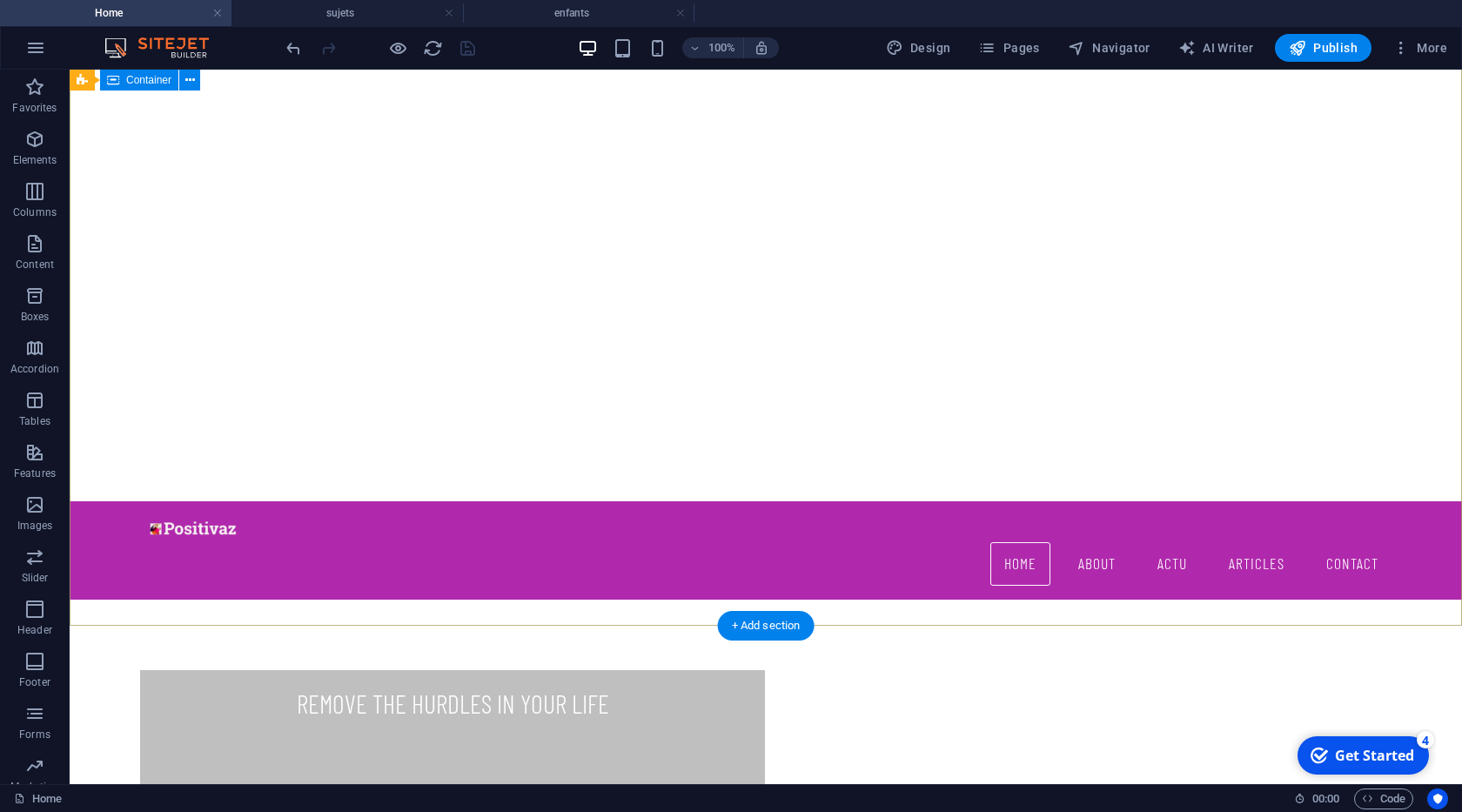
scroll to position [158, 0]
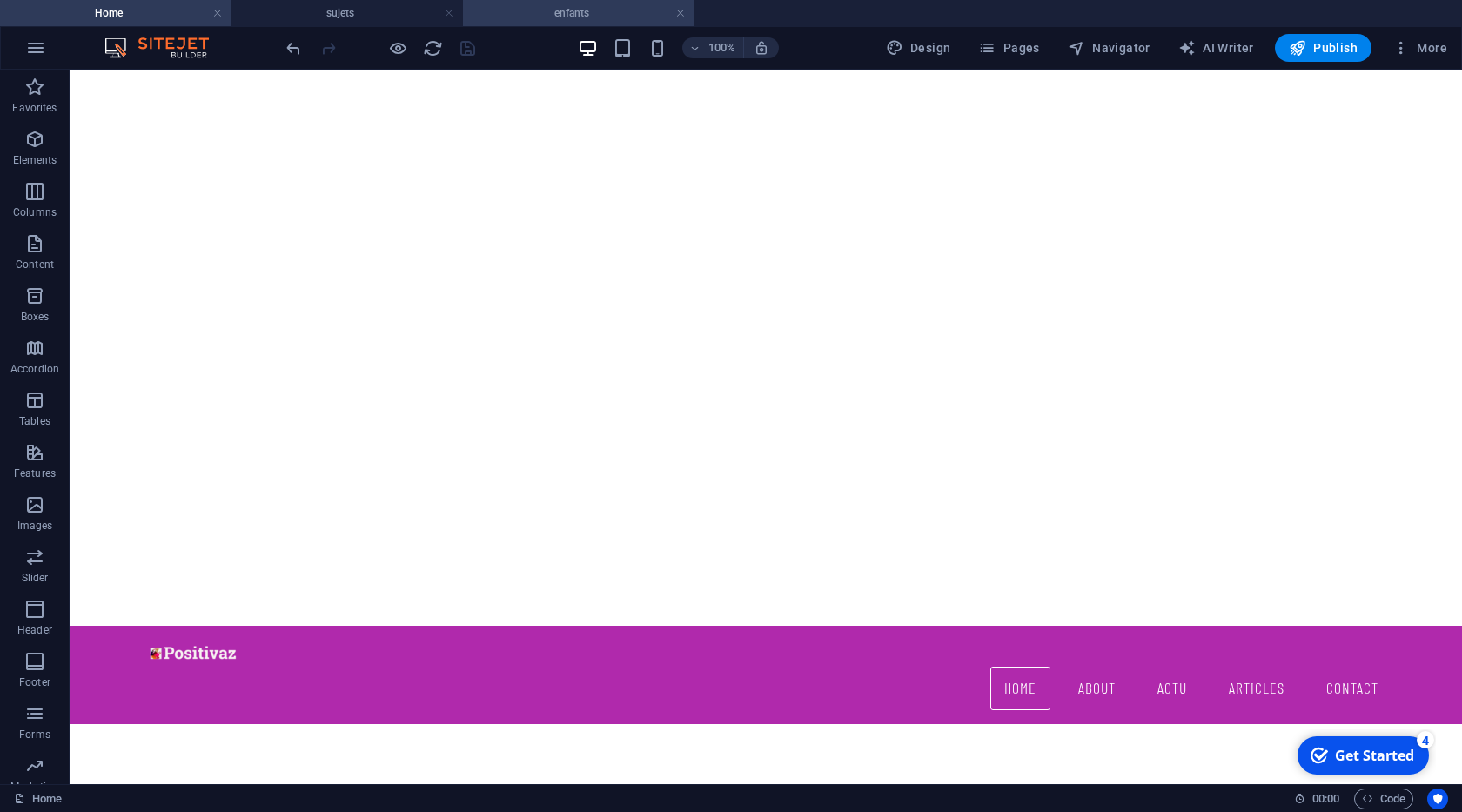
click at [570, 18] on h4 "enfants" at bounding box center [579, 13] width 232 height 19
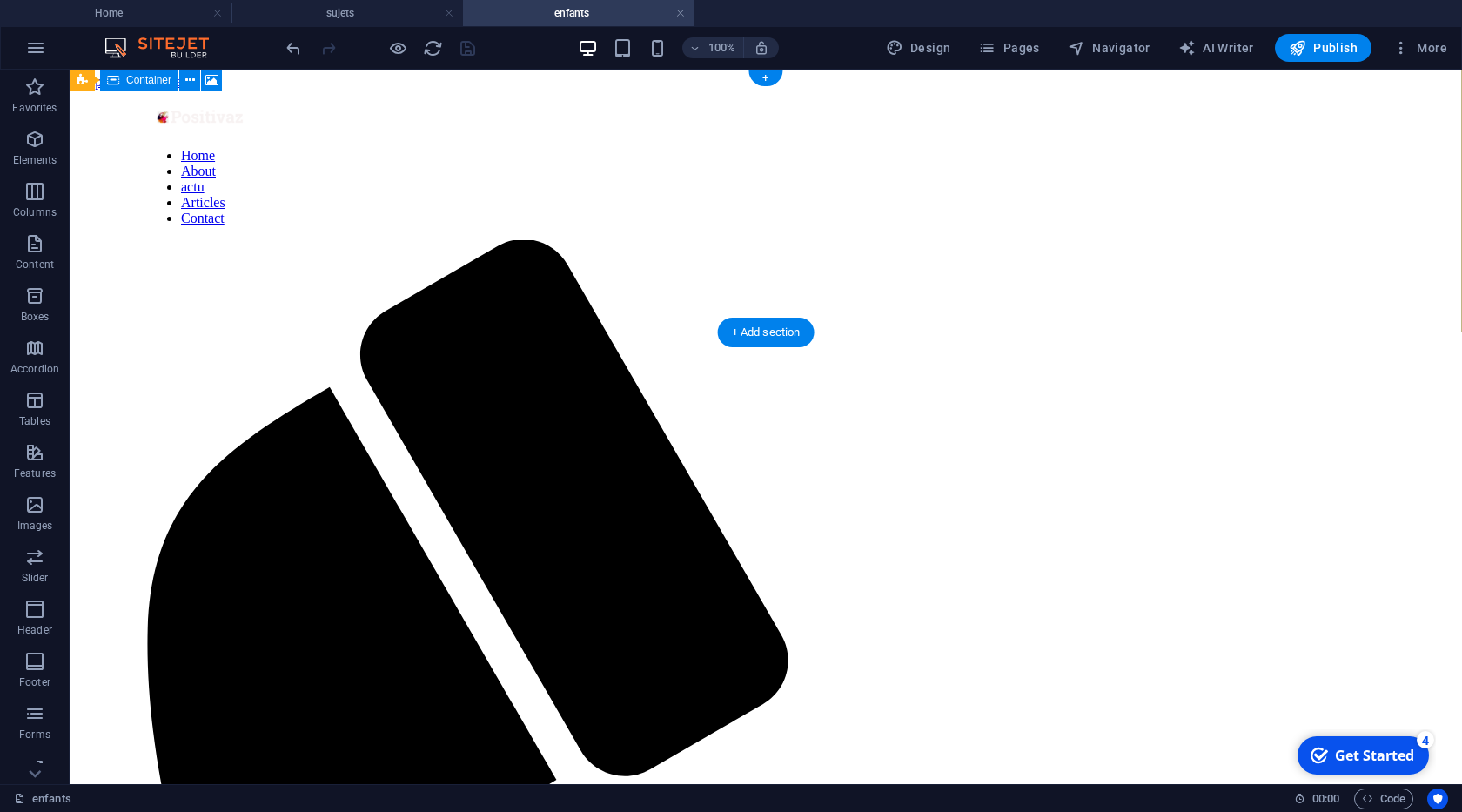
scroll to position [0, 0]
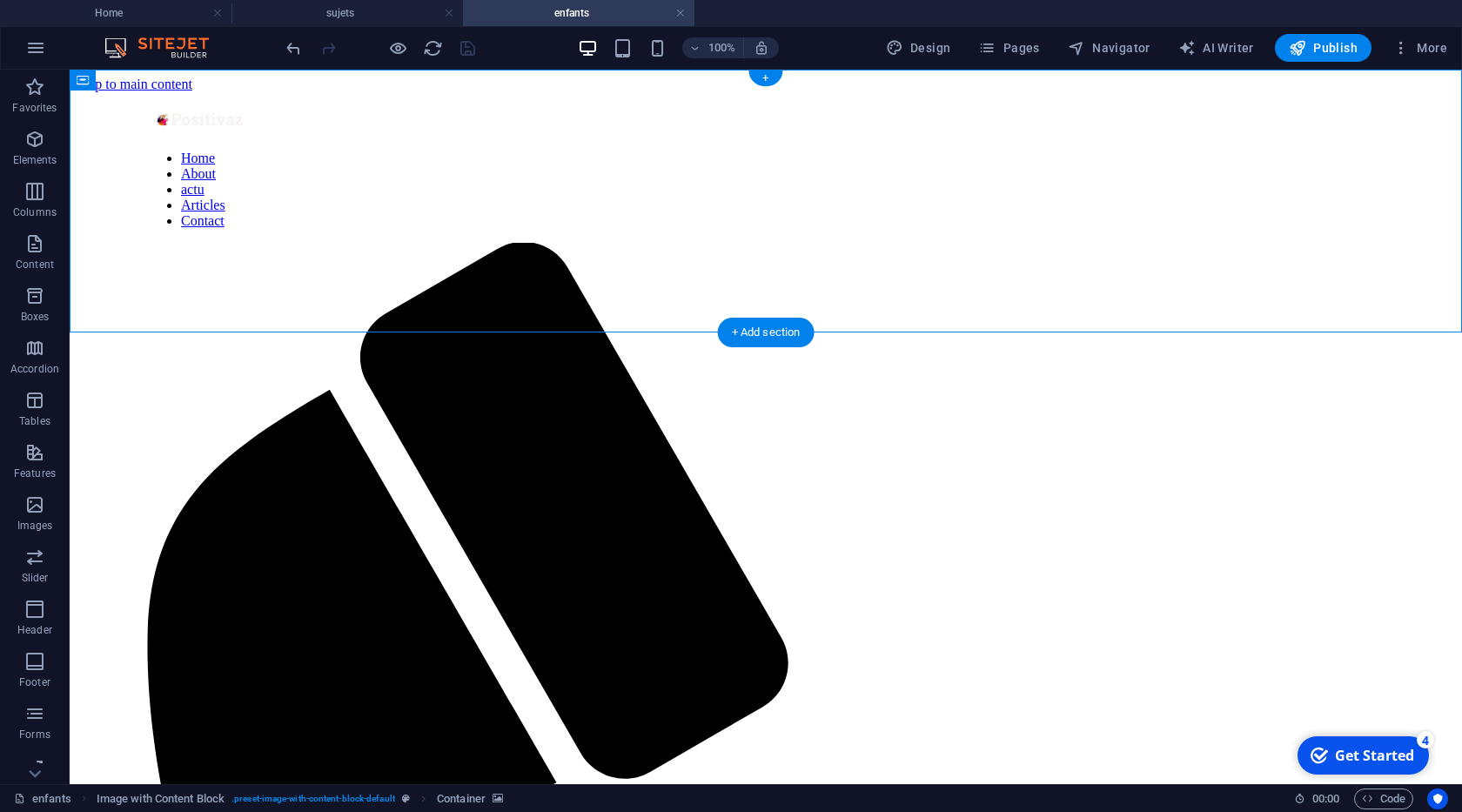
select select "px"
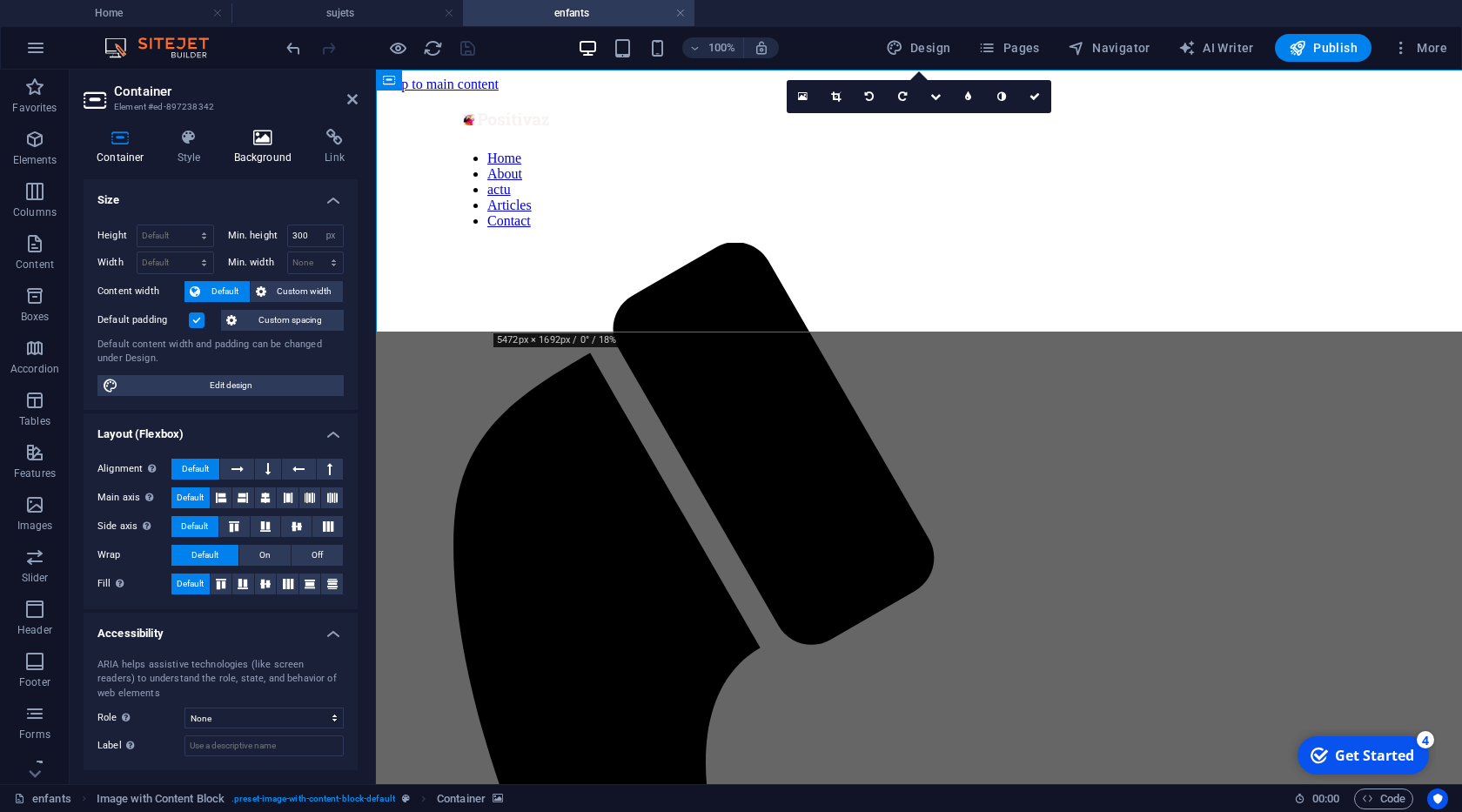
click at [258, 153] on h4 "Background" at bounding box center [267, 147] width 92 height 37
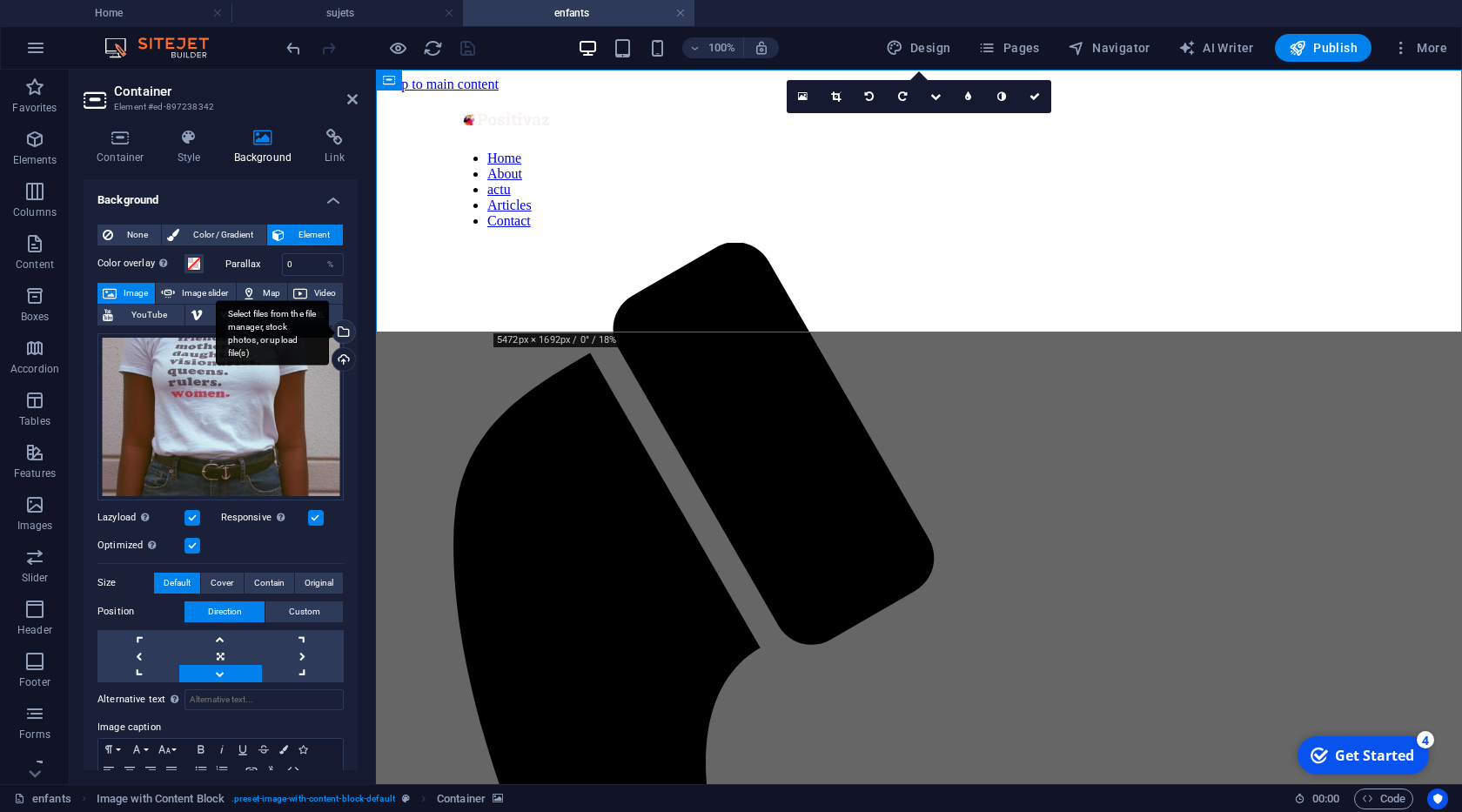
click at [329, 332] on div "Select files from the file manager, stock photos, or upload file(s)" at bounding box center [272, 332] width 113 height 65
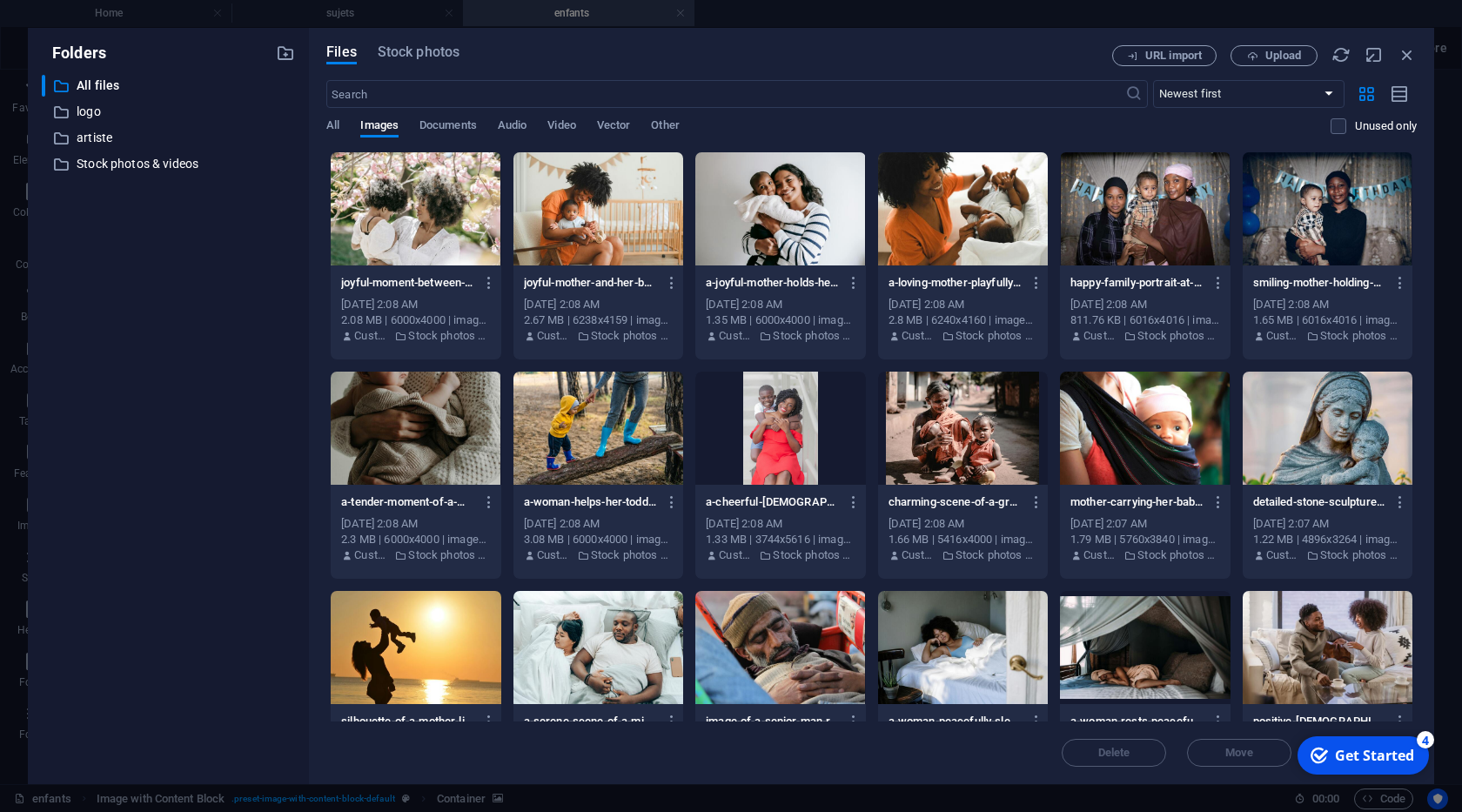
click at [1349, 434] on div at bounding box center [1327, 428] width 169 height 113
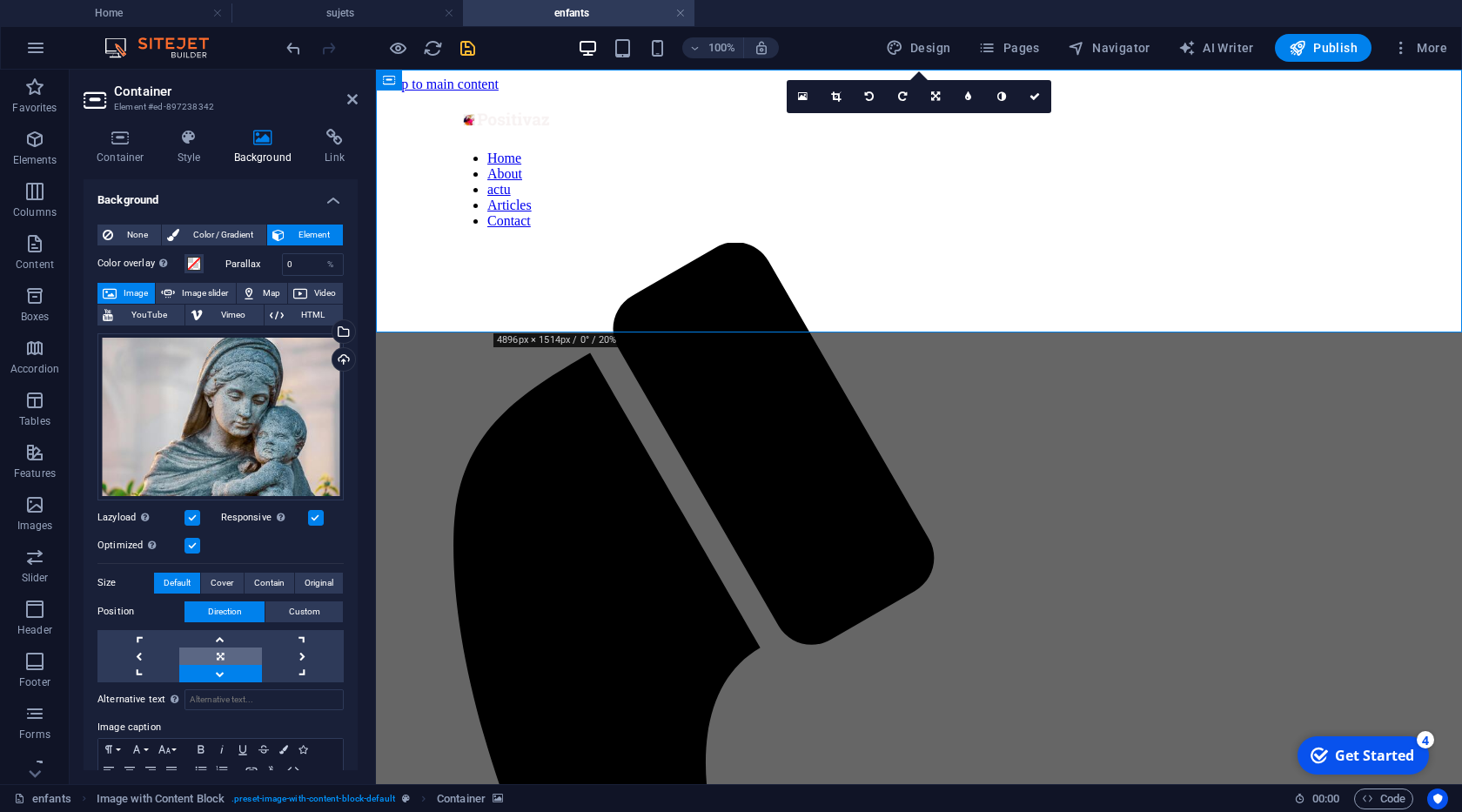
click at [224, 658] on link at bounding box center [220, 656] width 82 height 17
click at [471, 49] on icon "save" at bounding box center [467, 47] width 20 height 20
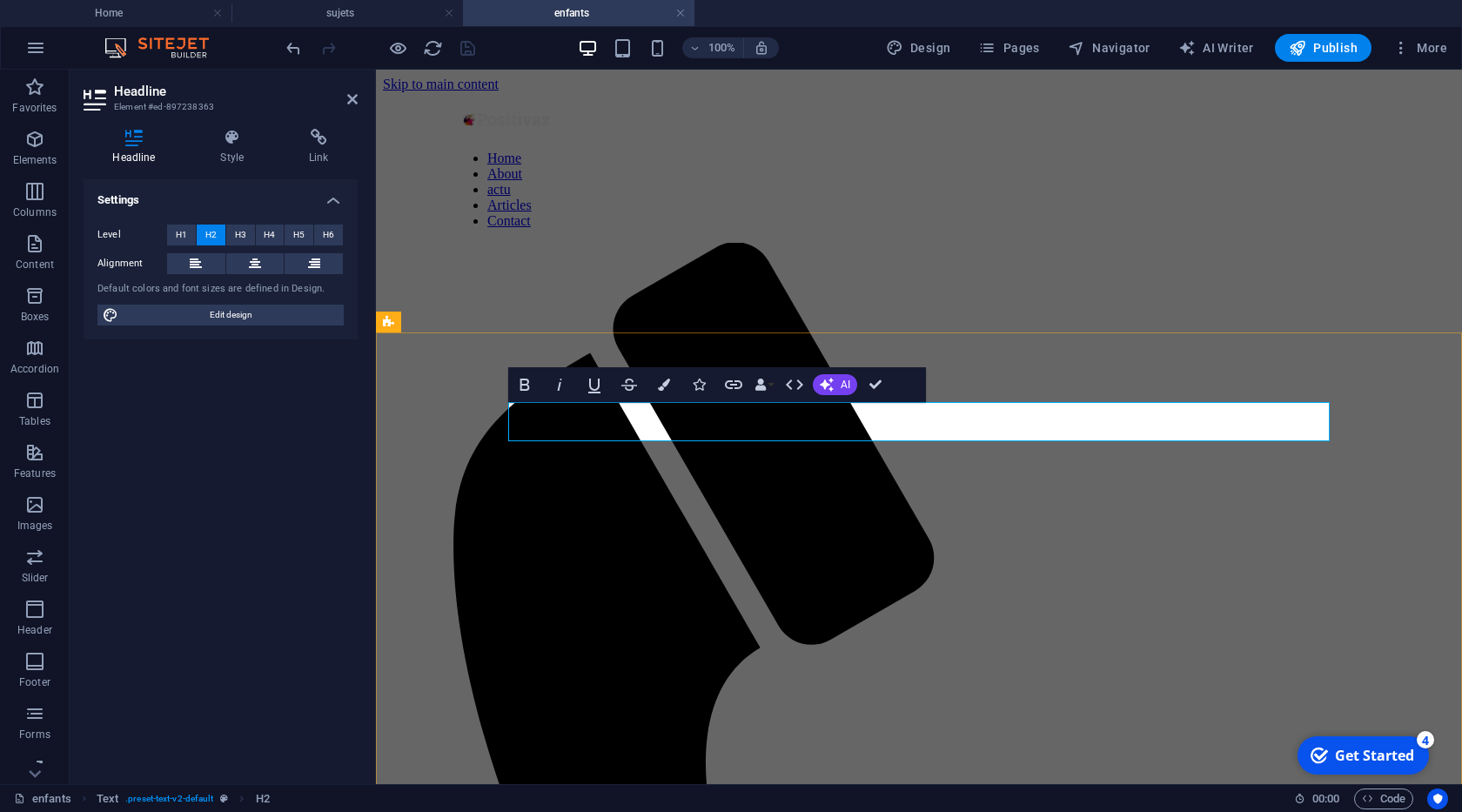
click at [529, 389] on icon "button" at bounding box center [525, 384] width 9 height 12
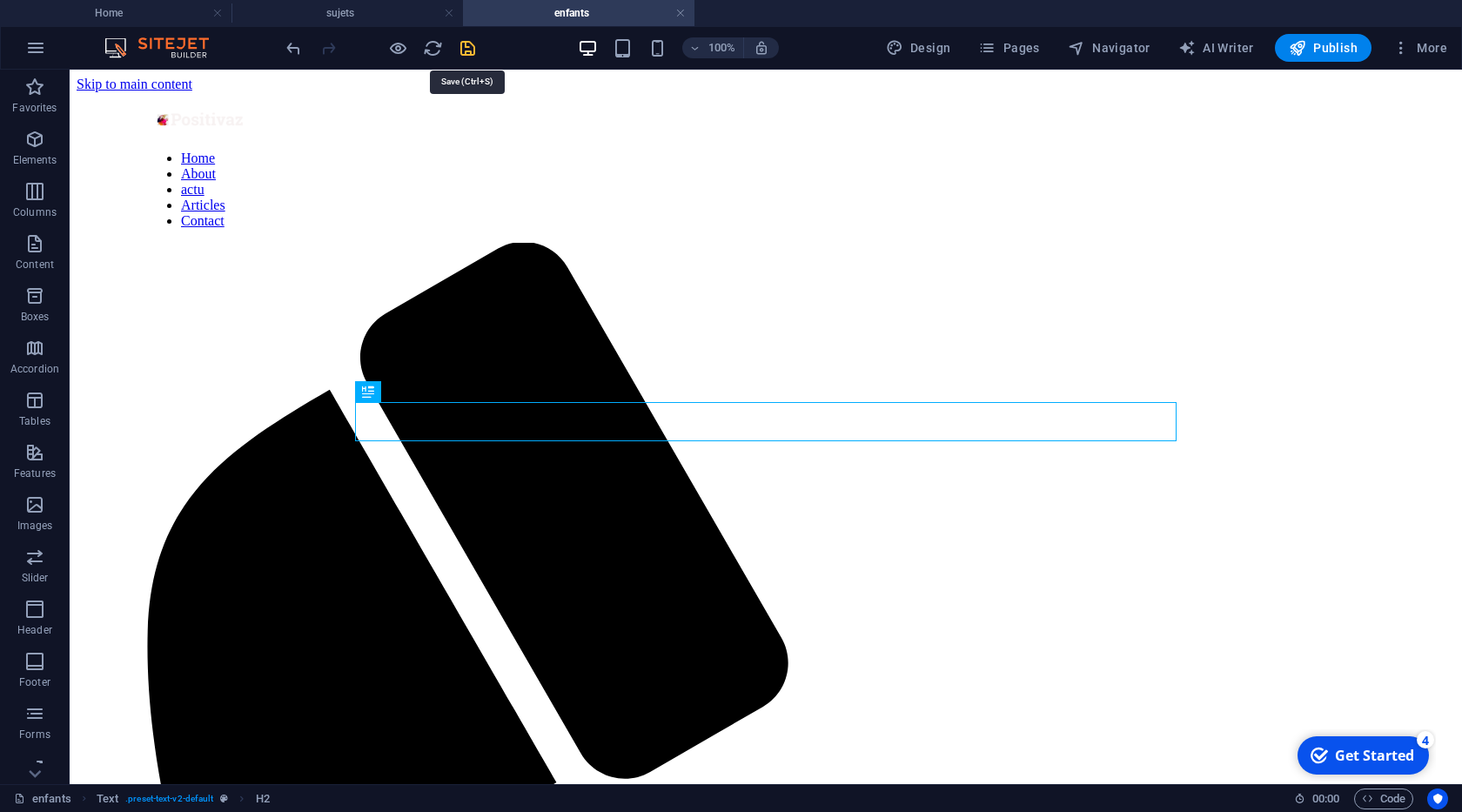
drag, startPoint x: 461, startPoint y: 52, endPoint x: 451, endPoint y: 84, distance: 33.5
click at [461, 52] on icon "save" at bounding box center [467, 47] width 20 height 20
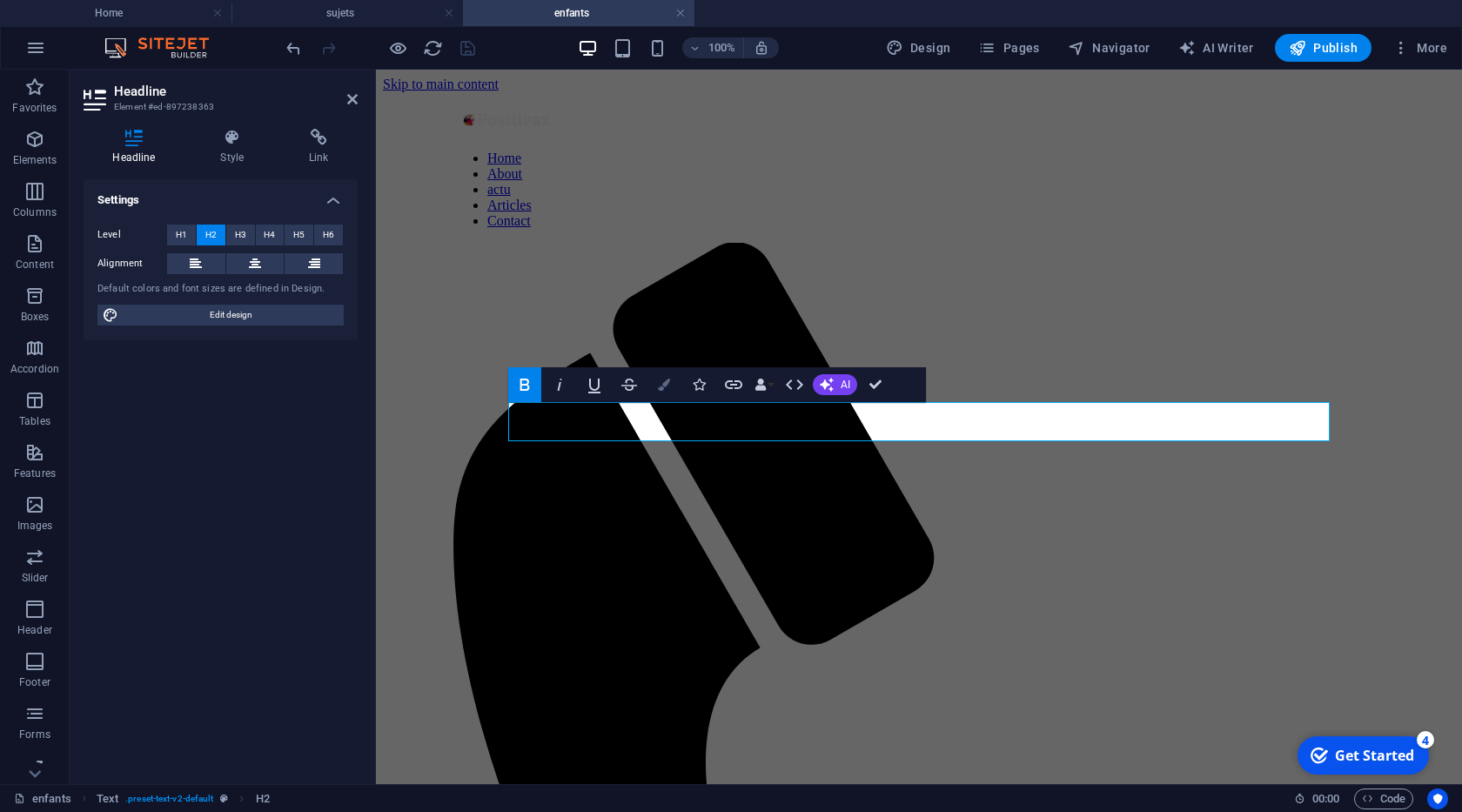
click at [661, 389] on icon "button" at bounding box center [664, 384] width 12 height 12
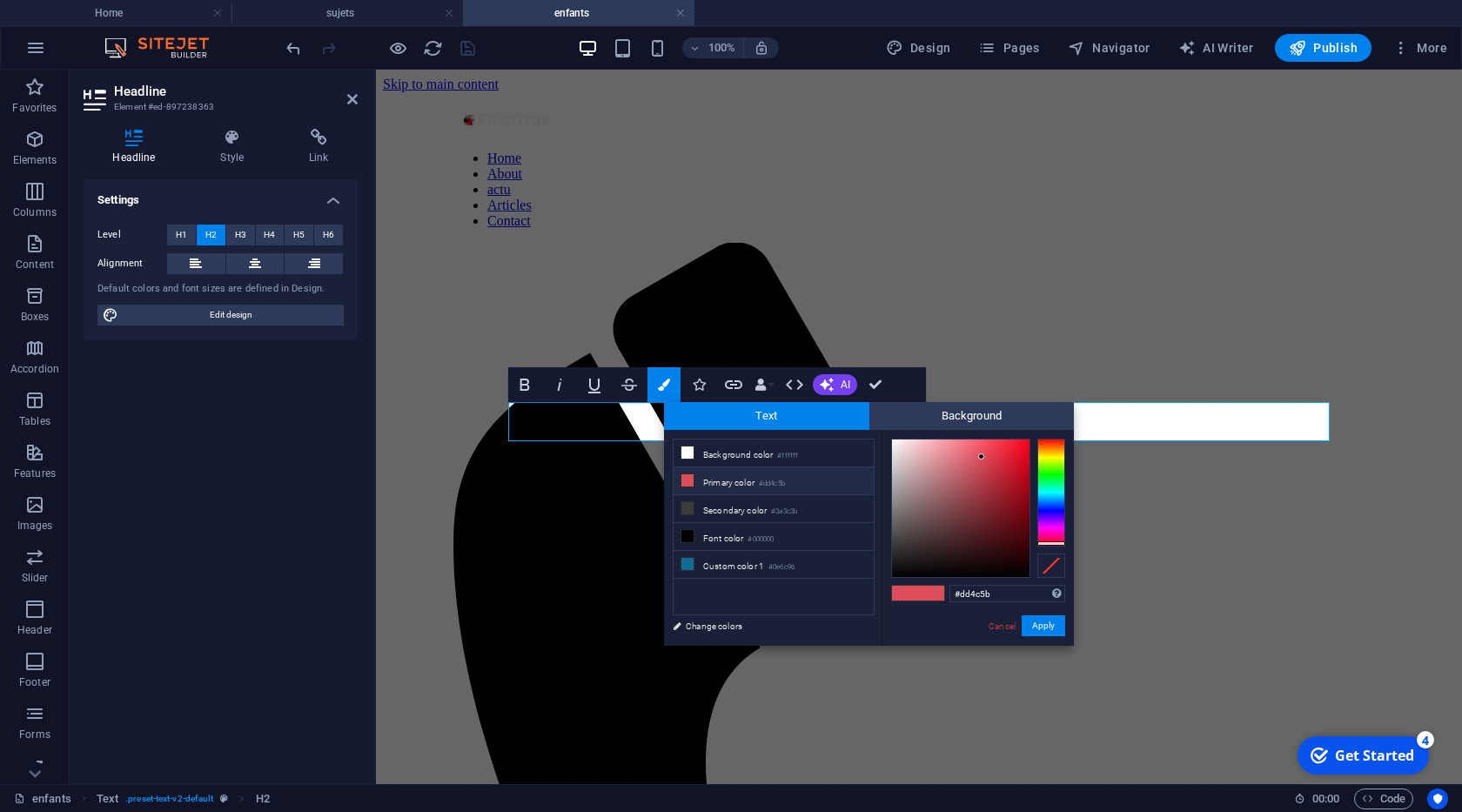
click at [723, 483] on li "Primary color #dd4c5b" at bounding box center [774, 480] width 200 height 27
click at [1036, 627] on button "Apply" at bounding box center [1043, 626] width 44 height 21
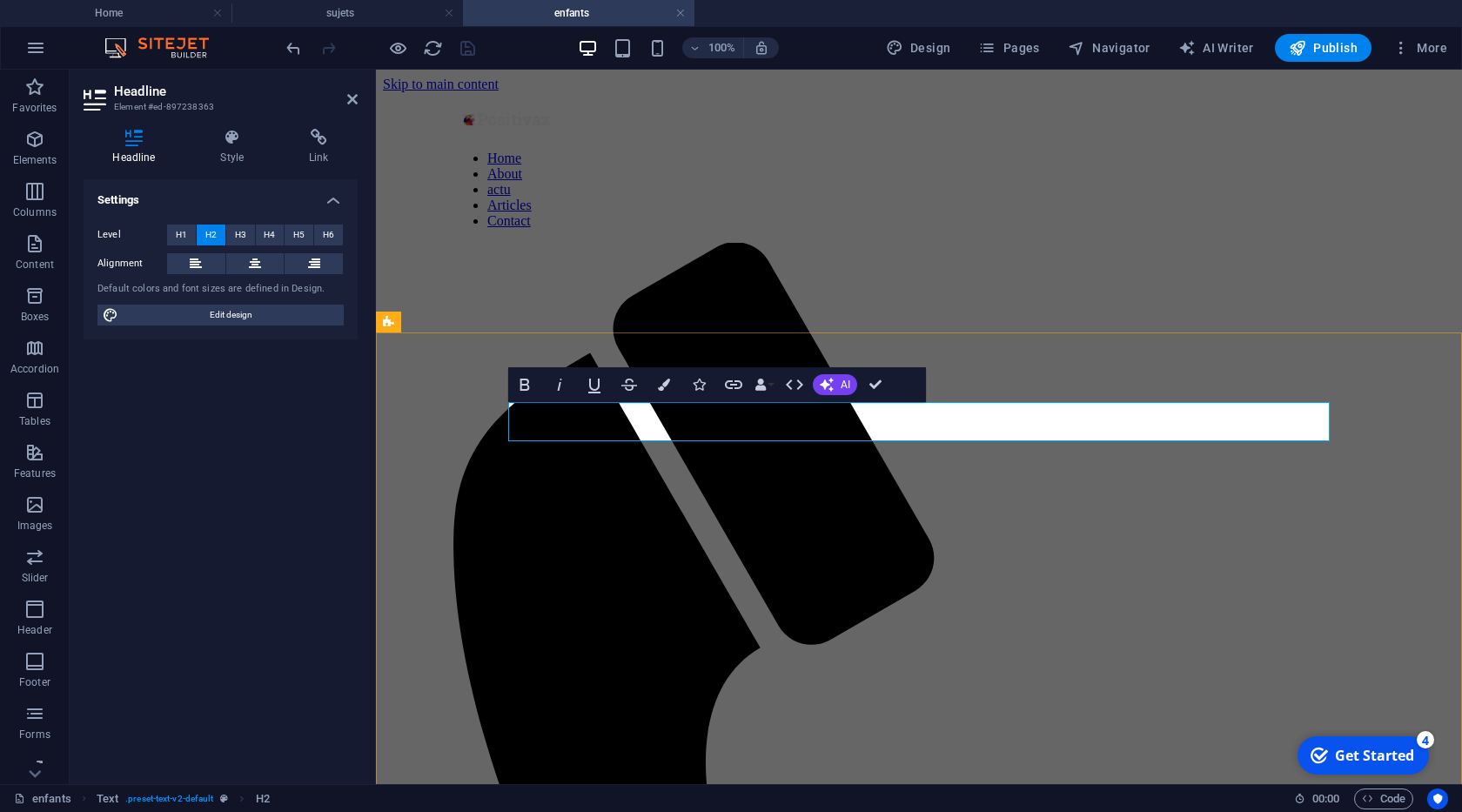
click strong "enfants aimés"
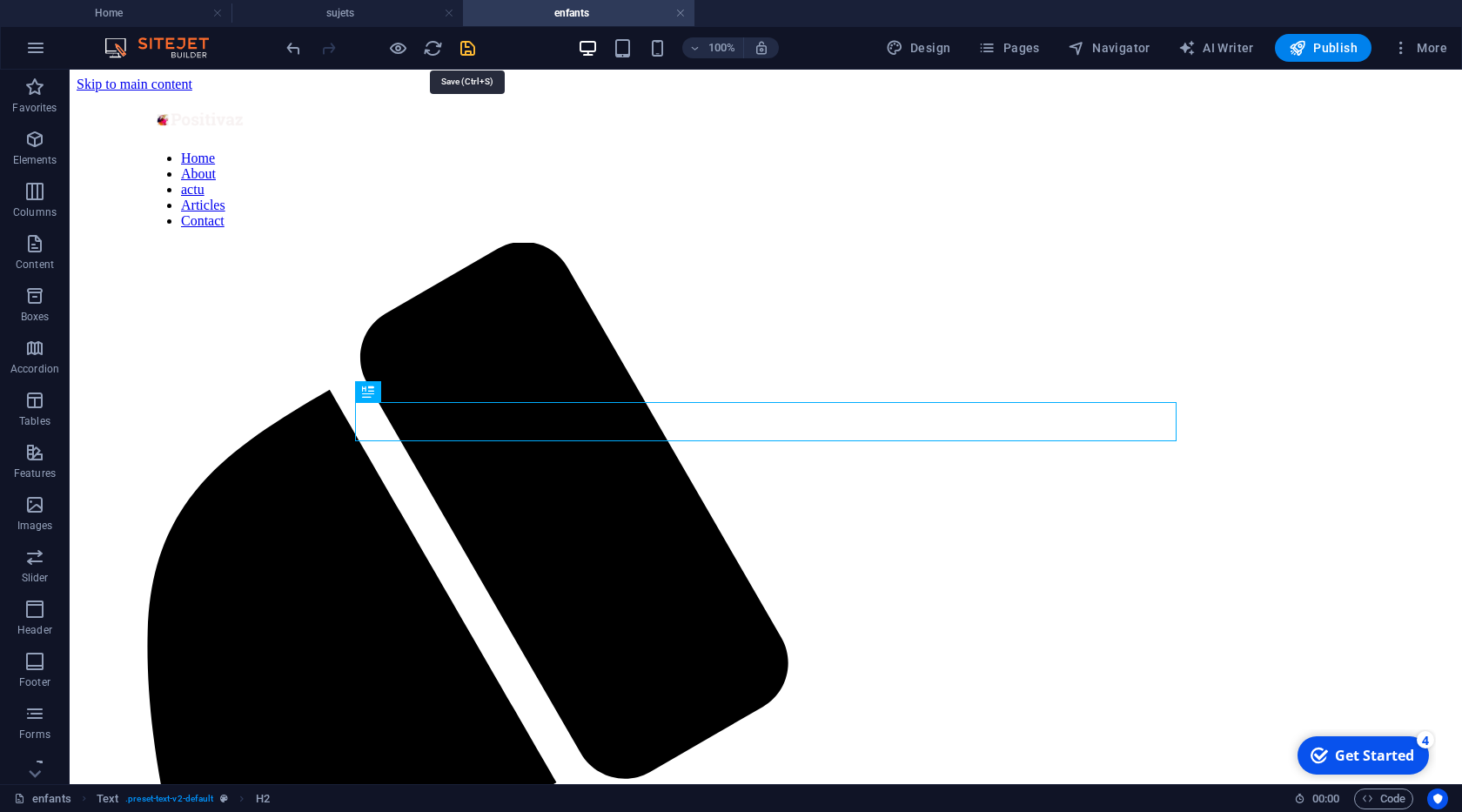
click at [468, 52] on icon "save" at bounding box center [467, 47] width 20 height 20
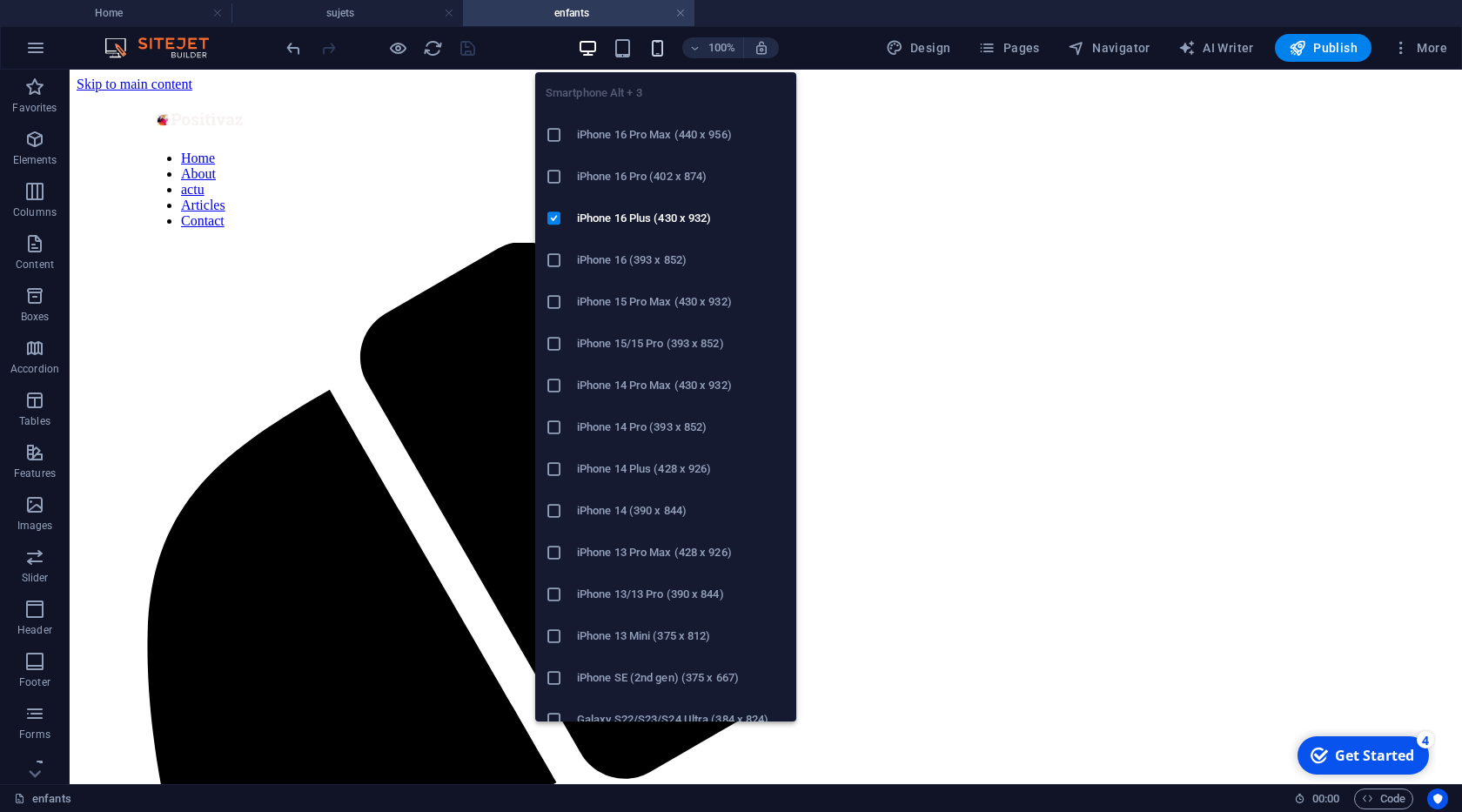
click at [667, 59] on div "Smartphone Alt + 3 iPhone 16 Pro Max (440 x 956) iPhone 16 Pro (402 x 874) iPho…" at bounding box center [666, 389] width 261 height 663
click at [661, 52] on icon "button" at bounding box center [657, 47] width 20 height 20
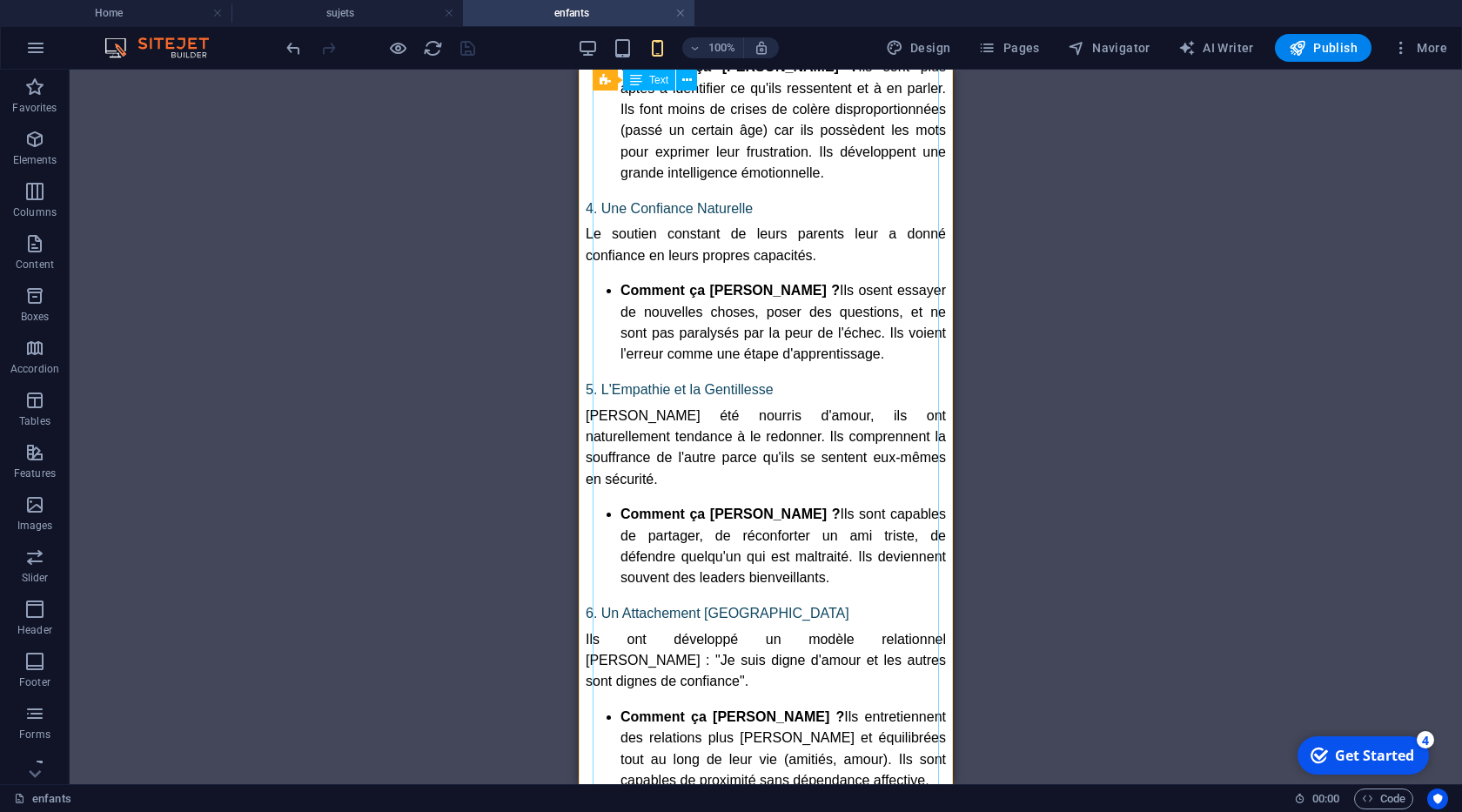
scroll to position [1587, 0]
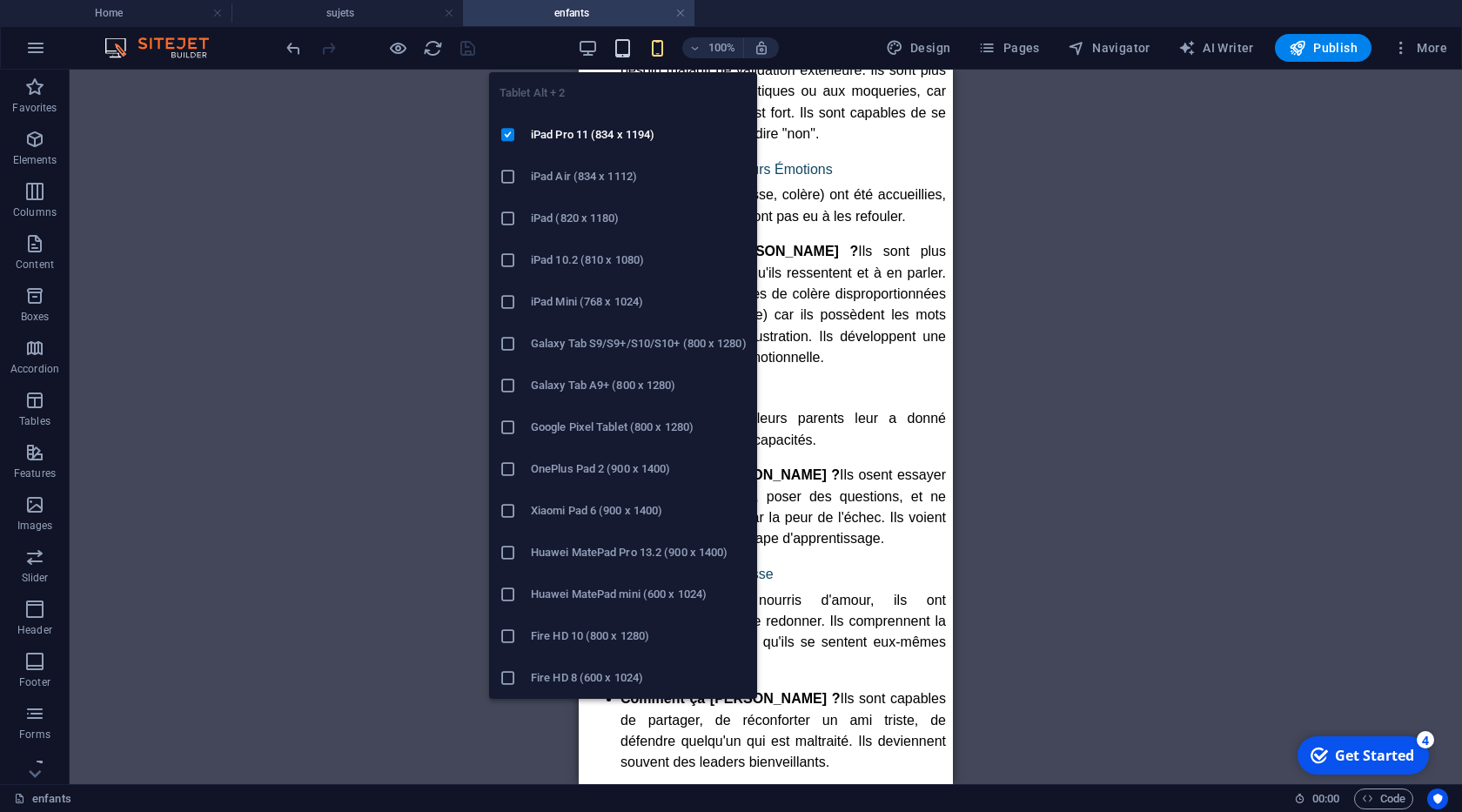
click at [624, 42] on icon "button" at bounding box center [622, 47] width 20 height 20
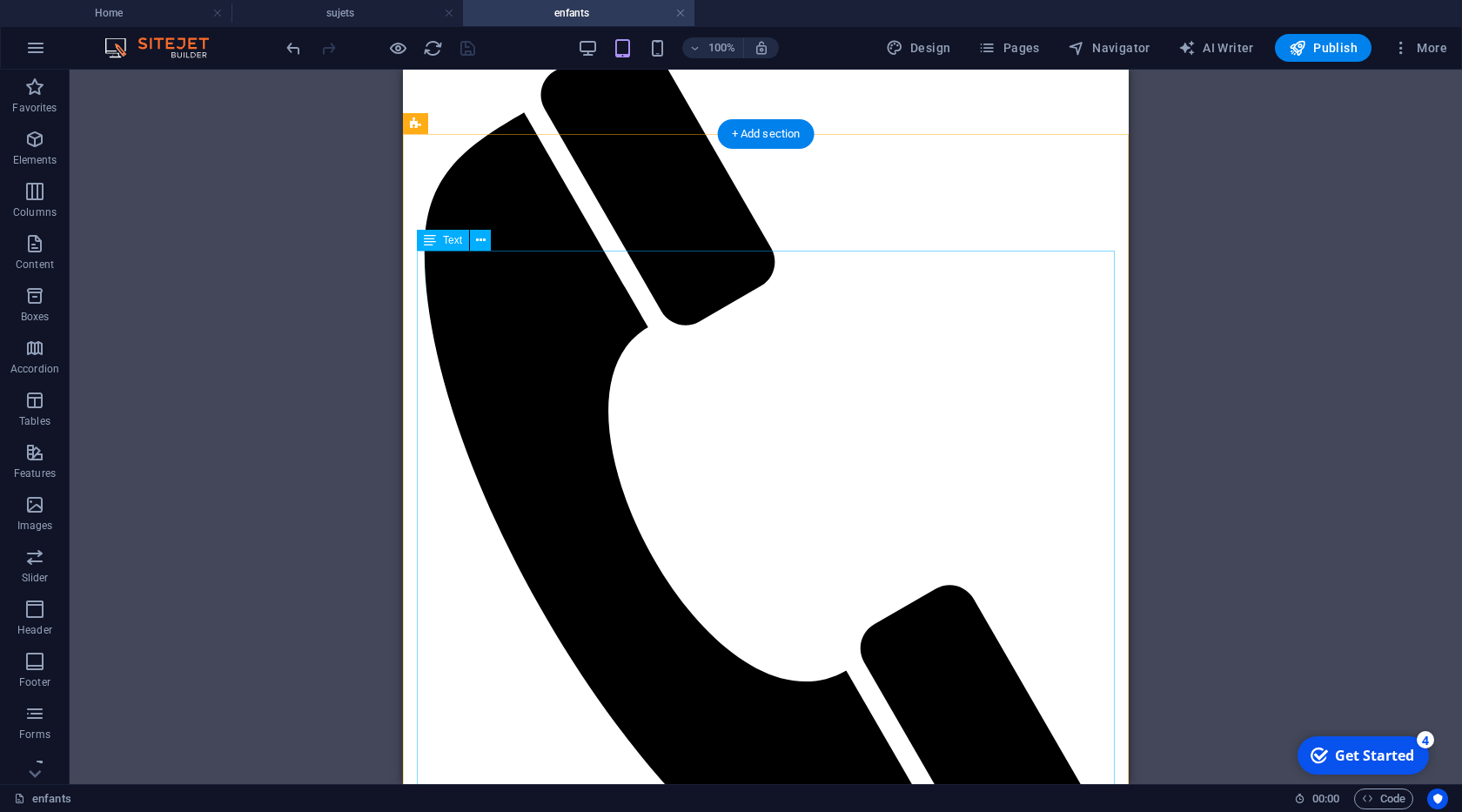
scroll to position [199, 0]
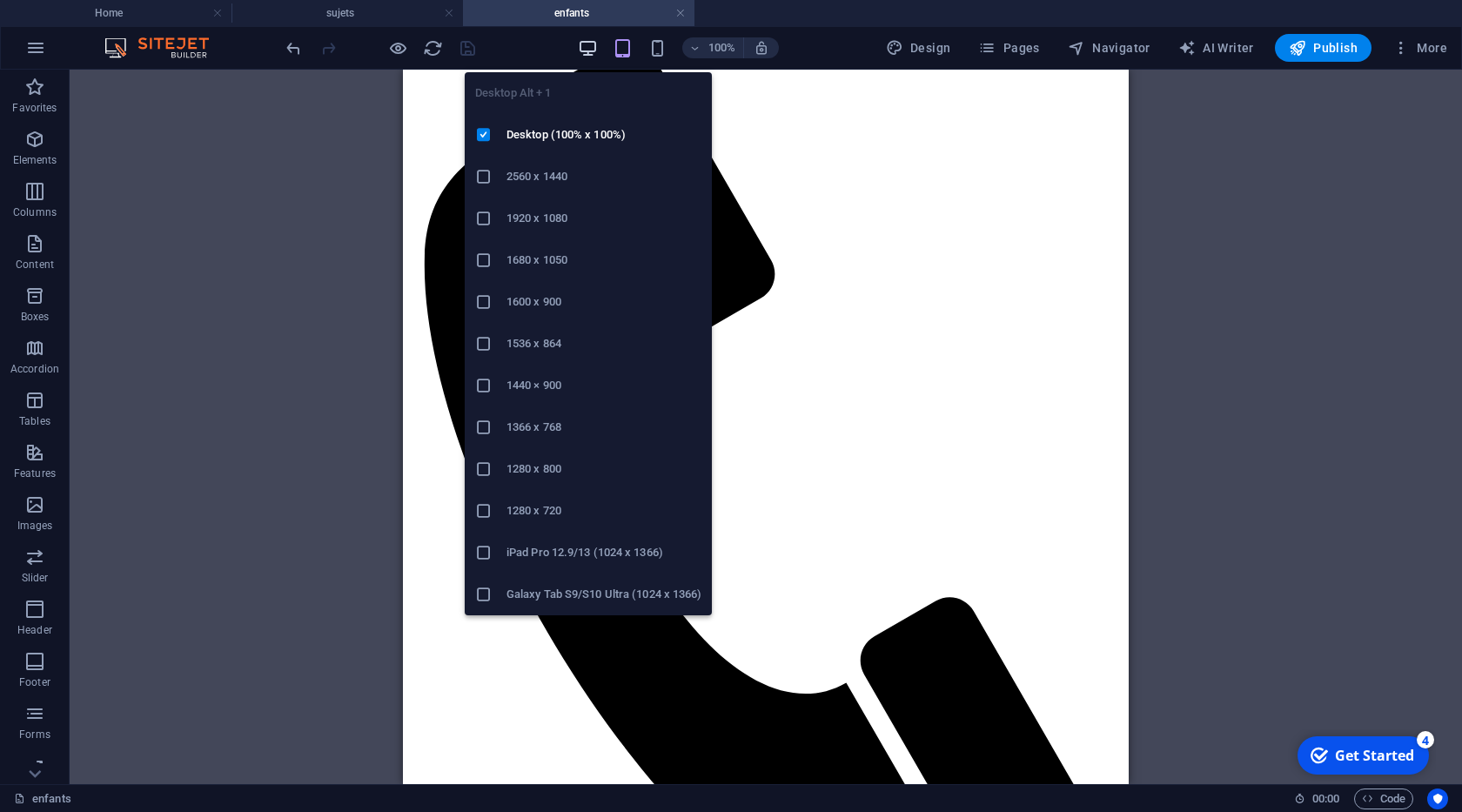
click at [593, 48] on icon "button" at bounding box center [587, 47] width 20 height 20
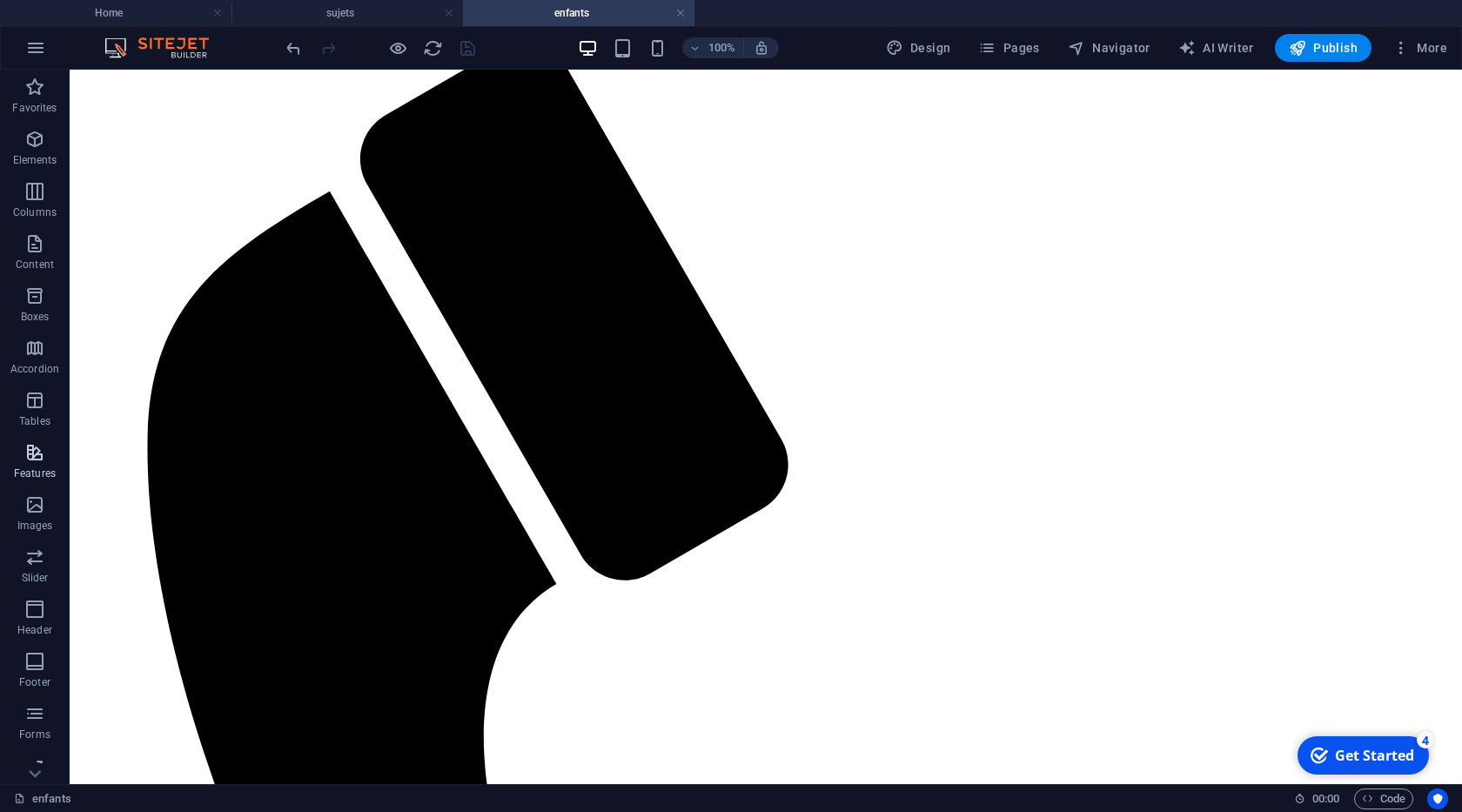
scroll to position [69, 0]
click at [51, 648] on span "Forms" at bounding box center [35, 655] width 70 height 42
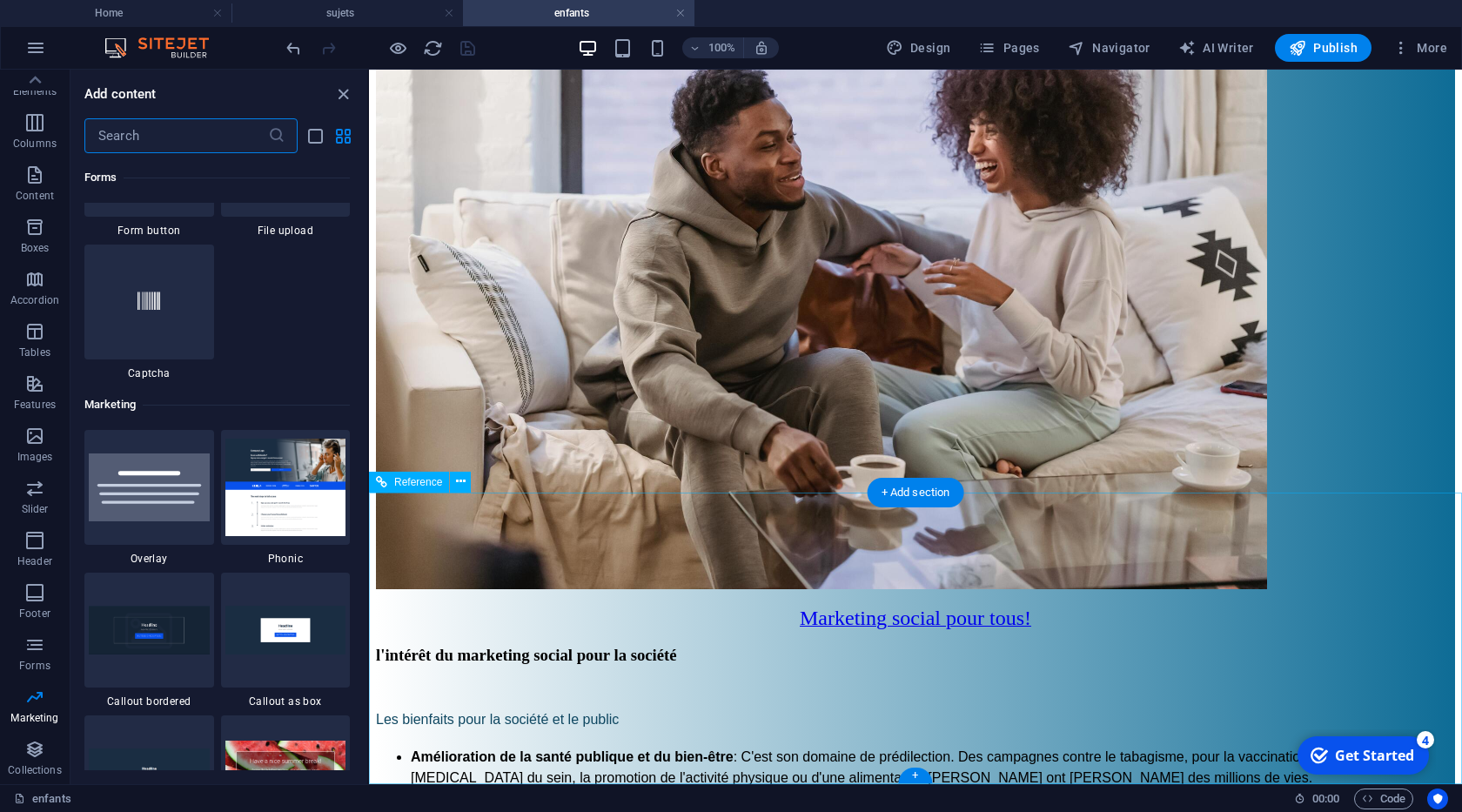
scroll to position [3915, 0]
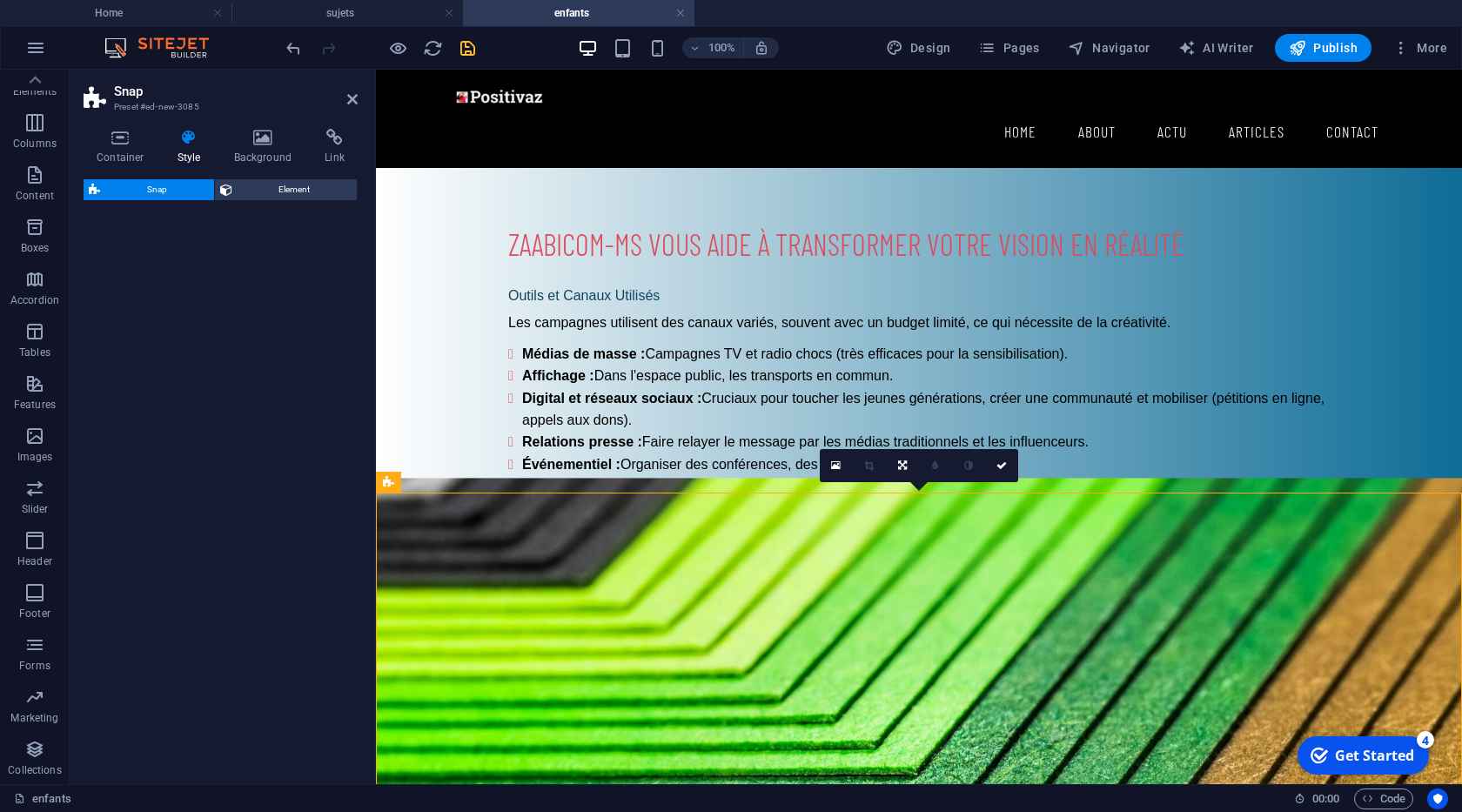
select select "%"
select select "rem"
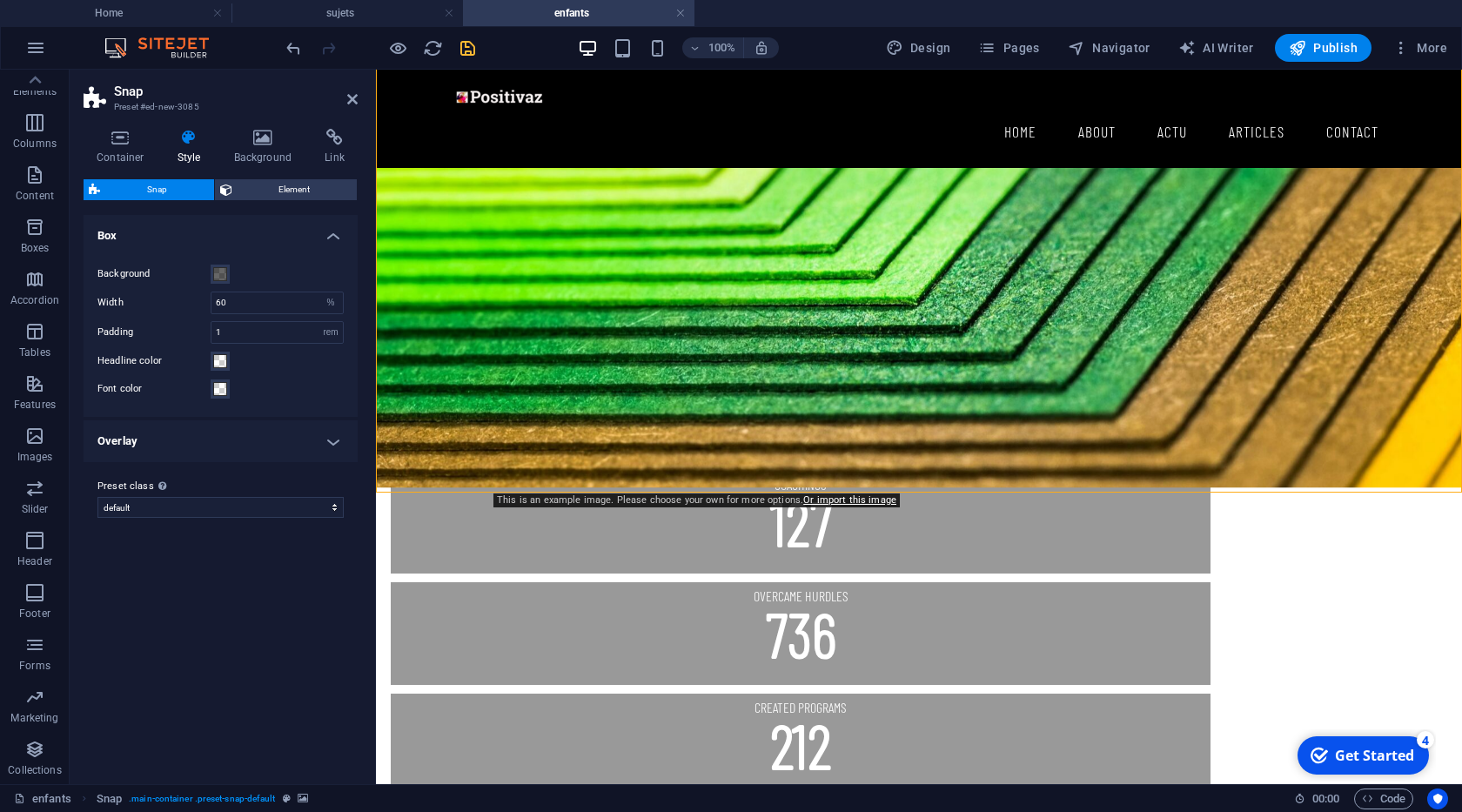
scroll to position [4696, 0]
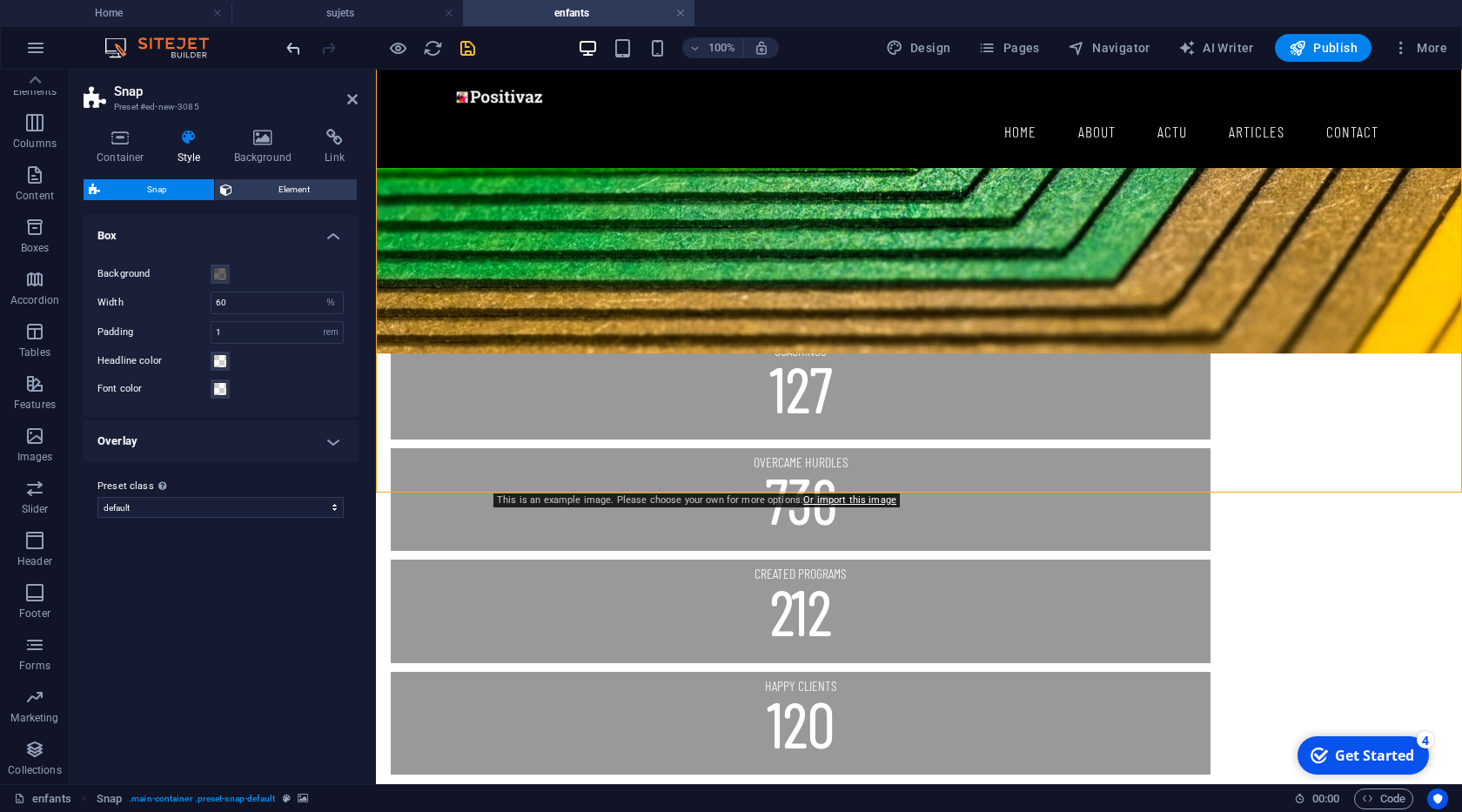
click at [293, 49] on icon "undo" at bounding box center [293, 47] width 20 height 20
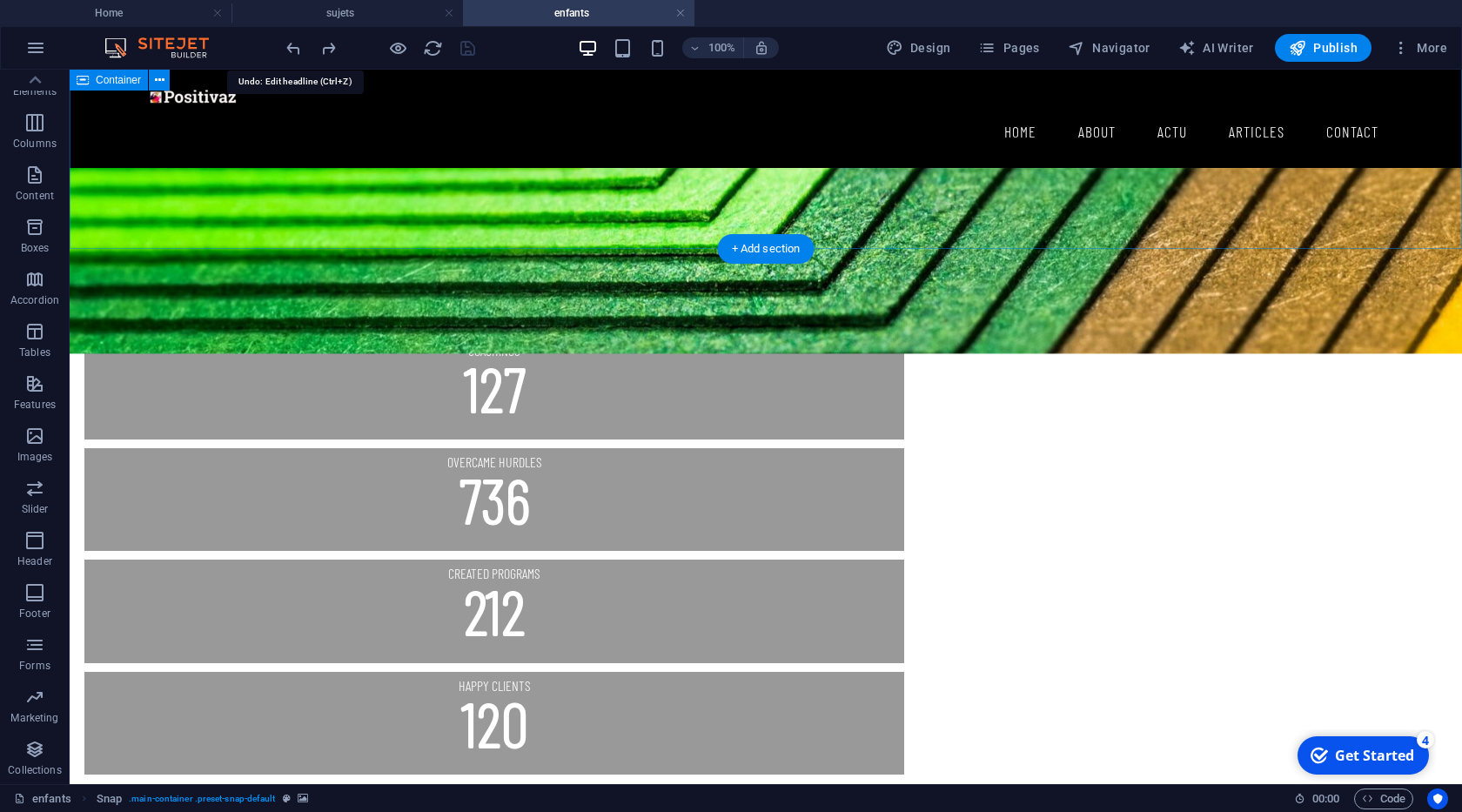
scroll to position [3914, 0]
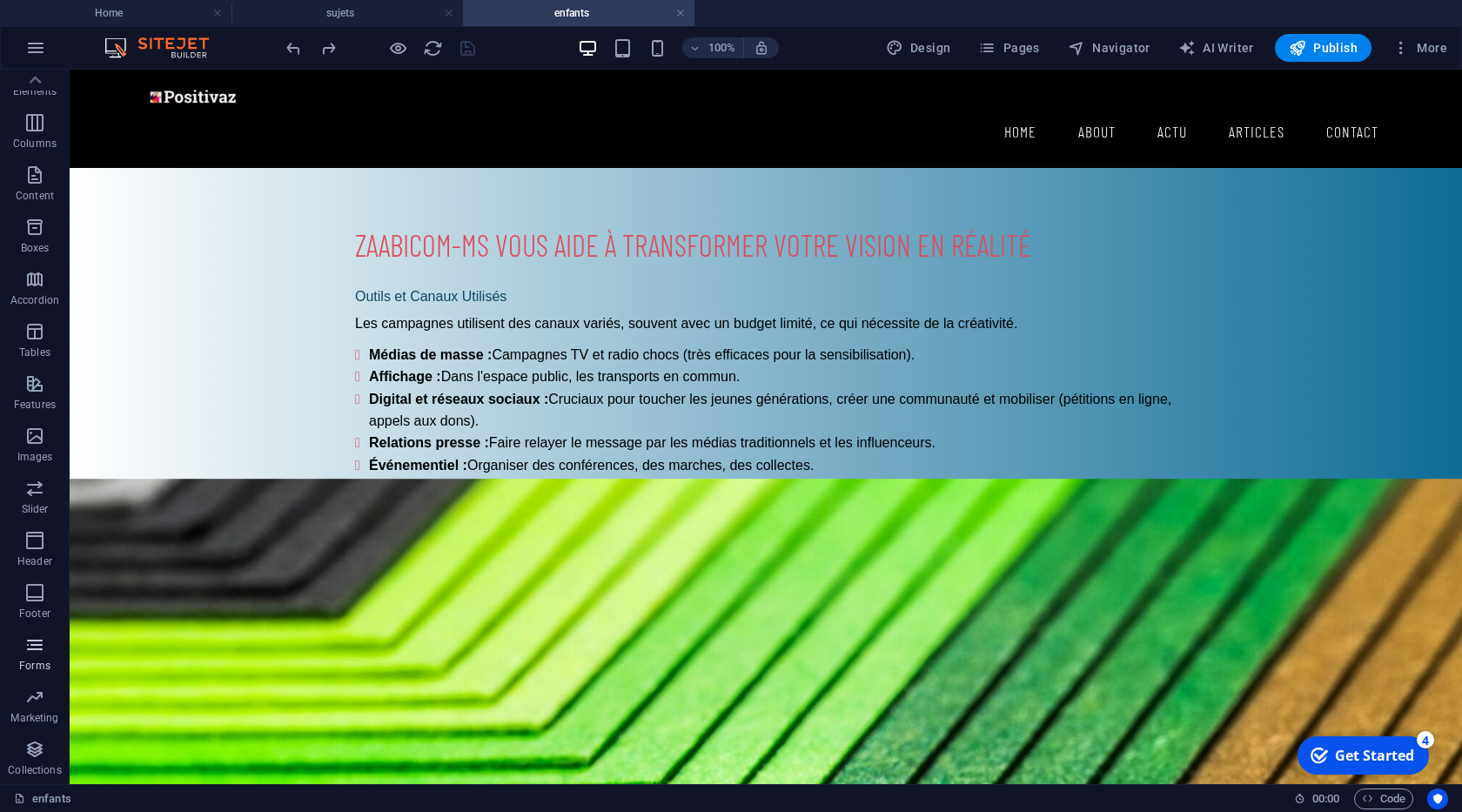
click at [37, 659] on p "Forms" at bounding box center [34, 665] width 31 height 14
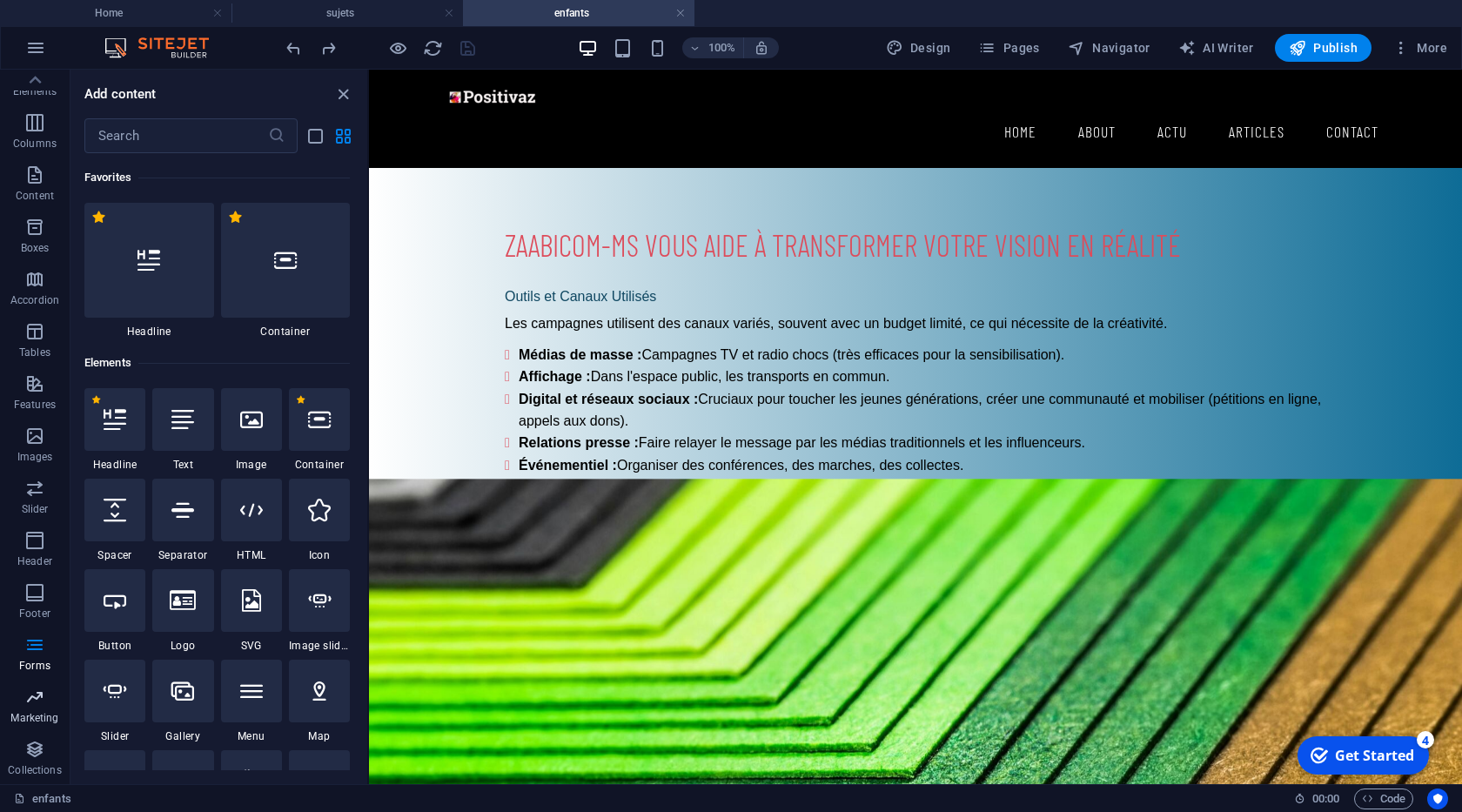
click at [36, 709] on span "Marketing" at bounding box center [35, 707] width 70 height 42
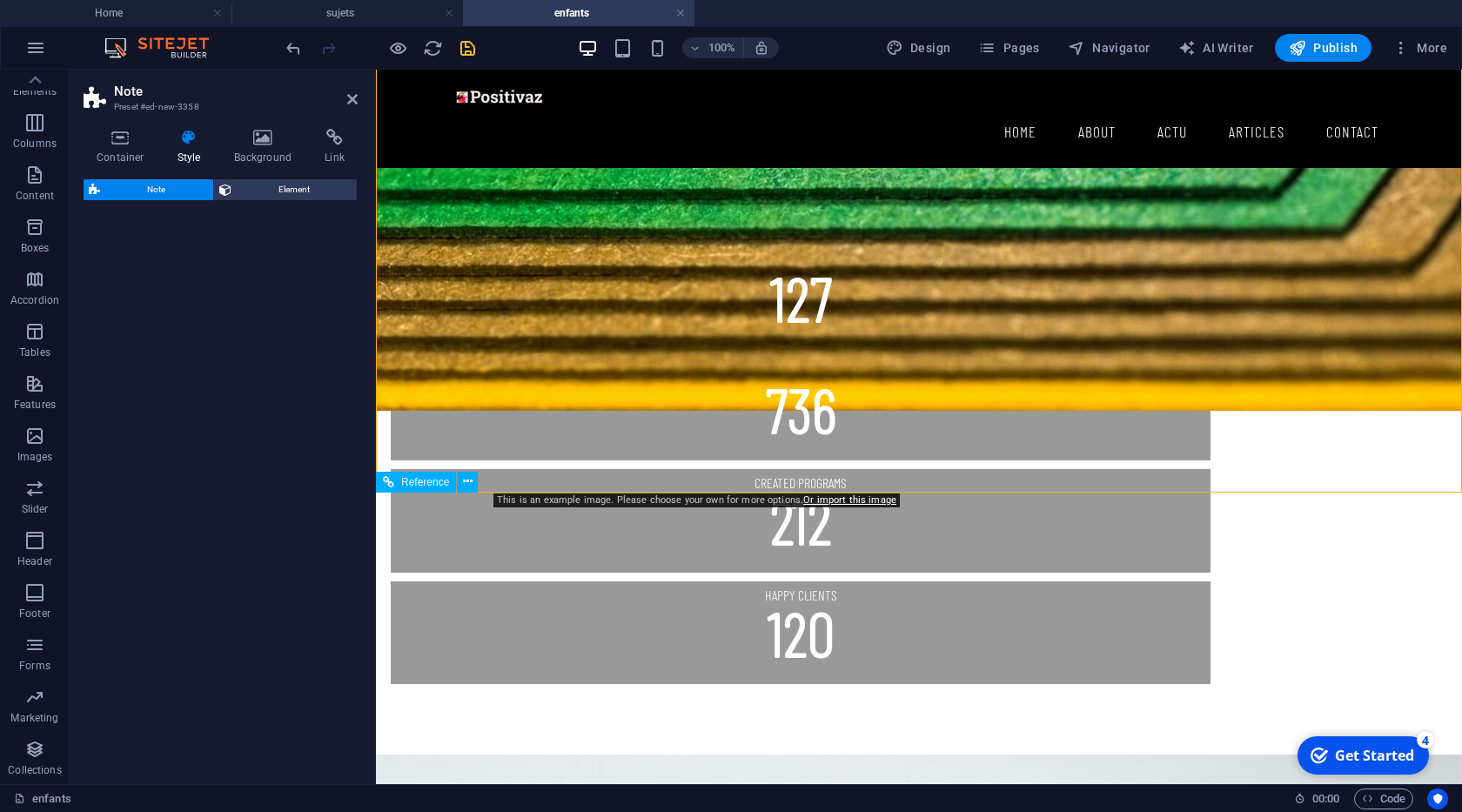
scroll to position [4863, 0]
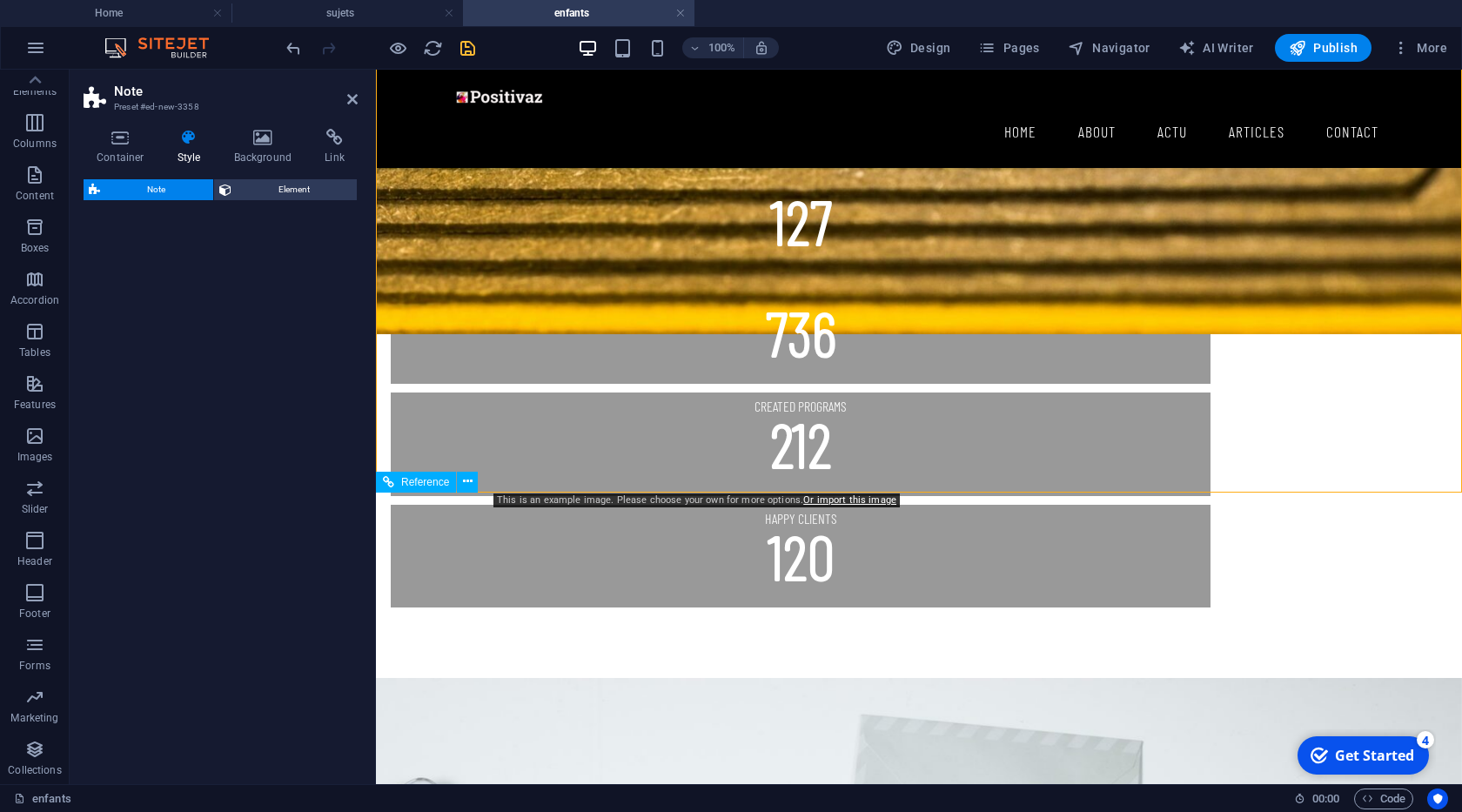
select select "rem"
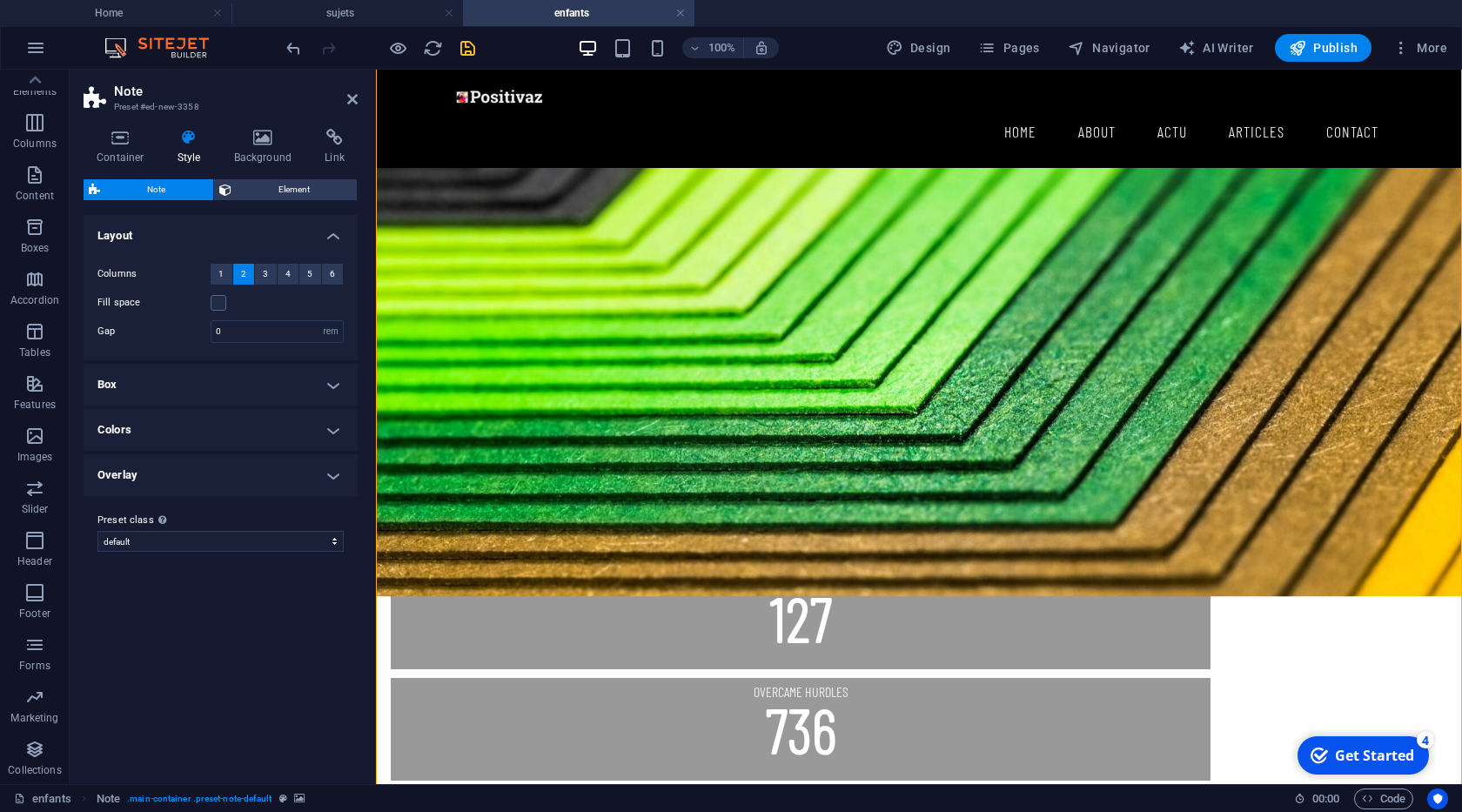
scroll to position [4565, 0]
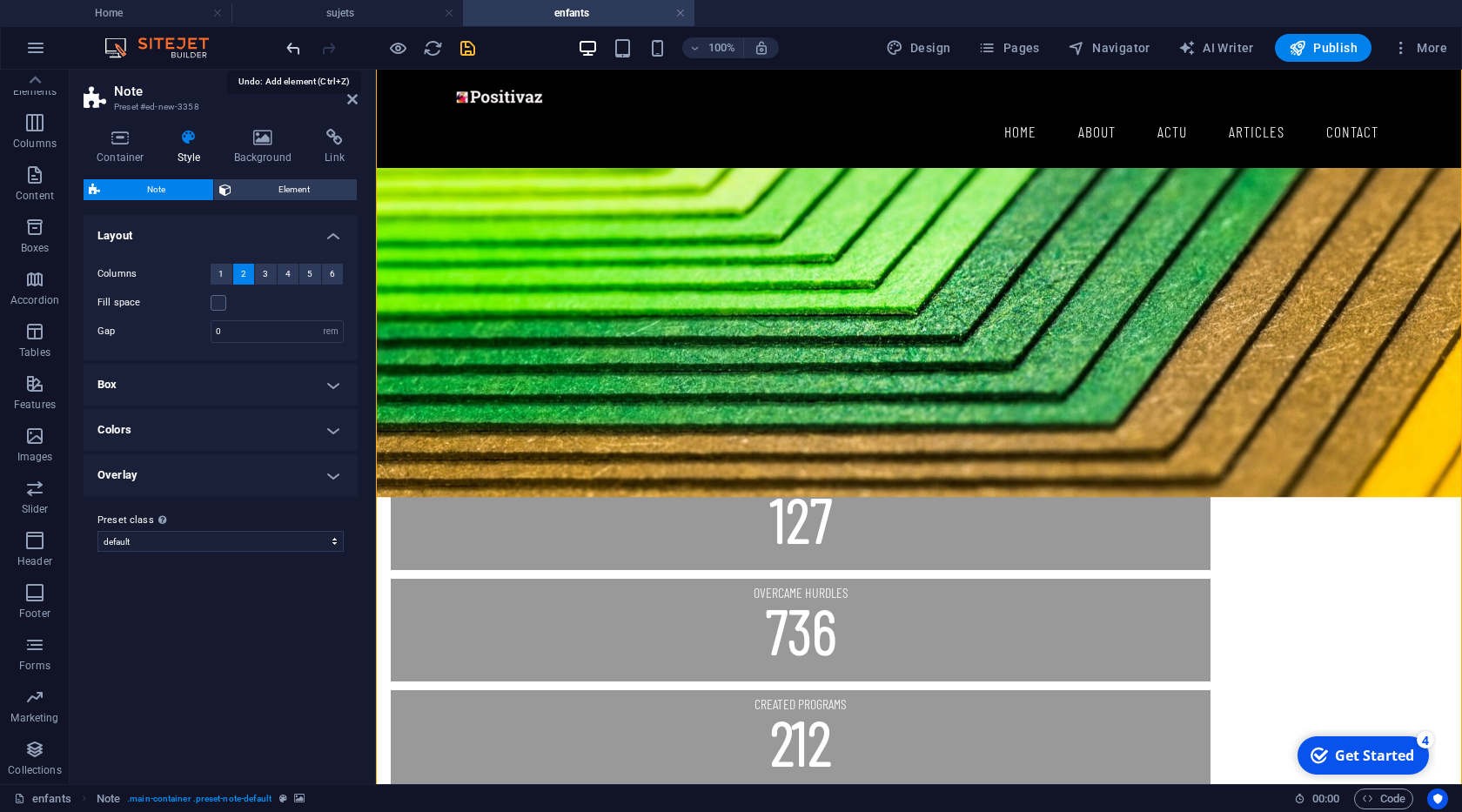
drag, startPoint x: 475, startPoint y: 281, endPoint x: 289, endPoint y: 52, distance: 295.0
click at [289, 52] on icon "undo" at bounding box center [293, 47] width 20 height 20
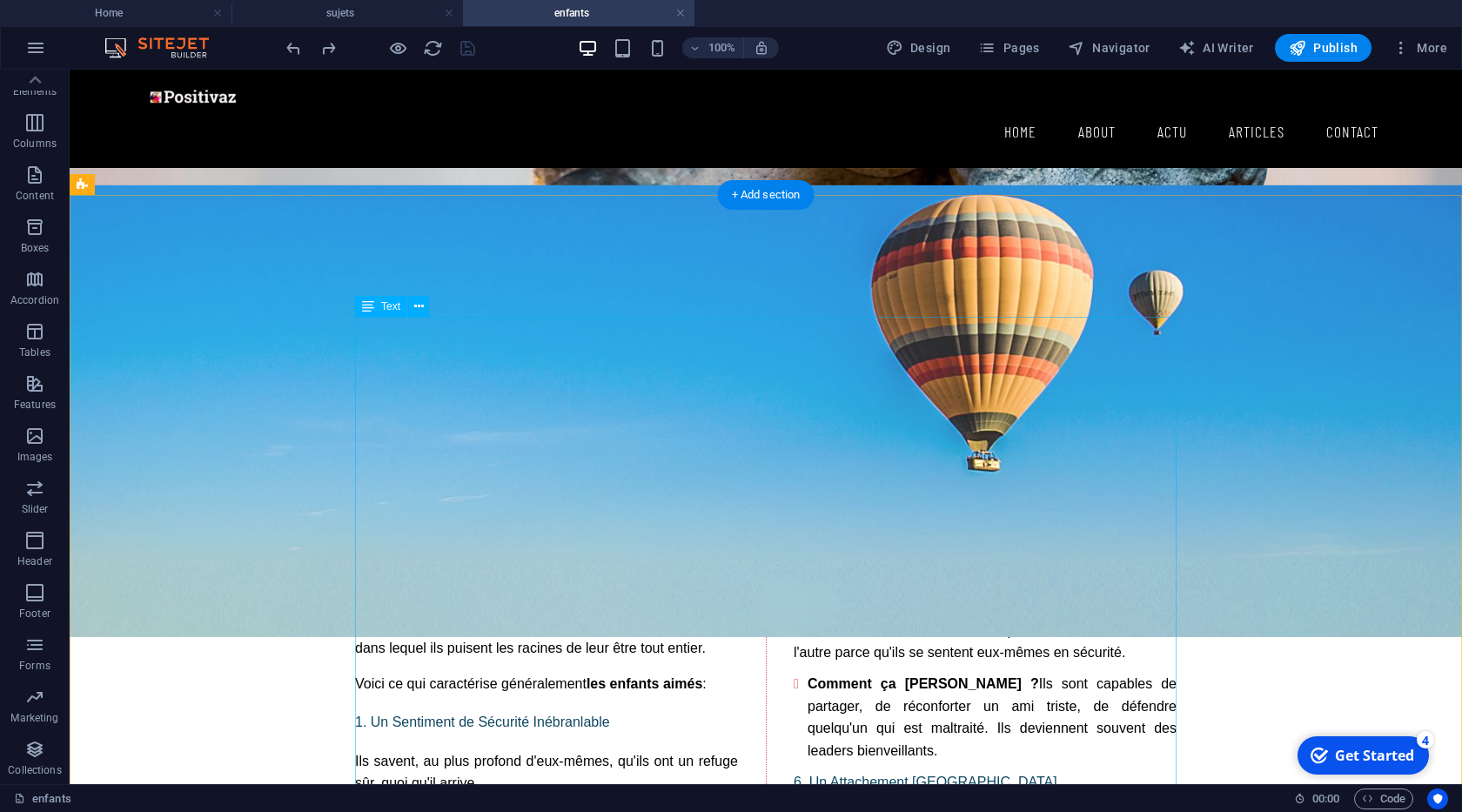
scroll to position [0, 0]
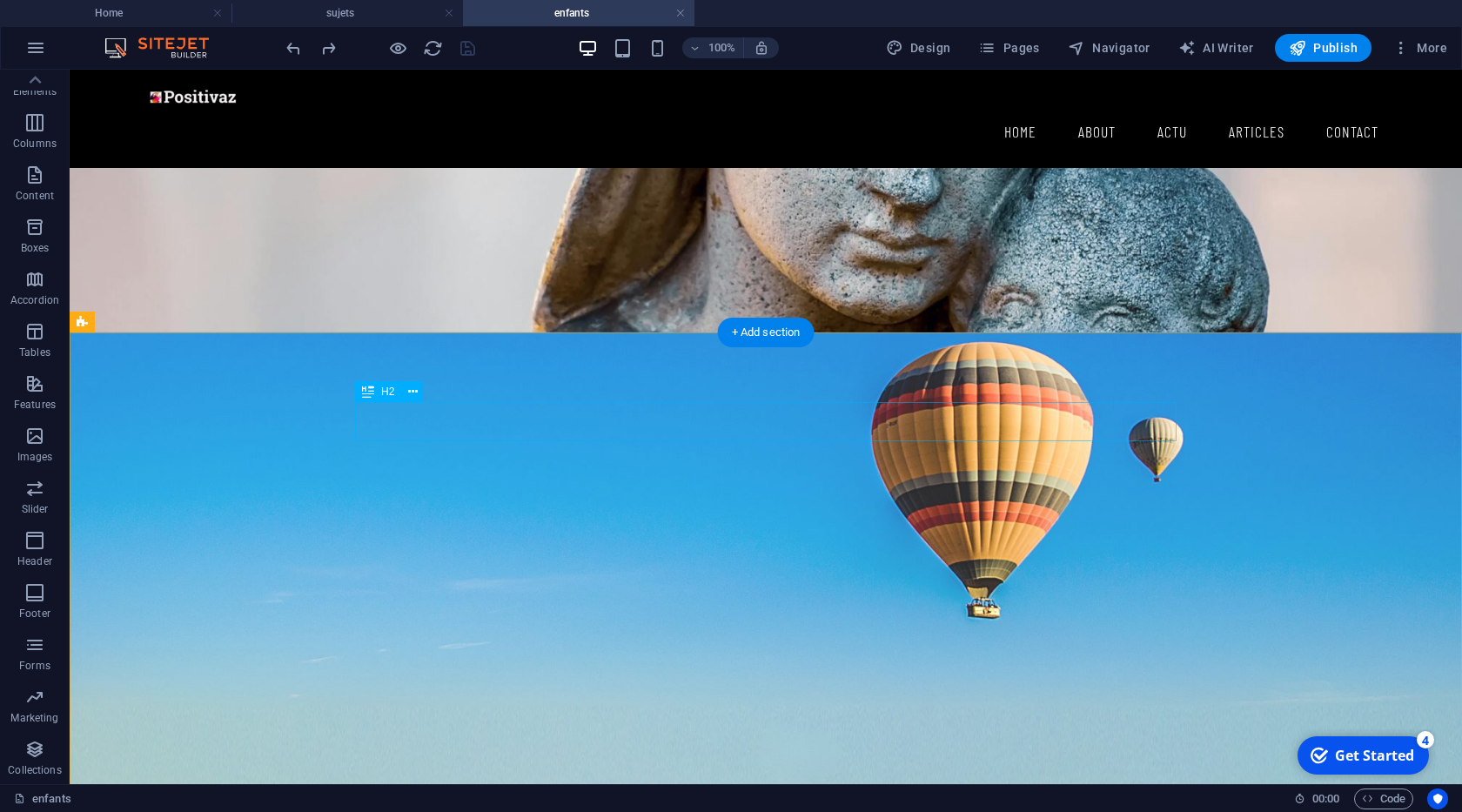
click at [486, 665] on div "enfants aimés..." at bounding box center [765, 683] width 822 height 39
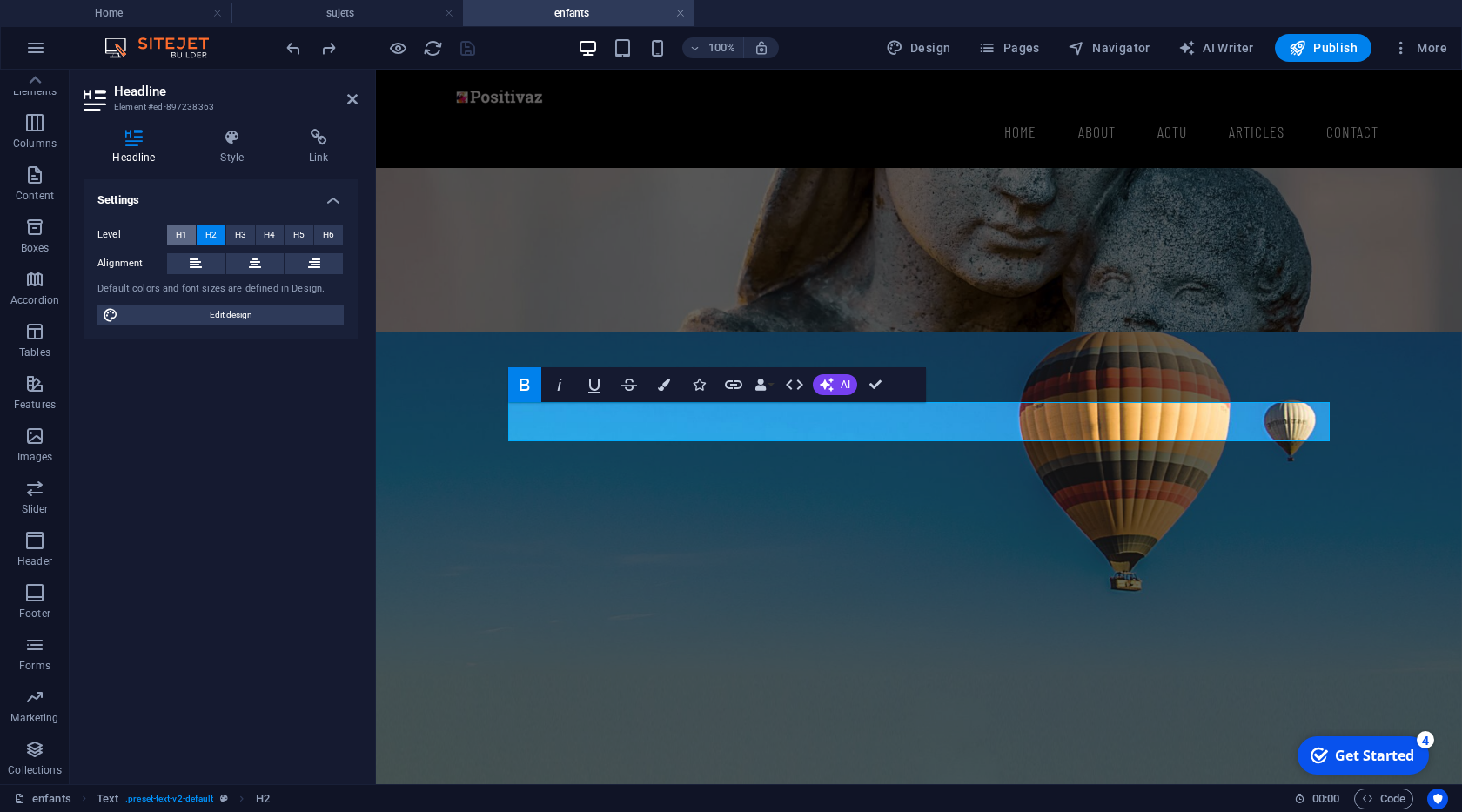
click at [186, 230] on button "H1" at bounding box center [182, 234] width 28 height 21
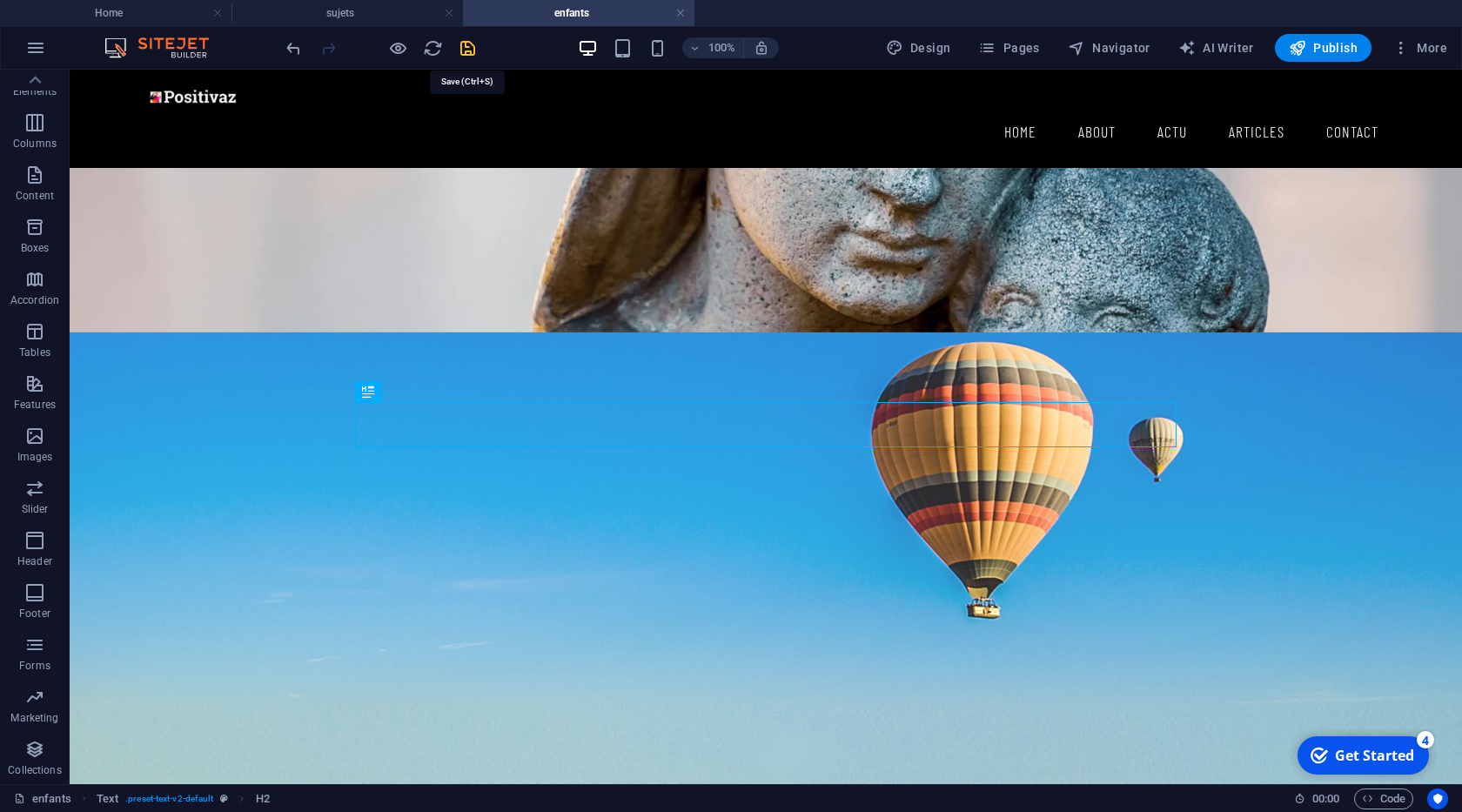
click at [475, 47] on icon "save" at bounding box center [467, 47] width 20 height 20
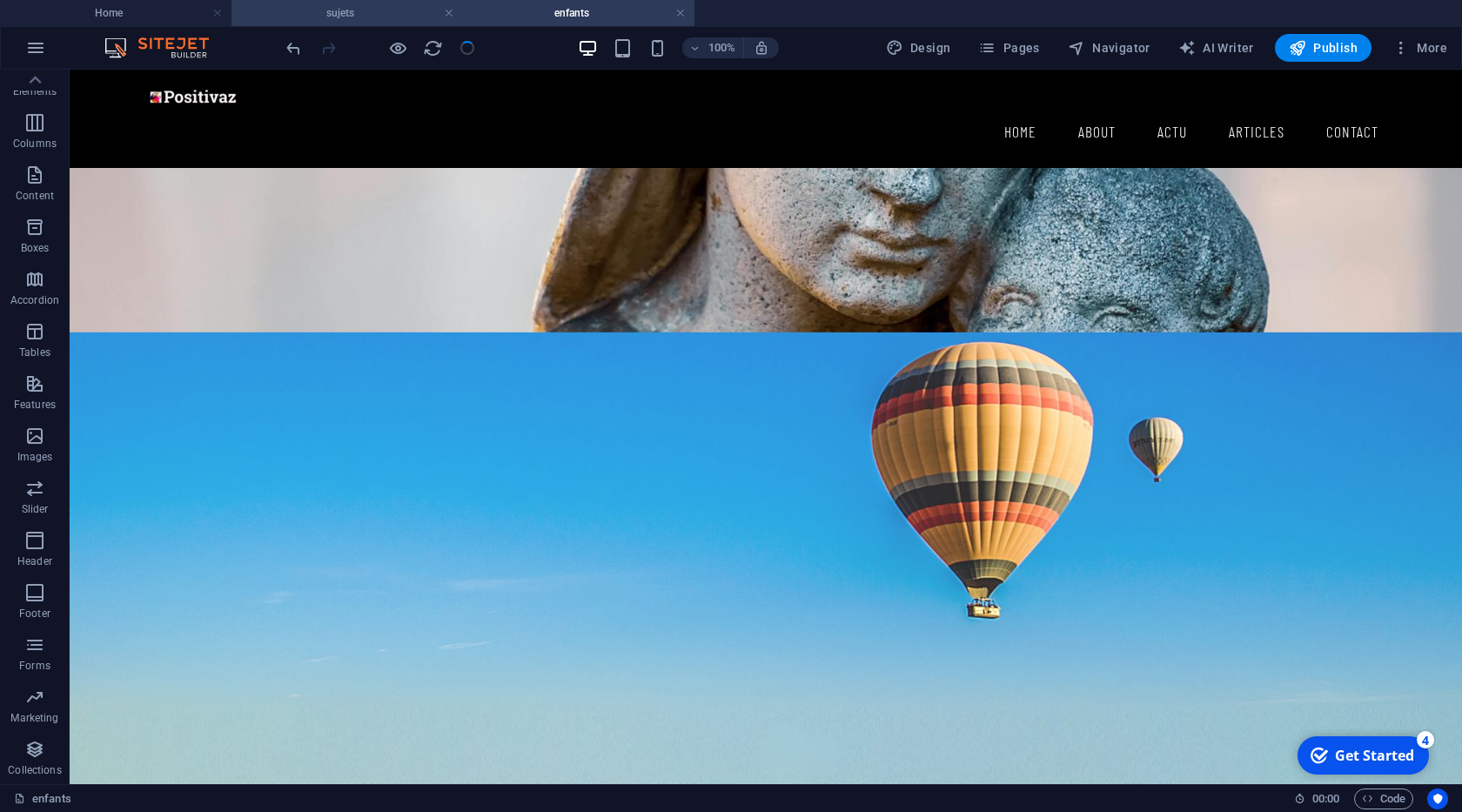
click at [348, 17] on h4 "sujets" at bounding box center [347, 13] width 232 height 19
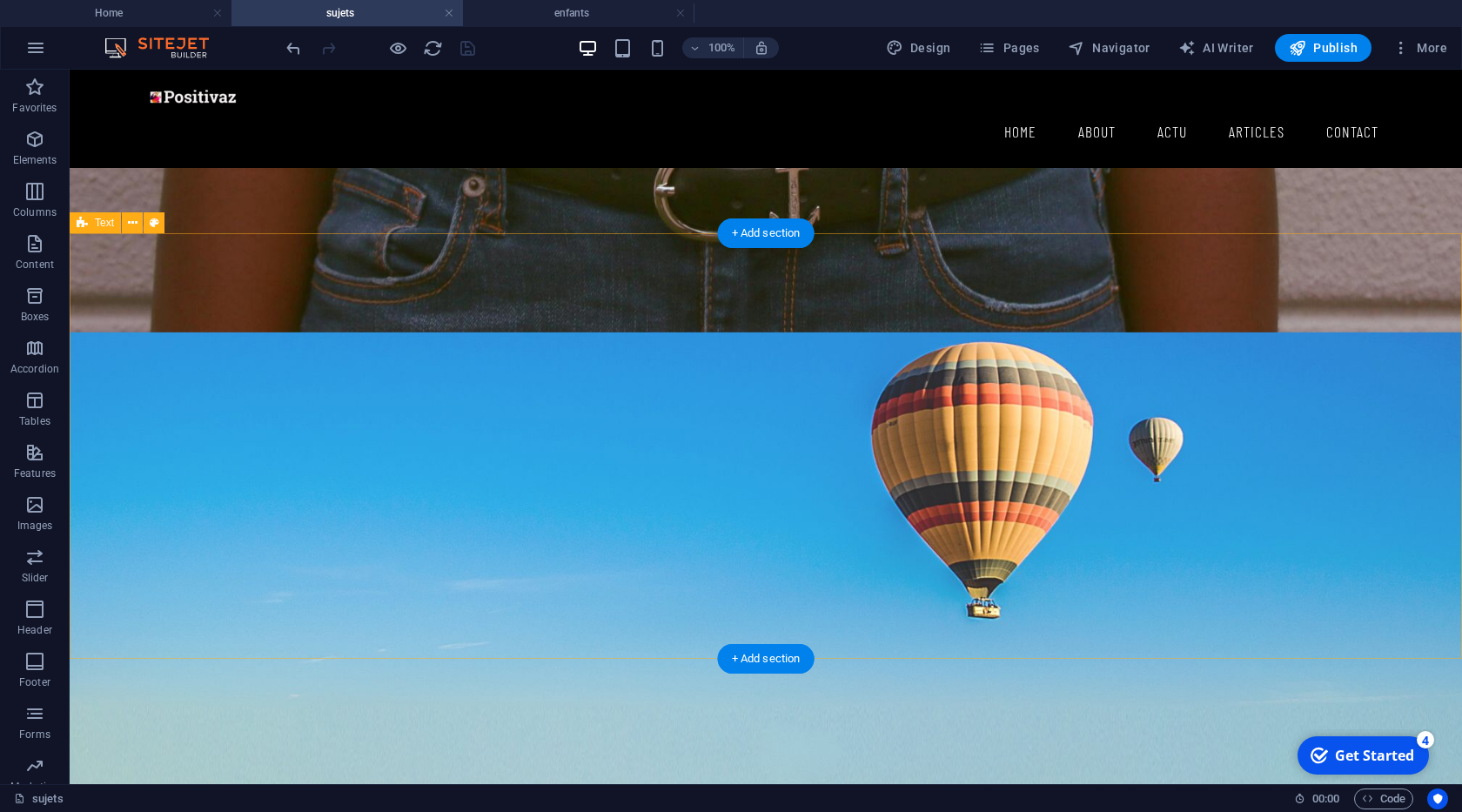
scroll to position [99, 0]
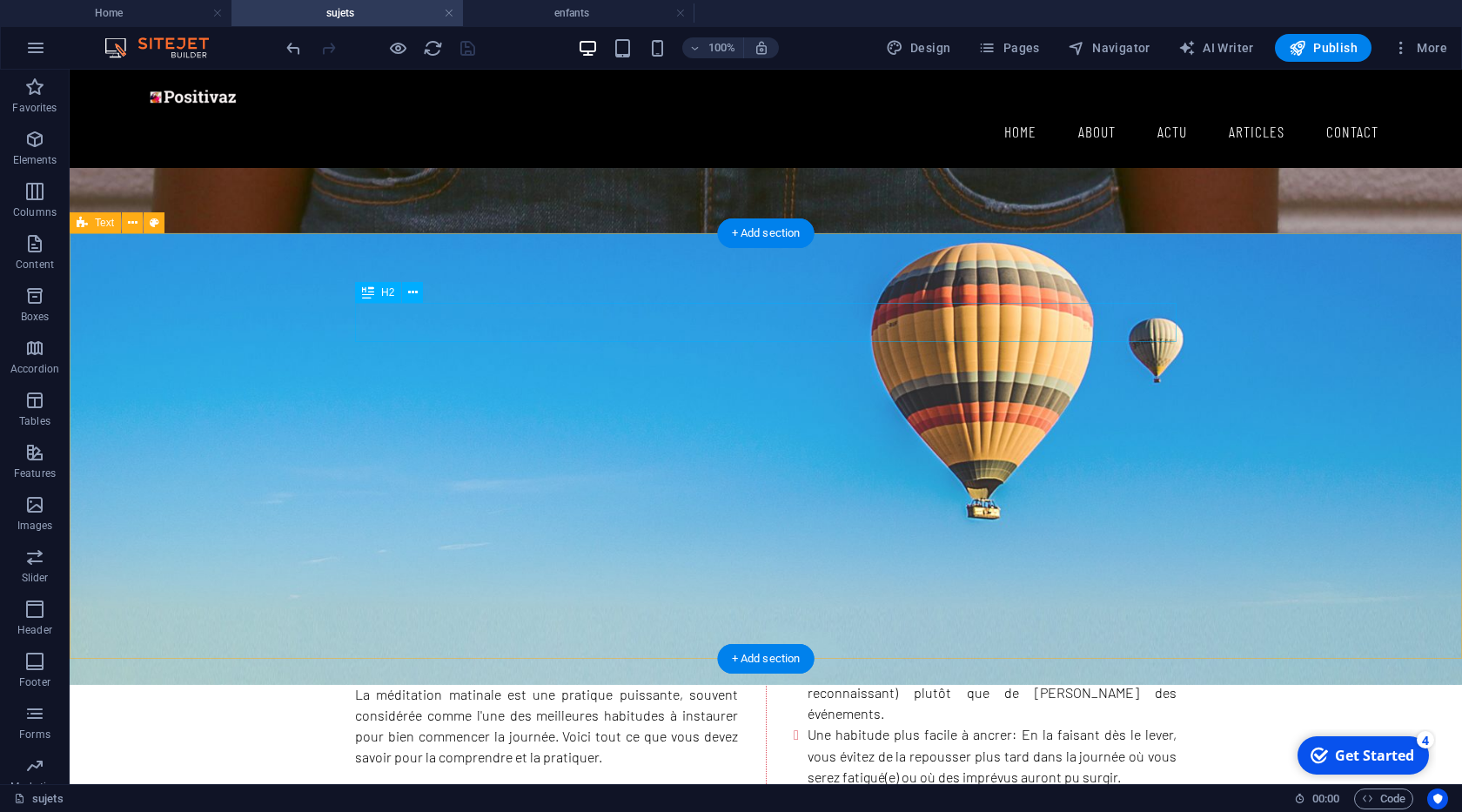
click at [530, 565] on div "la méditation matinal" at bounding box center [765, 584] width 822 height 39
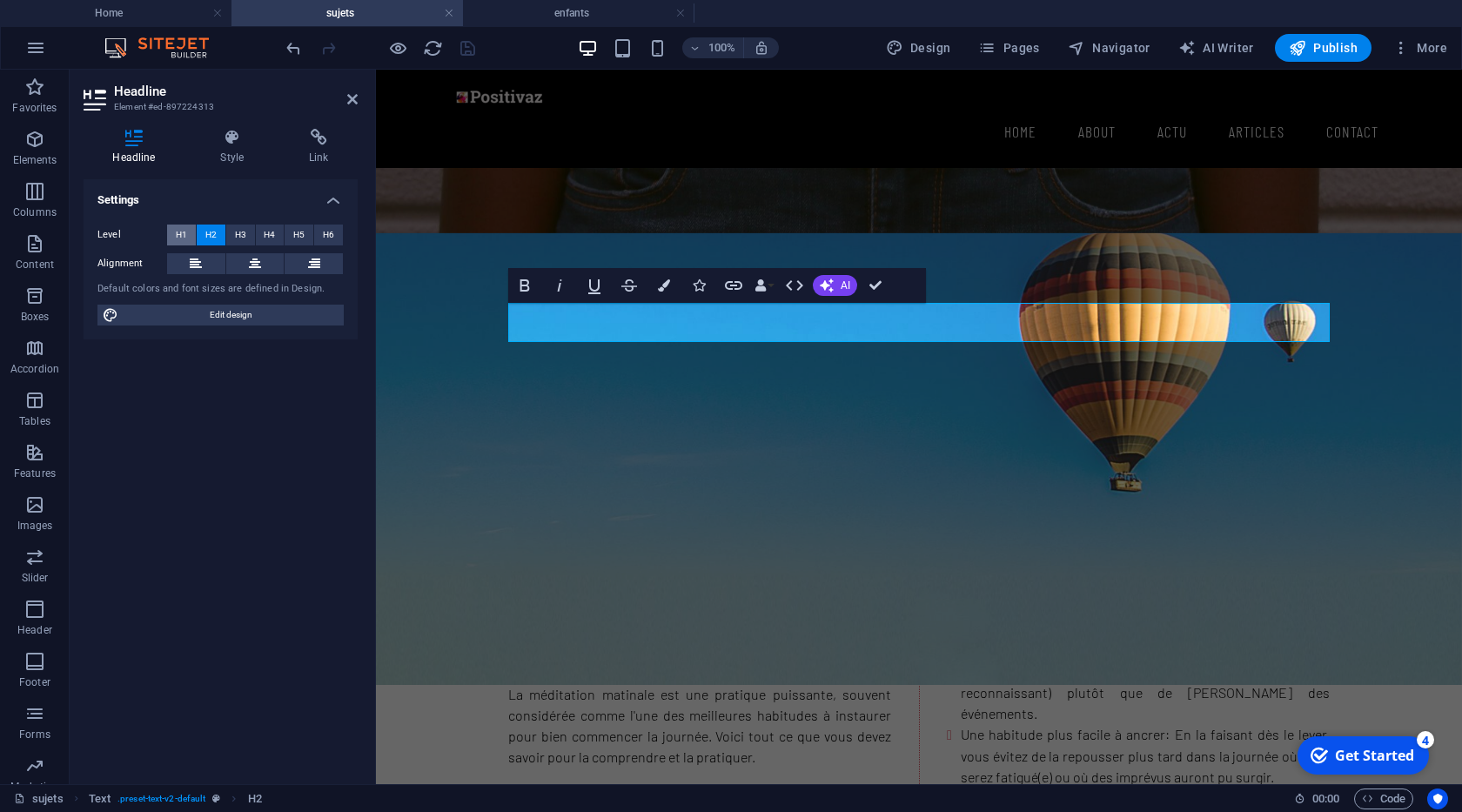
click at [183, 232] on span "H1" at bounding box center [182, 234] width 11 height 21
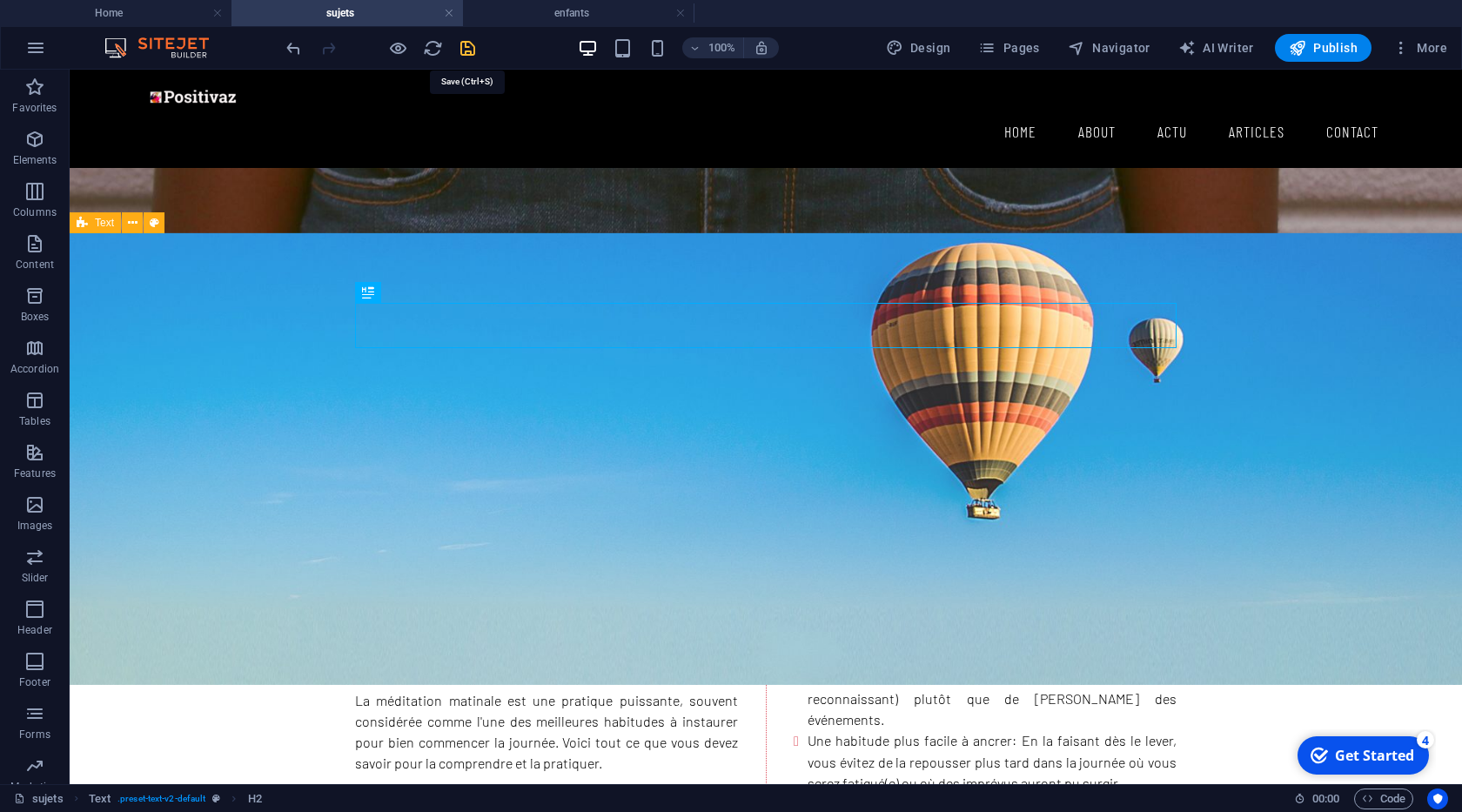
click at [468, 49] on icon "save" at bounding box center [467, 47] width 20 height 20
click at [1304, 47] on icon "button" at bounding box center [1297, 47] width 17 height 17
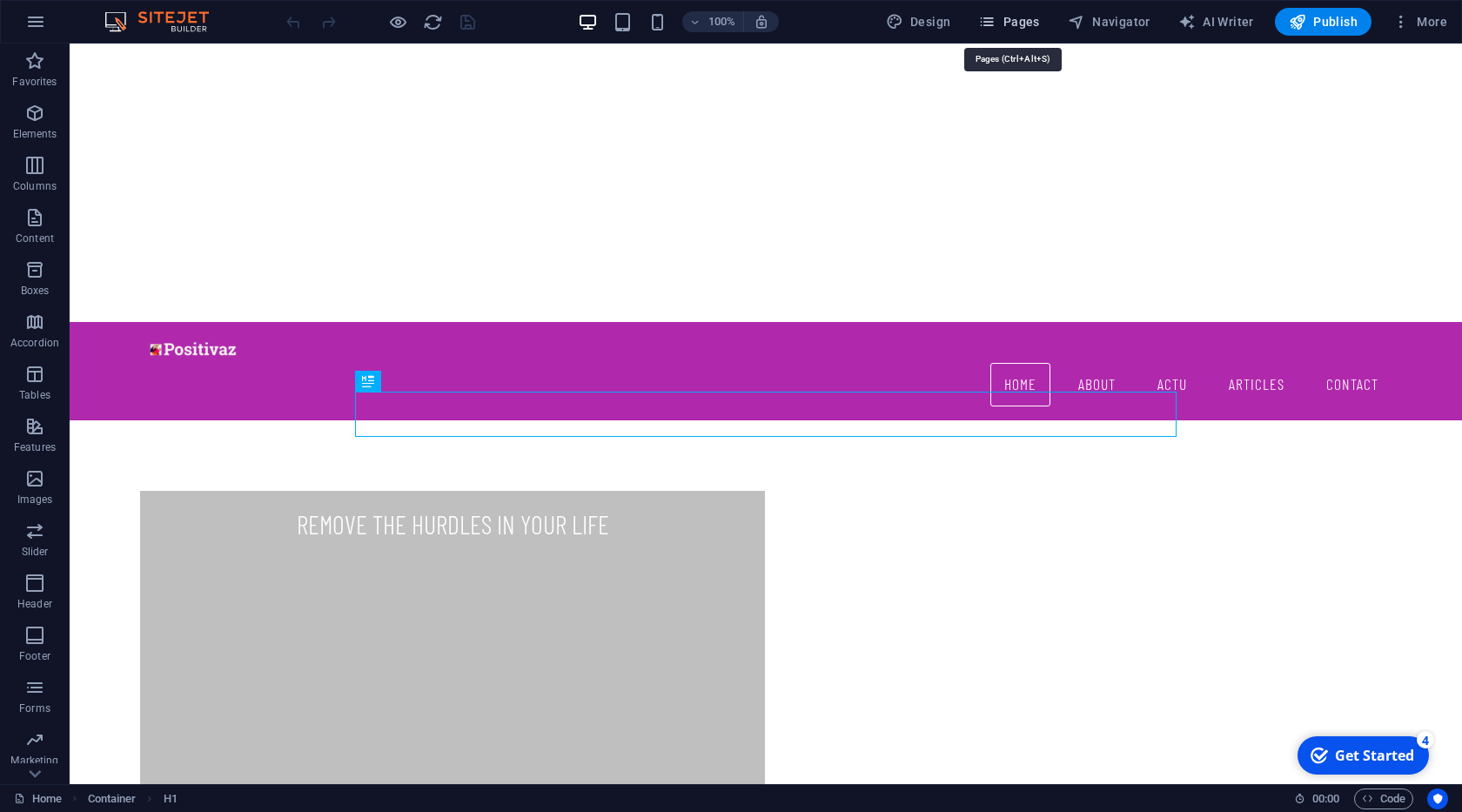
click at [1022, 21] on span "Pages" at bounding box center [1008, 22] width 61 height 17
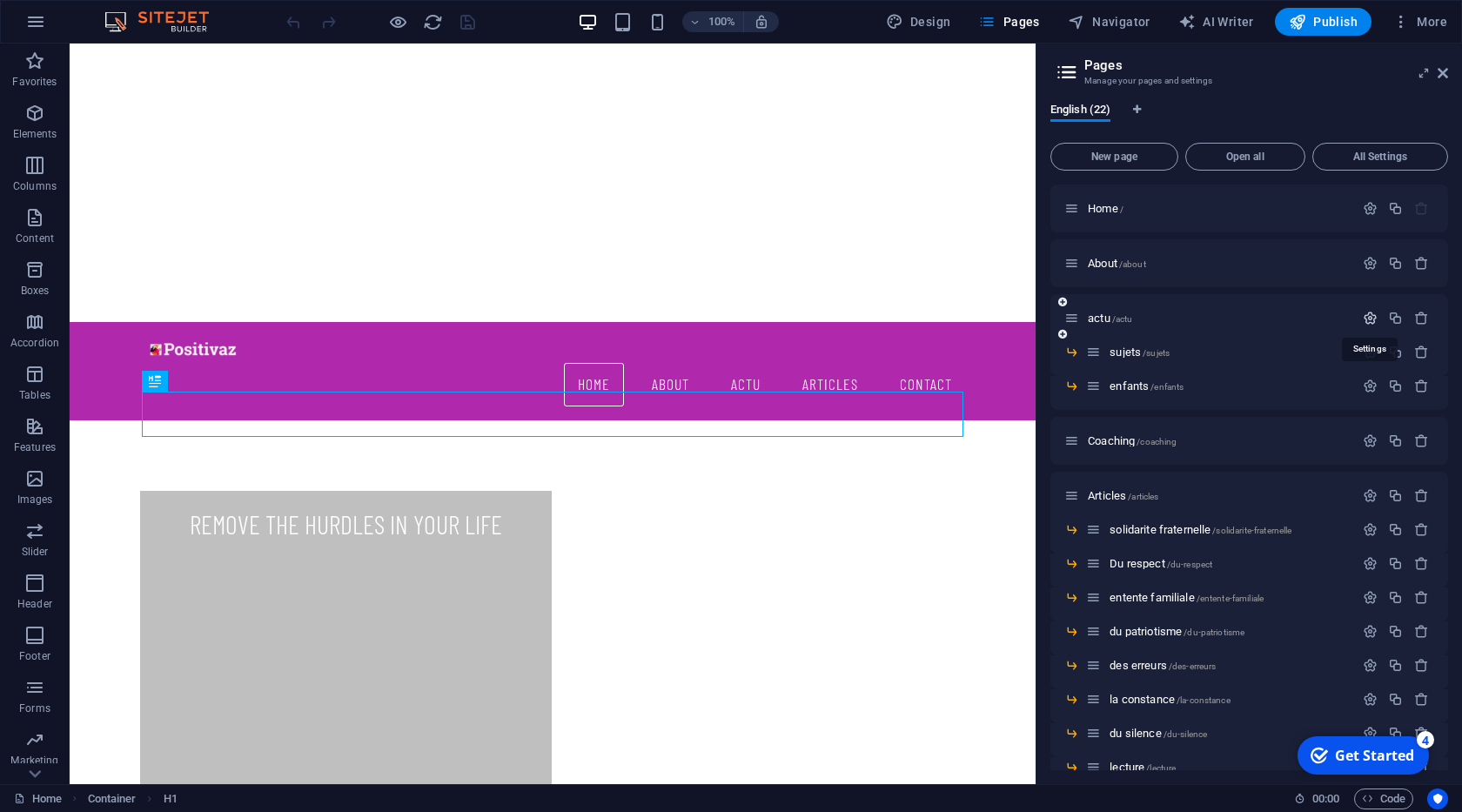
click at [1369, 311] on icon "button" at bounding box center [1370, 319] width 15 height 15
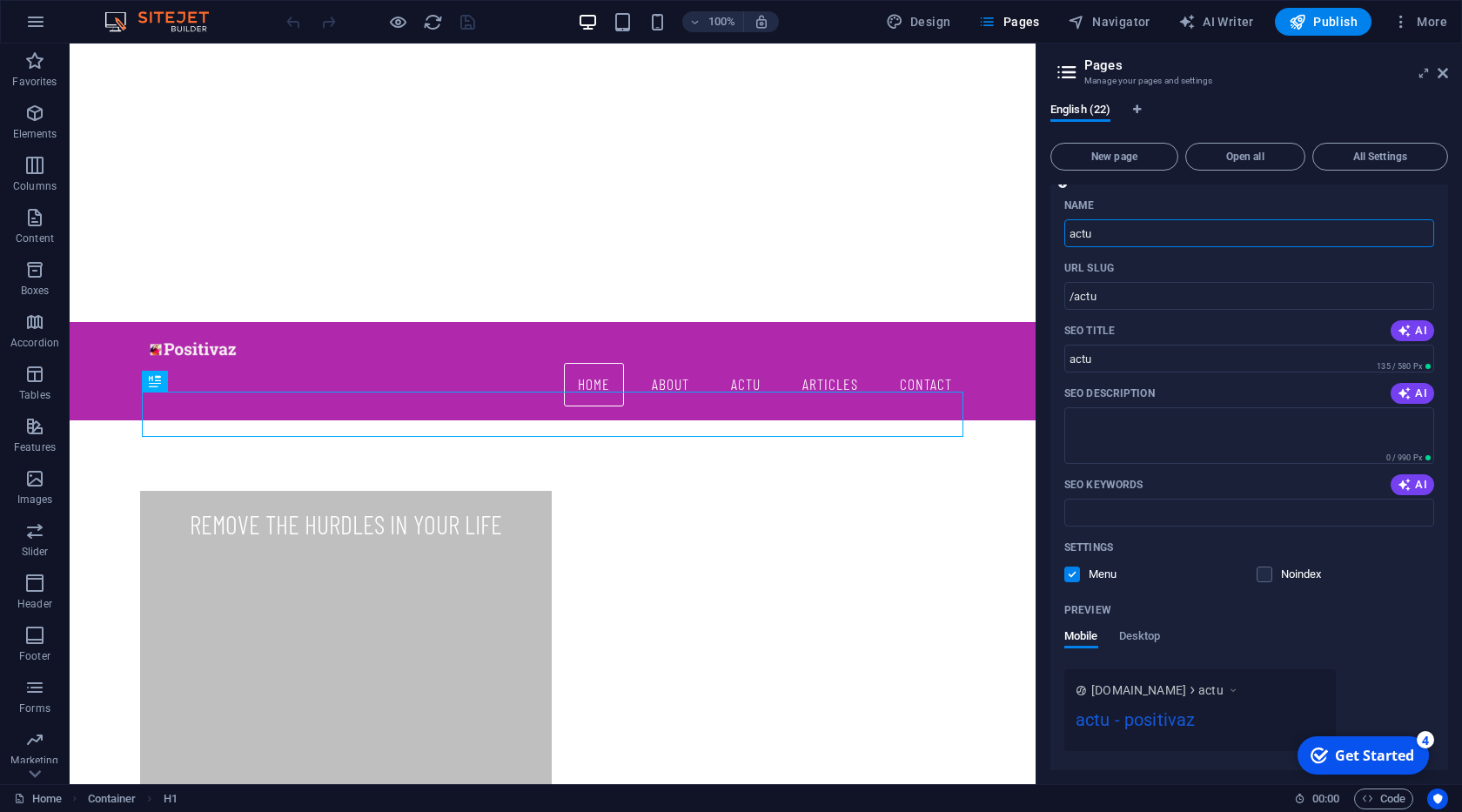
scroll to position [178, 0]
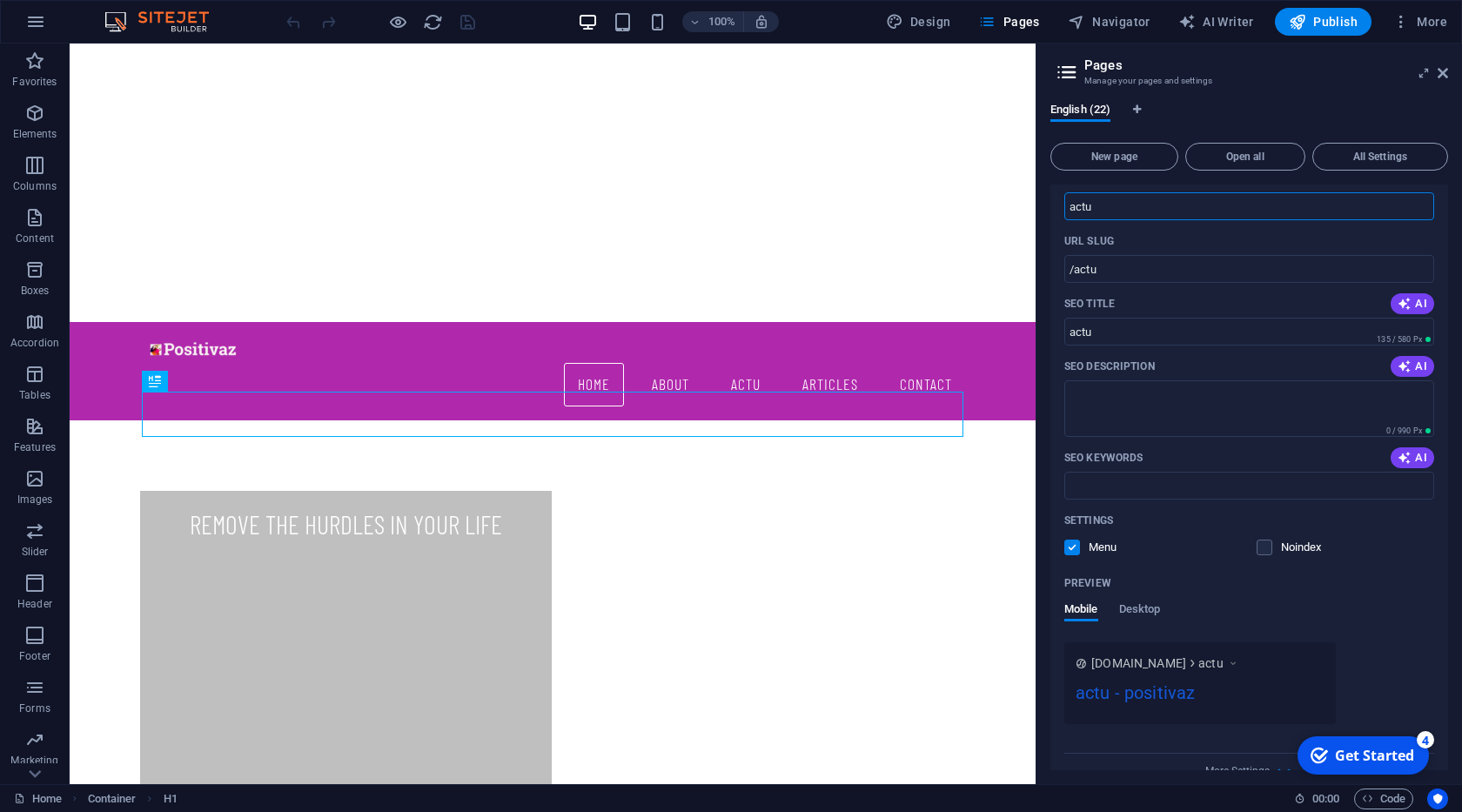
click at [1079, 545] on label at bounding box center [1071, 547] width 16 height 16
click at [0, 0] on input "checkbox" at bounding box center [0, 0] width 0 height 0
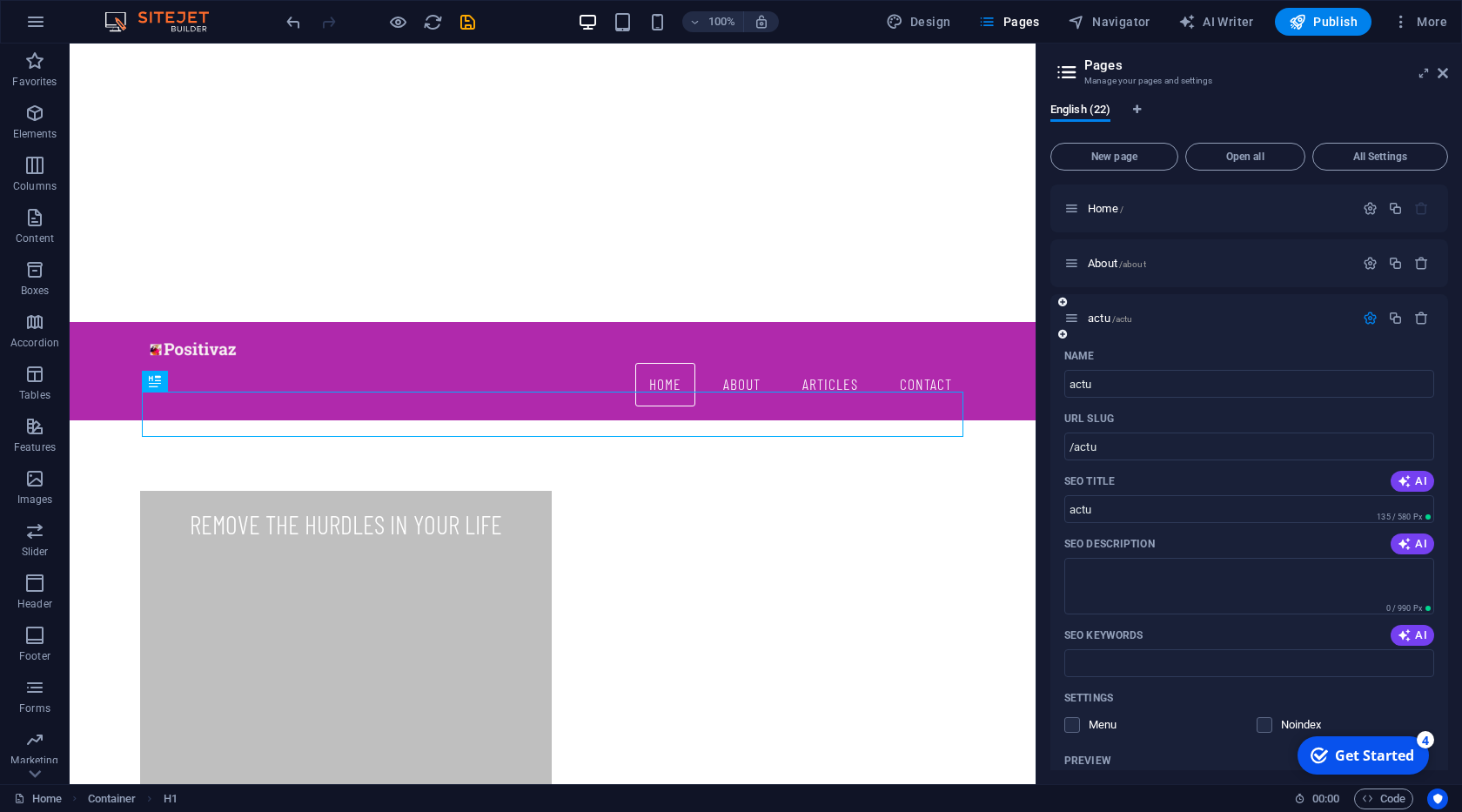
click at [1371, 323] on icon "button" at bounding box center [1370, 319] width 15 height 15
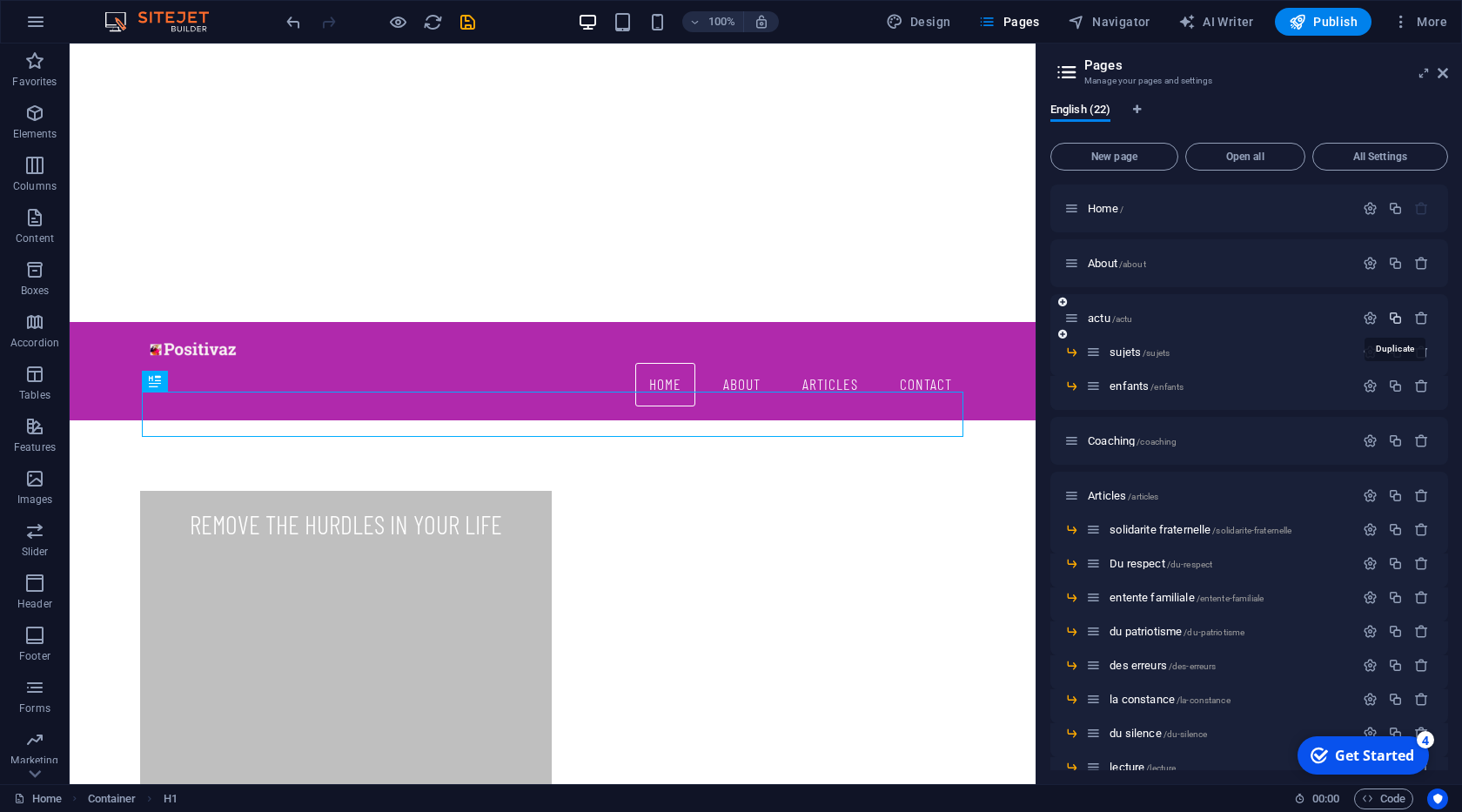
click at [1394, 315] on icon "button" at bounding box center [1396, 319] width 15 height 15
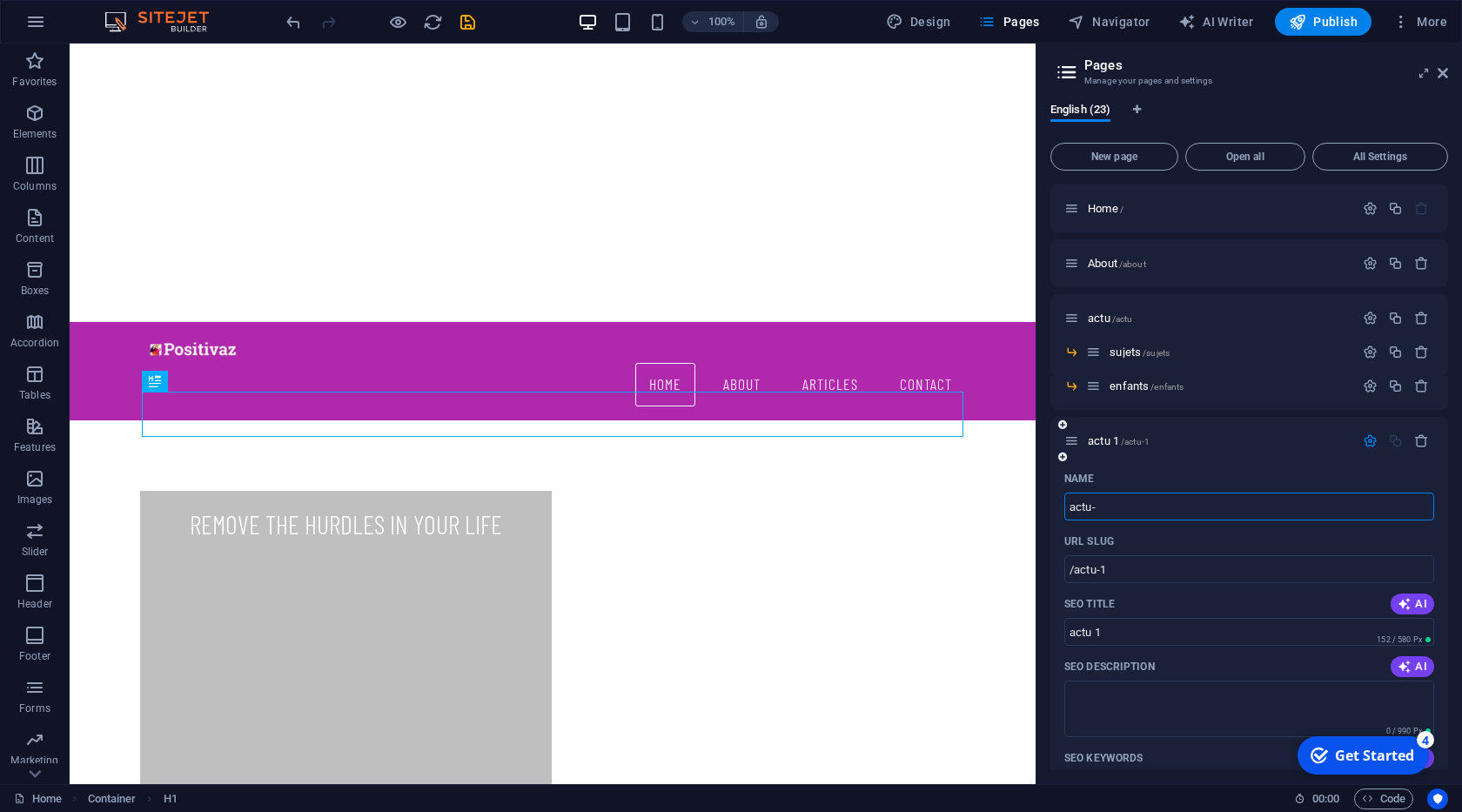
type input "actu-s"
type input "/actu-23"
type input "actu"
type input "actu-sta"
type input "actu-s"
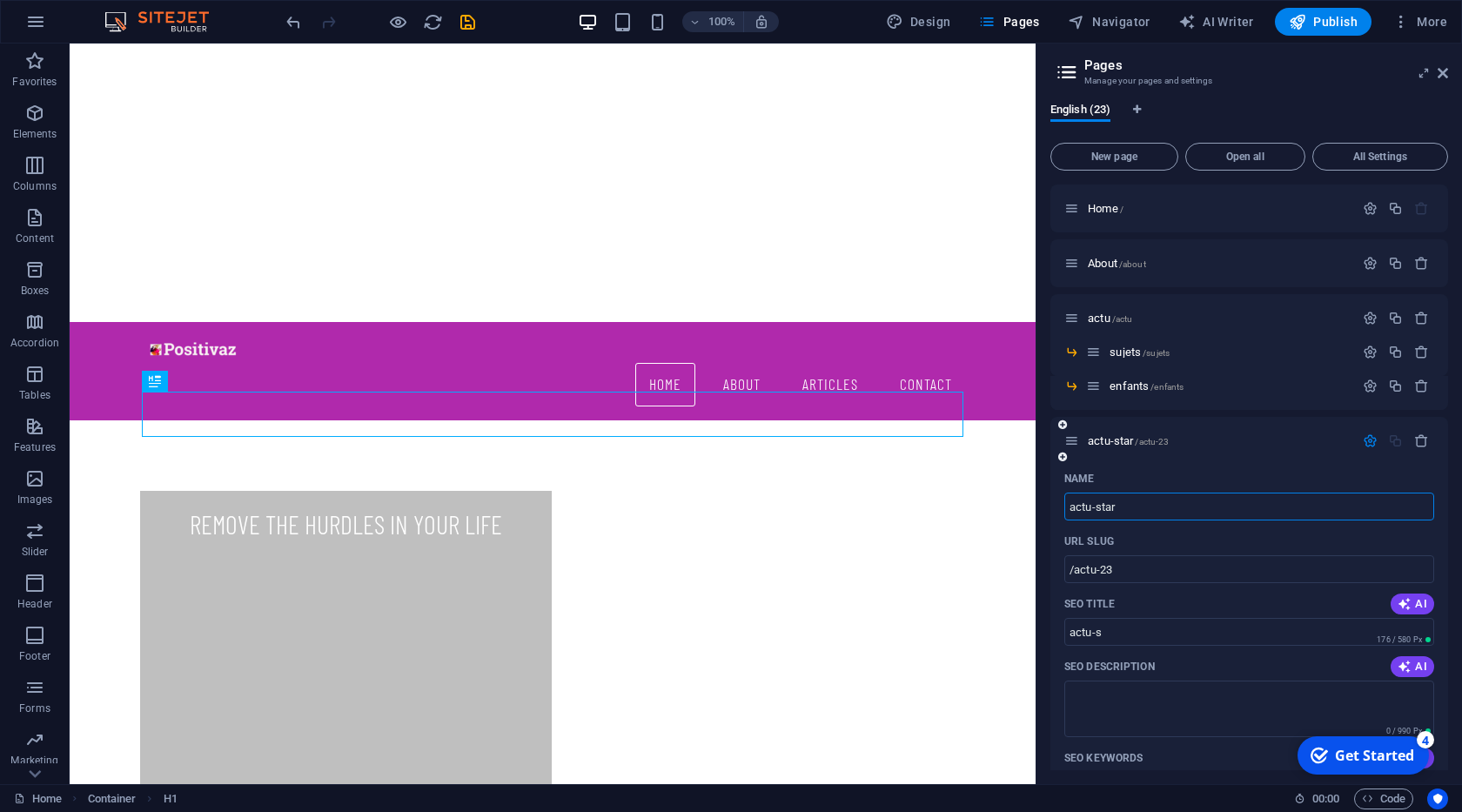
type input "actu-star"
click at [1377, 442] on icon "button" at bounding box center [1370, 441] width 15 height 15
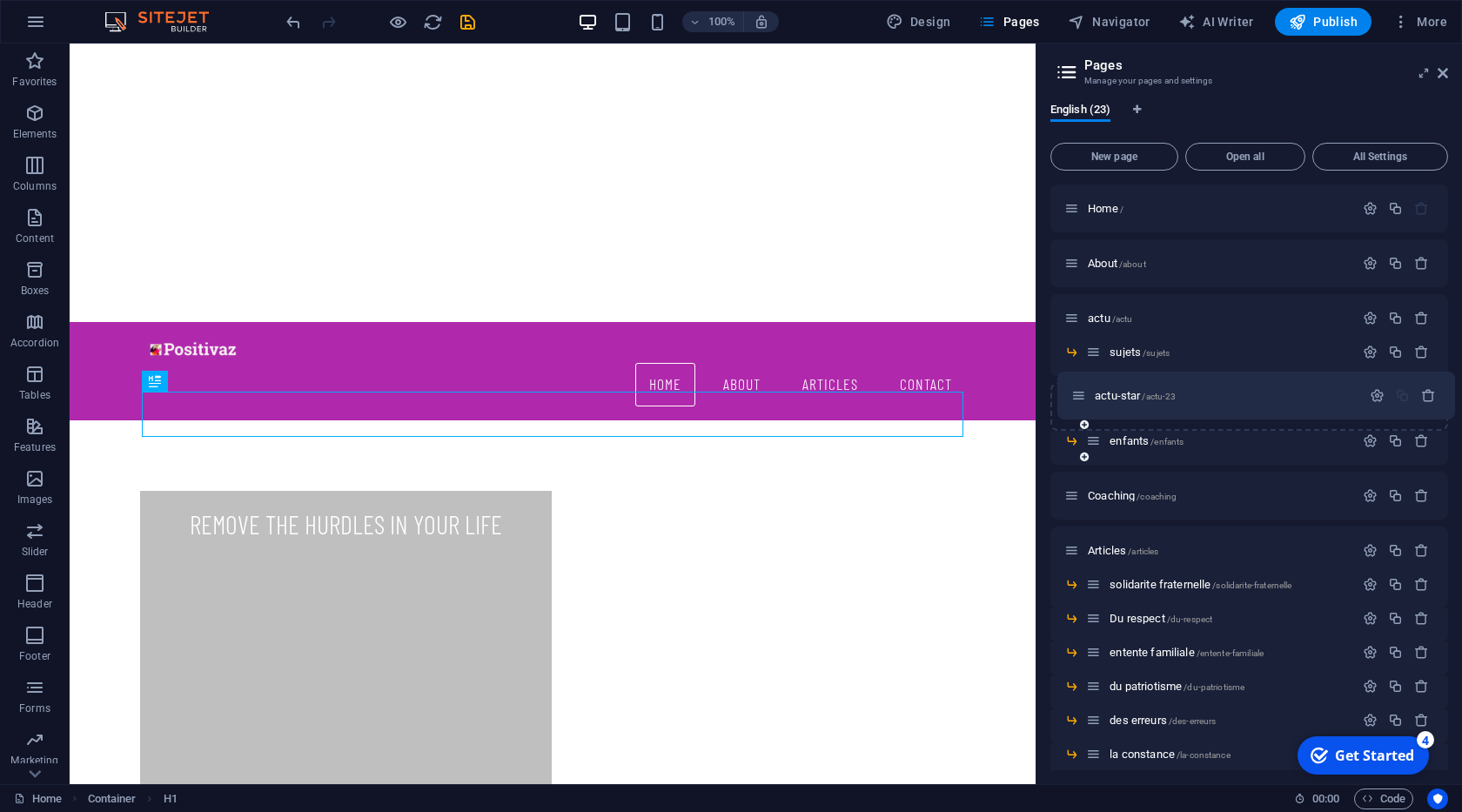
drag, startPoint x: 1074, startPoint y: 446, endPoint x: 1083, endPoint y: 397, distance: 49.8
click at [1083, 397] on div "Home / About /about actu /actu sujets /sujets enfants /enfants actu-star /actu-…" at bounding box center [1249, 675] width 398 height 982
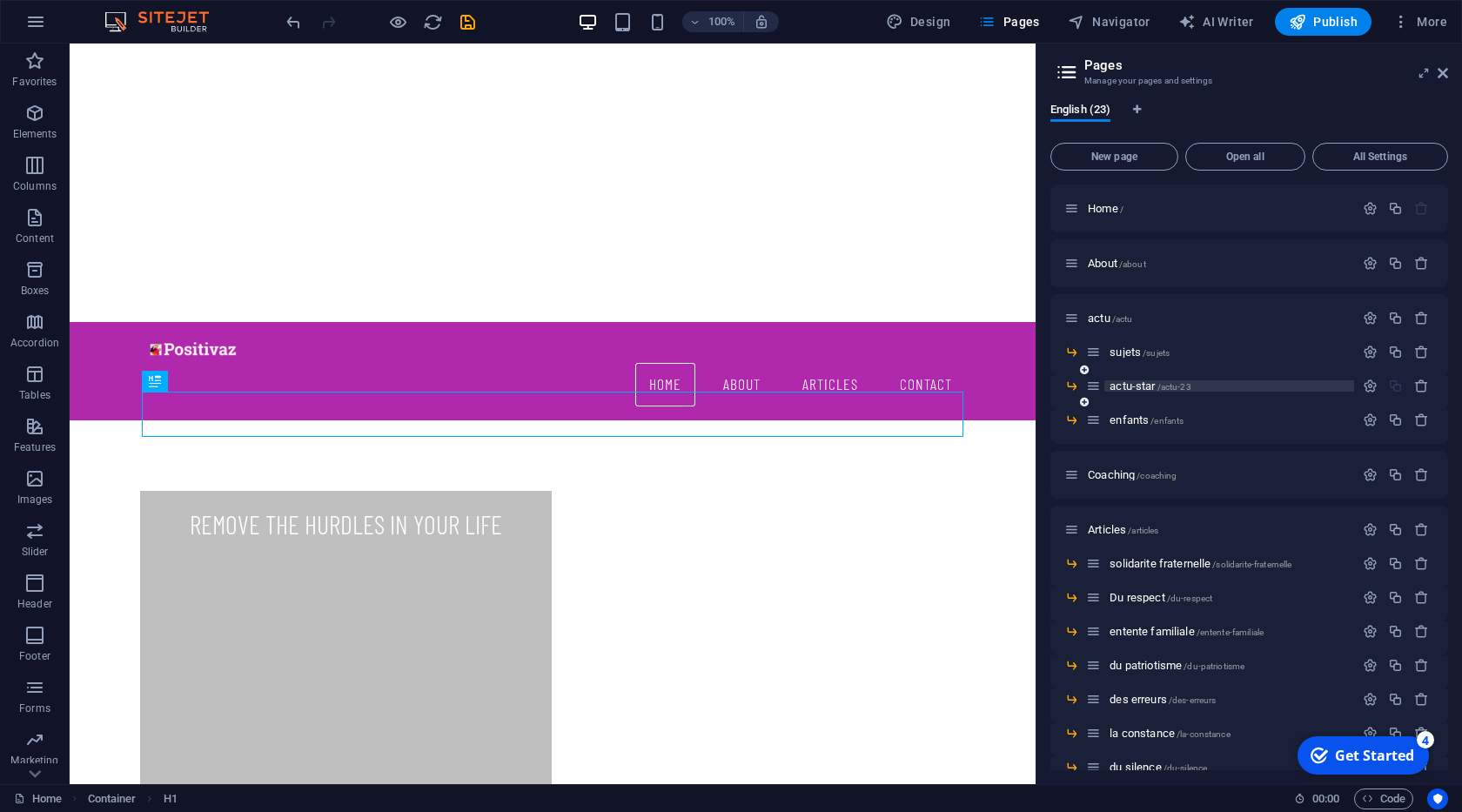
click at [1119, 387] on span "actu-star /actu-23" at bounding box center [1150, 386] width 81 height 13
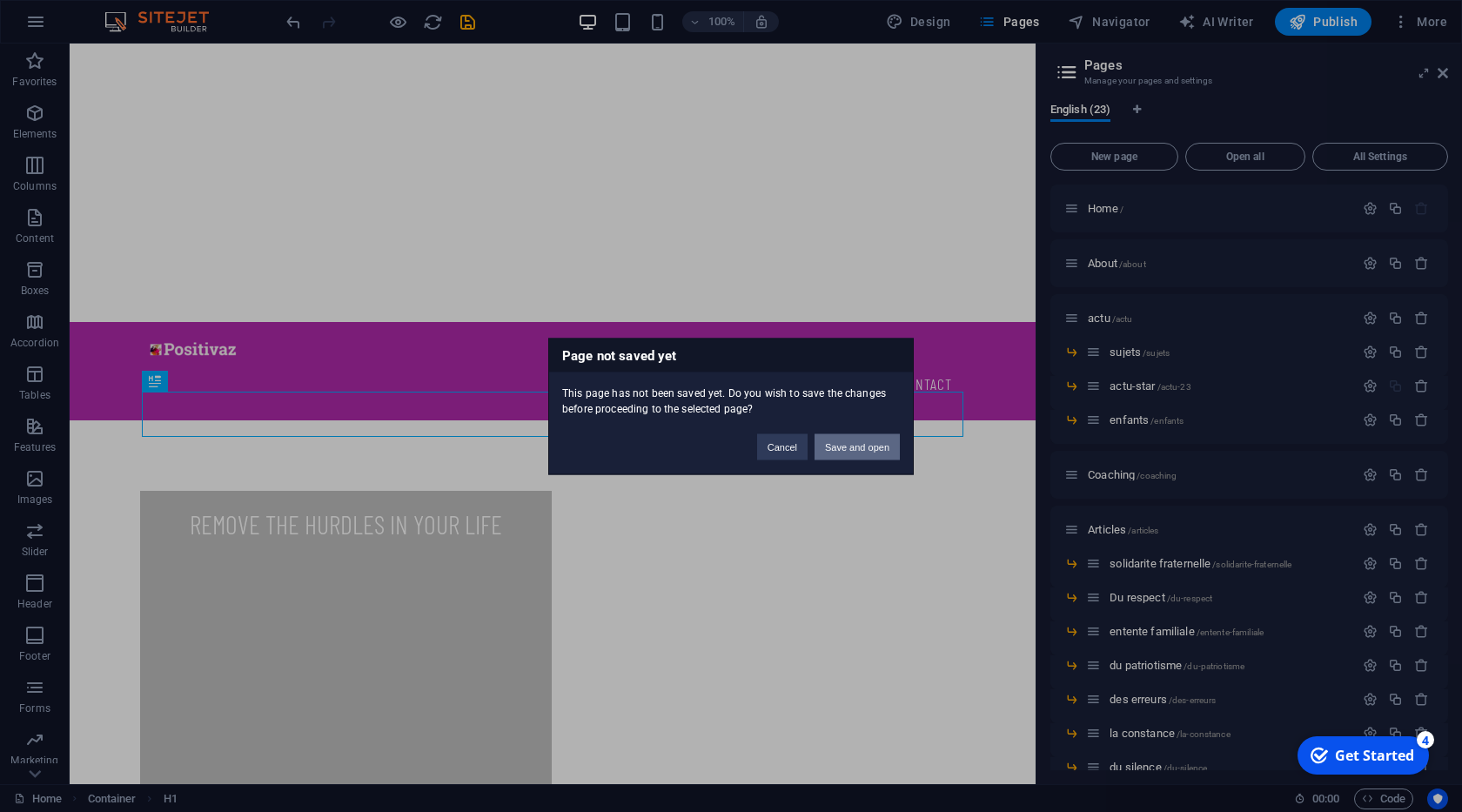
click at [858, 450] on button "Save and open" at bounding box center [857, 446] width 85 height 26
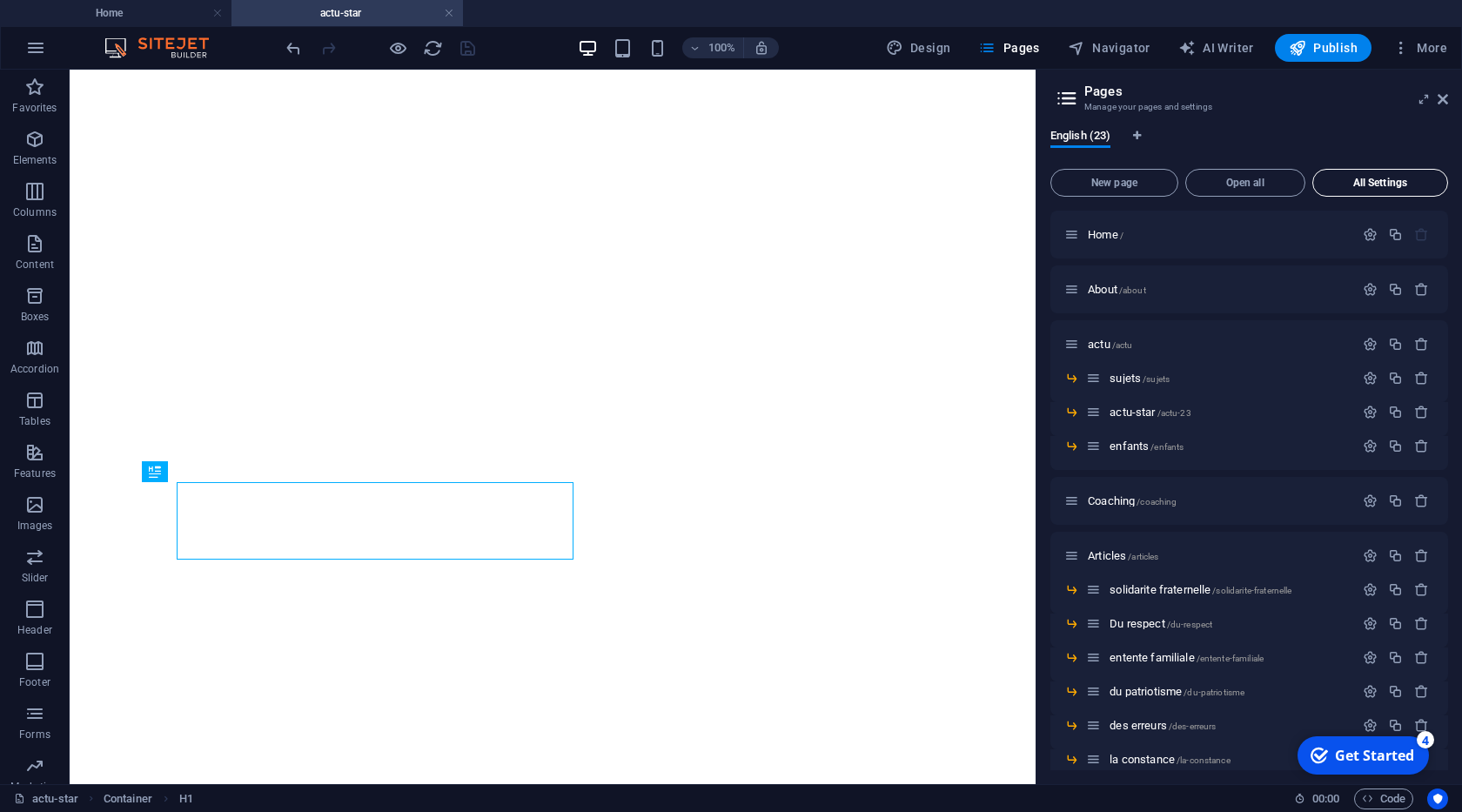
click at [1439, 59] on button "More" at bounding box center [1419, 47] width 69 height 27
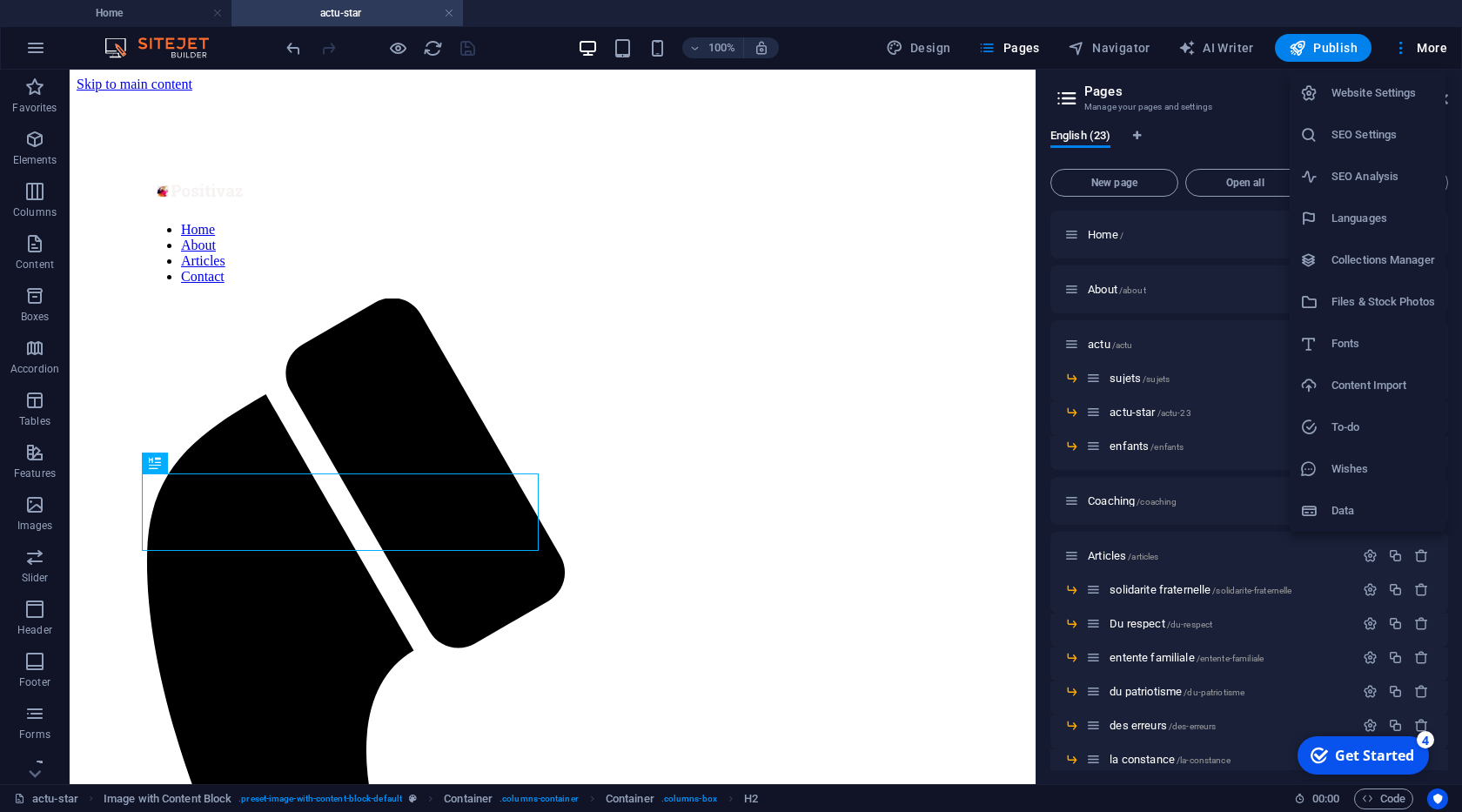
click at [1436, 52] on div at bounding box center [731, 406] width 1462 height 812
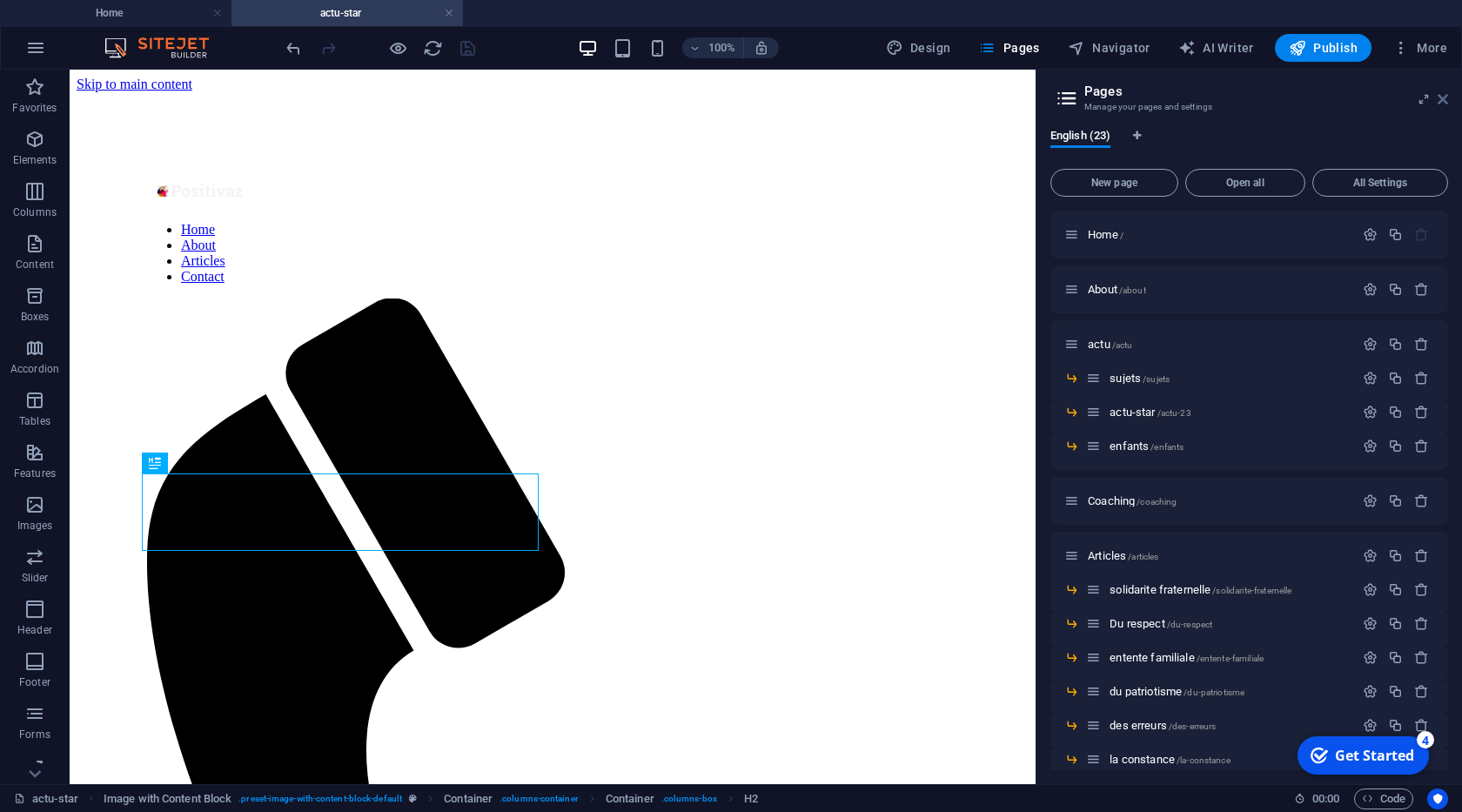
click at [1446, 97] on icon at bounding box center [1442, 99] width 10 height 14
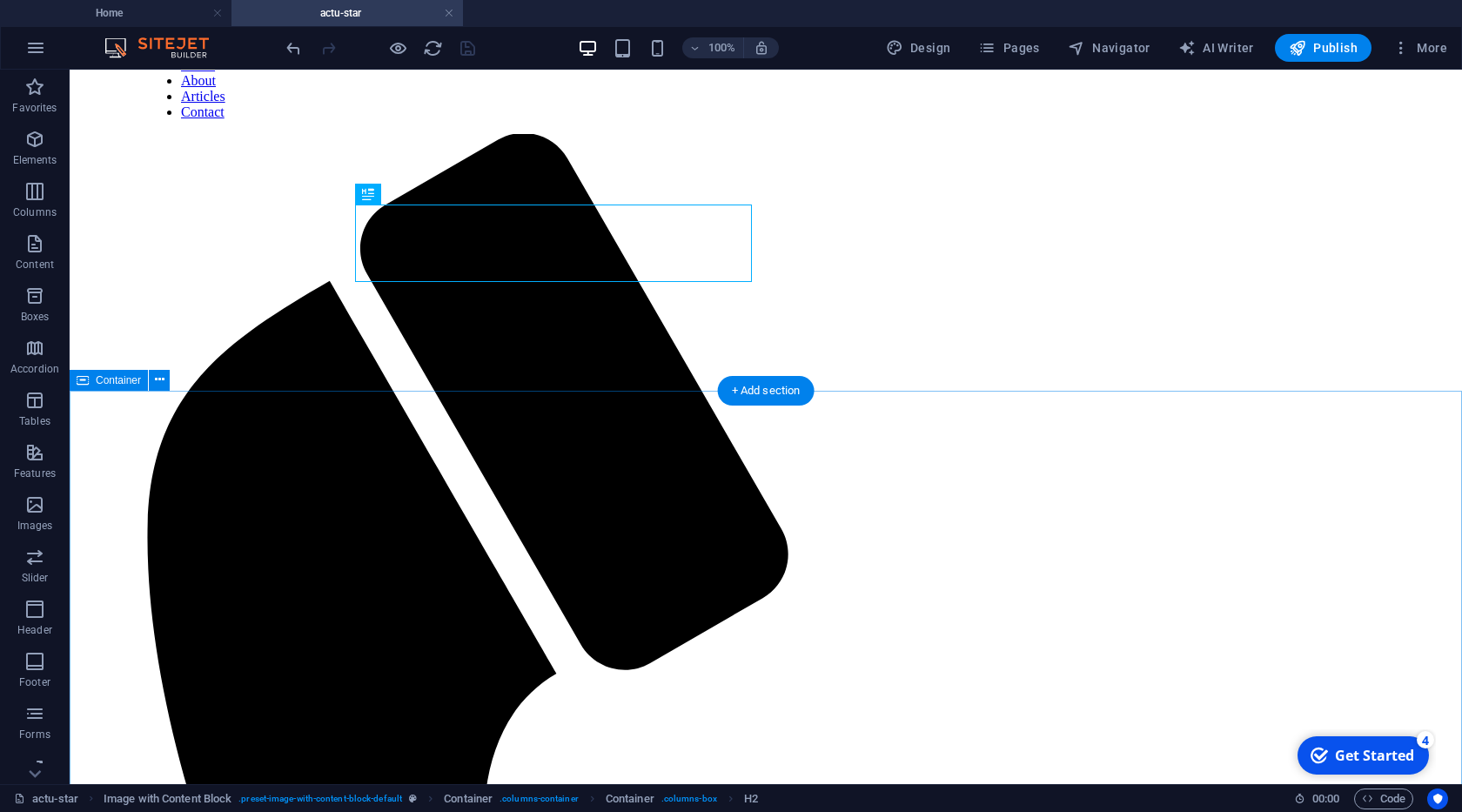
scroll to position [298, 0]
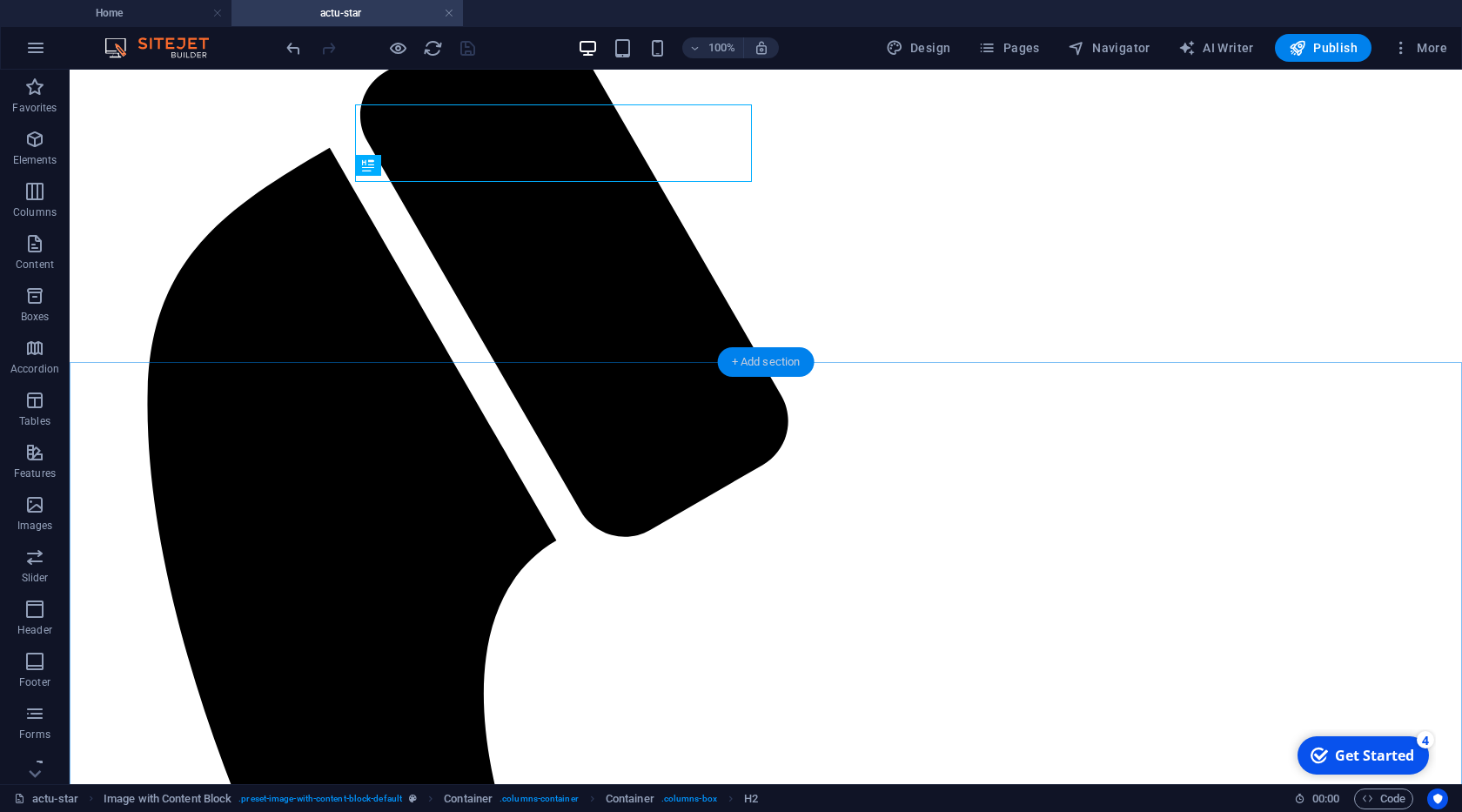
drag, startPoint x: 797, startPoint y: 361, endPoint x: 413, endPoint y: 299, distance: 389.0
click at [797, 361] on div "+ Add section" at bounding box center [766, 361] width 96 height 29
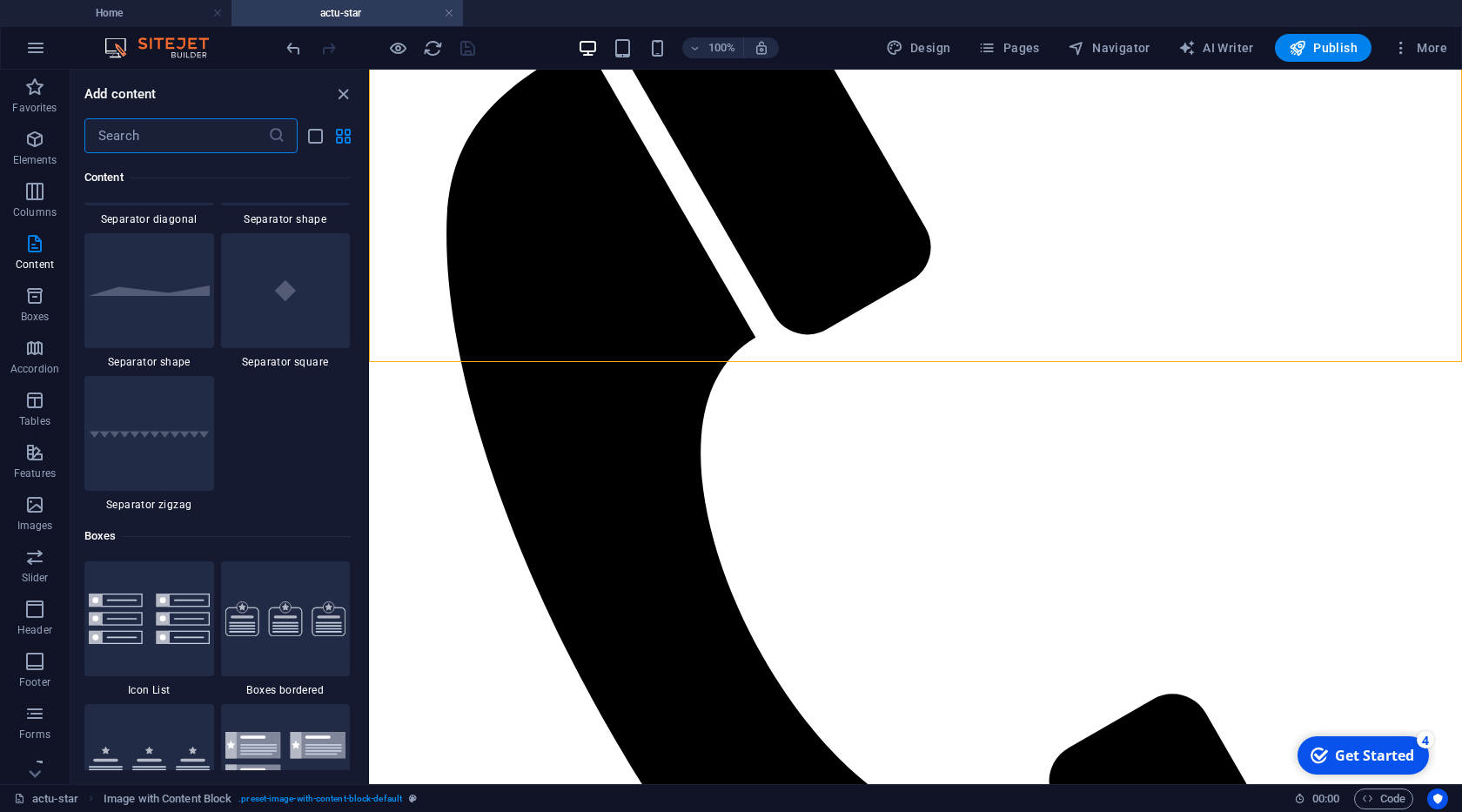
scroll to position [4464, 0]
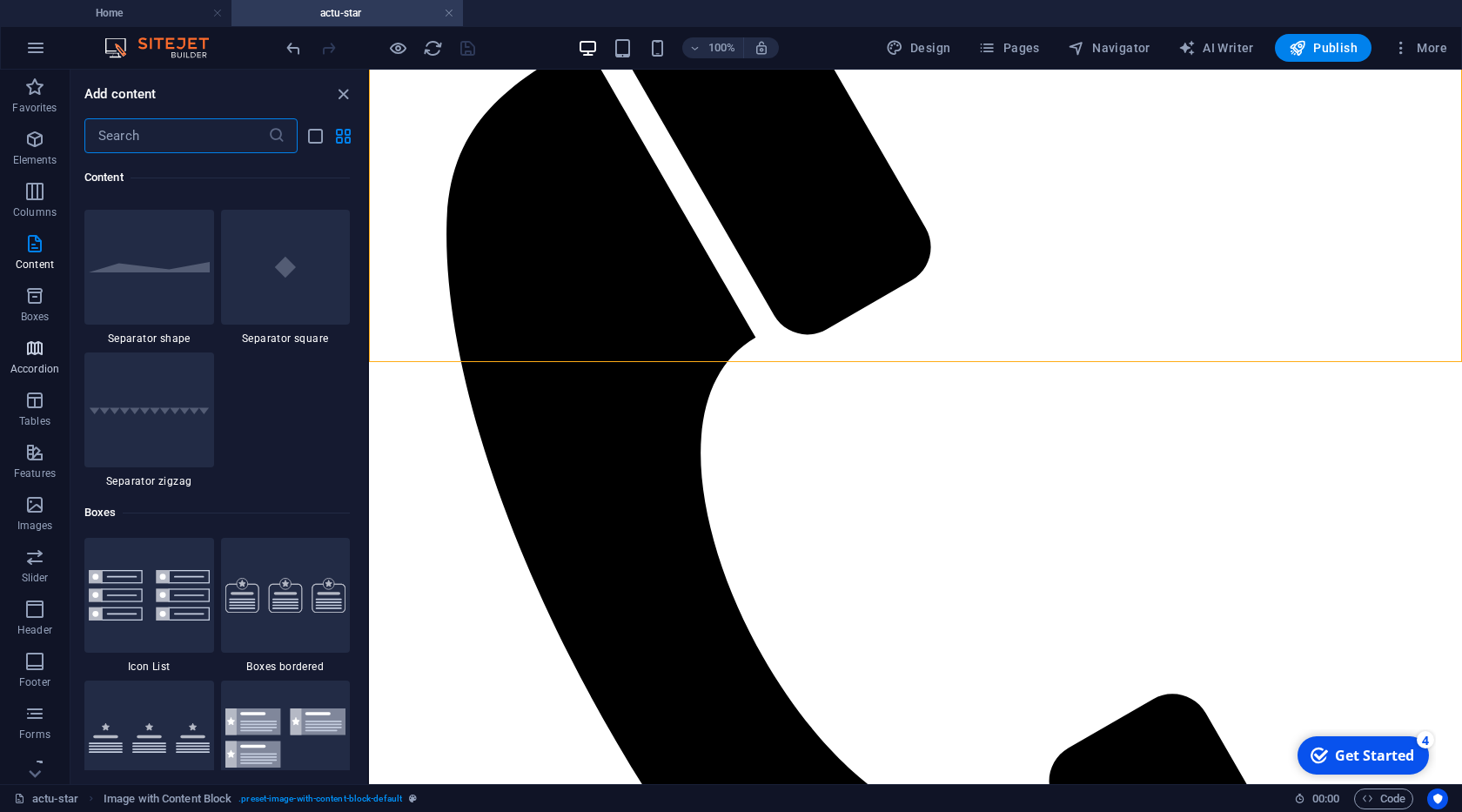
click at [37, 359] on span "Accordion" at bounding box center [35, 358] width 70 height 42
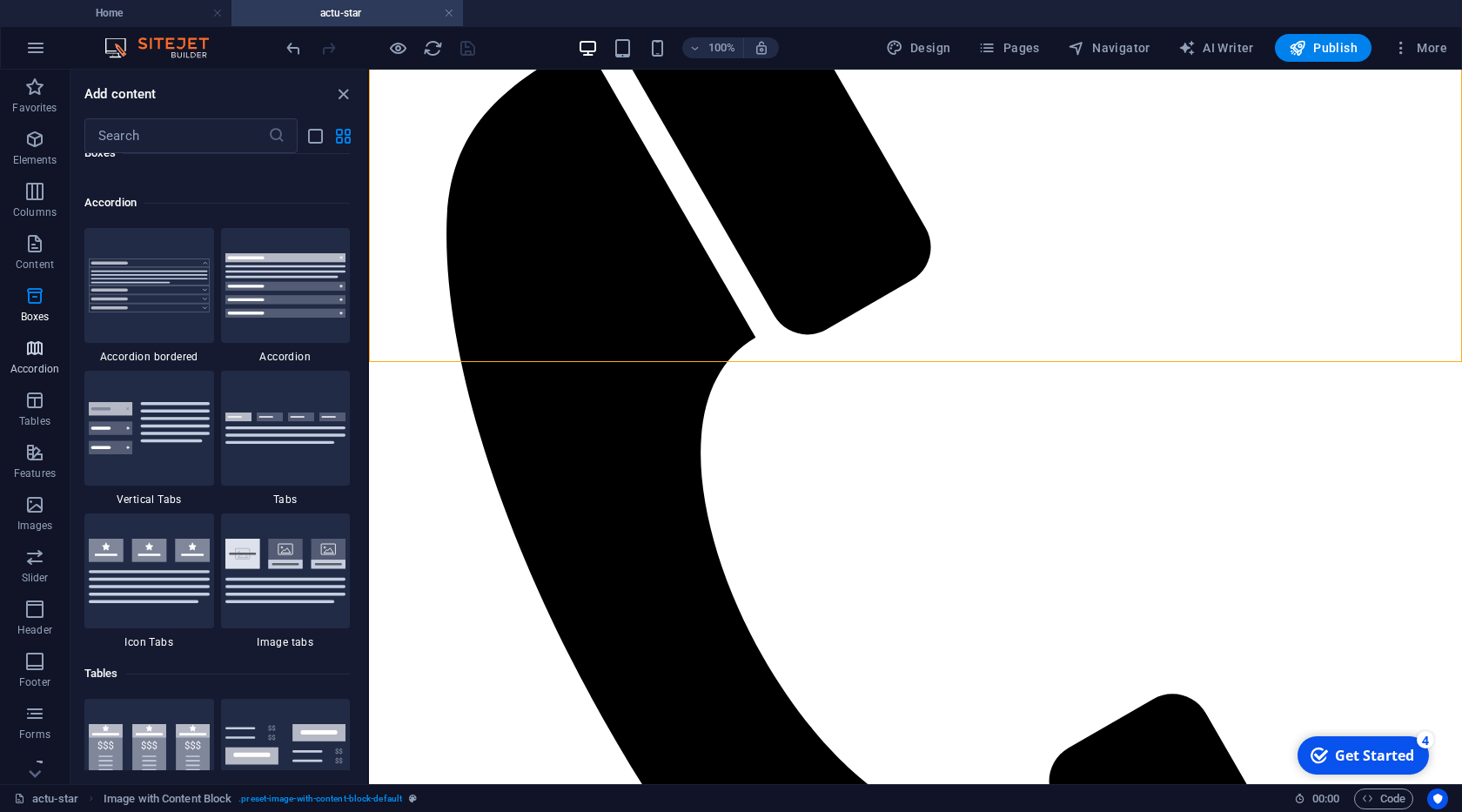
scroll to position [5554, 0]
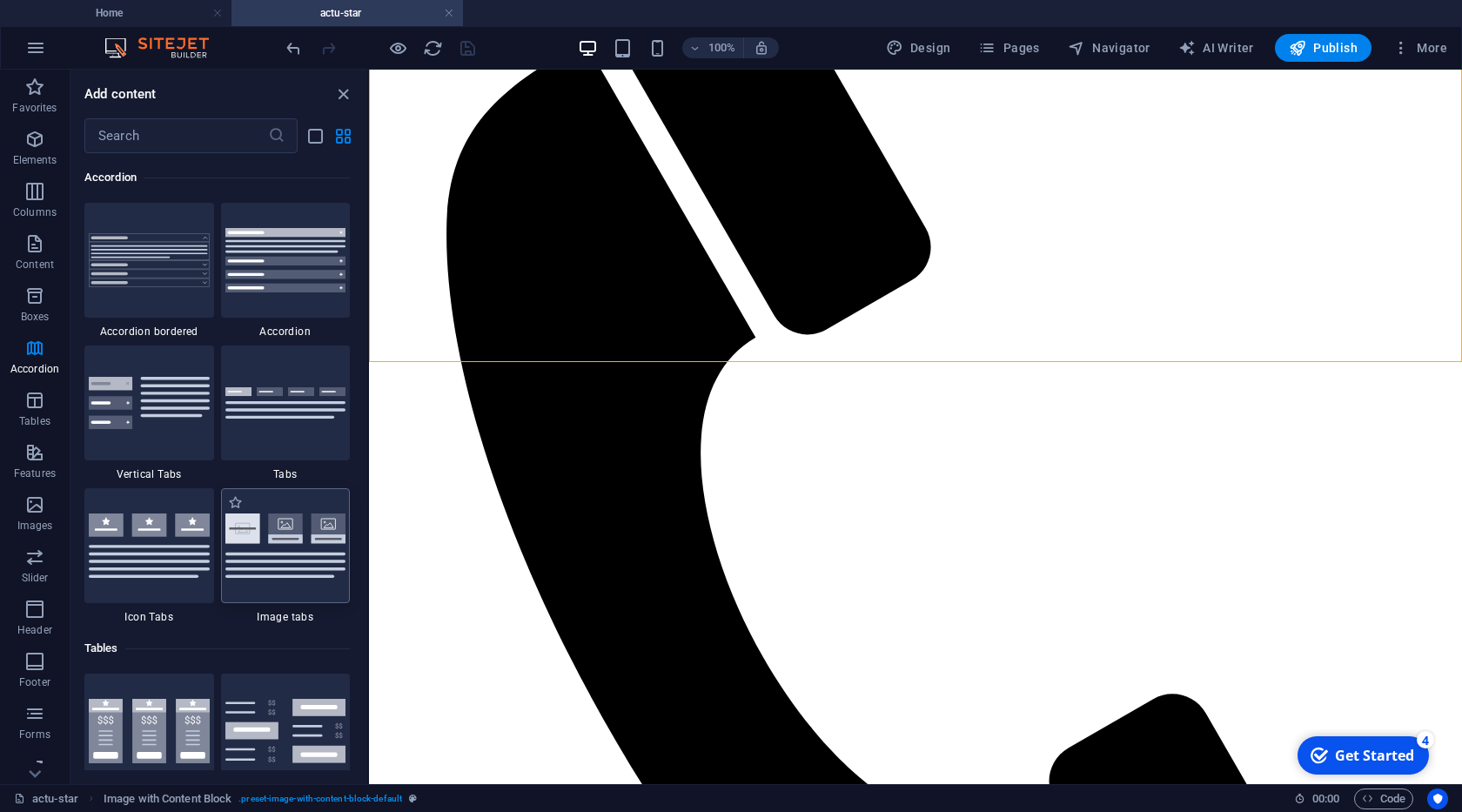
click at [290, 554] on img at bounding box center [286, 545] width 121 height 64
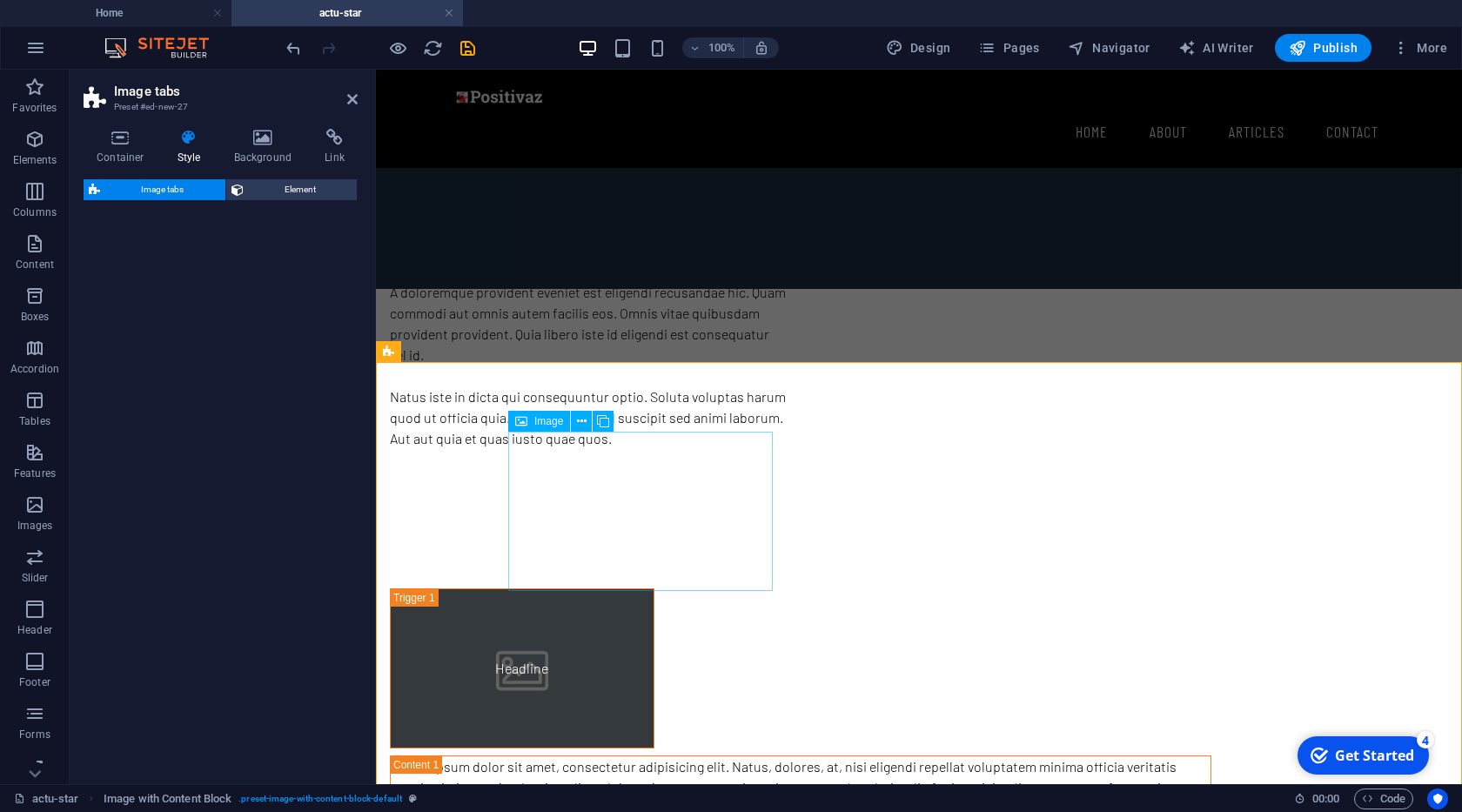
select select "rem"
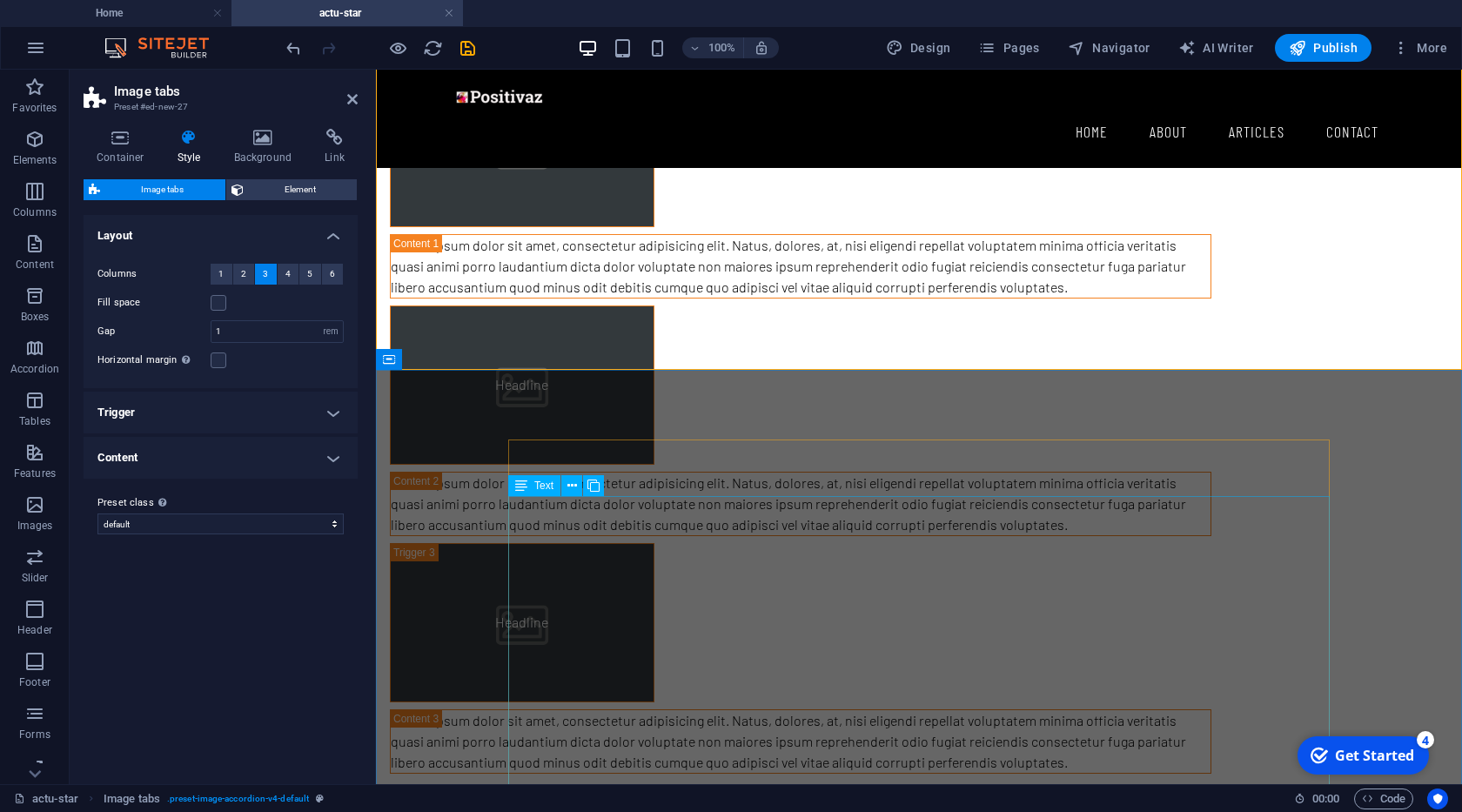
scroll to position [1190, 0]
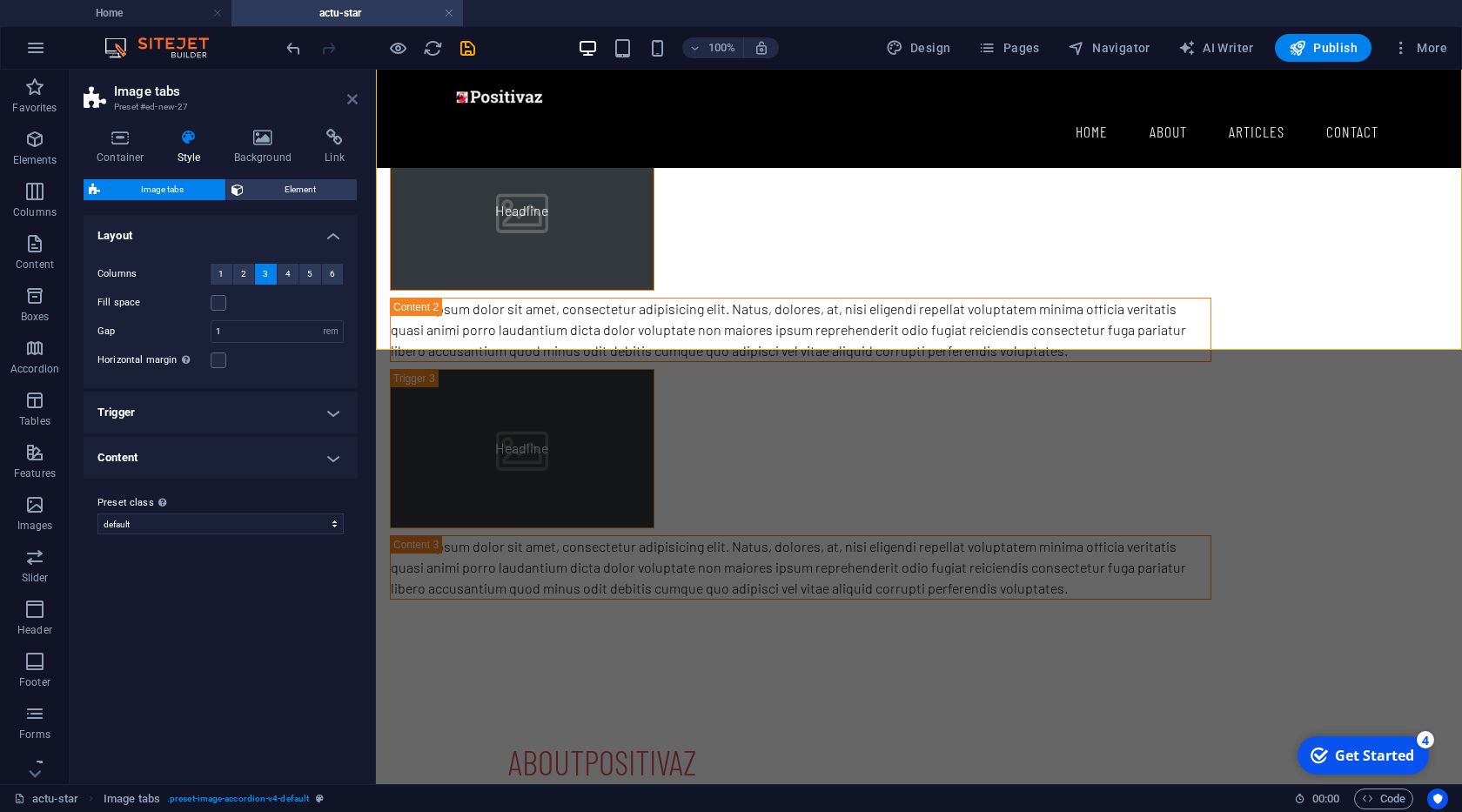
click at [353, 102] on icon at bounding box center [352, 99] width 10 height 14
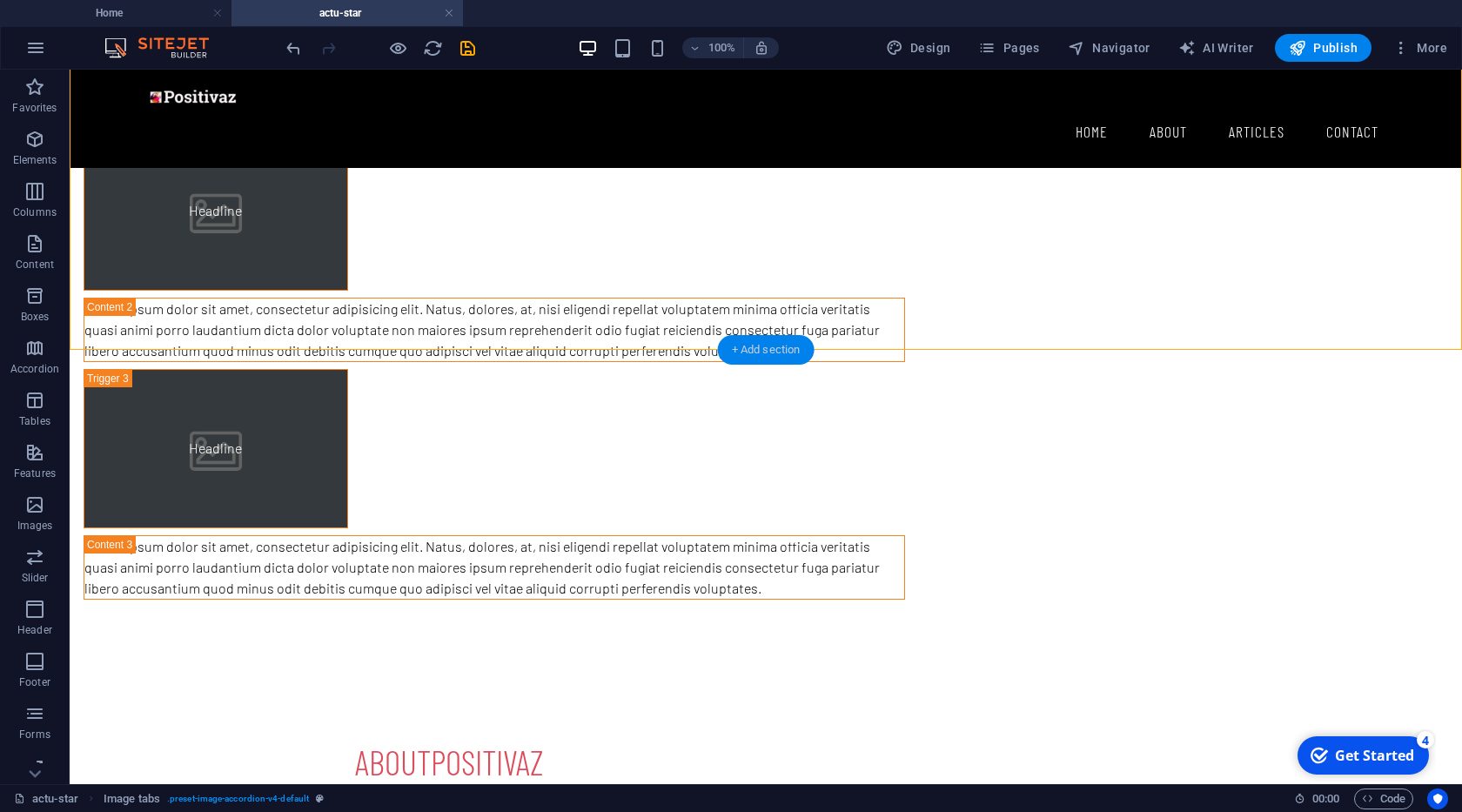
click at [741, 354] on div "+ Add section" at bounding box center [766, 349] width 96 height 29
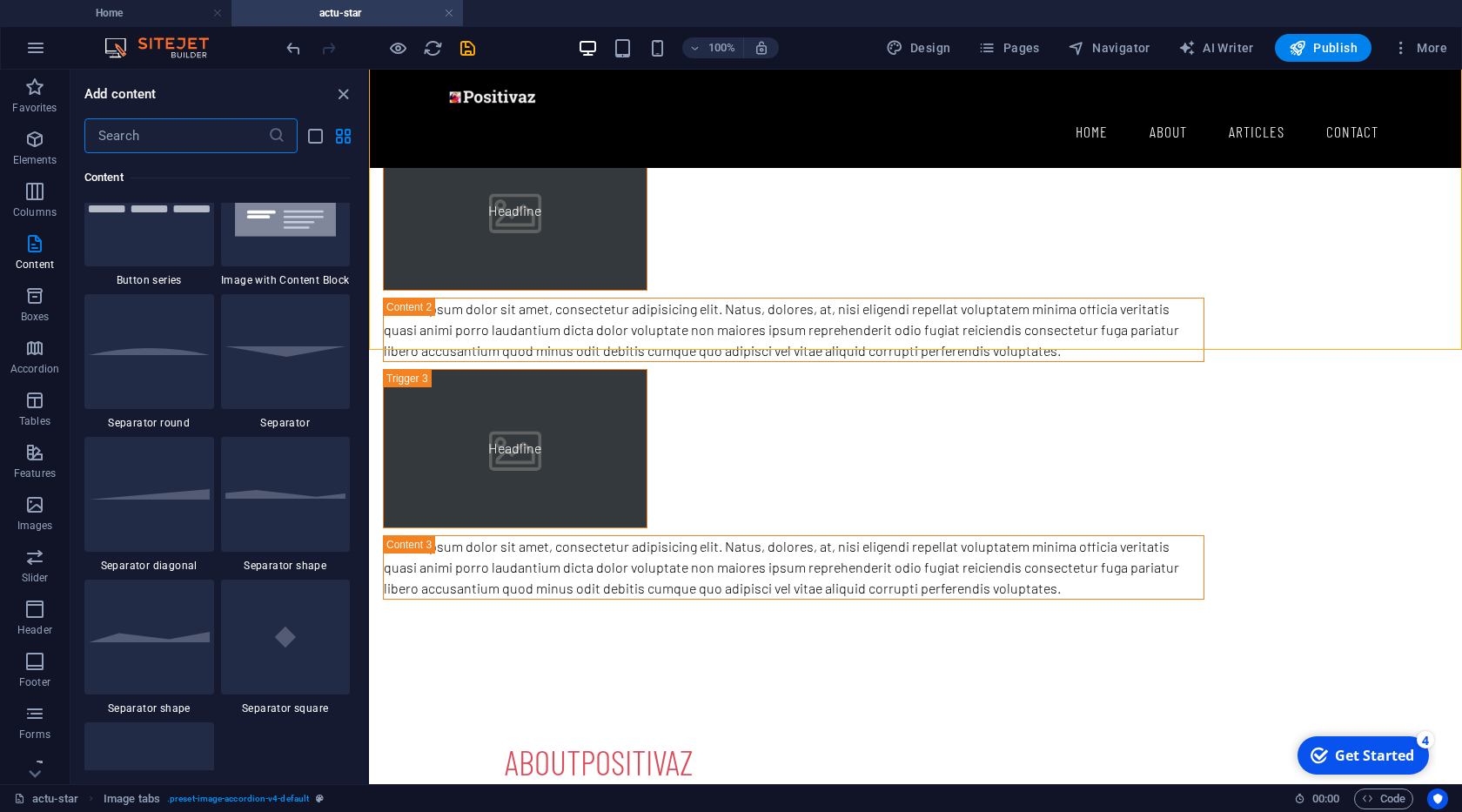
scroll to position [4108, 0]
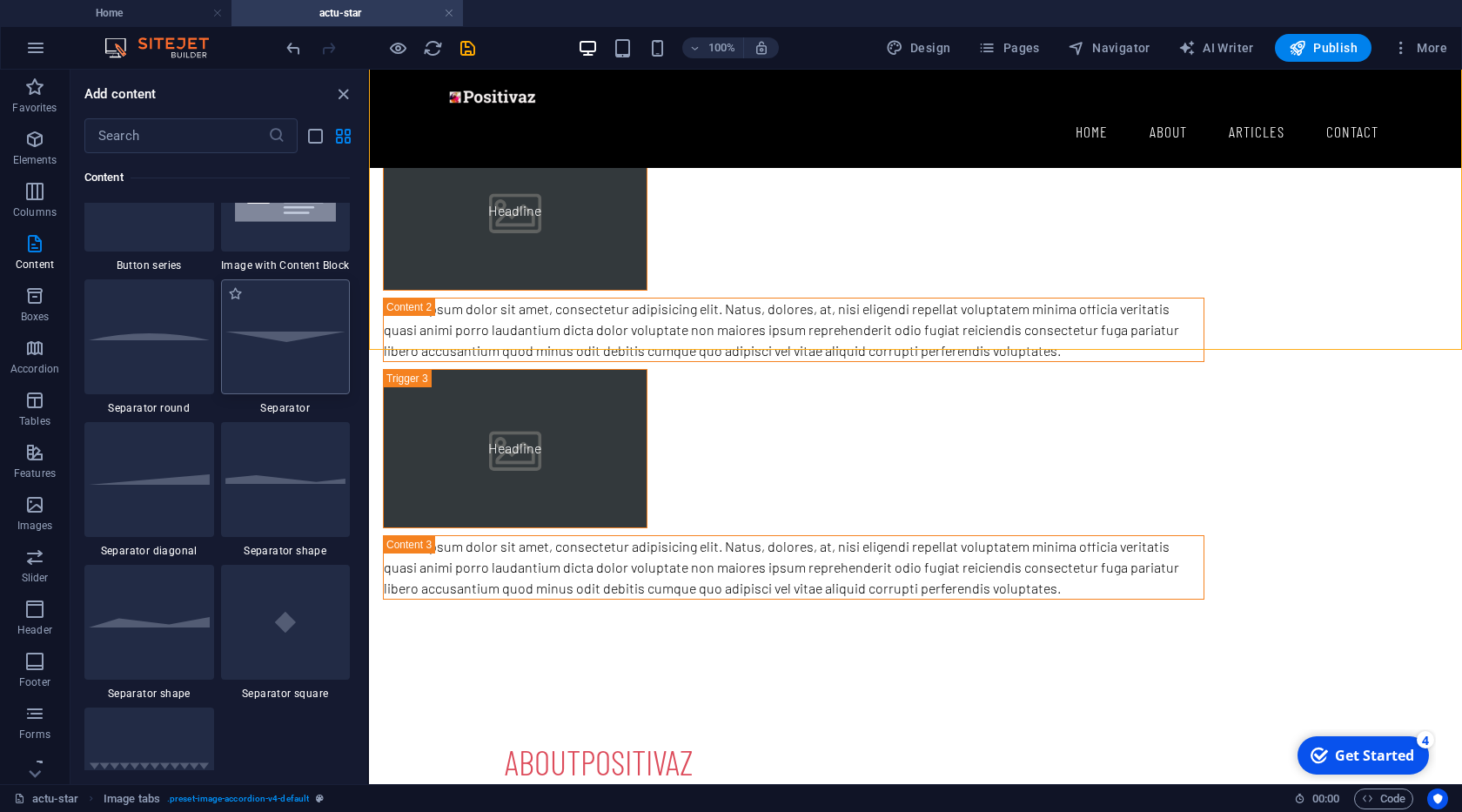
drag, startPoint x: 270, startPoint y: 344, endPoint x: 310, endPoint y: 409, distance: 76.3
click at [270, 344] on div at bounding box center [286, 336] width 130 height 114
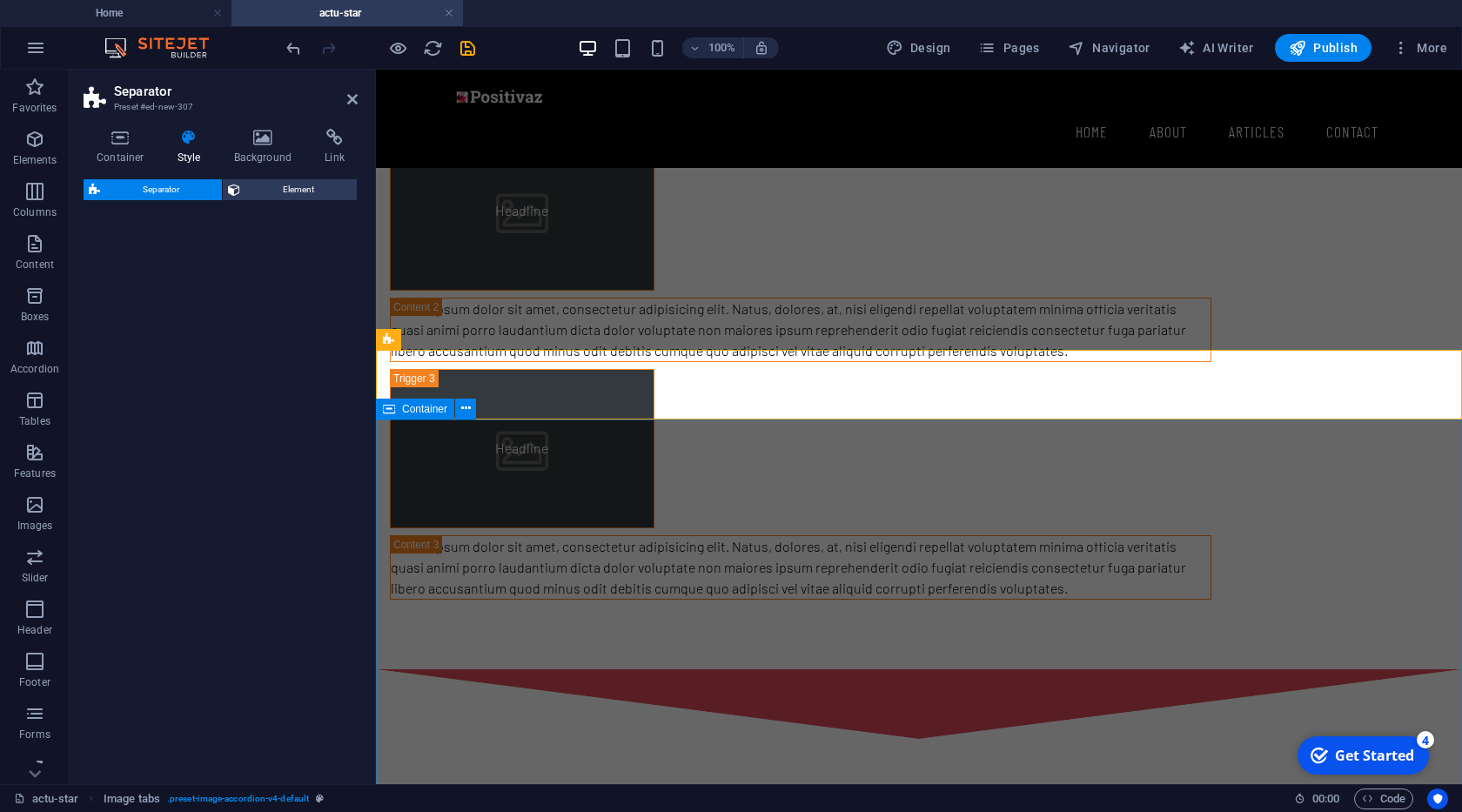
select select "rem"
select select "preset-separator-v3-default"
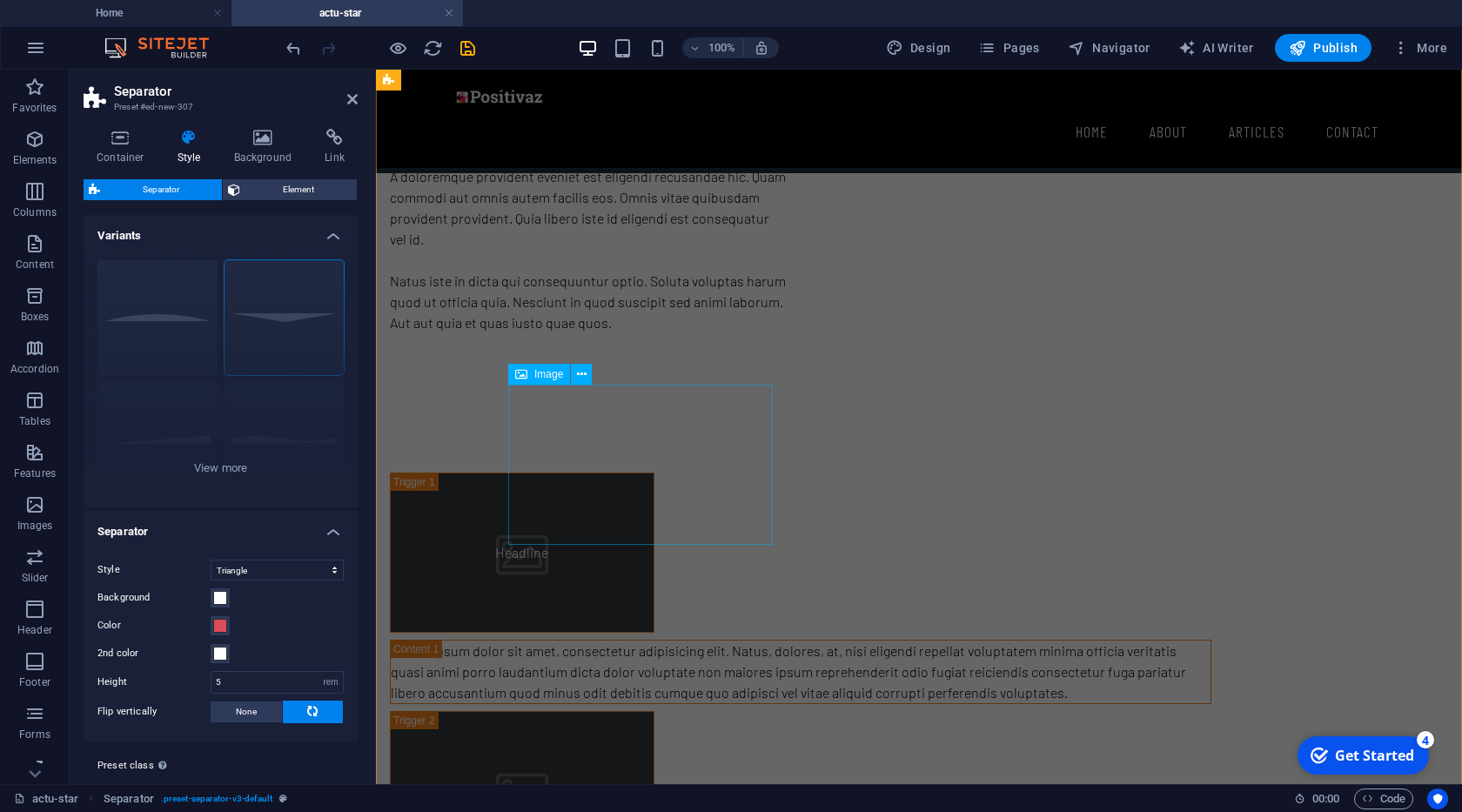
scroll to position [595, 0]
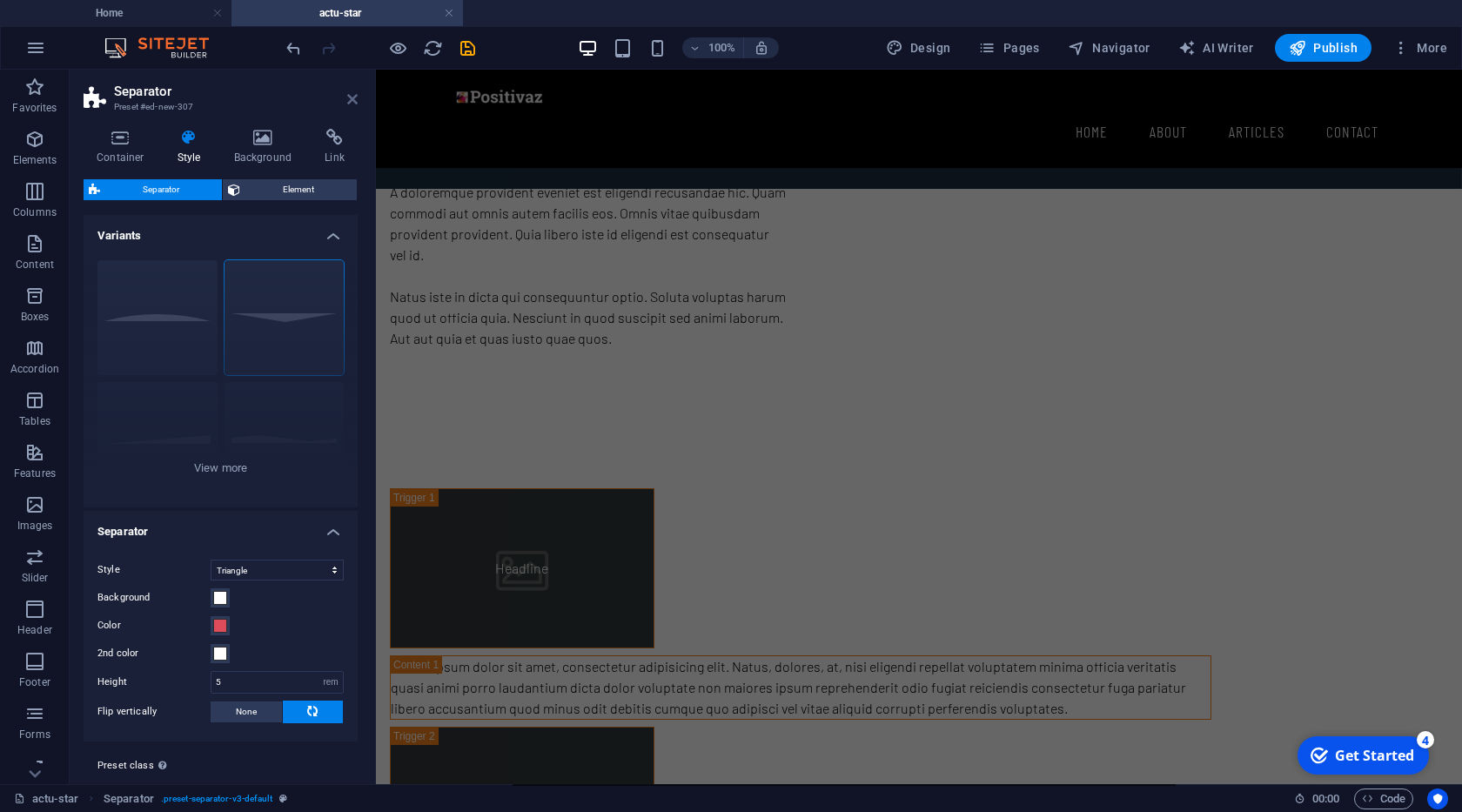
click at [353, 104] on icon at bounding box center [352, 99] width 10 height 14
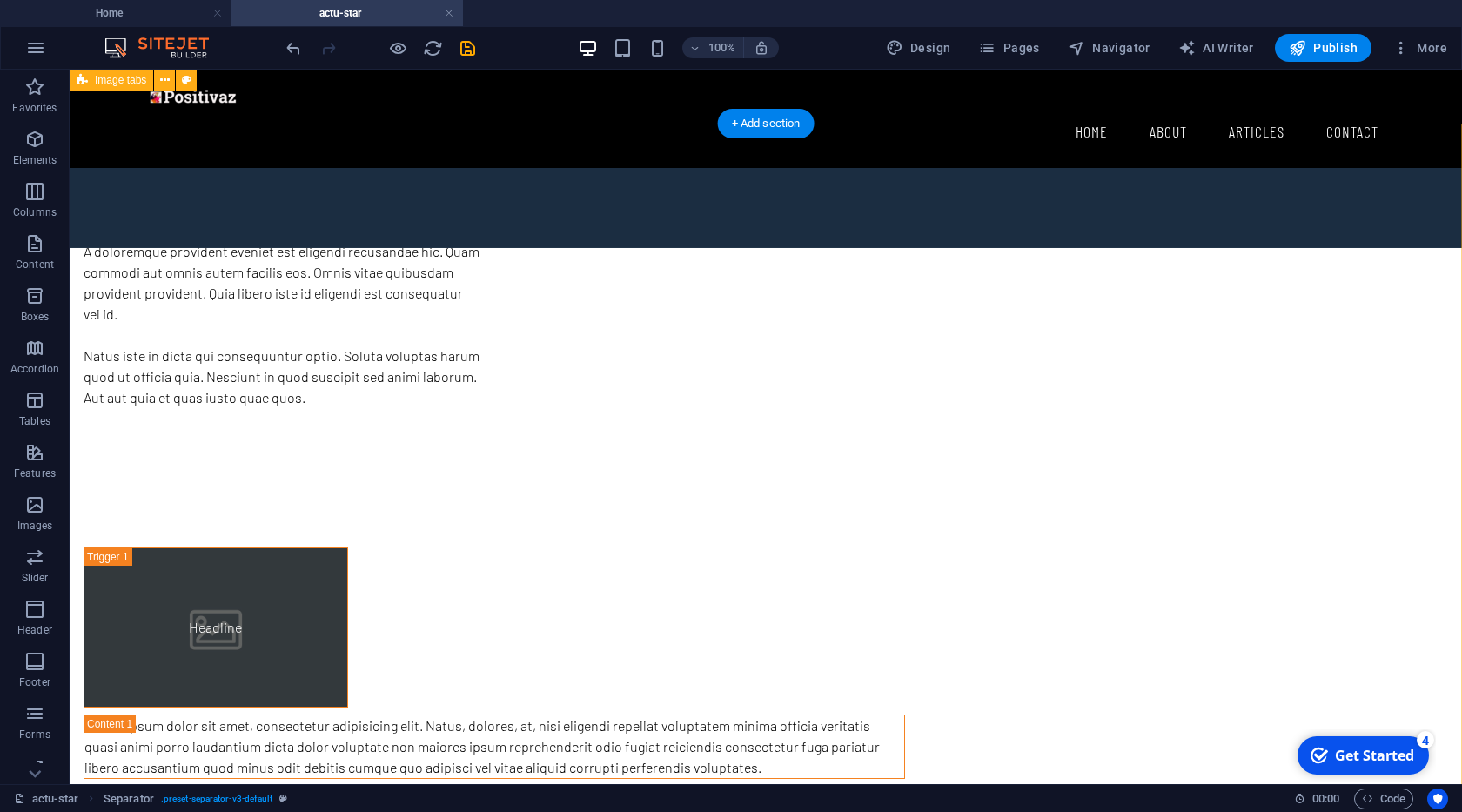
scroll to position [354, 0]
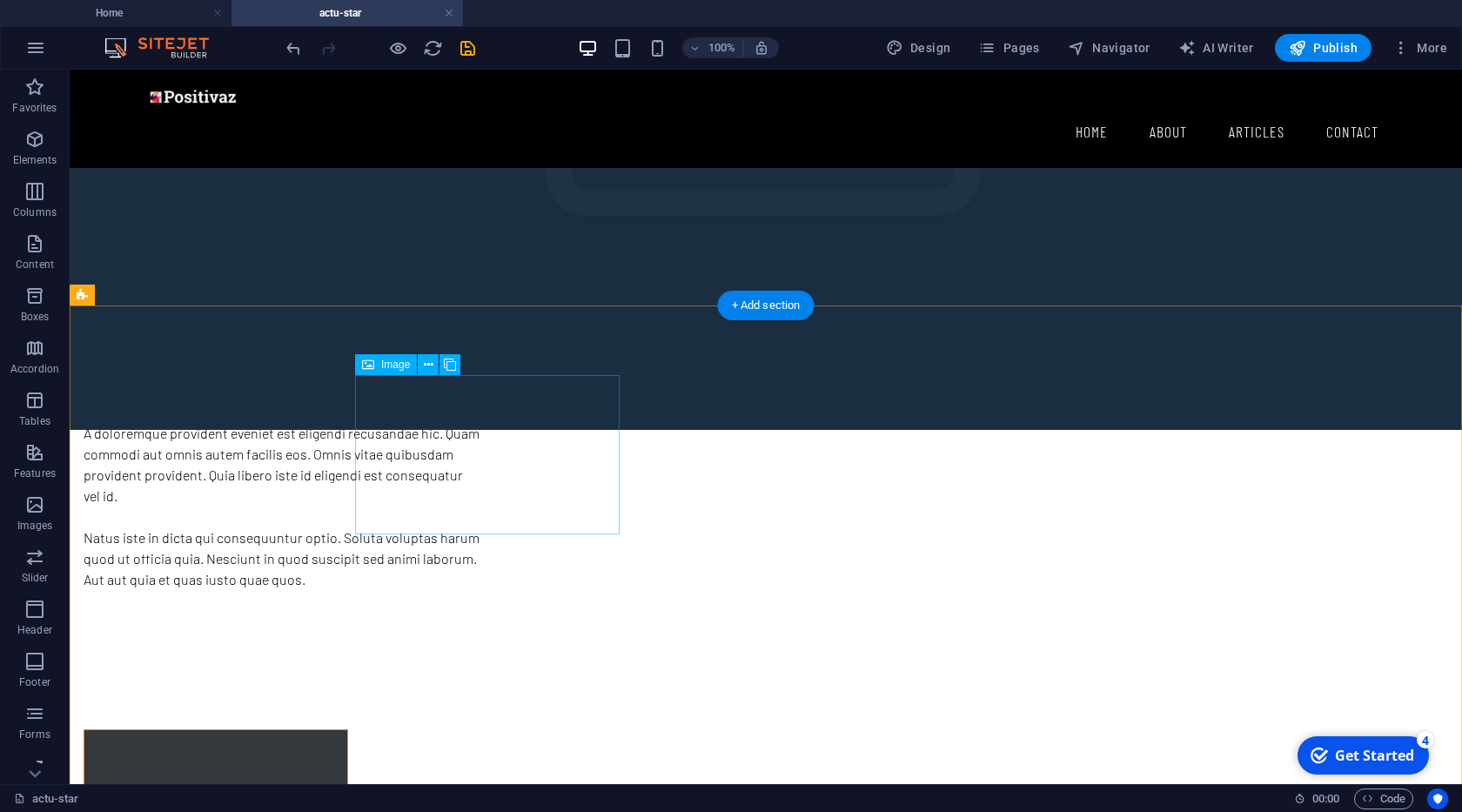
click at [348, 729] on figure "Headline" at bounding box center [216, 808] width 265 height 159
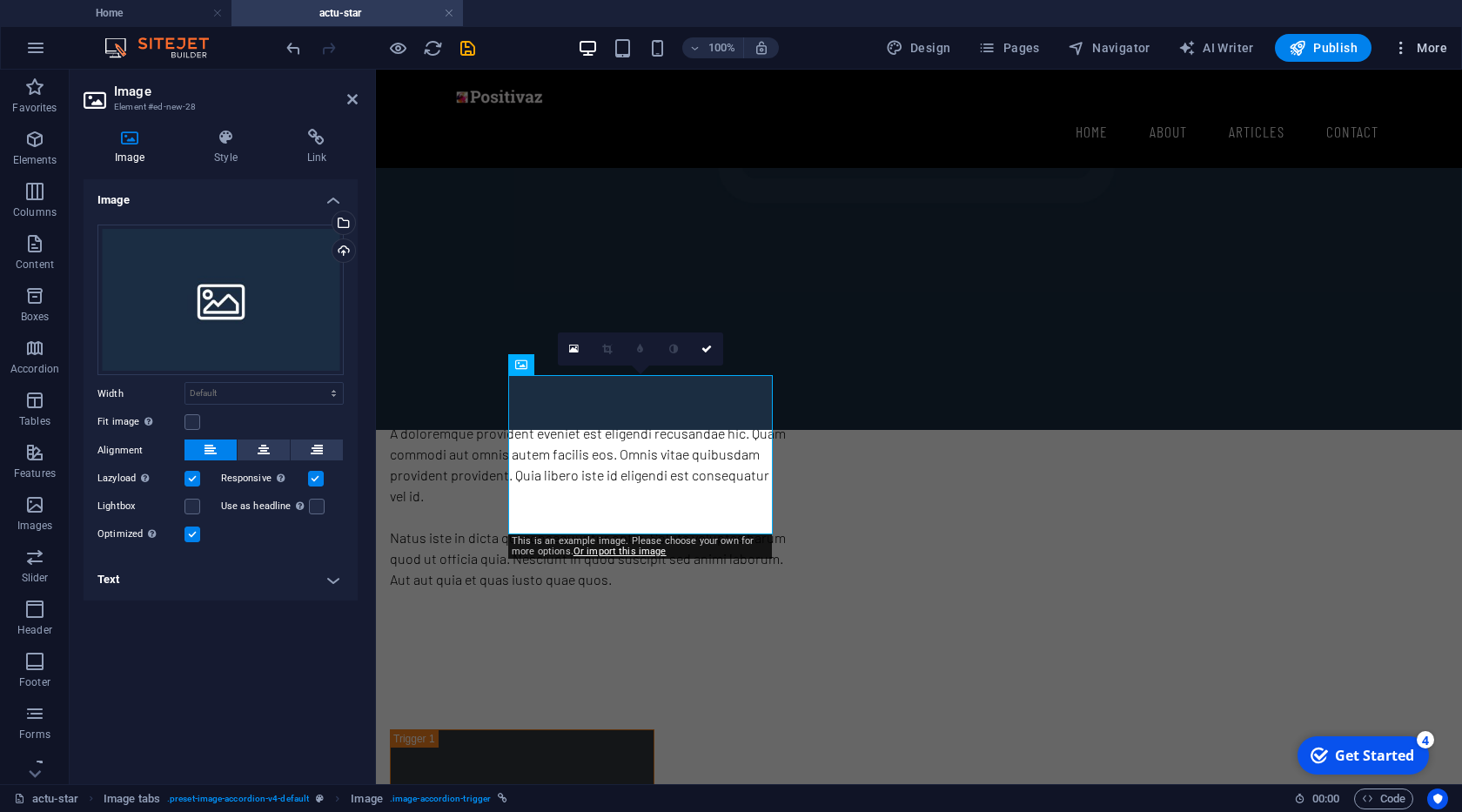
click at [1430, 48] on span "More" at bounding box center [1419, 47] width 55 height 17
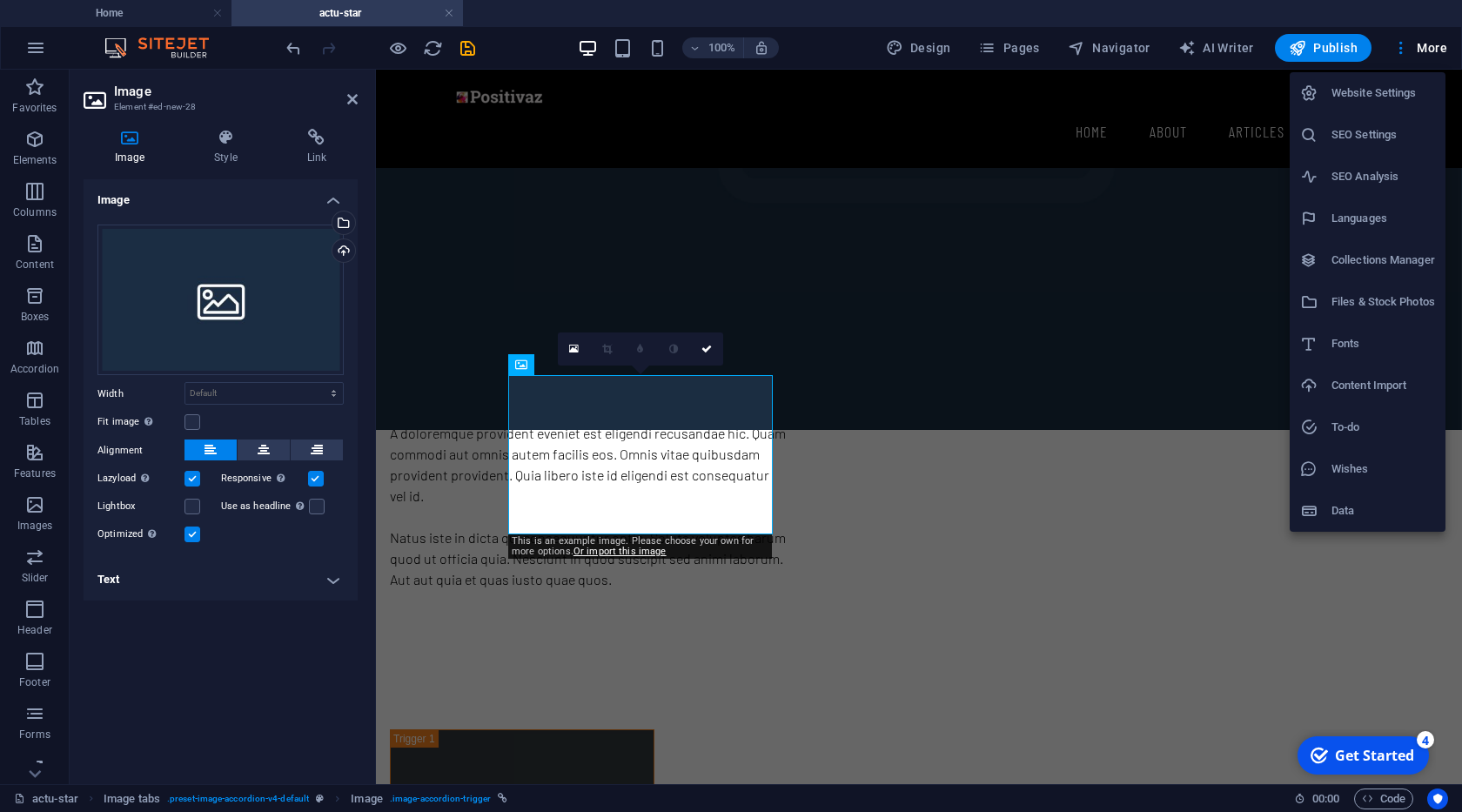
click at [1371, 294] on h6 "Files & Stock Photos" at bounding box center [1384, 302] width 104 height 21
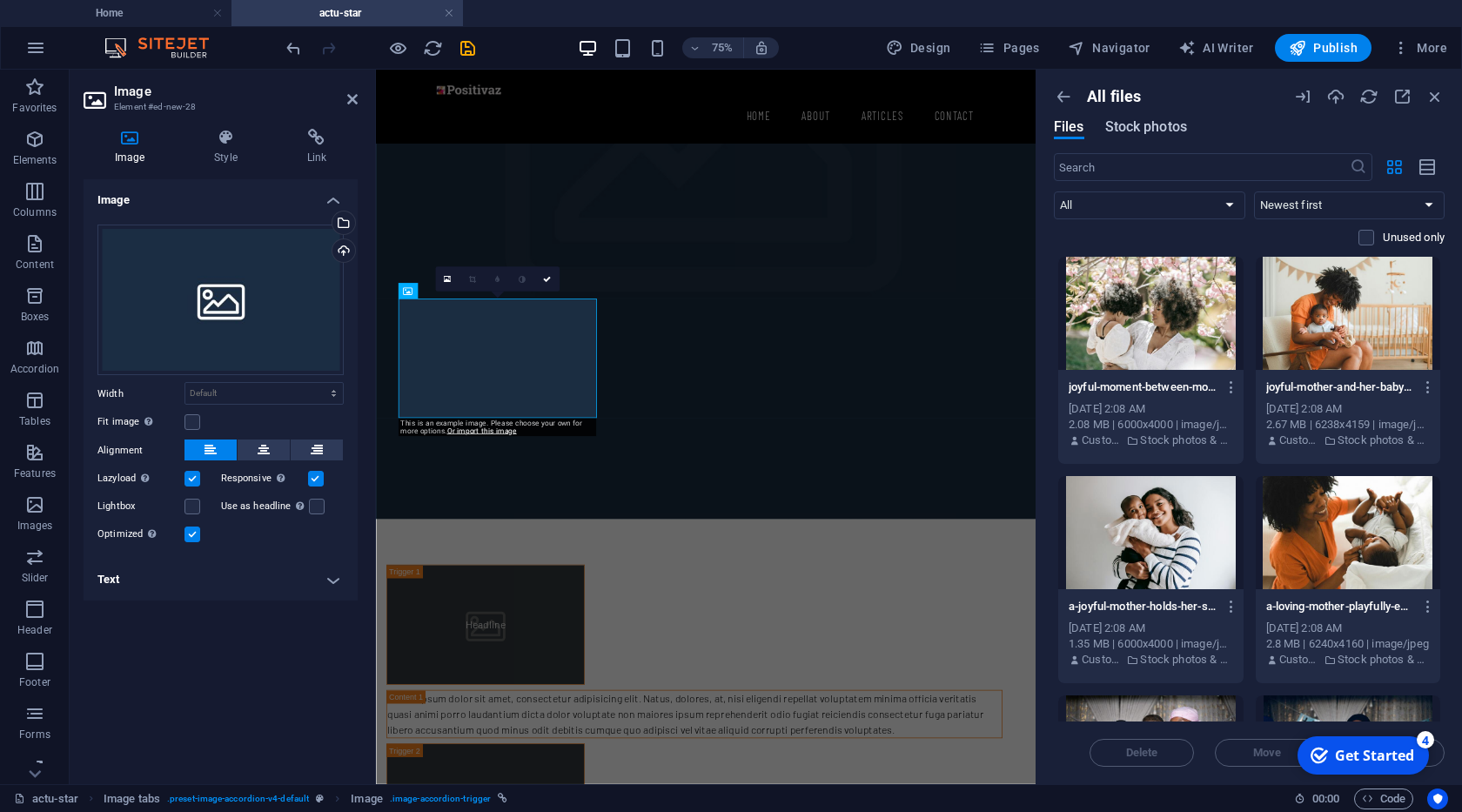
click at [1160, 127] on span "Stock photos" at bounding box center [1146, 127] width 82 height 21
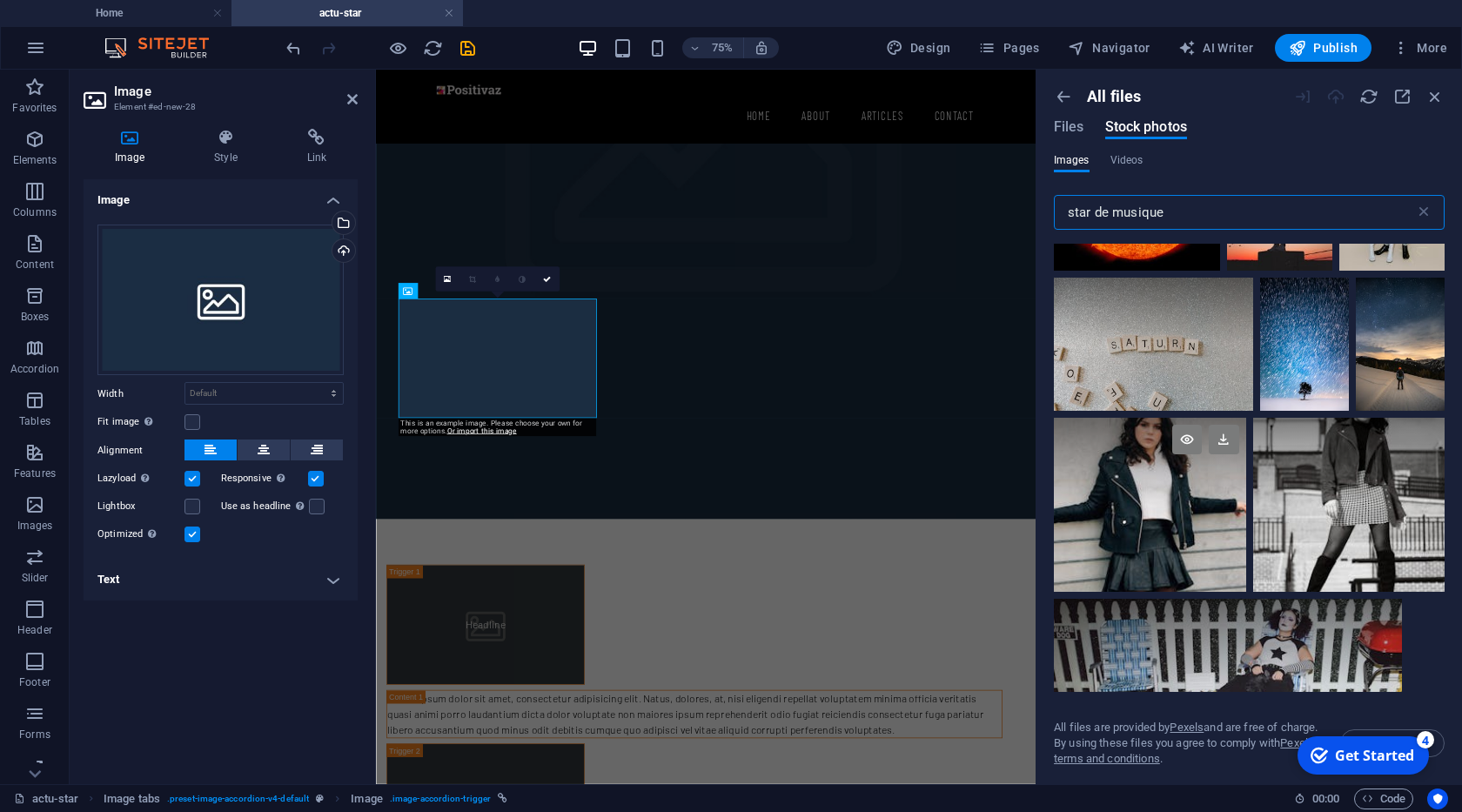
scroll to position [3637, 0]
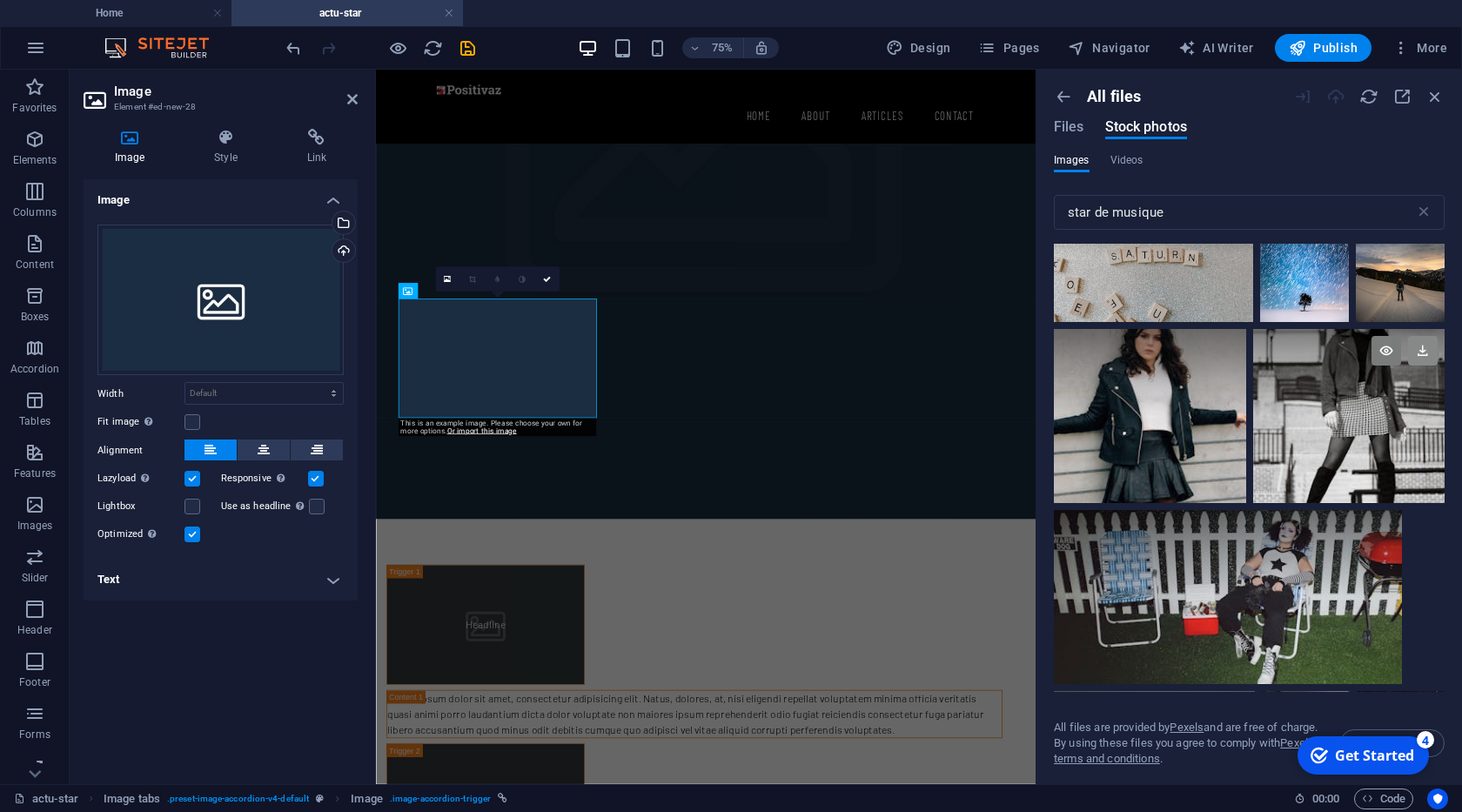
click at [1426, 354] on icon at bounding box center [1422, 350] width 29 height 29
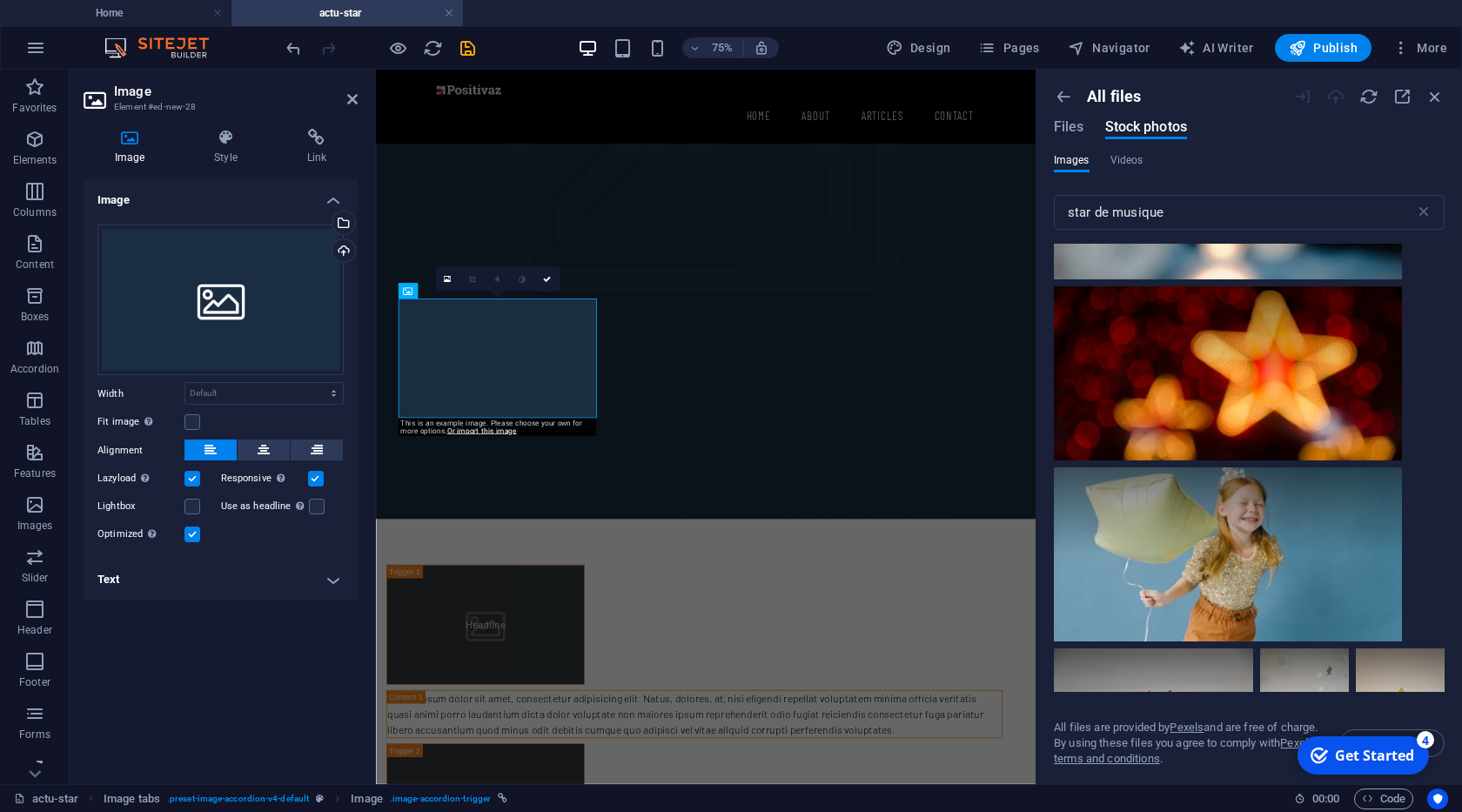
scroll to position [5767, 0]
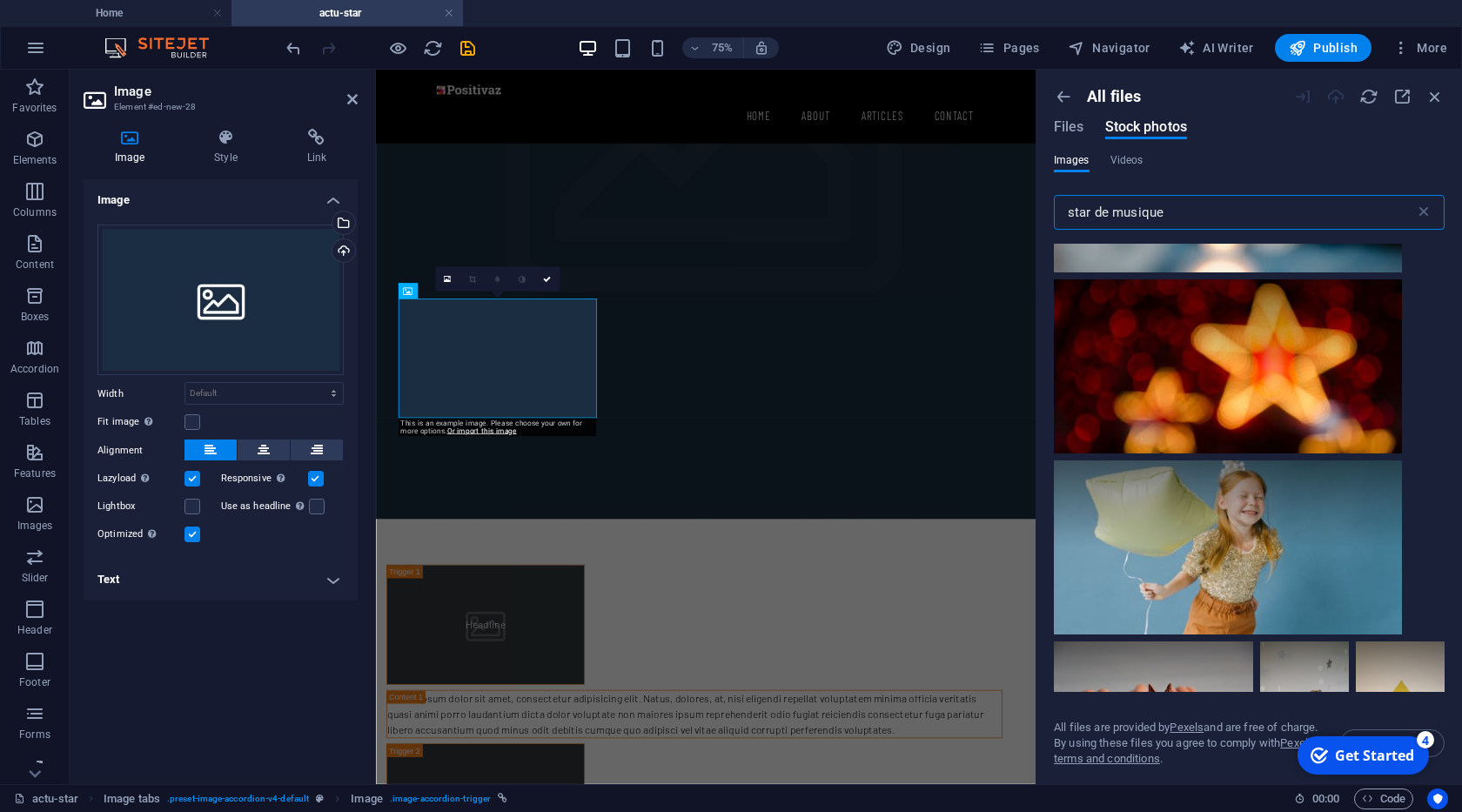
click at [1117, 213] on input "star de musique" at bounding box center [1234, 212] width 361 height 35
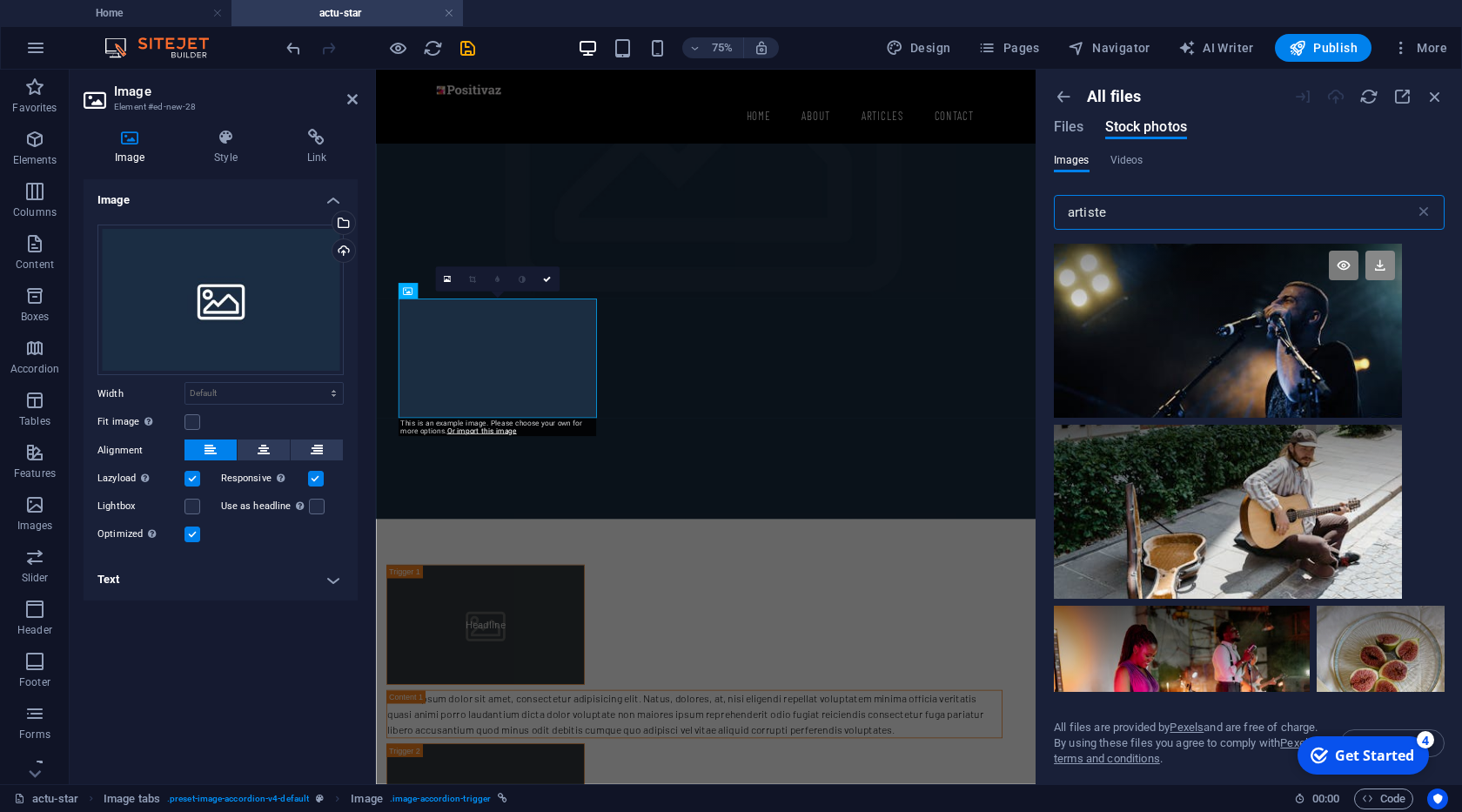
type input "artiste"
click at [1379, 258] on icon at bounding box center [1380, 265] width 29 height 29
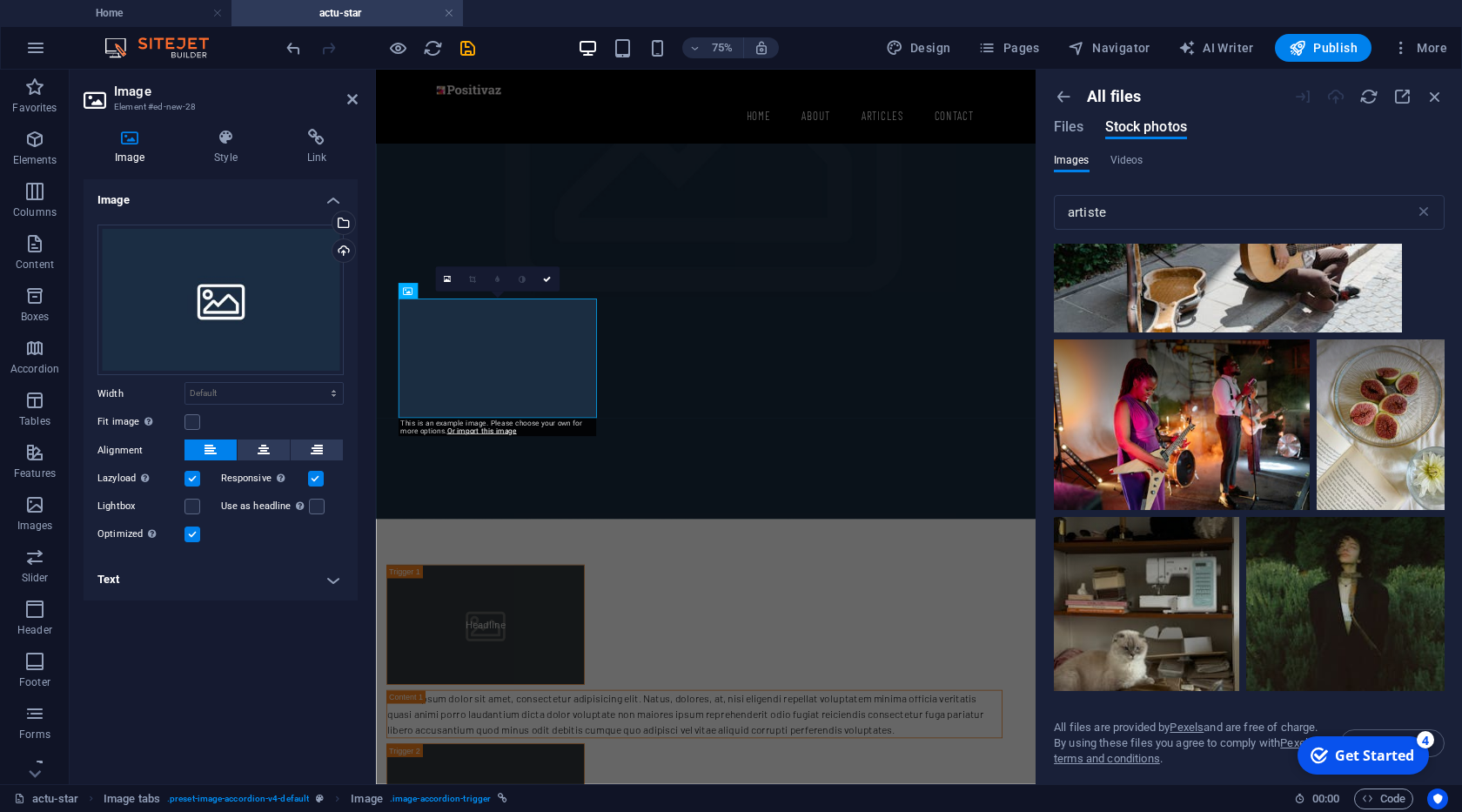
scroll to position [354, 0]
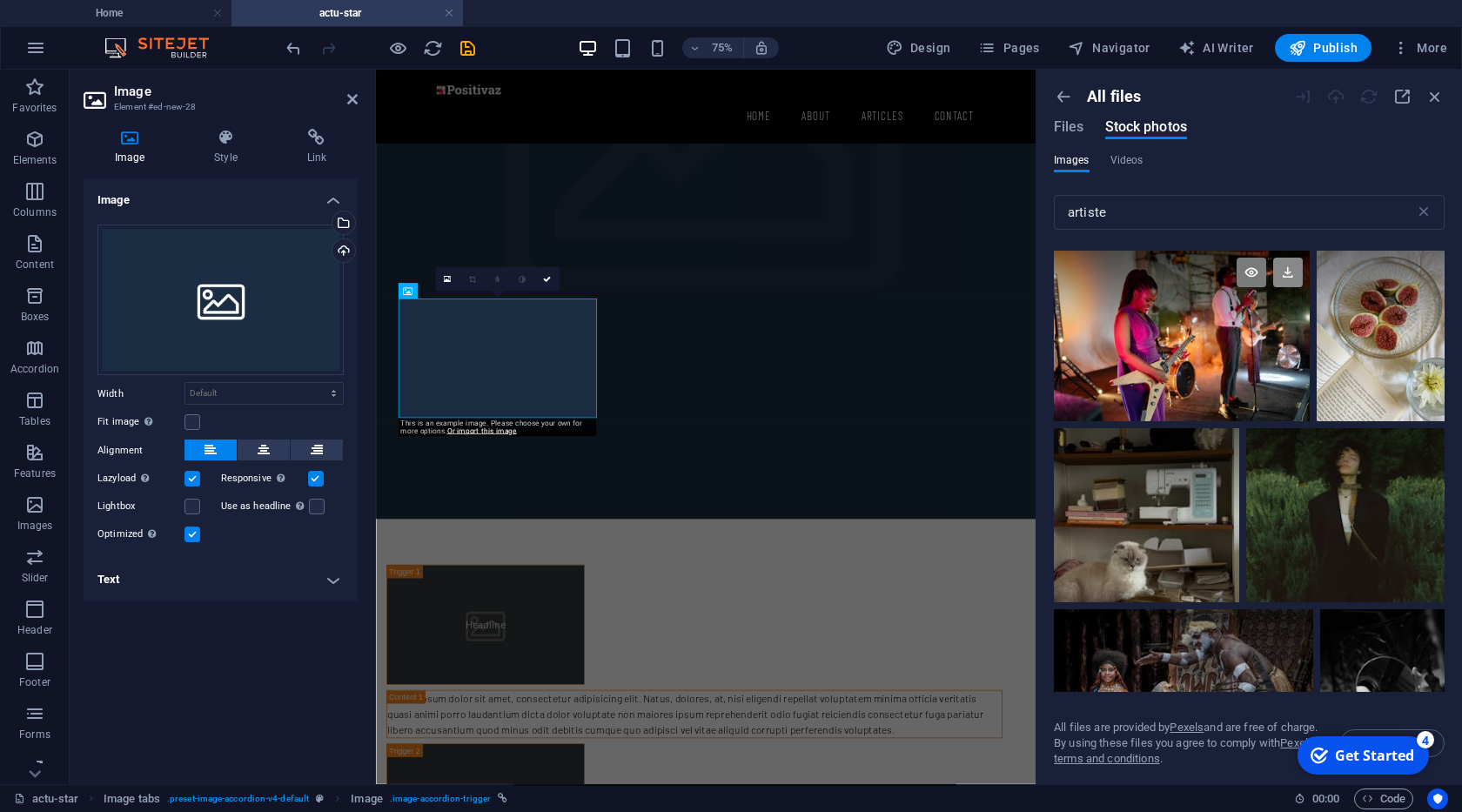
click at [1288, 275] on icon at bounding box center [1287, 271] width 29 height 29
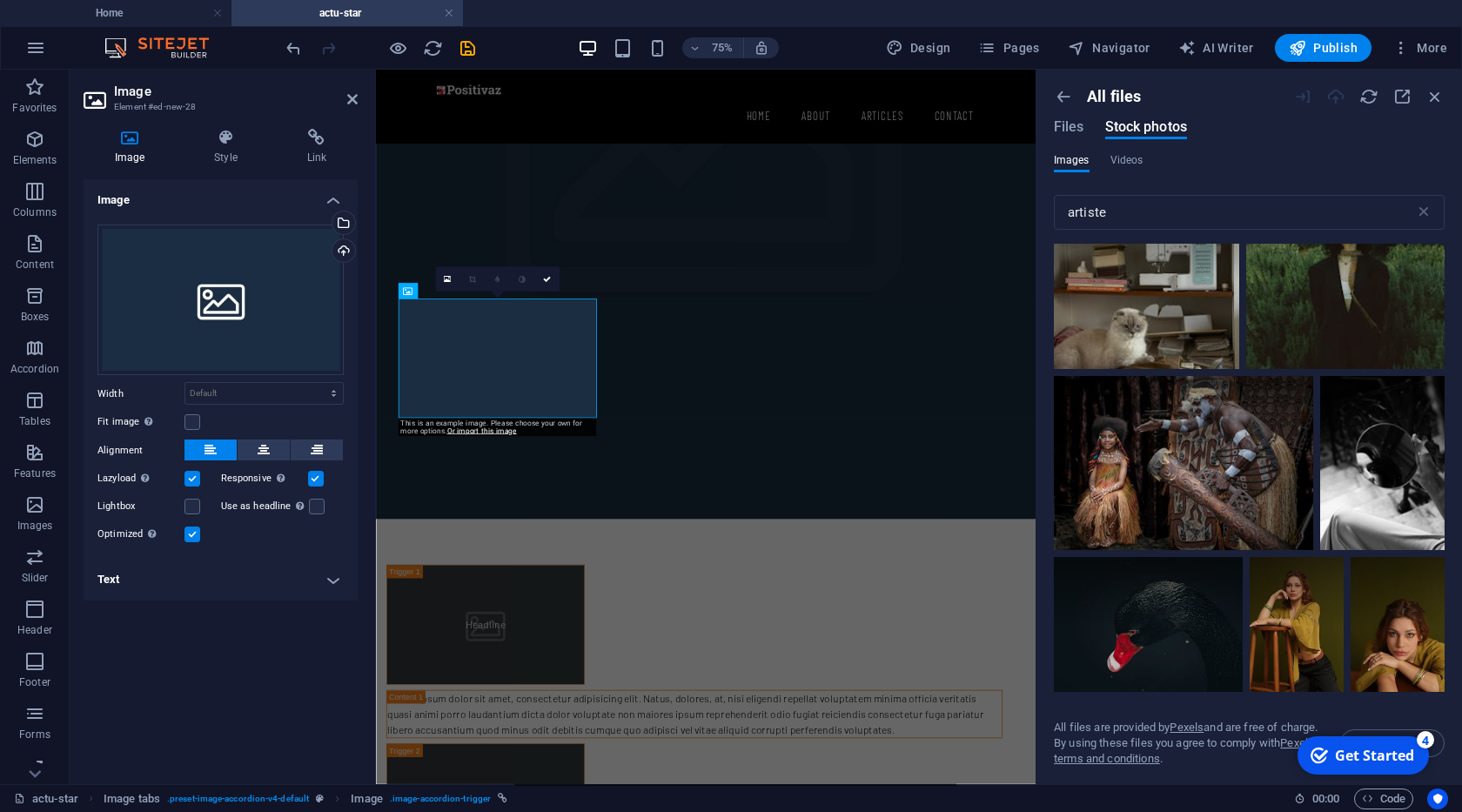
scroll to position [621, 0]
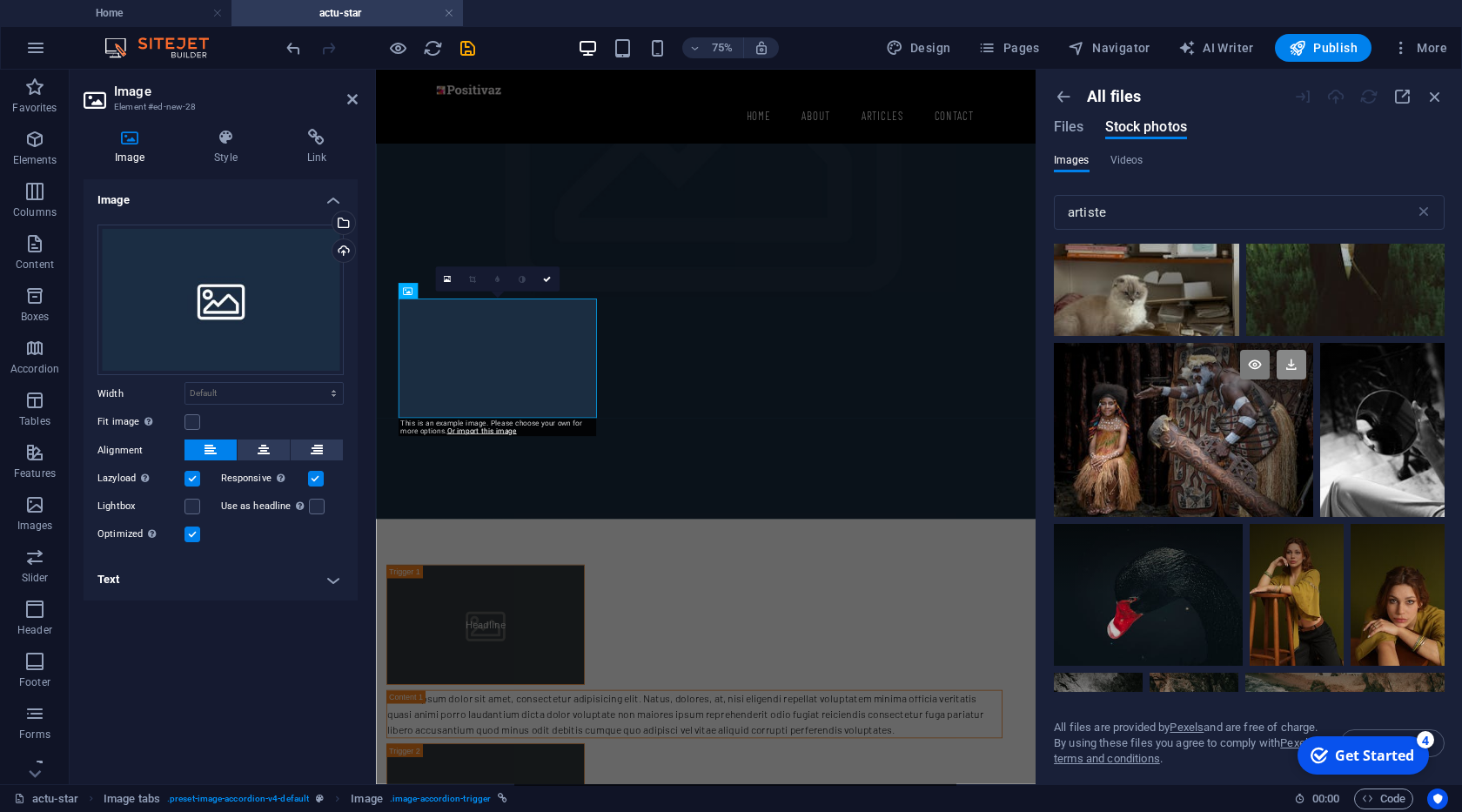
click at [1290, 363] on icon at bounding box center [1291, 364] width 29 height 29
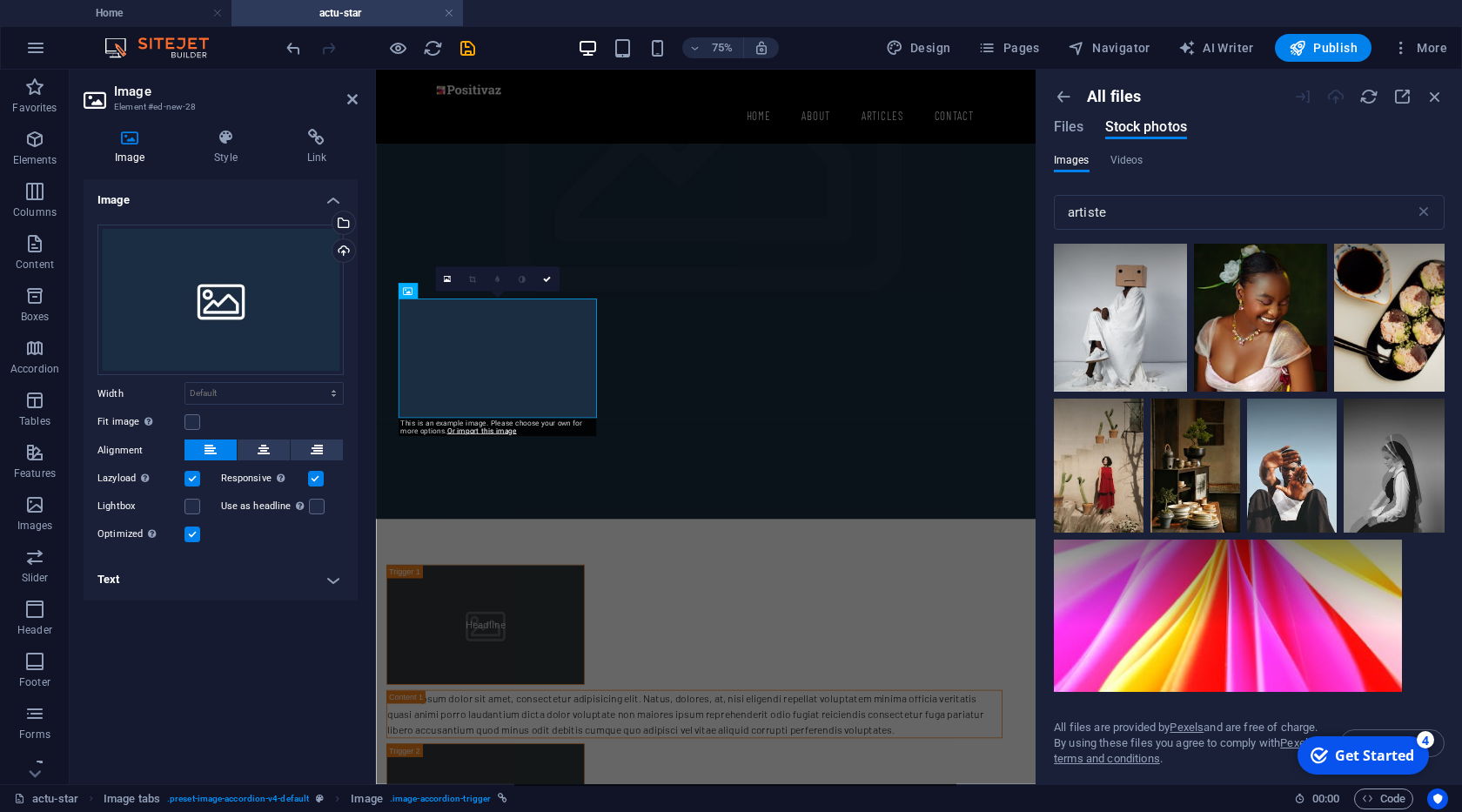
scroll to position [3283, 0]
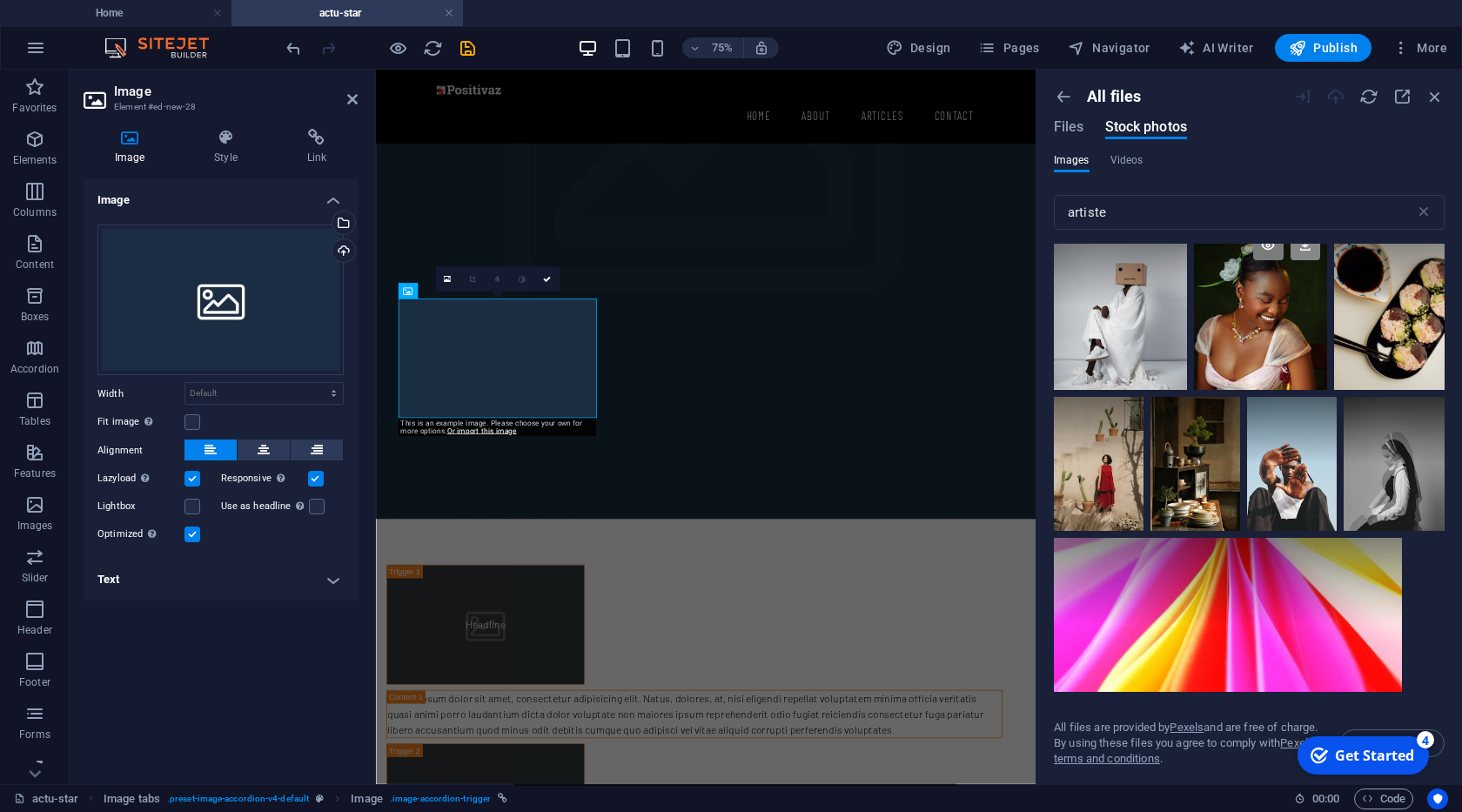
click at [1300, 251] on icon at bounding box center [1305, 245] width 29 height 29
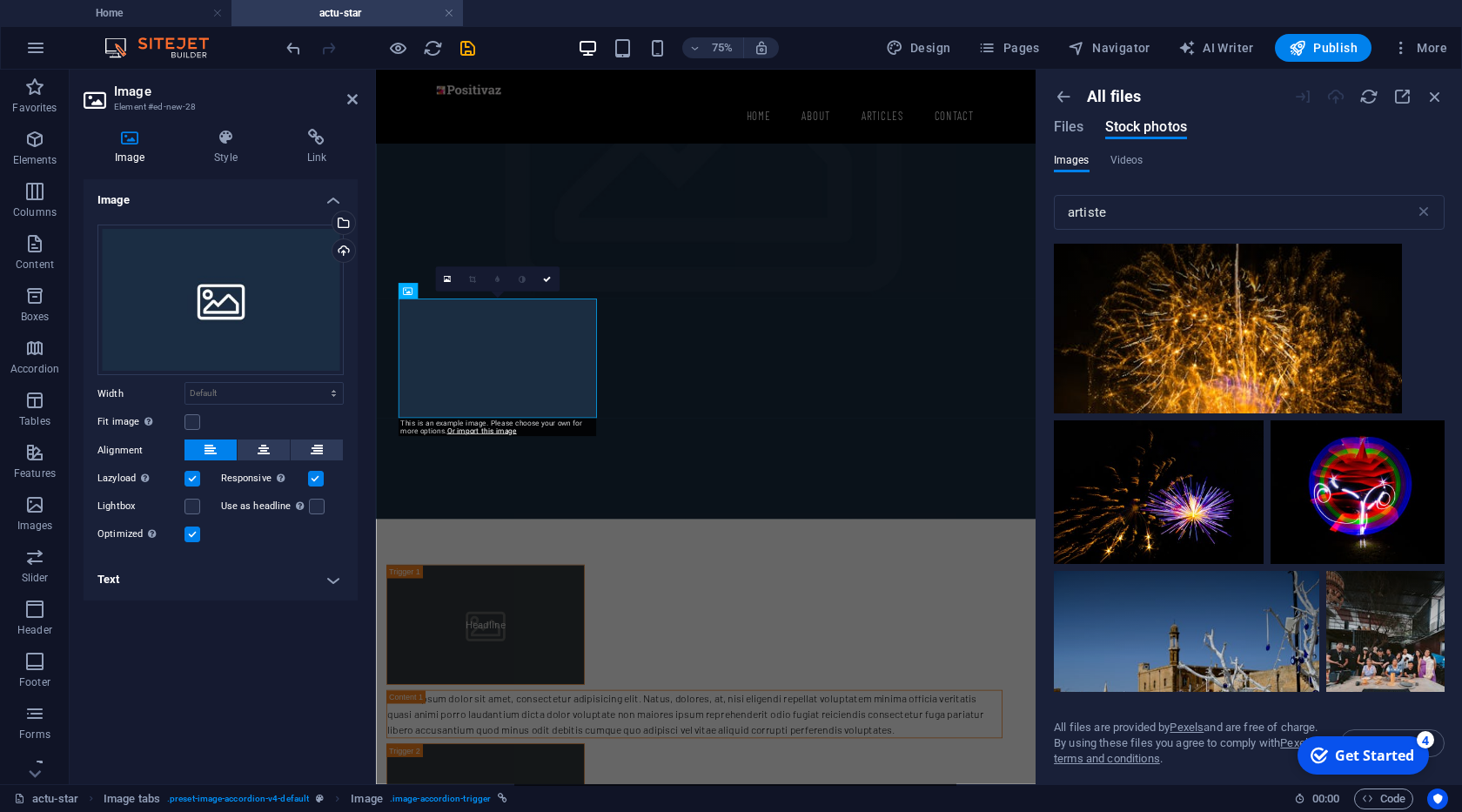
scroll to position [6034, 0]
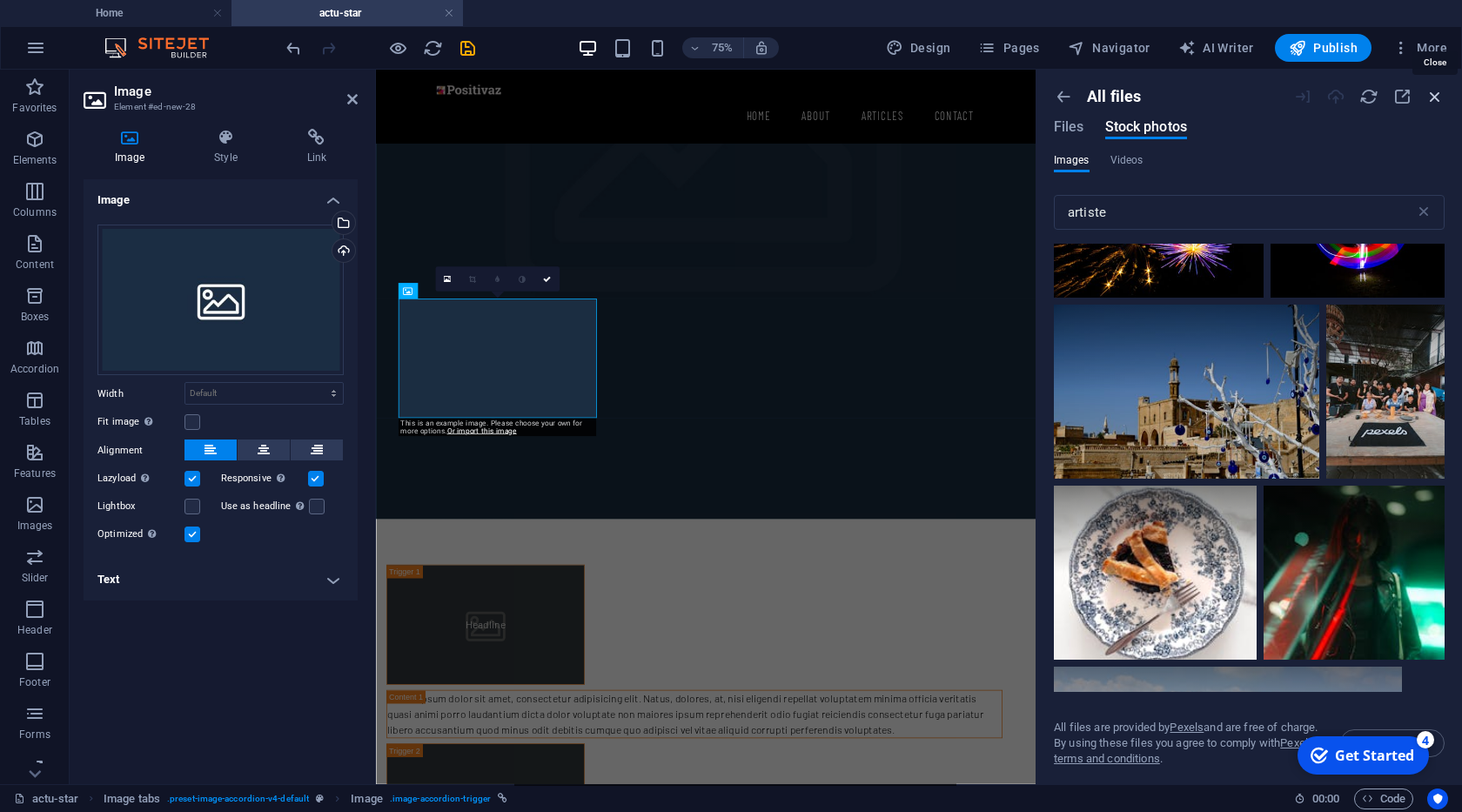
click at [1435, 96] on icon "button" at bounding box center [1435, 96] width 19 height 19
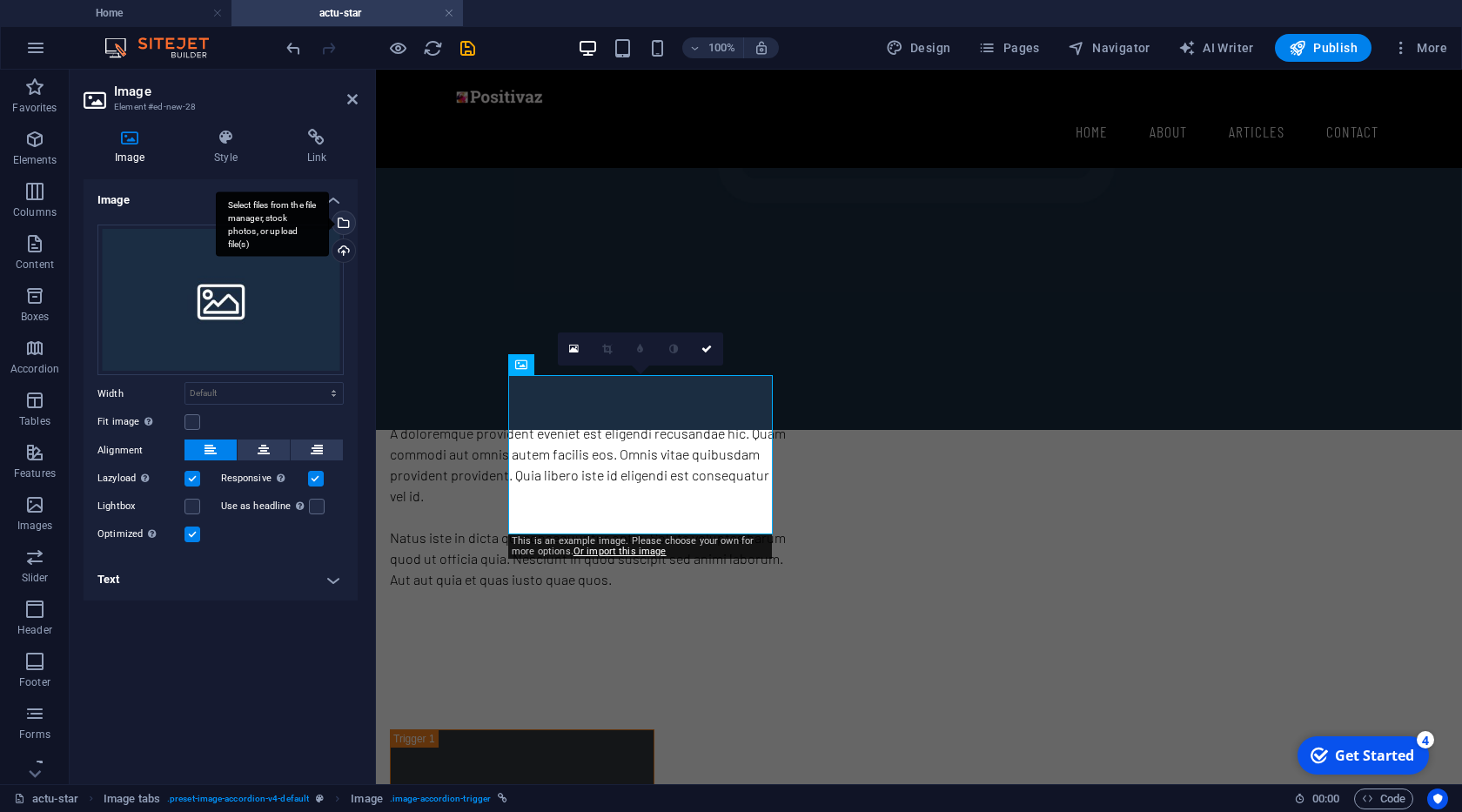
click at [343, 222] on div "Select files from the file manager, stock photos, or upload file(s)" at bounding box center [342, 225] width 26 height 26
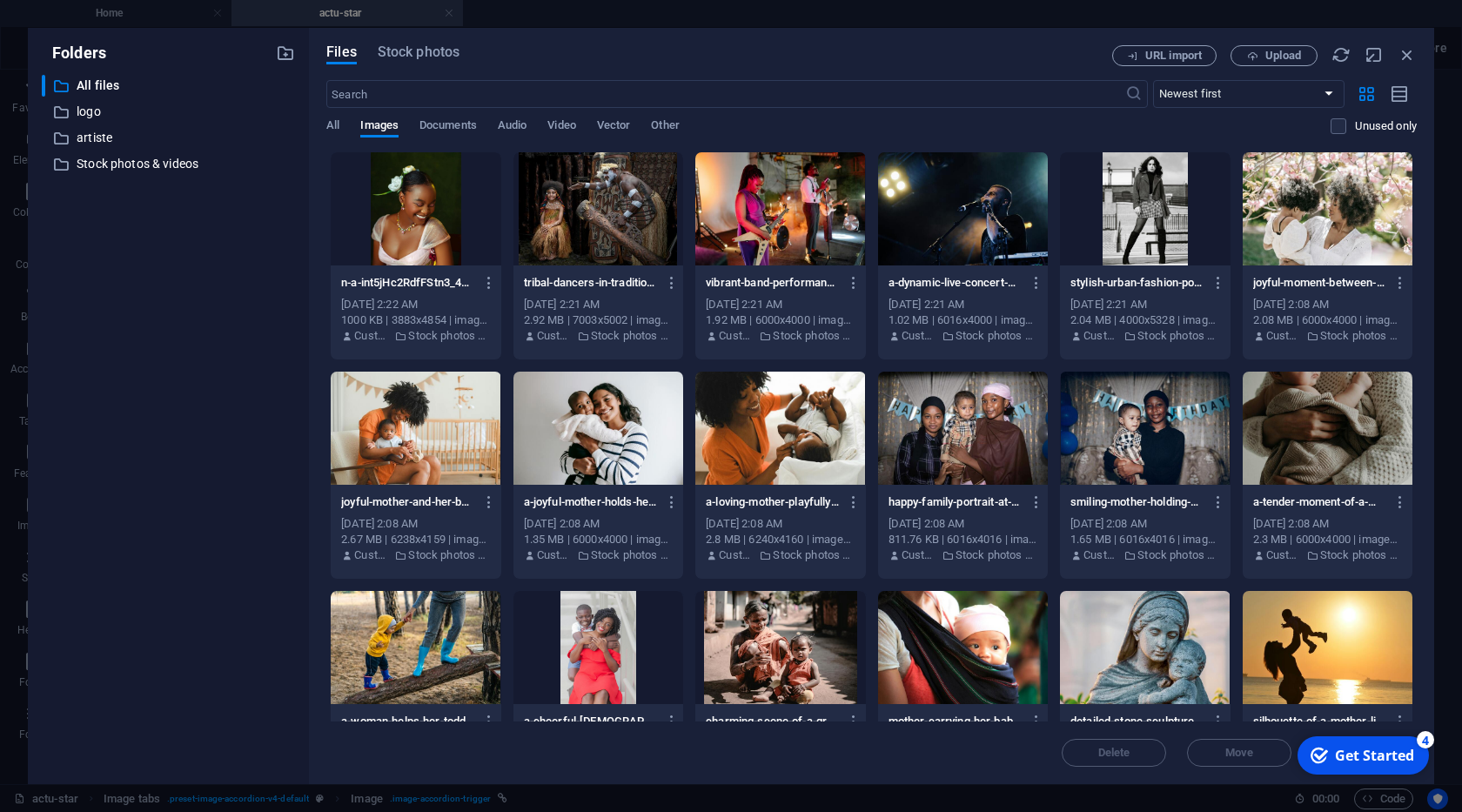
click at [757, 222] on div at bounding box center [779, 209] width 169 height 113
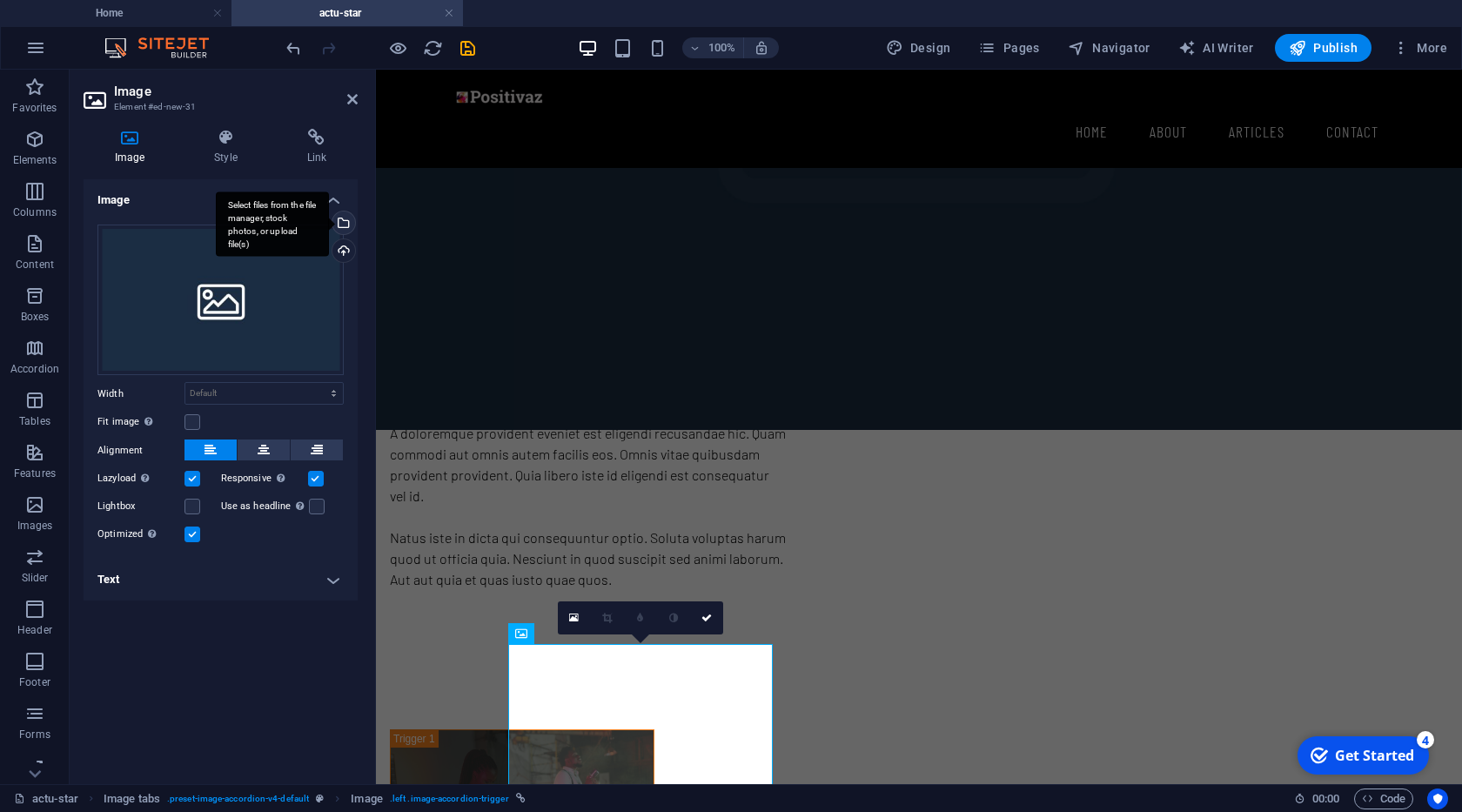
click at [346, 222] on div "Select files from the file manager, stock photos, or upload file(s)" at bounding box center [342, 225] width 26 height 26
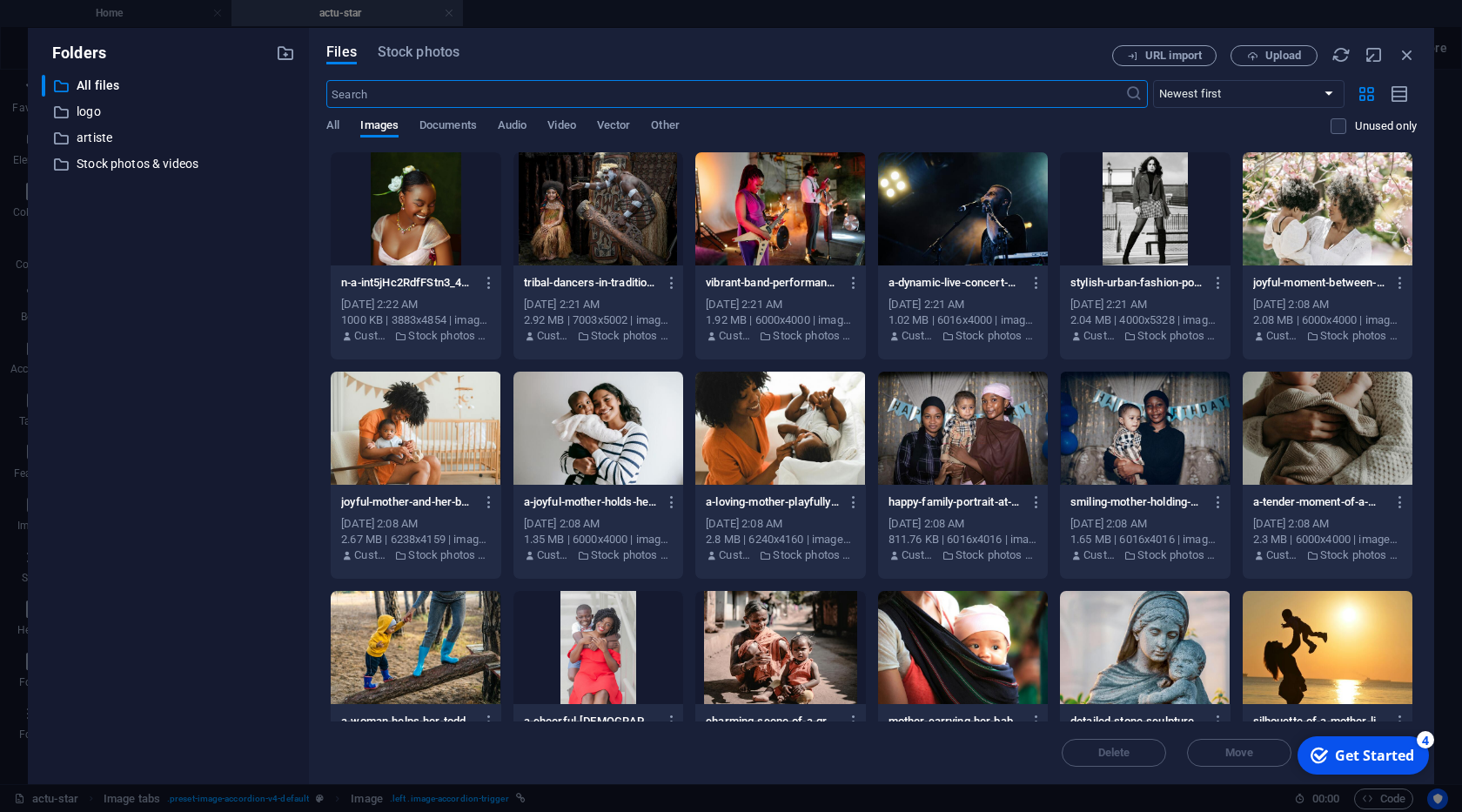
click at [981, 239] on div at bounding box center [963, 209] width 169 height 113
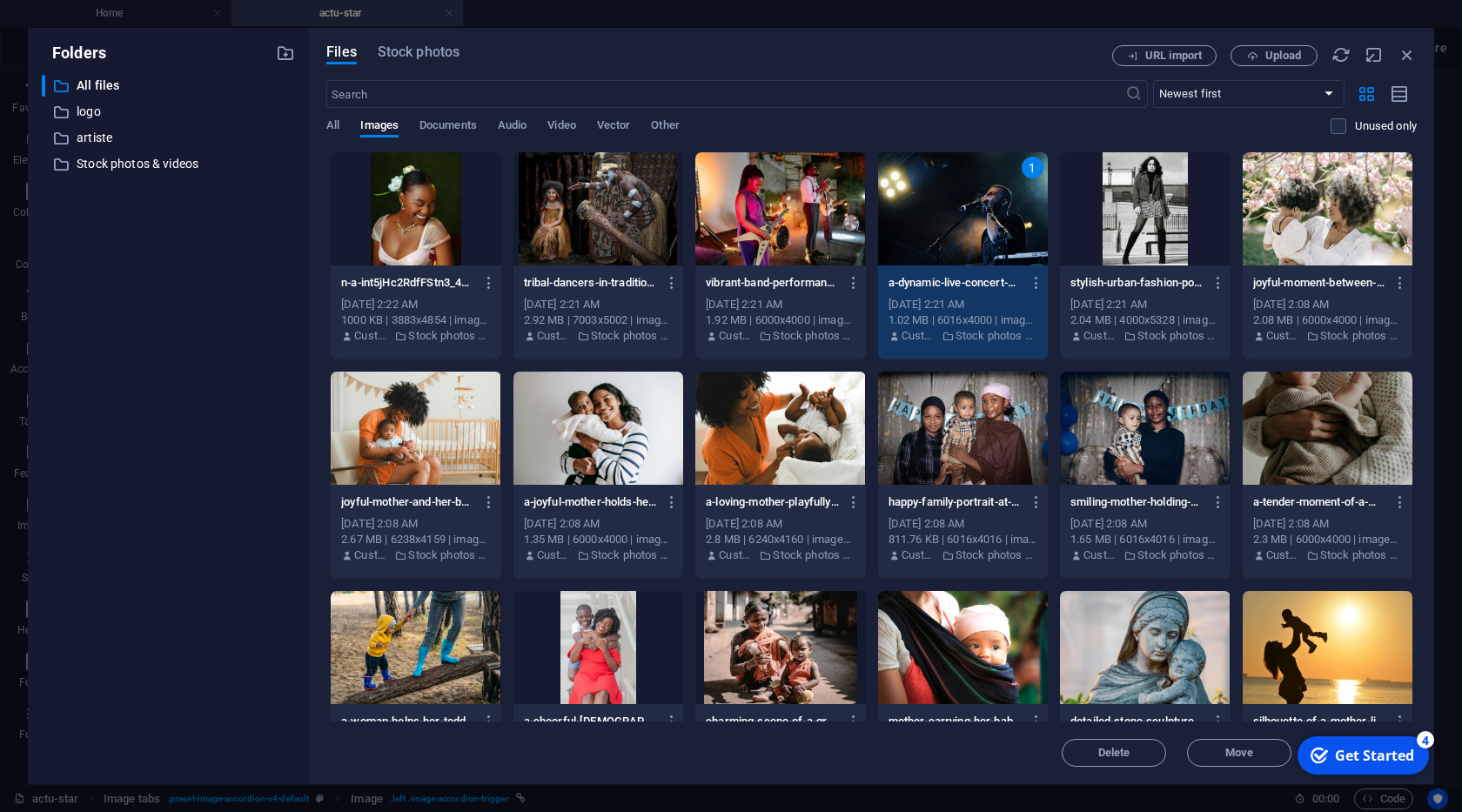
click at [981, 239] on div "1" at bounding box center [963, 209] width 169 height 113
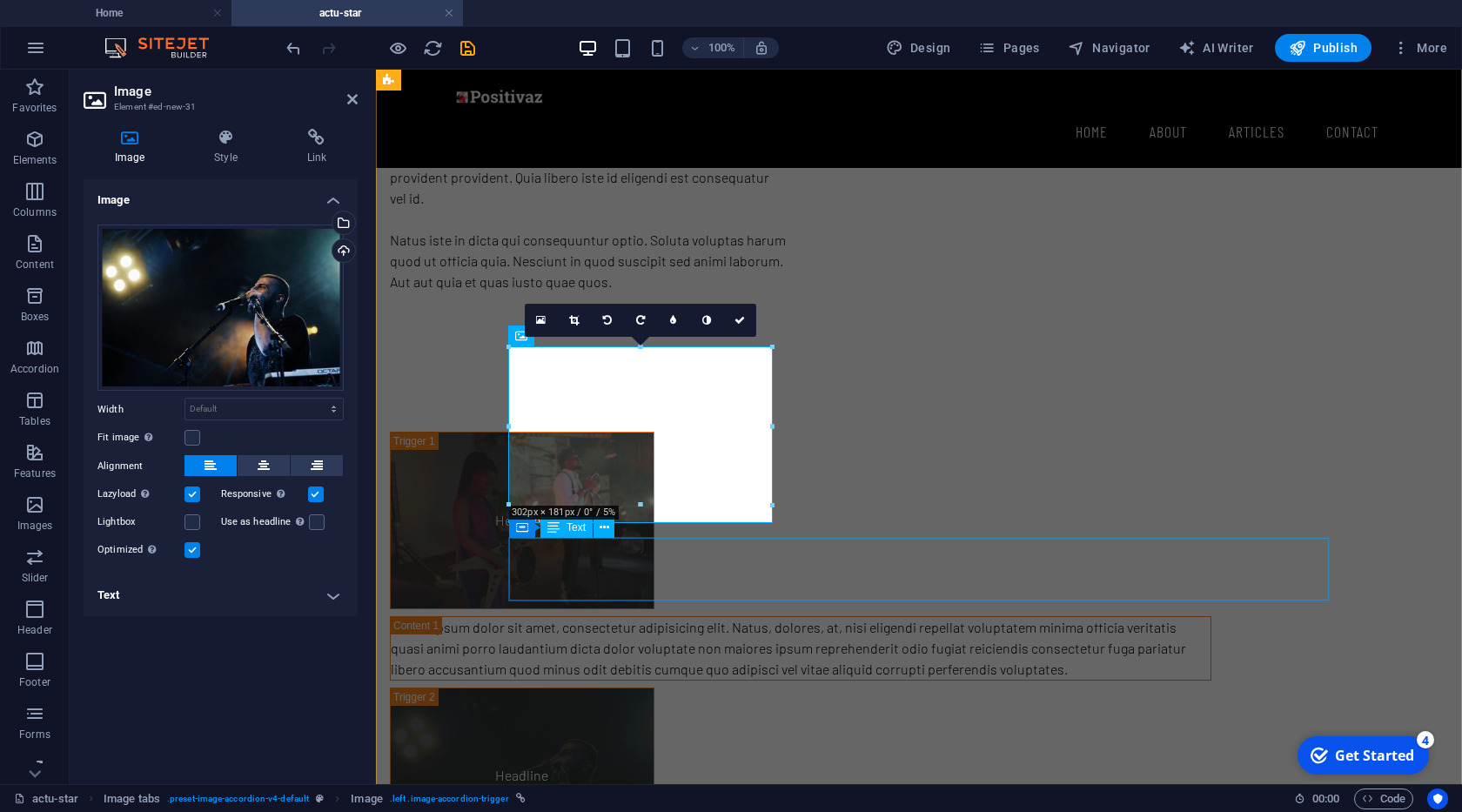
scroll to position [850, 0]
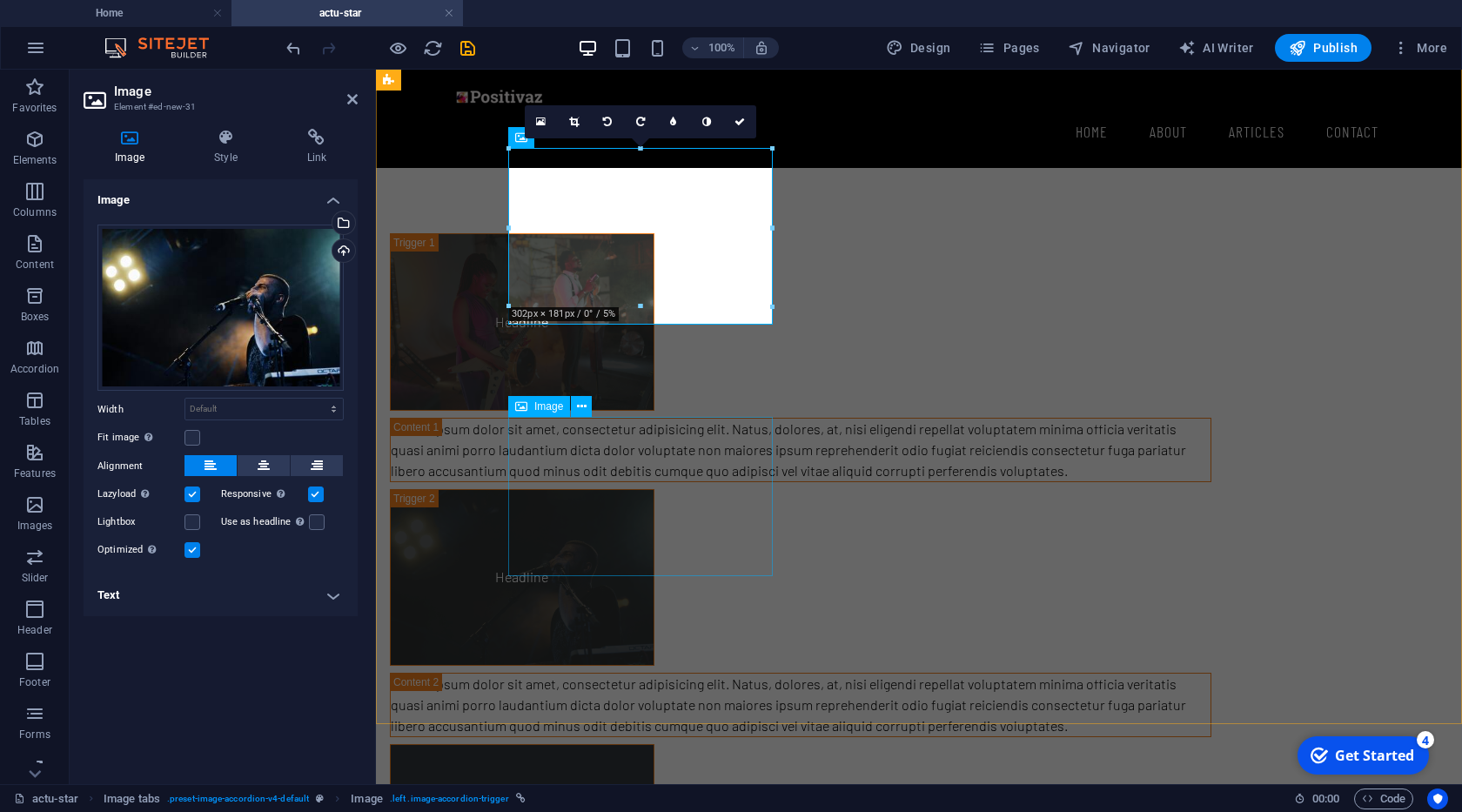
click at [641, 744] on figure "Headline" at bounding box center [522, 823] width 265 height 159
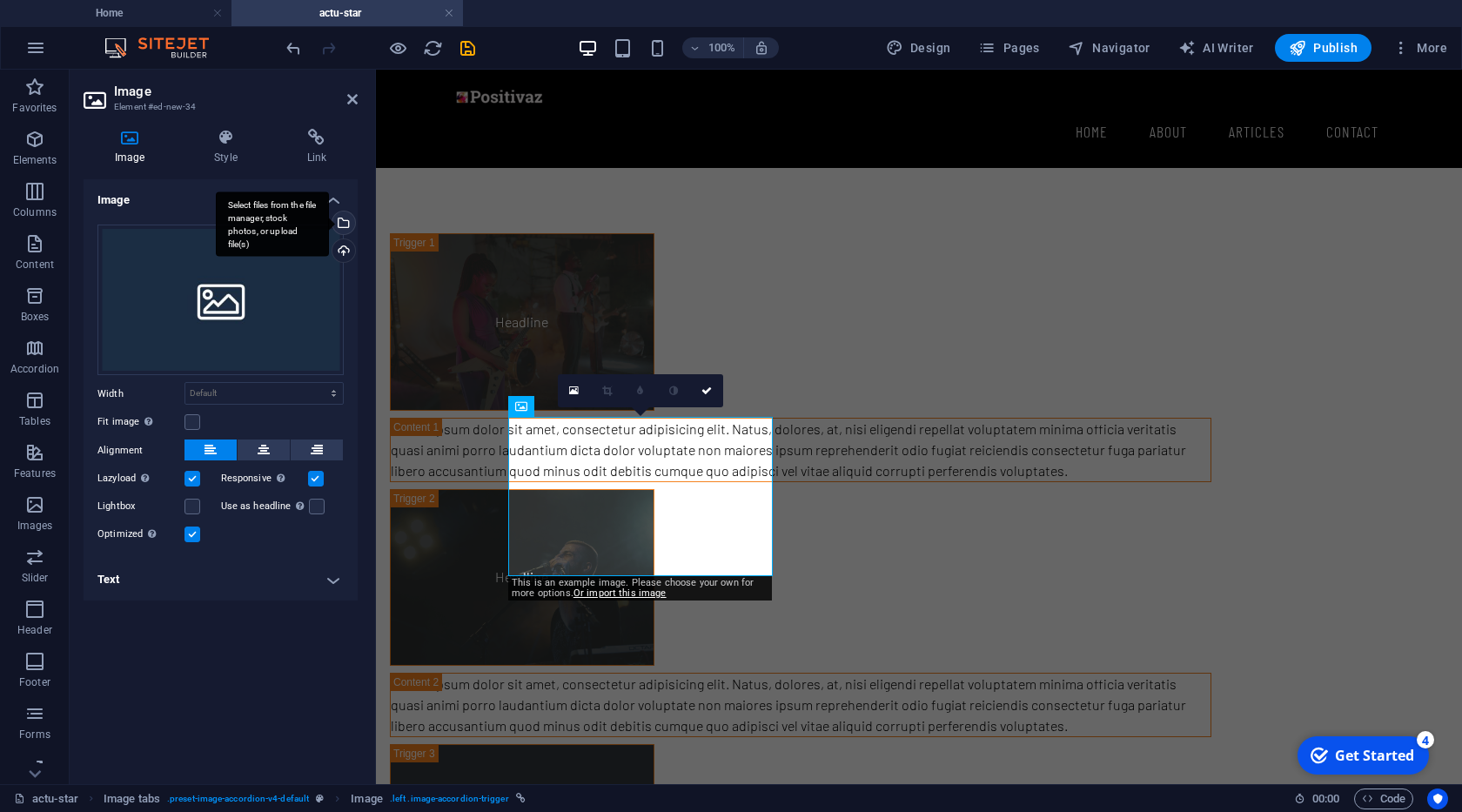
click at [329, 219] on div "Select files from the file manager, stock photos, or upload file(s)" at bounding box center [272, 223] width 113 height 65
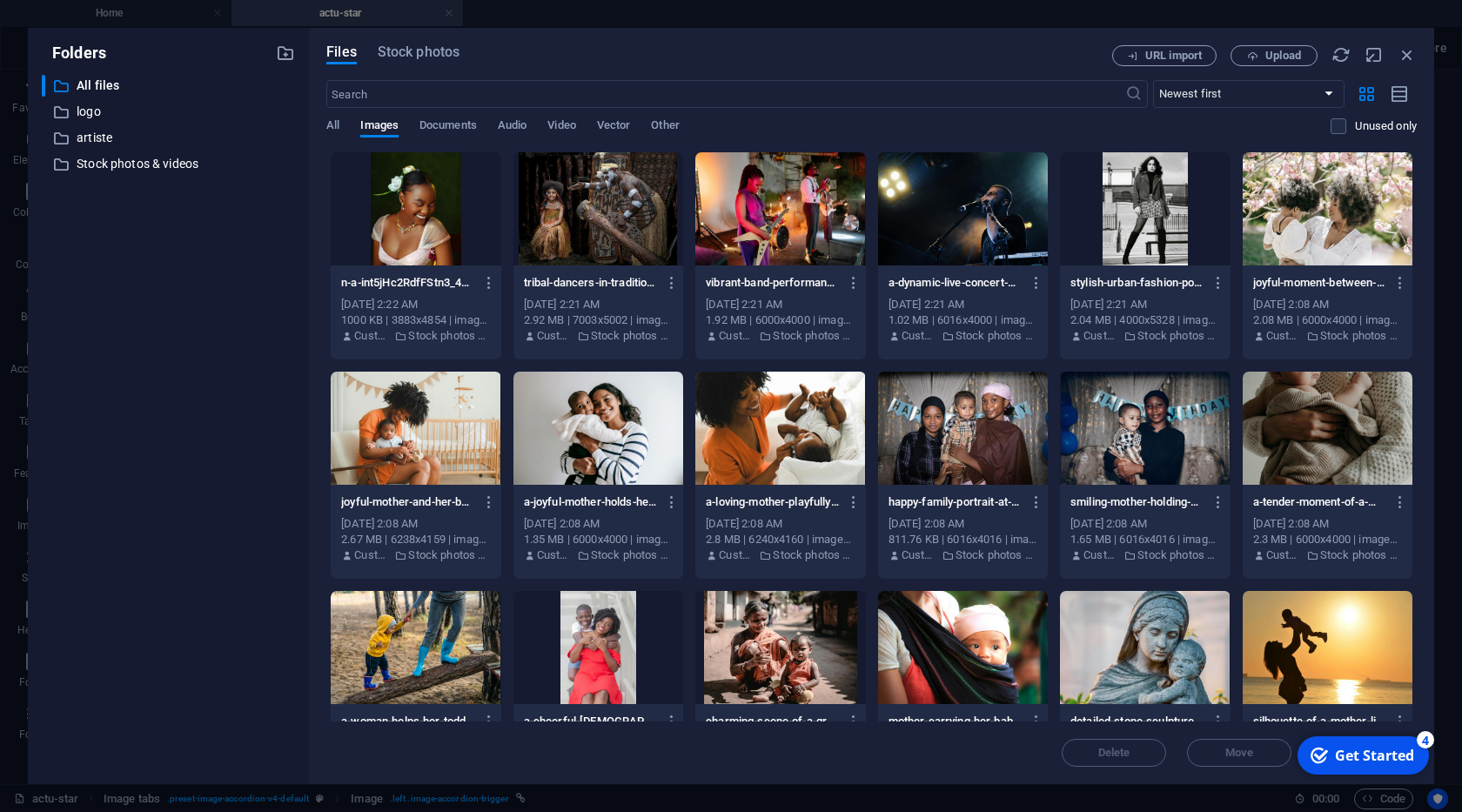
click at [580, 227] on div at bounding box center [598, 209] width 169 height 113
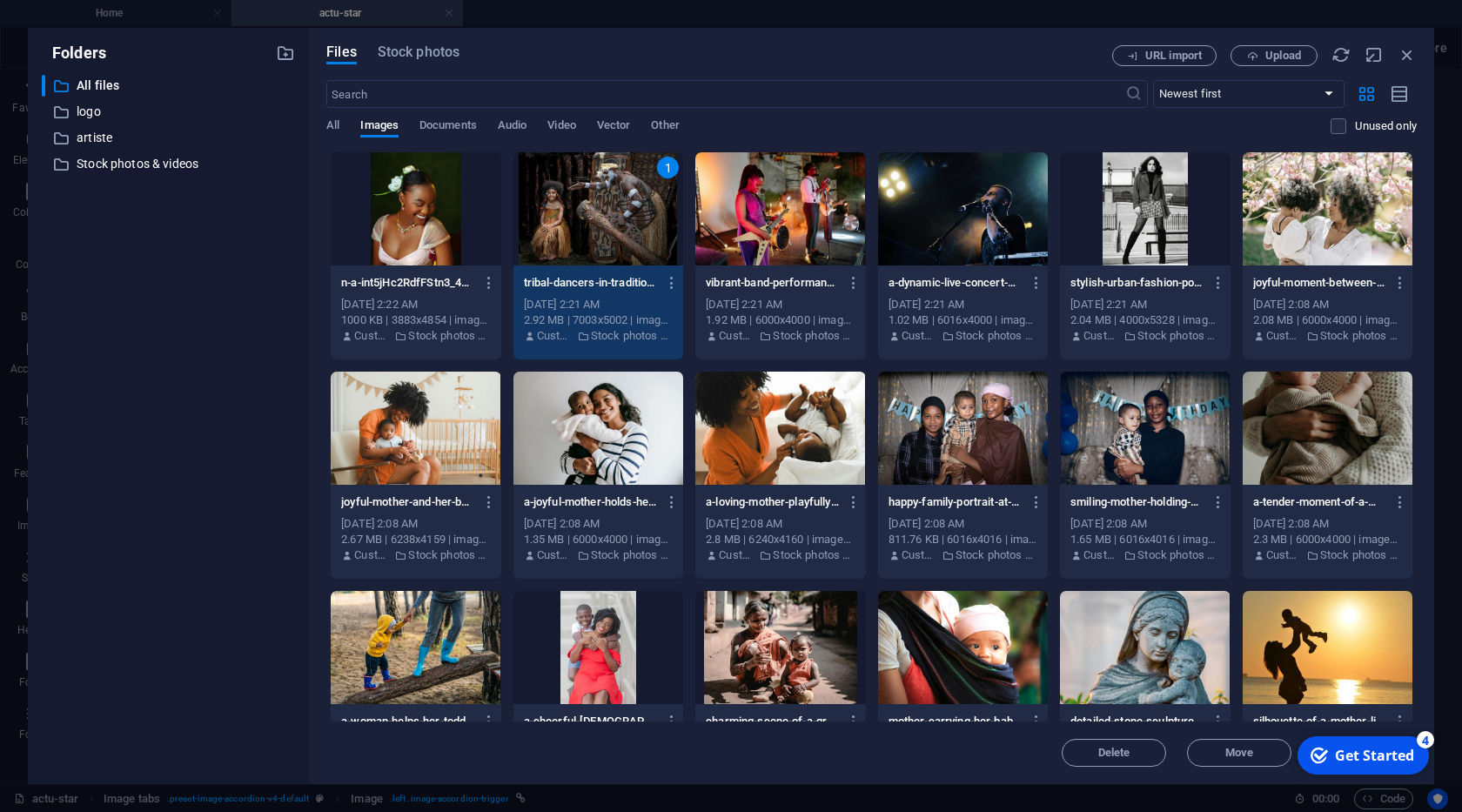
click at [580, 227] on div "1" at bounding box center [598, 209] width 169 height 113
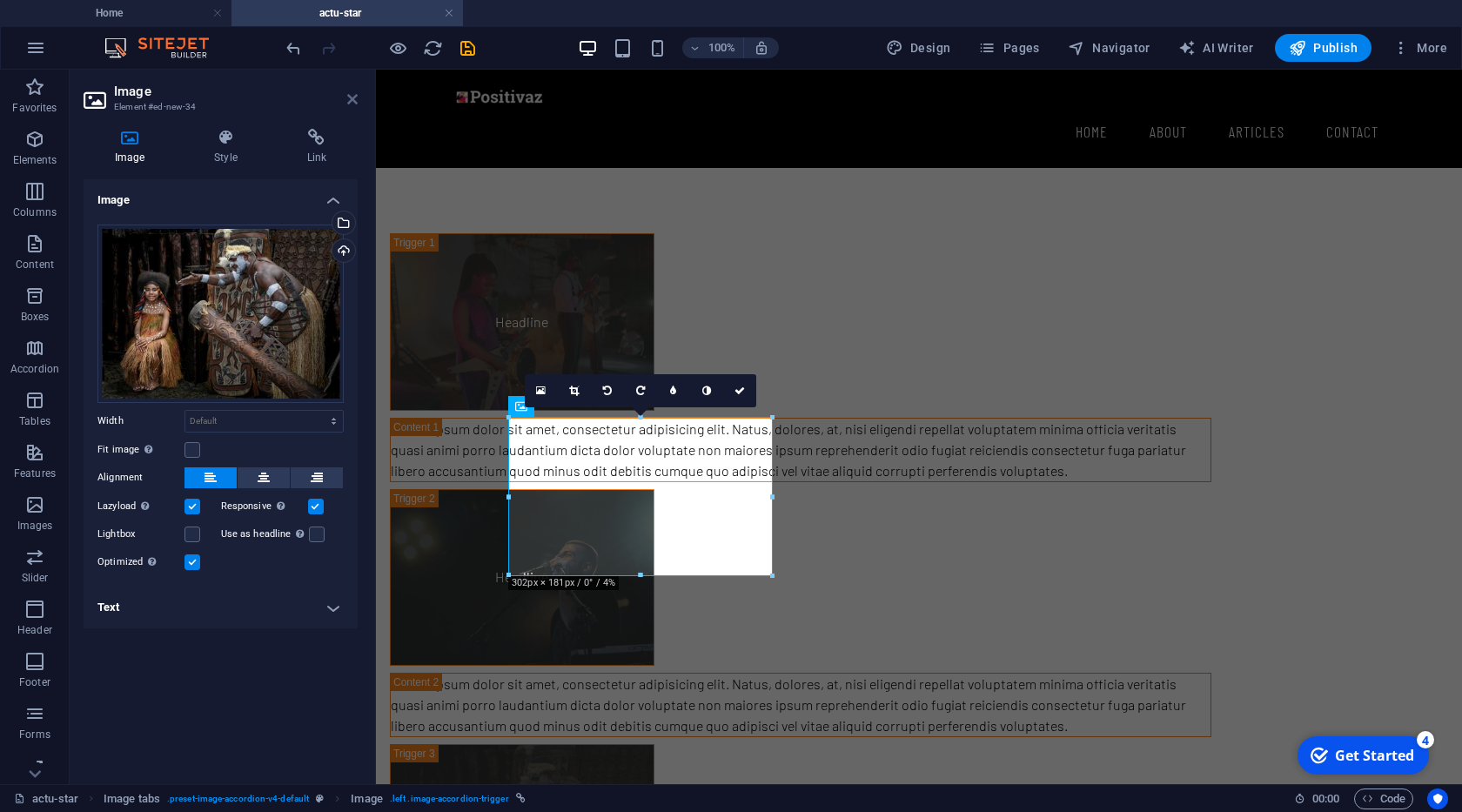
drag, startPoint x: 354, startPoint y: 104, endPoint x: 426, endPoint y: 214, distance: 131.5
click at [354, 104] on icon at bounding box center [352, 99] width 10 height 14
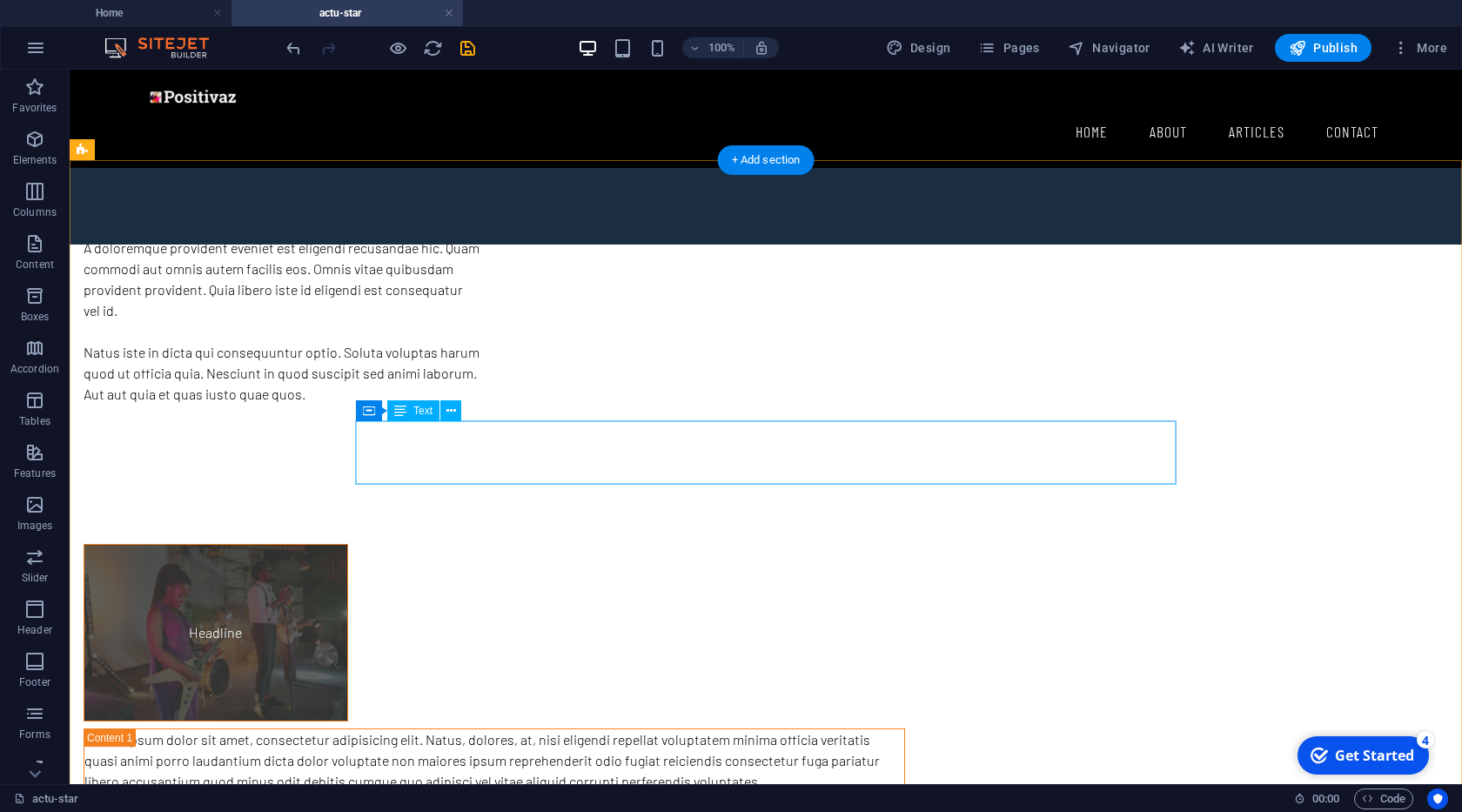
scroll to position [552, 0]
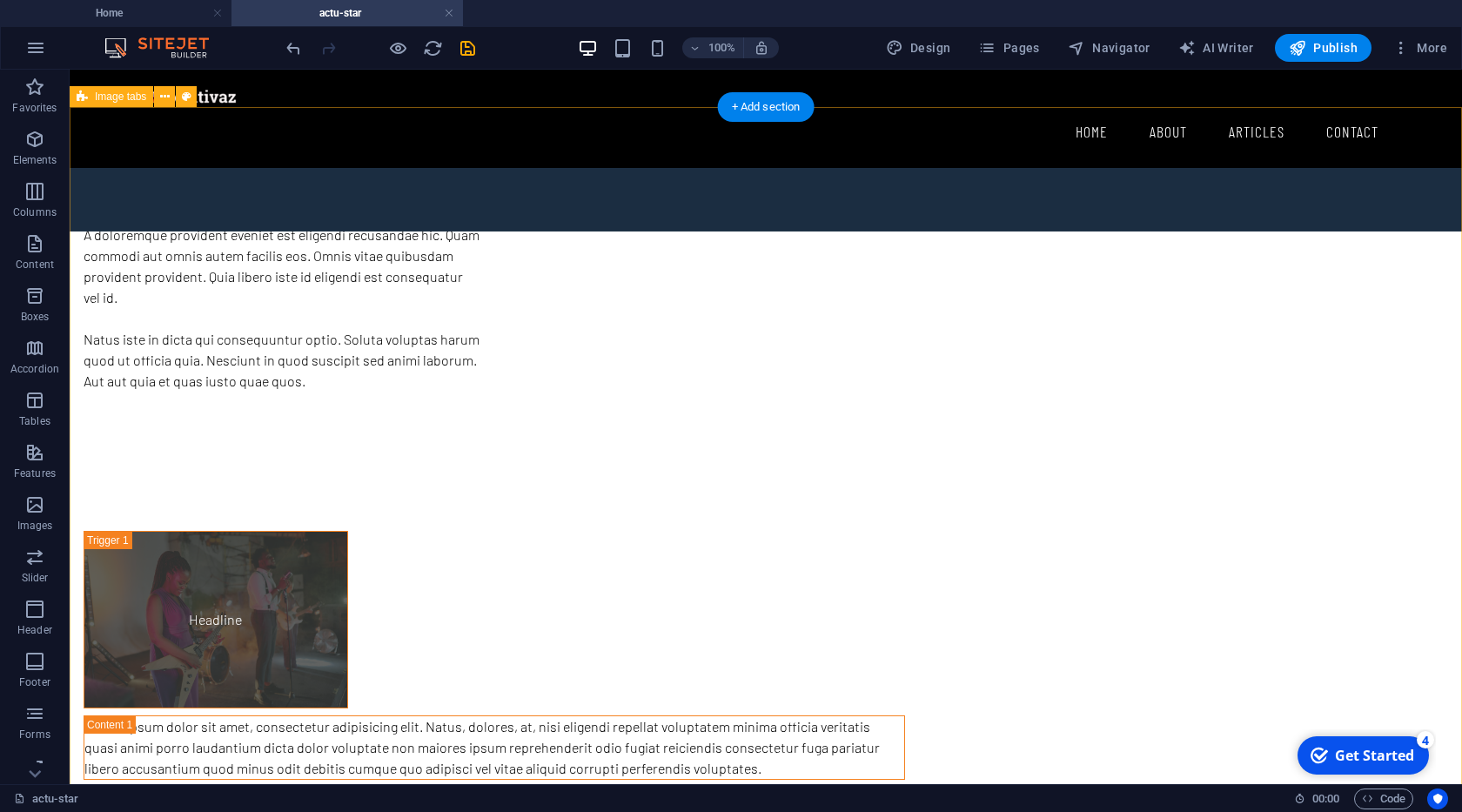
select select "rem"
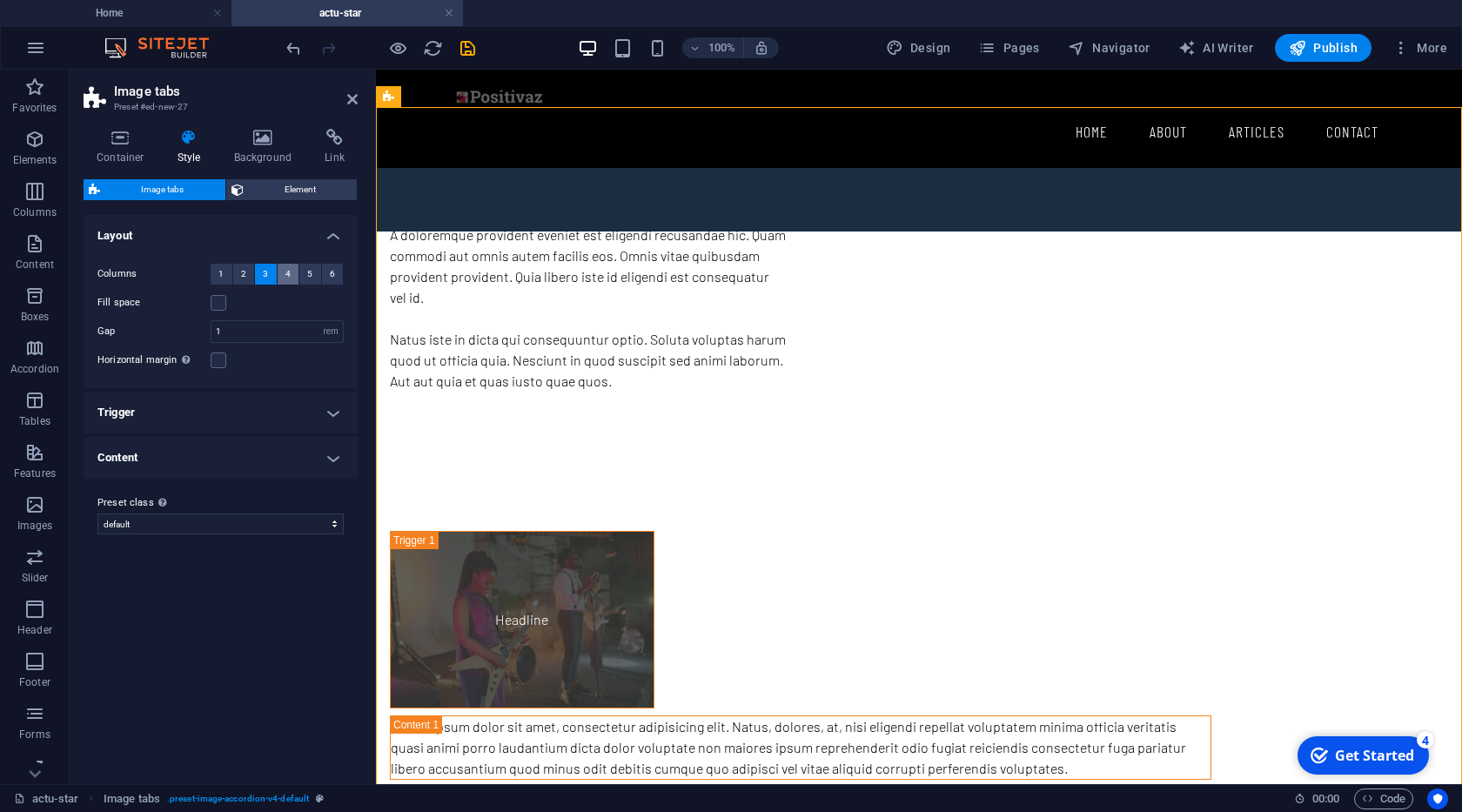
click at [287, 276] on span "4" at bounding box center [288, 274] width 6 height 21
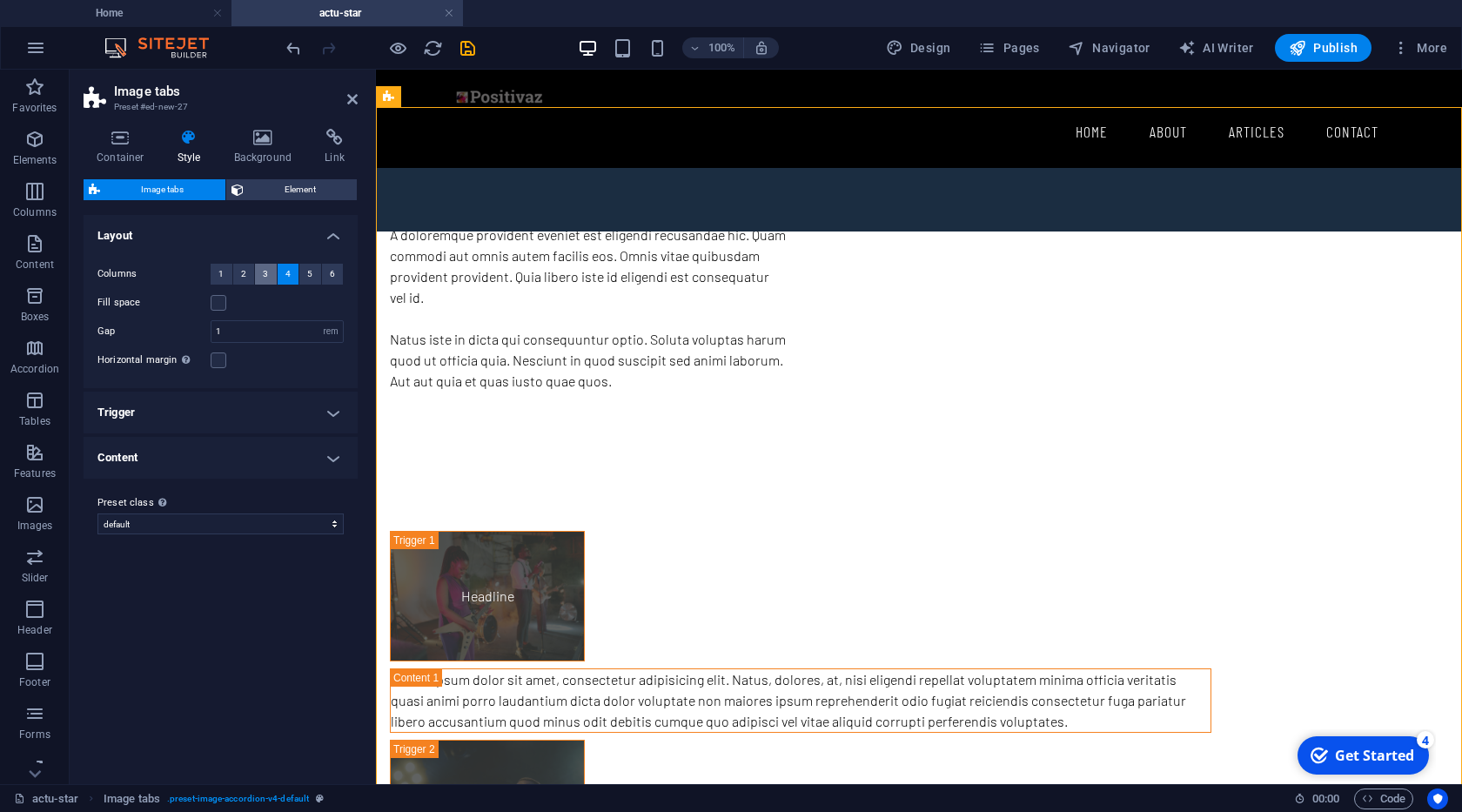
click at [271, 272] on button "3" at bounding box center [266, 274] width 22 height 21
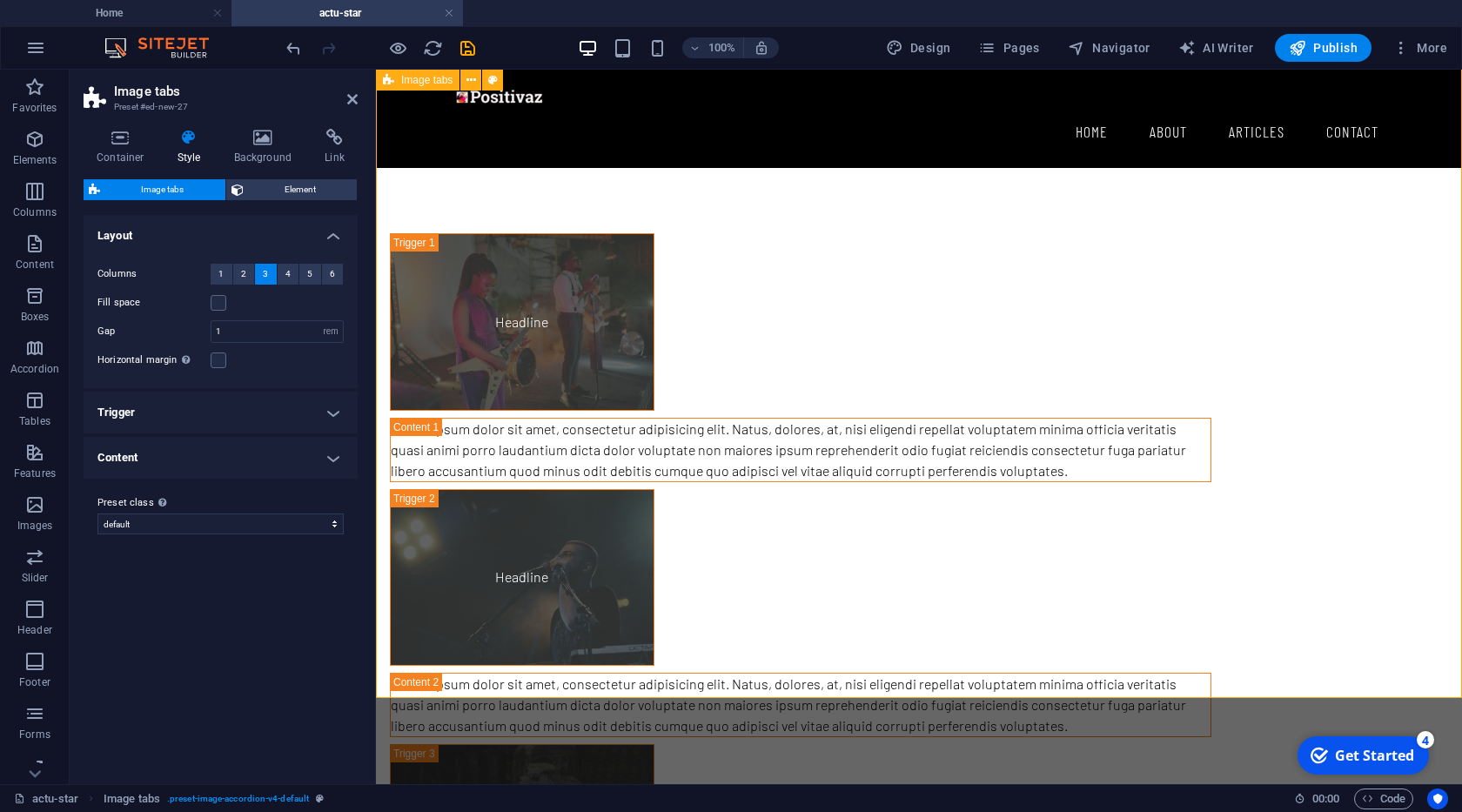
scroll to position [949, 0]
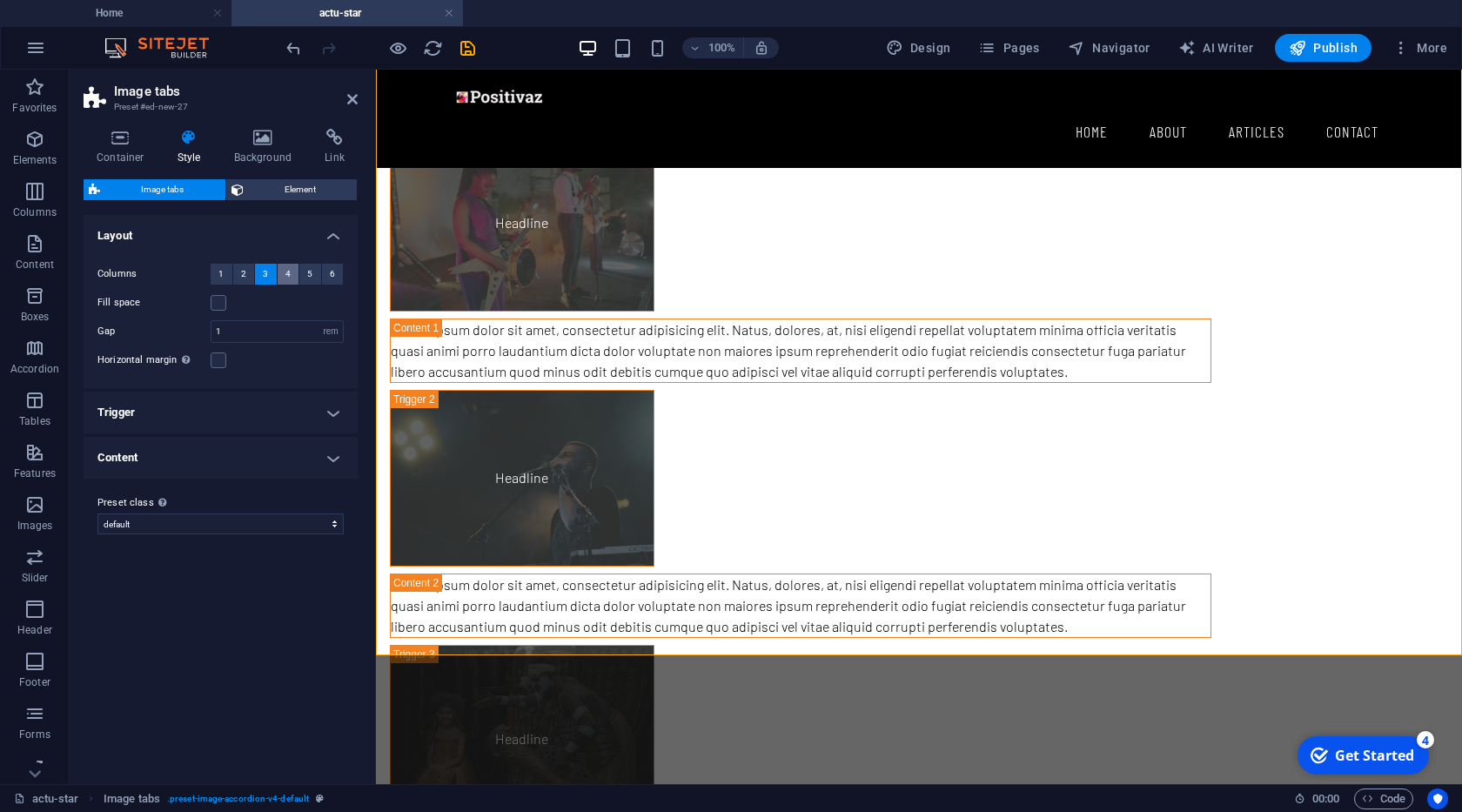
click at [287, 282] on span "4" at bounding box center [288, 274] width 6 height 21
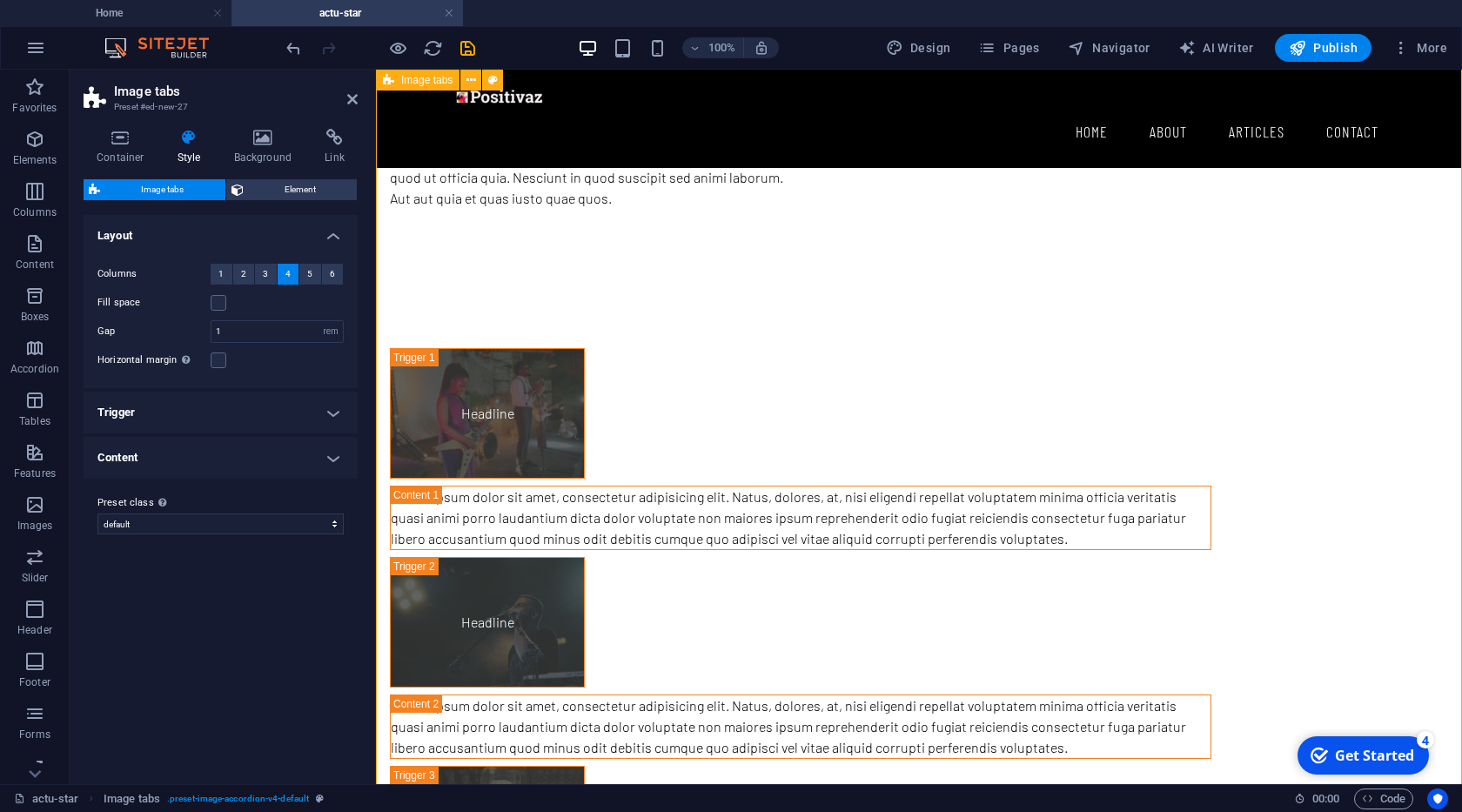
scroll to position [751, 0]
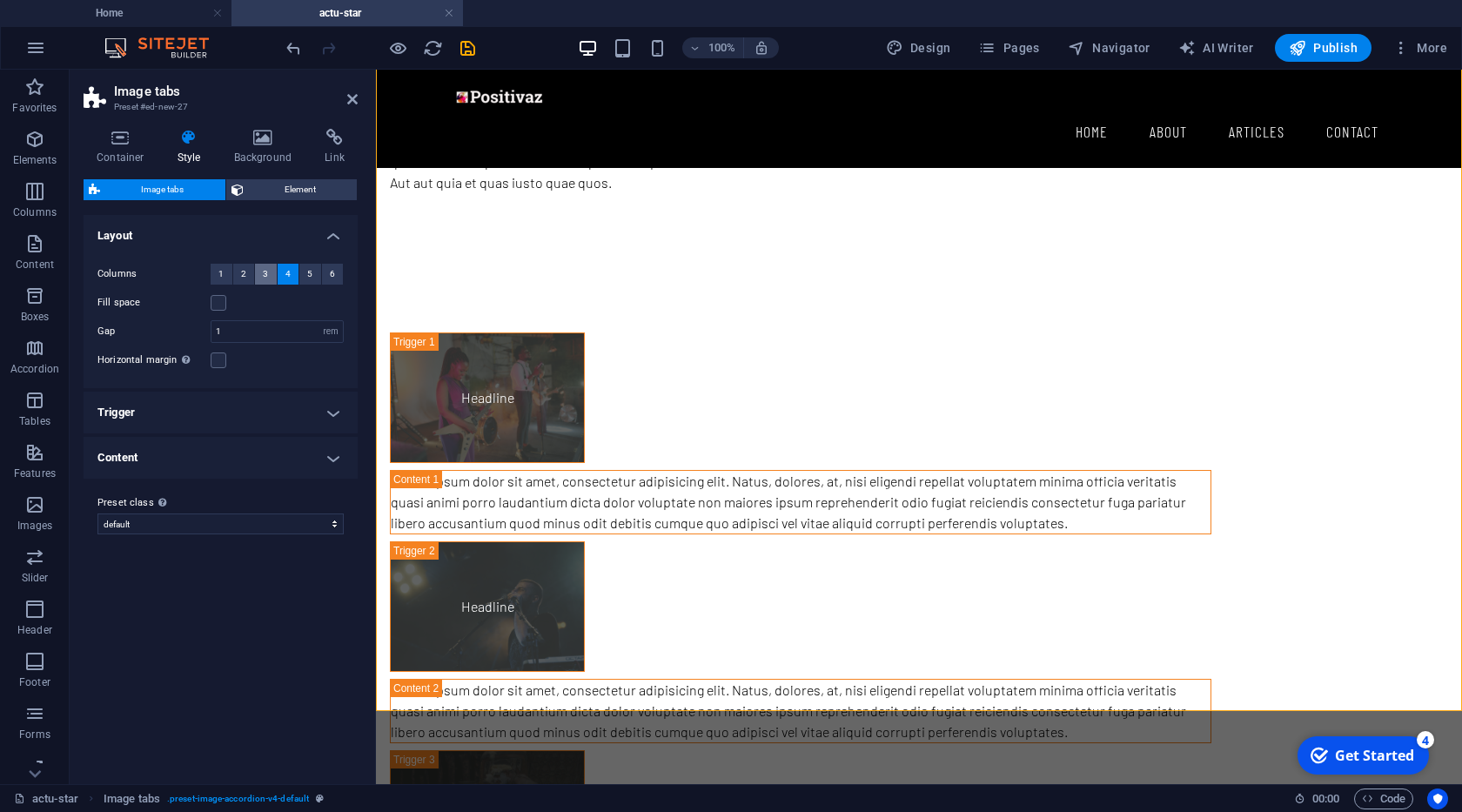
click at [268, 270] on span "3" at bounding box center [266, 274] width 6 height 21
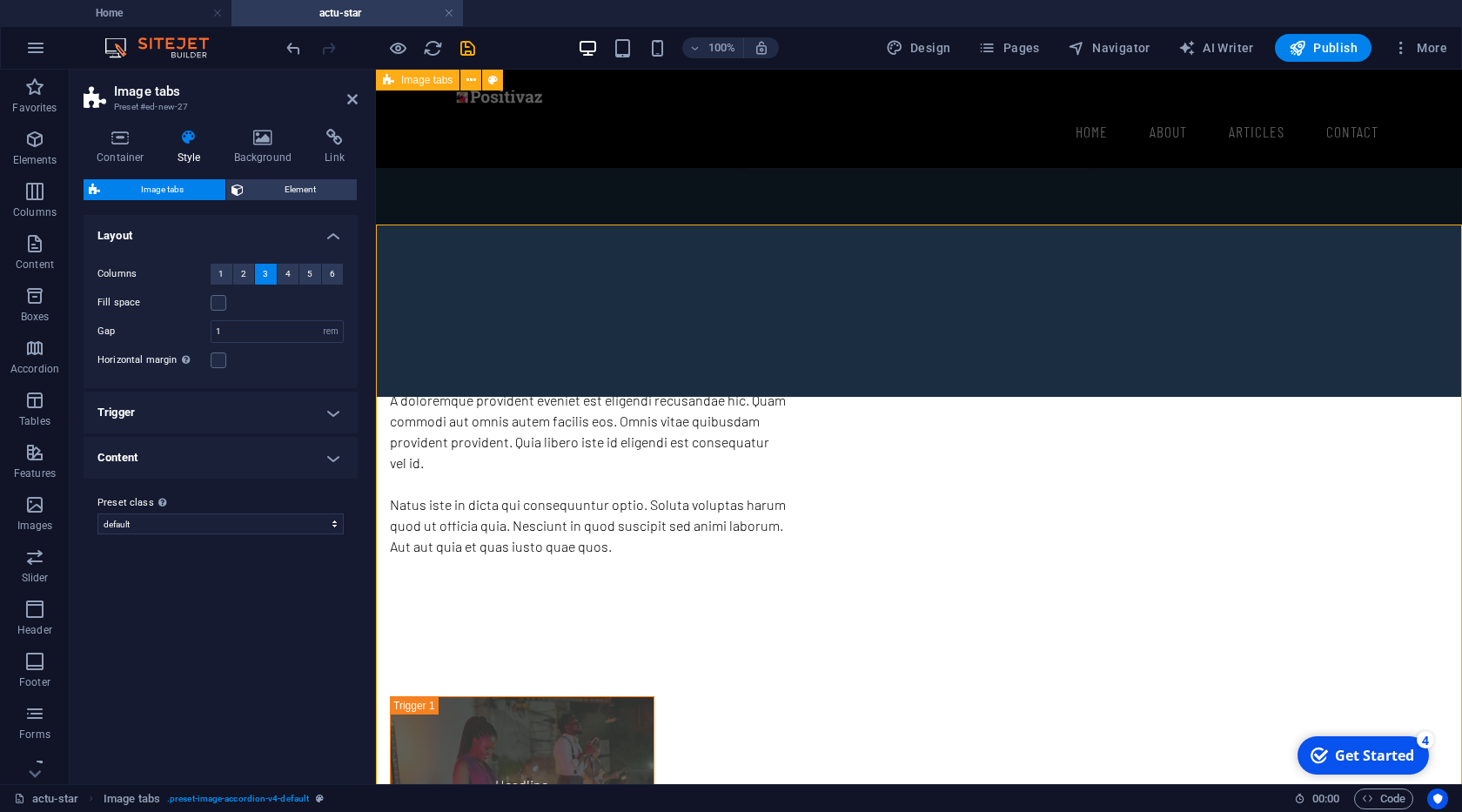
scroll to position [354, 0]
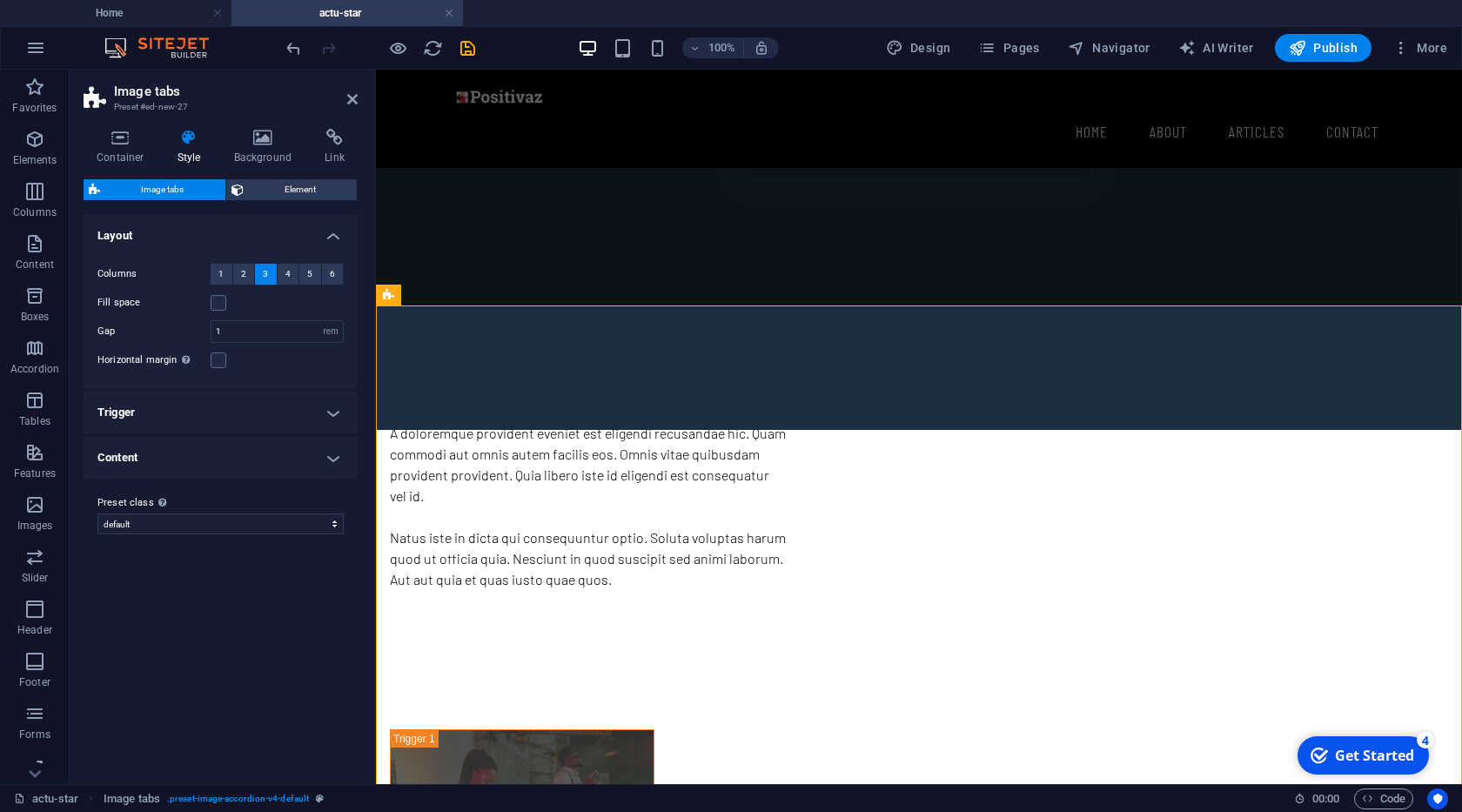
click at [346, 103] on header "Image tabs Preset #ed-new-27" at bounding box center [220, 93] width 274 height 45
click at [353, 102] on icon at bounding box center [352, 99] width 10 height 14
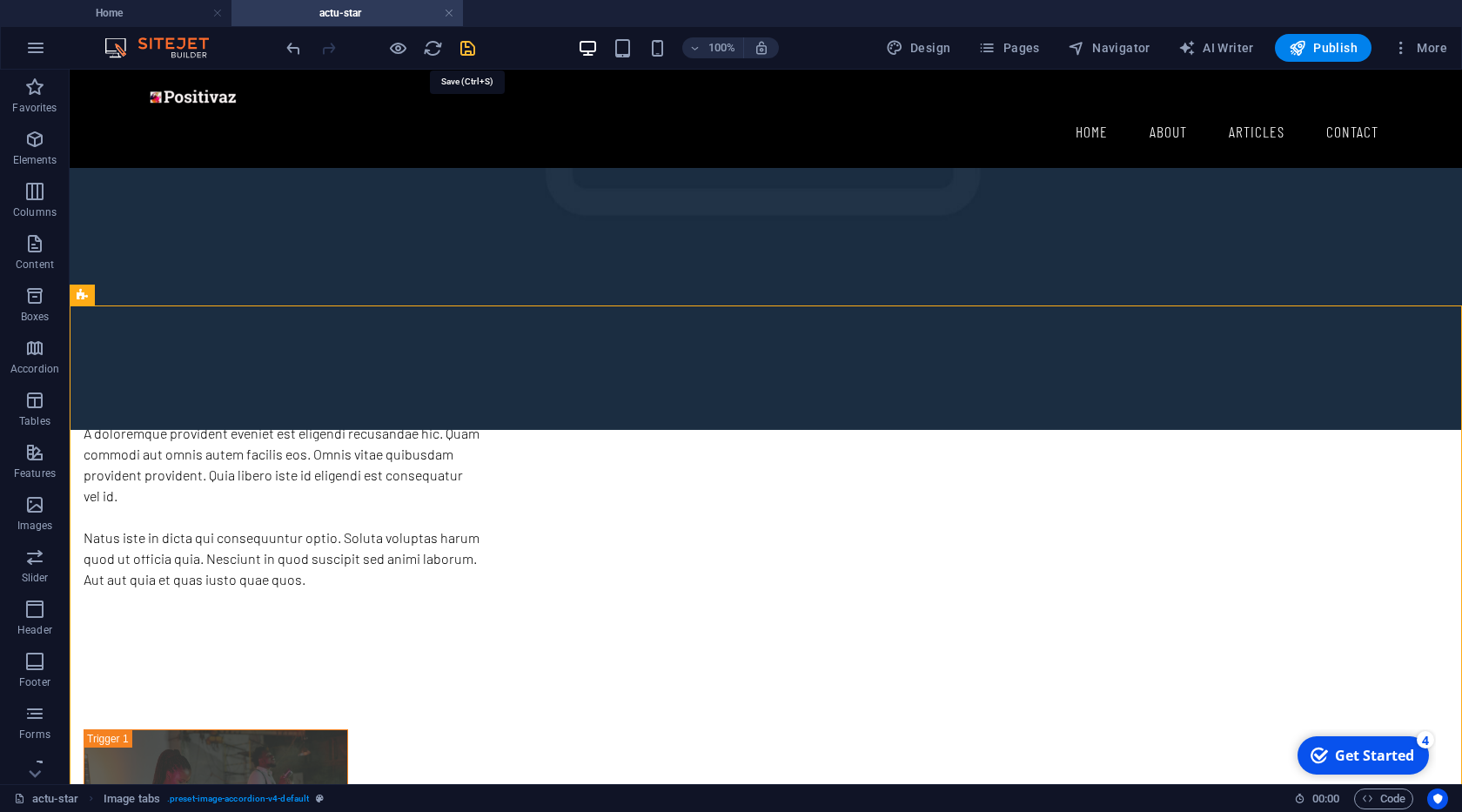
click at [467, 55] on icon "save" at bounding box center [467, 47] width 20 height 20
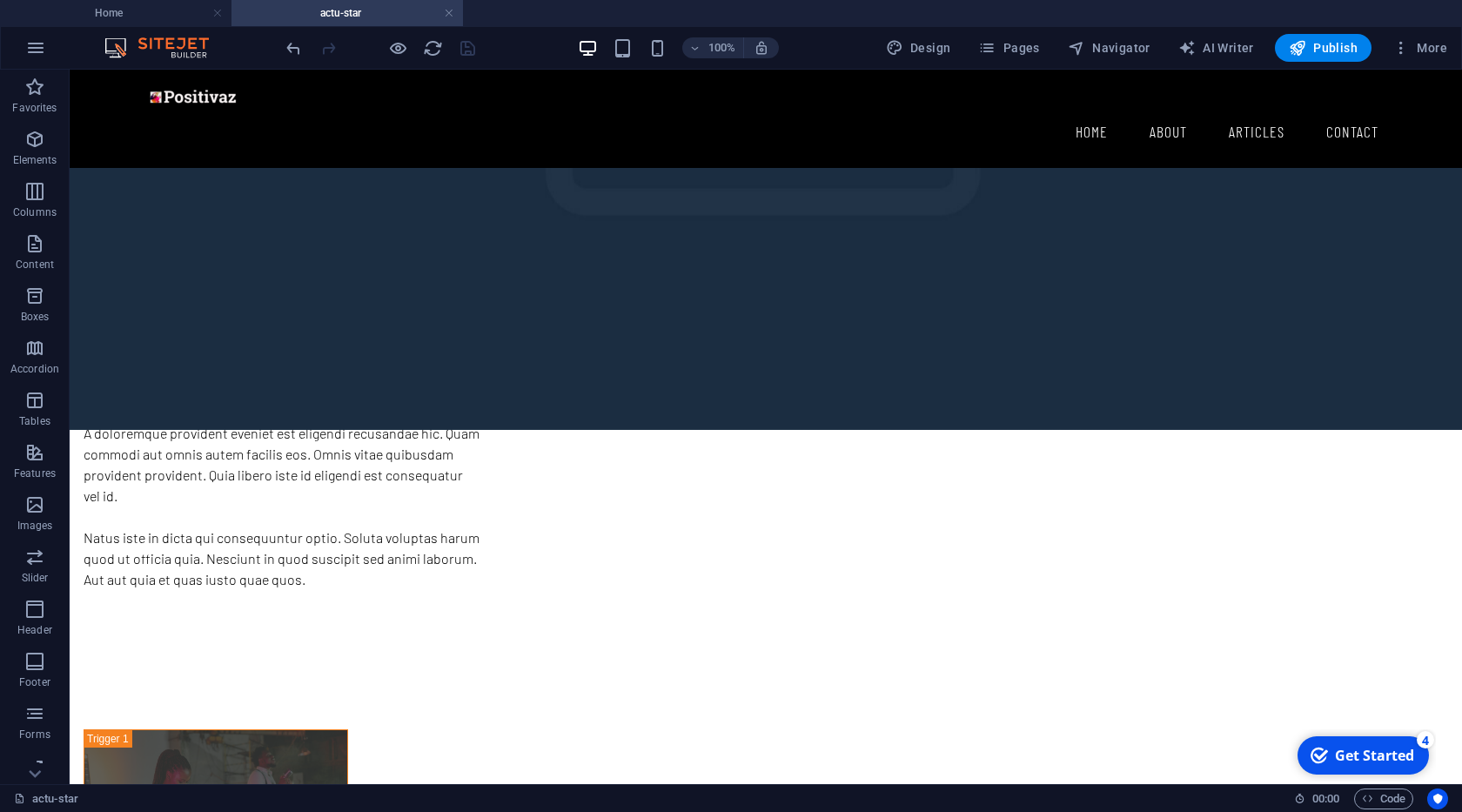
click at [419, 38] on div at bounding box center [380, 47] width 195 height 27
click at [434, 48] on icon "reload" at bounding box center [432, 47] width 20 height 20
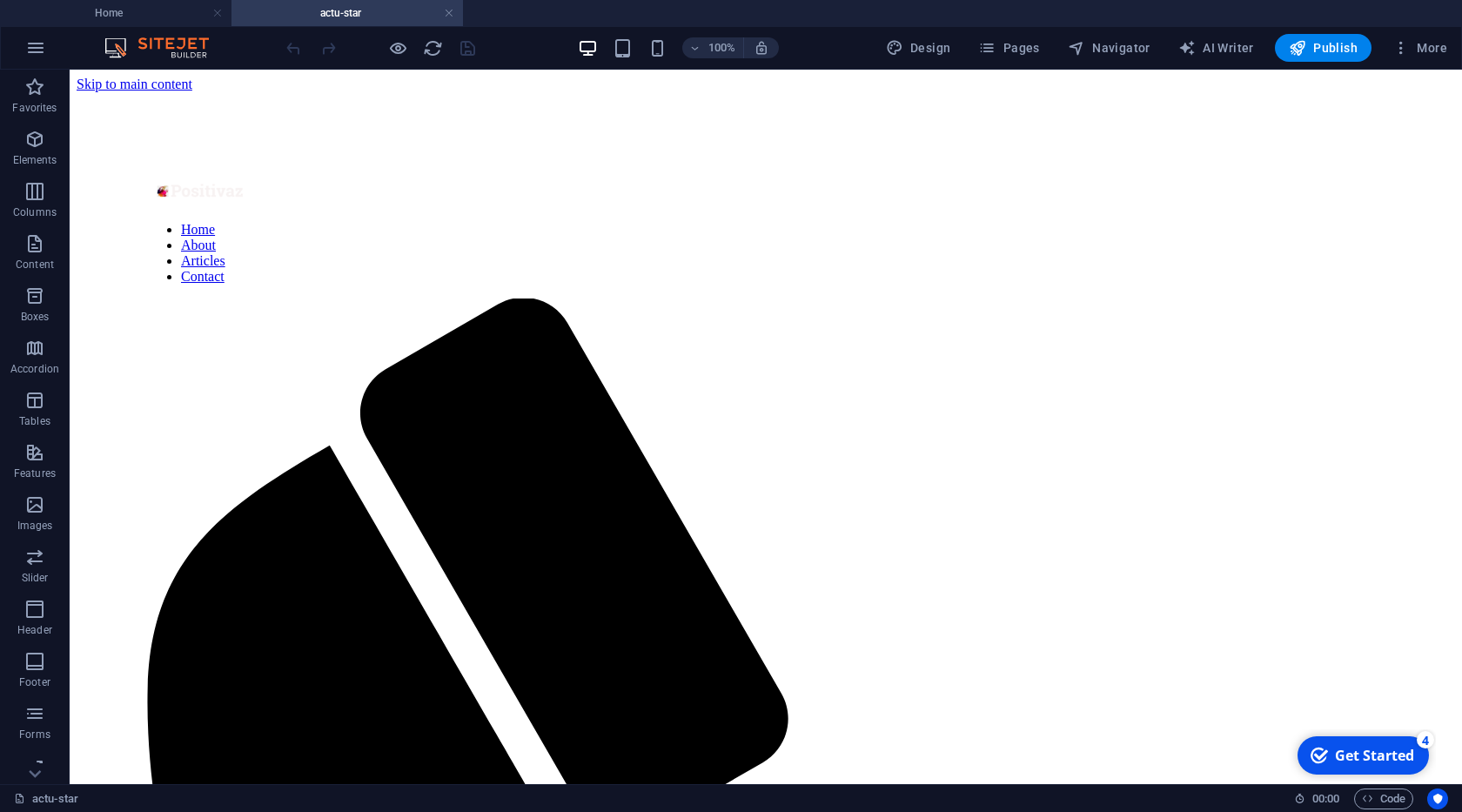
scroll to position [0, 0]
click at [432, 45] on icon "reload" at bounding box center [432, 47] width 20 height 20
click at [1021, 52] on span "Pages" at bounding box center [1008, 47] width 61 height 17
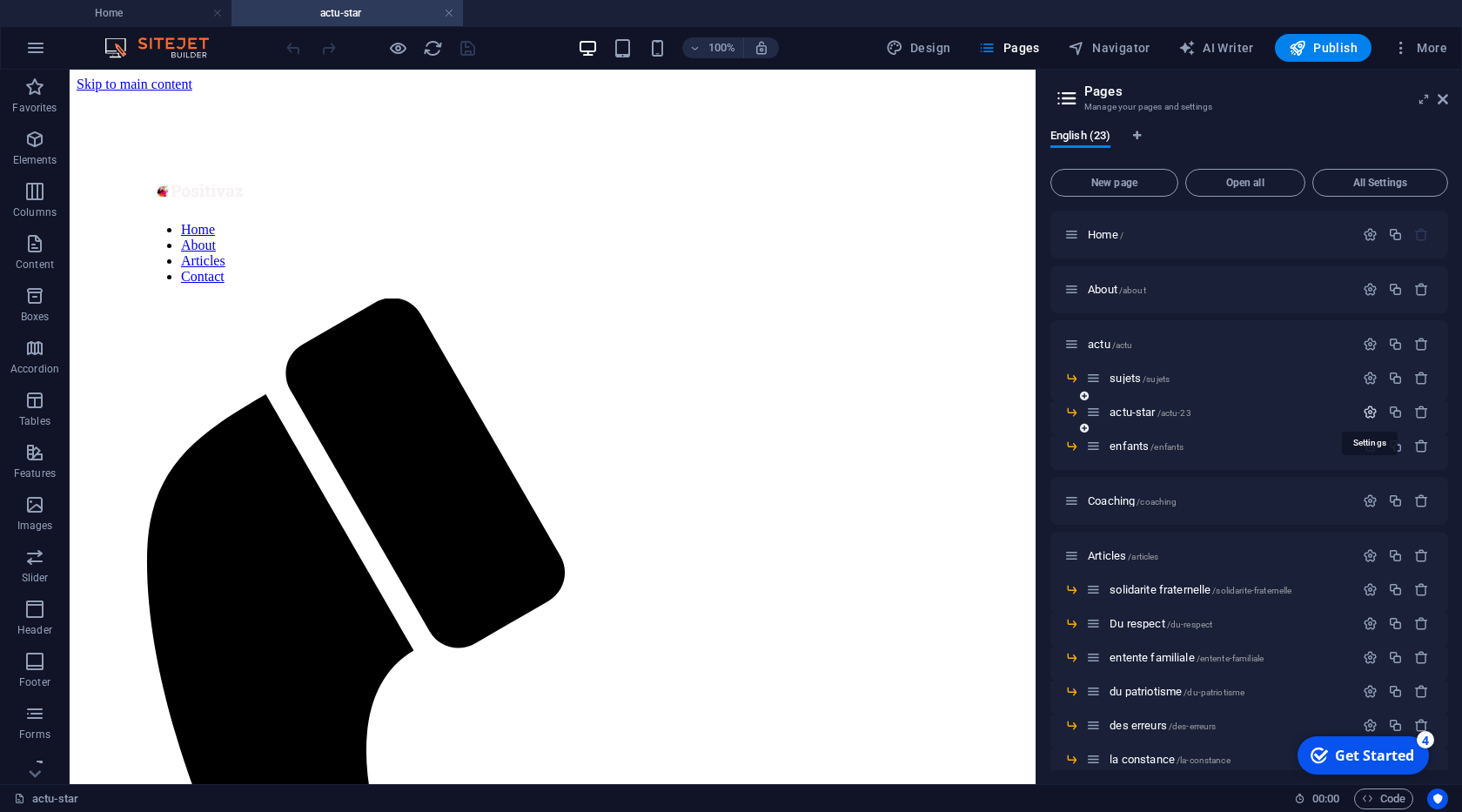
click at [1373, 413] on icon "button" at bounding box center [1370, 412] width 15 height 15
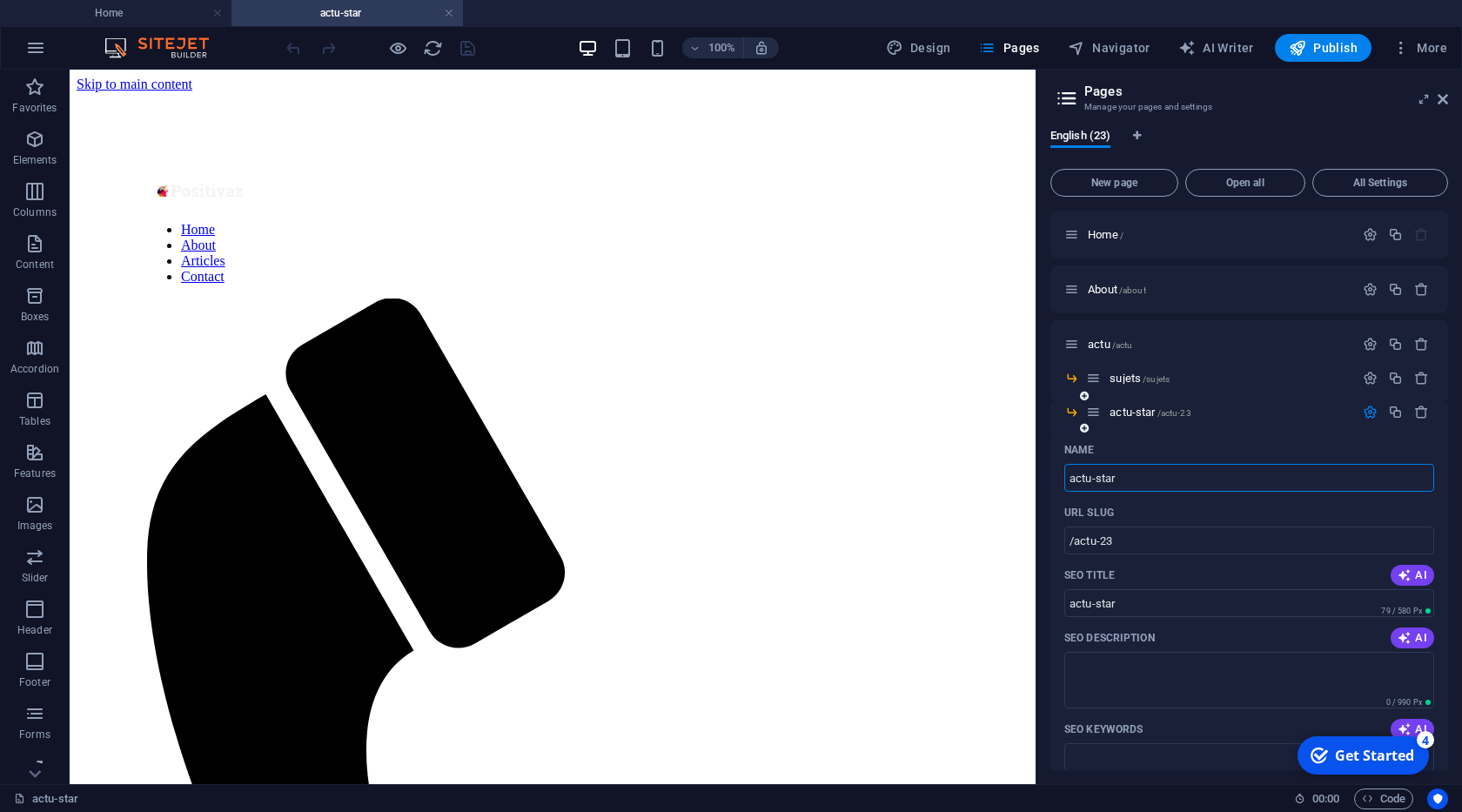
click at [1112, 486] on input "actu-star" at bounding box center [1248, 476] width 370 height 27
type input "star"
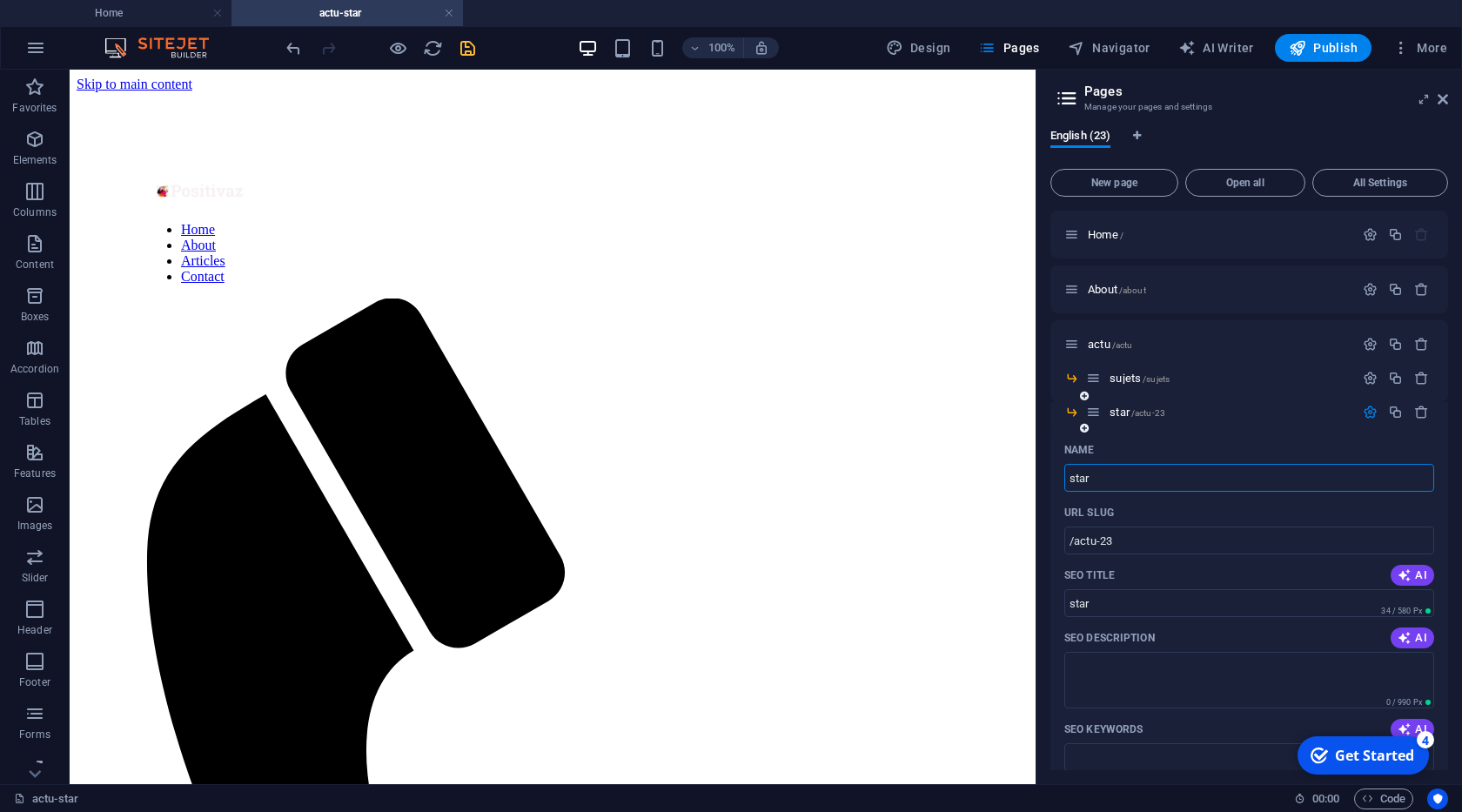
click at [1367, 411] on icon "button" at bounding box center [1370, 412] width 15 height 15
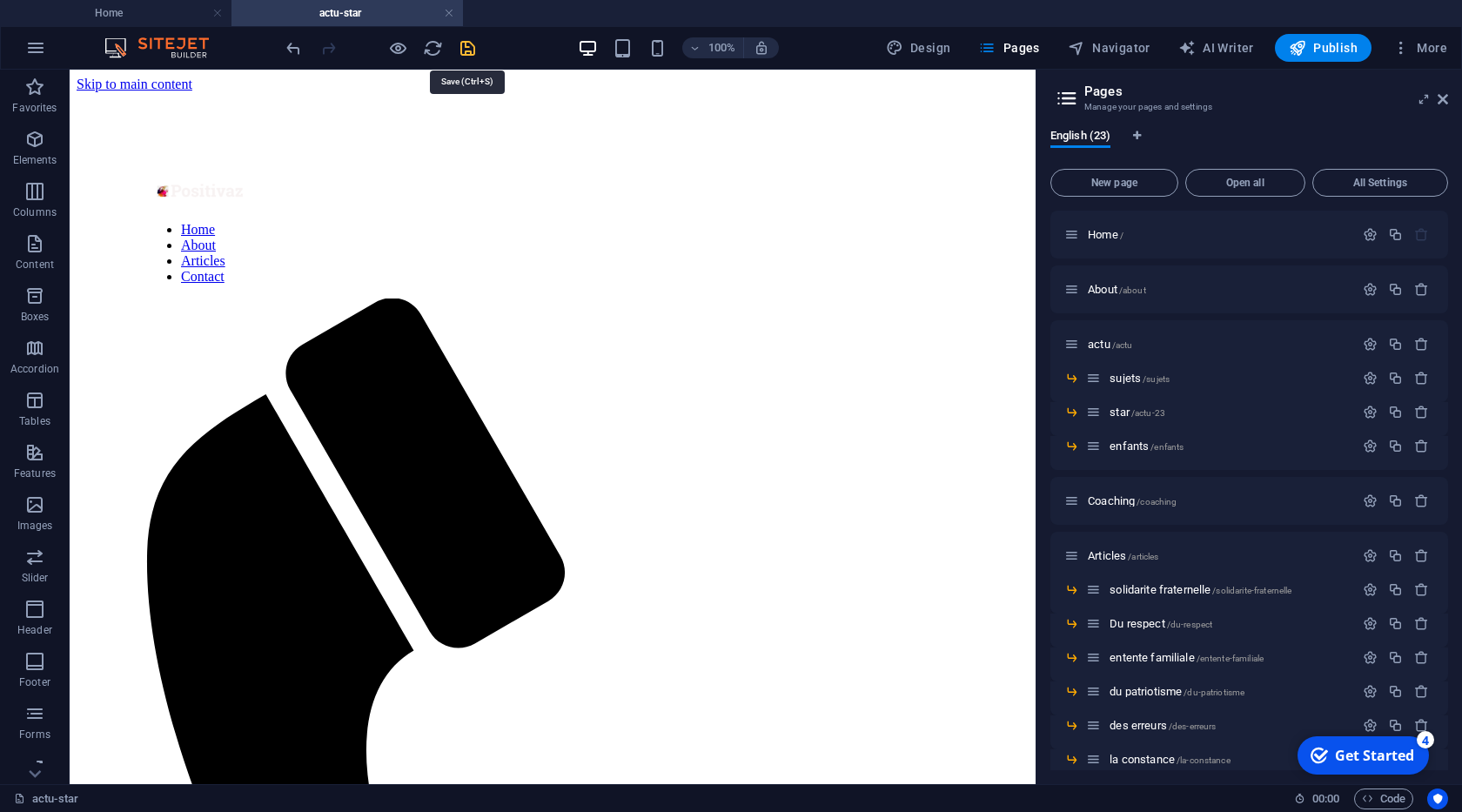
click at [469, 44] on icon "save" at bounding box center [467, 47] width 20 height 20
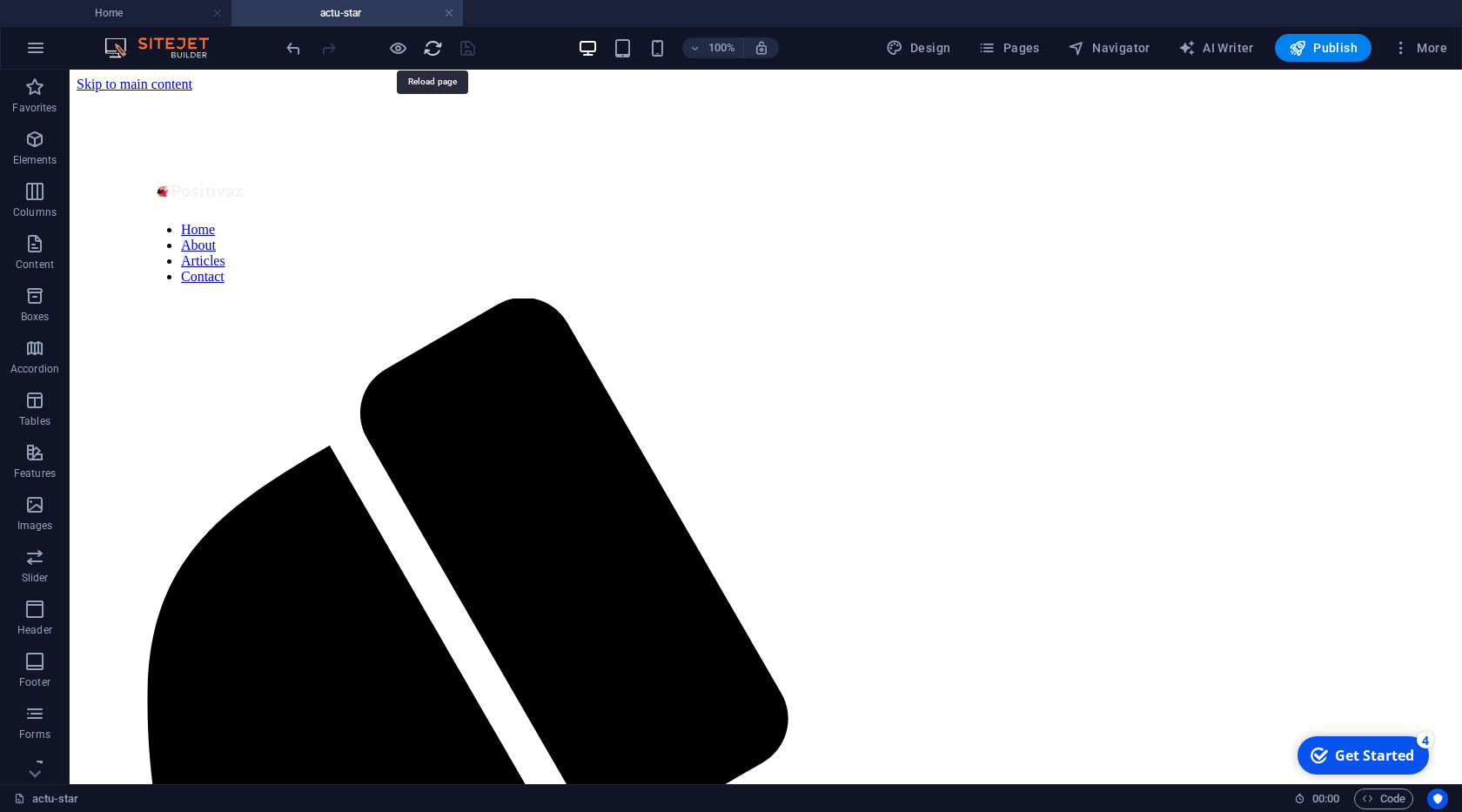
click at [424, 46] on icon "reload" at bounding box center [432, 47] width 20 height 20
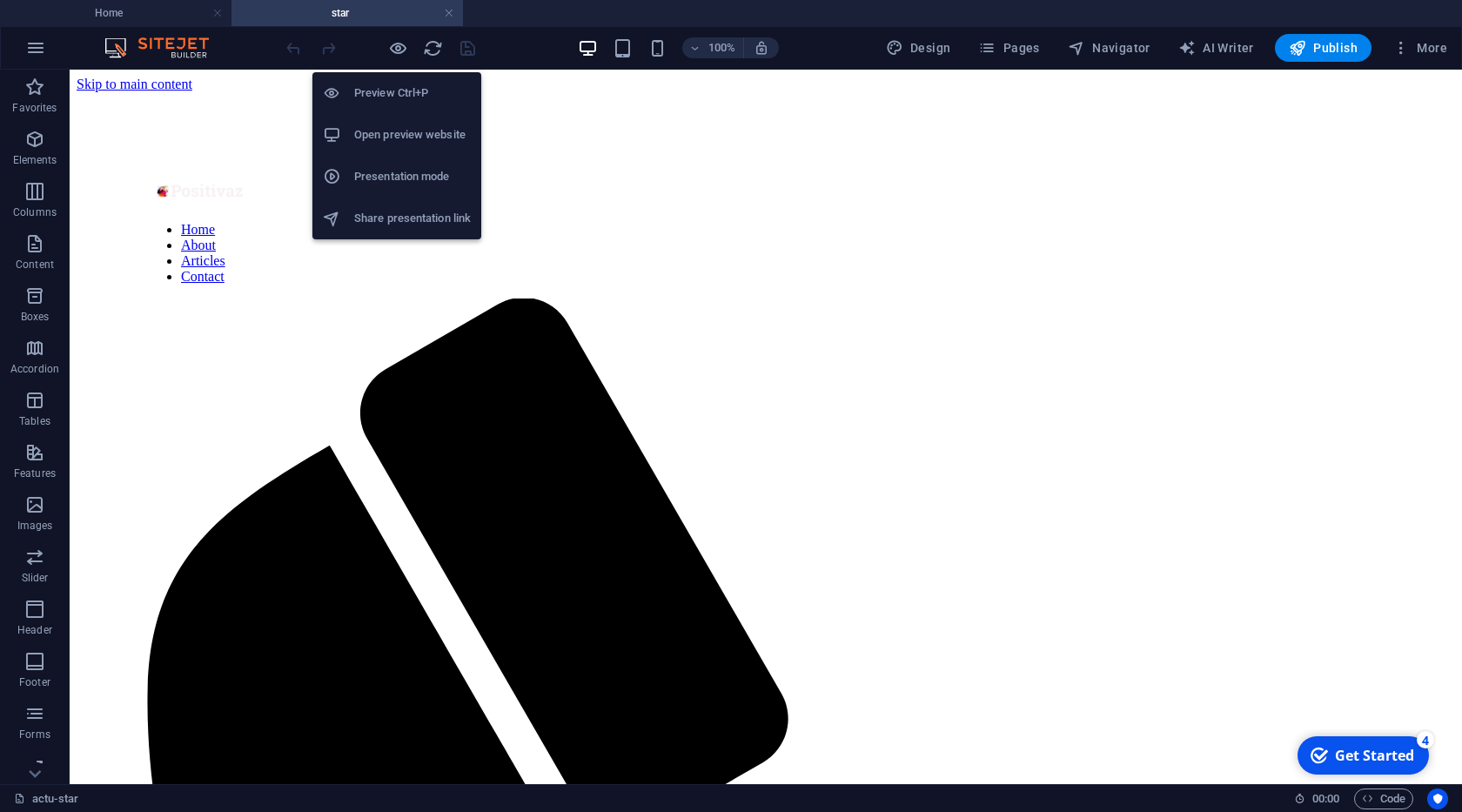
click at [402, 130] on h6 "Open preview website" at bounding box center [412, 135] width 116 height 21
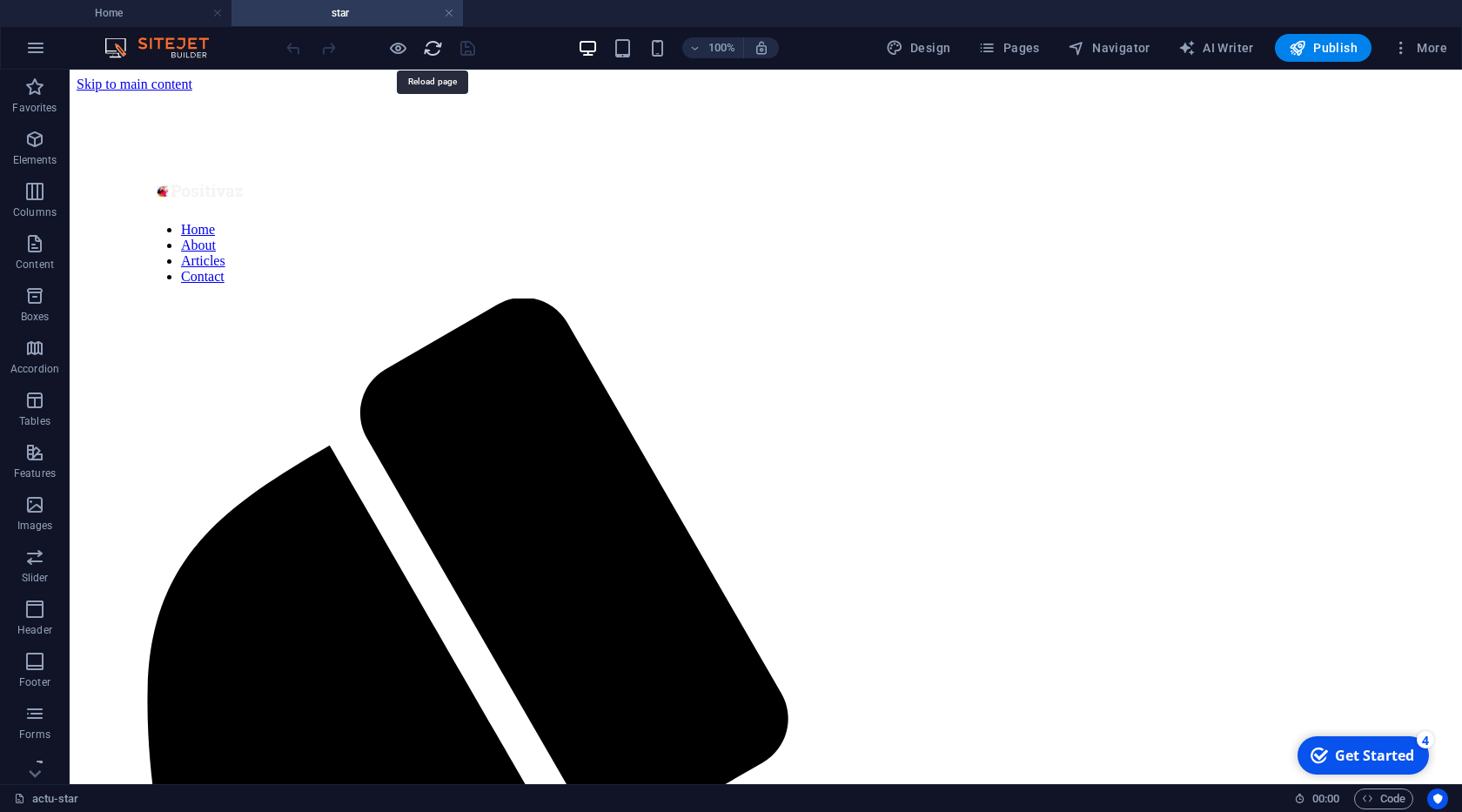
click at [423, 45] on icon "reload" at bounding box center [432, 47] width 20 height 20
click at [429, 50] on icon "reload" at bounding box center [432, 47] width 20 height 20
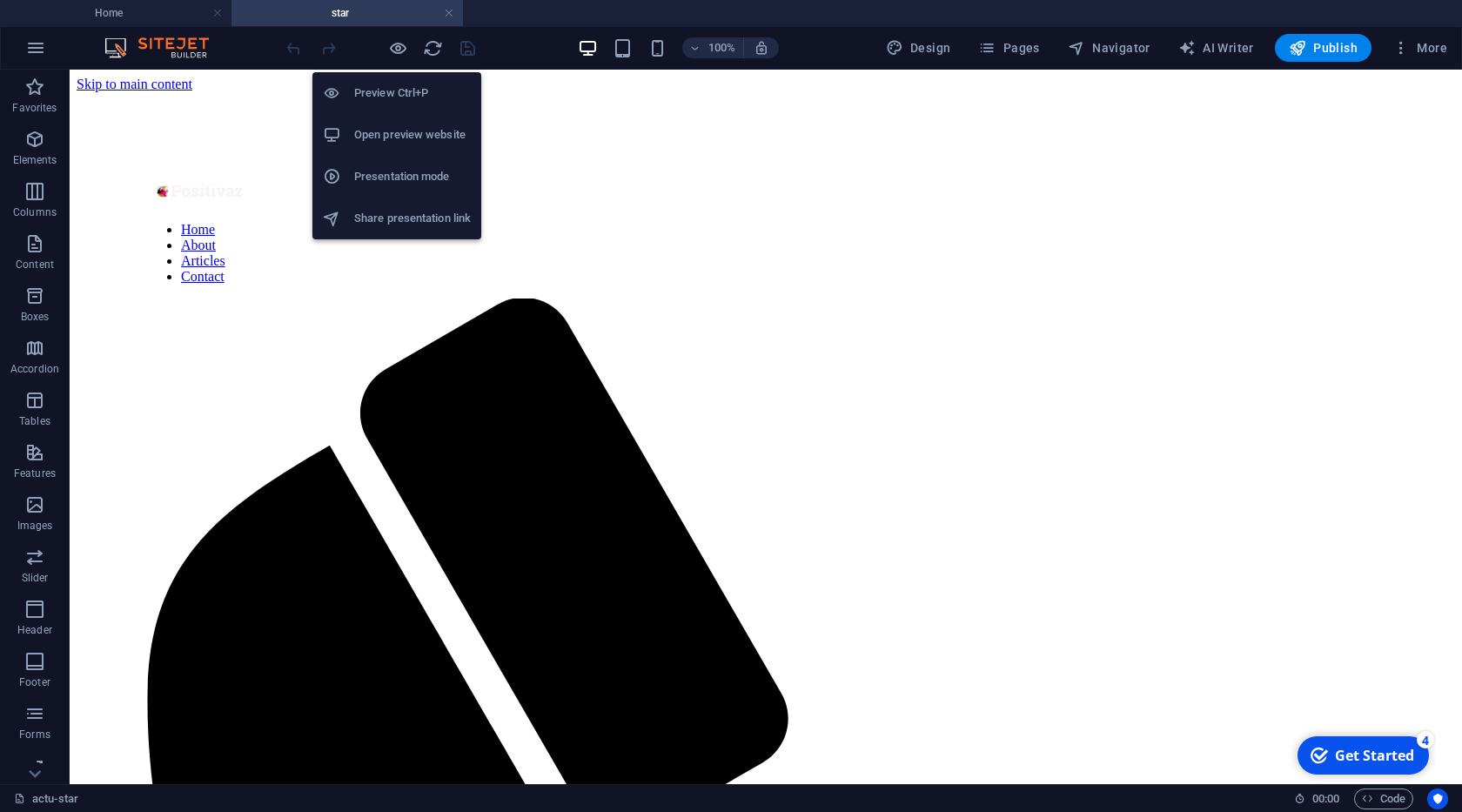
click at [414, 181] on h6 "Presentation mode" at bounding box center [412, 177] width 116 height 21
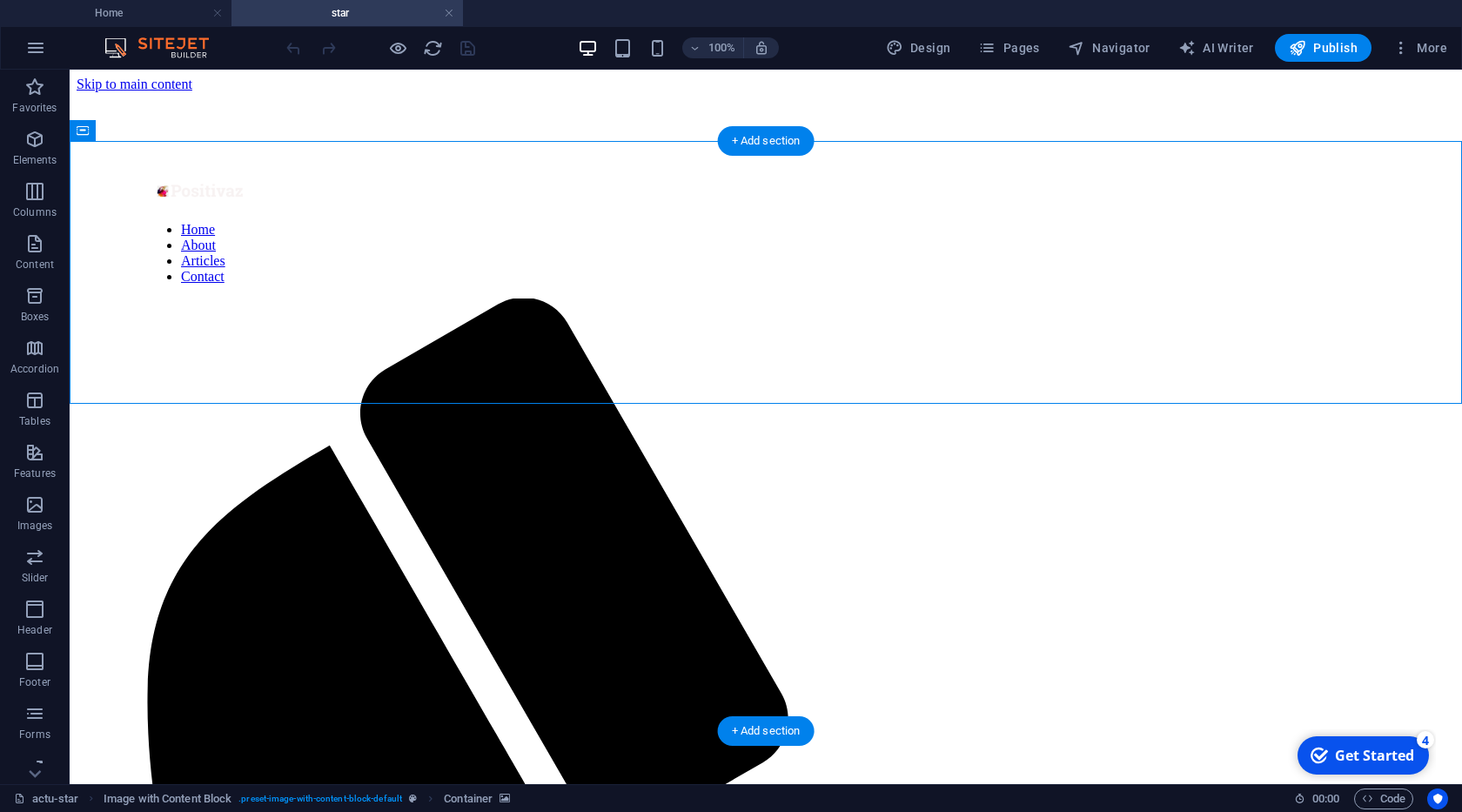
select select "px"
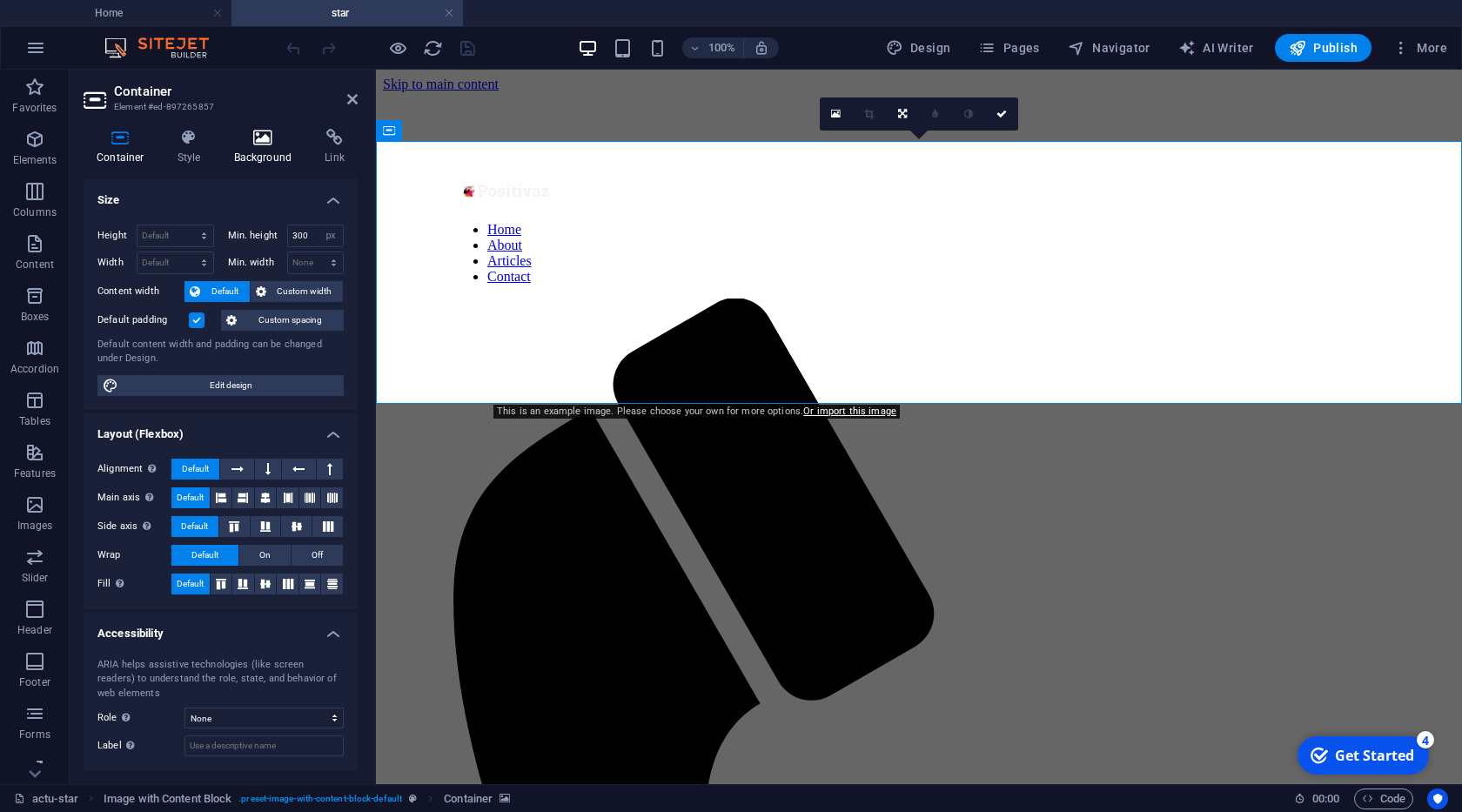
click at [239, 146] on icon at bounding box center [263, 137] width 84 height 17
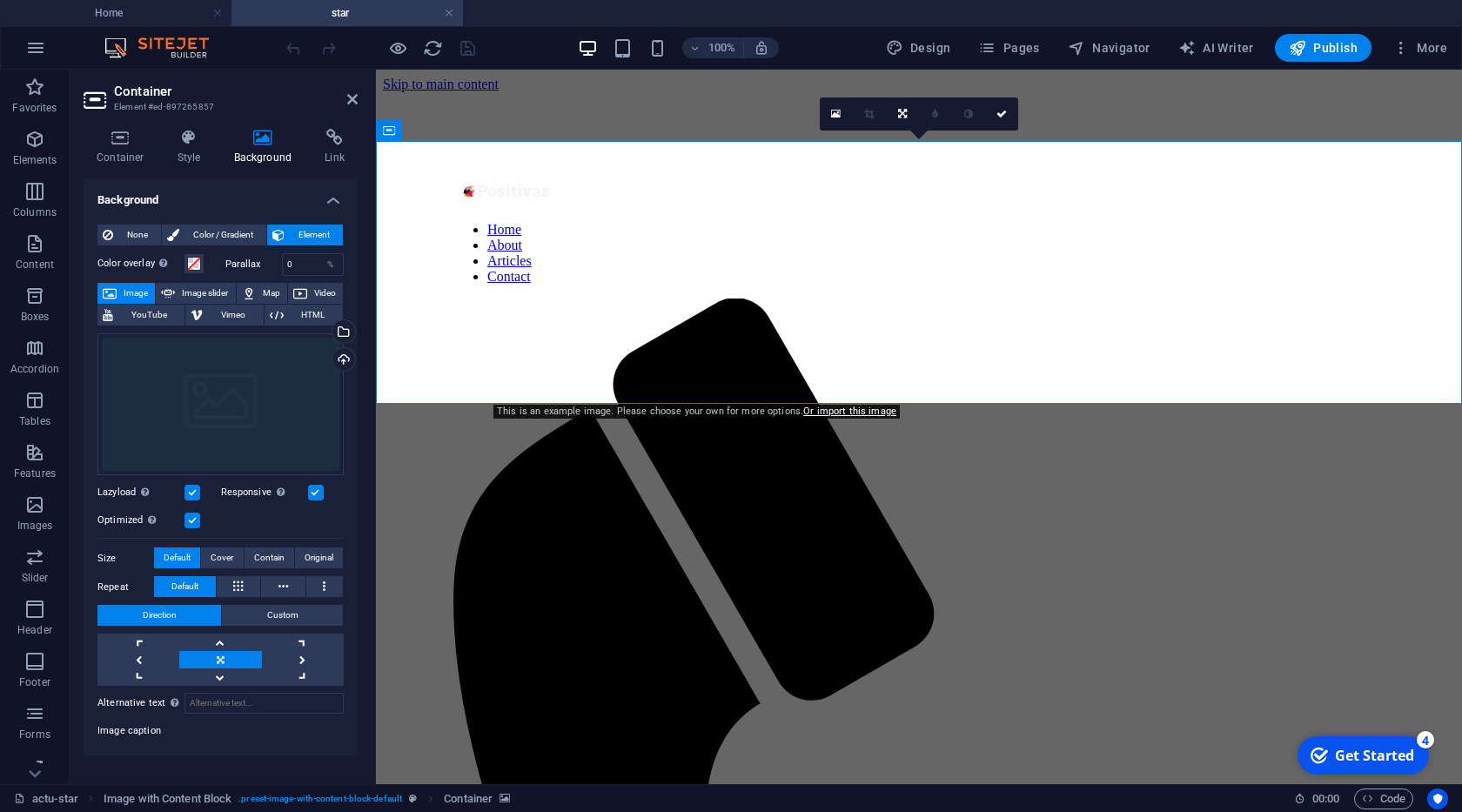
click at [253, 142] on icon at bounding box center [263, 137] width 84 height 17
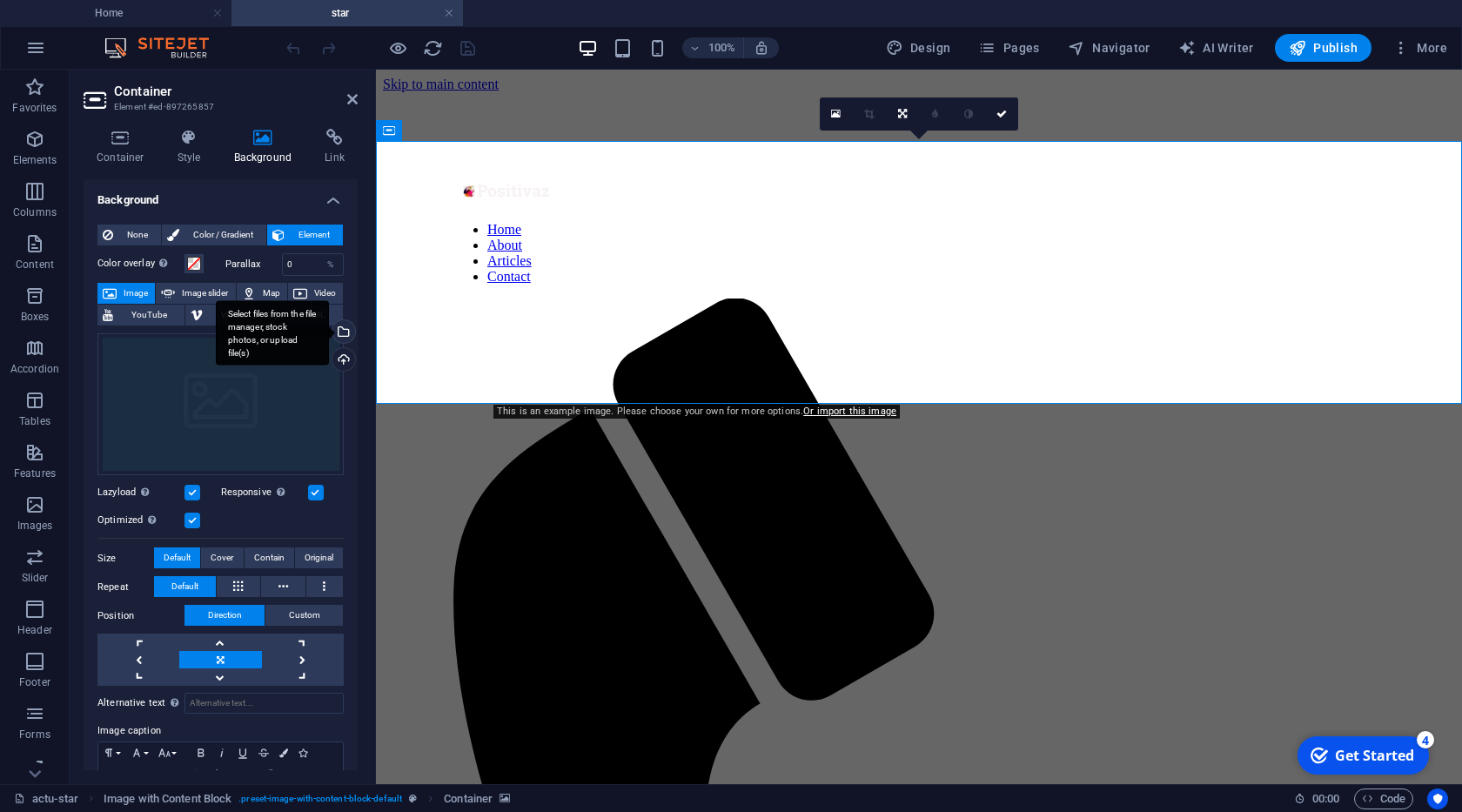
click at [329, 332] on div "Select files from the file manager, stock photos, or upload file(s)" at bounding box center [272, 332] width 113 height 65
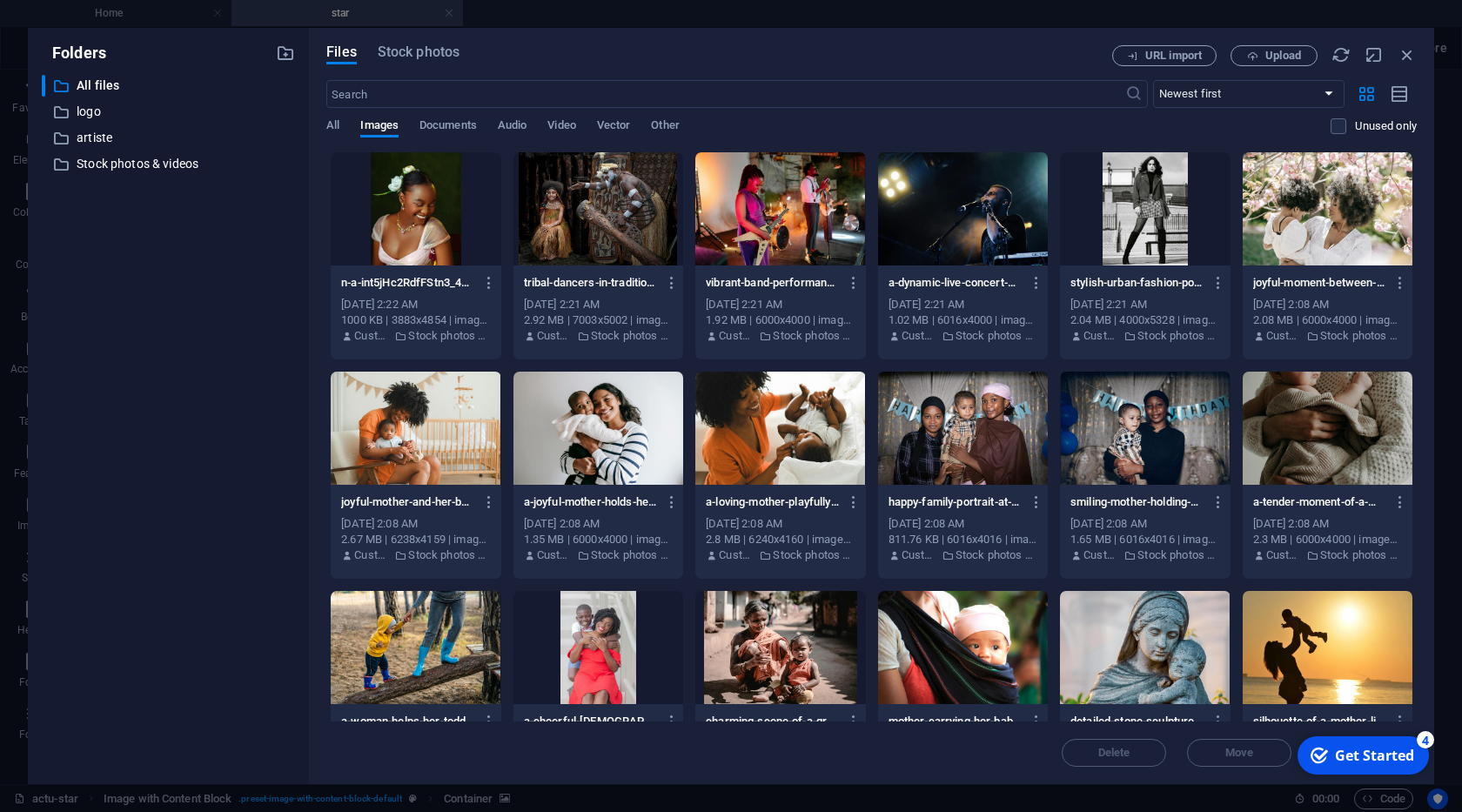
click at [604, 200] on div at bounding box center [598, 209] width 169 height 113
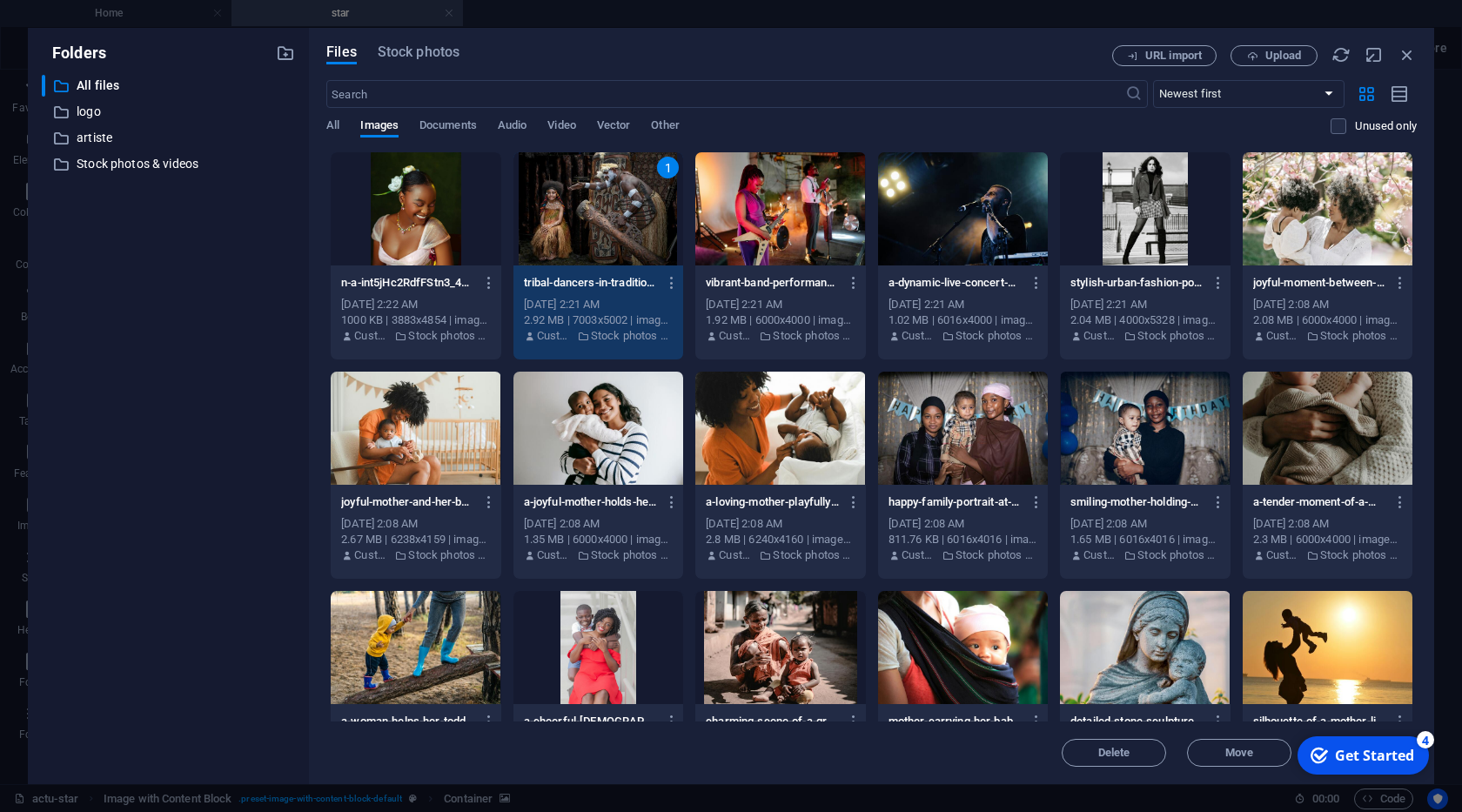
click at [604, 200] on div "1" at bounding box center [598, 209] width 169 height 113
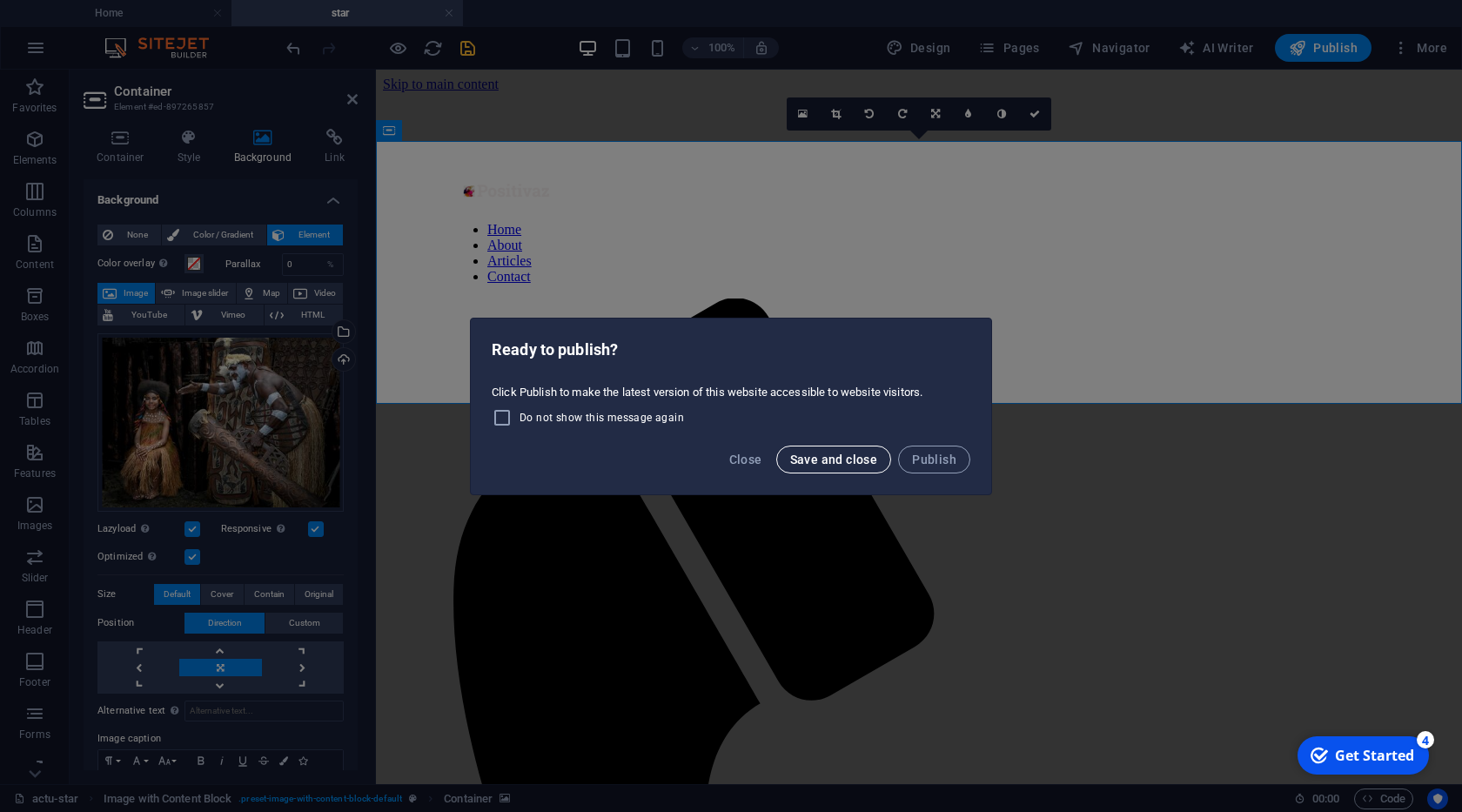
click at [815, 463] on span "Save and close" at bounding box center [834, 459] width 88 height 14
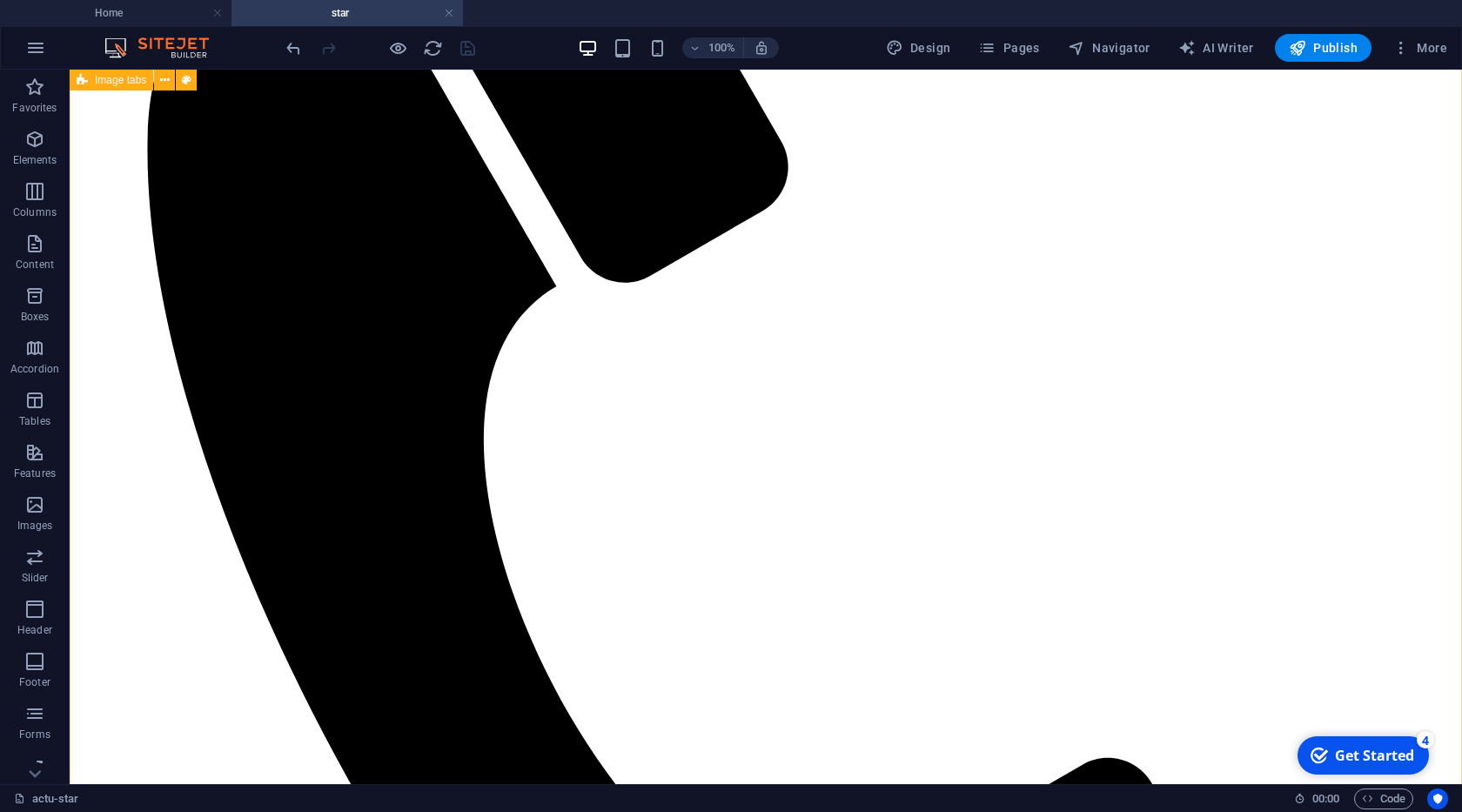
scroll to position [793, 0]
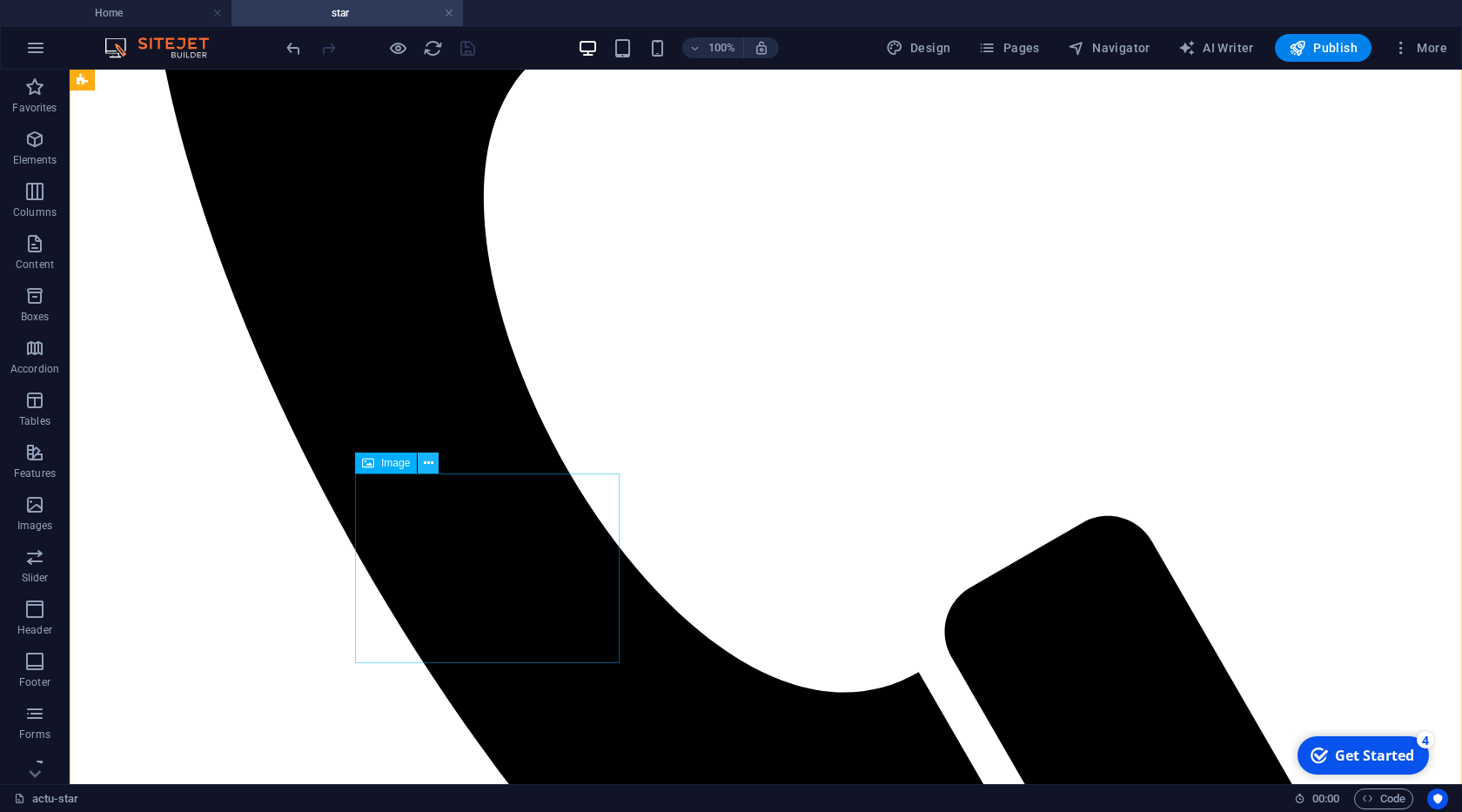
click at [427, 463] on icon at bounding box center [428, 462] width 9 height 18
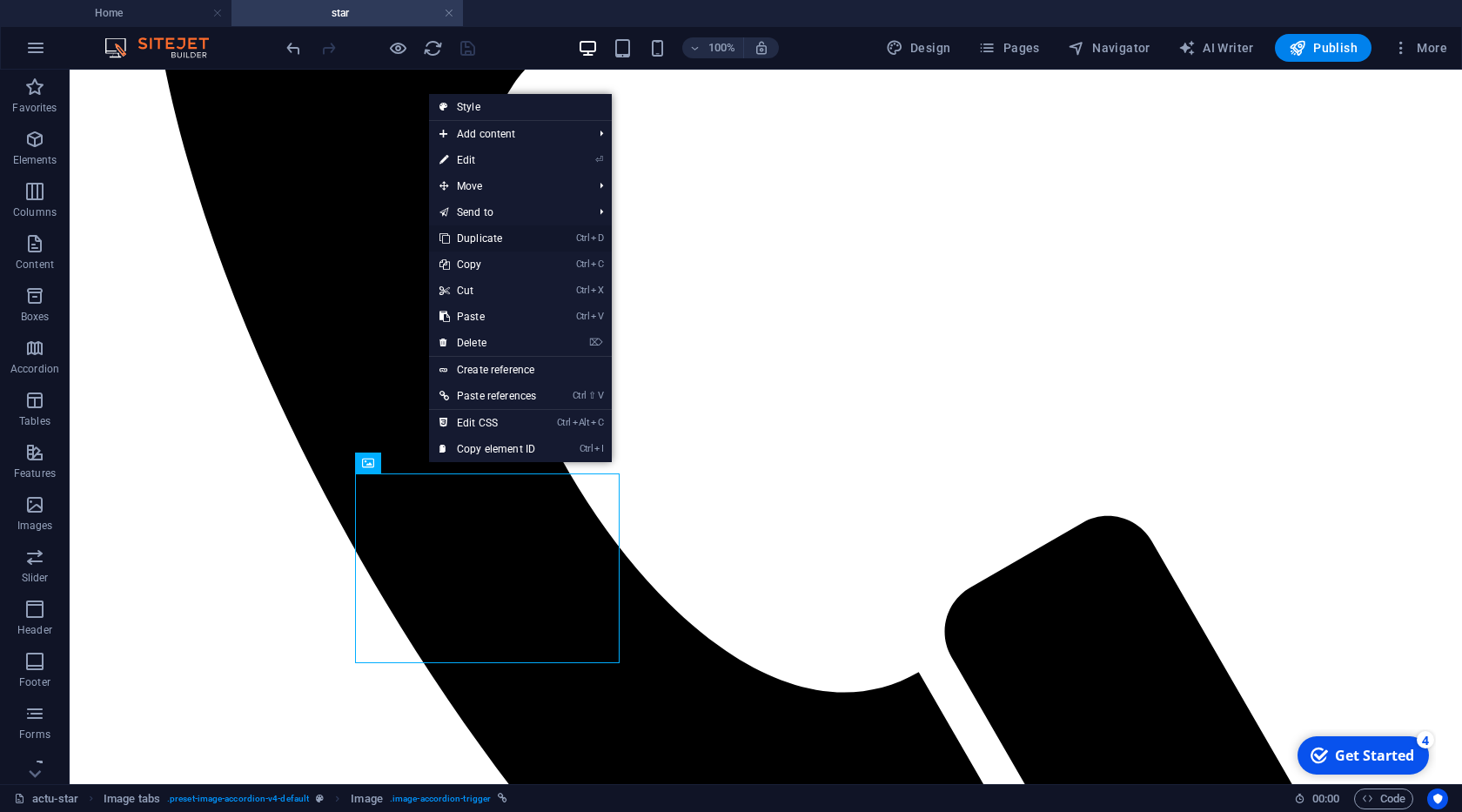
drag, startPoint x: 486, startPoint y: 240, endPoint x: 472, endPoint y: 211, distance: 32.2
click at [486, 240] on link "Ctrl D Duplicate" at bounding box center [488, 238] width 117 height 26
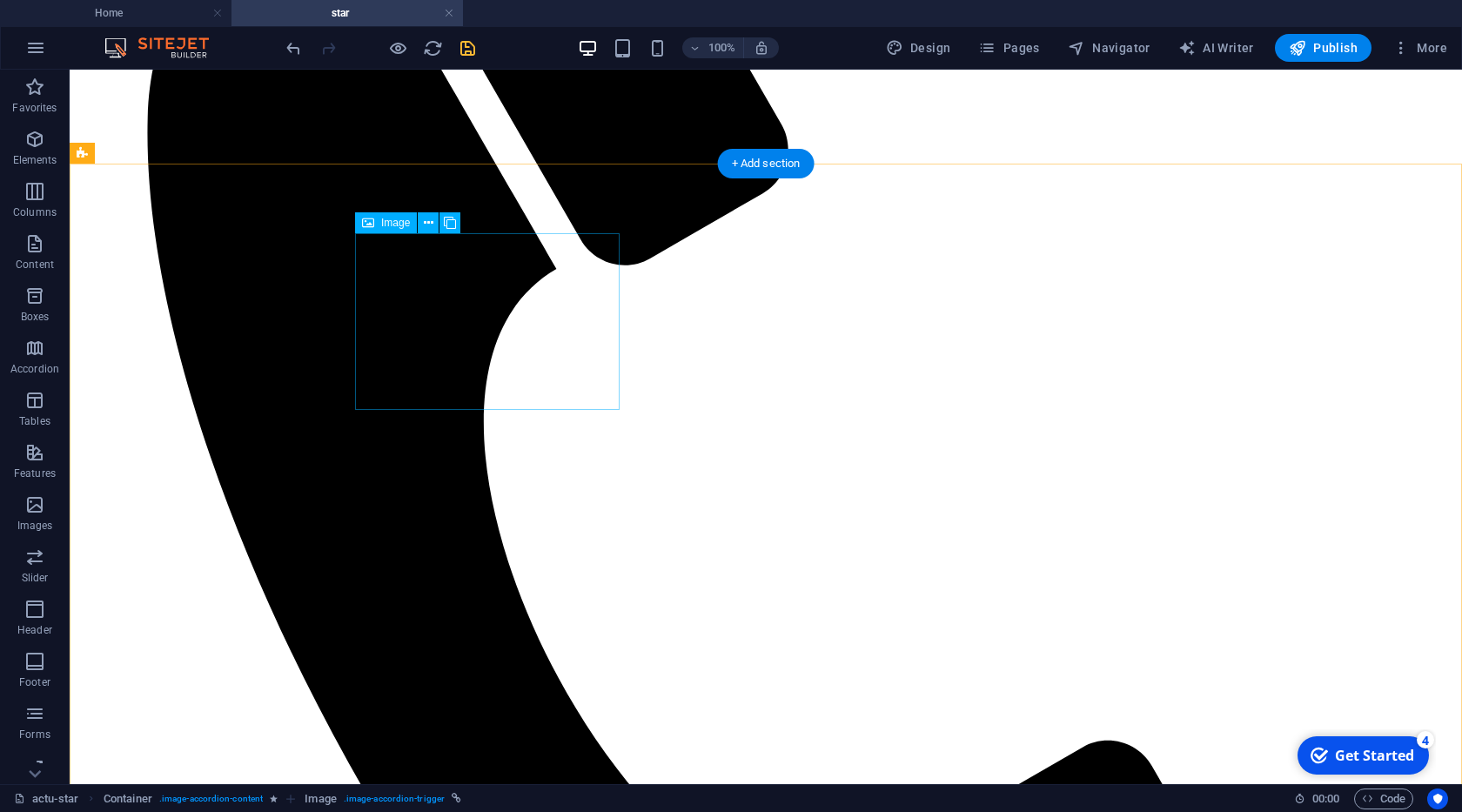
scroll to position [496, 0]
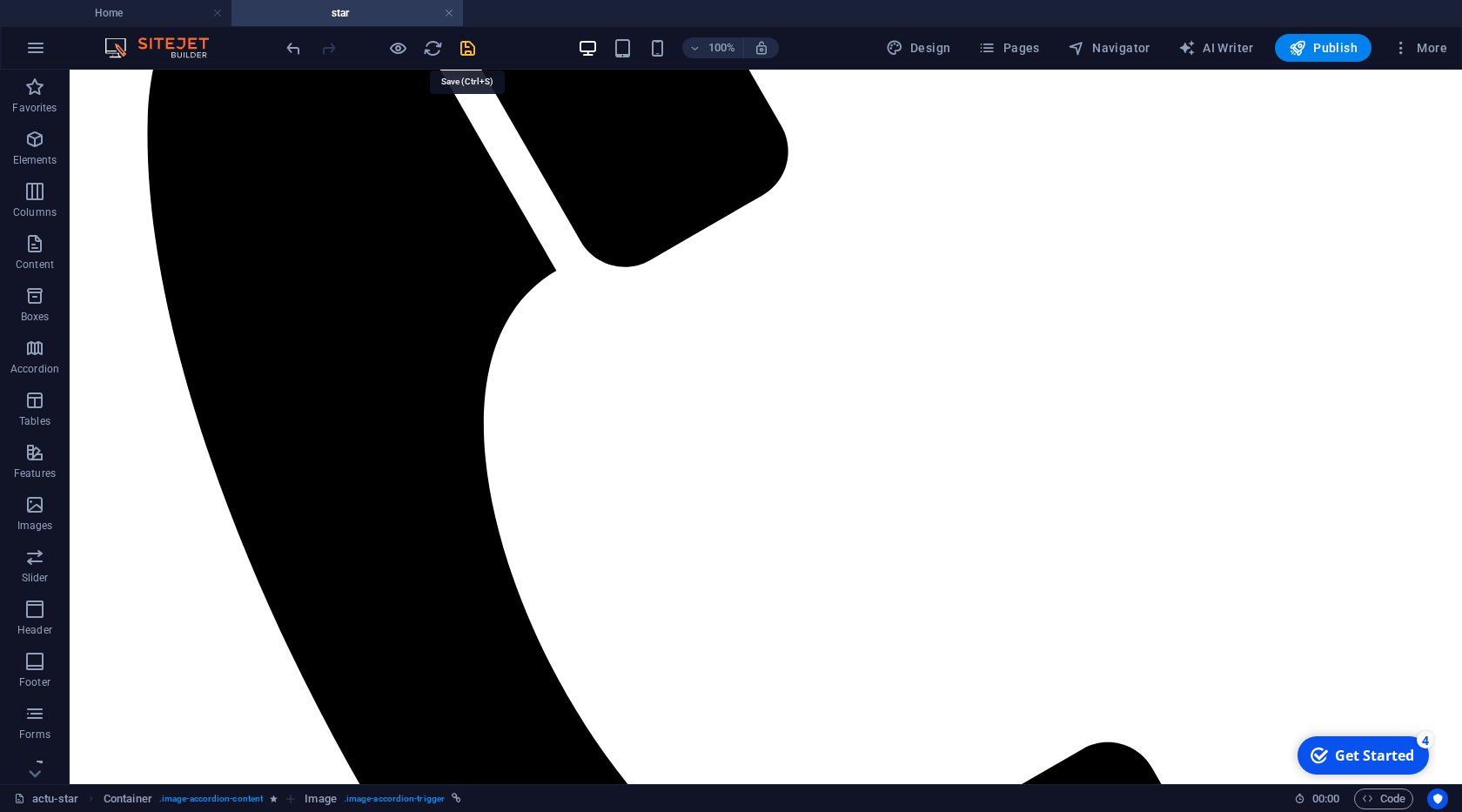
click at [462, 54] on icon "save" at bounding box center [467, 47] width 20 height 20
click at [1018, 41] on span "Pages" at bounding box center [1008, 47] width 61 height 17
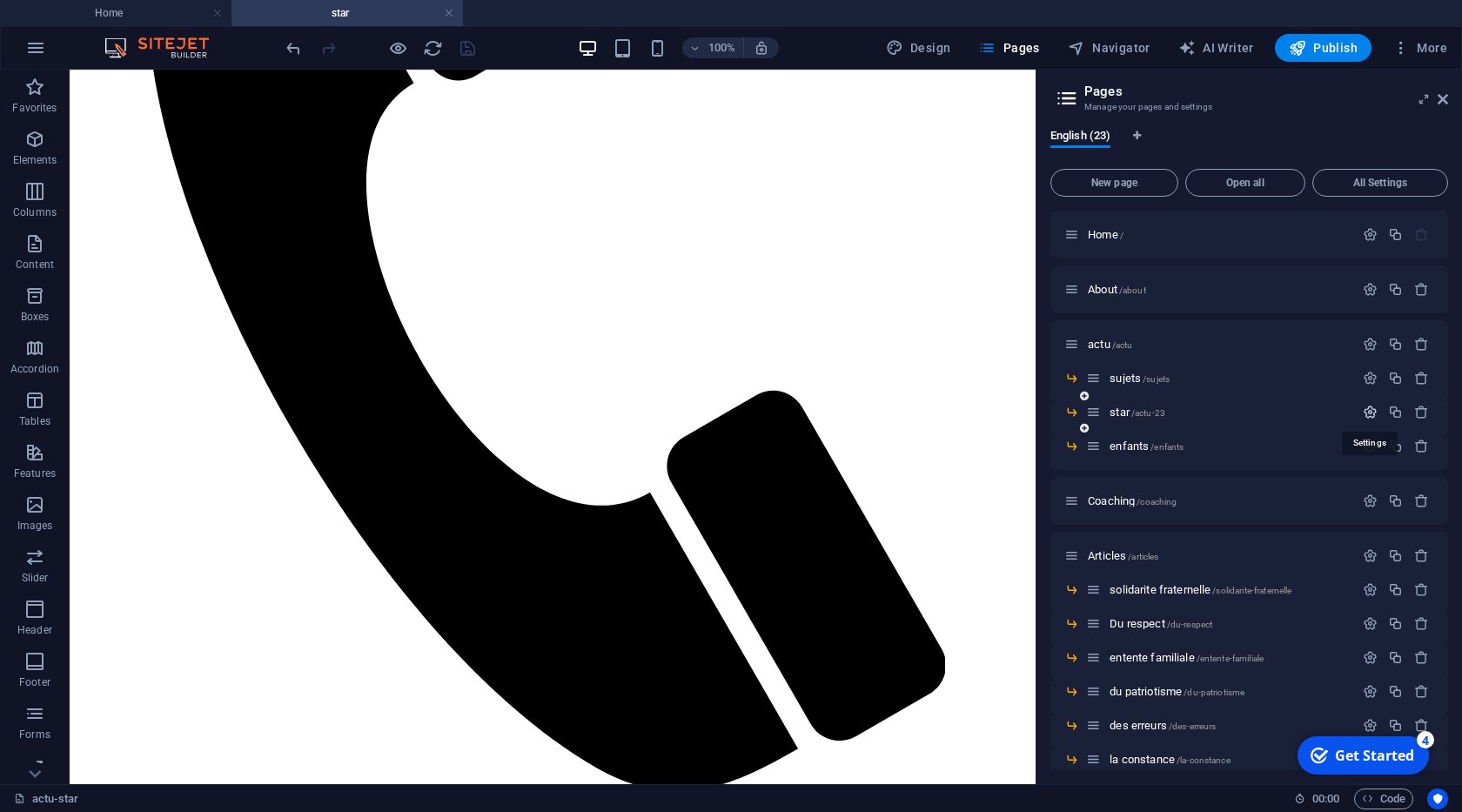
click at [1375, 411] on icon "button" at bounding box center [1370, 412] width 15 height 15
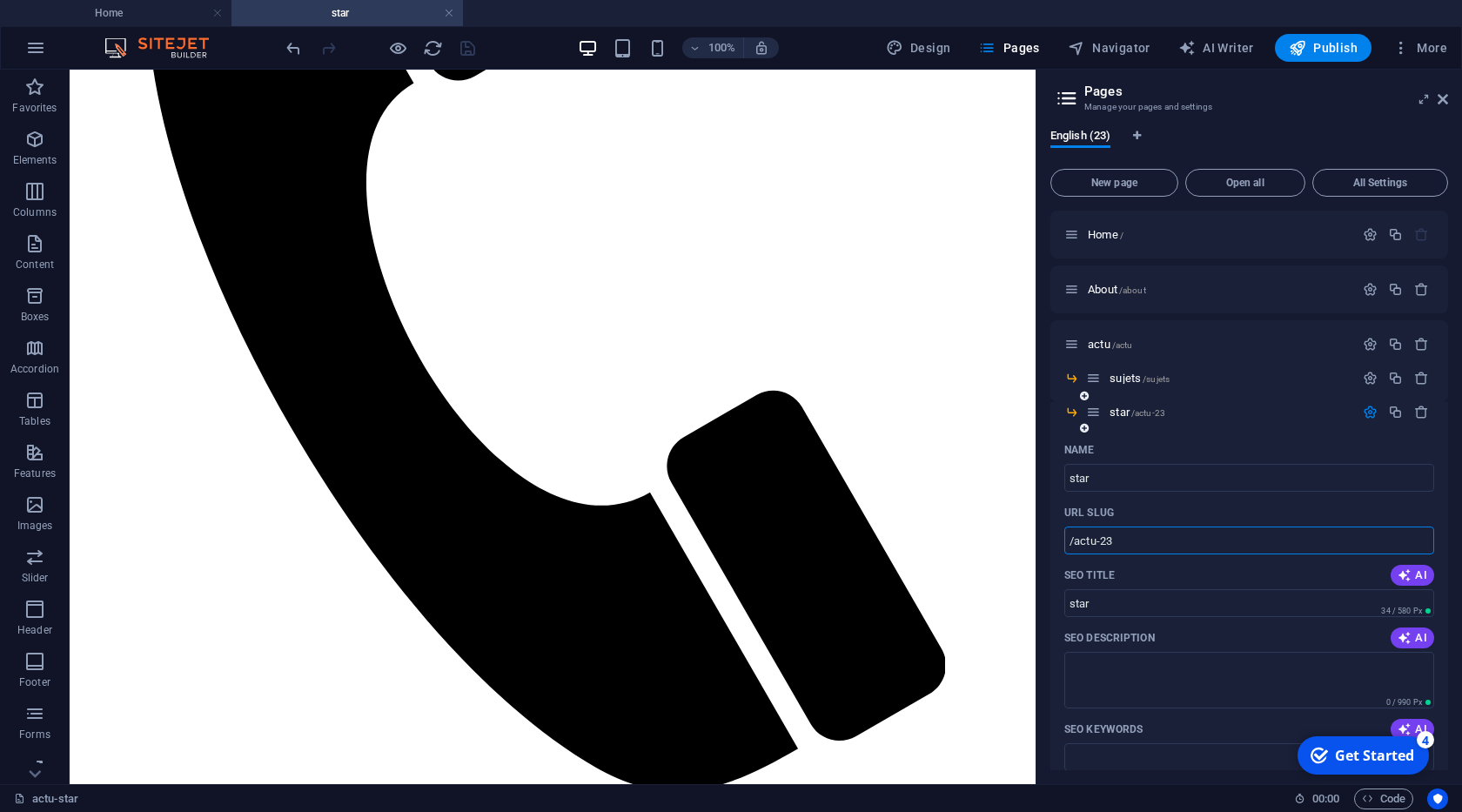
click at [1137, 534] on input "/actu-23" at bounding box center [1248, 540] width 370 height 27
type input "/star"
click at [1371, 415] on icon "button" at bounding box center [1370, 412] width 15 height 15
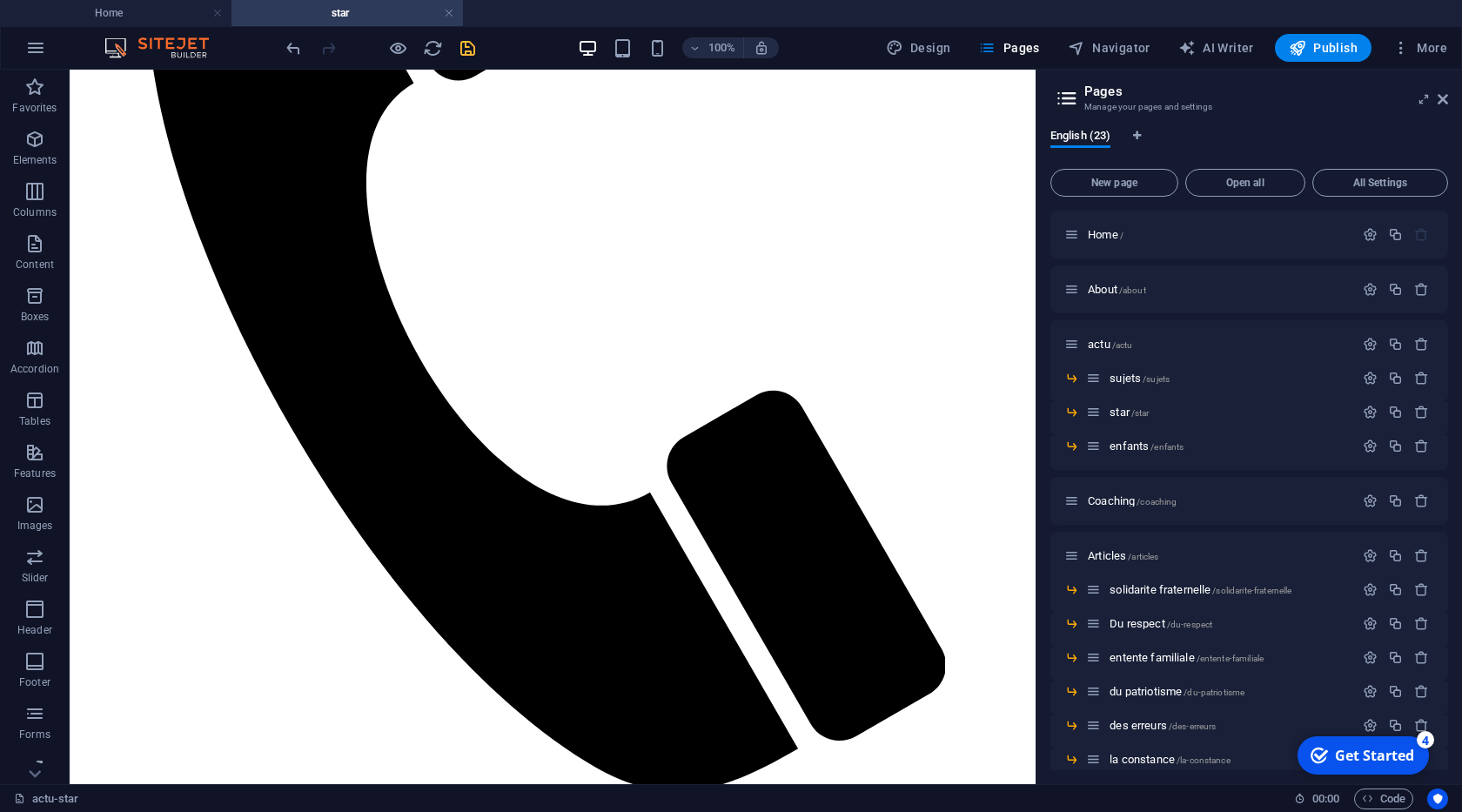
click at [478, 54] on div "100% Design Pages Navigator AI Writer Publish More" at bounding box center [868, 47] width 1172 height 27
click at [477, 53] on icon "save" at bounding box center [467, 47] width 20 height 20
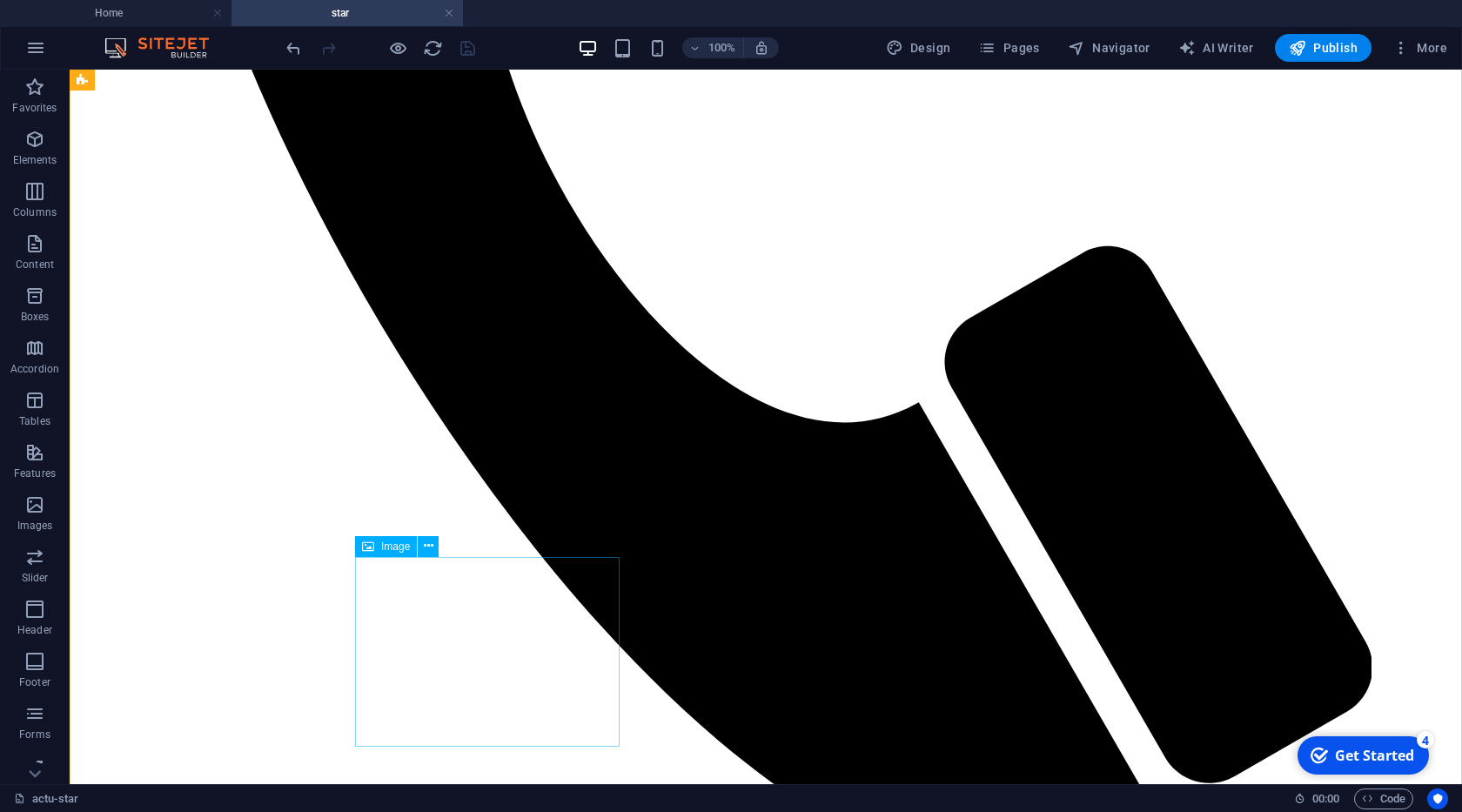
scroll to position [1091, 0]
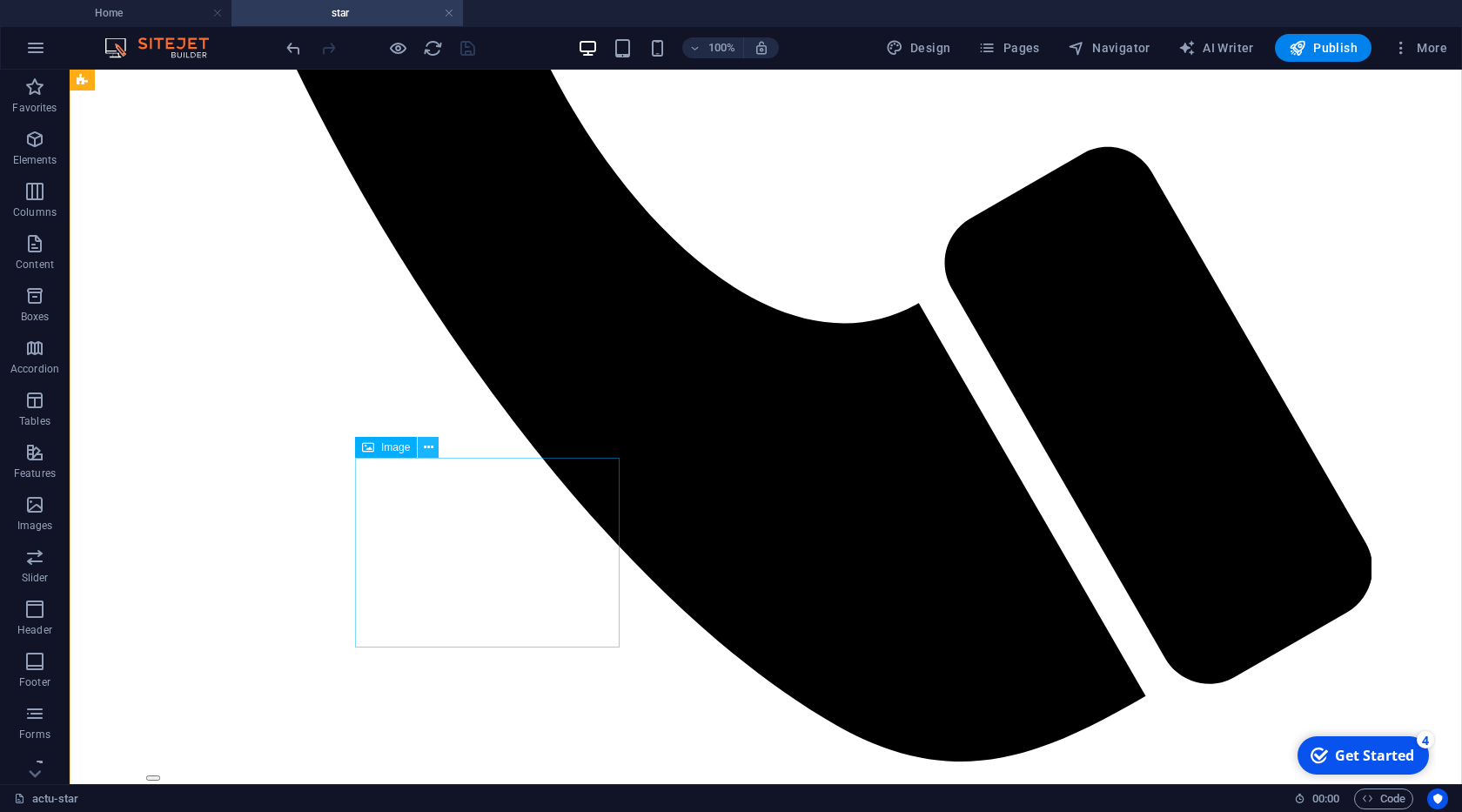
click at [430, 452] on icon at bounding box center [428, 447] width 9 height 18
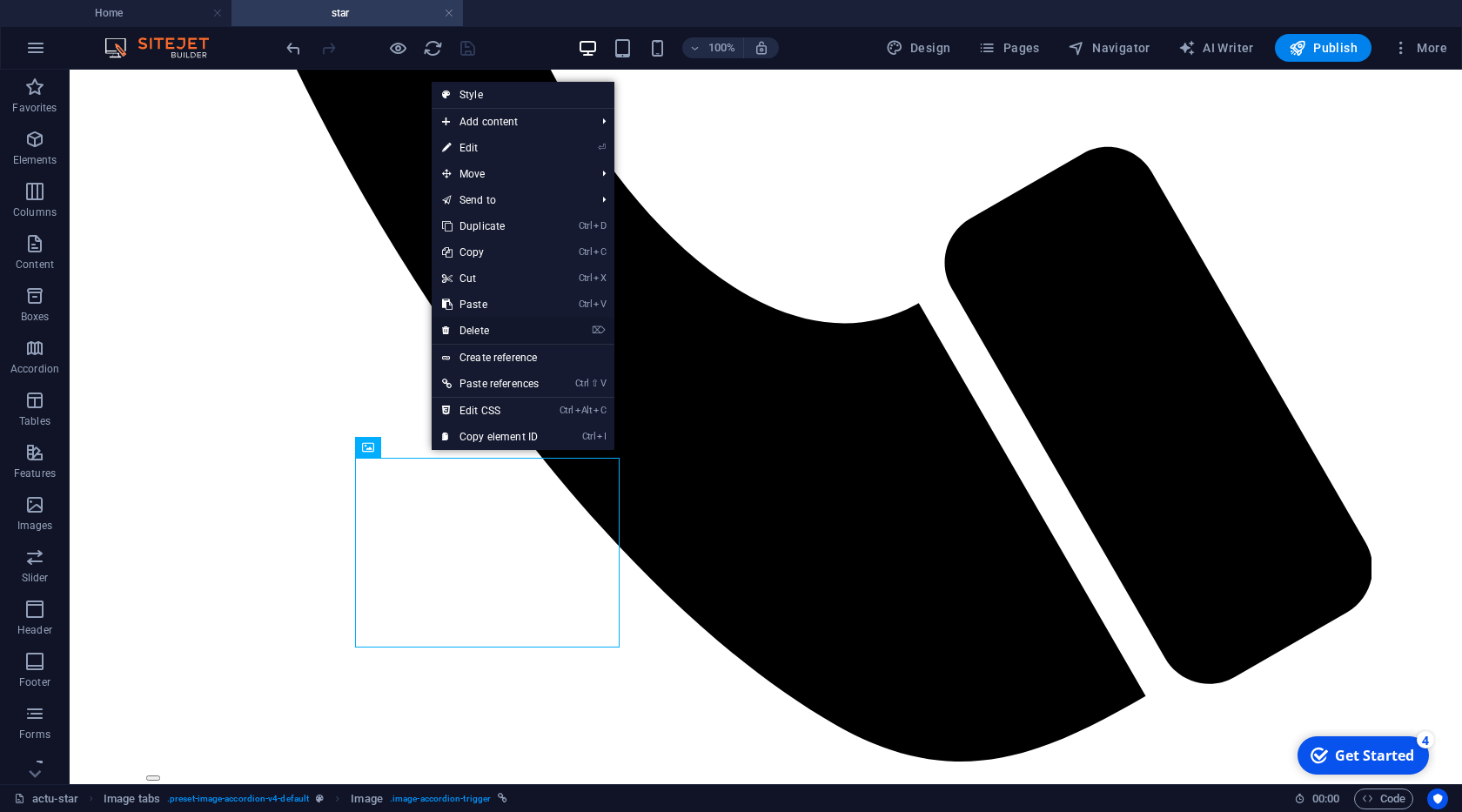
click at [496, 325] on link "⌦ Delete" at bounding box center [490, 331] width 117 height 26
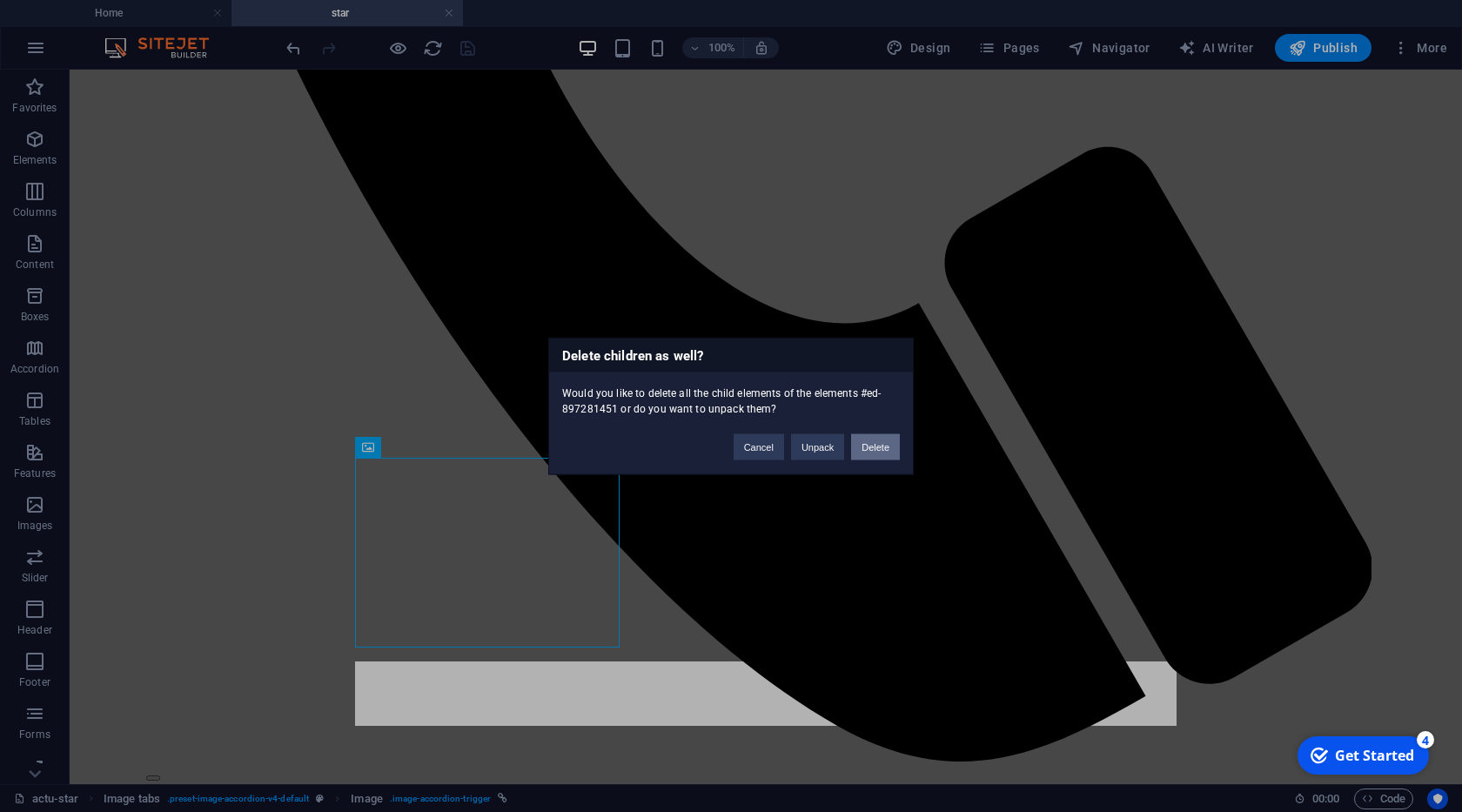
drag, startPoint x: 879, startPoint y: 443, endPoint x: 759, endPoint y: 447, distance: 120.1
click at [879, 443] on button "Delete" at bounding box center [876, 446] width 49 height 26
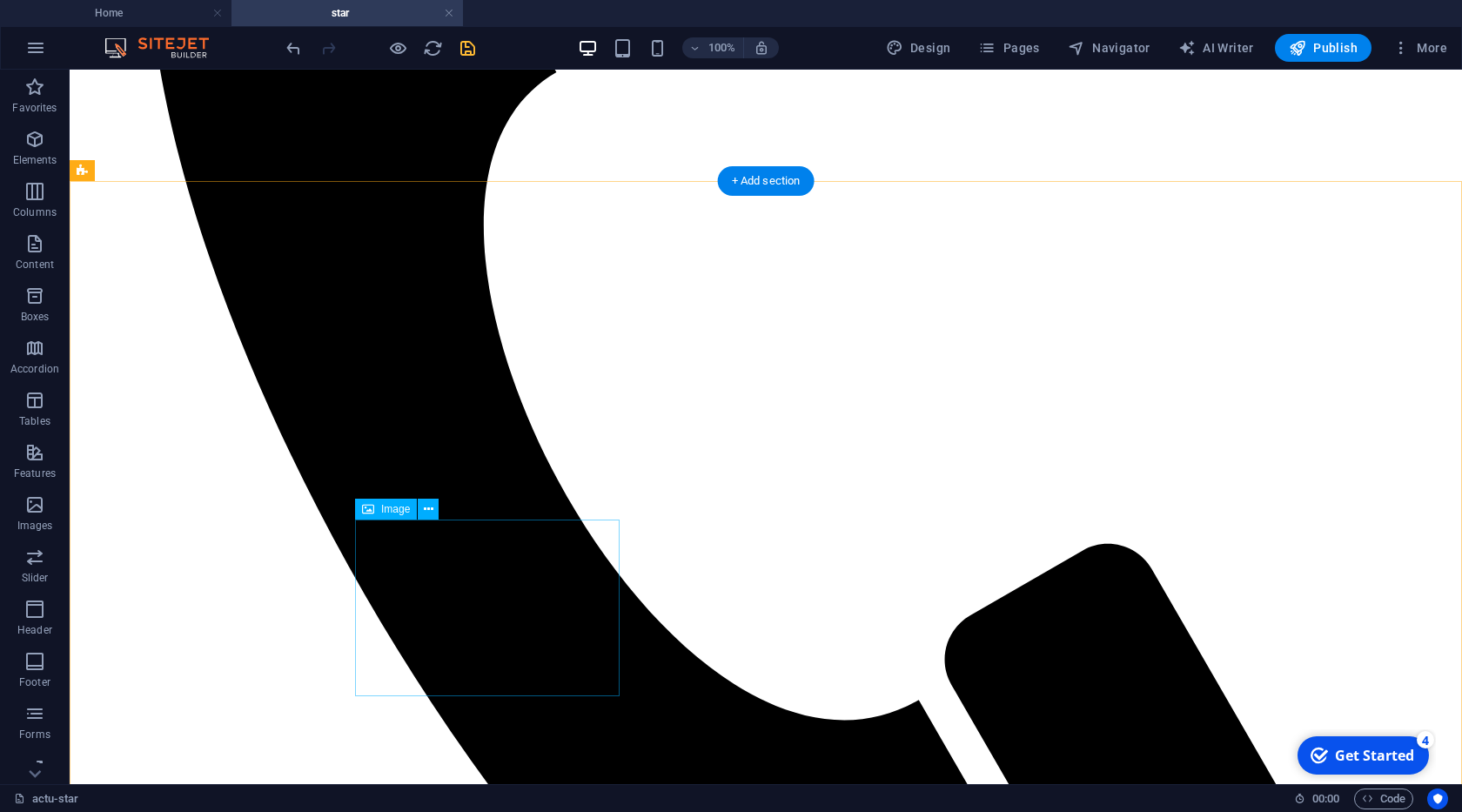
scroll to position [397, 0]
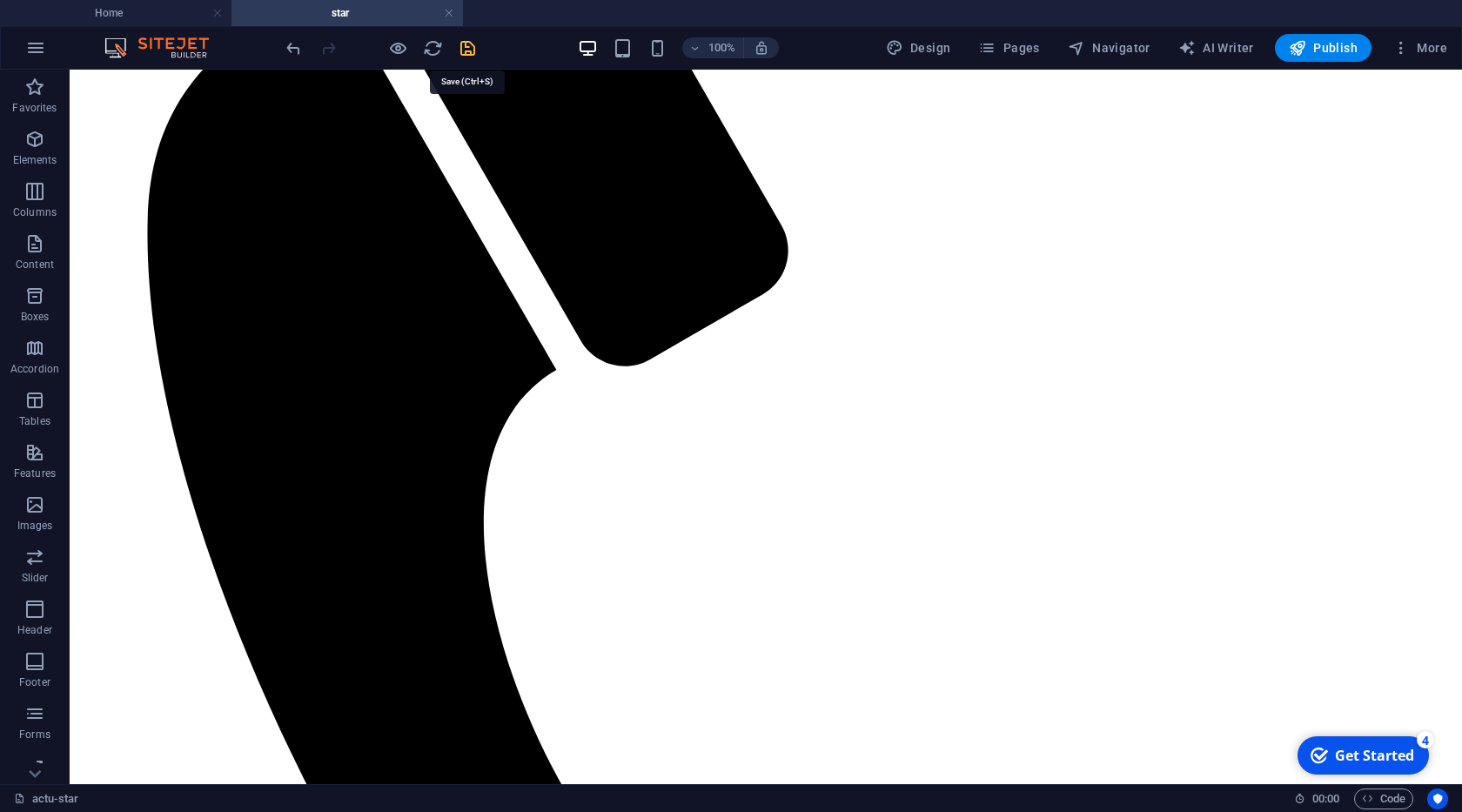
drag, startPoint x: 461, startPoint y: 50, endPoint x: 530, endPoint y: 115, distance: 94.8
click at [461, 50] on icon "save" at bounding box center [467, 47] width 20 height 20
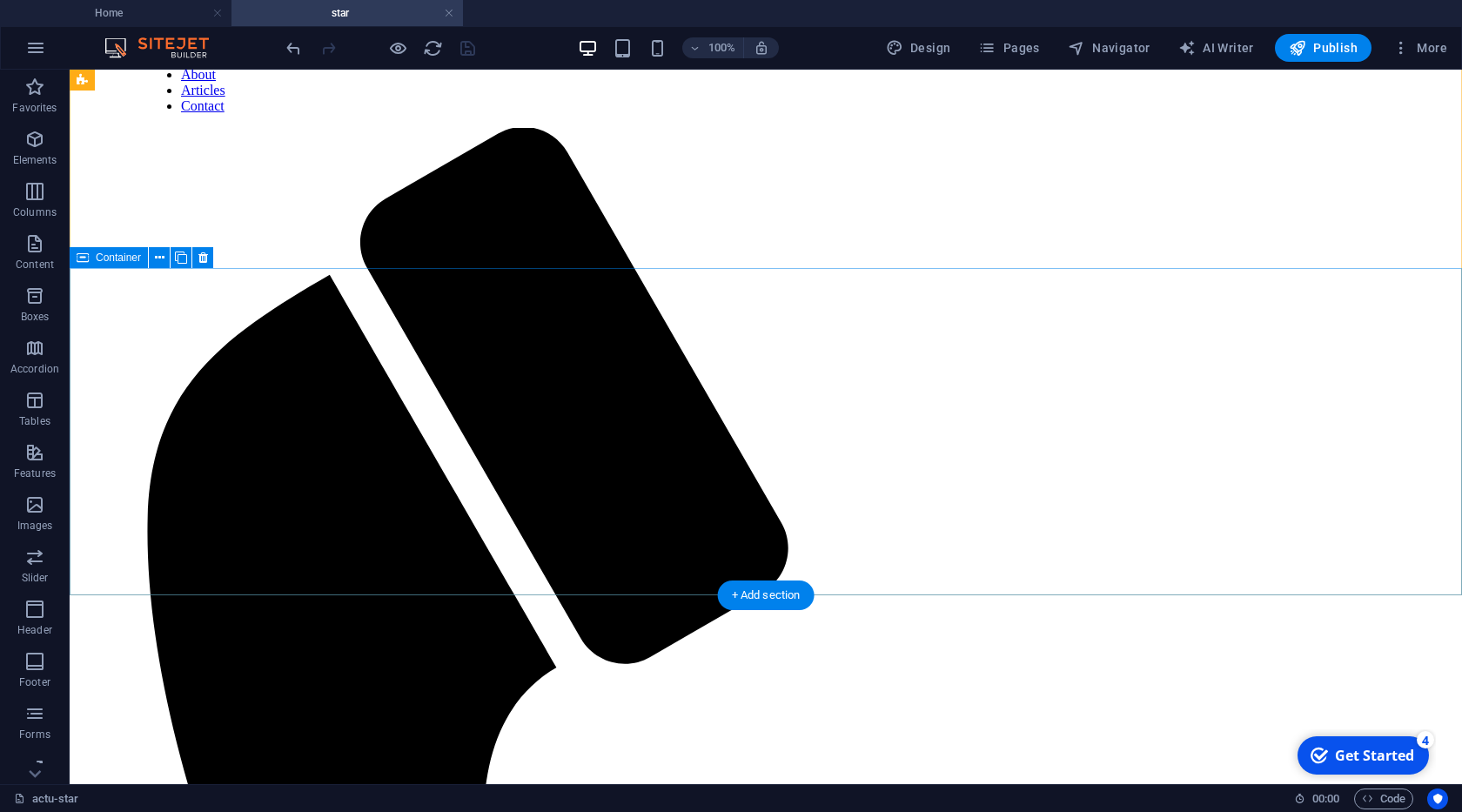
scroll to position [0, 0]
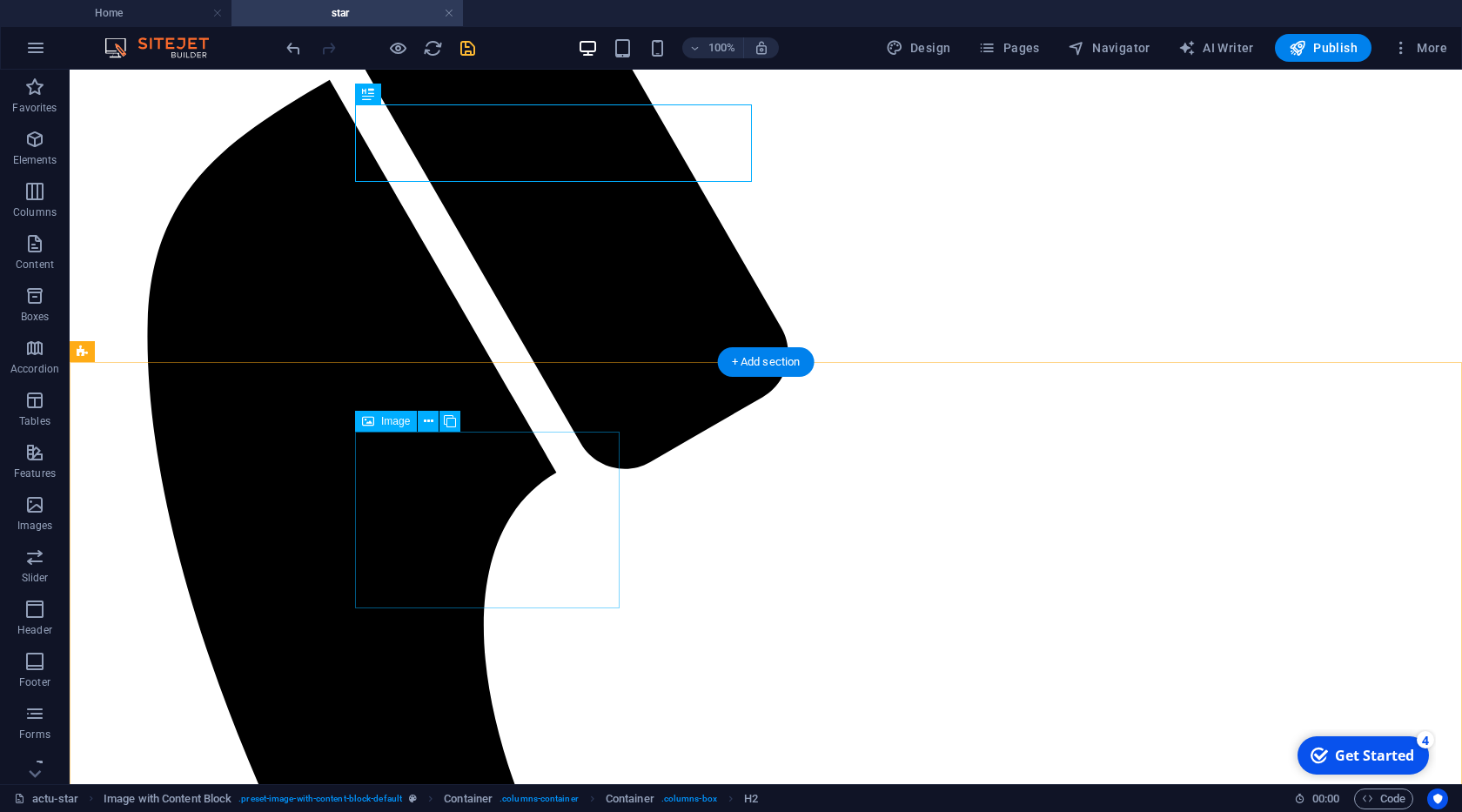
scroll to position [298, 0]
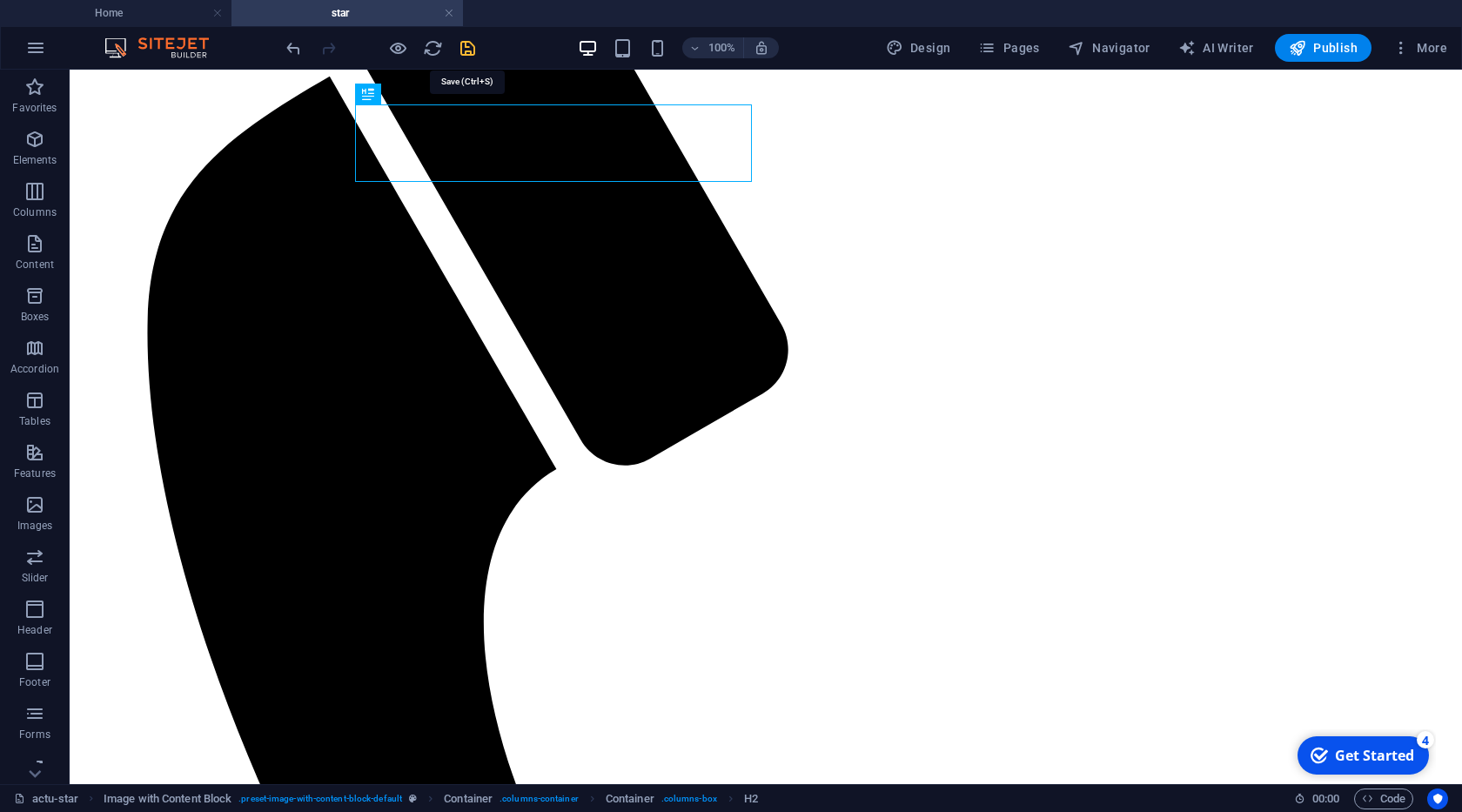
click at [472, 51] on icon "save" at bounding box center [467, 47] width 20 height 20
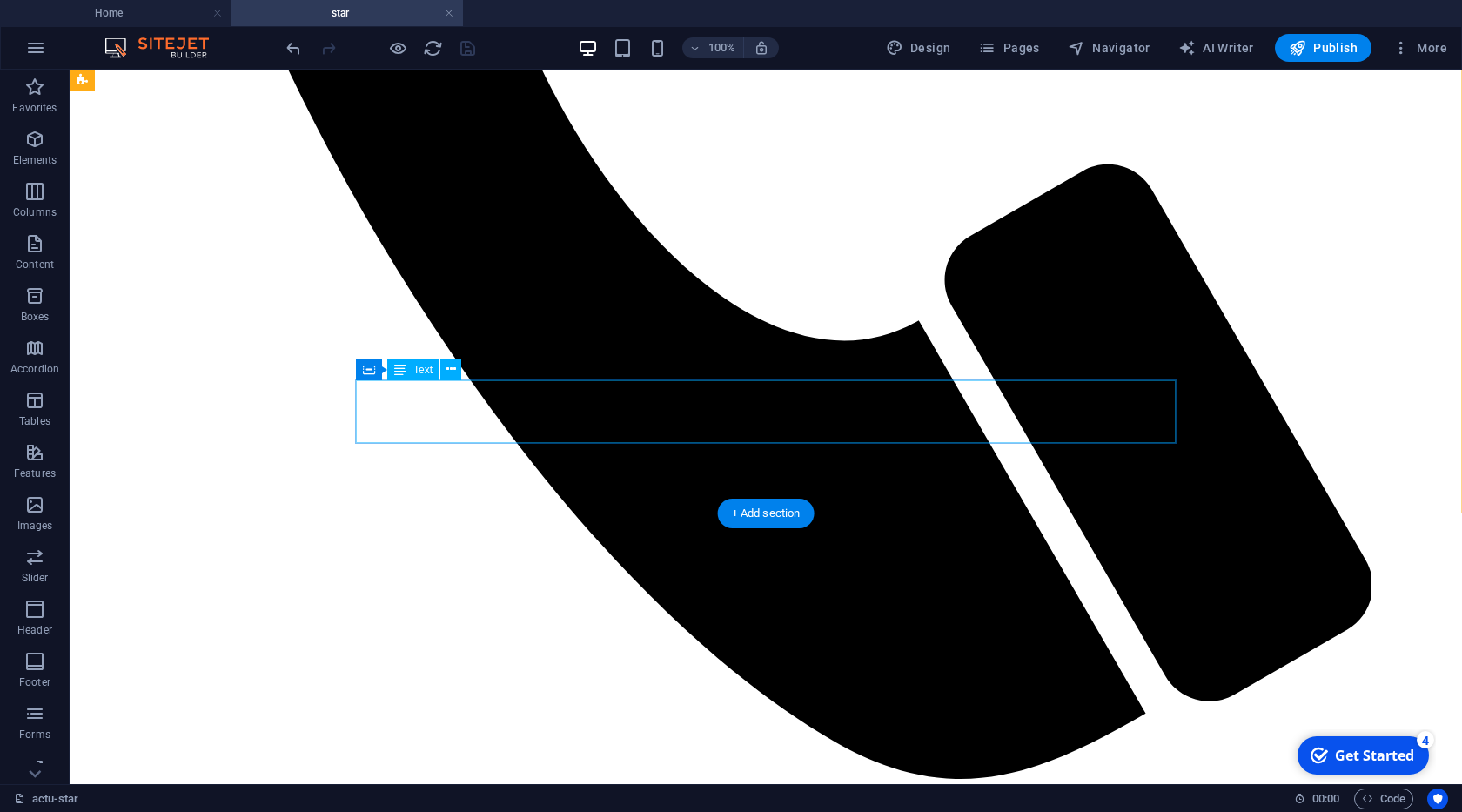
scroll to position [1091, 0]
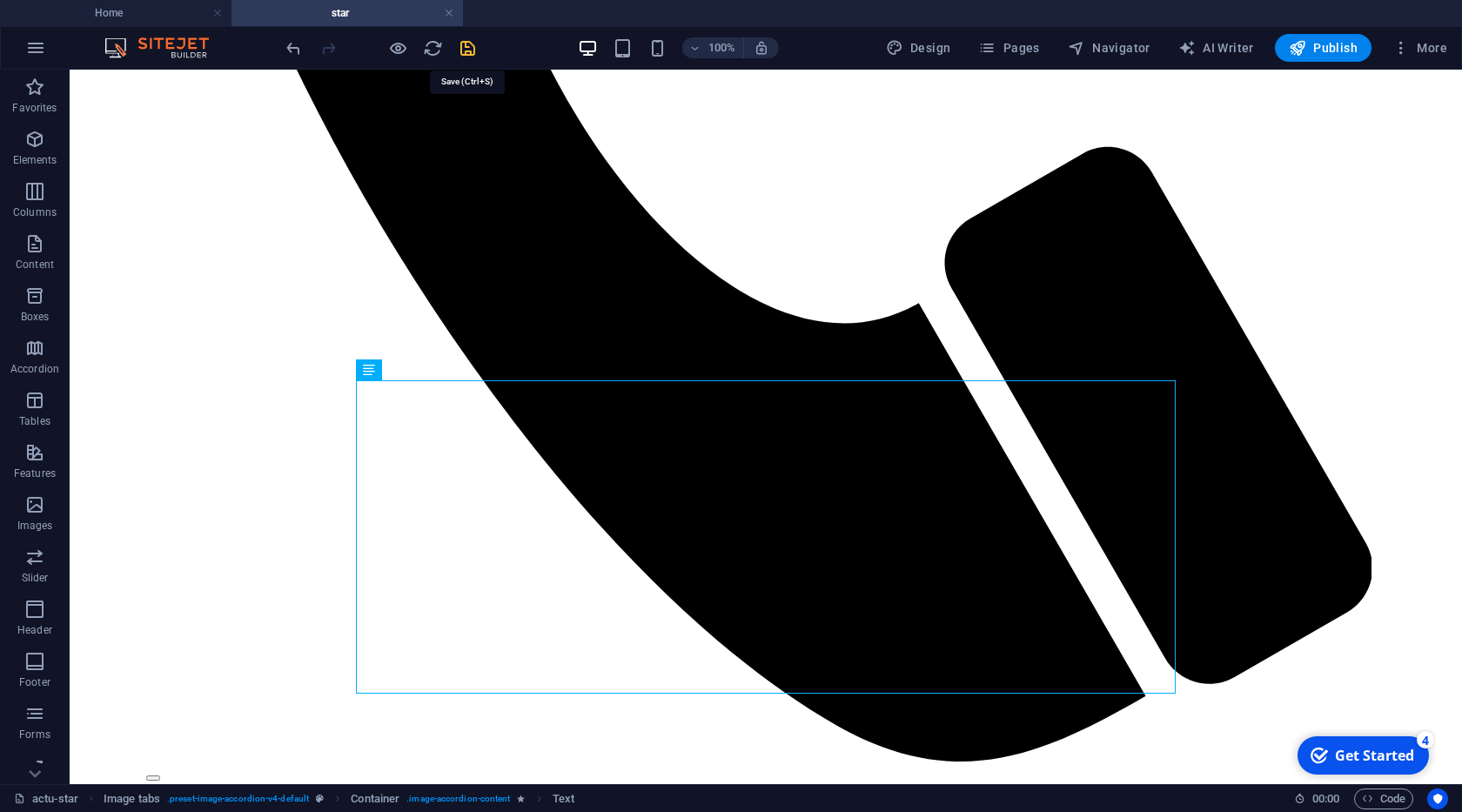
click at [465, 51] on icon "save" at bounding box center [467, 47] width 20 height 20
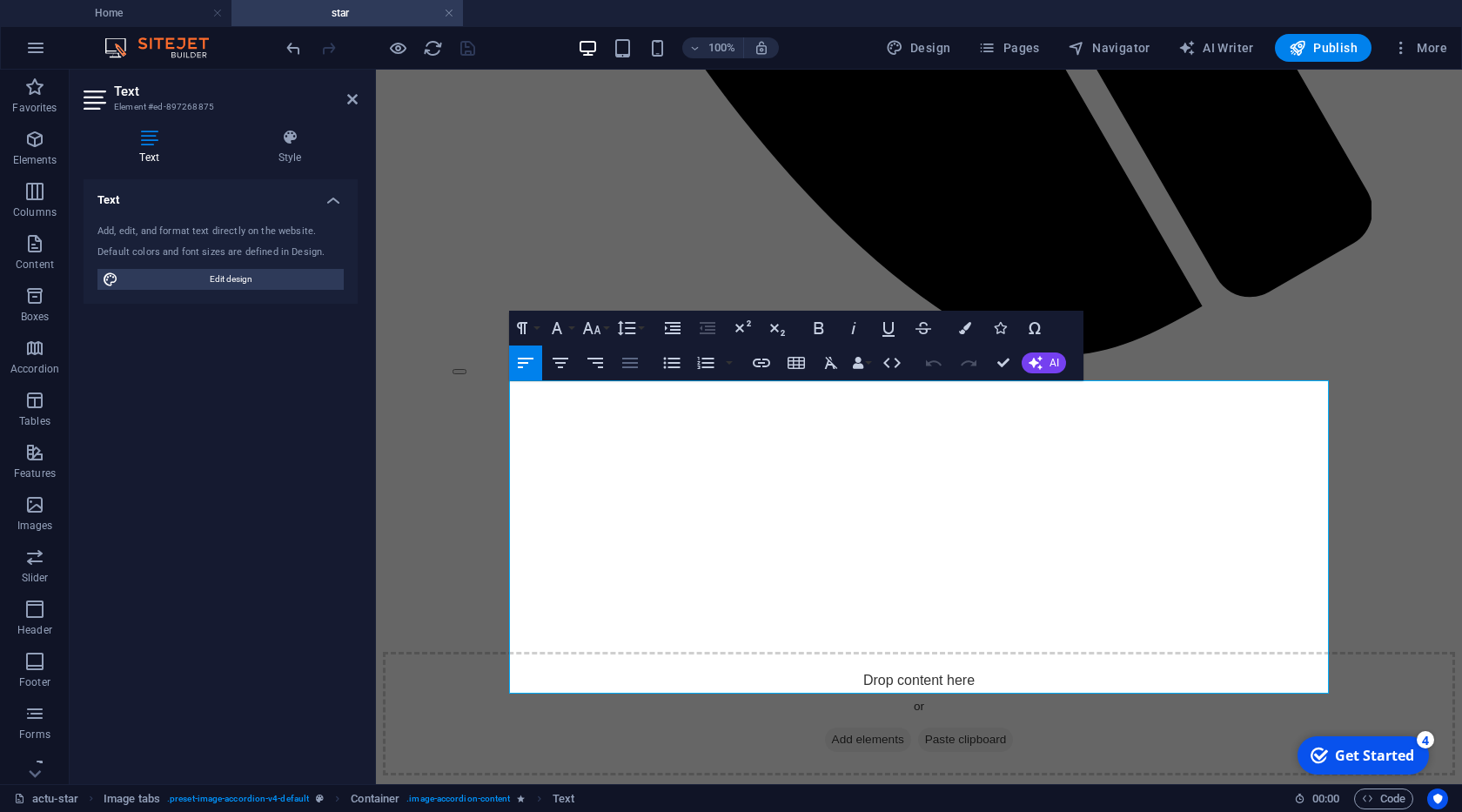
click at [630, 362] on icon "button" at bounding box center [630, 362] width 16 height 10
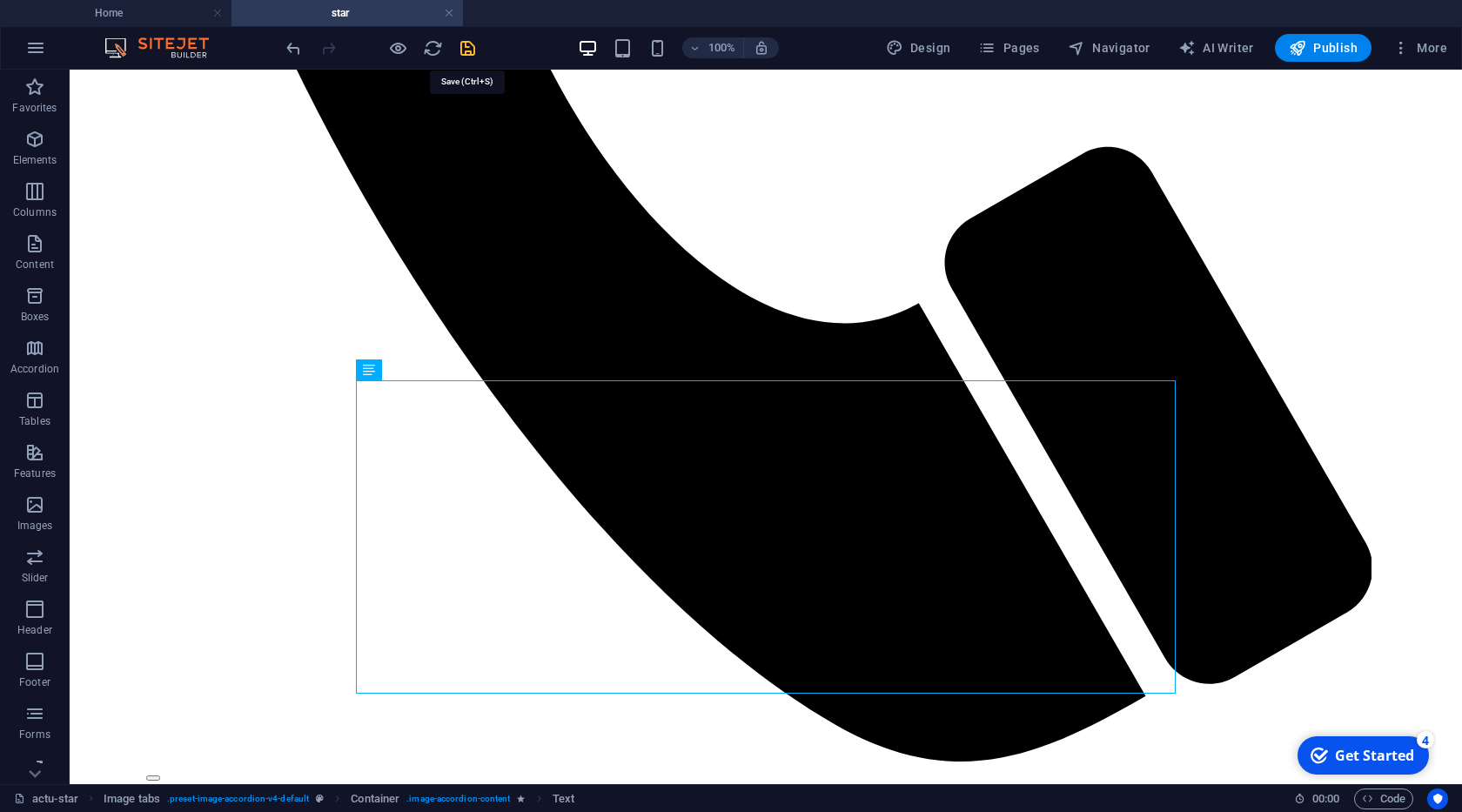
click at [476, 47] on icon "save" at bounding box center [467, 47] width 20 height 20
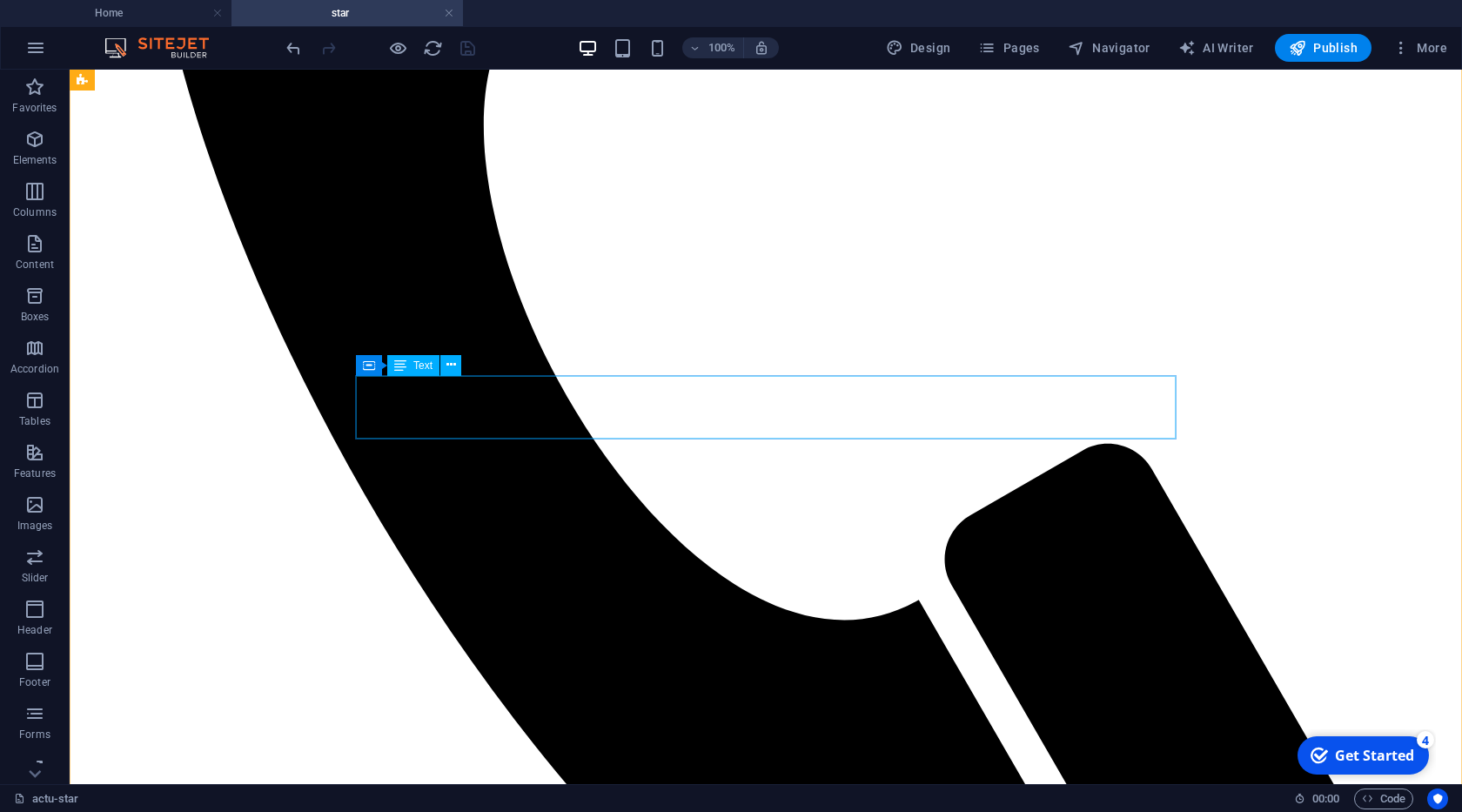
scroll to position [793, 0]
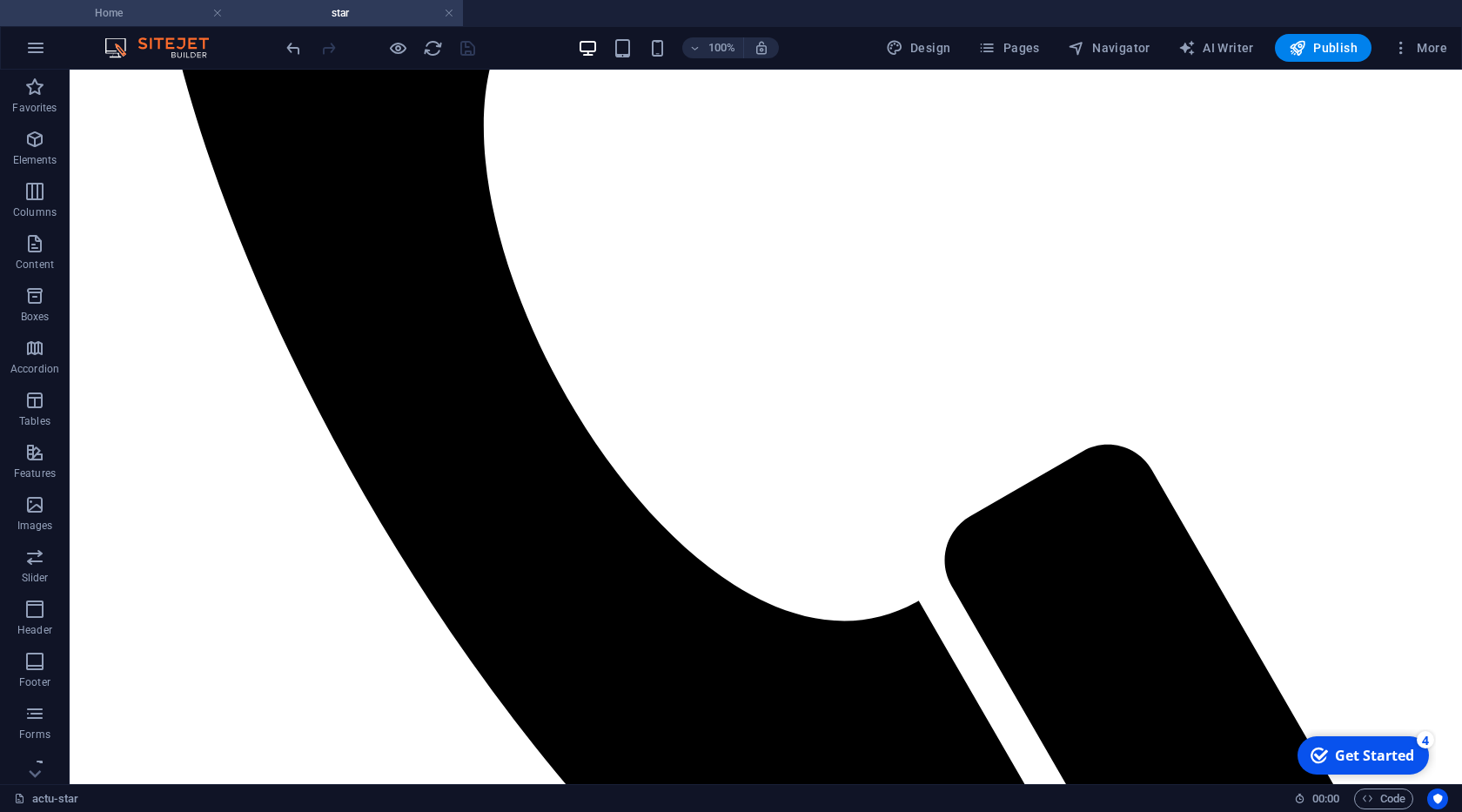
click at [131, 23] on li "Home" at bounding box center [115, 13] width 232 height 26
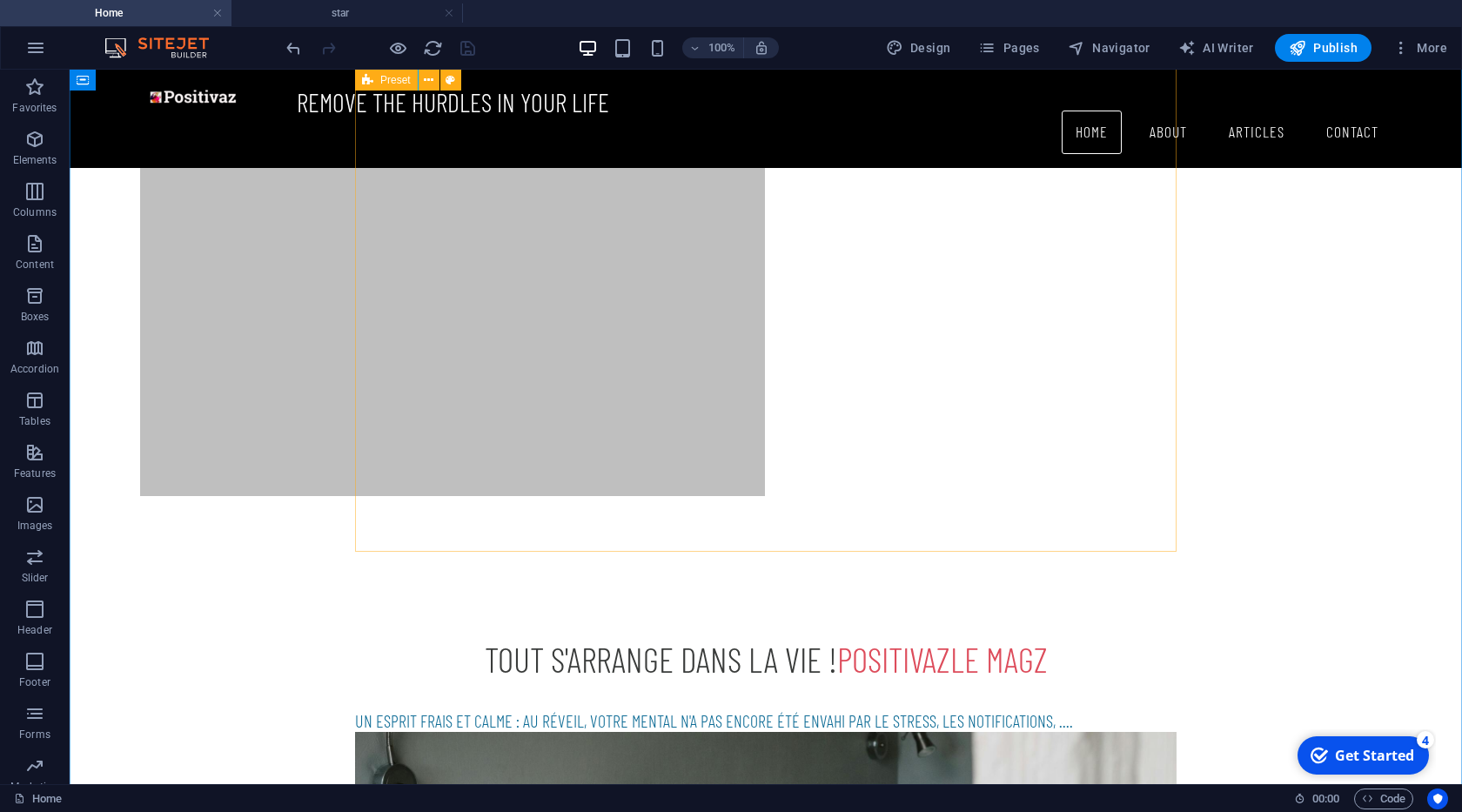
scroll to position [858, 0]
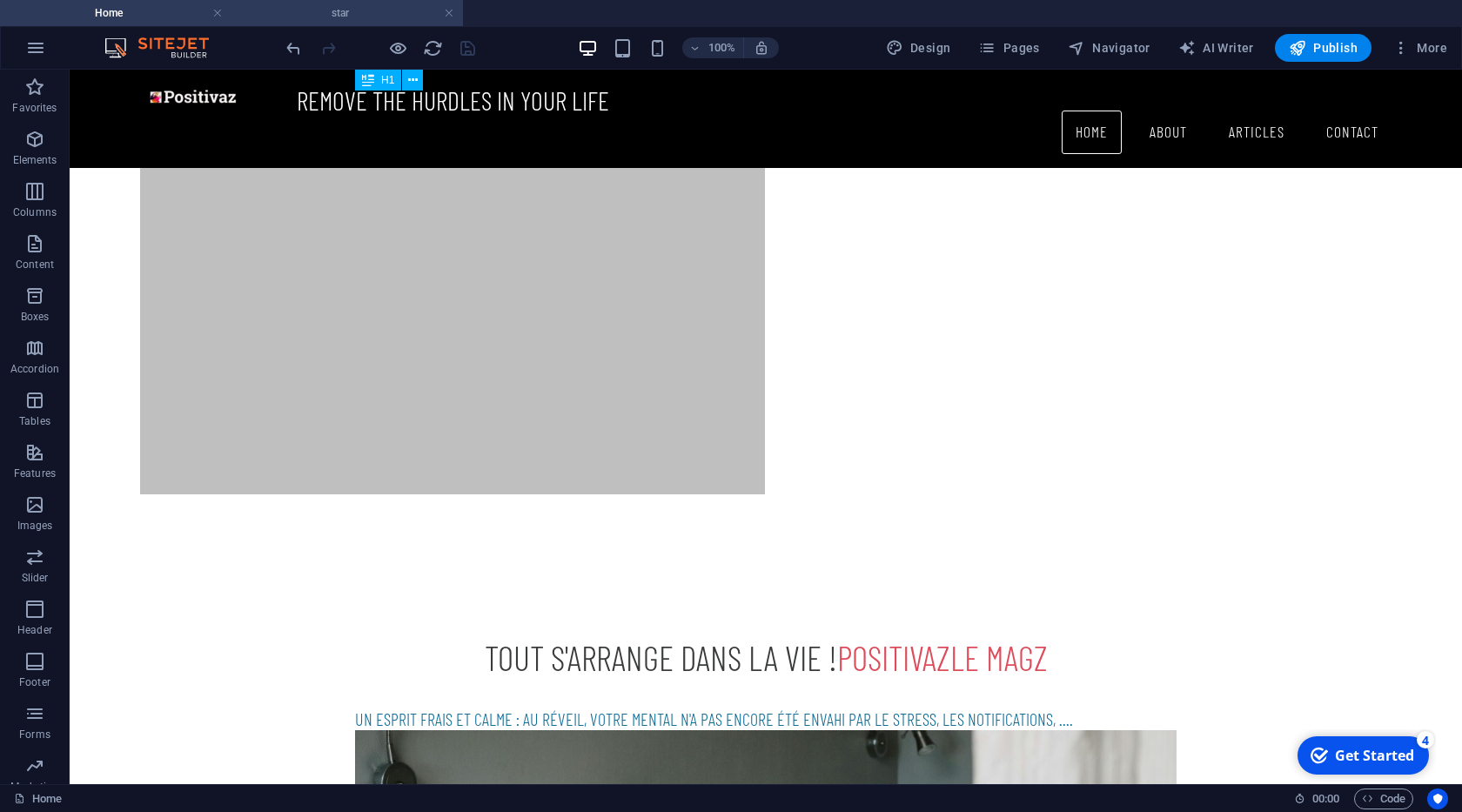
click at [339, 14] on h4 "star" at bounding box center [347, 13] width 232 height 19
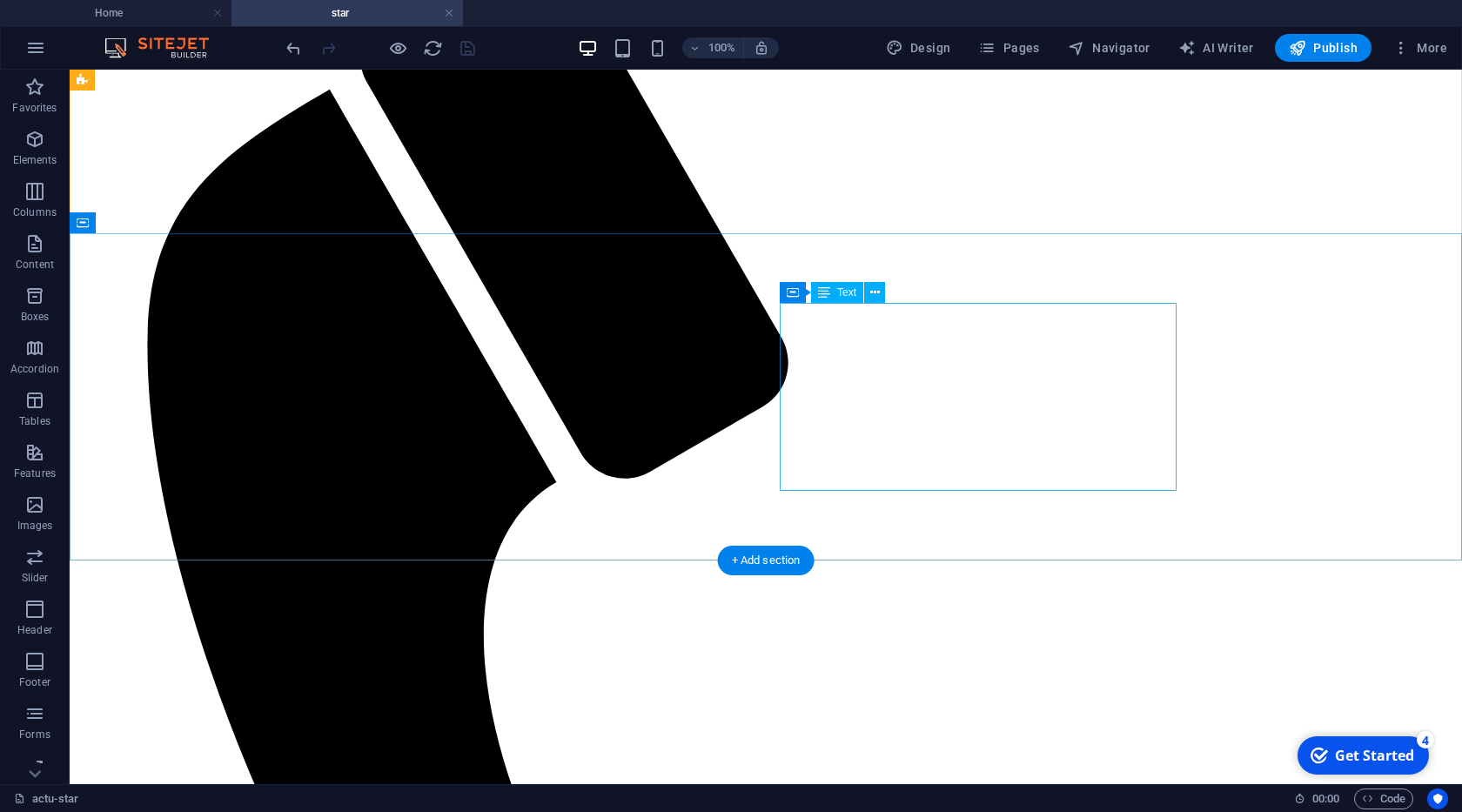
scroll to position [0, 0]
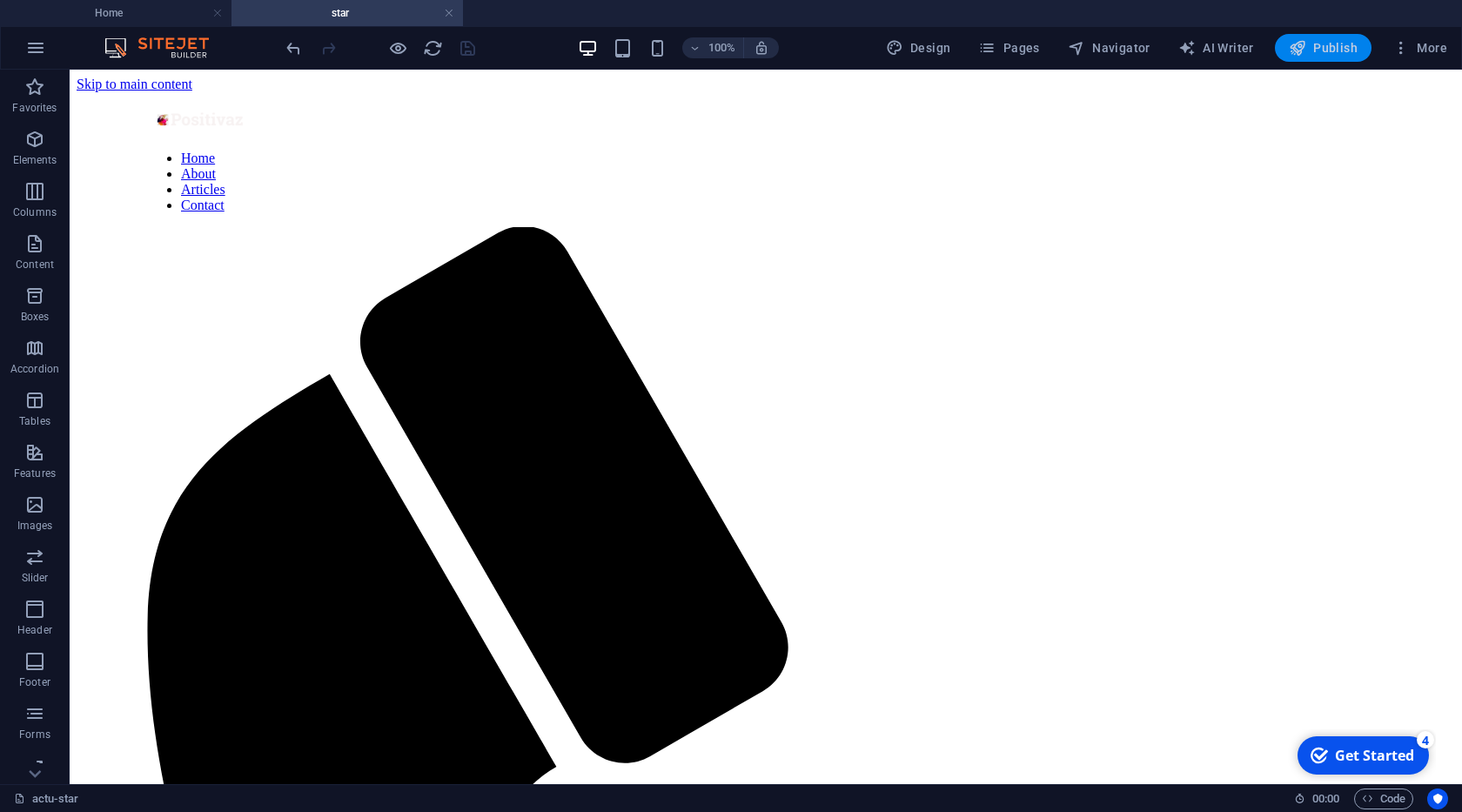
click at [1301, 48] on icon "button" at bounding box center [1297, 47] width 17 height 17
